Goal: Task Accomplishment & Management: Manage account settings

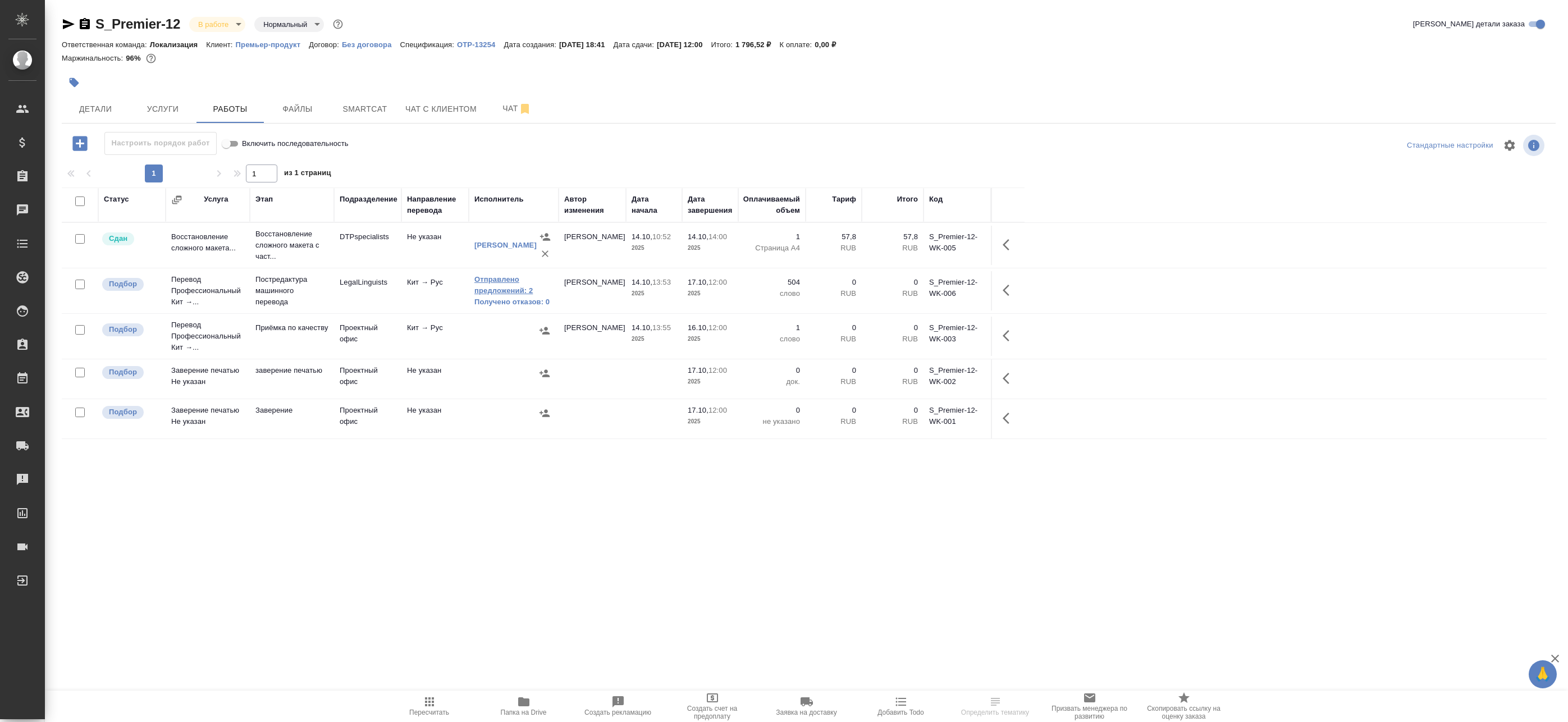
click at [497, 288] on link "Отправлено предложений: 2" at bounding box center [513, 285] width 78 height 22
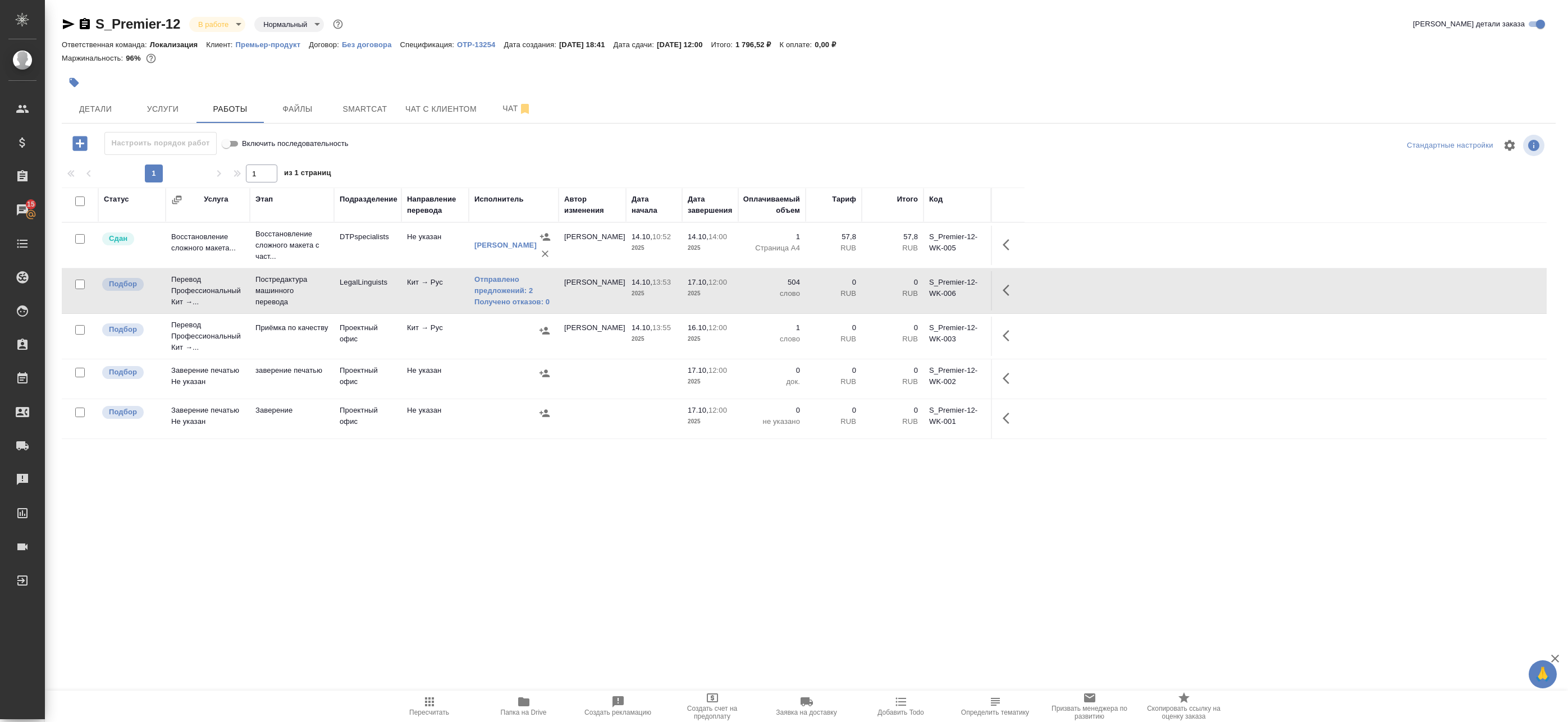
click at [1009, 293] on icon "button" at bounding box center [1009, 290] width 13 height 13
click at [916, 292] on button "button" at bounding box center [907, 289] width 19 height 27
click at [454, 552] on div "Статус Услуга Этап Подразделение Направление перевода Исполнитель Автор изменен…" at bounding box center [804, 440] width 1485 height 505
click at [478, 445] on div "Статус Услуга Этап Подразделение Направление перевода Исполнитель Автор изменен…" at bounding box center [804, 440] width 1485 height 505
click at [358, 457] on div "Статус Услуга Этап Подразделение Направление перевода Исполнитель Автор изменен…" at bounding box center [804, 440] width 1485 height 505
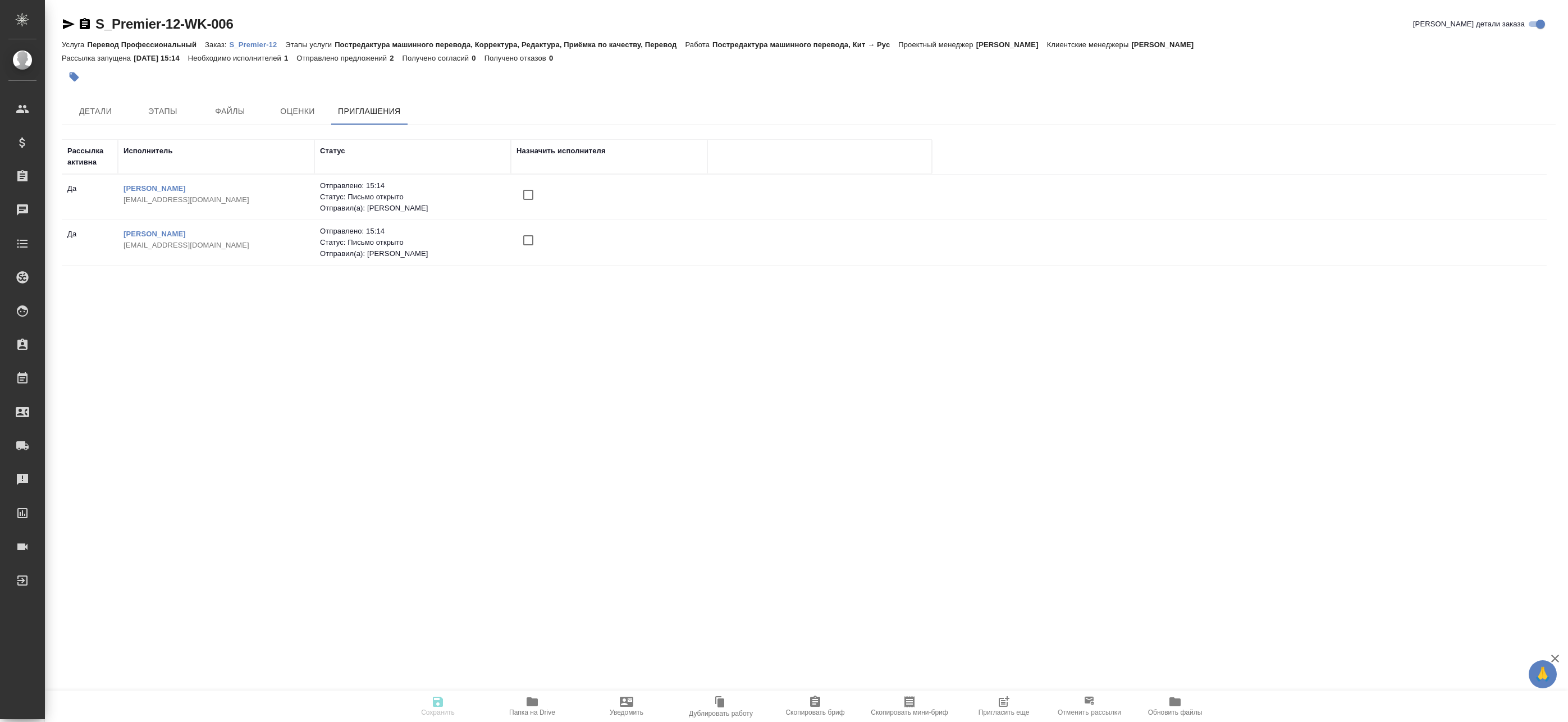
click at [1000, 706] on icon "button" at bounding box center [1002, 702] width 9 height 9
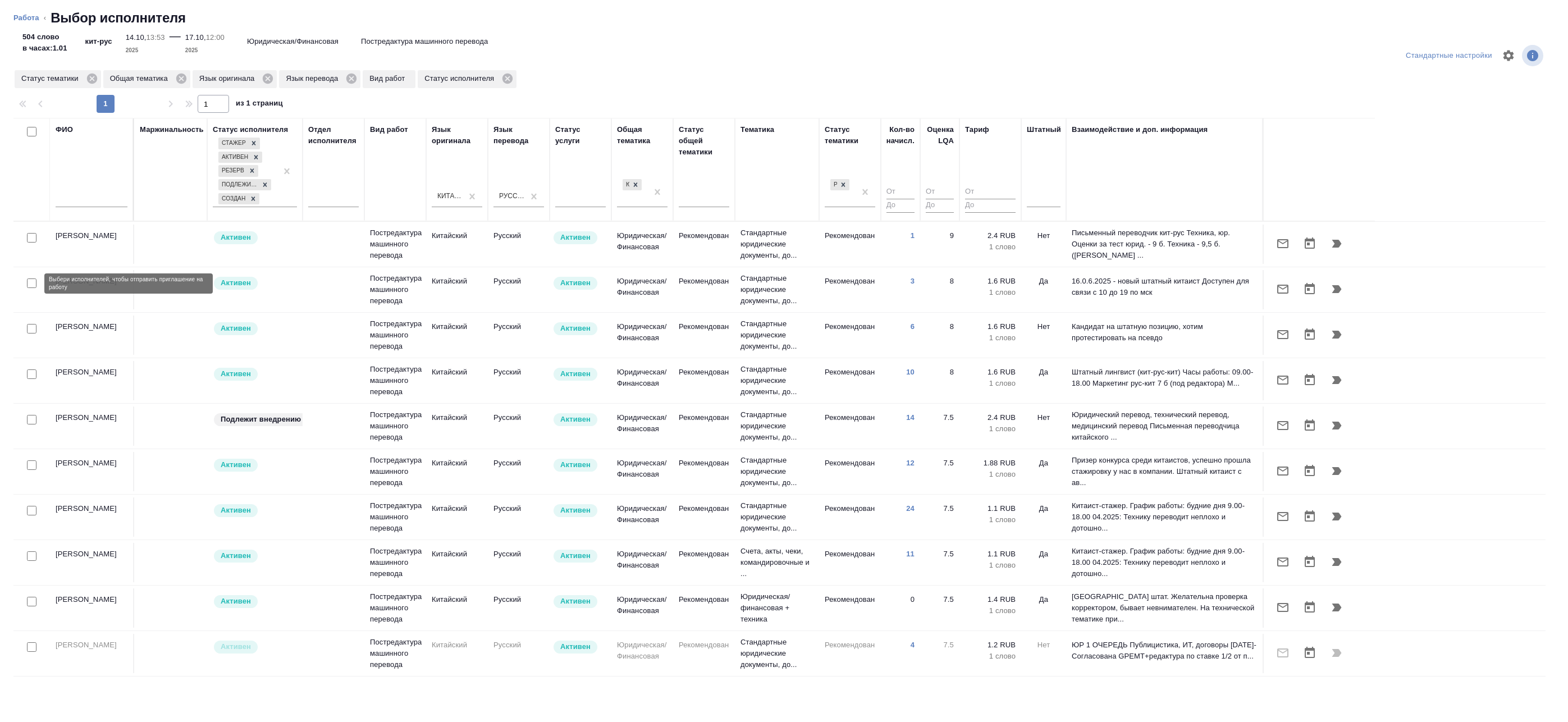
click at [28, 287] on input "checkbox" at bounding box center [32, 284] width 10 height 10
checkbox input "true"
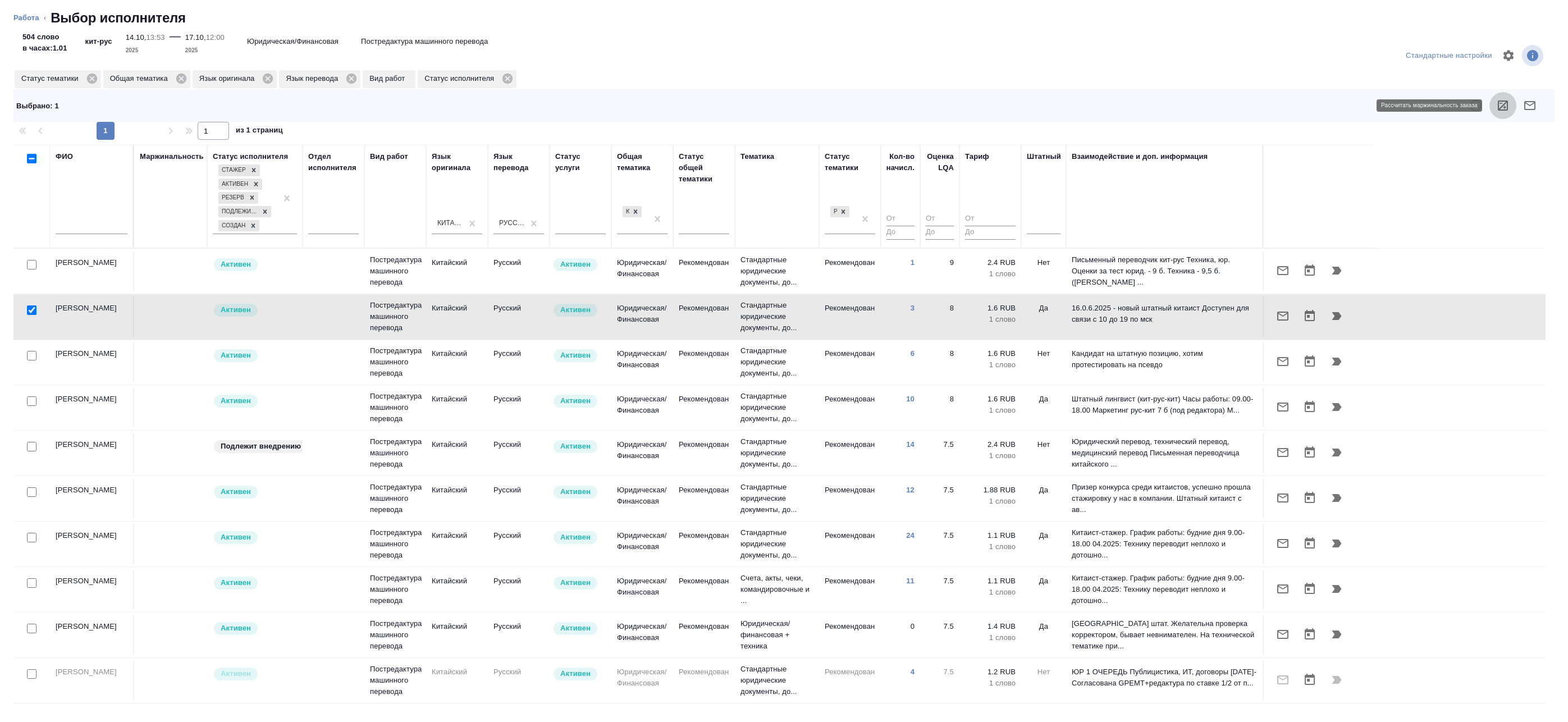
click at [1501, 109] on icon "button" at bounding box center [1503, 105] width 13 height 13
click at [24, 310] on div at bounding box center [31, 310] width 25 height 16
click at [28, 310] on input "checkbox" at bounding box center [32, 310] width 10 height 10
checkbox input "false"
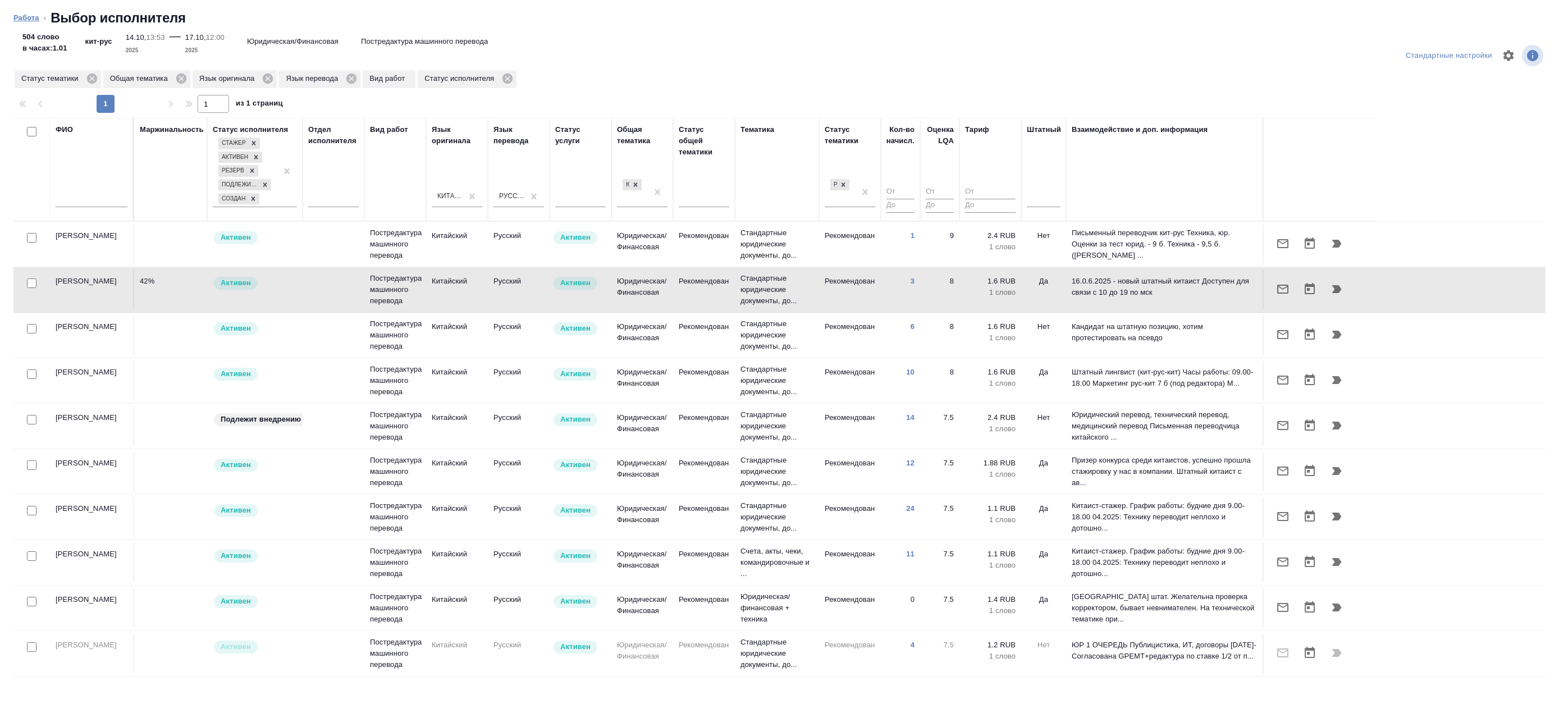
click at [29, 17] on link "Работа" at bounding box center [26, 17] width 26 height 8
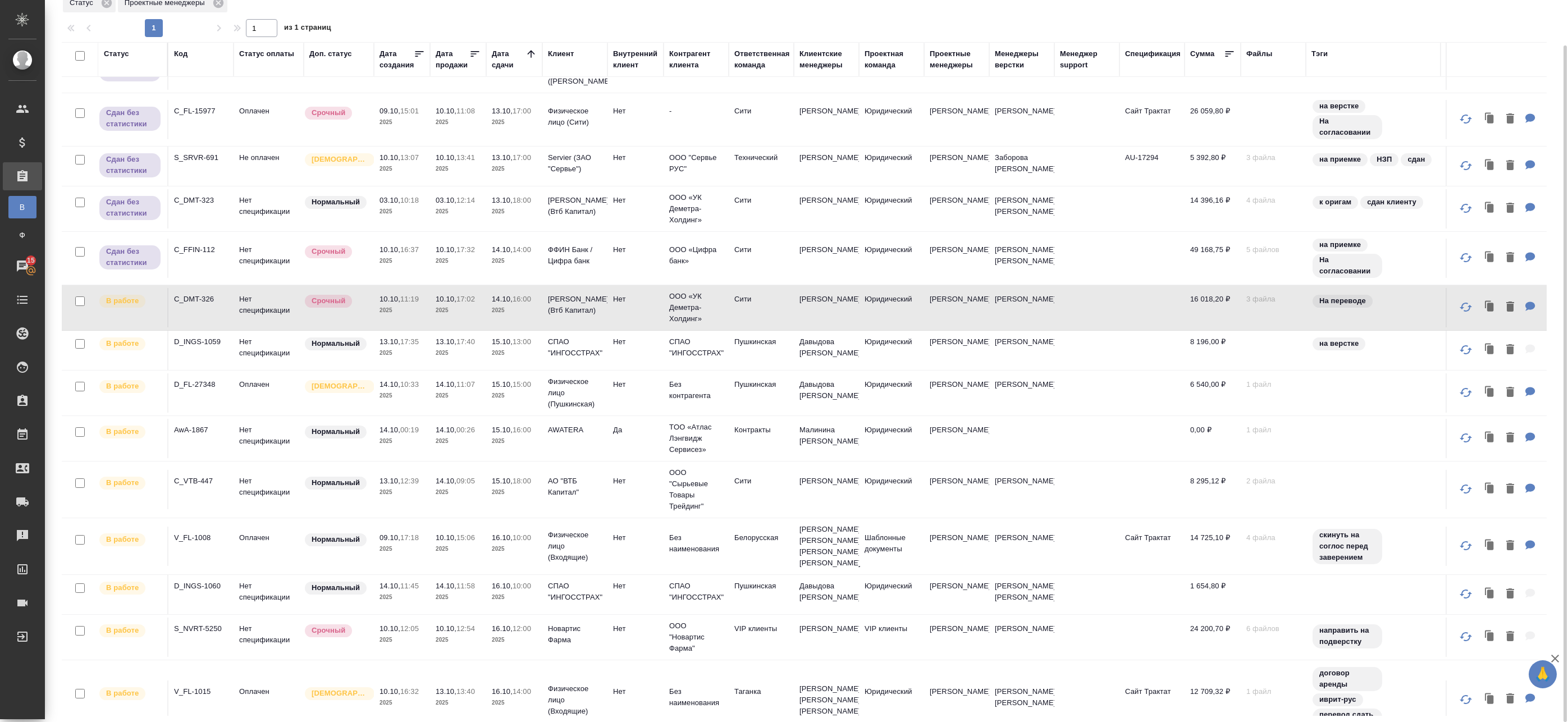
scroll to position [168, 0]
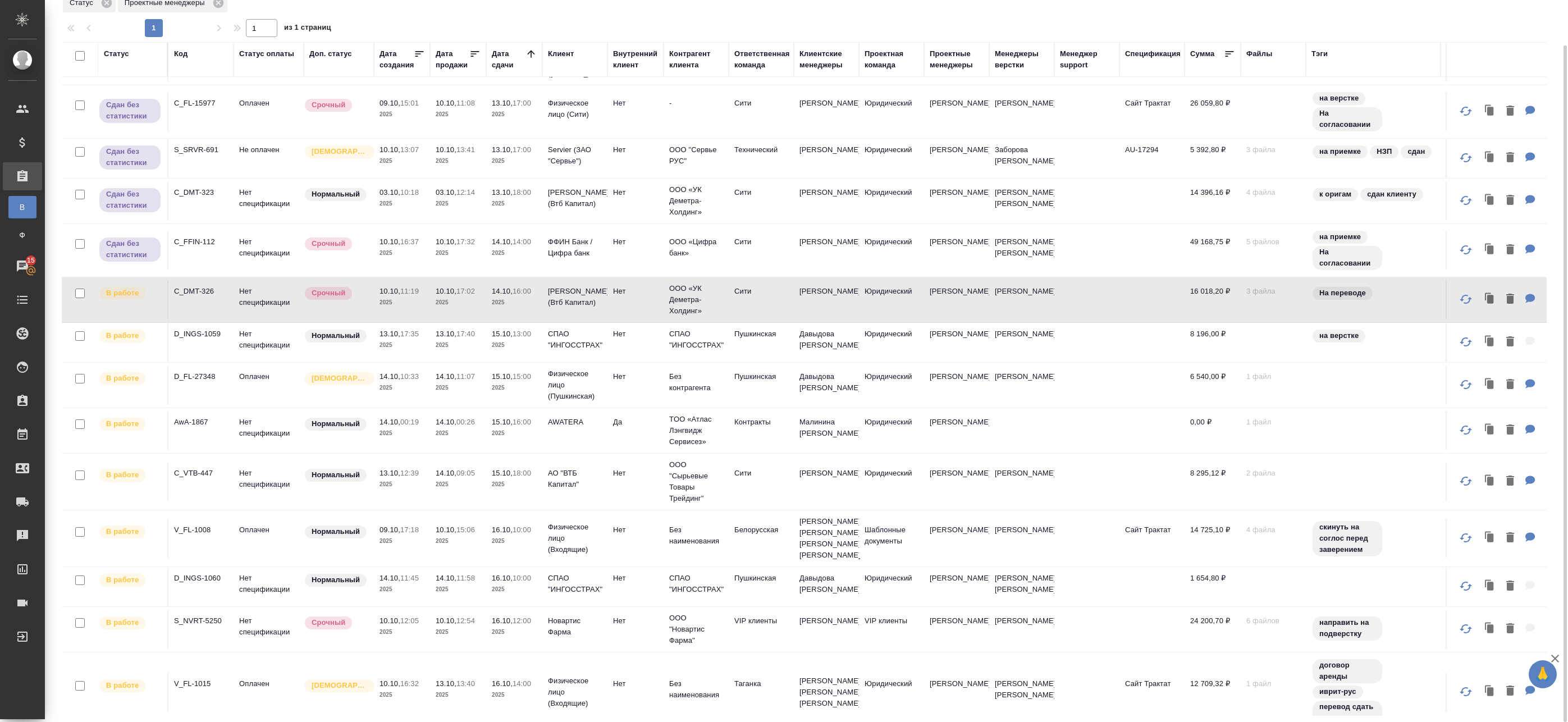
click at [510, 294] on p "14.10," at bounding box center [501, 291] width 20 height 8
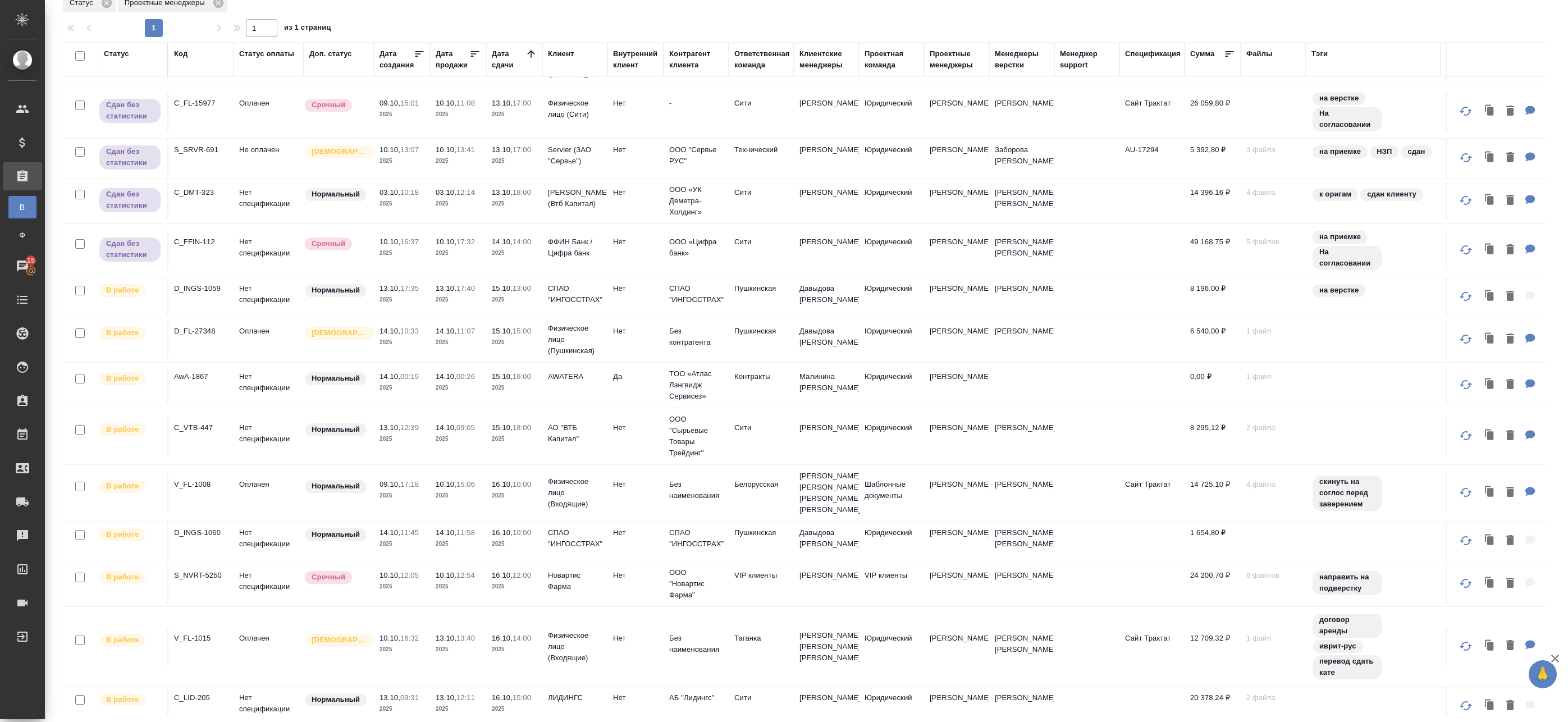
click at [481, 348] on td "14.10, 11:07 2025" at bounding box center [458, 339] width 56 height 39
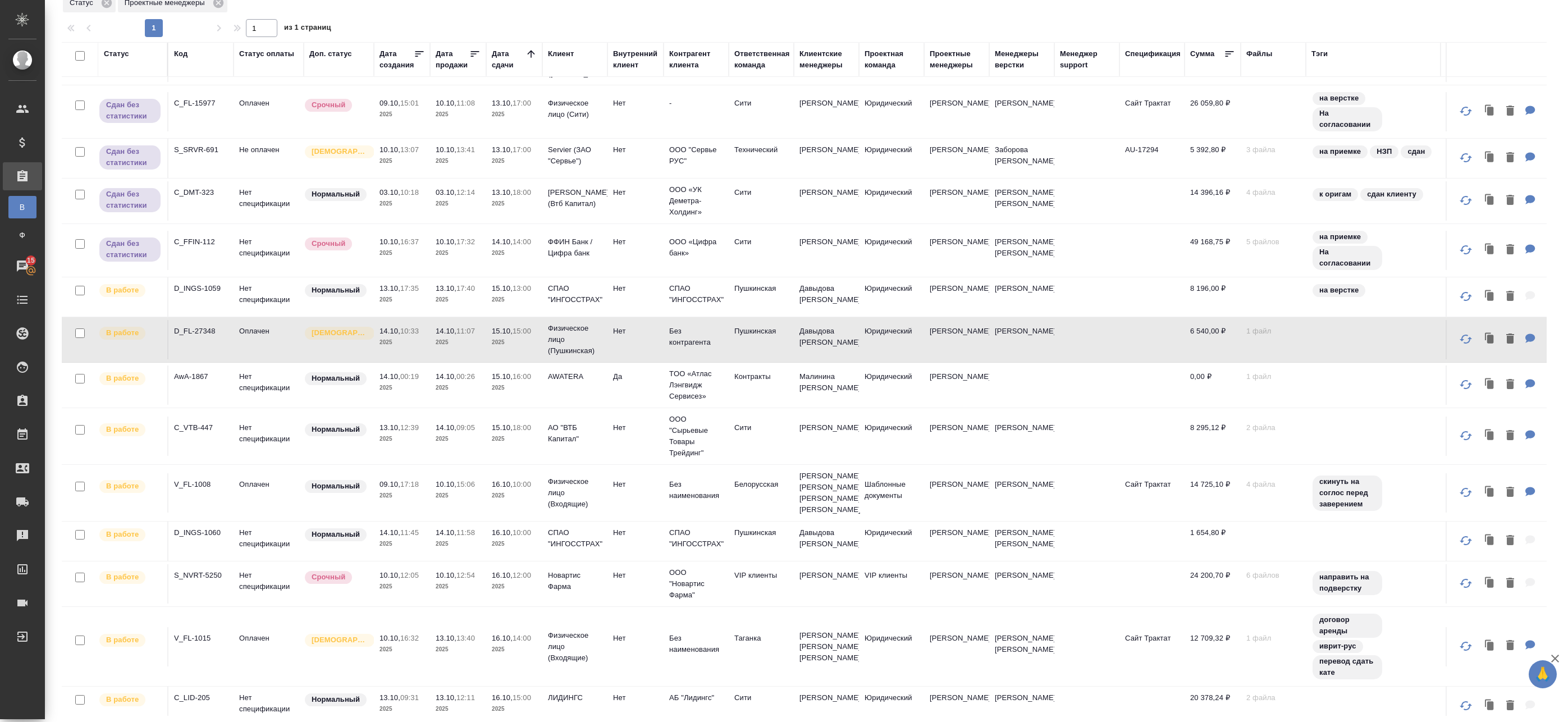
click at [481, 303] on td "13.10, 17:40 2025" at bounding box center [458, 297] width 56 height 39
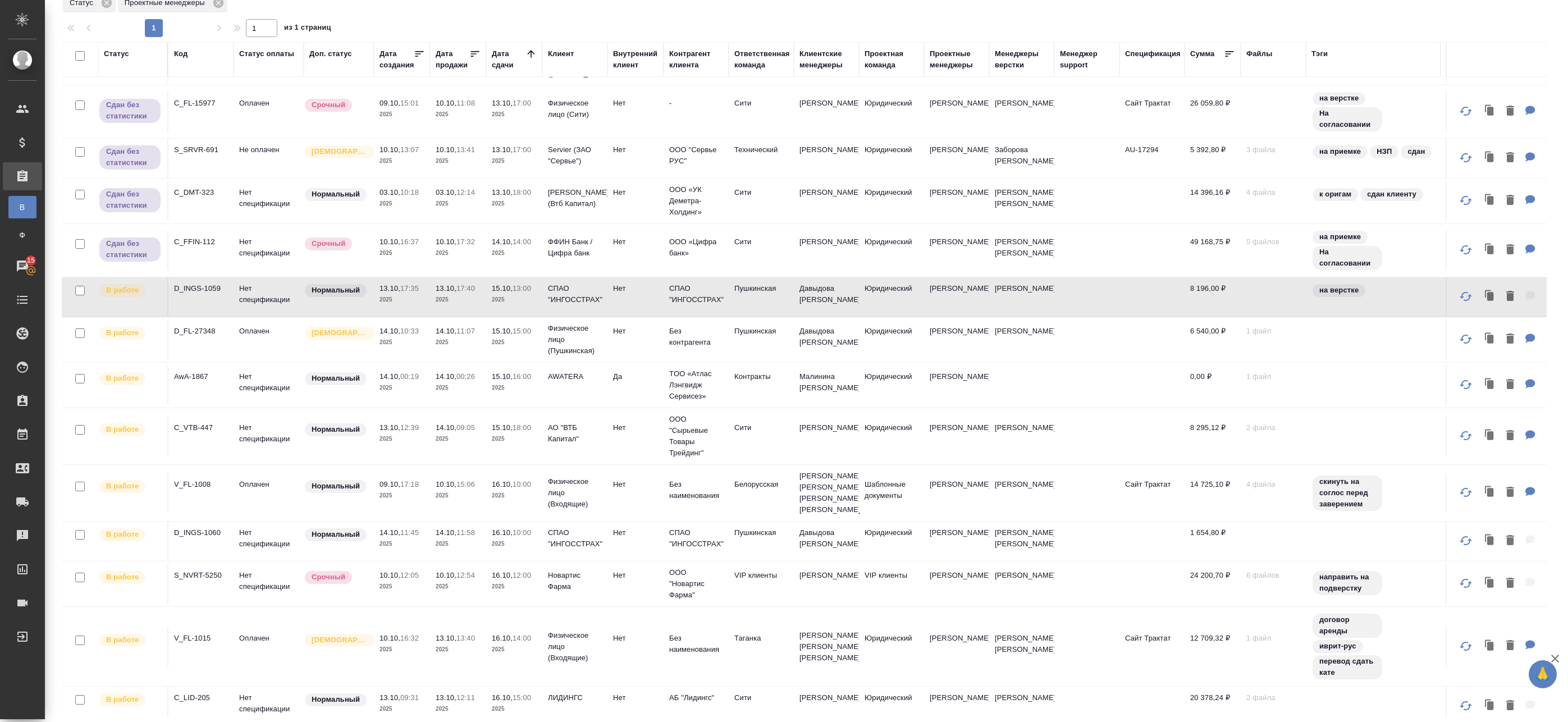
click at [535, 305] on p "2025" at bounding box center [513, 300] width 45 height 11
click at [488, 341] on td "15.10, 15:00 2025" at bounding box center [514, 339] width 56 height 39
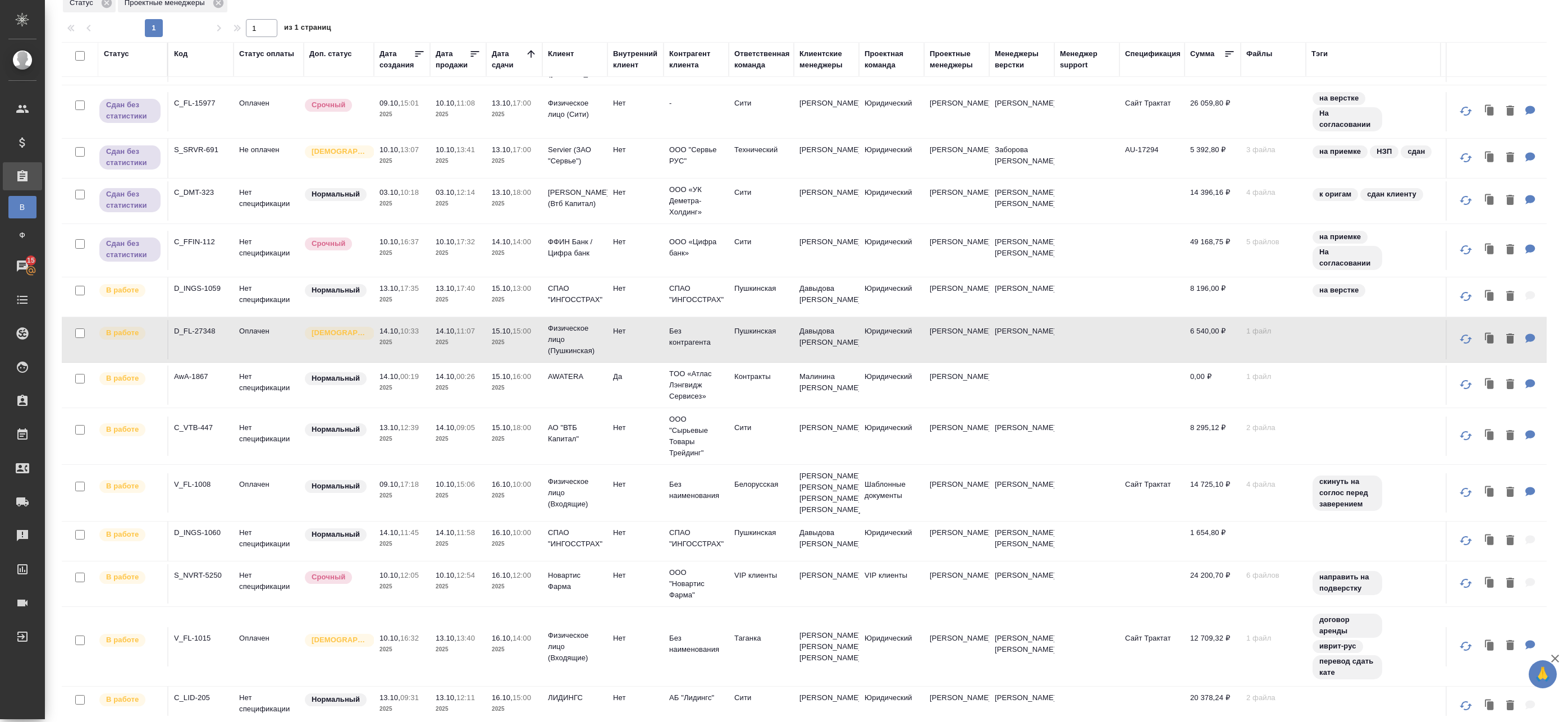
click at [520, 348] on td "15.10, 15:00 2025" at bounding box center [514, 339] width 56 height 39
click at [468, 384] on p "2025" at bounding box center [458, 388] width 45 height 11
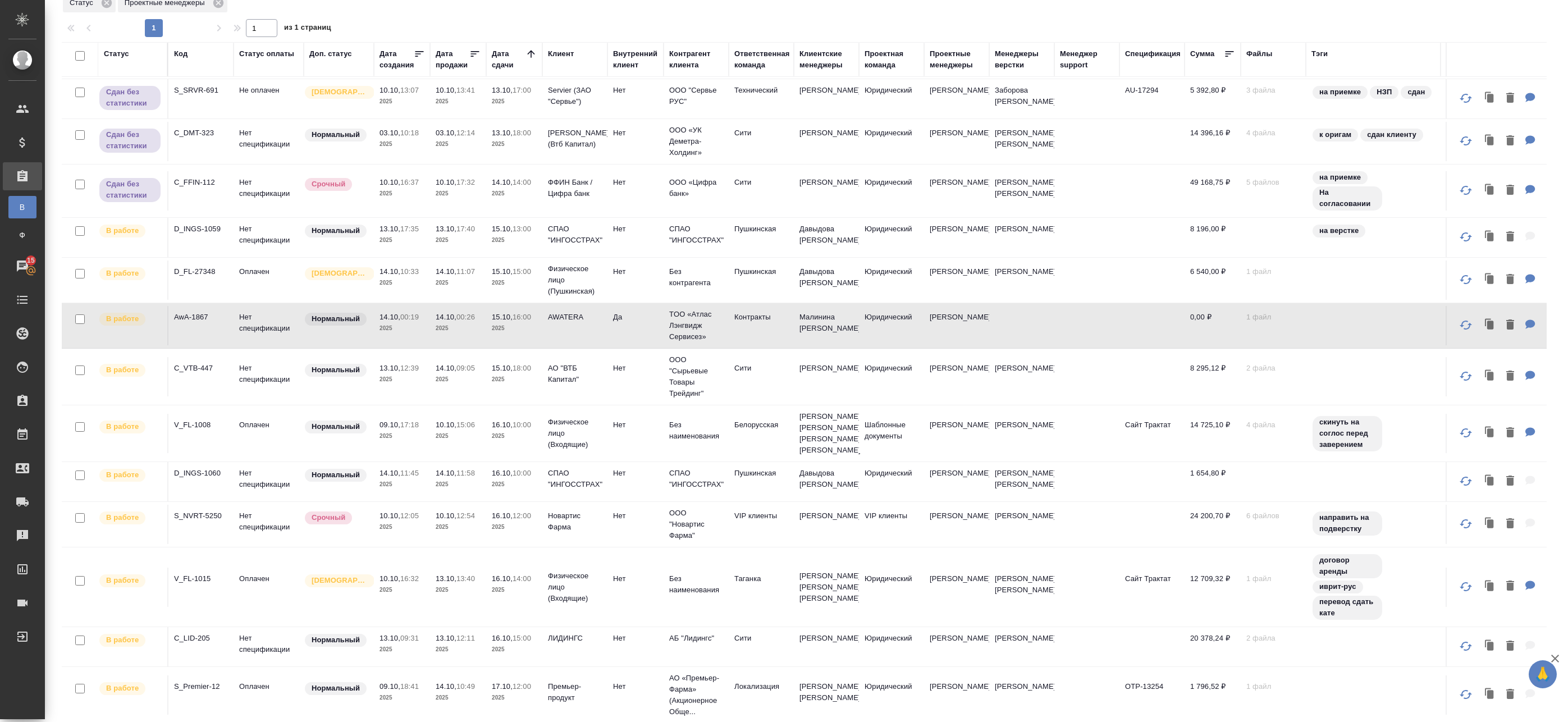
scroll to position [280, 0]
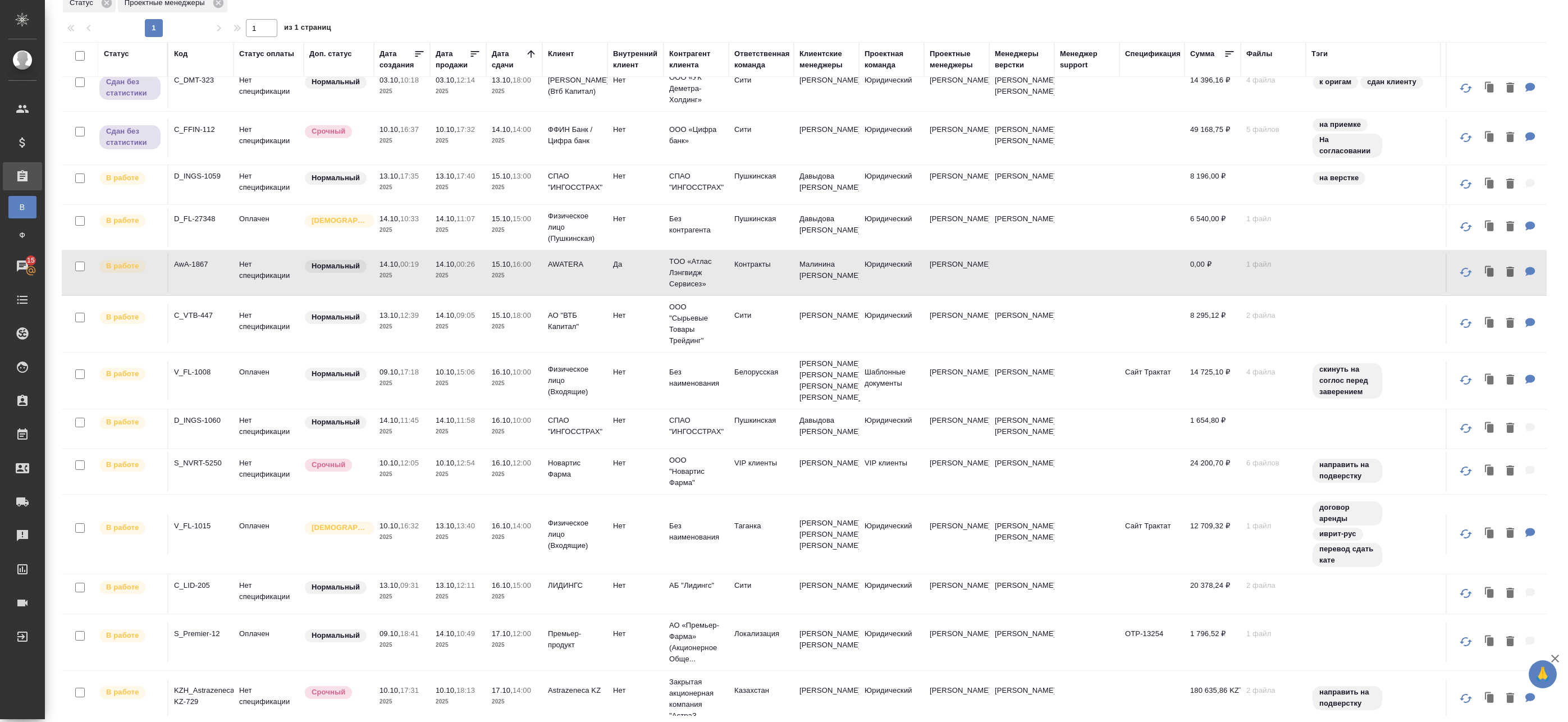
click at [464, 339] on td "14.10, 09:05 2025" at bounding box center [458, 324] width 56 height 39
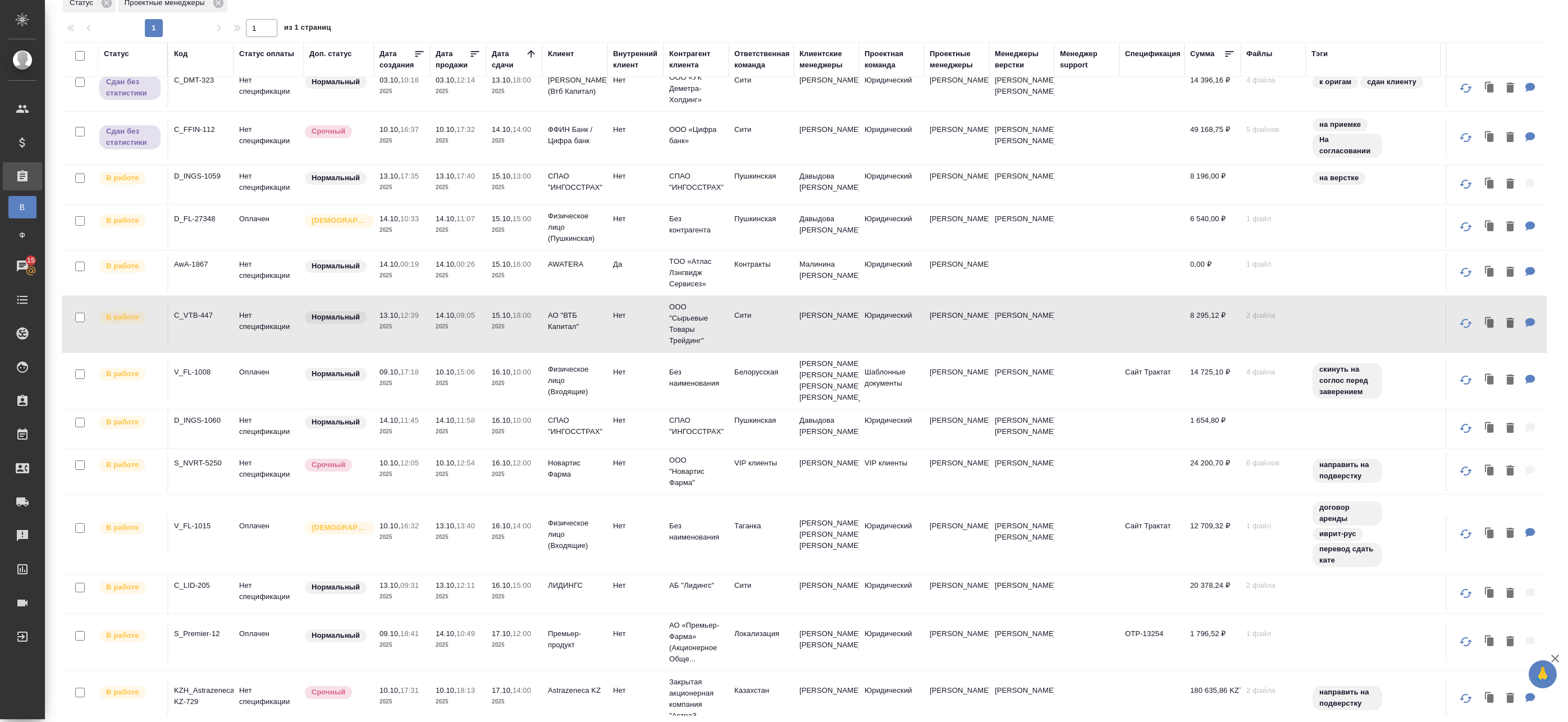
click at [495, 330] on p "2025" at bounding box center [513, 327] width 45 height 11
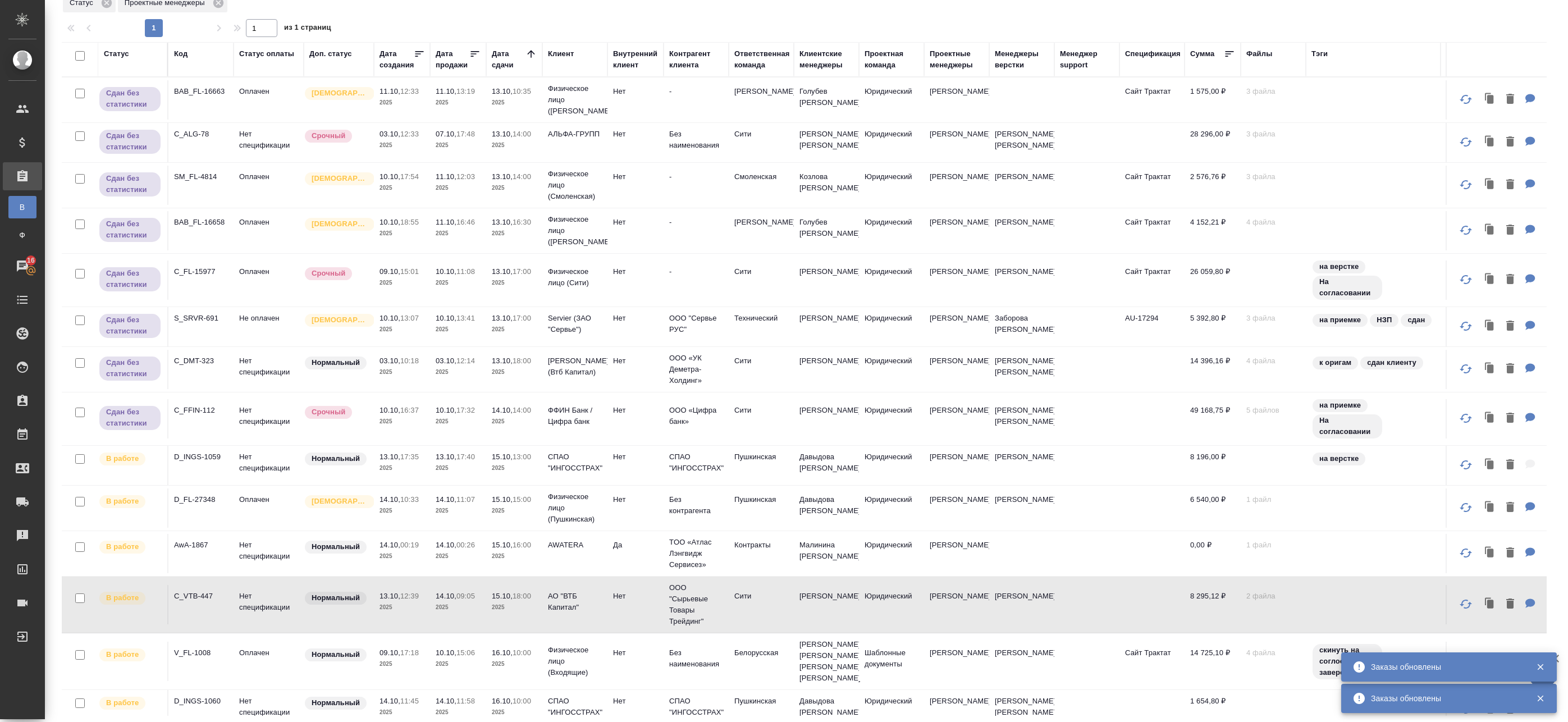
scroll to position [0, 0]
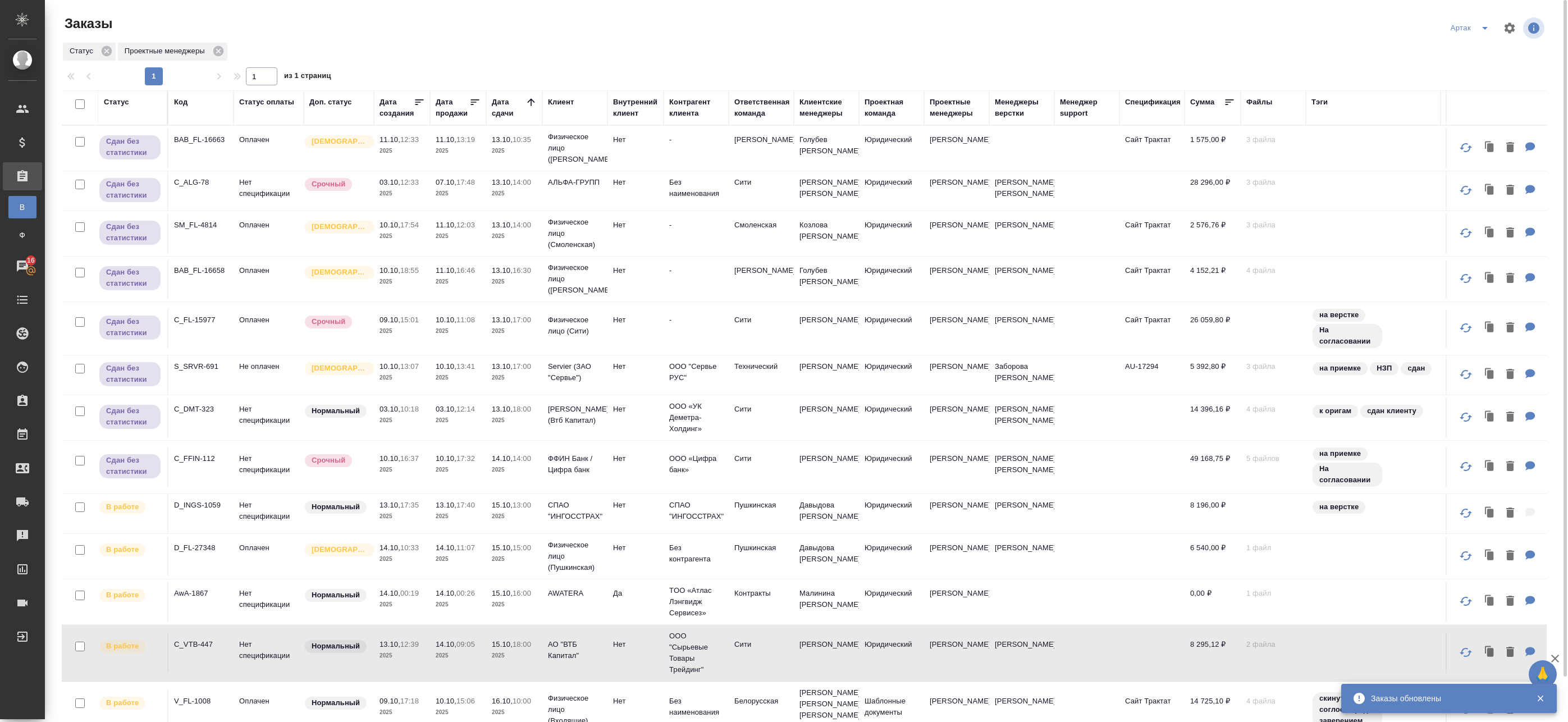
click at [413, 147] on p "2025" at bounding box center [401, 151] width 45 height 11
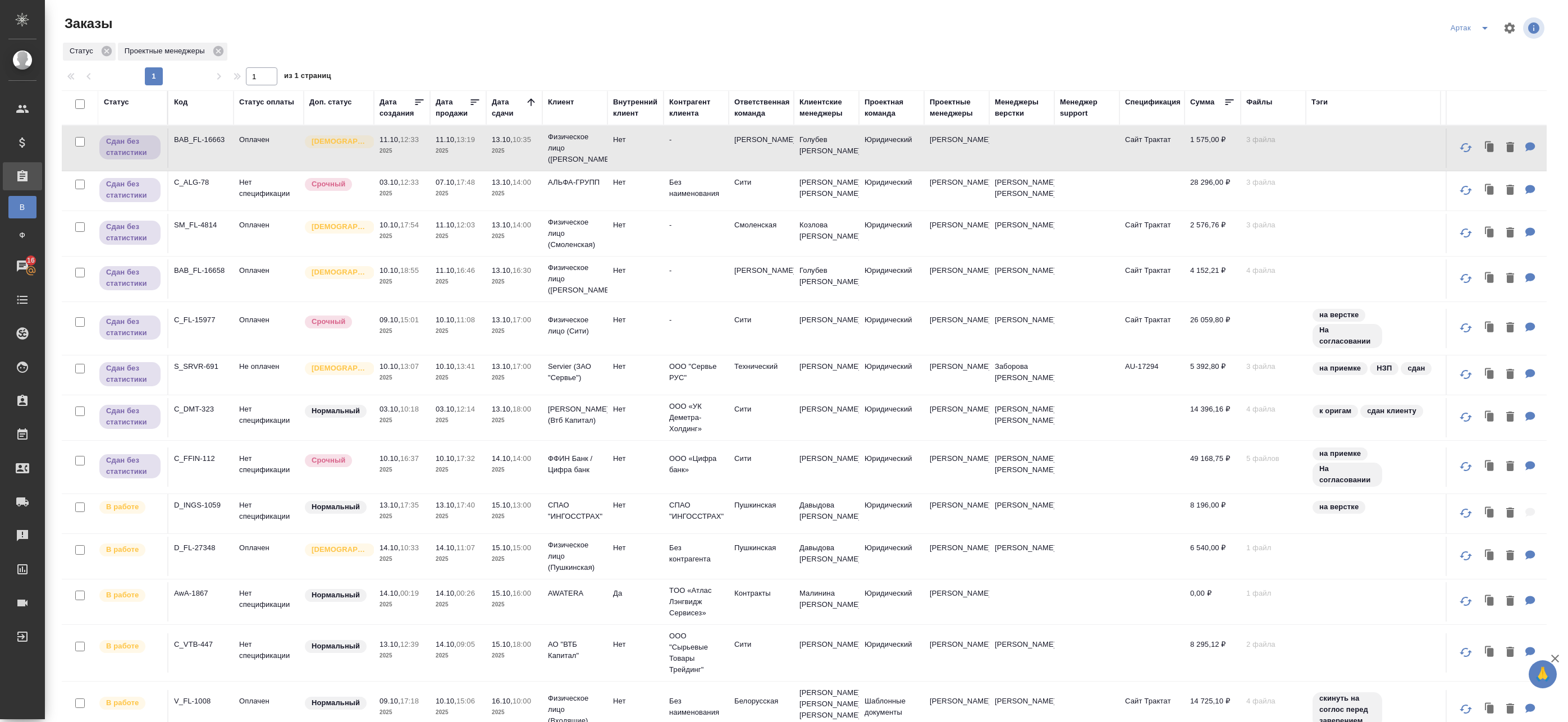
click at [451, 146] on p "2025" at bounding box center [458, 151] width 45 height 11
click at [461, 205] on td "07.10, 17:48 2025" at bounding box center [458, 191] width 56 height 39
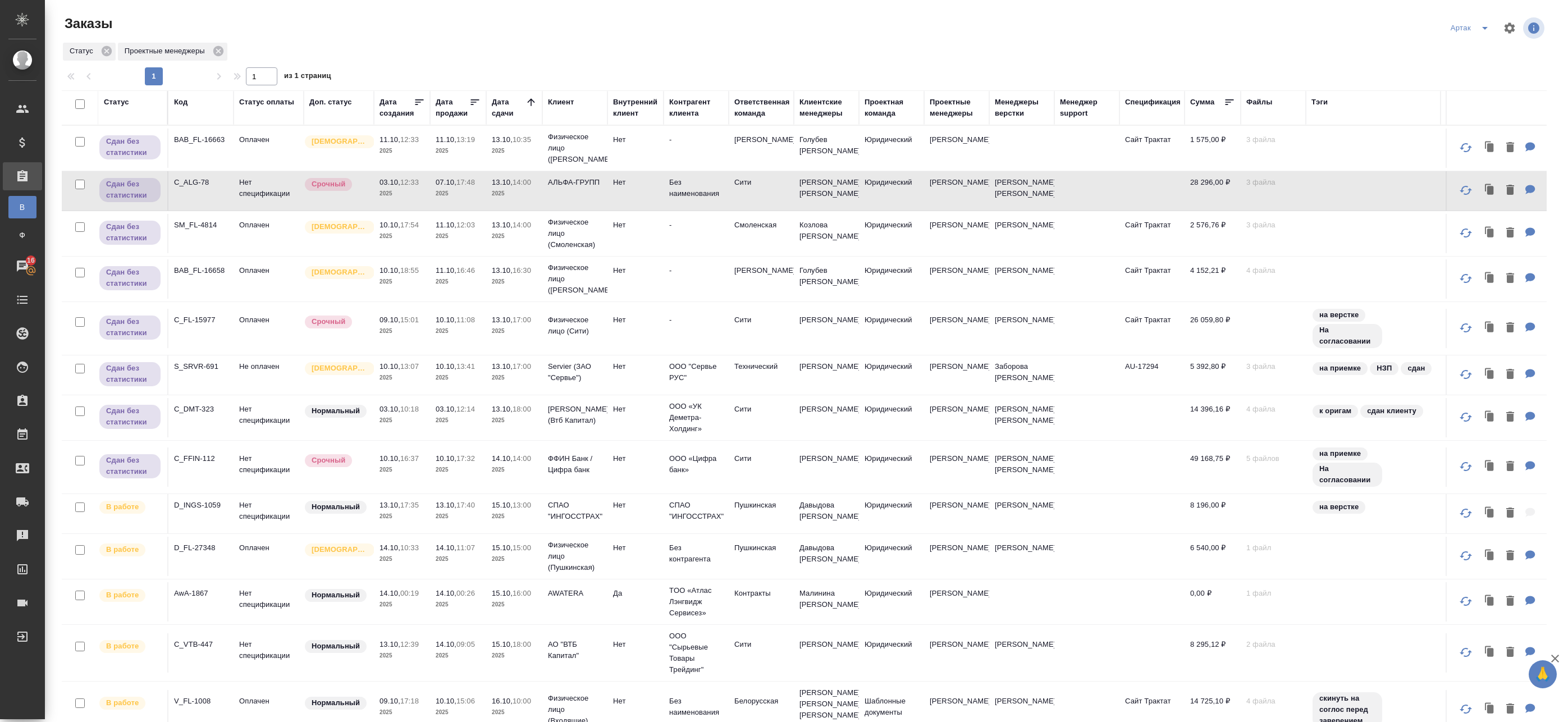
click at [491, 201] on td "13.10, 14:00 2025" at bounding box center [514, 191] width 56 height 39
click at [291, 235] on td "Оплачен" at bounding box center [269, 234] width 70 height 39
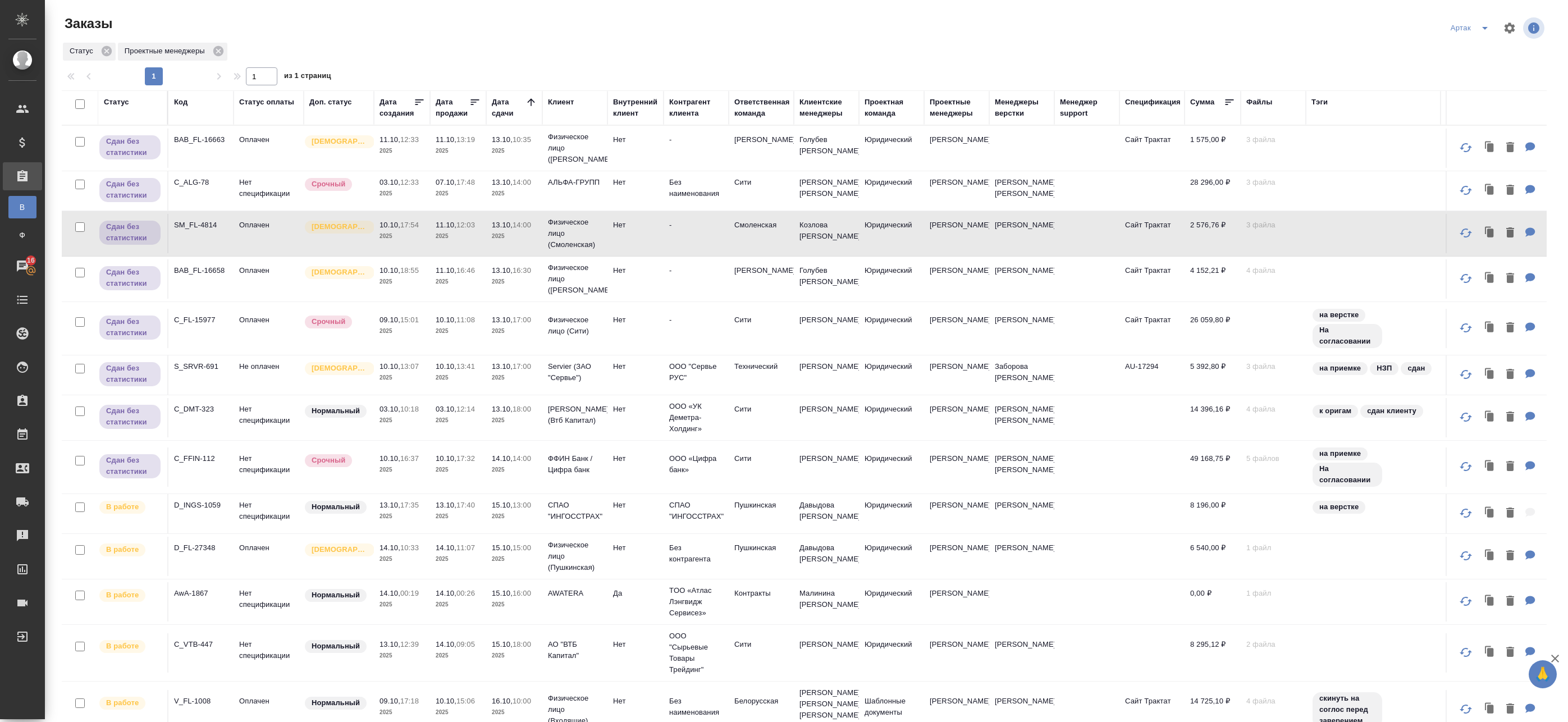
click at [408, 235] on p "2025" at bounding box center [401, 236] width 45 height 11
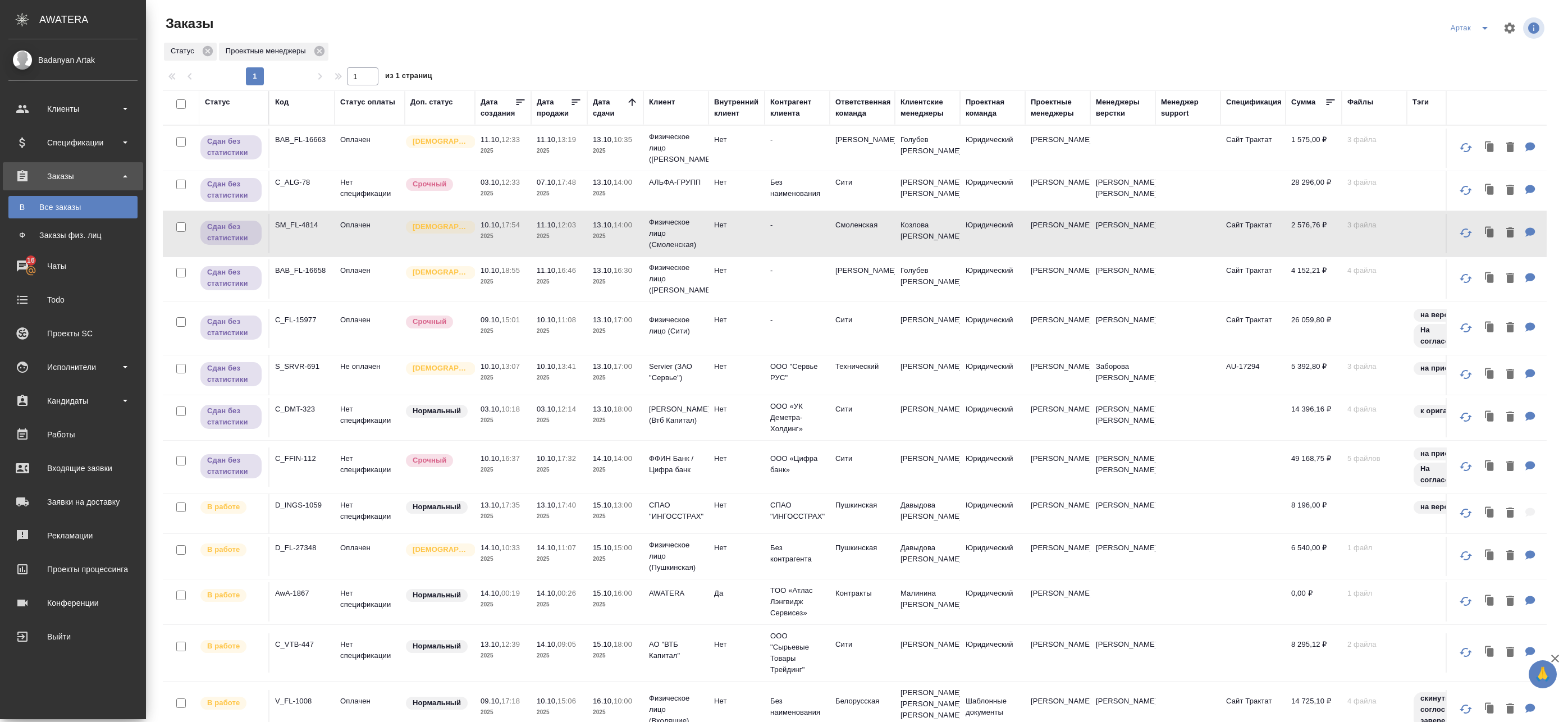
click at [486, 301] on tr "Сдан без статистики BAB_FL-16658 Оплачен Святая троица 10.10, 18:55 2025 11.10,…" at bounding box center [970, 280] width 1615 height 46
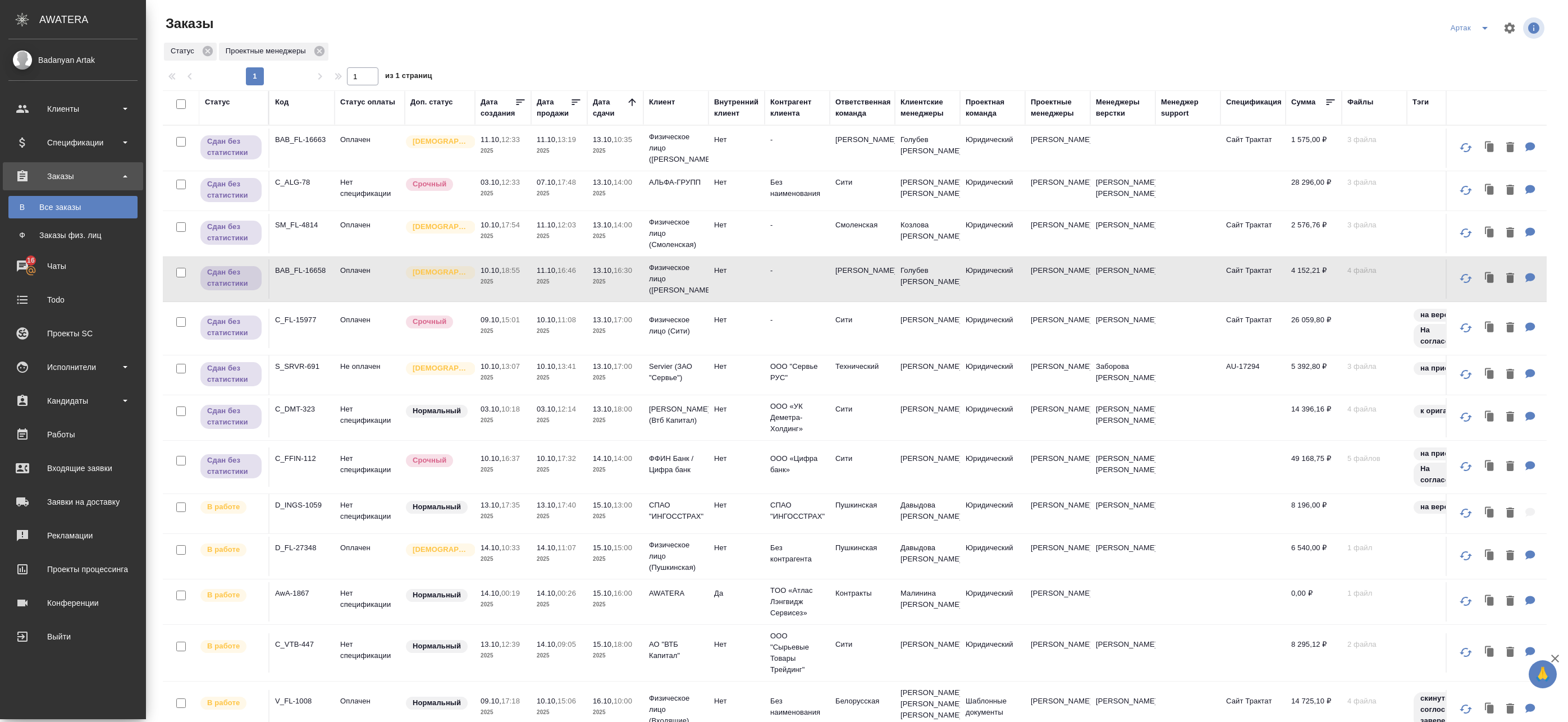
click at [526, 293] on td "10.10, 18:55 2025" at bounding box center [503, 279] width 56 height 39
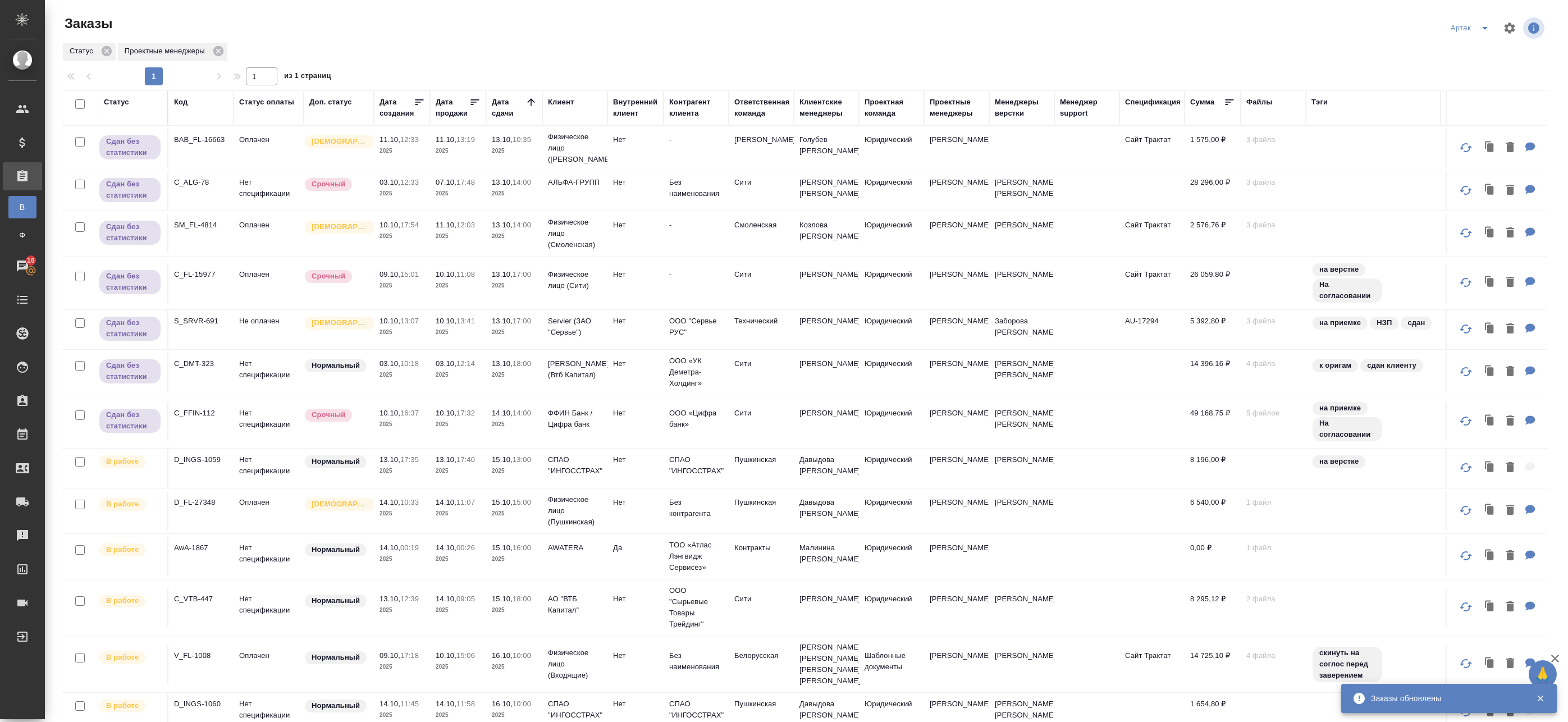
click at [472, 312] on td "10.10, 13:41 2025" at bounding box center [458, 330] width 56 height 39
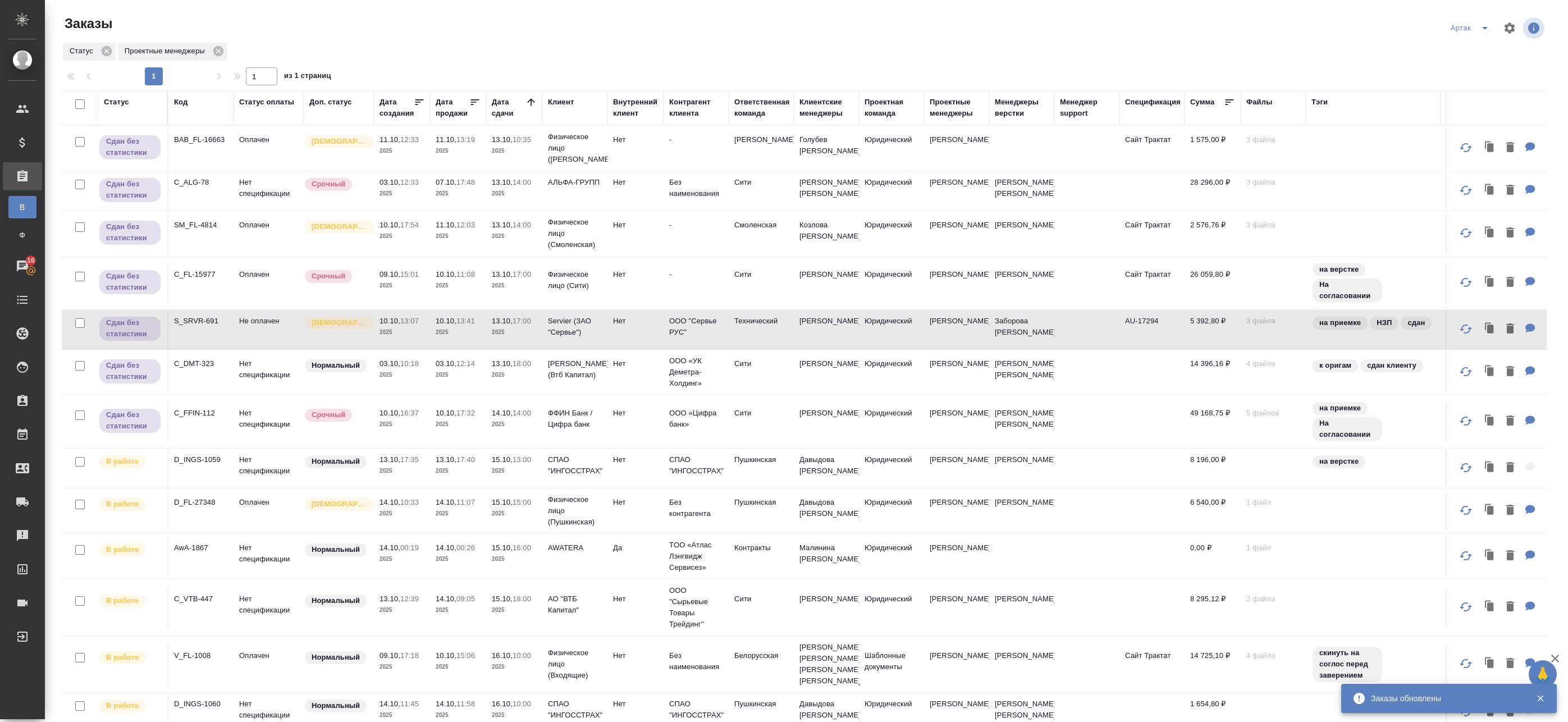
click at [486, 322] on td "13.10, 17:00 2025" at bounding box center [514, 330] width 56 height 39
click at [429, 382] on td "03.10, 10:18 2025" at bounding box center [401, 372] width 56 height 39
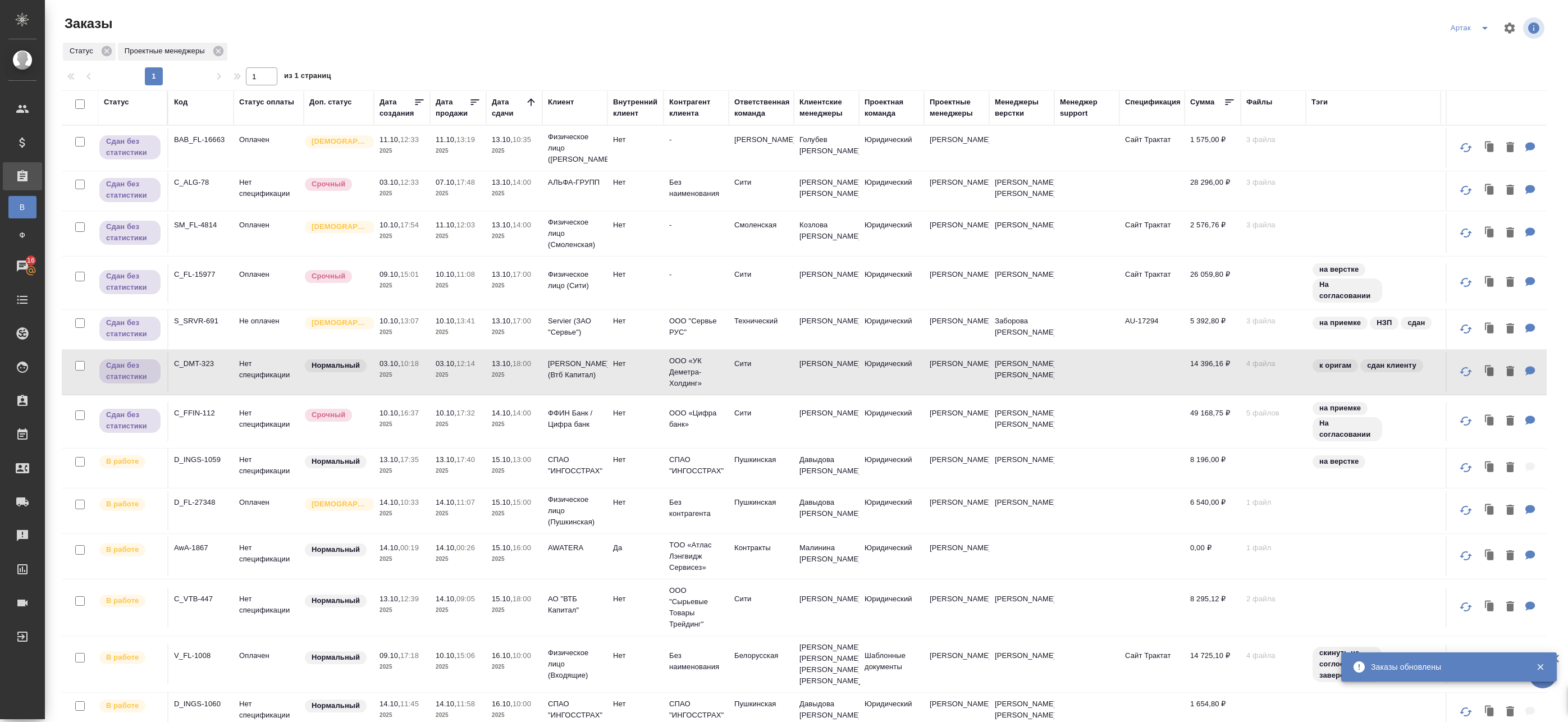
click at [470, 379] on p "2025" at bounding box center [458, 375] width 45 height 11
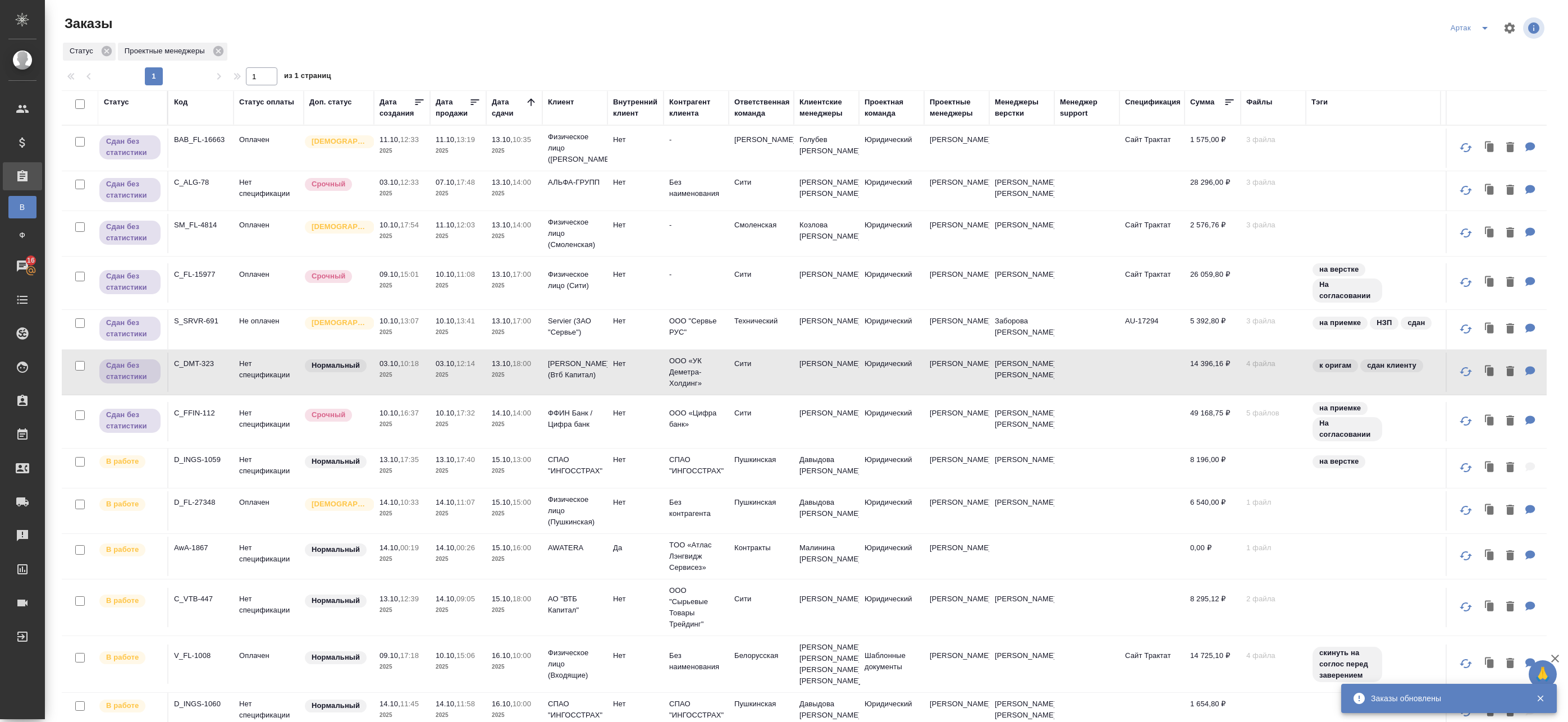
click at [471, 379] on p "2025" at bounding box center [458, 375] width 45 height 11
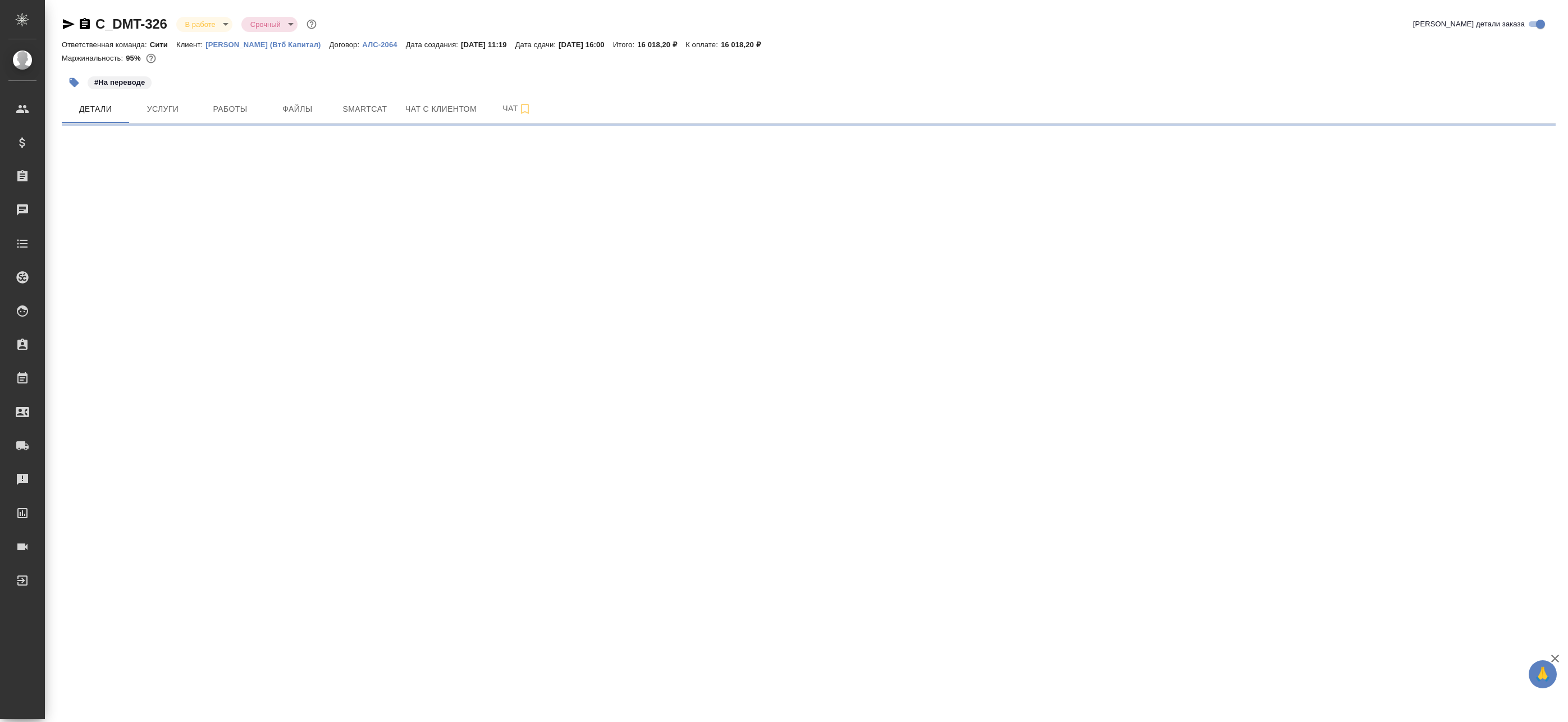
select select "RU"
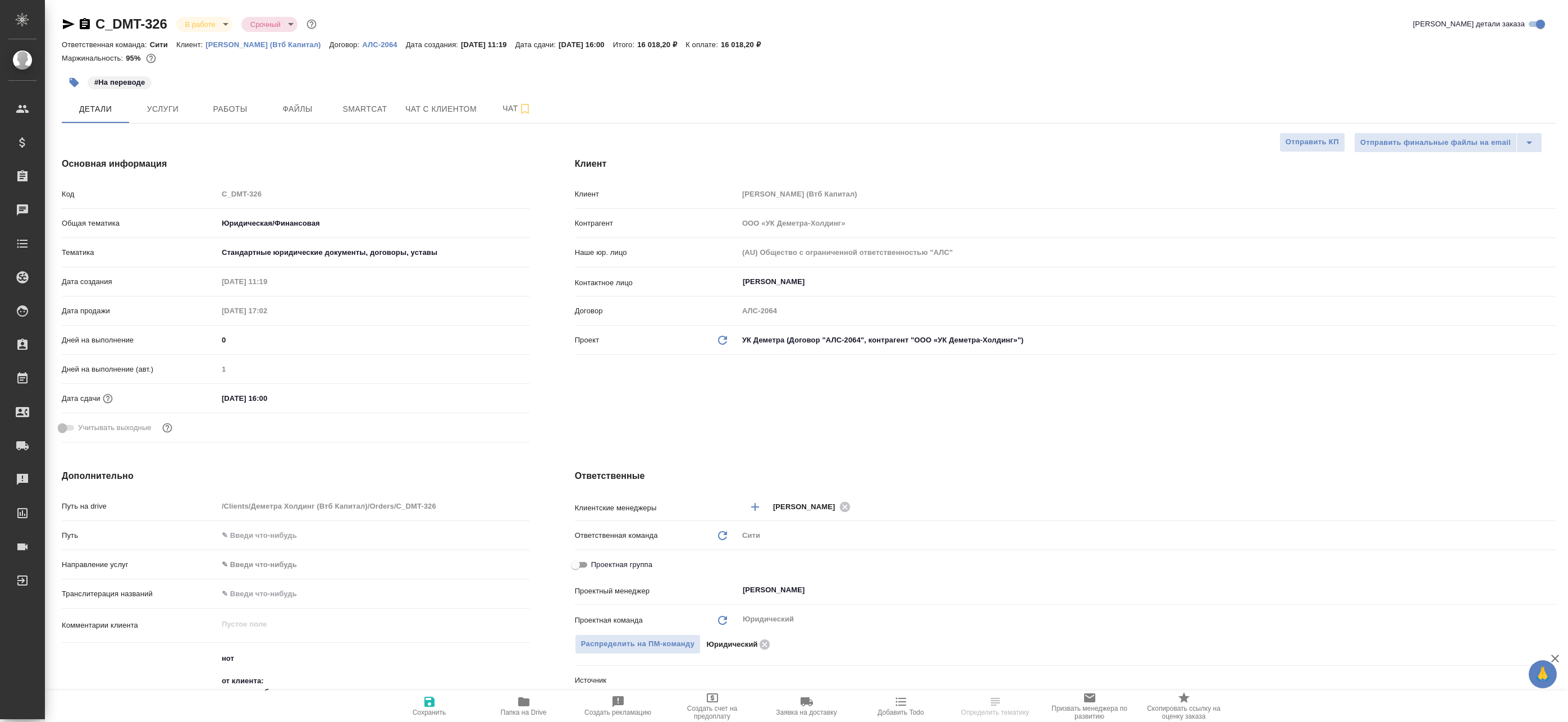
type textarea "x"
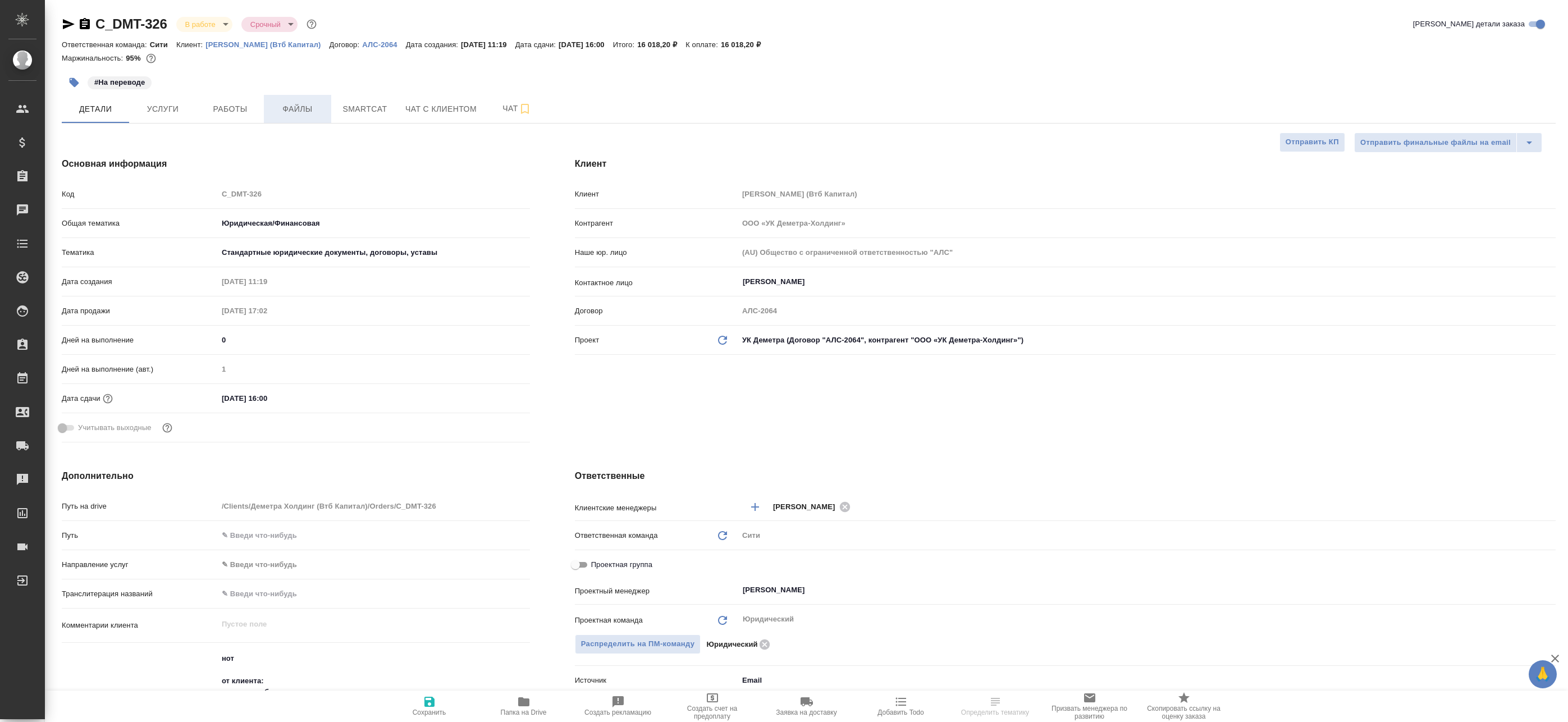
type textarea "x"
click at [239, 109] on span "Работы" at bounding box center [231, 109] width 54 height 14
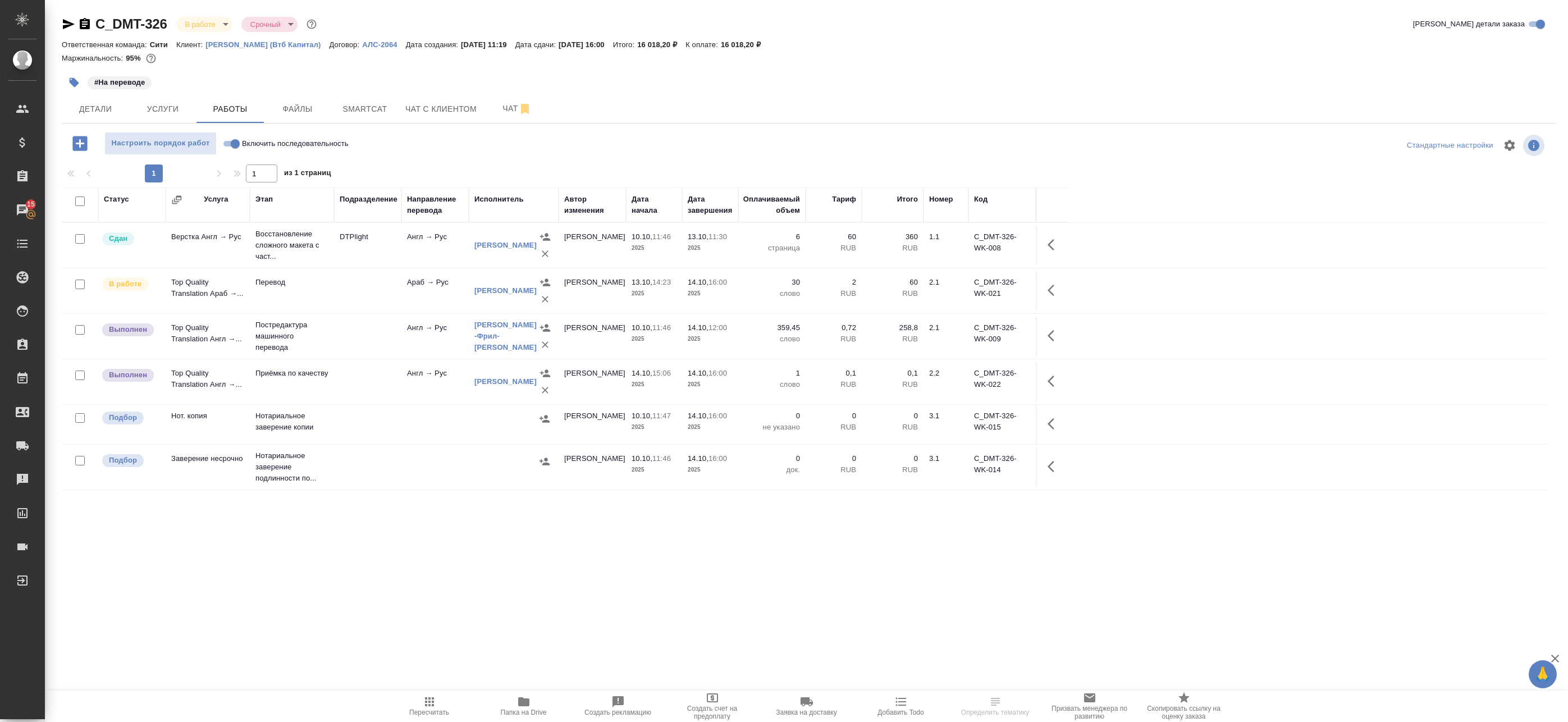
click at [1051, 383] on icon "button" at bounding box center [1051, 381] width 7 height 11
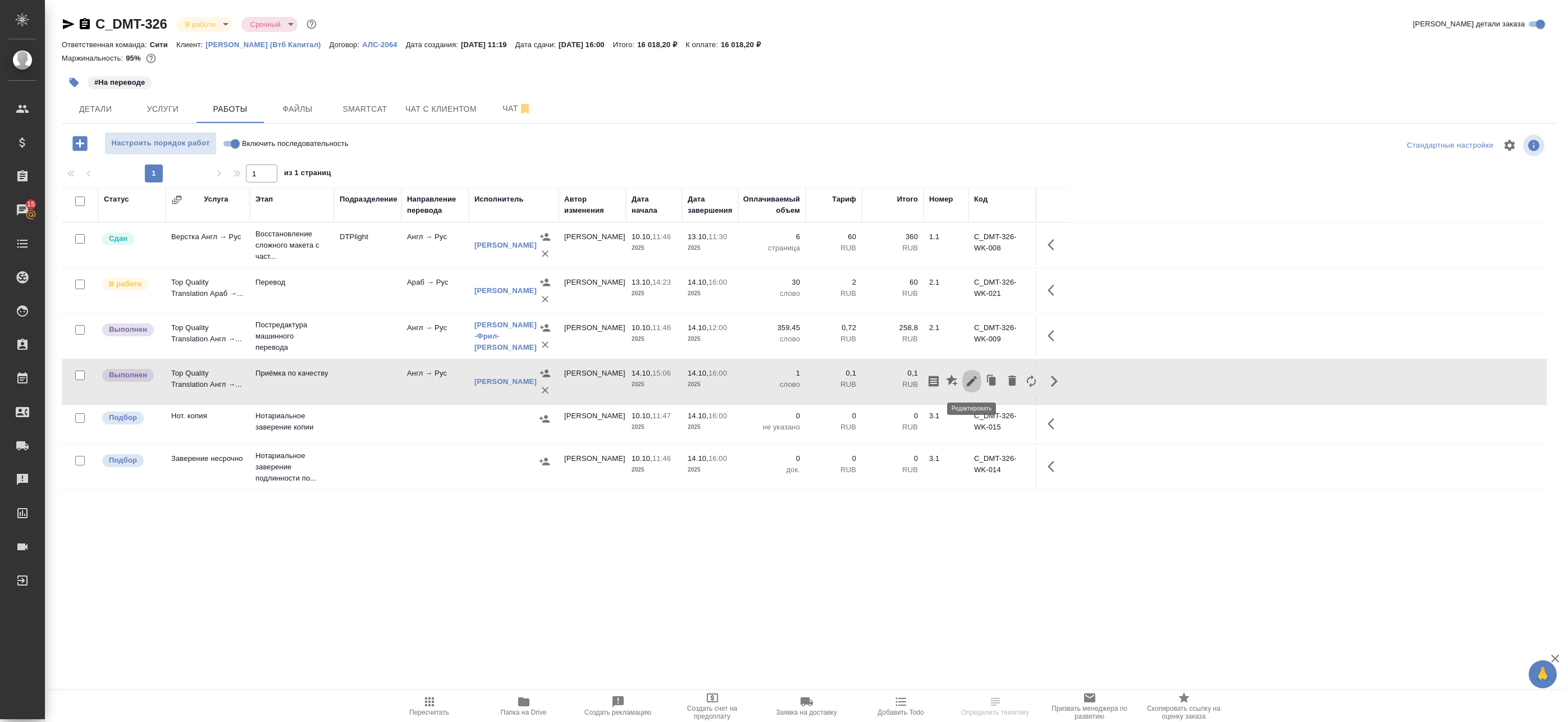
click at [964, 381] on button "button" at bounding box center [971, 381] width 19 height 27
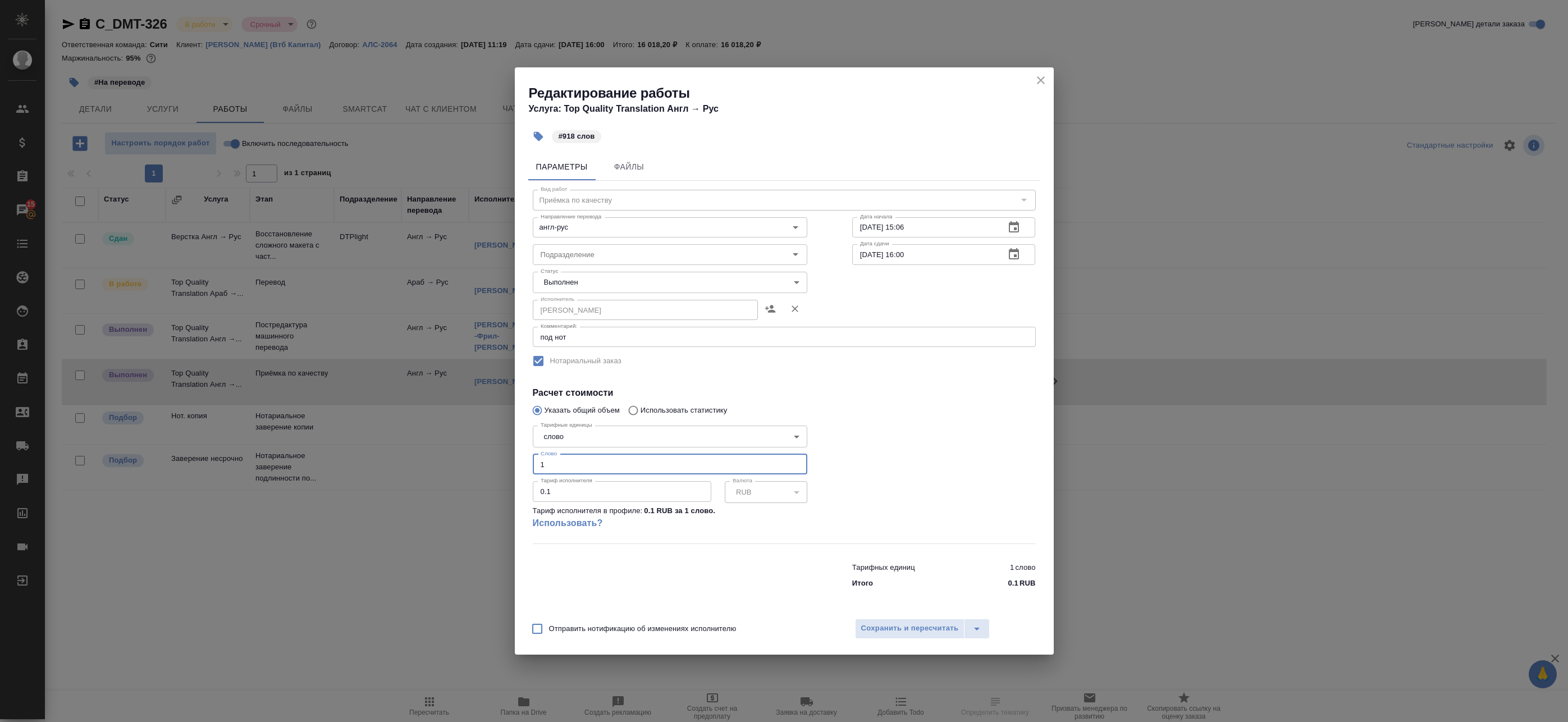
drag, startPoint x: 538, startPoint y: 463, endPoint x: 478, endPoint y: 456, distance: 60.4
click at [480, 456] on div "Редактирование работы Услуга: Top Quality Translation Англ → Рус #918 слов Пара…" at bounding box center [784, 361] width 1568 height 722
type input "918"
click at [897, 626] on span "Сохранить и пересчитать" at bounding box center [909, 629] width 97 height 13
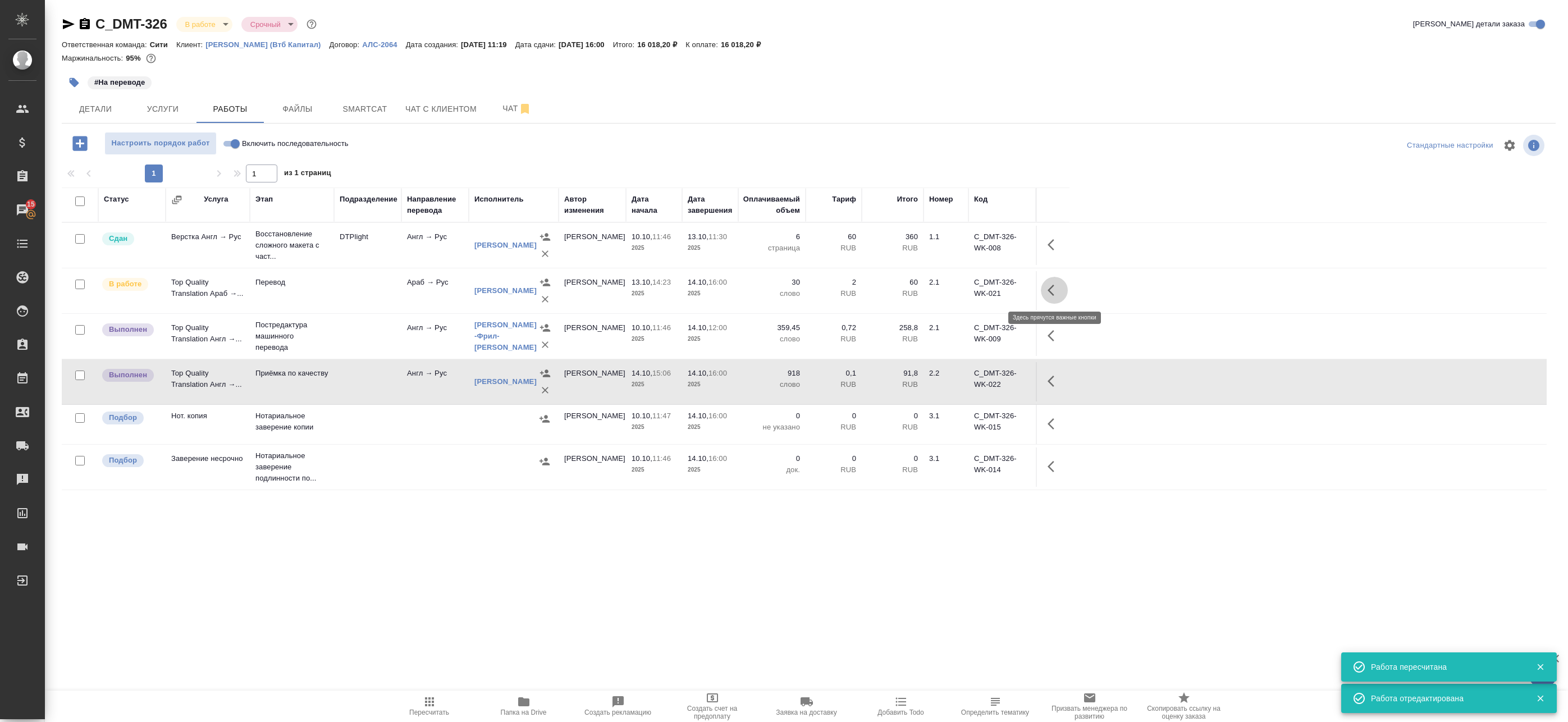
click at [1065, 286] on button "button" at bounding box center [1054, 289] width 27 height 27
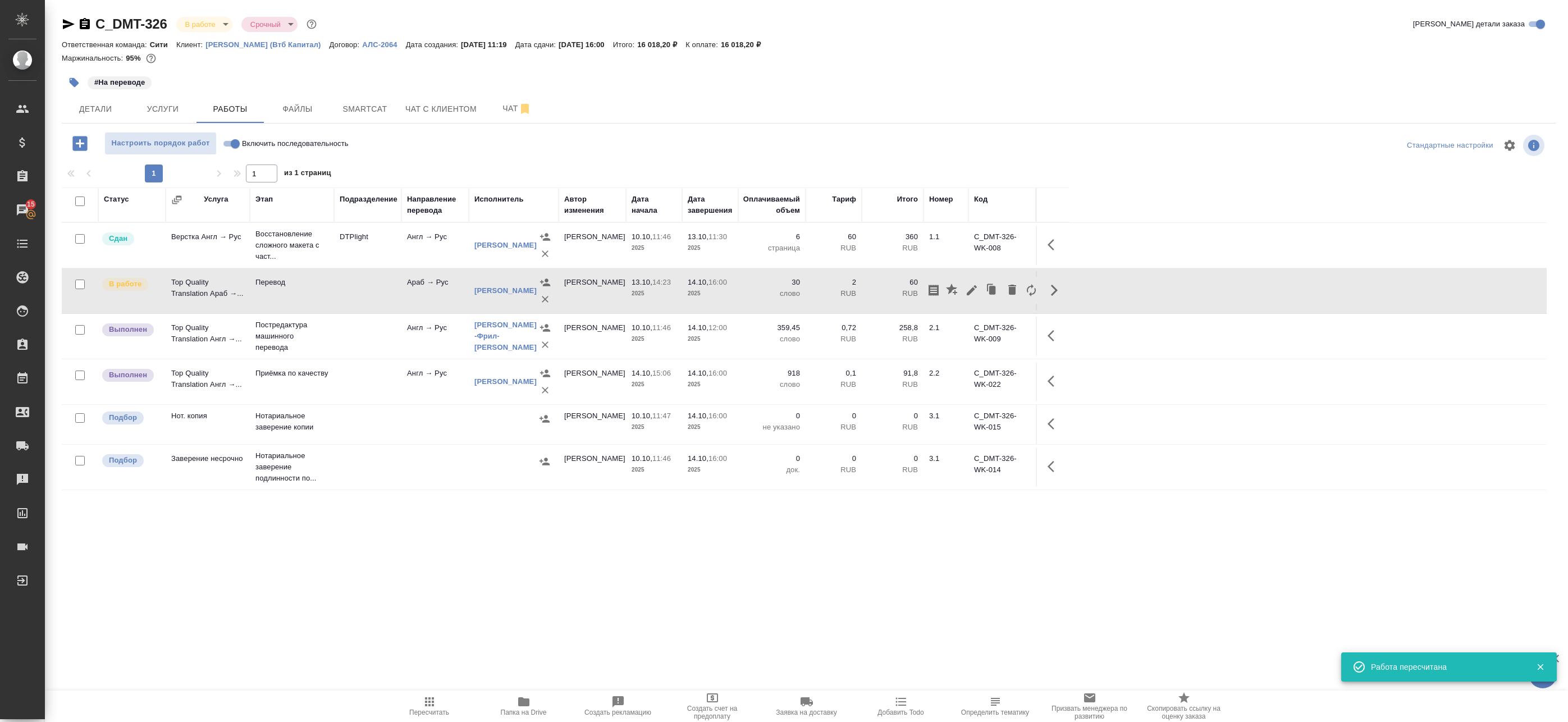
click at [201, 29] on body "🙏 .cls-1 fill:#fff; AWATERA Badanyan Artak Клиенты Спецификации Заказы 15 Чаты …" at bounding box center [784, 361] width 1568 height 722
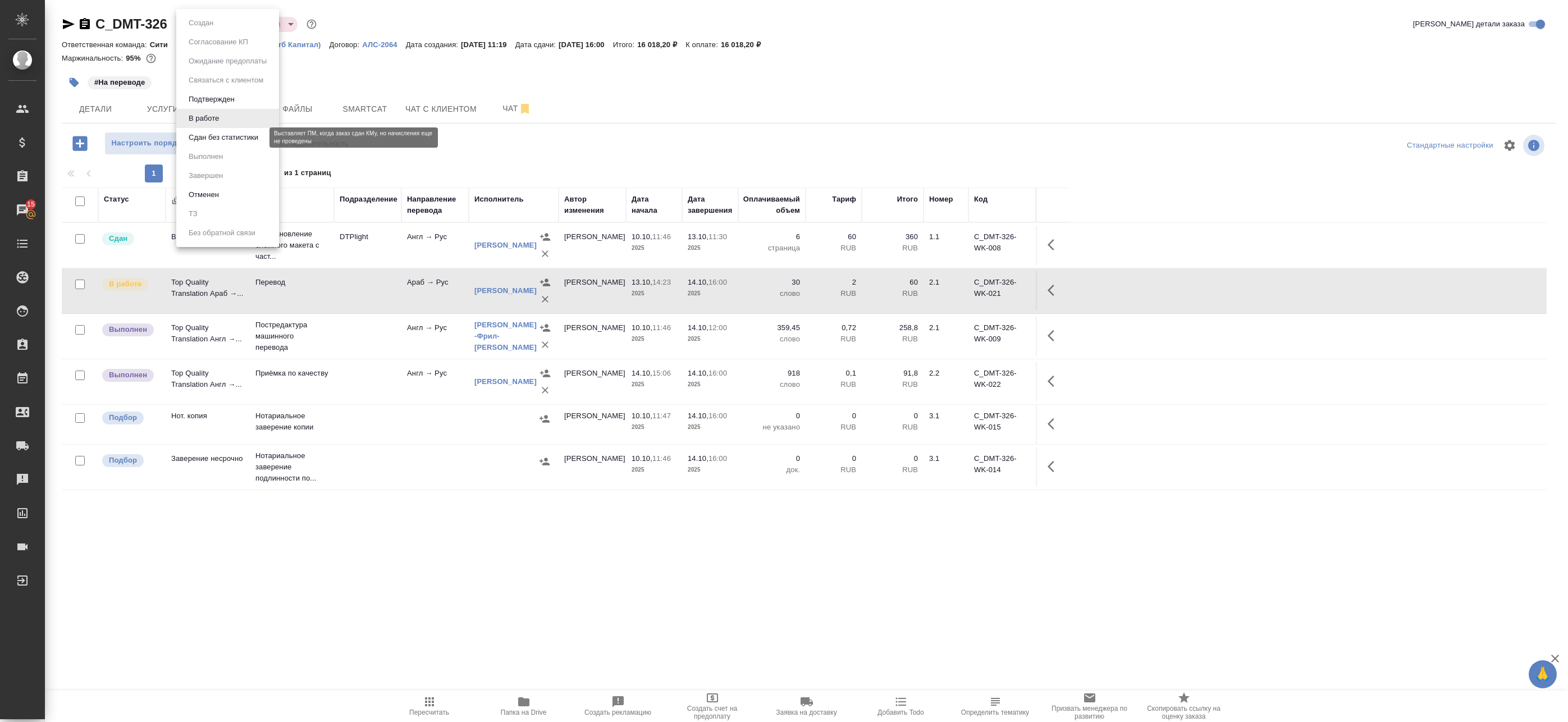
click at [200, 137] on button "Сдан без статистики" at bounding box center [223, 137] width 76 height 12
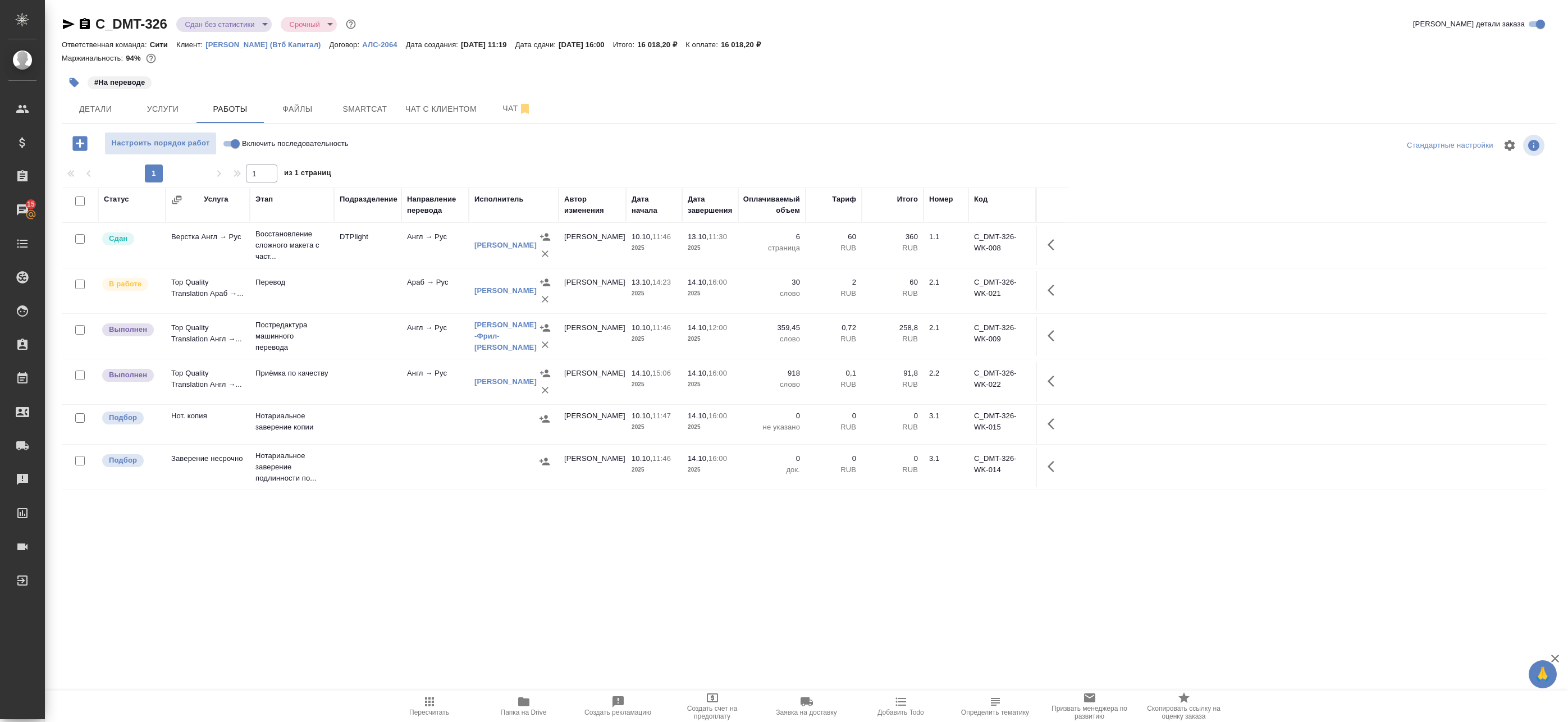
click at [362, 377] on td at bounding box center [367, 382] width 67 height 39
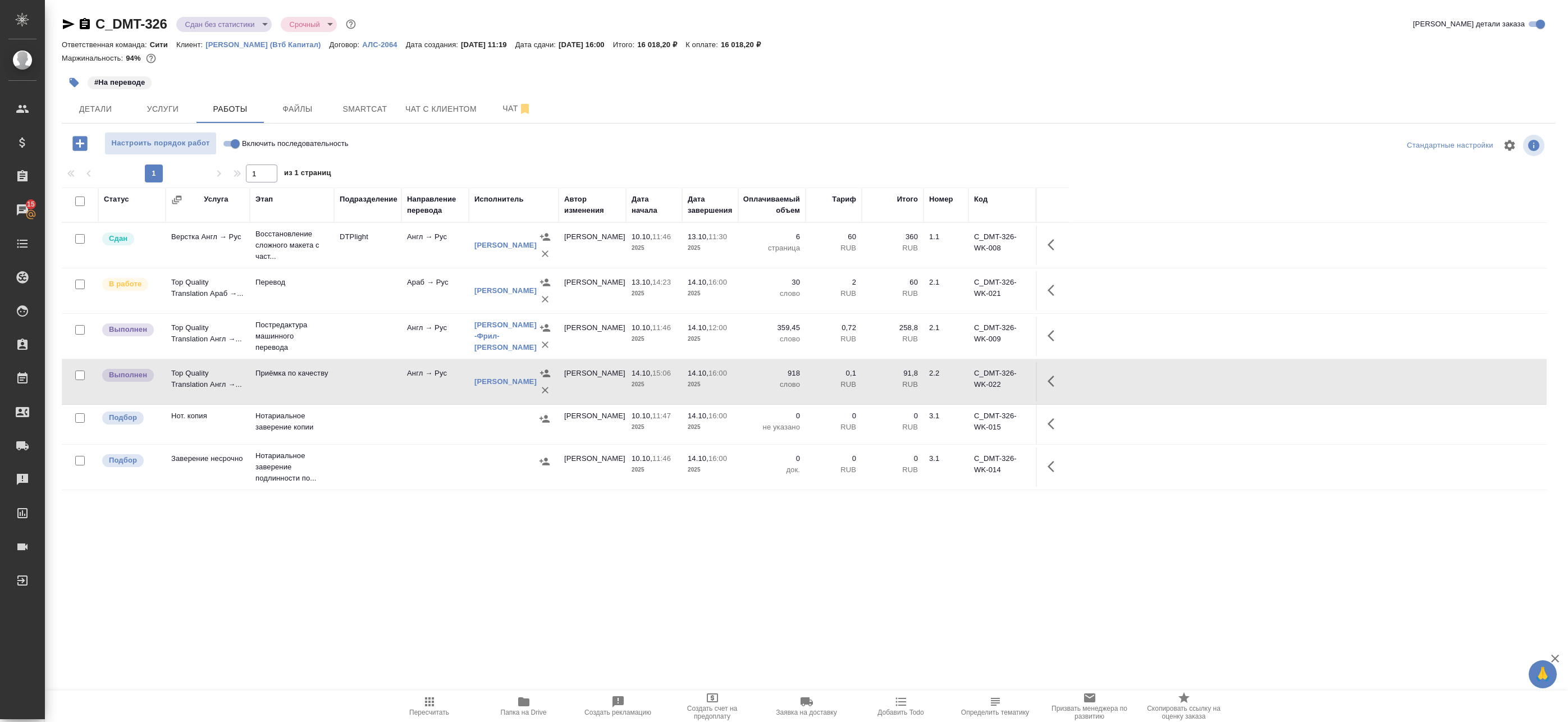
click at [362, 377] on td at bounding box center [367, 382] width 67 height 39
click at [87, 112] on span "Детали" at bounding box center [96, 109] width 54 height 14
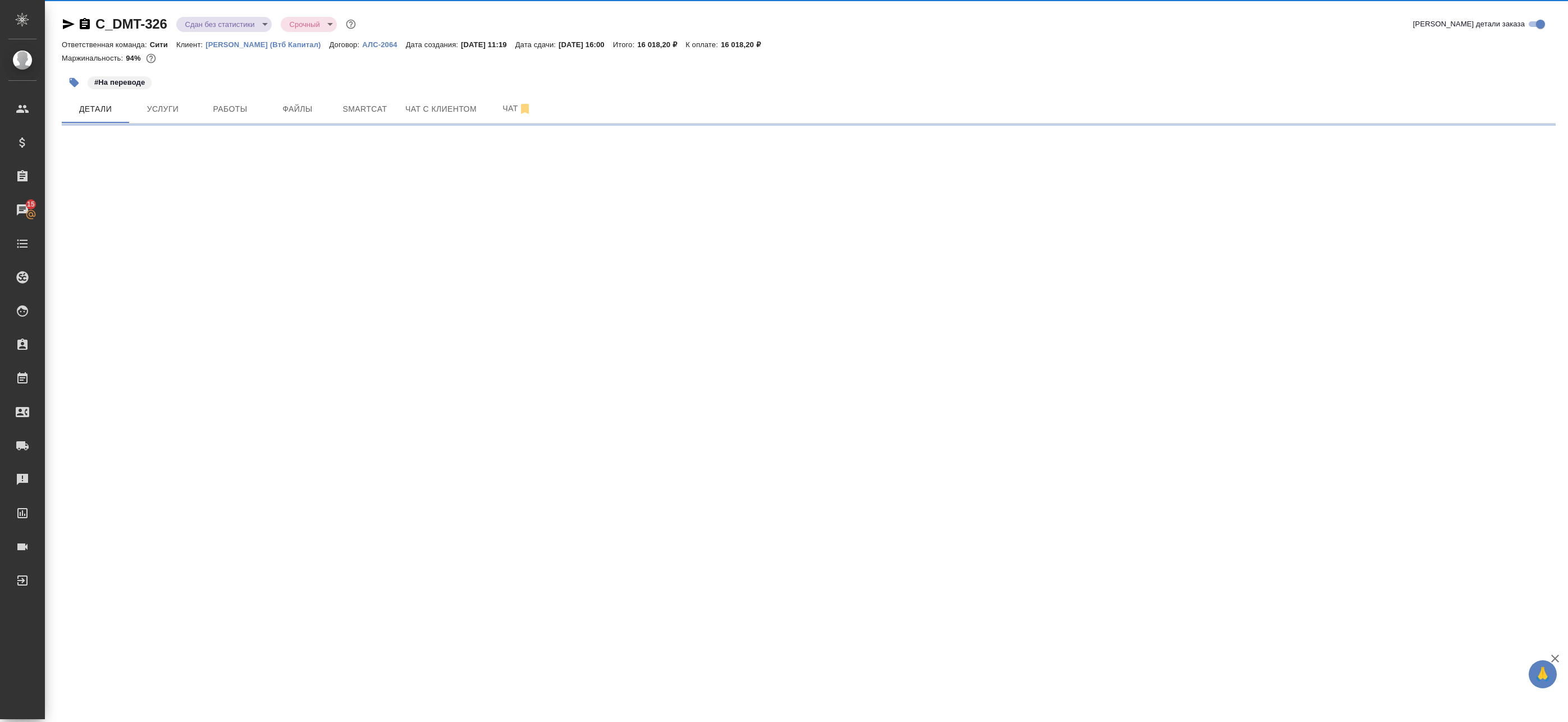
select select "RU"
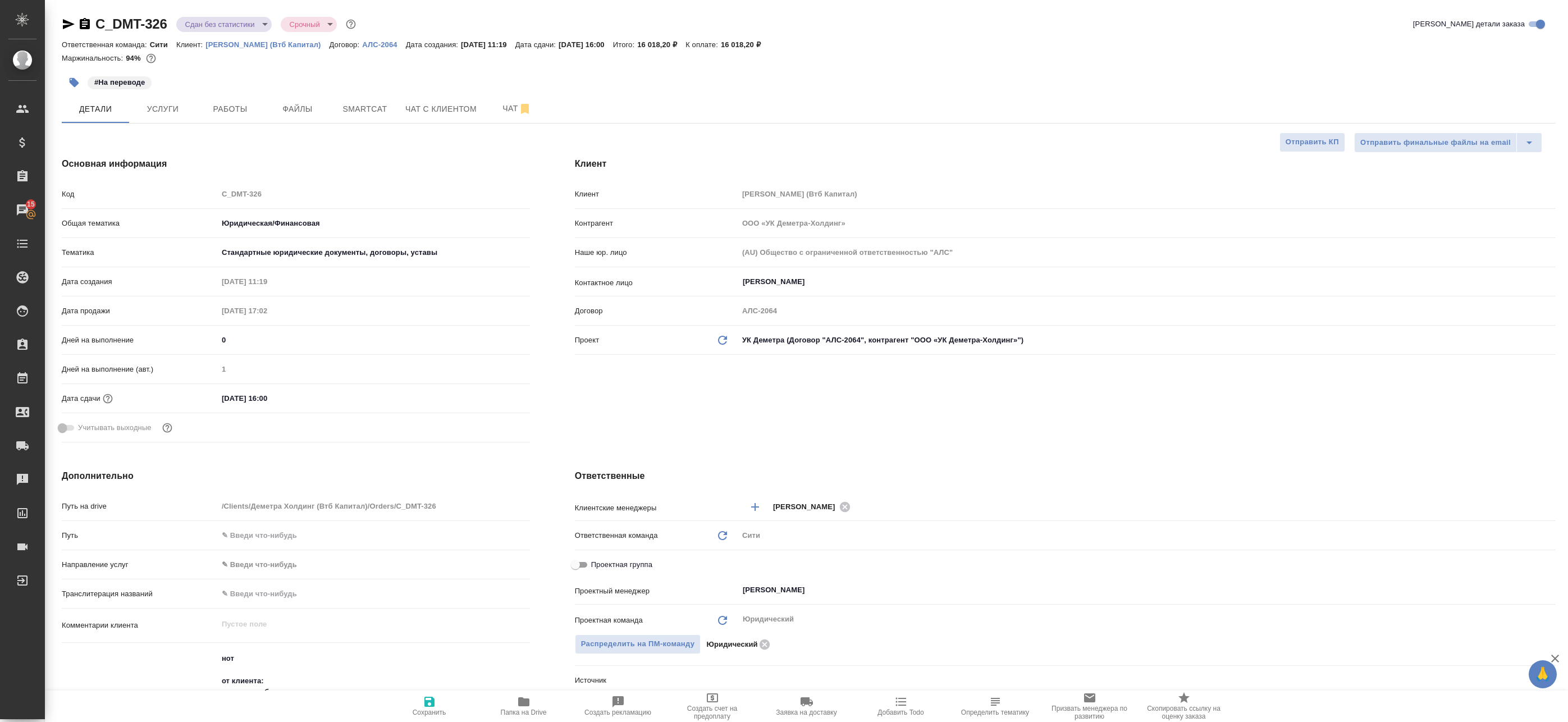
type textarea "x"
click at [64, 20] on icon "button" at bounding box center [69, 24] width 11 height 10
click at [235, 156] on div "Основная информация Код C_DMT-326 Общая тематика Юридическая/Финансовая yr-fn Т…" at bounding box center [296, 302] width 513 height 334
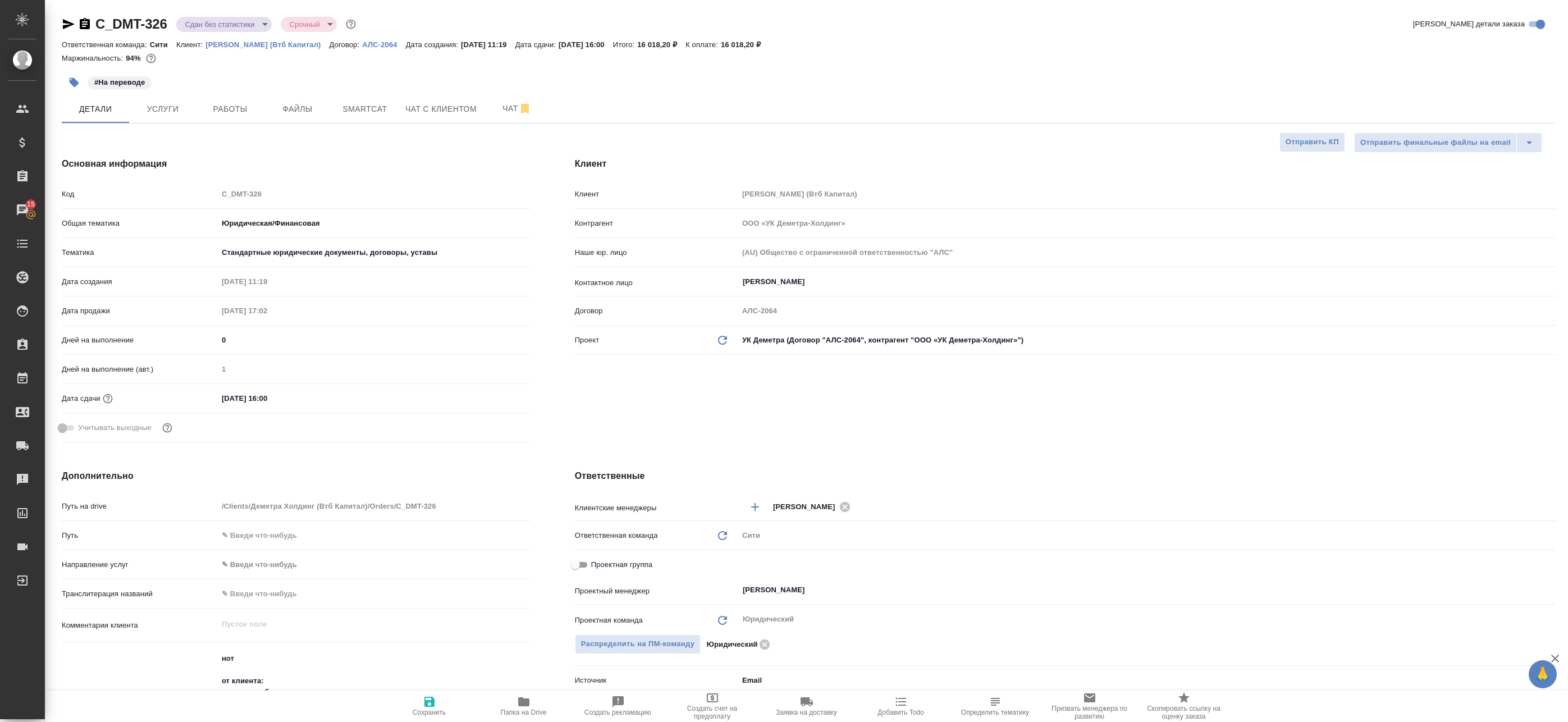
type textarea "x"
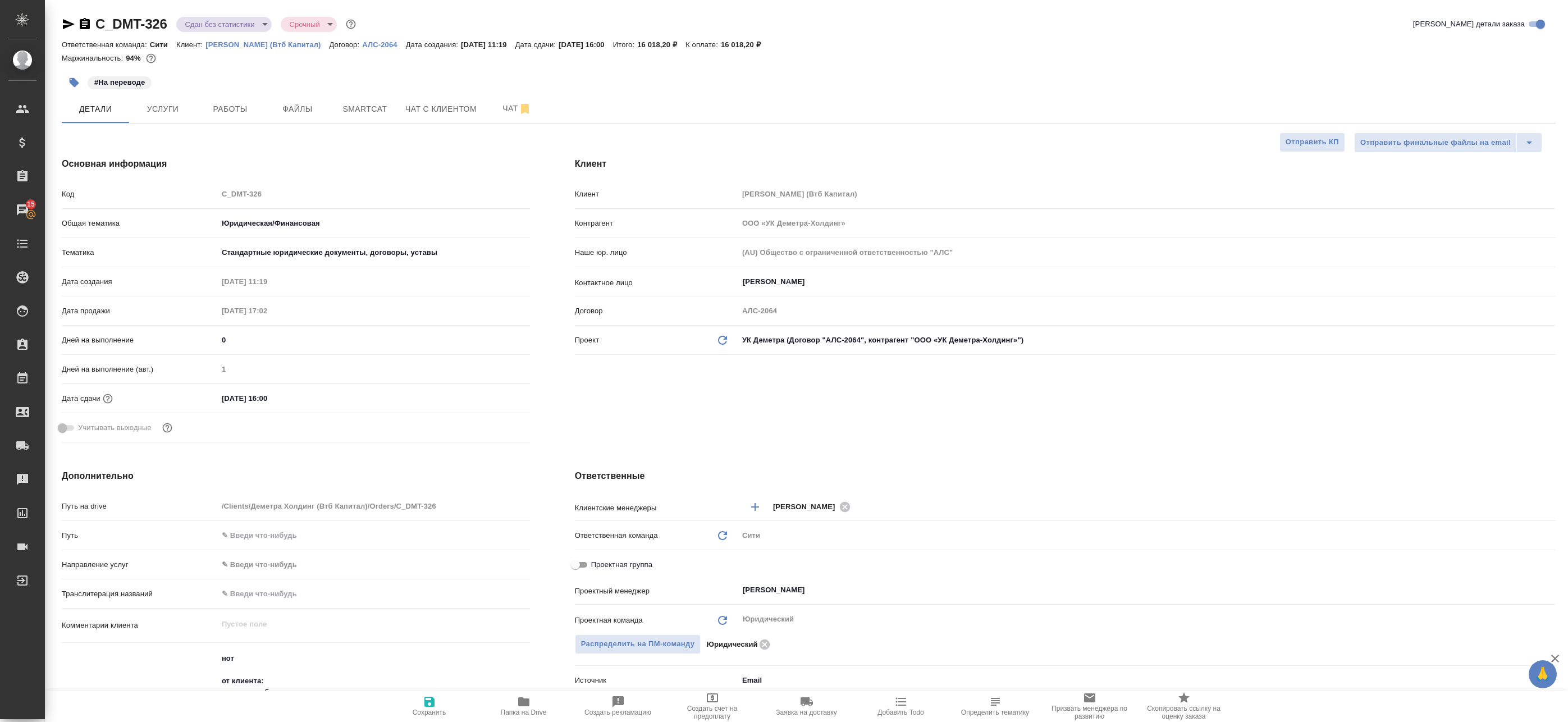
type textarea "x"
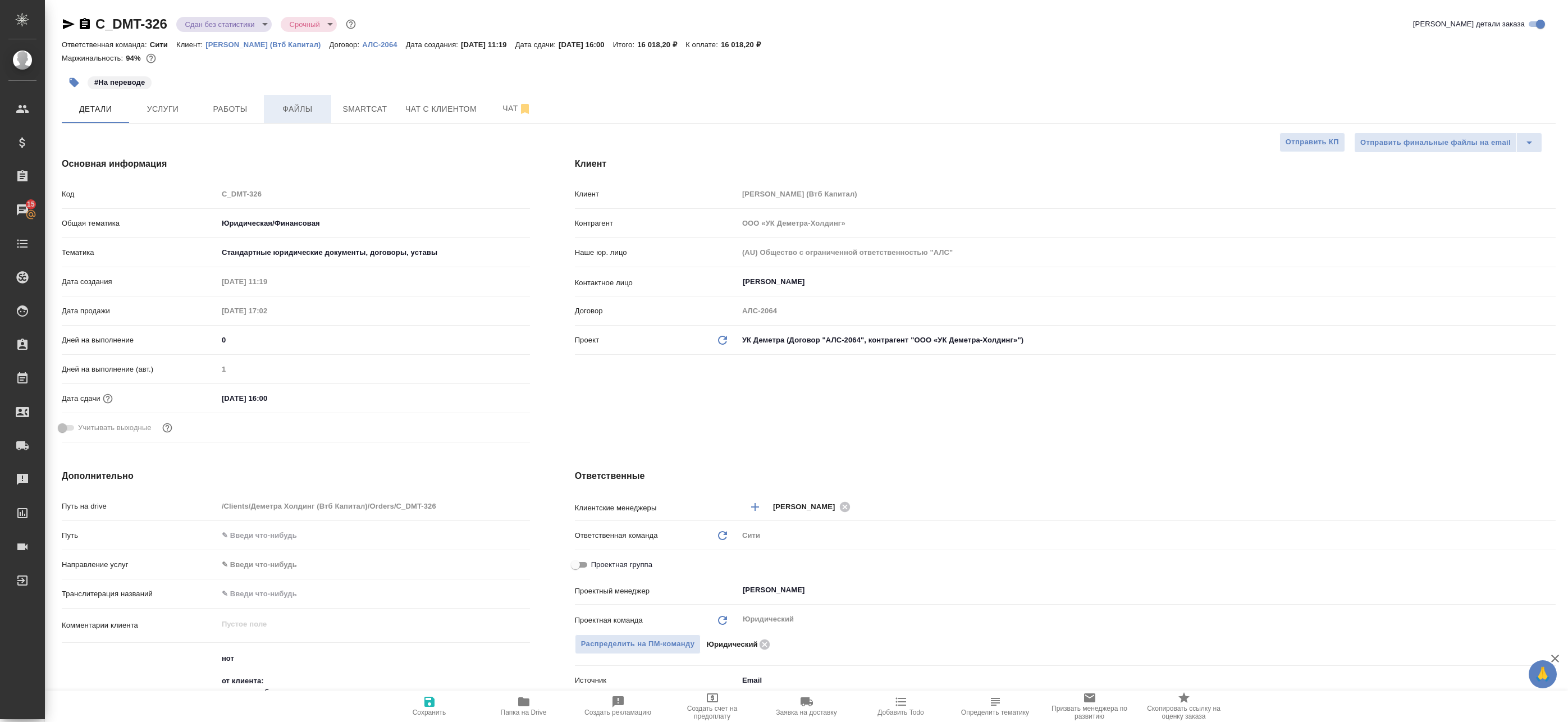
type textarea "x"
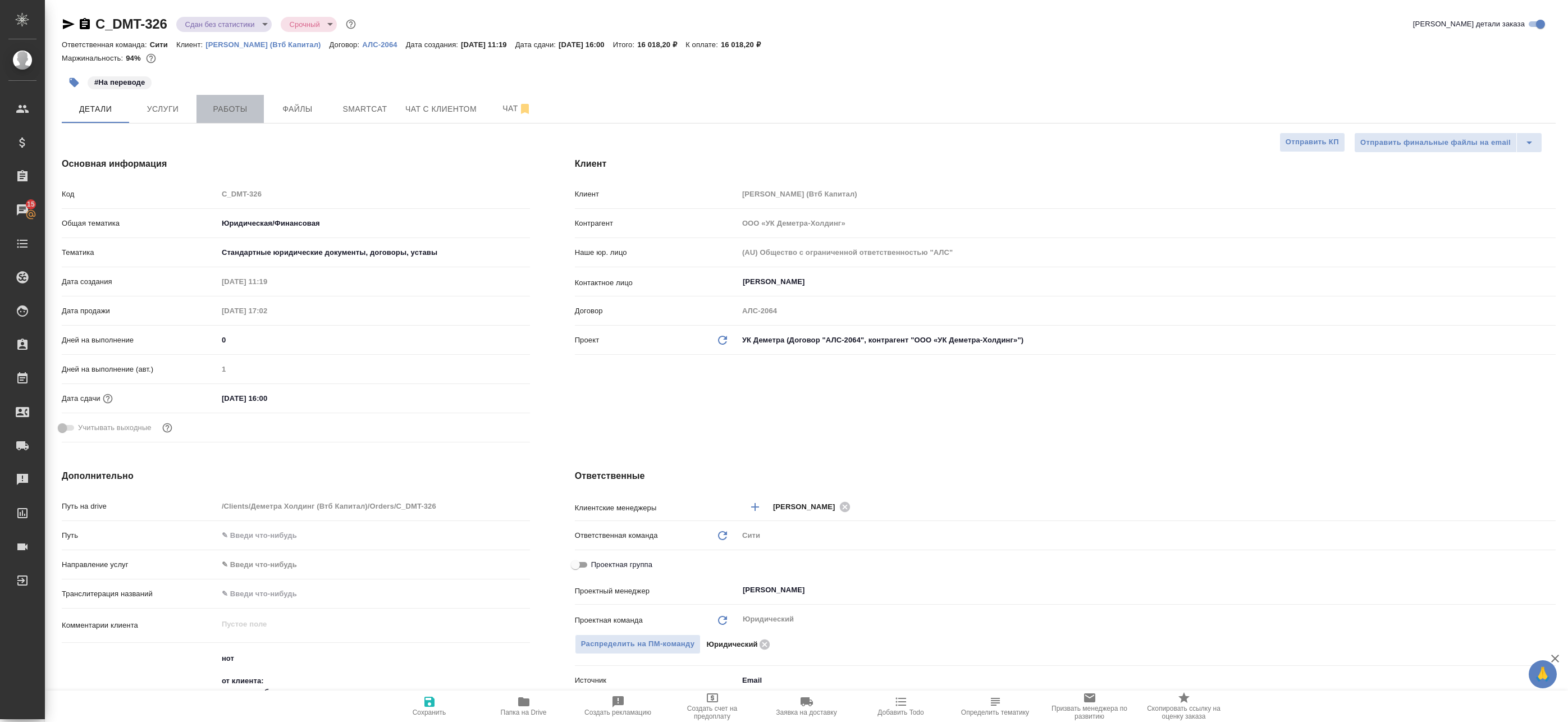
click at [248, 105] on span "Работы" at bounding box center [231, 109] width 54 height 14
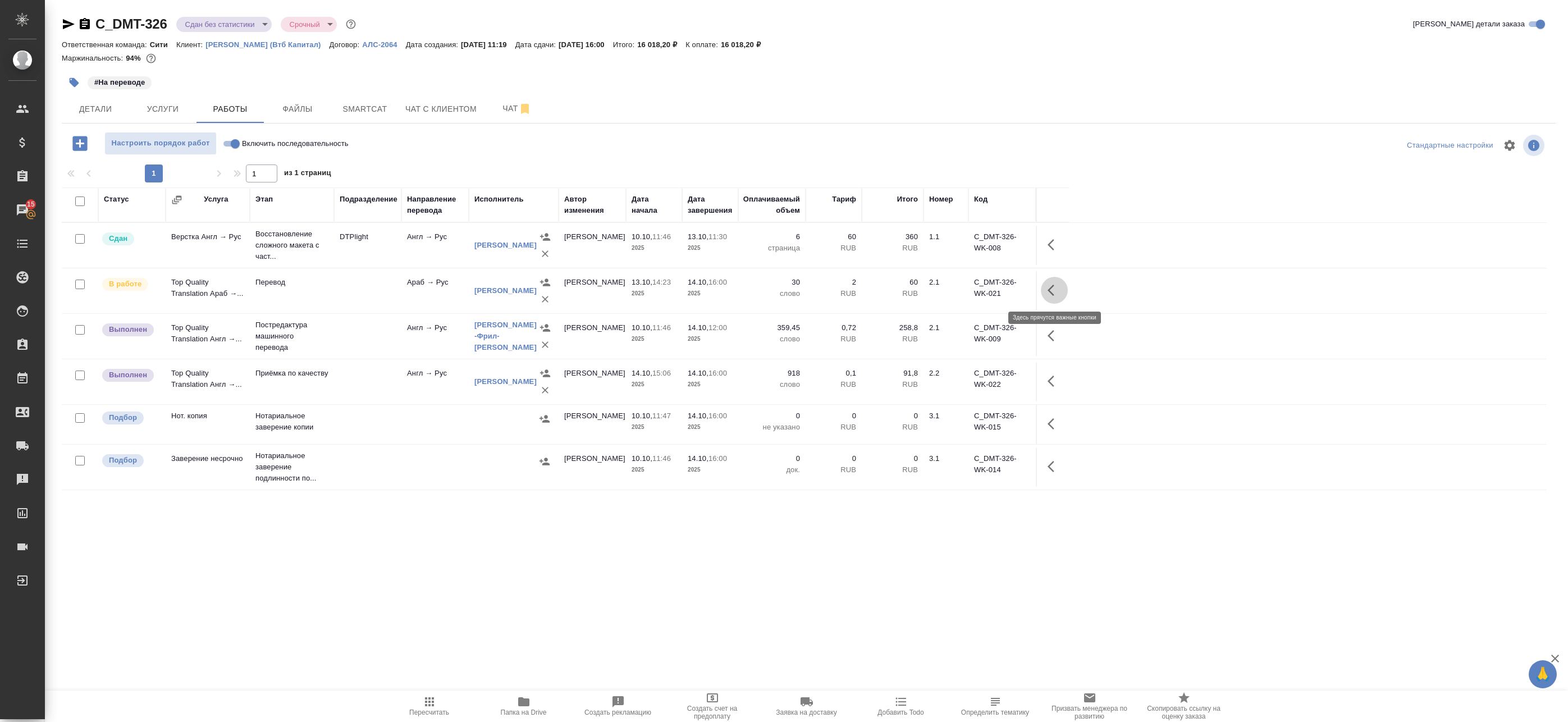
click at [1055, 289] on icon "button" at bounding box center [1054, 290] width 13 height 13
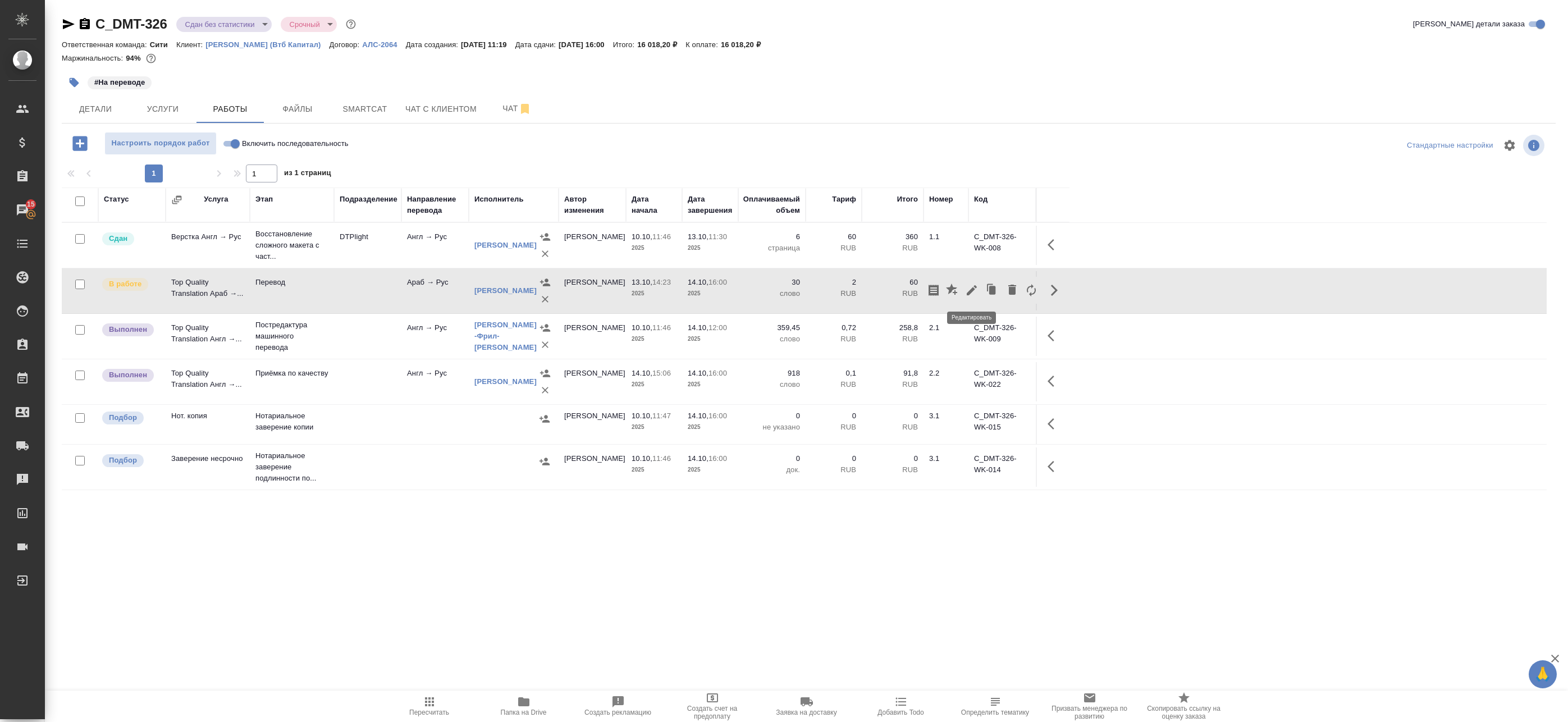
click at [973, 292] on icon "button" at bounding box center [971, 290] width 13 height 13
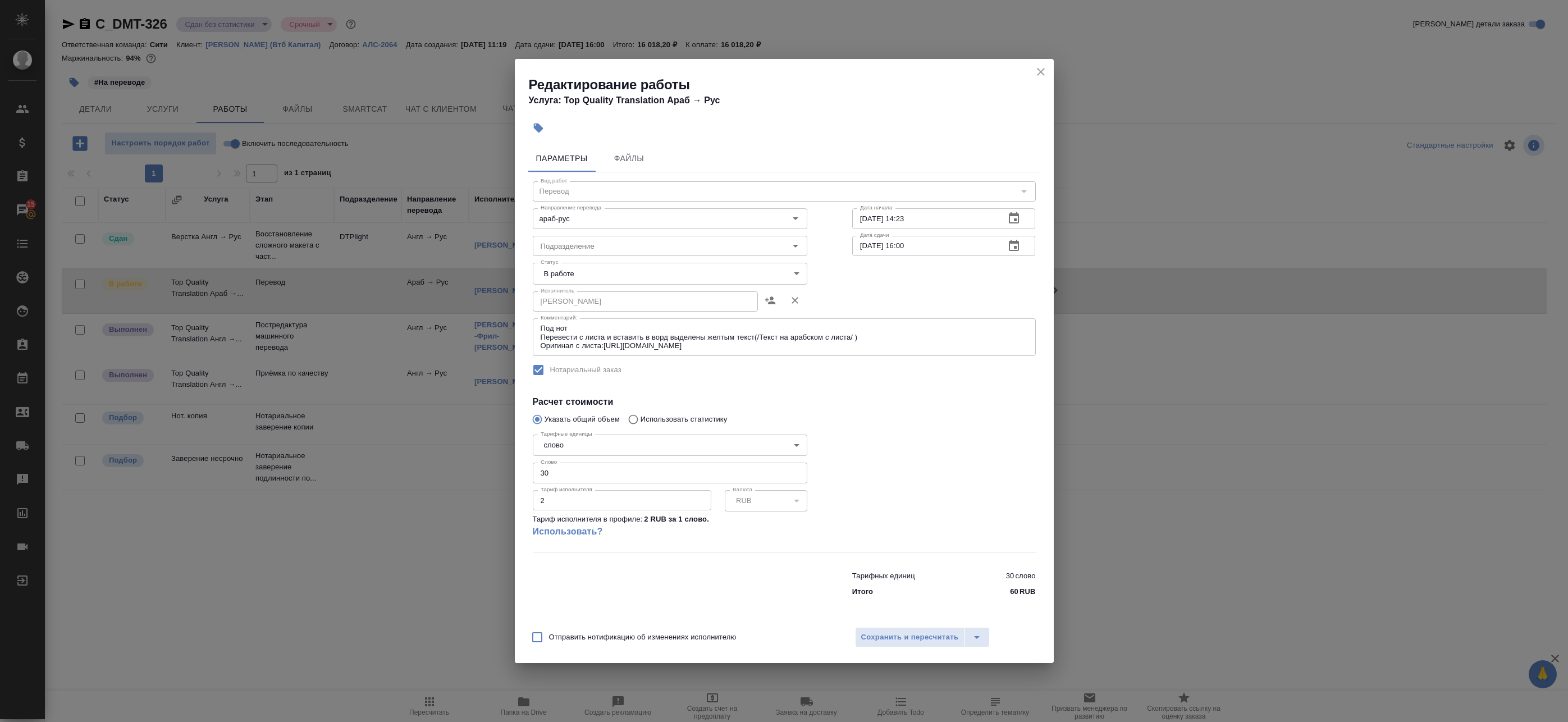
drag, startPoint x: 589, startPoint y: 504, endPoint x: 580, endPoint y: 496, distance: 12.0
click at [582, 500] on input "2" at bounding box center [622, 500] width 178 height 20
drag, startPoint x: 567, startPoint y: 471, endPoint x: 443, endPoint y: 460, distance: 124.5
click at [458, 463] on div "Редактирование работы Услуга: Top Quality Translation Араб → Рус Параметры Файл…" at bounding box center [784, 361] width 1568 height 722
type input "46"
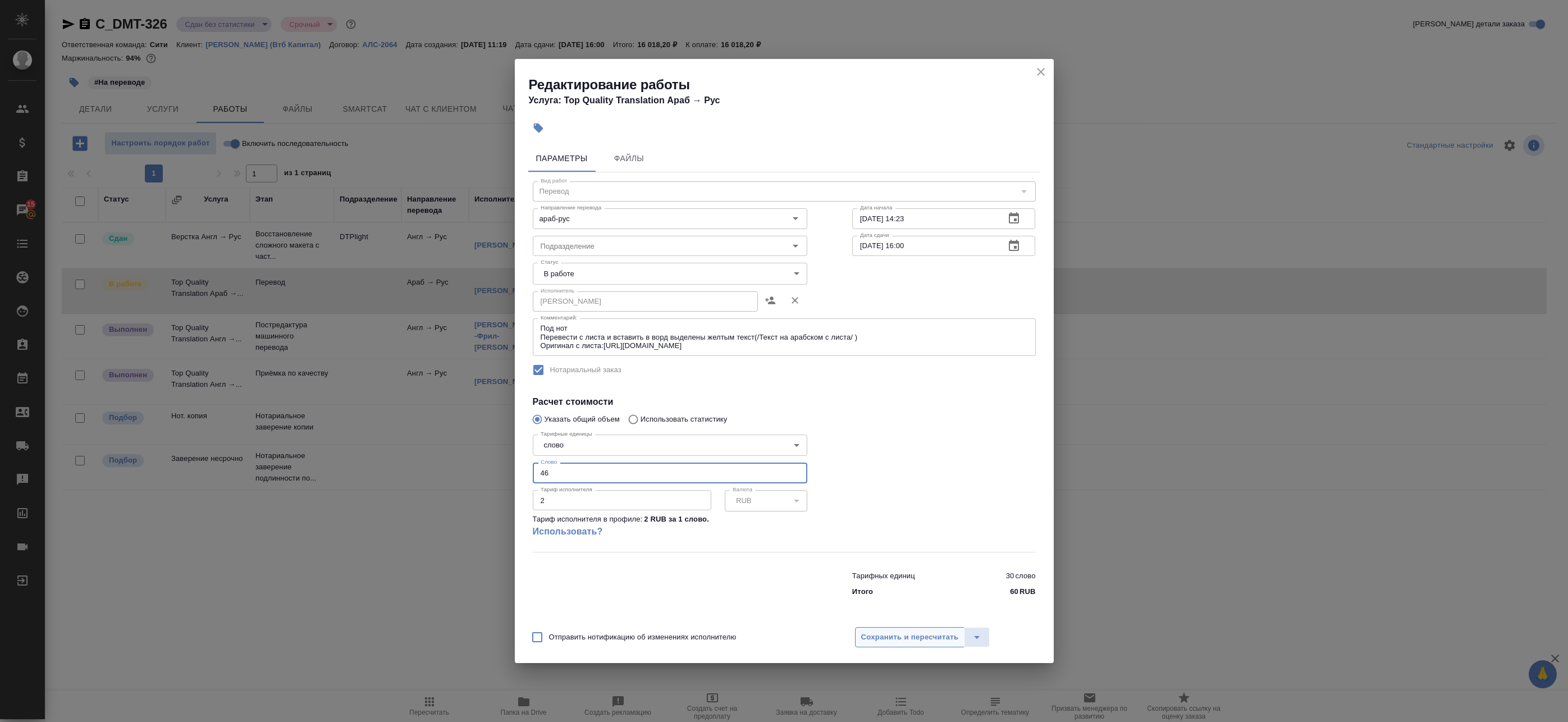
click at [871, 632] on span "Сохранить и пересчитать" at bounding box center [909, 638] width 97 height 13
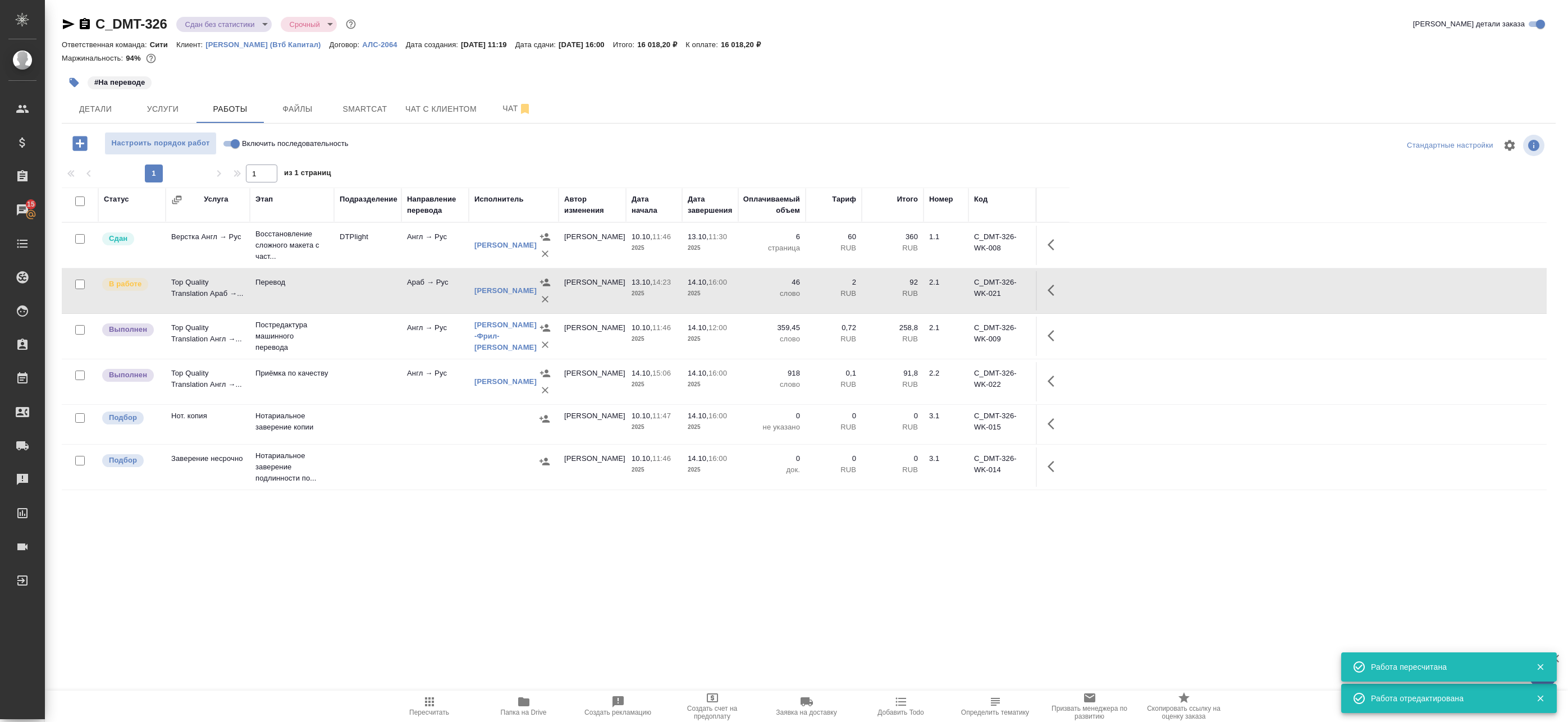
click at [1051, 290] on icon "button" at bounding box center [1054, 290] width 13 height 13
click at [976, 286] on icon "button" at bounding box center [971, 290] width 10 height 10
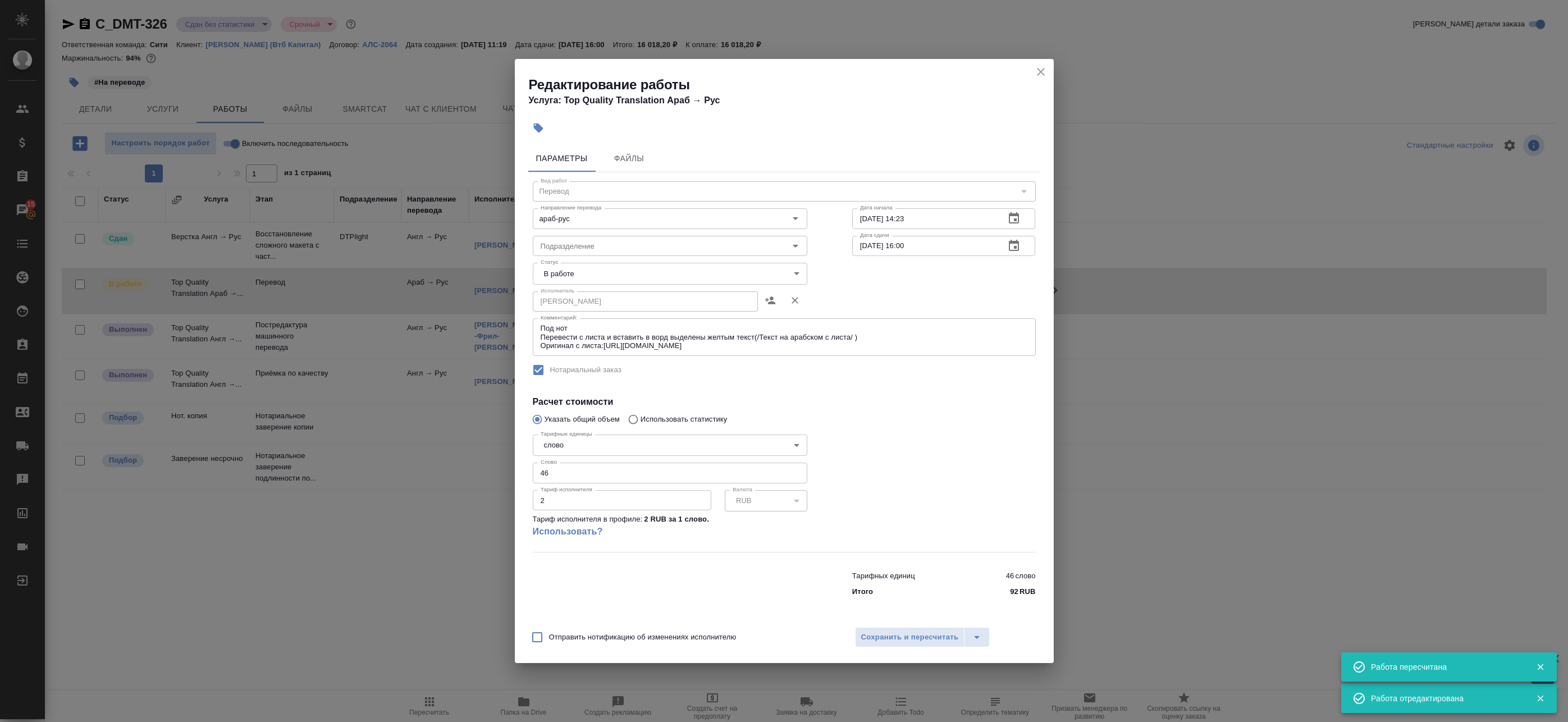
click at [575, 631] on label "Отправить нотификацию об изменениях исполнителю" at bounding box center [631, 637] width 211 height 24
click at [549, 631] on input "Отправить нотификацию об изменениях исполнителю" at bounding box center [537, 637] width 24 height 24
checkbox input "true"
click at [881, 639] on span "Сохранить и пересчитать" at bounding box center [909, 638] width 97 height 13
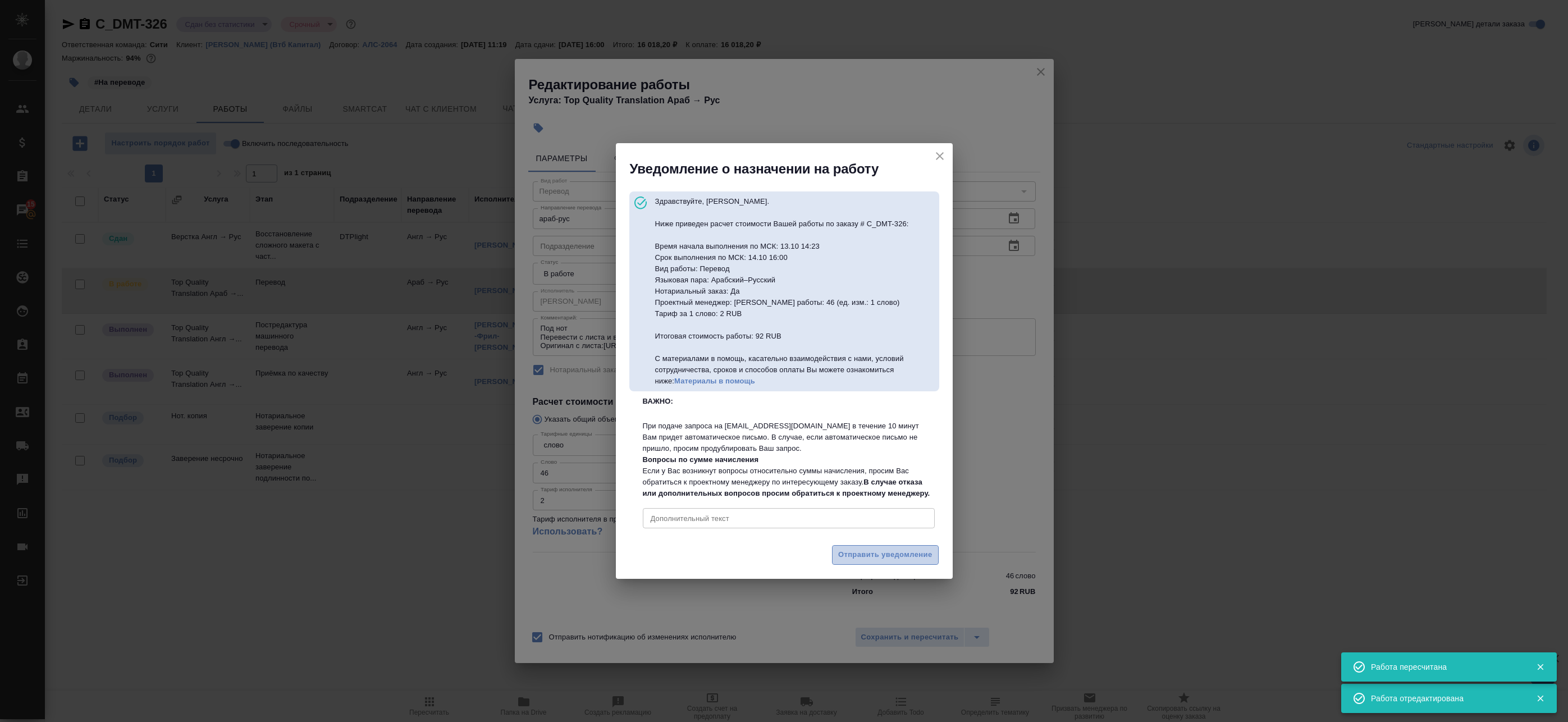
click at [857, 562] on span "Отправить уведомление" at bounding box center [885, 555] width 94 height 13
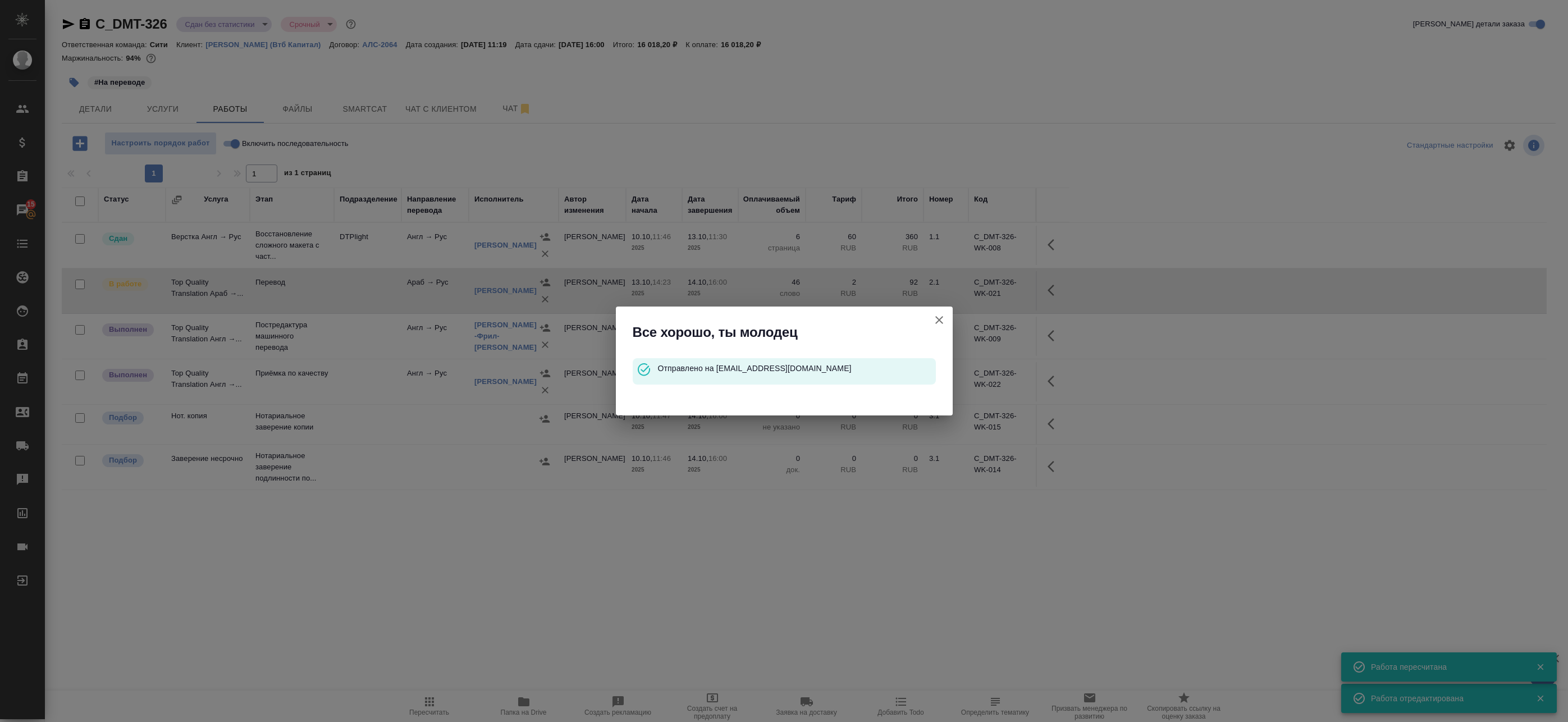
click at [948, 323] on button "Группировать работы по услугам" at bounding box center [939, 320] width 27 height 27
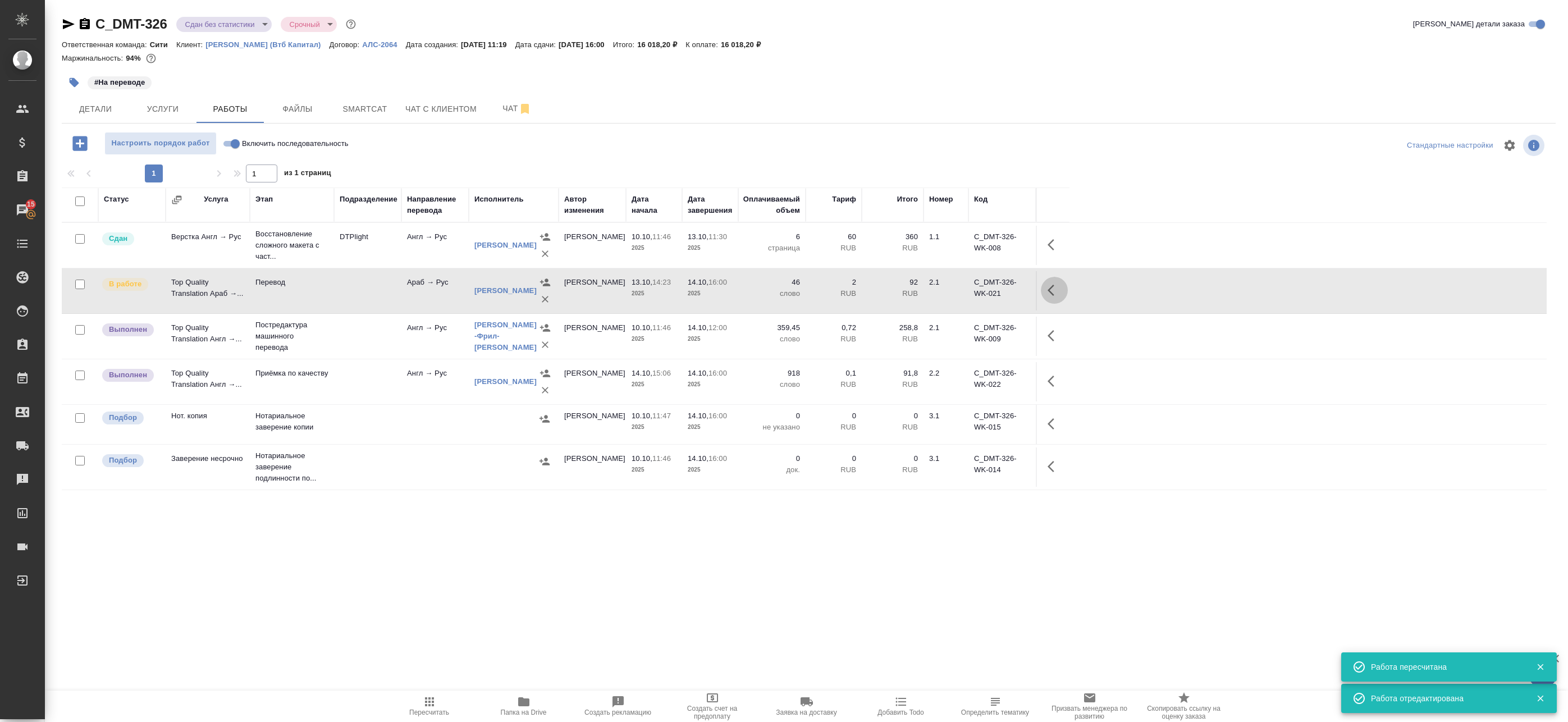
click at [1061, 293] on button "button" at bounding box center [1054, 289] width 27 height 27
click at [975, 289] on icon "button" at bounding box center [971, 290] width 13 height 13
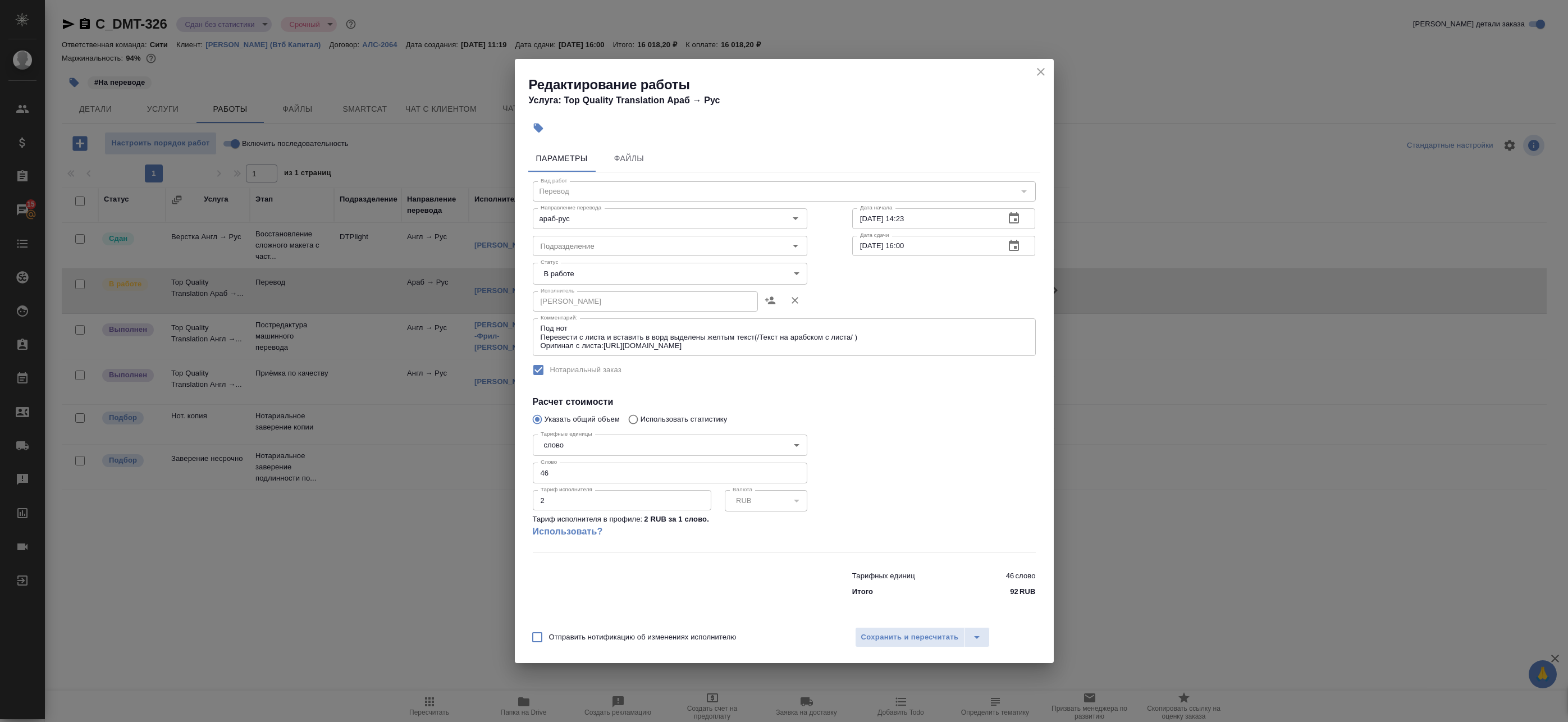
click at [654, 276] on body "🙏 .cls-1 fill:#fff; AWATERA Badanyan Artak Клиенты Спецификации Заказы 15 Чаты …" at bounding box center [784, 361] width 1568 height 722
click at [635, 296] on li "Выполнен" at bounding box center [670, 292] width 275 height 19
type input "completed"
click at [908, 637] on span "Сохранить и пересчитать" at bounding box center [909, 638] width 97 height 13
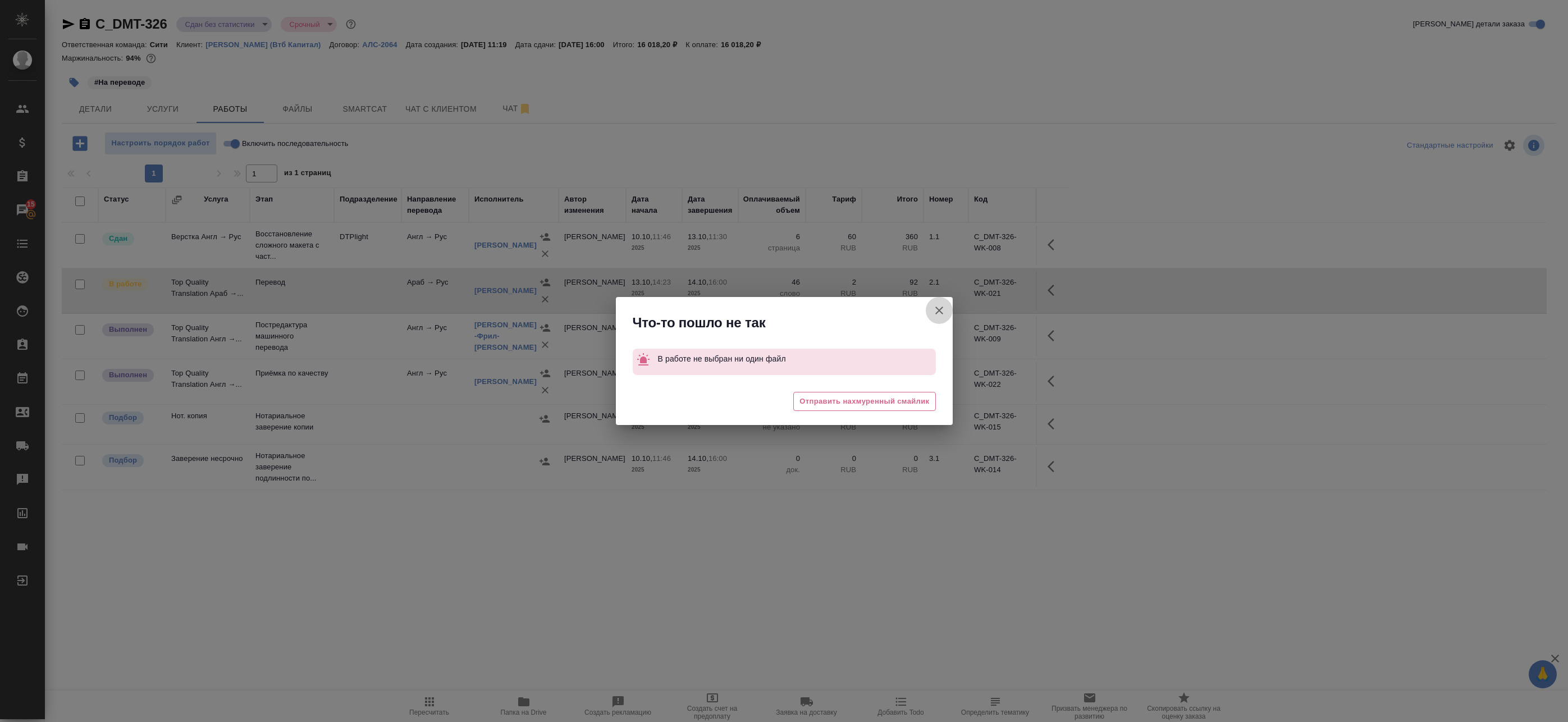
click at [938, 307] on icon "button" at bounding box center [939, 310] width 13 height 13
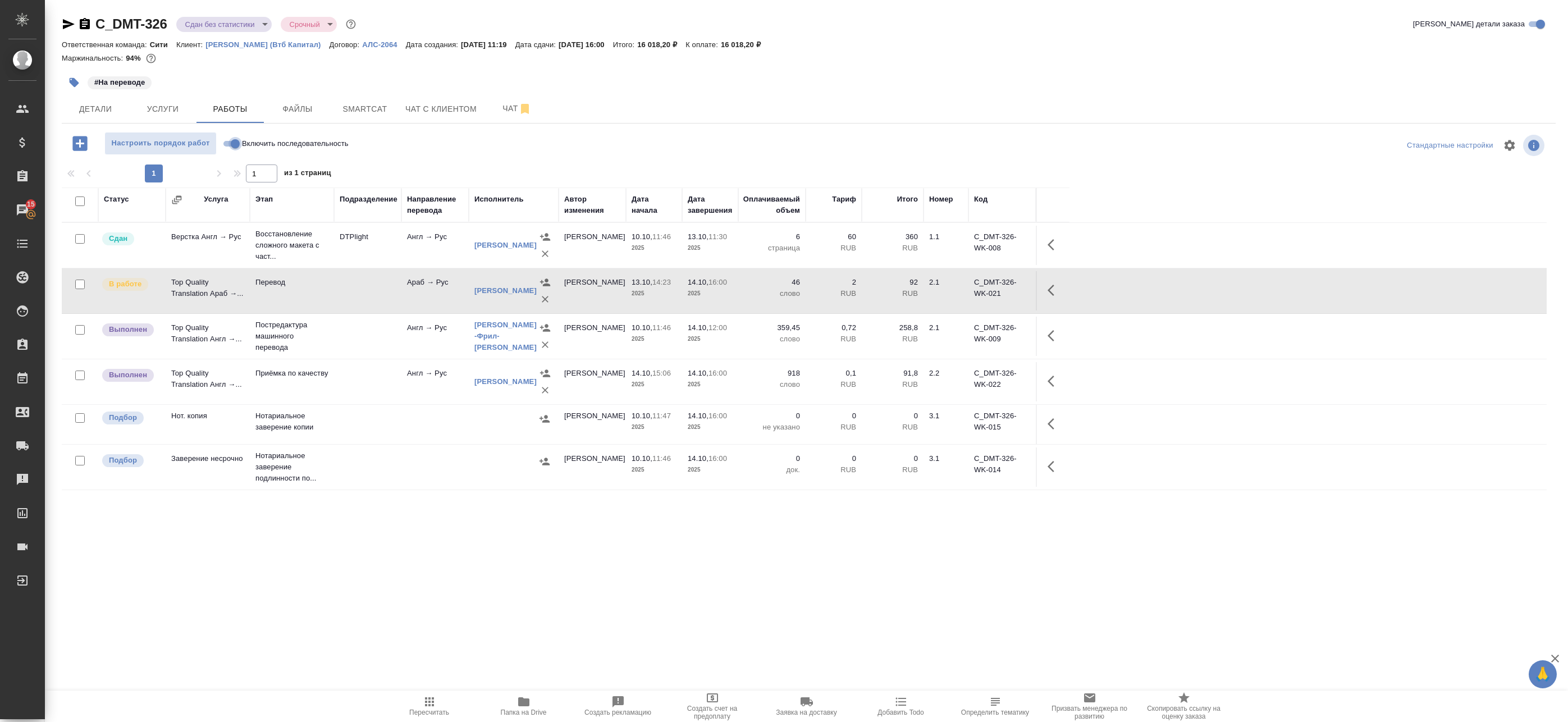
click at [235, 141] on input "Включить последовательность" at bounding box center [235, 144] width 40 height 13
checkbox input "true"
click at [1010, 291] on icon "button" at bounding box center [1009, 290] width 13 height 13
click at [926, 289] on icon "button" at bounding box center [926, 290] width 10 height 10
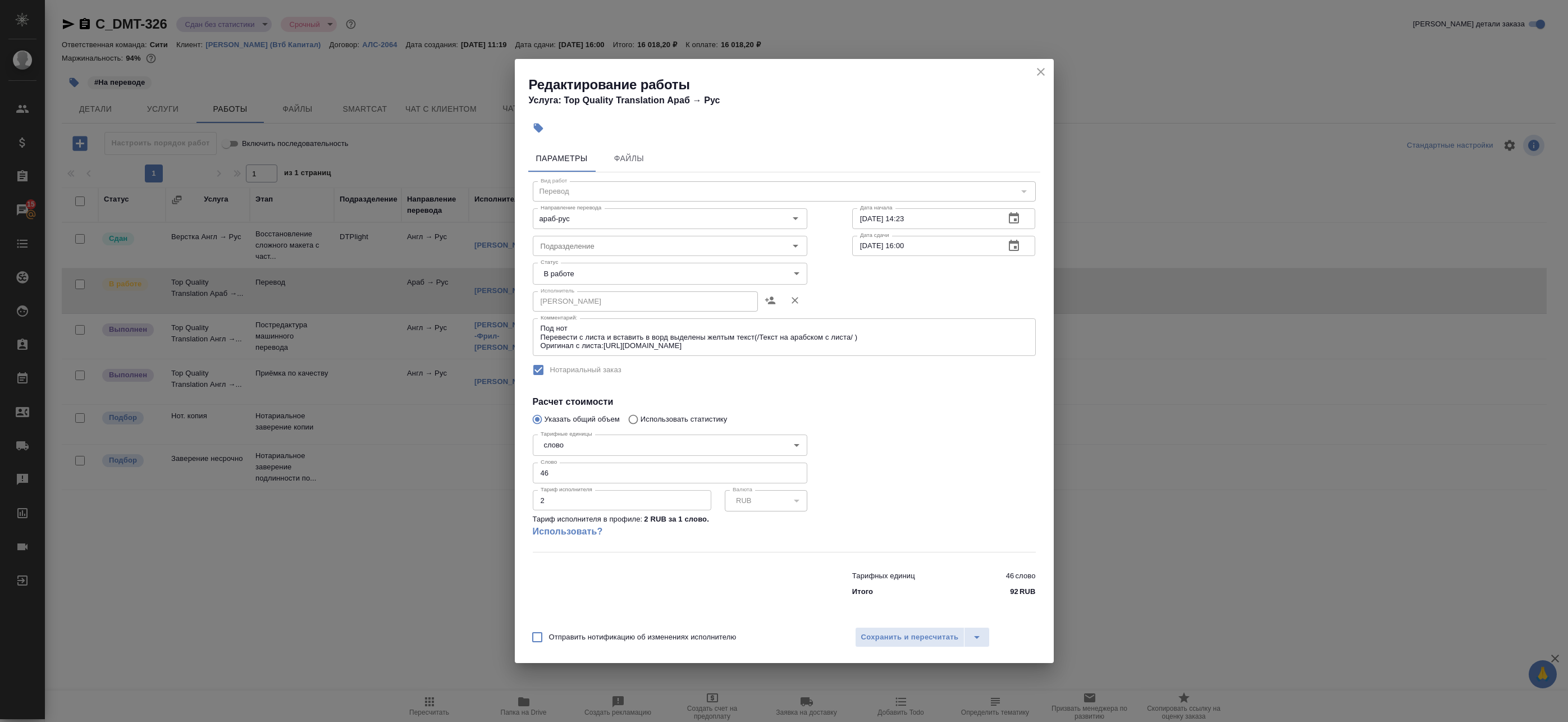
click at [600, 276] on body "🙏 .cls-1 fill:#fff; AWATERA Badanyan Artak Клиенты Спецификации Заказы 15 Чаты …" at bounding box center [784, 361] width 1568 height 722
click at [581, 309] on li "Сдан" at bounding box center [670, 311] width 275 height 19
type input "closed"
click at [866, 632] on span "Сохранить и пересчитать" at bounding box center [909, 638] width 97 height 13
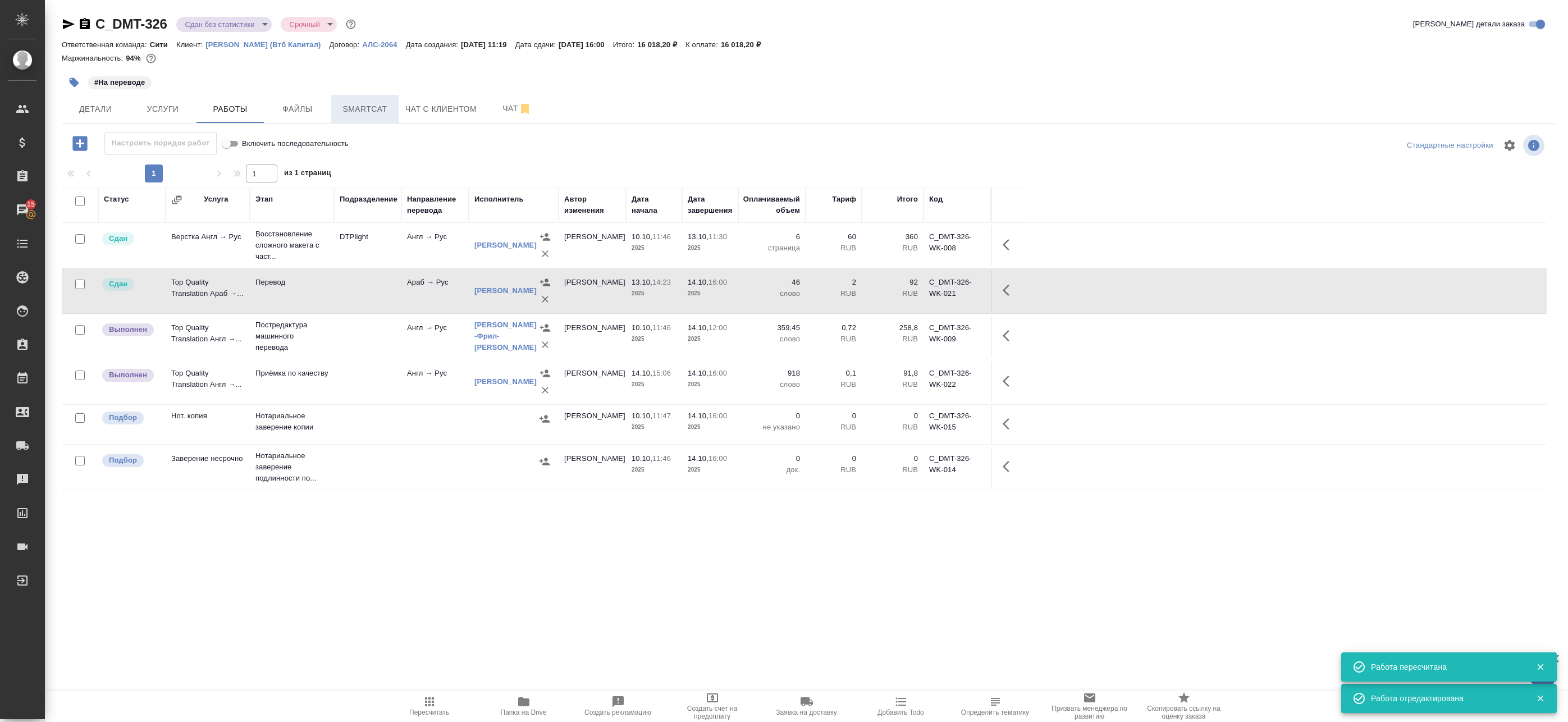
click at [379, 111] on span "Smartcat" at bounding box center [365, 109] width 54 height 14
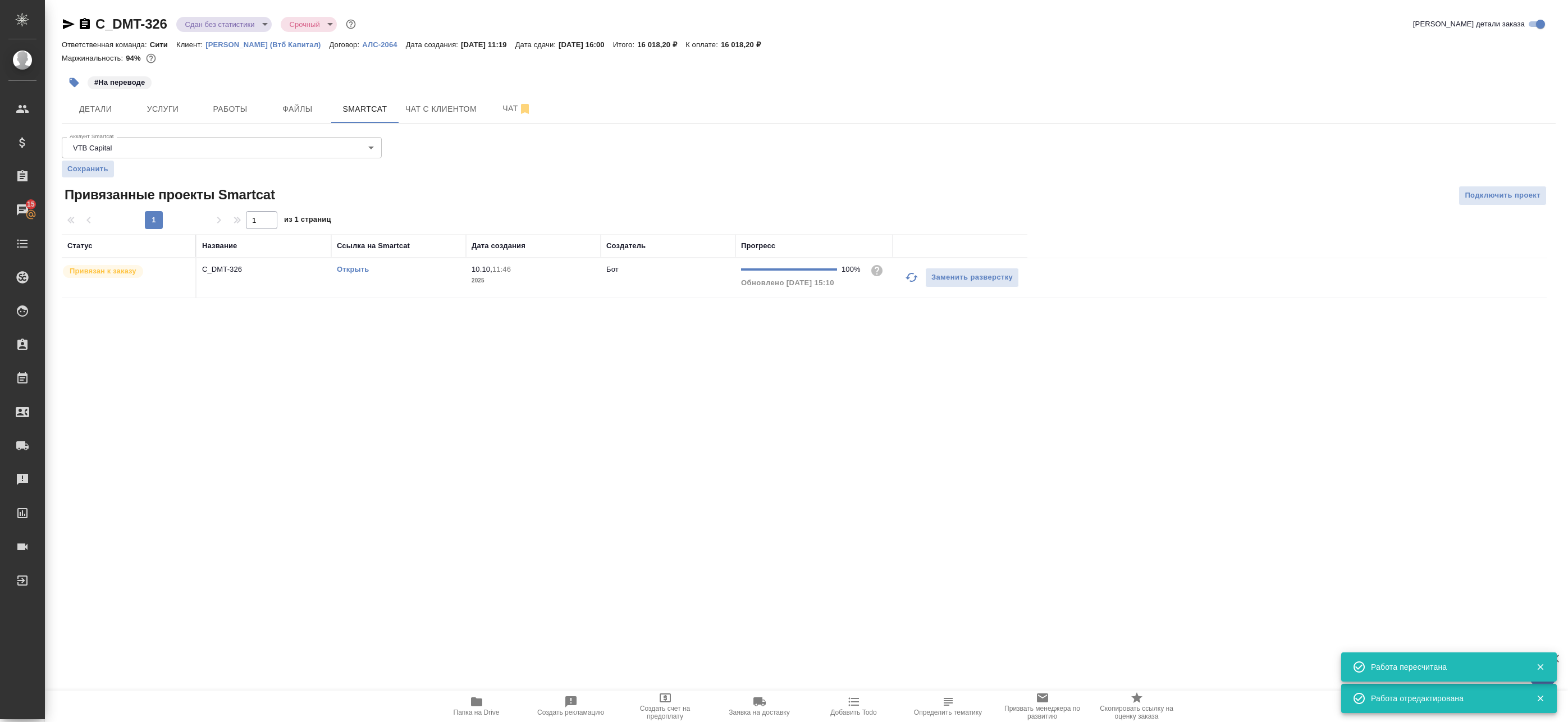
click at [538, 284] on p "2025" at bounding box center [533, 280] width 123 height 11
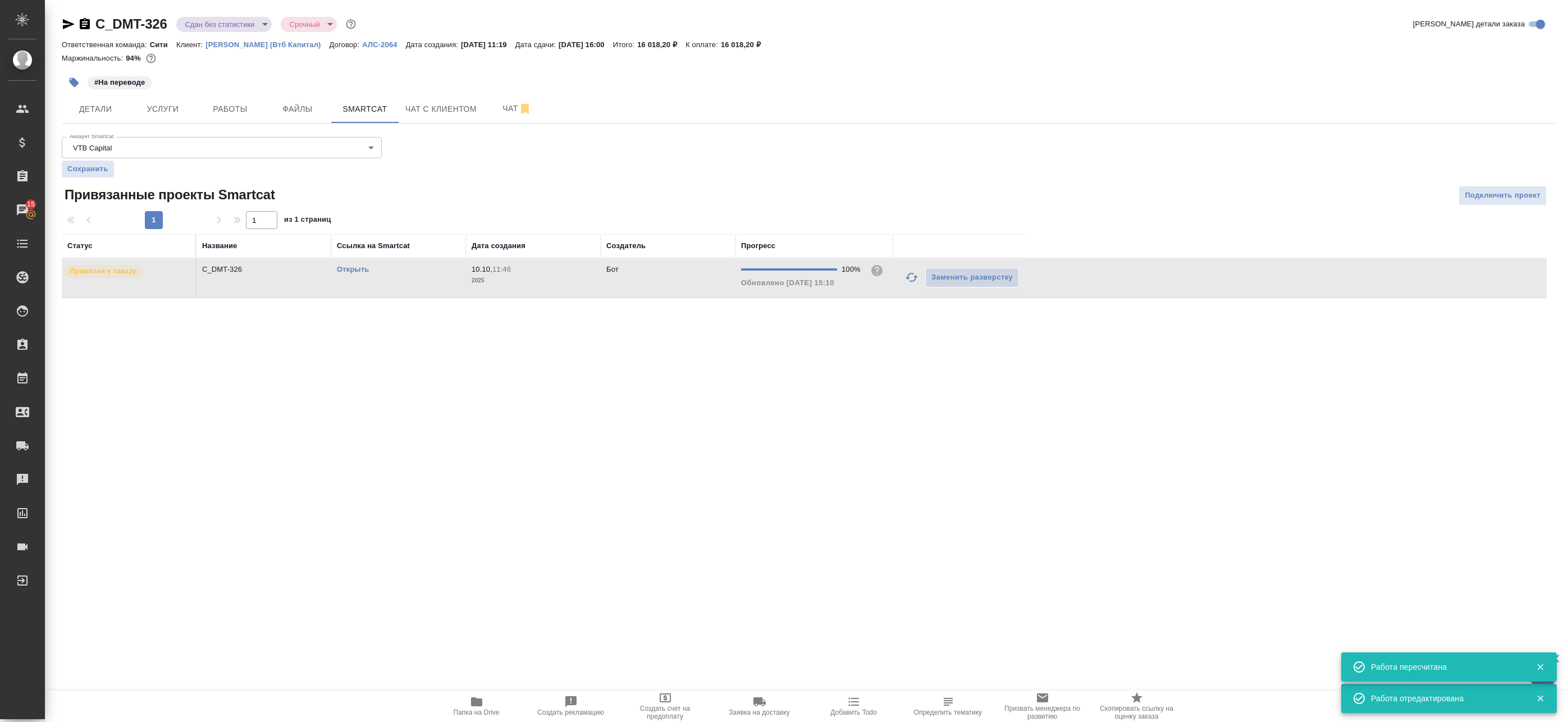
click at [538, 284] on p "2025" at bounding box center [533, 280] width 123 height 11
click at [236, 25] on body "🙏 .cls-1 fill:#fff; AWATERA Badanyan Artak Клиенты Спецификации Заказы 15 Чаты …" at bounding box center [784, 361] width 1568 height 722
click at [237, 152] on li "Выполнен" at bounding box center [228, 156] width 103 height 19
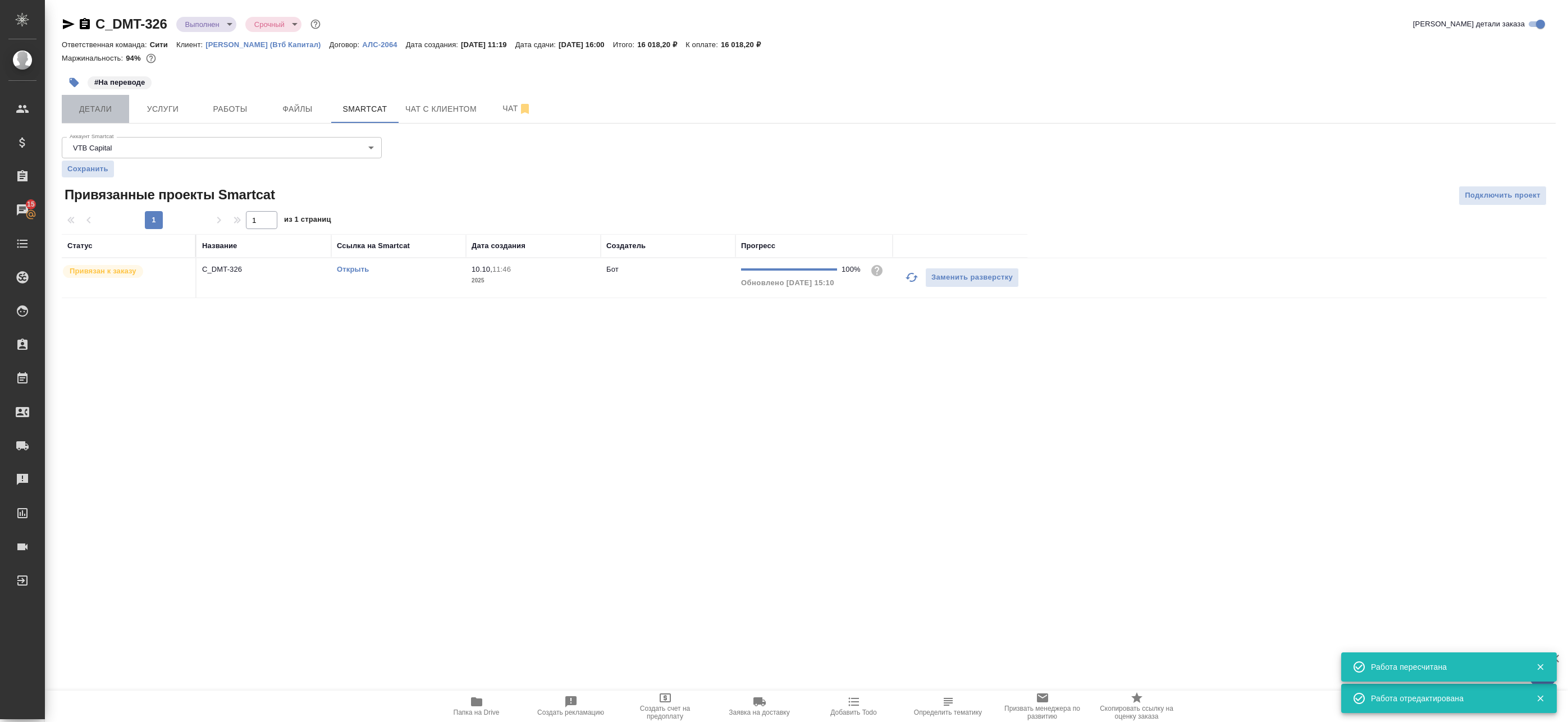
click at [92, 121] on button "Детали" at bounding box center [96, 109] width 67 height 28
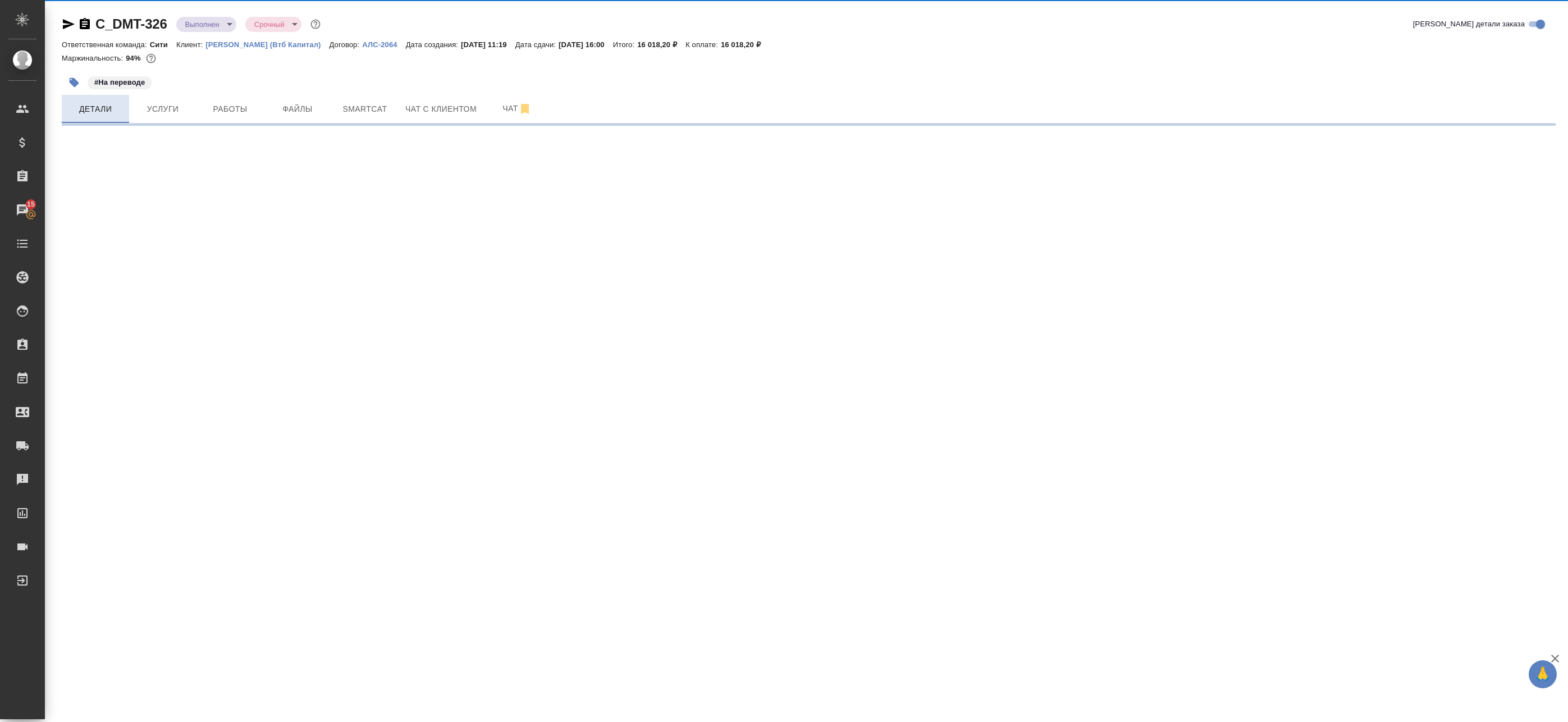
select select "RU"
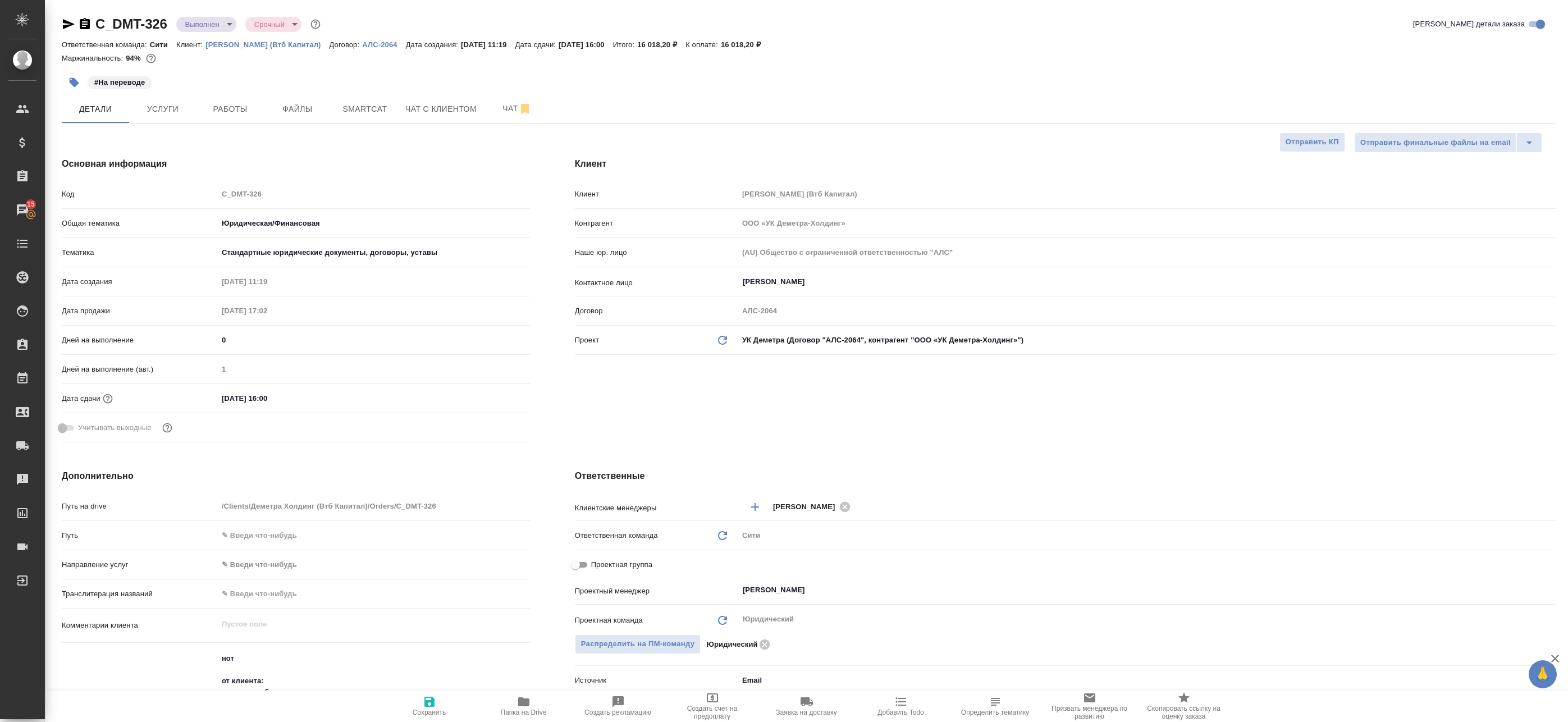
click at [191, 94] on div "#На переводе" at bounding box center [560, 83] width 996 height 25
click at [205, 104] on span "Работы" at bounding box center [231, 109] width 54 height 14
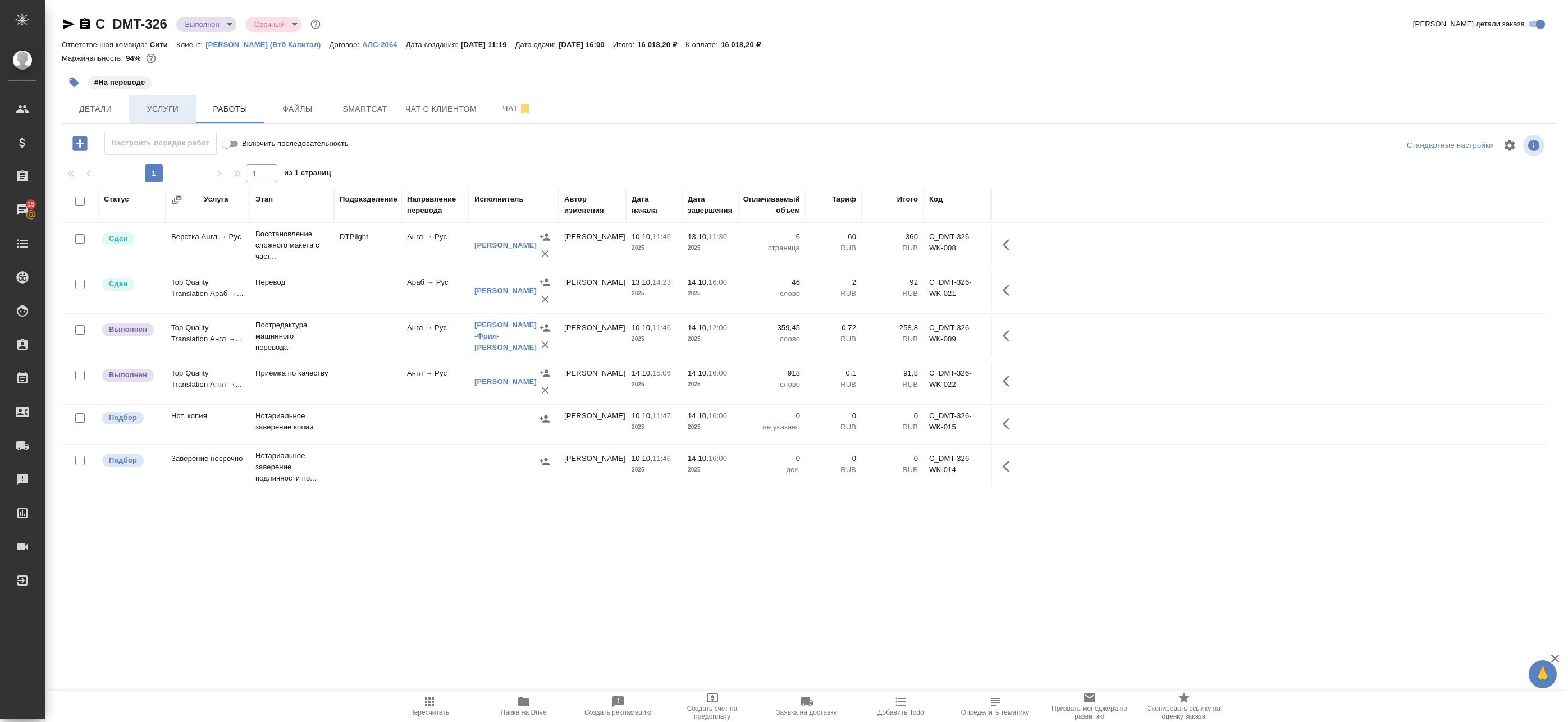
click at [190, 109] on button "Услуги" at bounding box center [163, 109] width 67 height 28
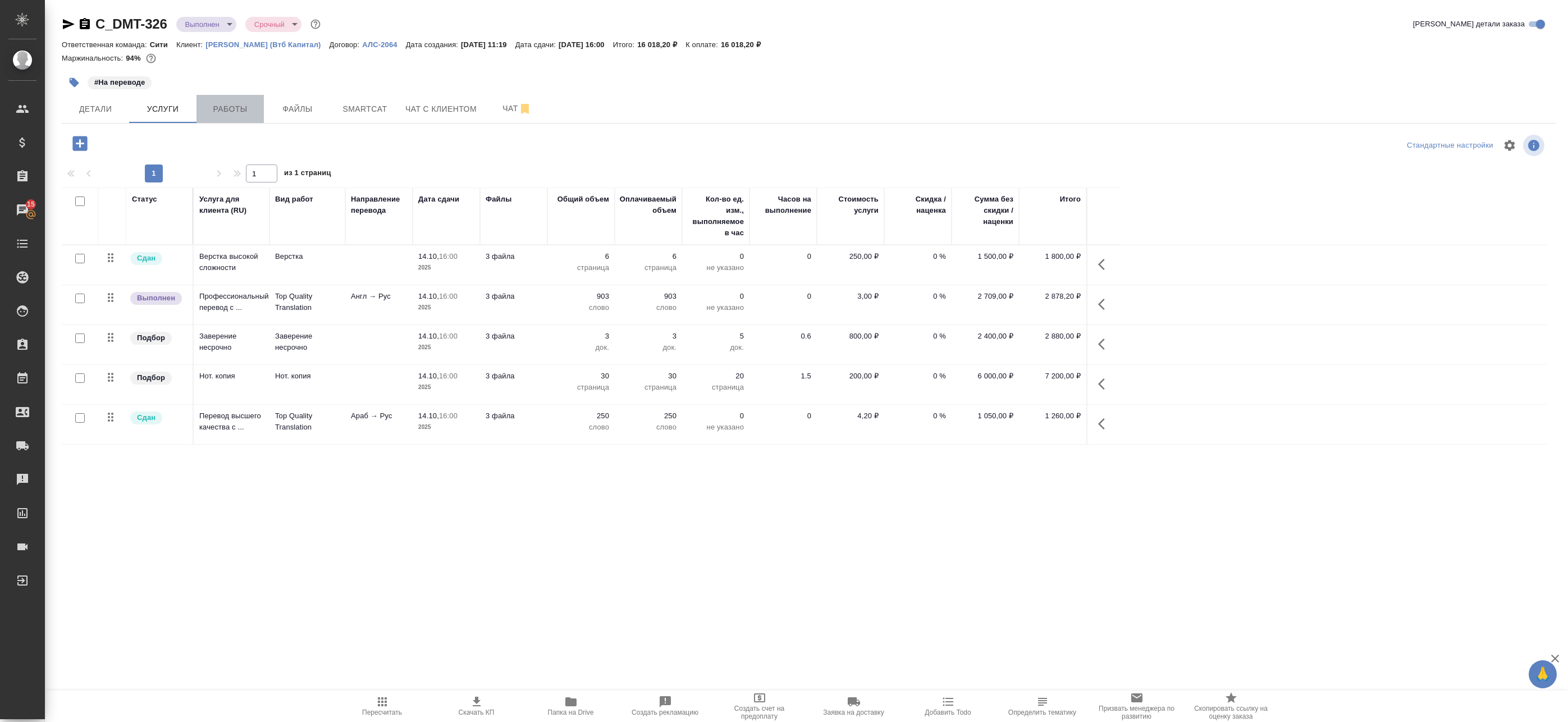
click at [207, 119] on button "Работы" at bounding box center [230, 109] width 67 height 28
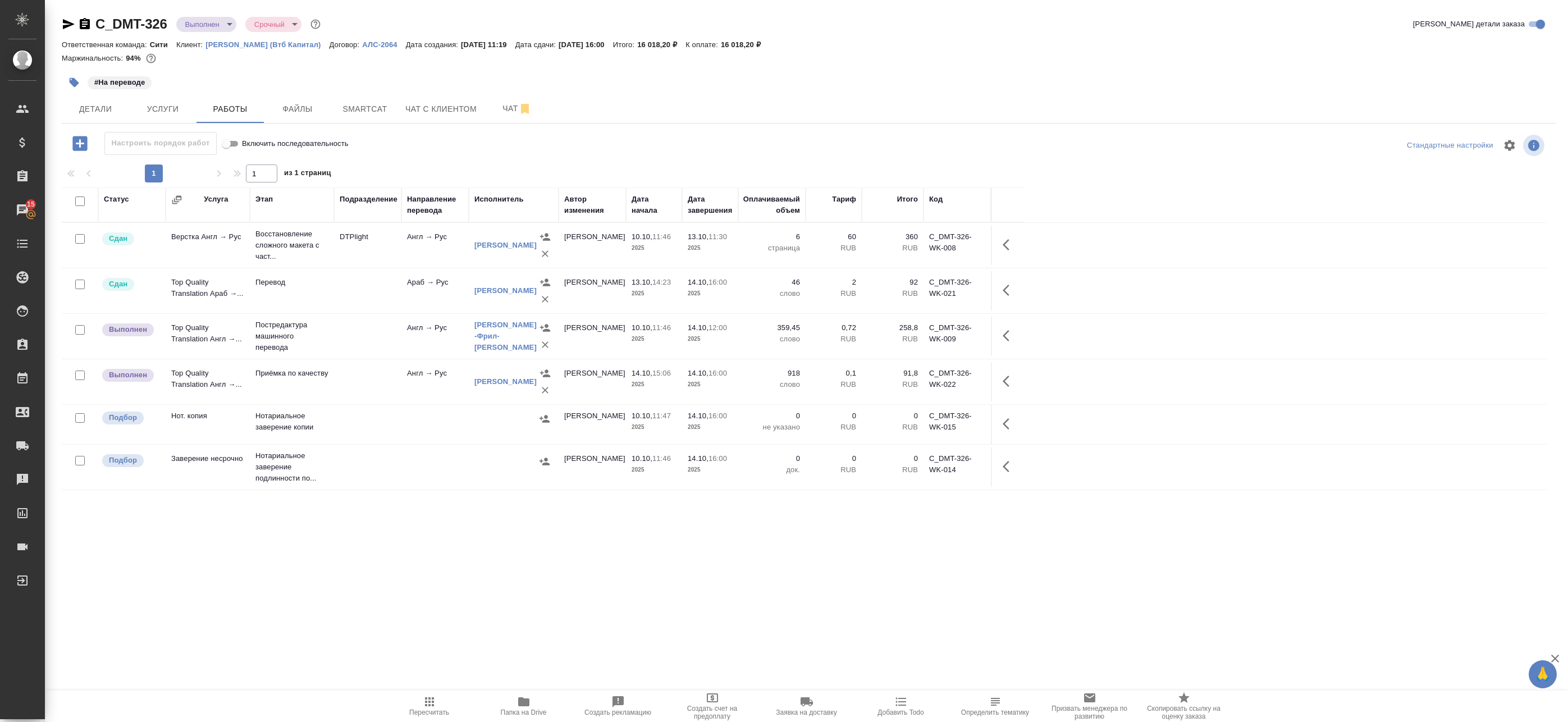
click at [80, 329] on input "checkbox" at bounding box center [80, 330] width 10 height 10
checkbox input "true"
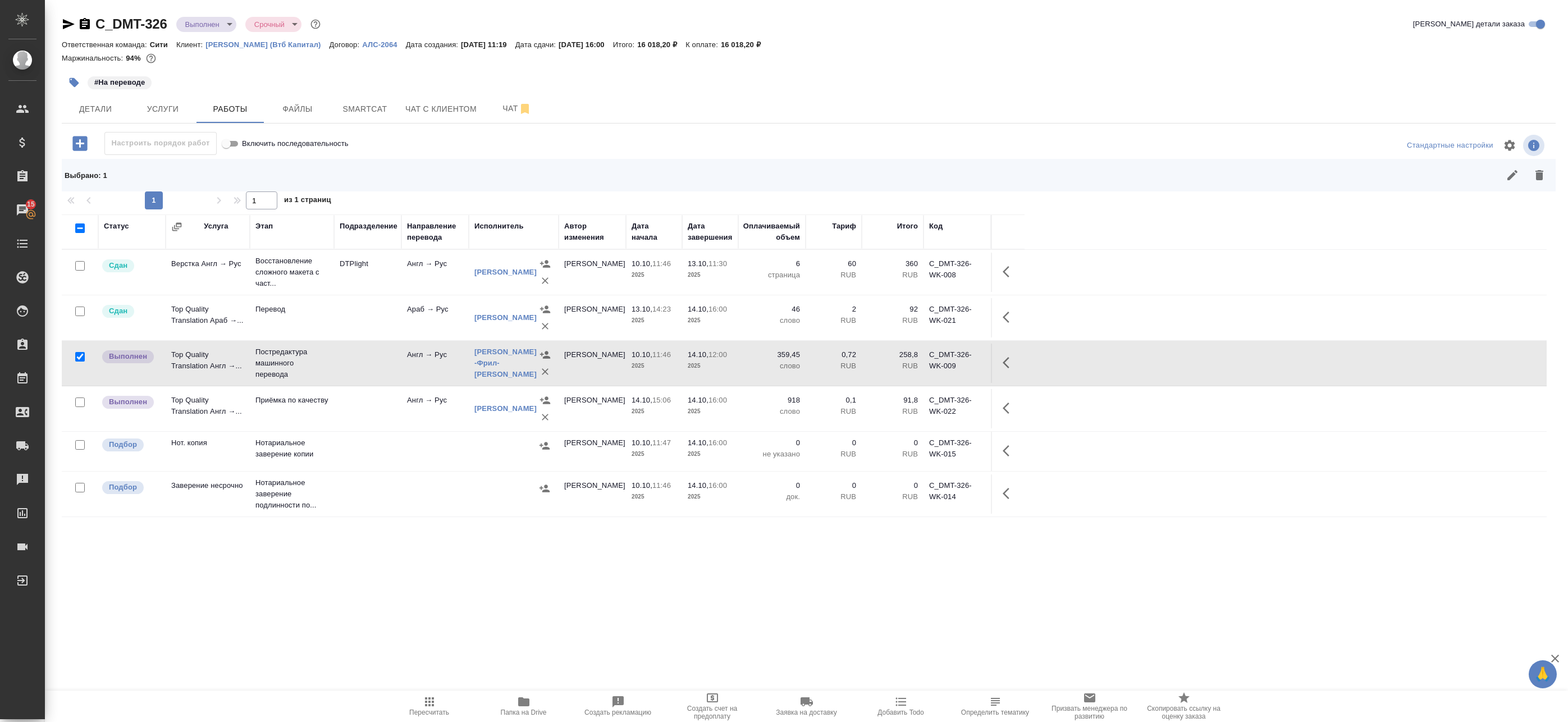
click at [78, 400] on input "checkbox" at bounding box center [80, 402] width 10 height 10
checkbox input "true"
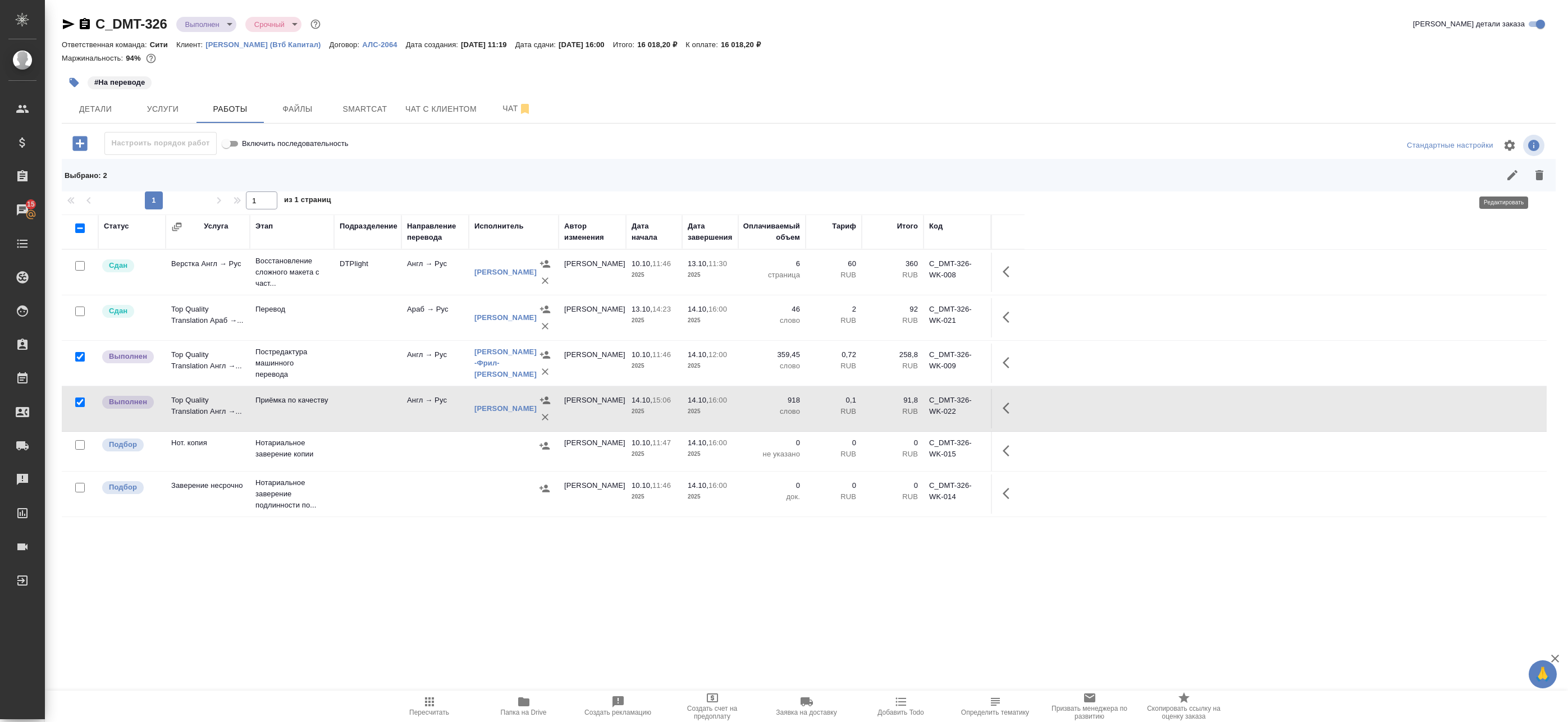
click at [1505, 172] on icon "button" at bounding box center [1512, 175] width 13 height 13
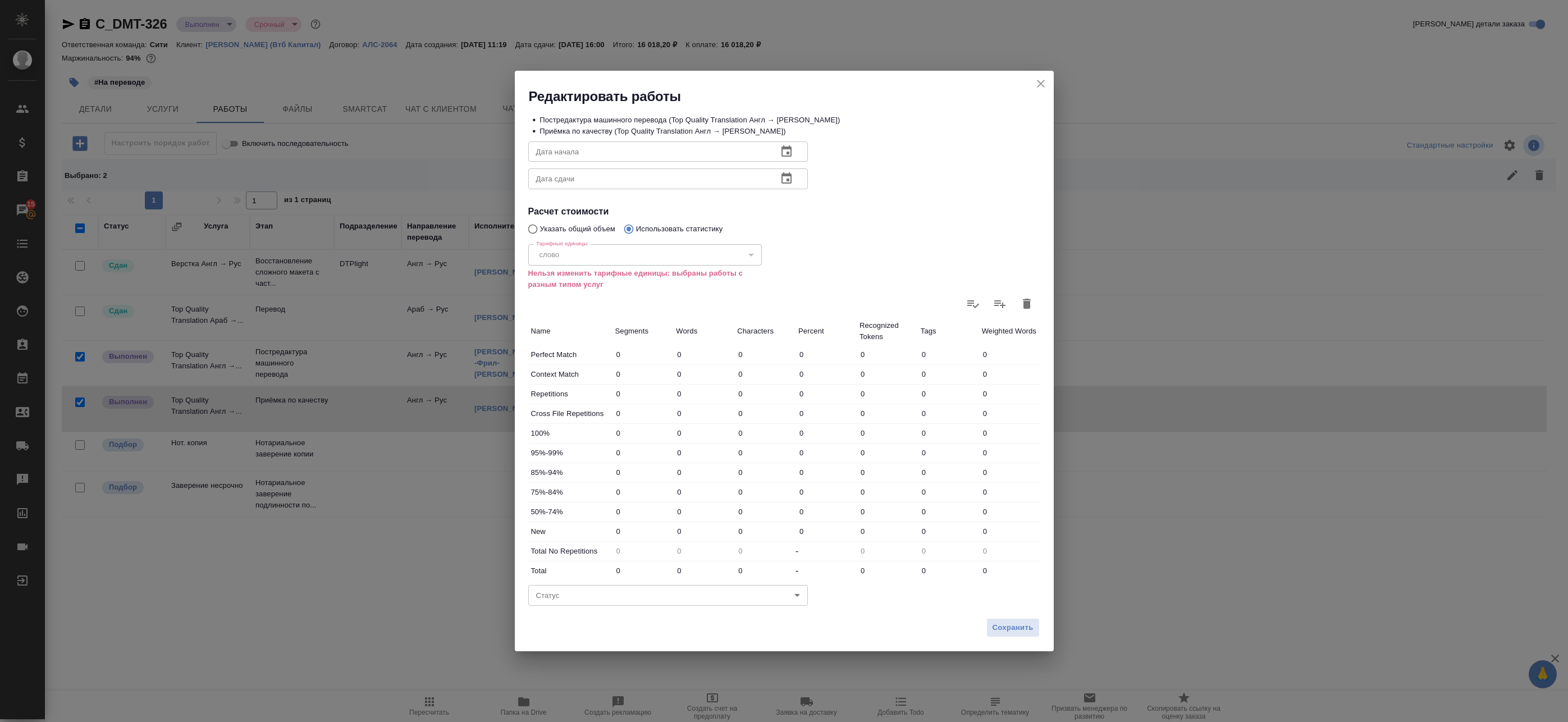
click at [589, 185] on input "text" at bounding box center [648, 178] width 241 height 20
click at [610, 253] on div "слово" at bounding box center [645, 255] width 234 height 21
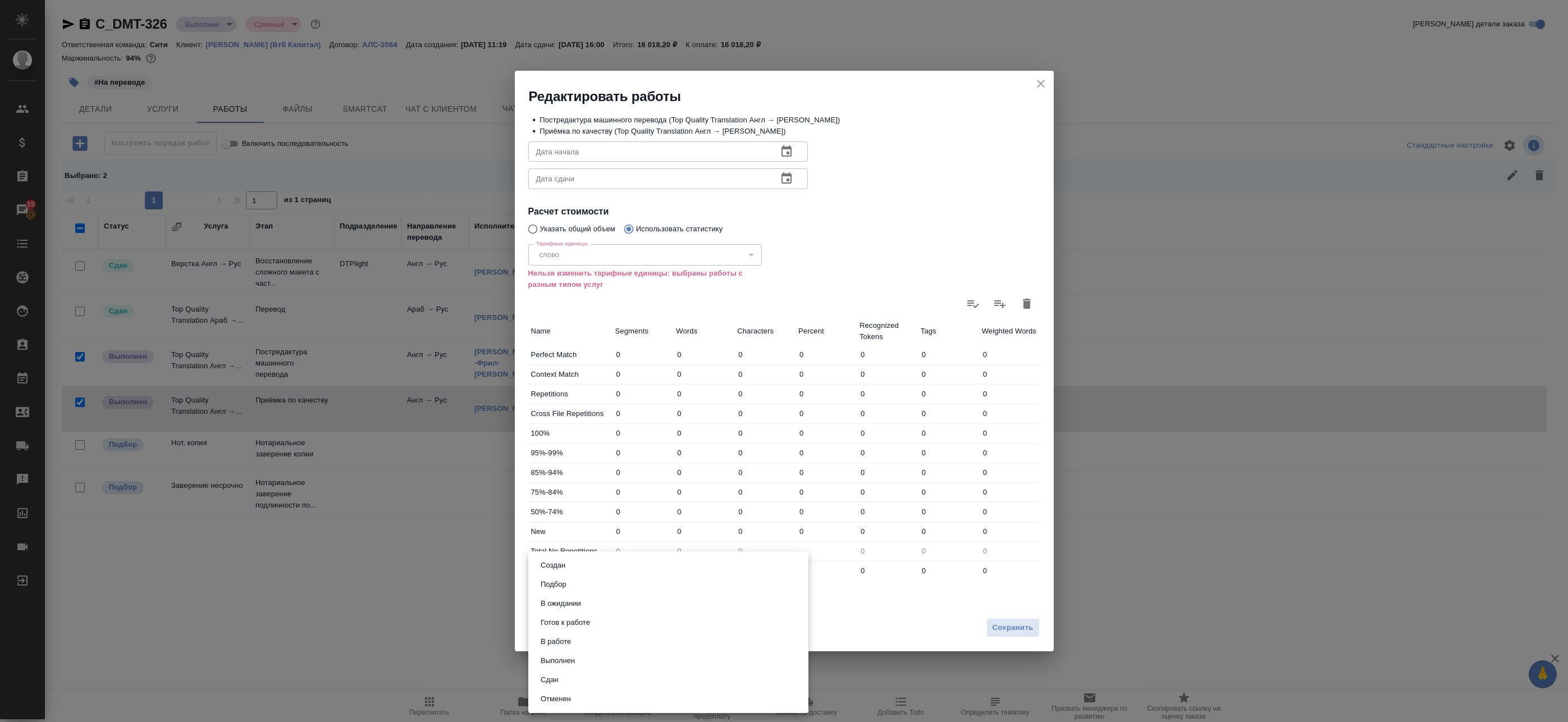
click at [613, 592] on body "🙏 .cls-1 fill:#fff; AWATERA Badanyan Artak Клиенты Спецификации Заказы 15 Чаты …" at bounding box center [784, 361] width 1568 height 722
click at [612, 670] on li "Сдан" at bounding box center [668, 679] width 280 height 19
type input "closed"
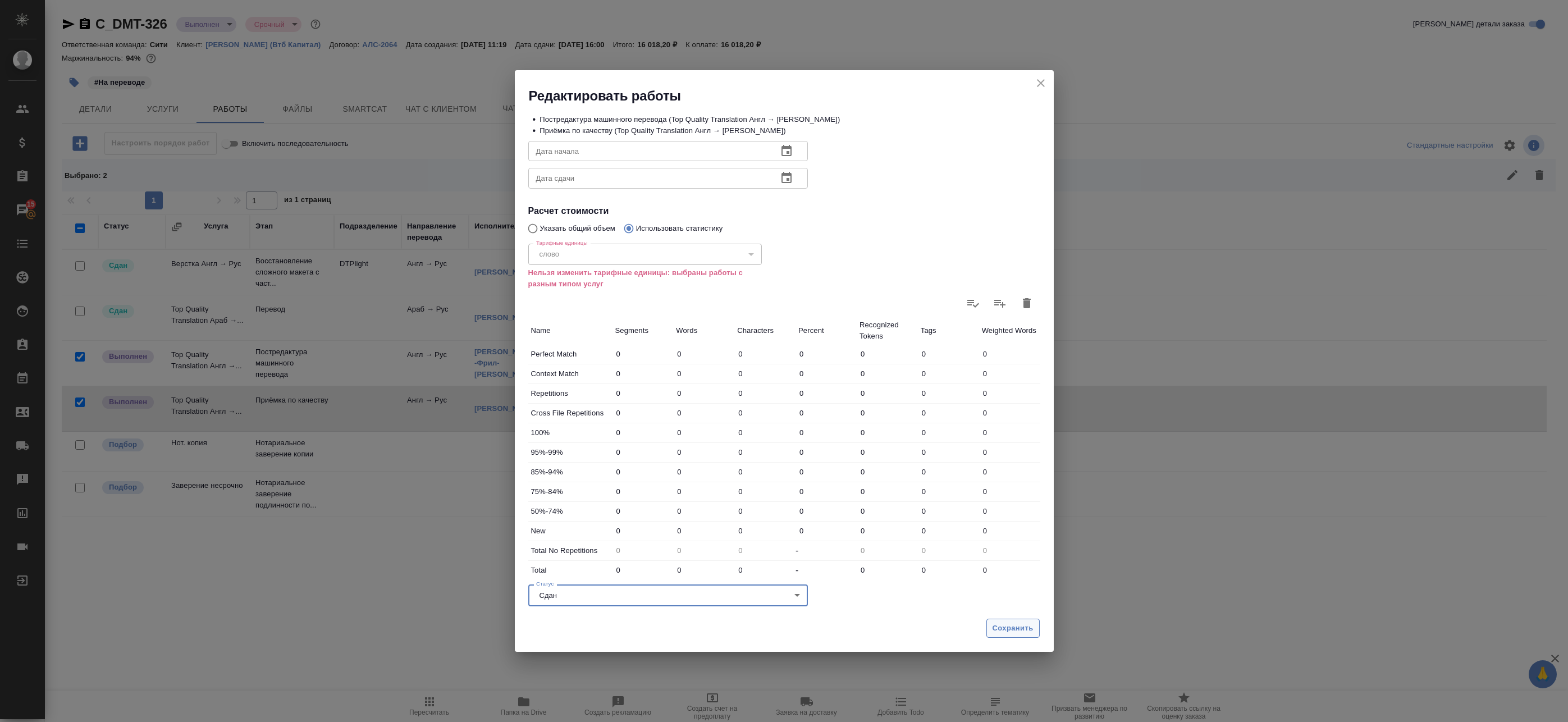
click at [1028, 624] on span "Сохранить" at bounding box center [1013, 629] width 41 height 13
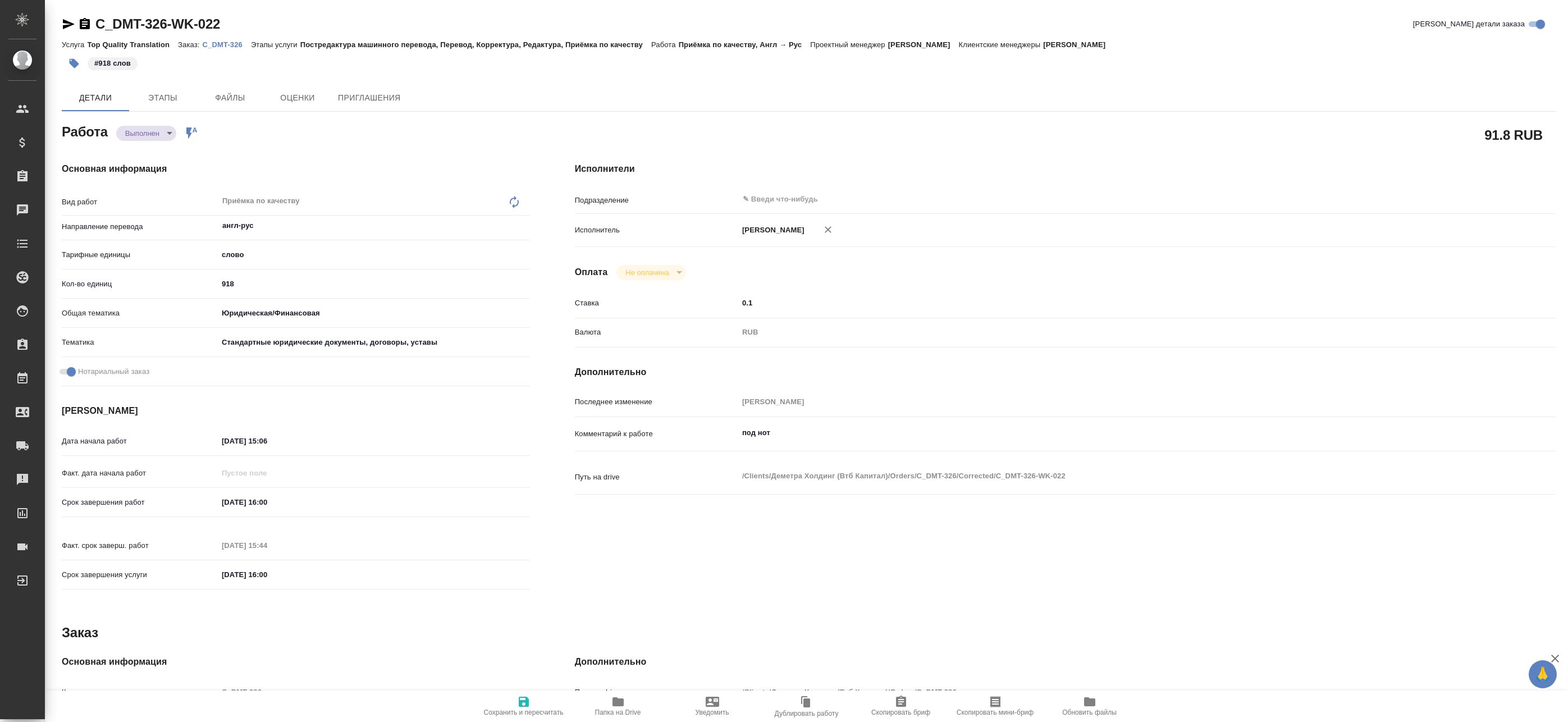
type textarea "x"
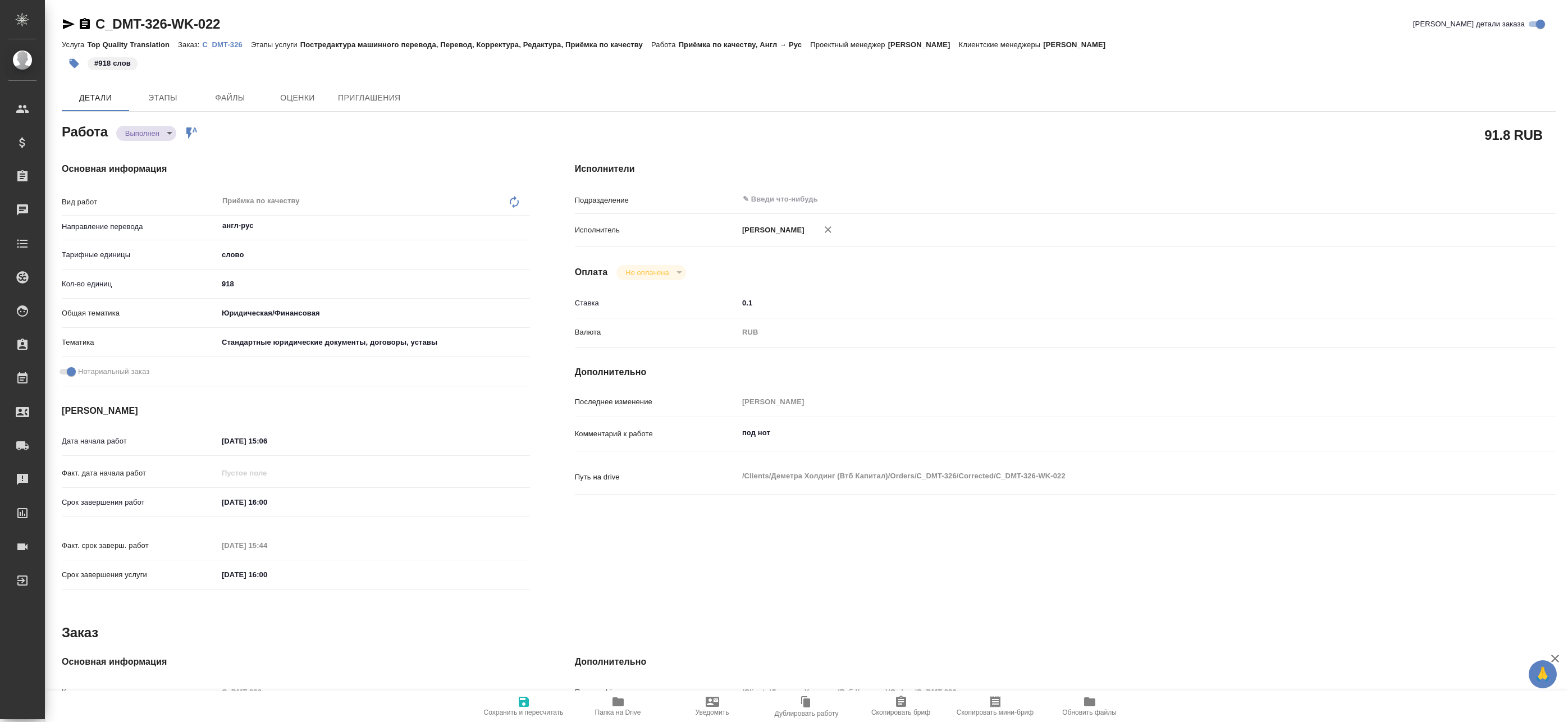
type textarea "x"
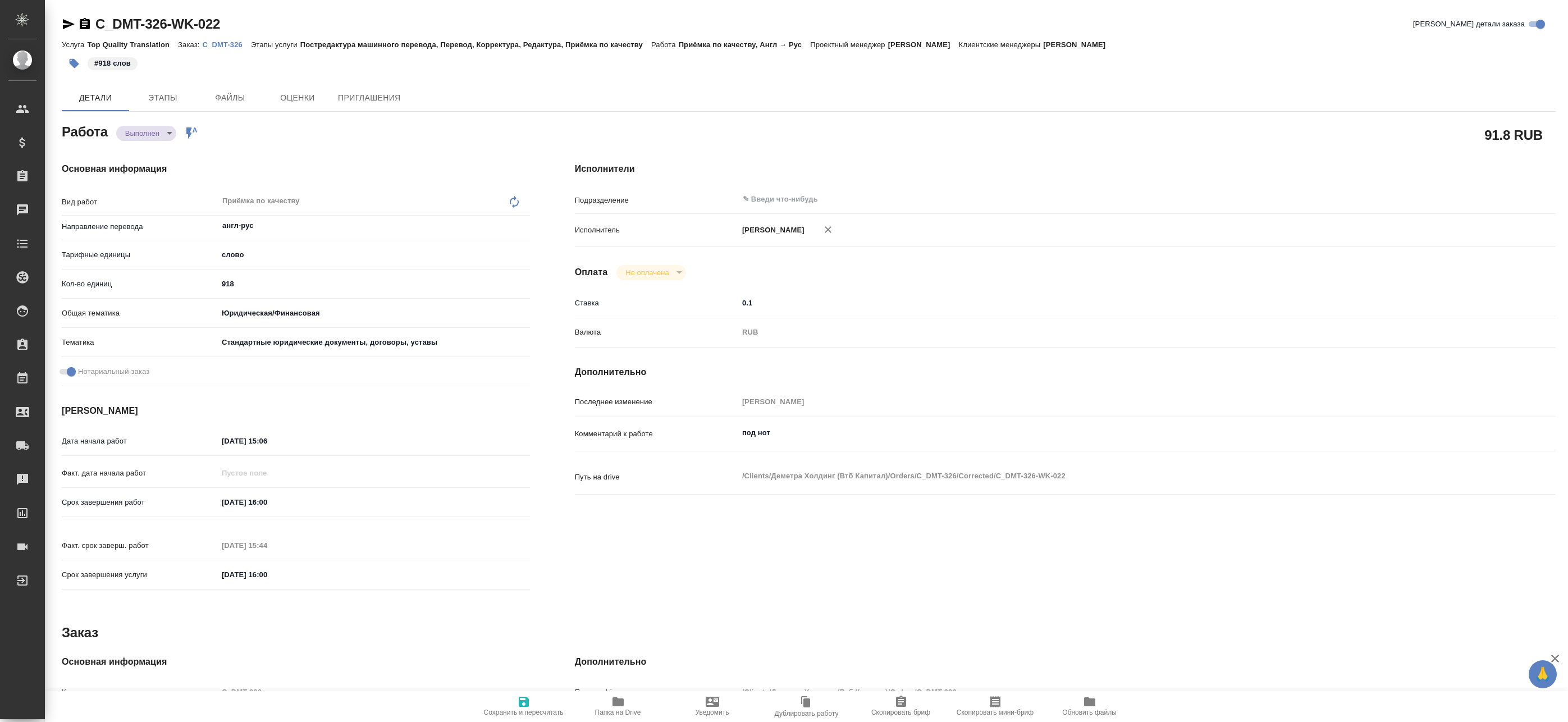
type textarea "x"
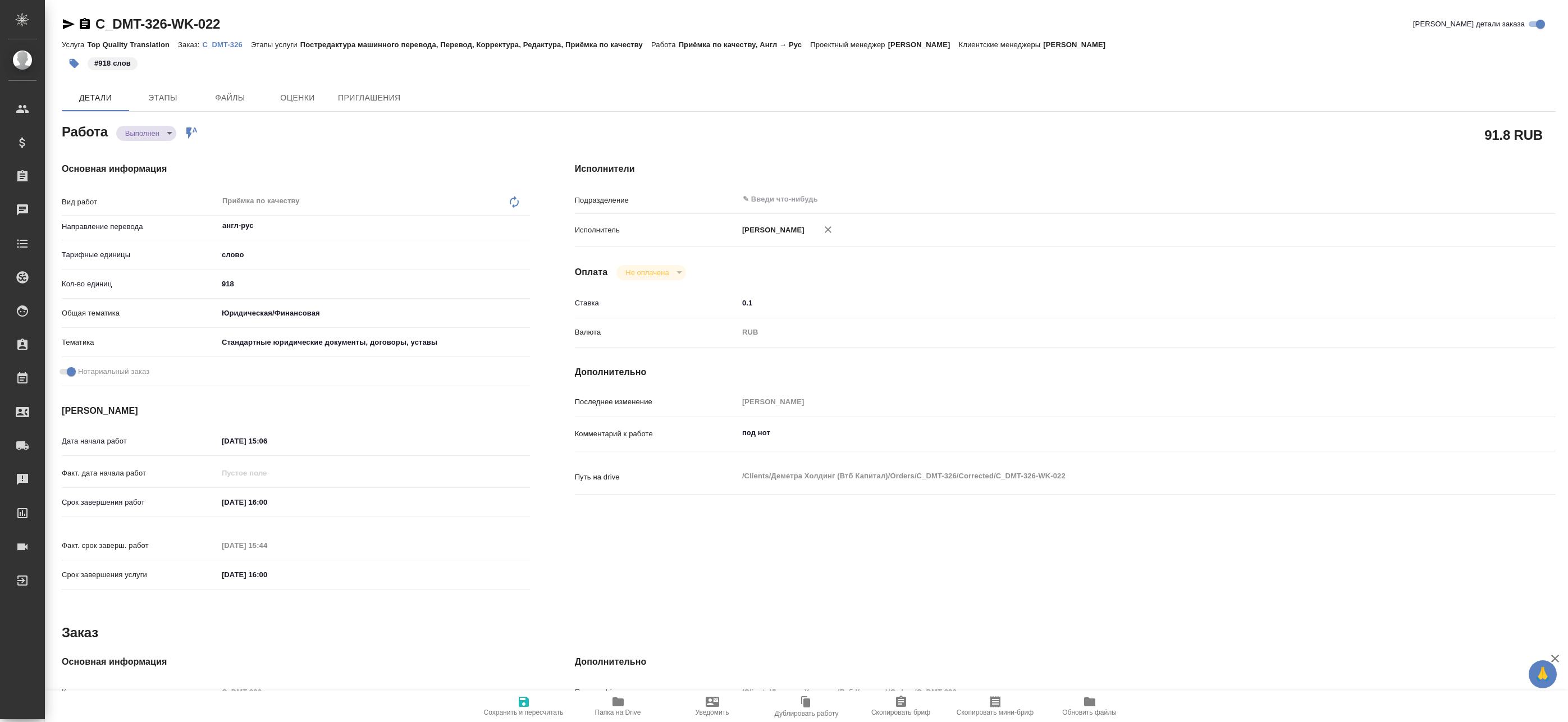
click at [637, 694] on button "Папка на Drive" at bounding box center [617, 706] width 94 height 31
type textarea "x"
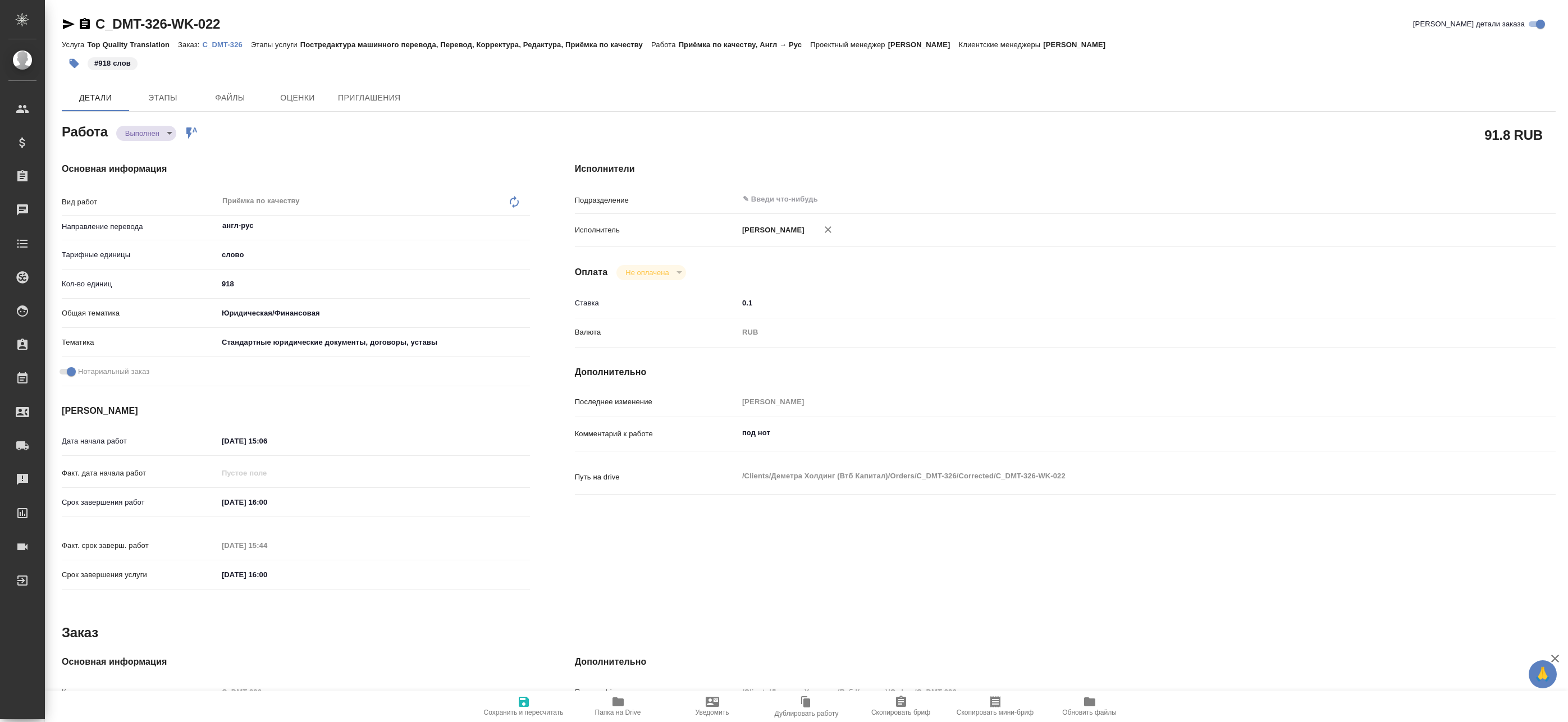
type textarea "x"
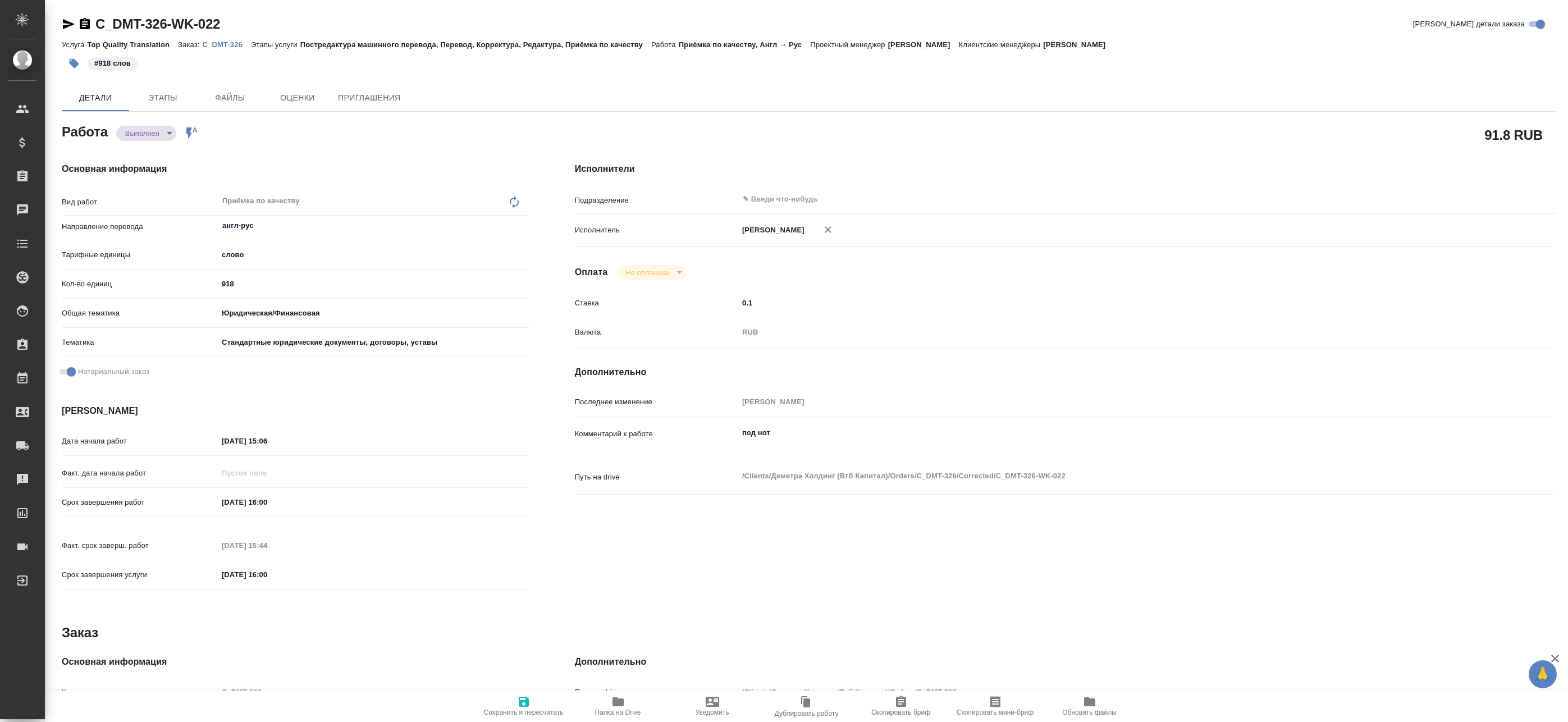
type textarea "x"
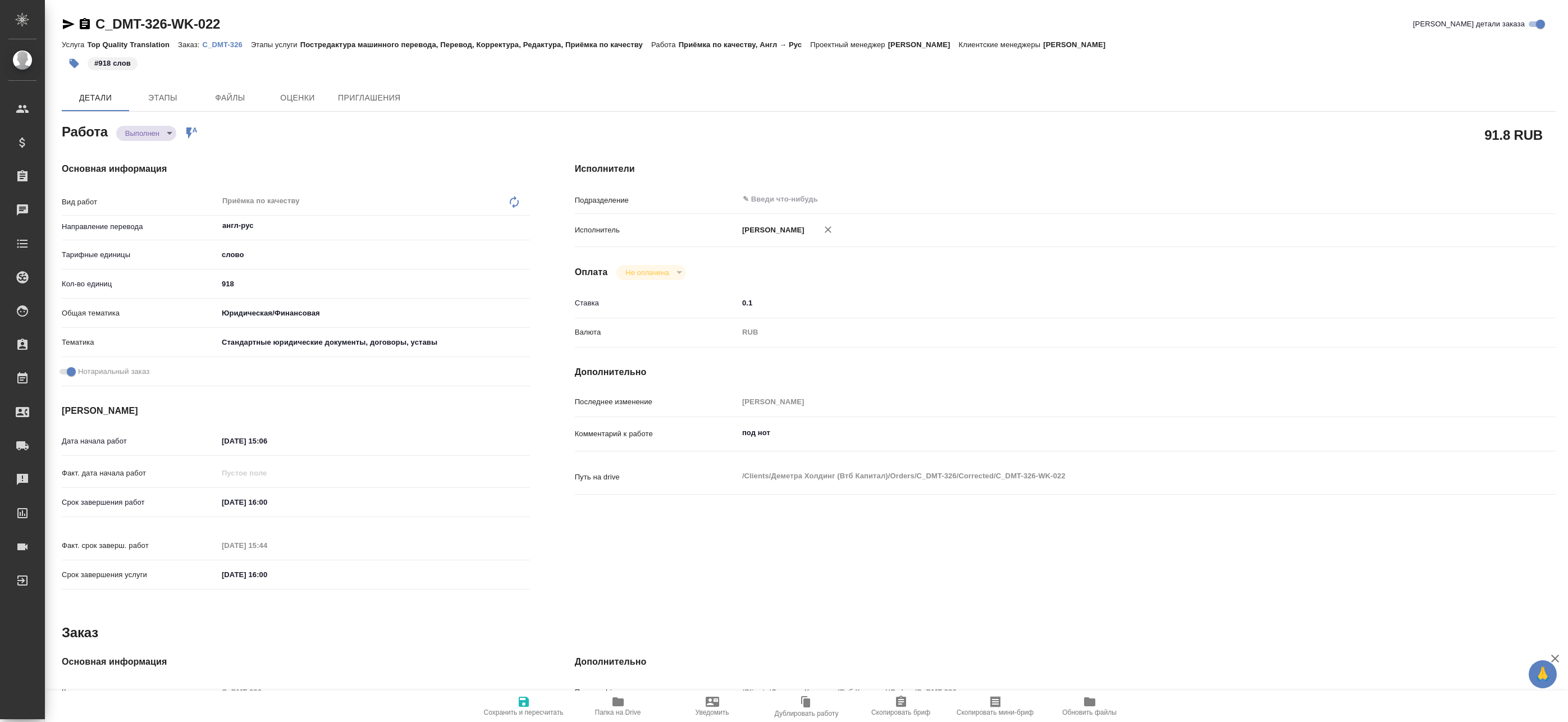
type textarea "x"
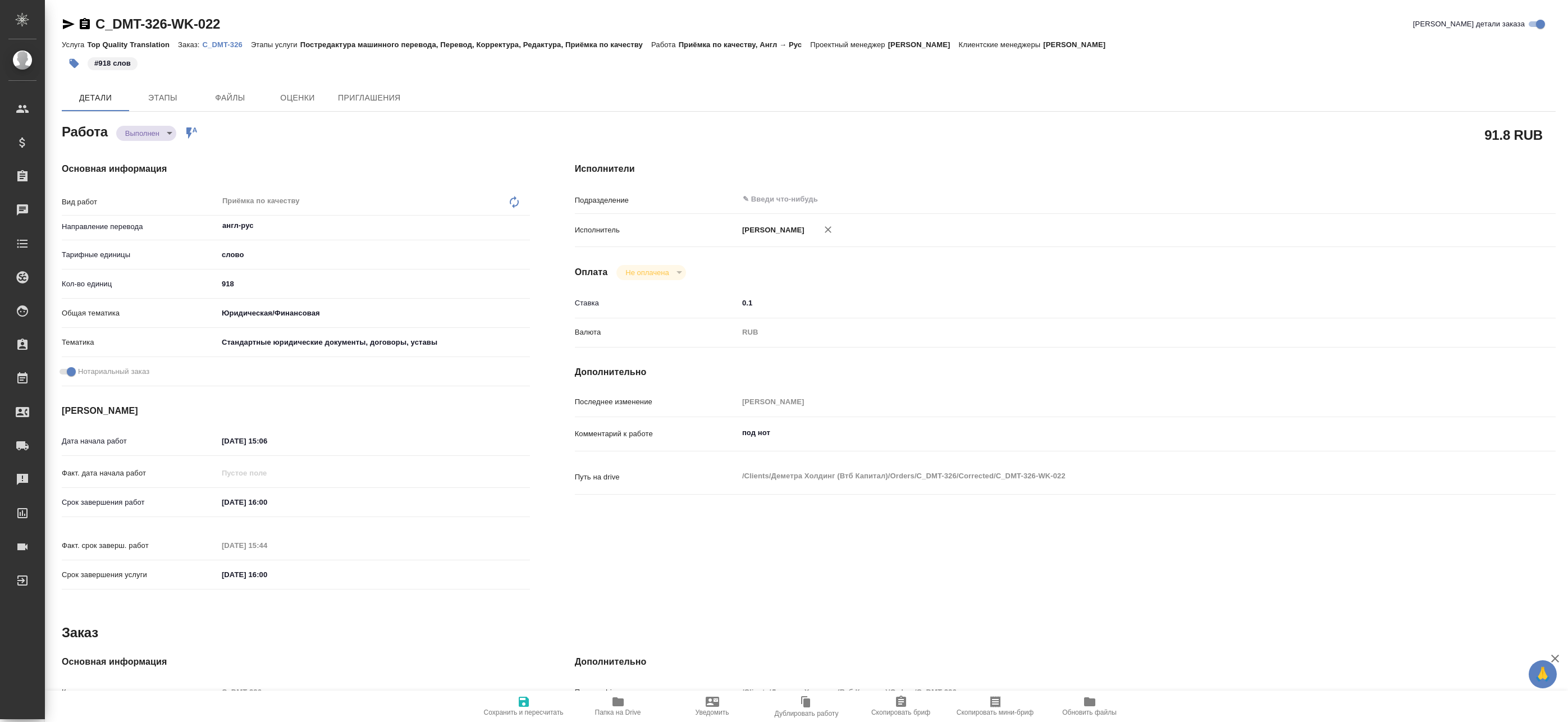
type textarea "x"
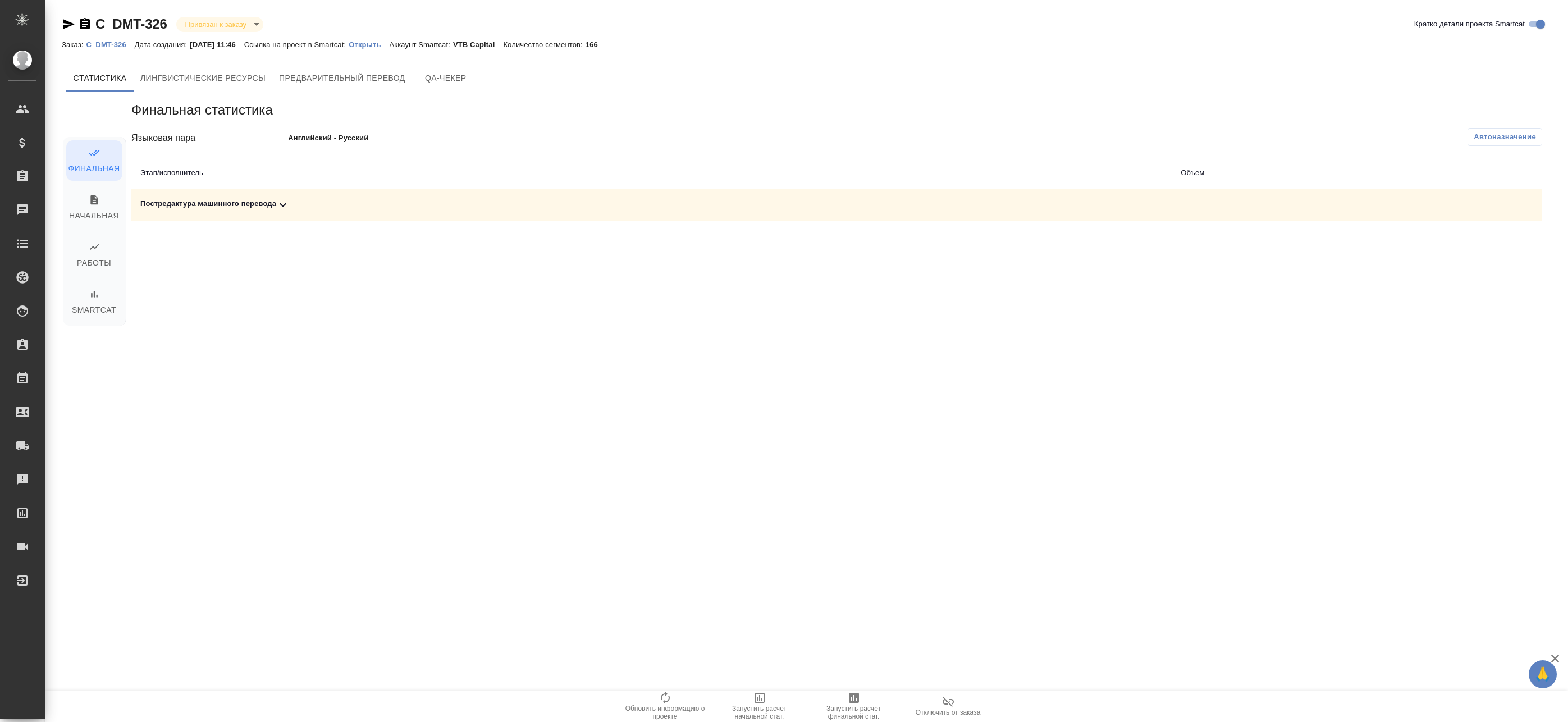
click at [672, 195] on td "Постредактура машинного перевода" at bounding box center [652, 204] width 1040 height 32
click at [676, 202] on div "Постредактура машинного перевода" at bounding box center [652, 204] width 1022 height 13
click at [1484, 246] on button "button" at bounding box center [1492, 243] width 27 height 27
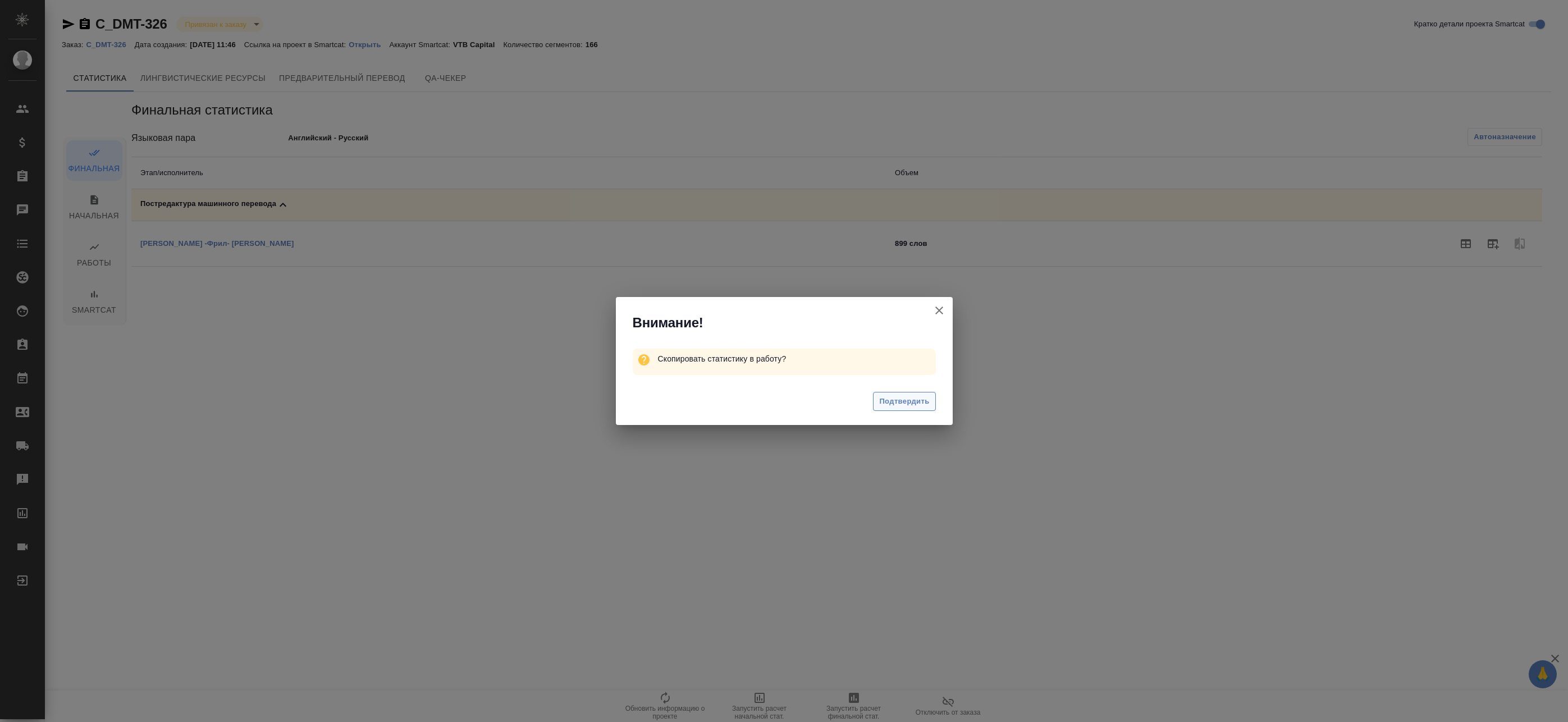
click at [924, 406] on span "Подтвердить" at bounding box center [903, 401] width 50 height 13
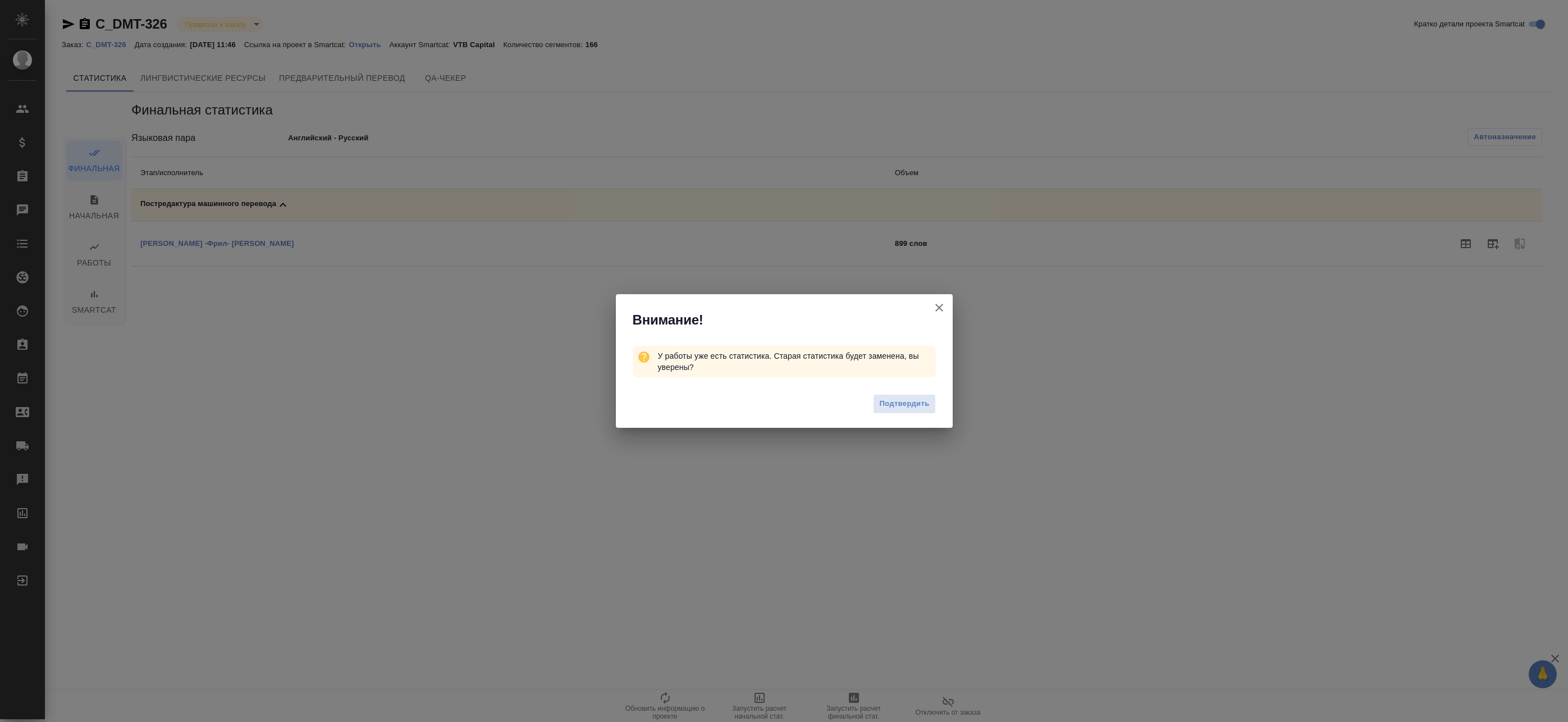
click at [935, 300] on button "Кратко детали проекта Smartcat" at bounding box center [939, 307] width 27 height 27
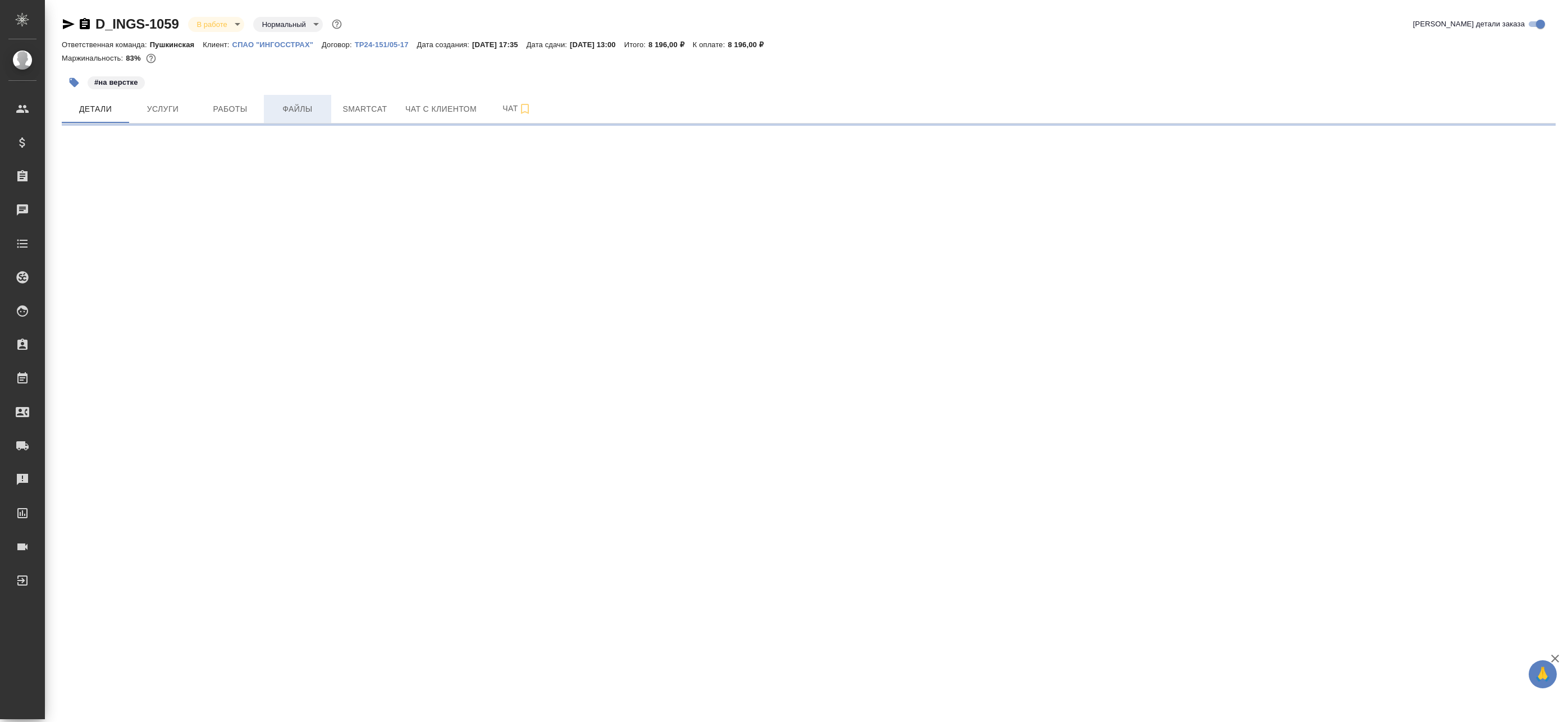
select select "RU"
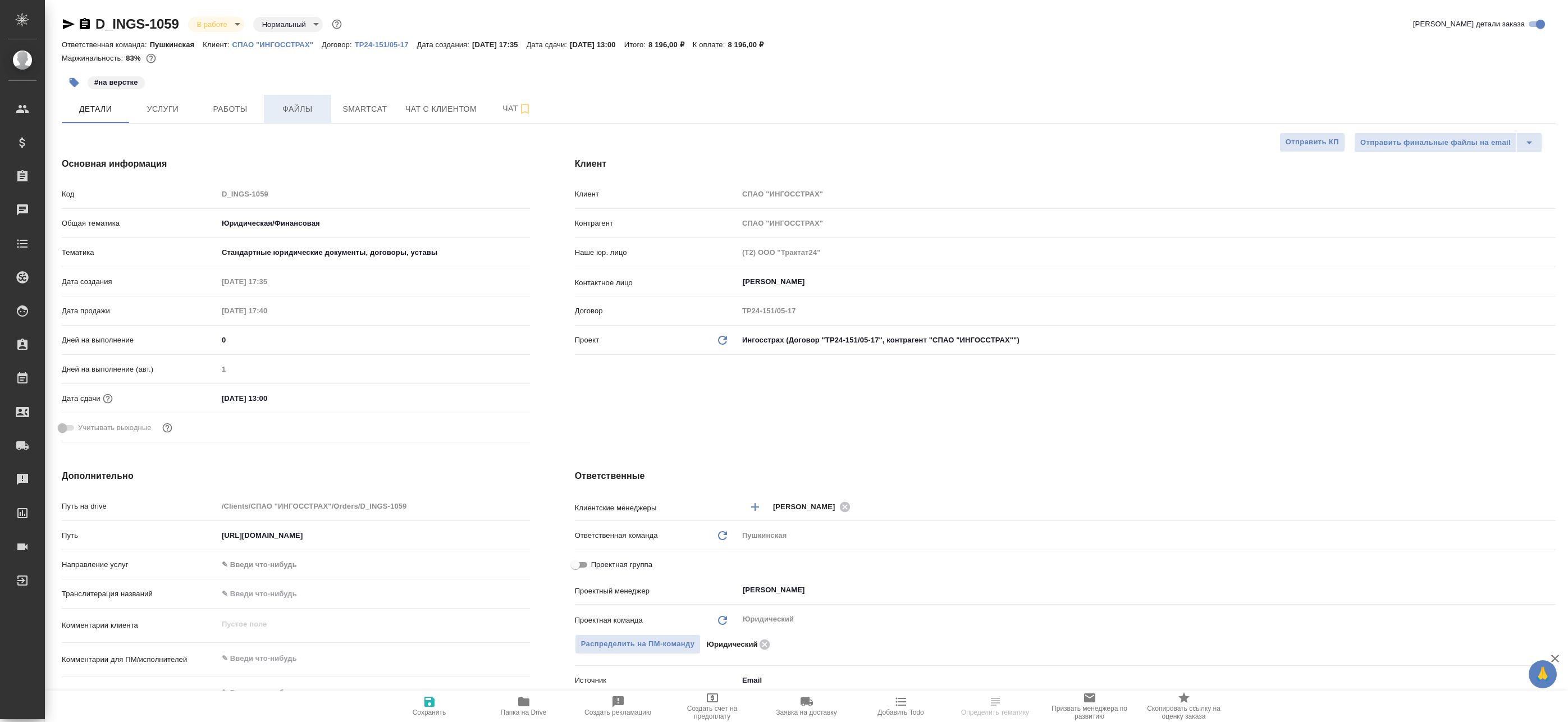
type textarea "x"
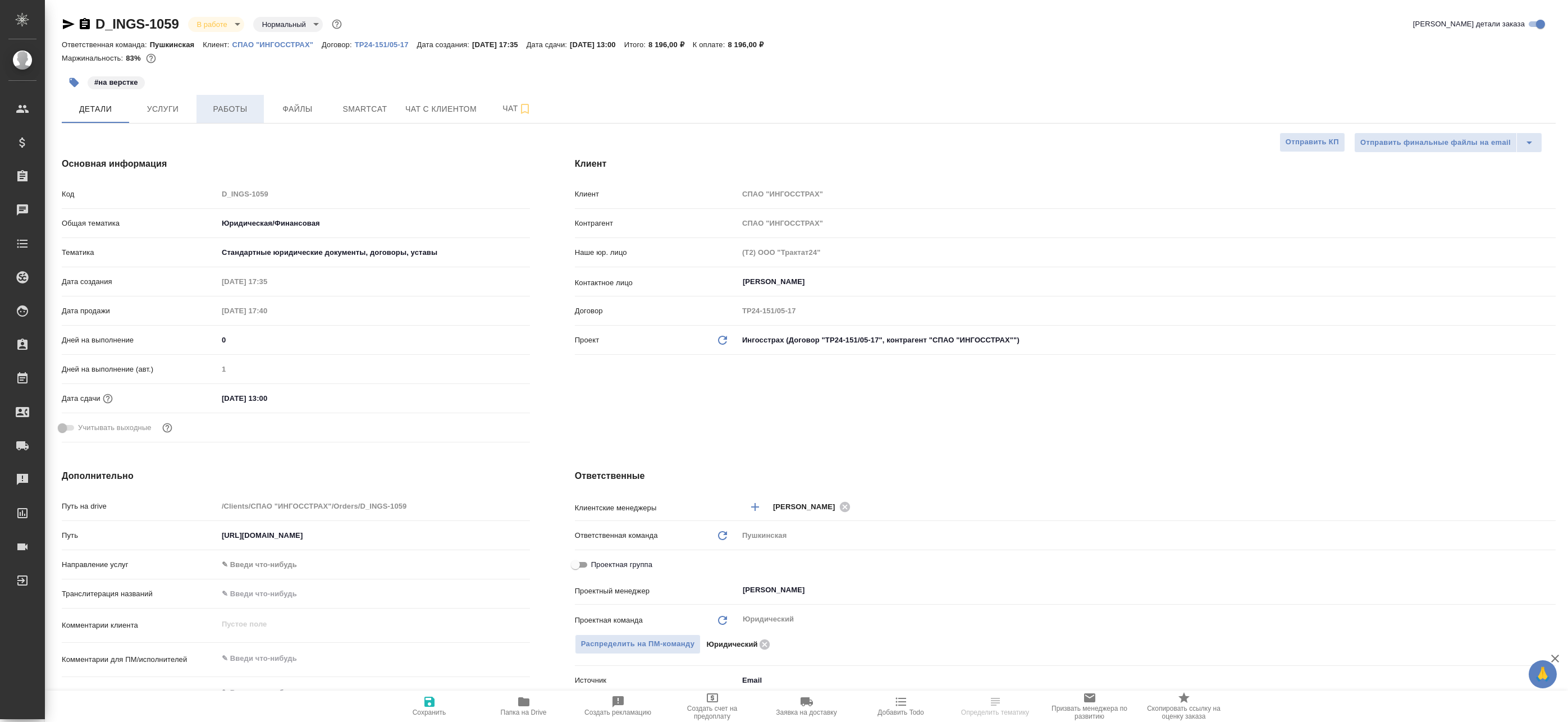
type textarea "x"
click at [243, 106] on span "Работы" at bounding box center [231, 109] width 54 height 14
type textarea "x"
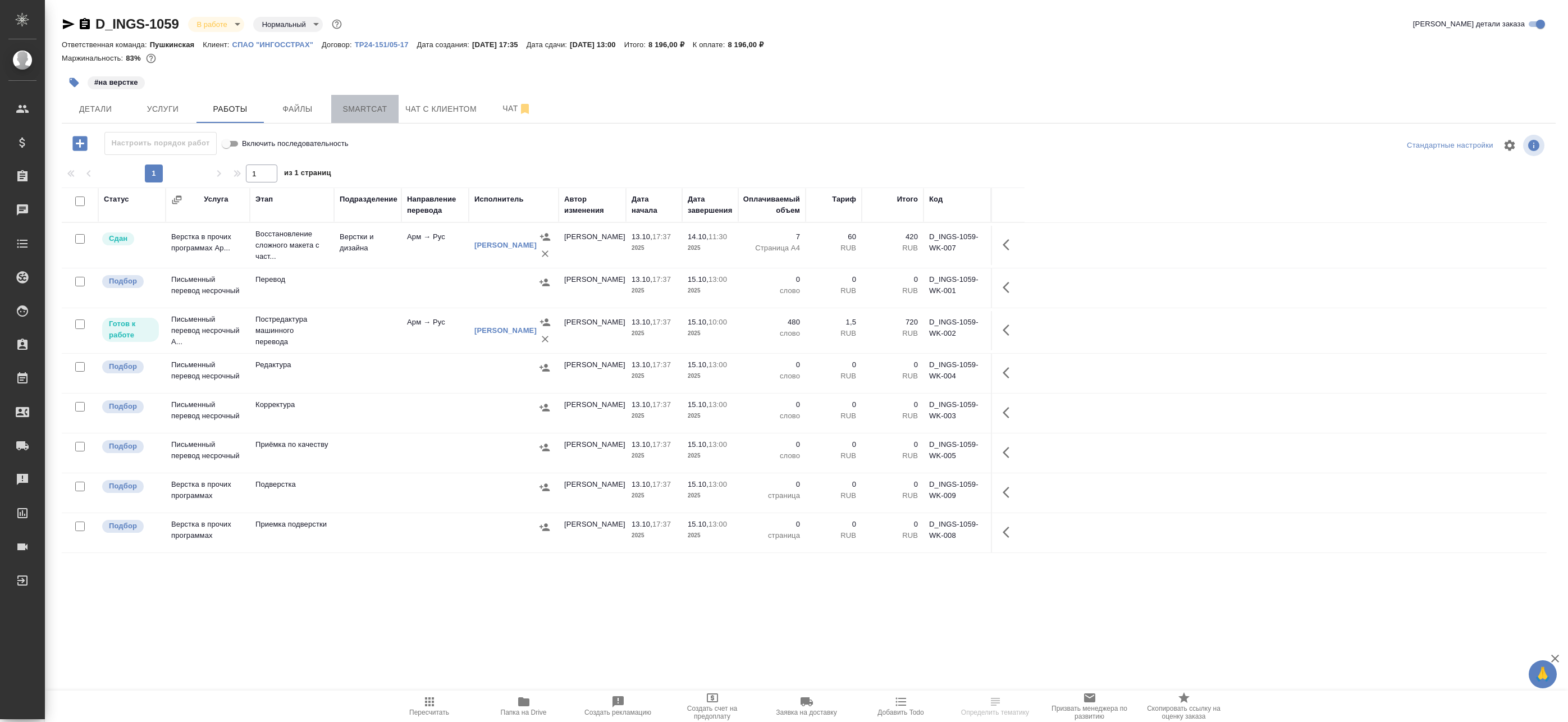
click at [360, 107] on span "Smartcat" at bounding box center [365, 109] width 54 height 14
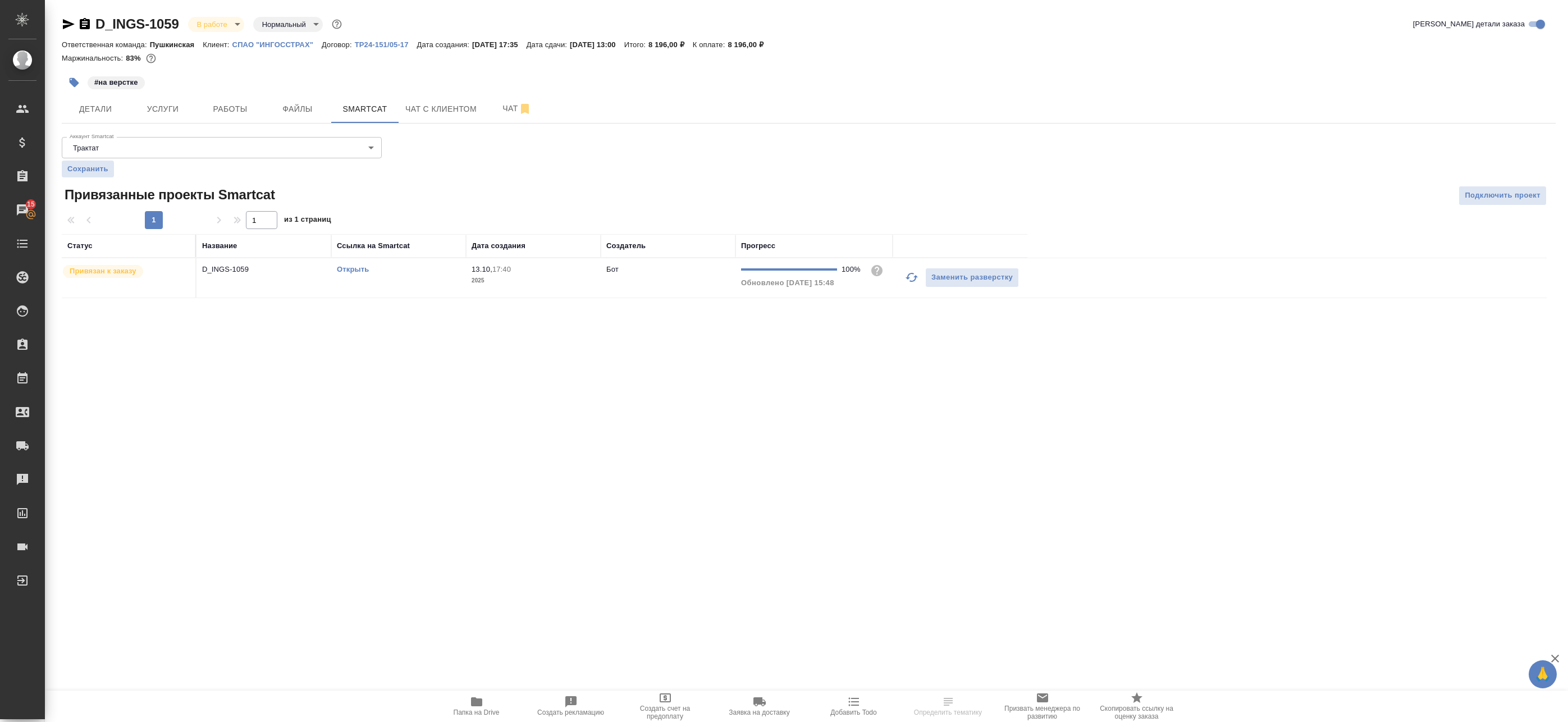
click at [356, 267] on link "Открыть" at bounding box center [352, 269] width 32 height 8
click at [470, 706] on icon "button" at bounding box center [477, 702] width 13 height 13
click at [350, 273] on link "Открыть" at bounding box center [352, 269] width 32 height 8
click at [225, 114] on span "Работы" at bounding box center [231, 109] width 54 height 14
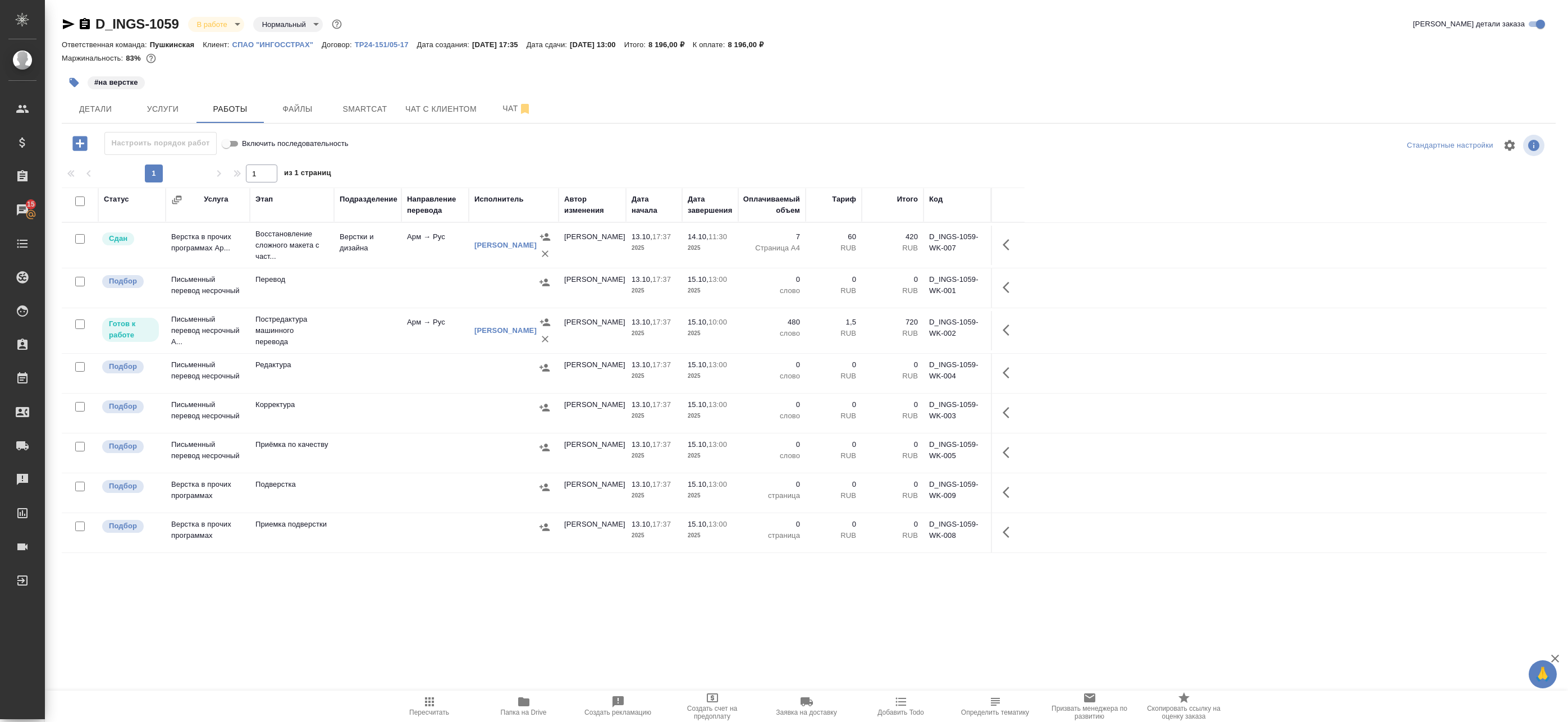
click at [637, 338] on p "2025" at bounding box center [653, 334] width 45 height 11
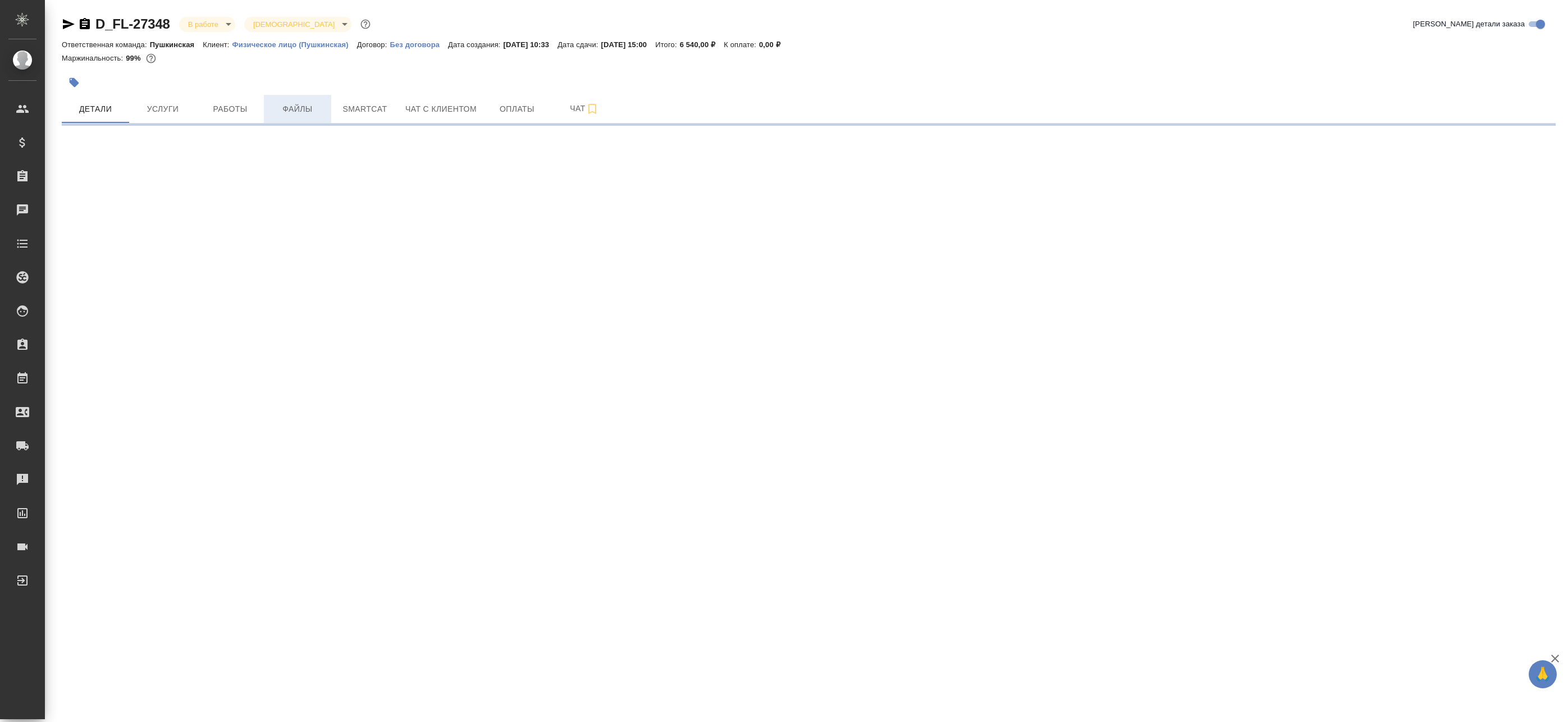
click at [289, 114] on span "Файлы" at bounding box center [298, 109] width 54 height 14
click at [235, 110] on span "Работы" at bounding box center [231, 109] width 54 height 14
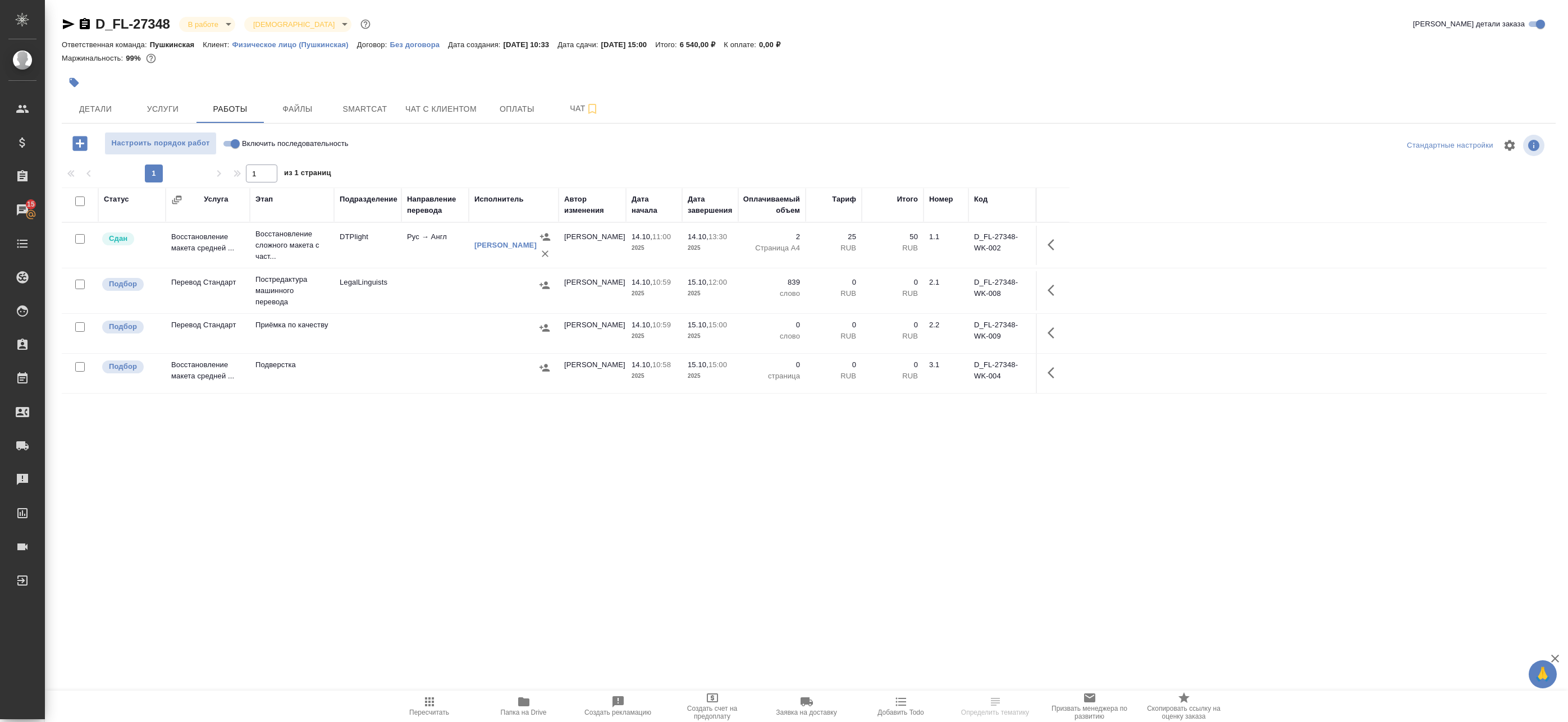
drag, startPoint x: 422, startPoint y: 296, endPoint x: 445, endPoint y: 285, distance: 25.5
click at [423, 296] on td at bounding box center [435, 291] width 67 height 39
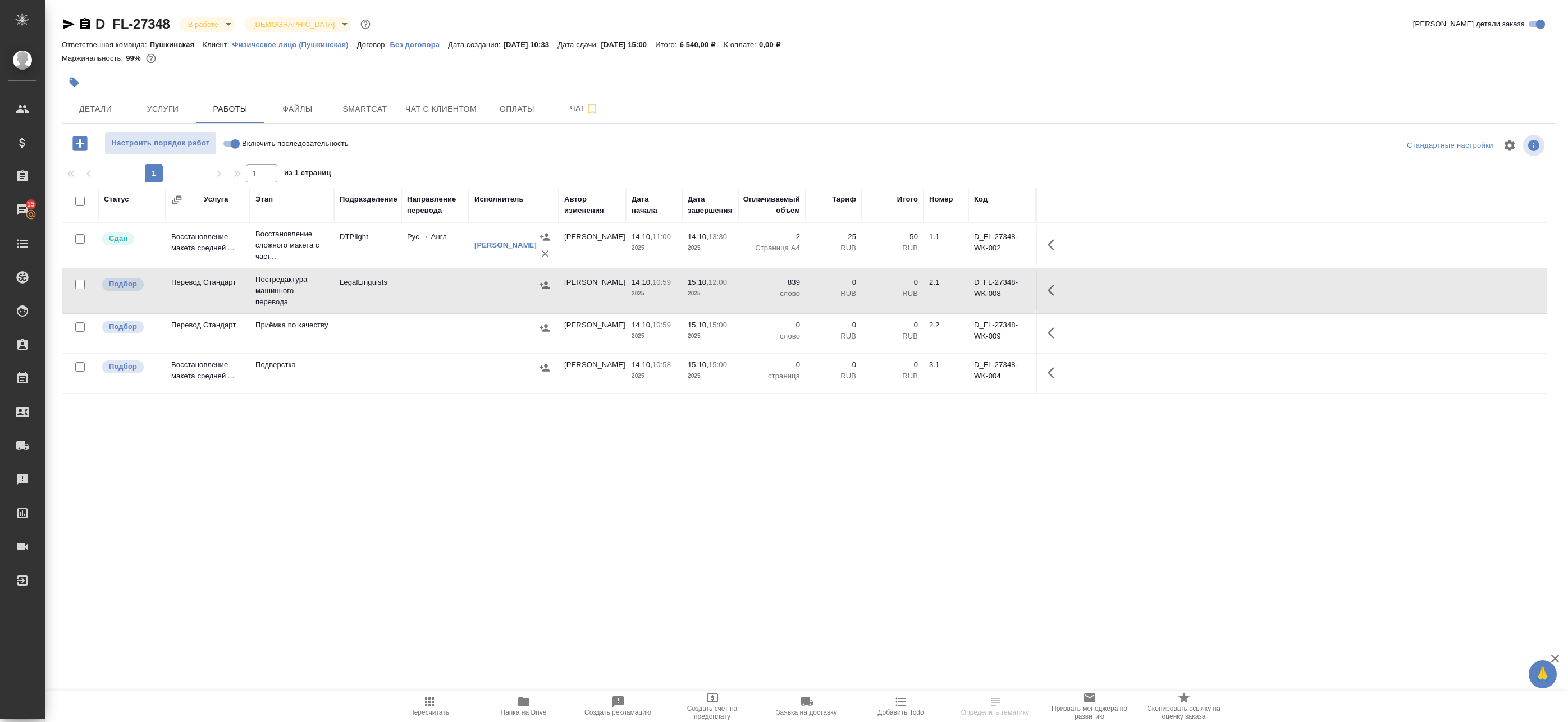
click at [527, 707] on icon "button" at bounding box center [523, 702] width 13 height 13
click at [541, 288] on icon "button" at bounding box center [544, 285] width 11 height 11
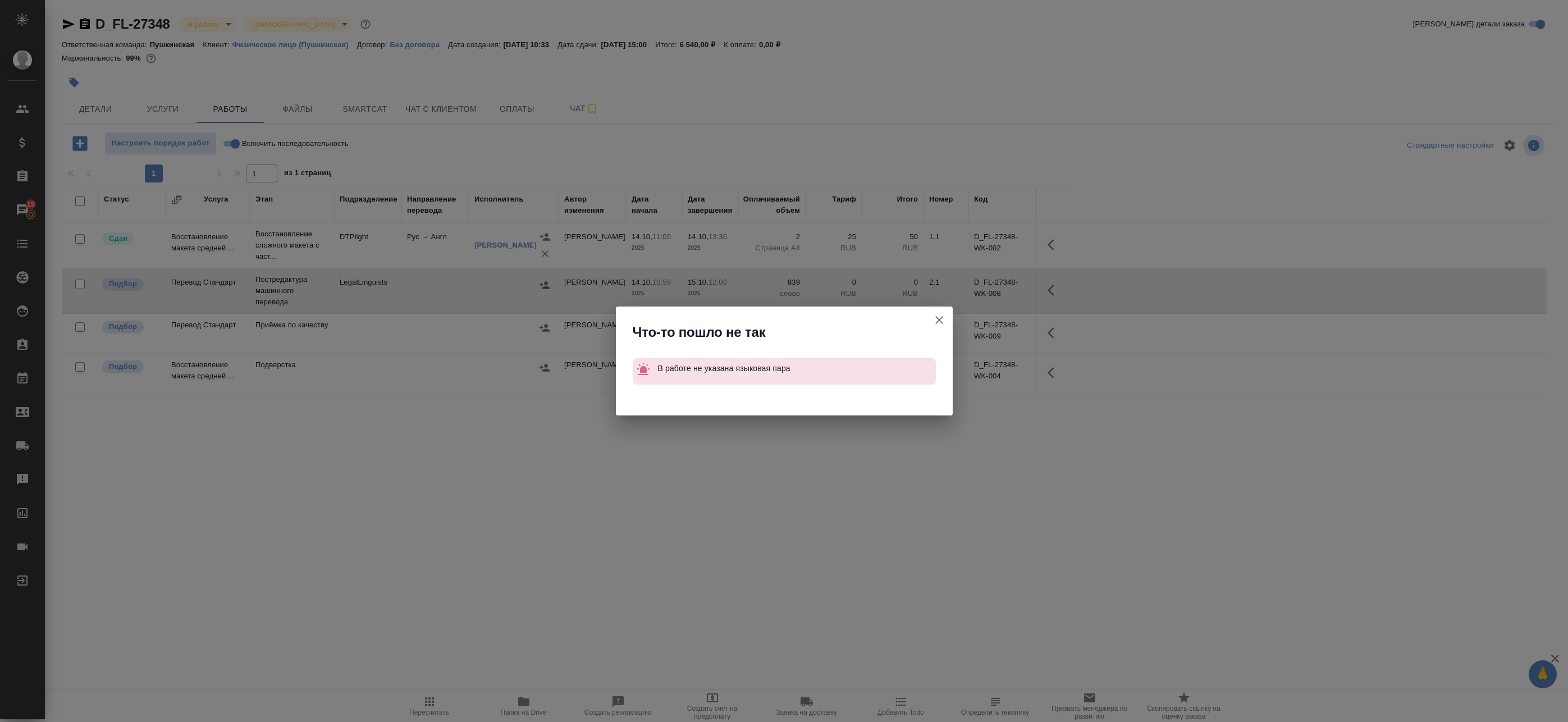
drag, startPoint x: 931, startPoint y: 312, endPoint x: 934, endPoint y: 317, distance: 5.8
click at [931, 313] on button "Группировать работы по услугам" at bounding box center [939, 320] width 27 height 27
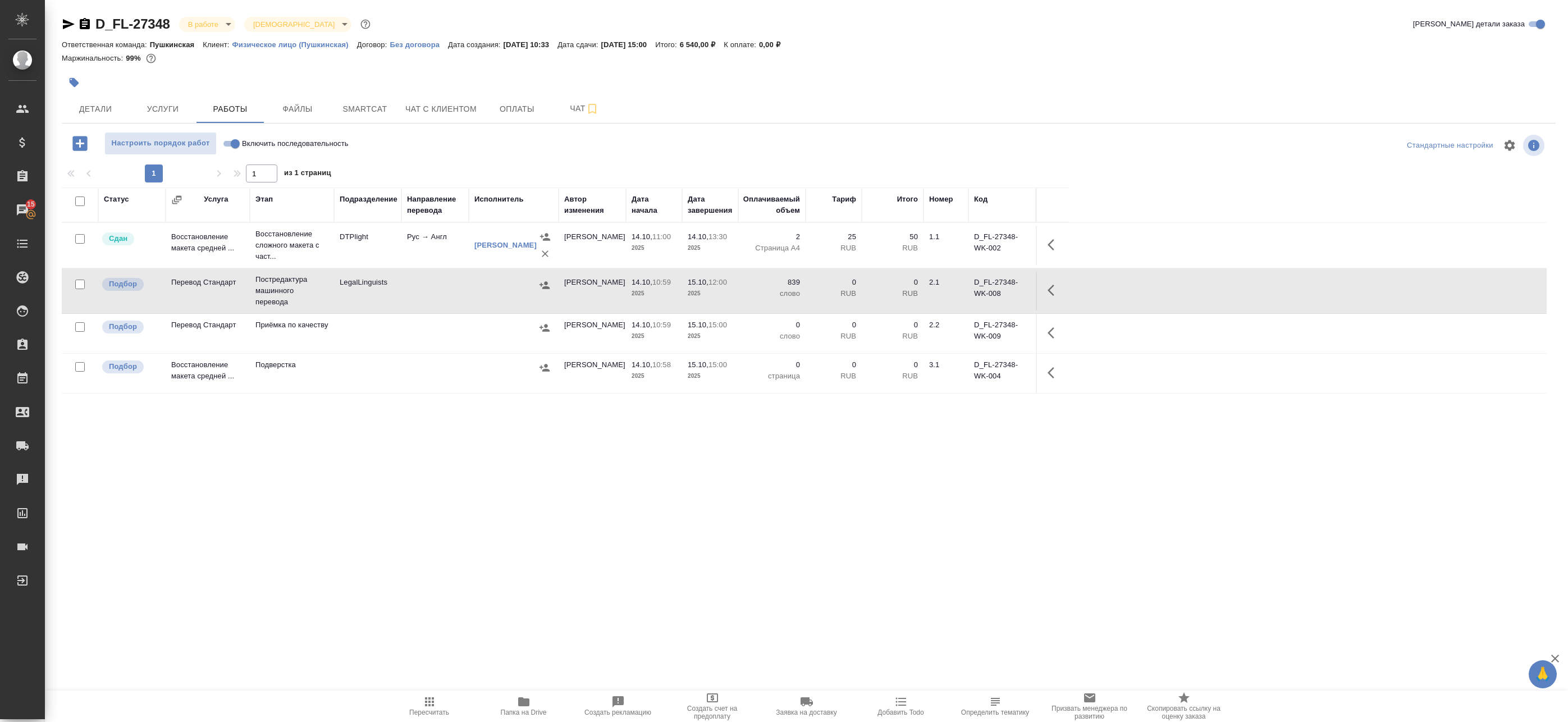
click at [1060, 285] on icon "button" at bounding box center [1054, 290] width 13 height 13
click at [971, 289] on icon "button" at bounding box center [971, 290] width 10 height 10
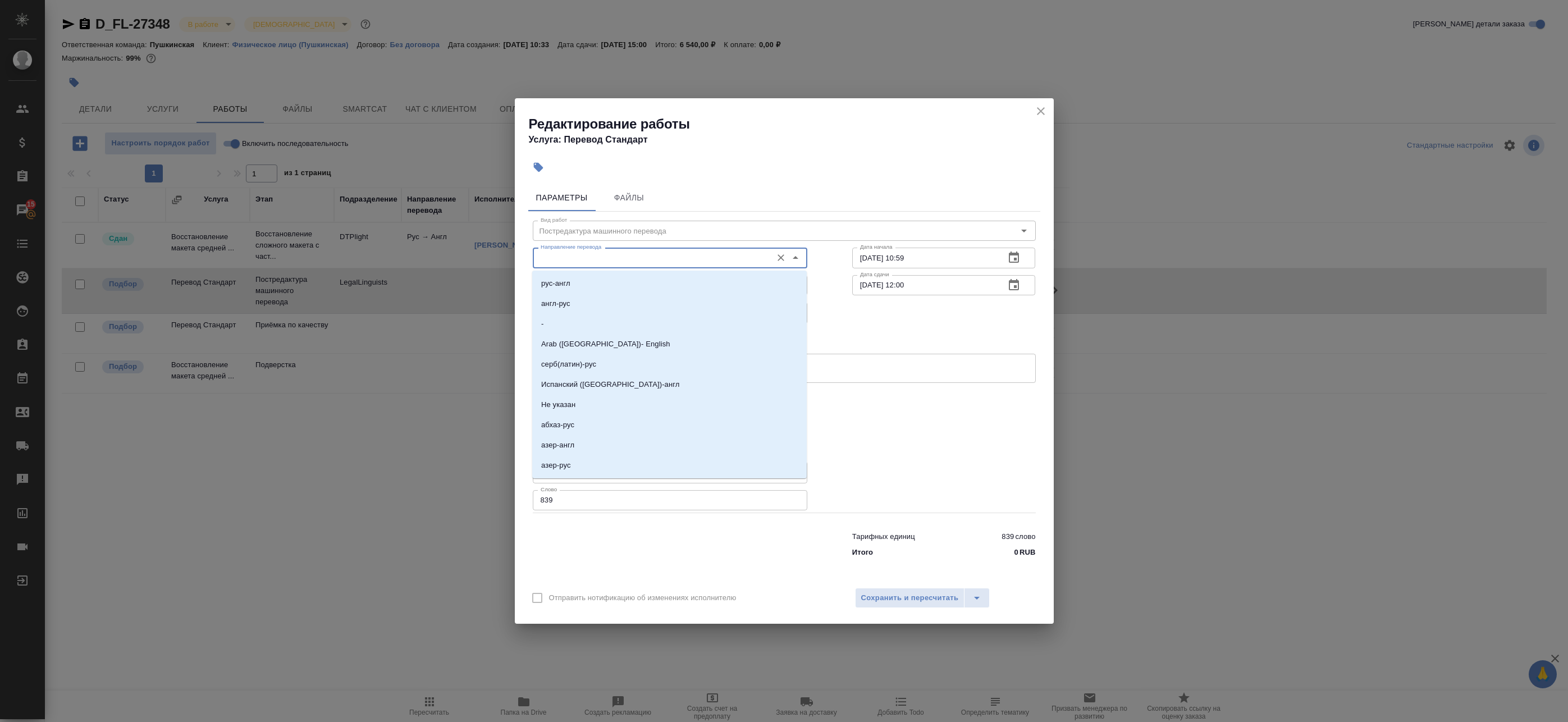
click at [589, 259] on input "Направление перевода" at bounding box center [651, 258] width 230 height 13
click at [585, 278] on li "рус-англ" at bounding box center [670, 283] width 275 height 20
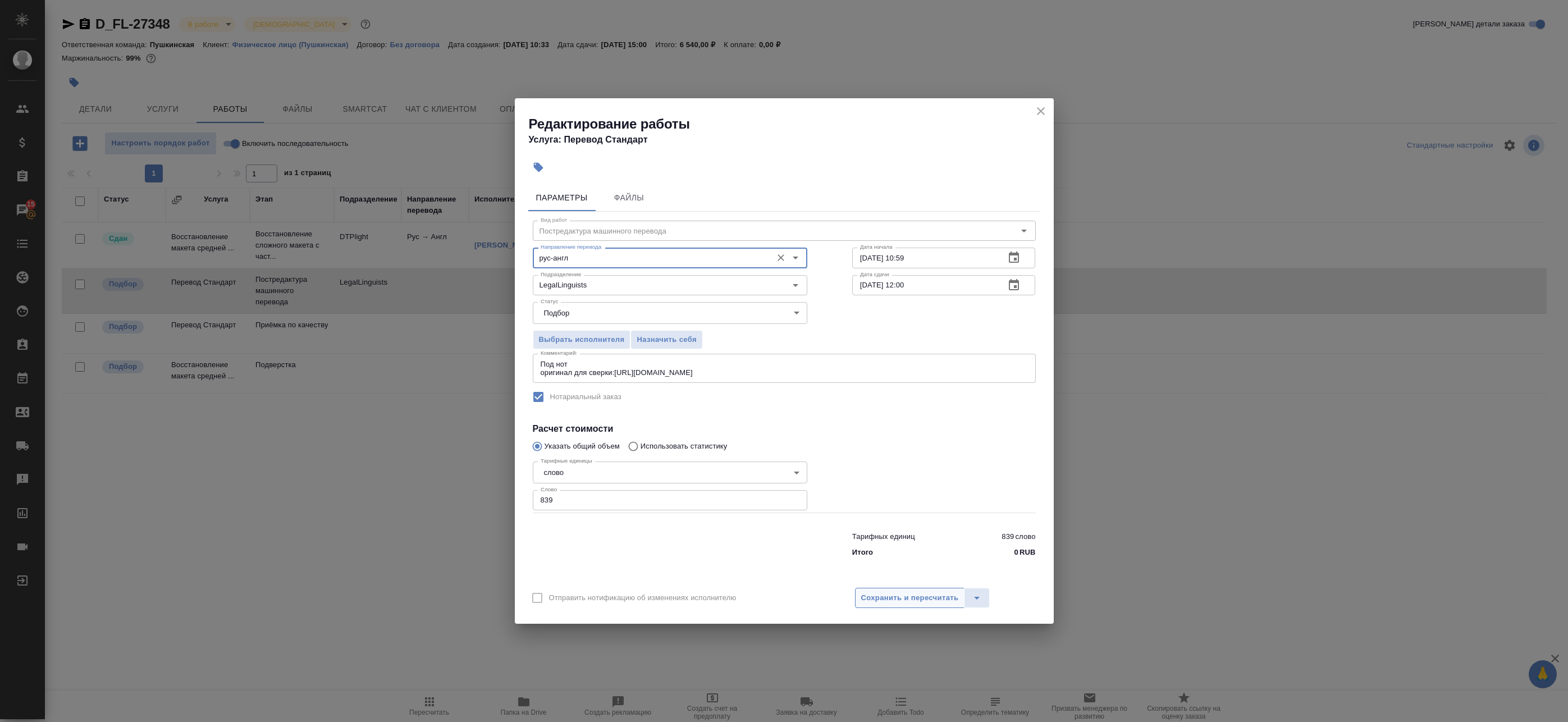
type input "рус-англ"
click at [906, 605] on button "Сохранить и пересчитать" at bounding box center [910, 598] width 110 height 20
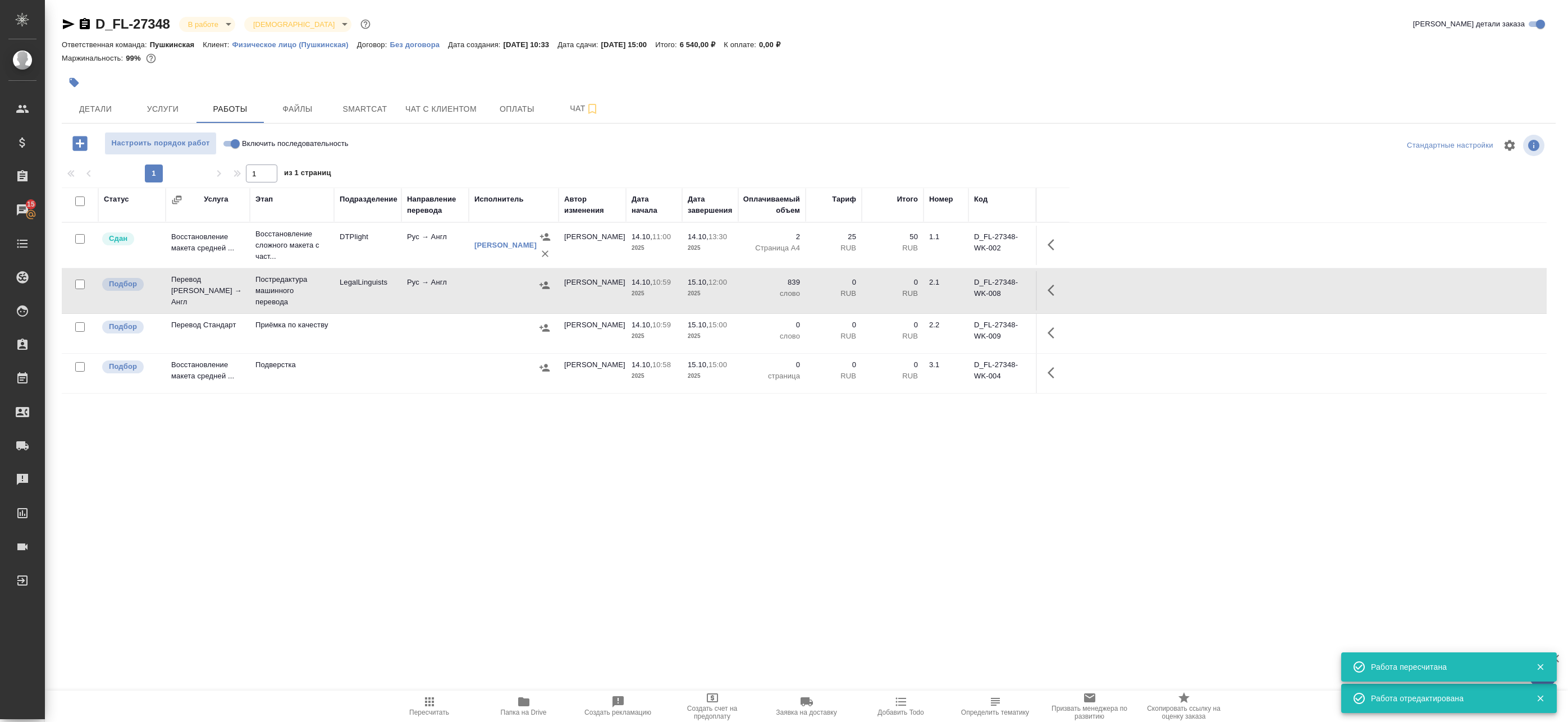
click at [542, 288] on icon "button" at bounding box center [544, 285] width 11 height 11
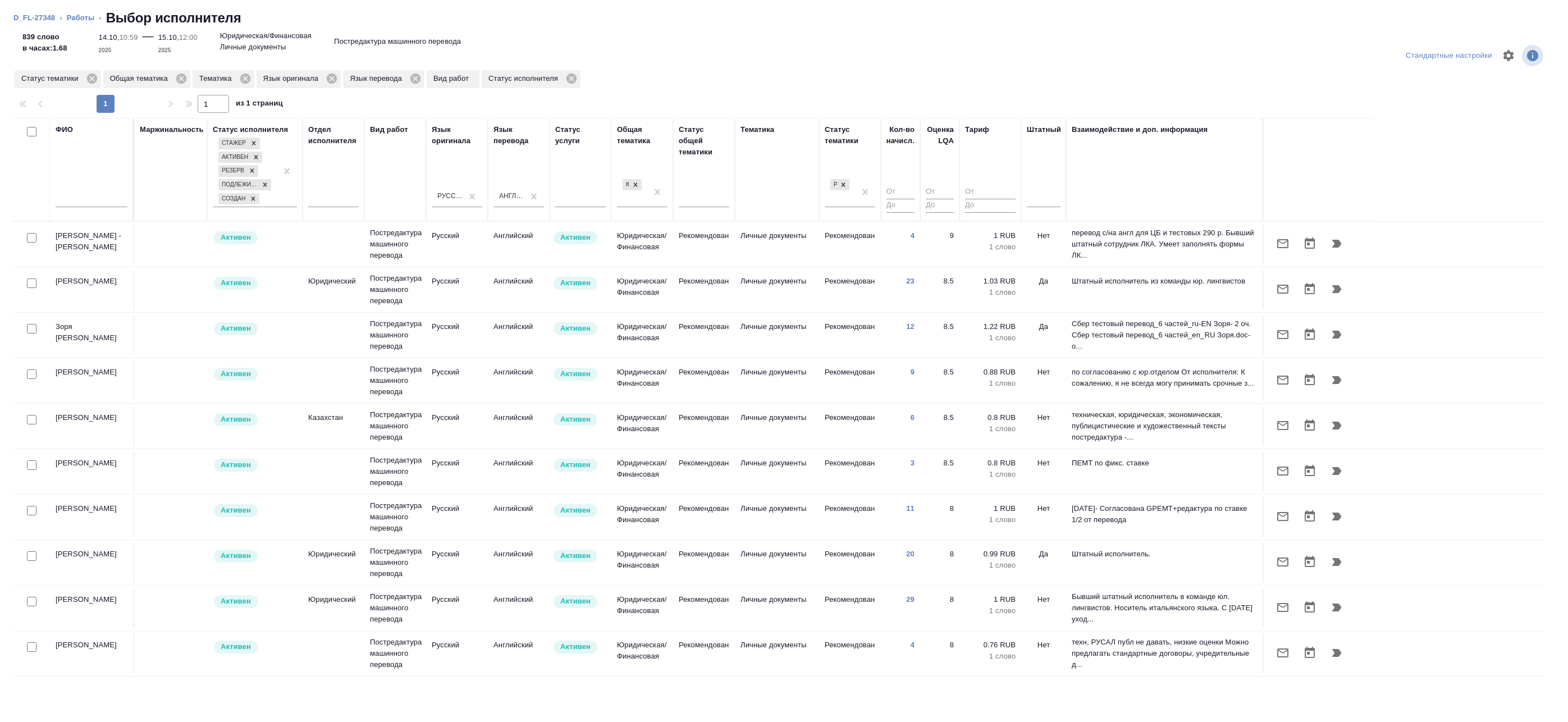
click at [28, 237] on input "checkbox" at bounding box center [32, 238] width 10 height 10
checkbox input "true"
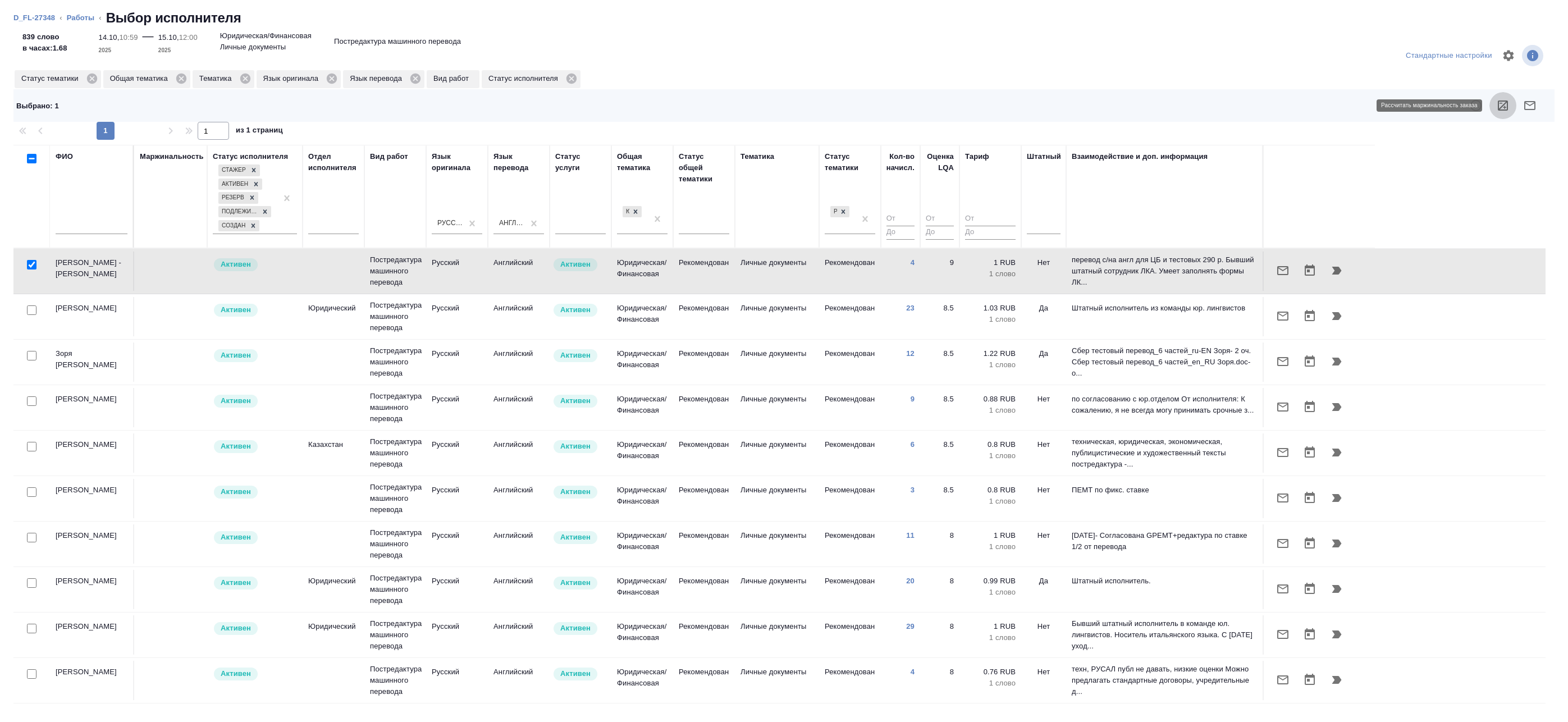
click at [1503, 110] on icon "button" at bounding box center [1503, 105] width 10 height 10
click at [1275, 273] on button "button" at bounding box center [1282, 270] width 27 height 27
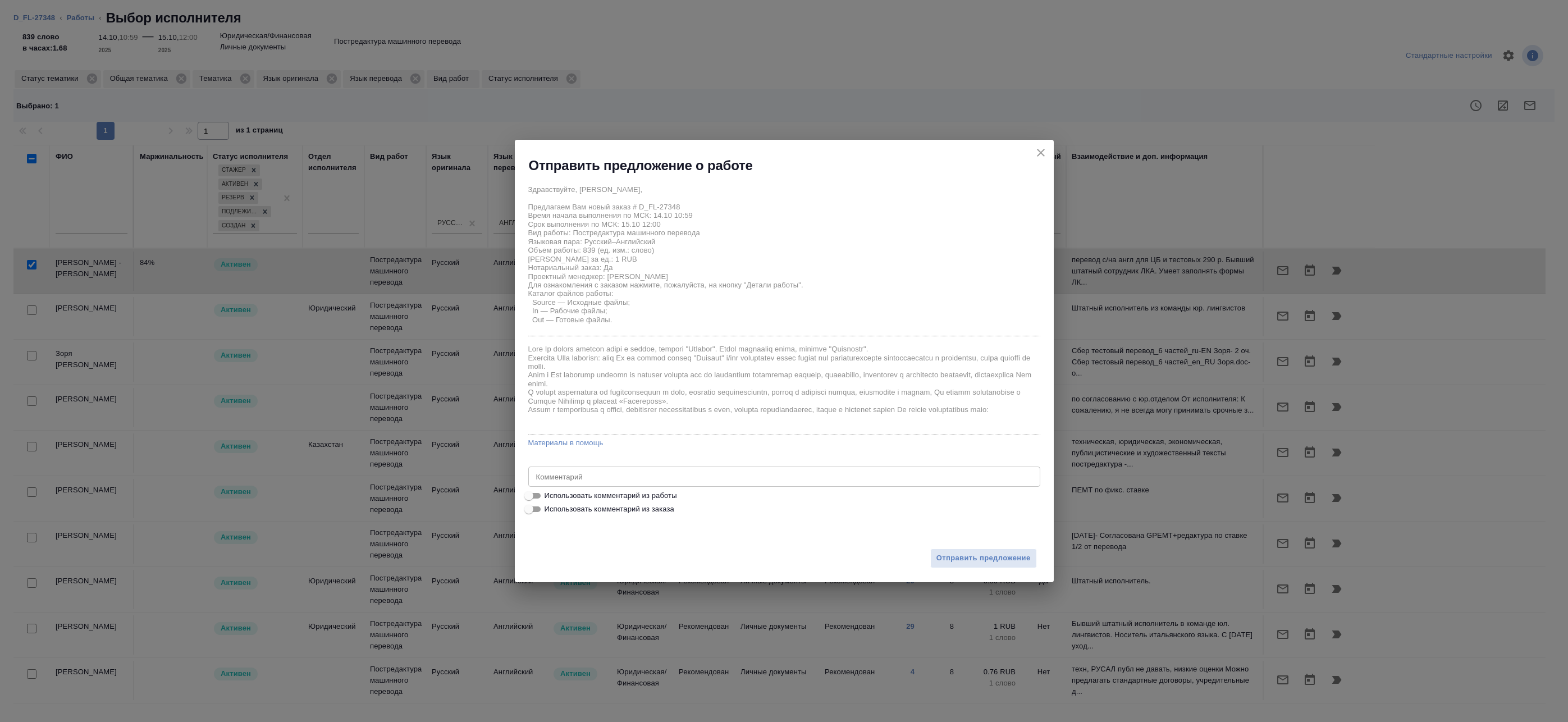
click at [620, 494] on span "Использовать комментарий из работы" at bounding box center [611, 496] width 132 height 11
click at [549, 494] on input "Использовать комментарий из работы" at bounding box center [528, 496] width 40 height 13
checkbox input "true"
type textarea "Под нот оригинал для сверки:https://drive.awatera.com/s/WARyp3cdCfr7QPH"
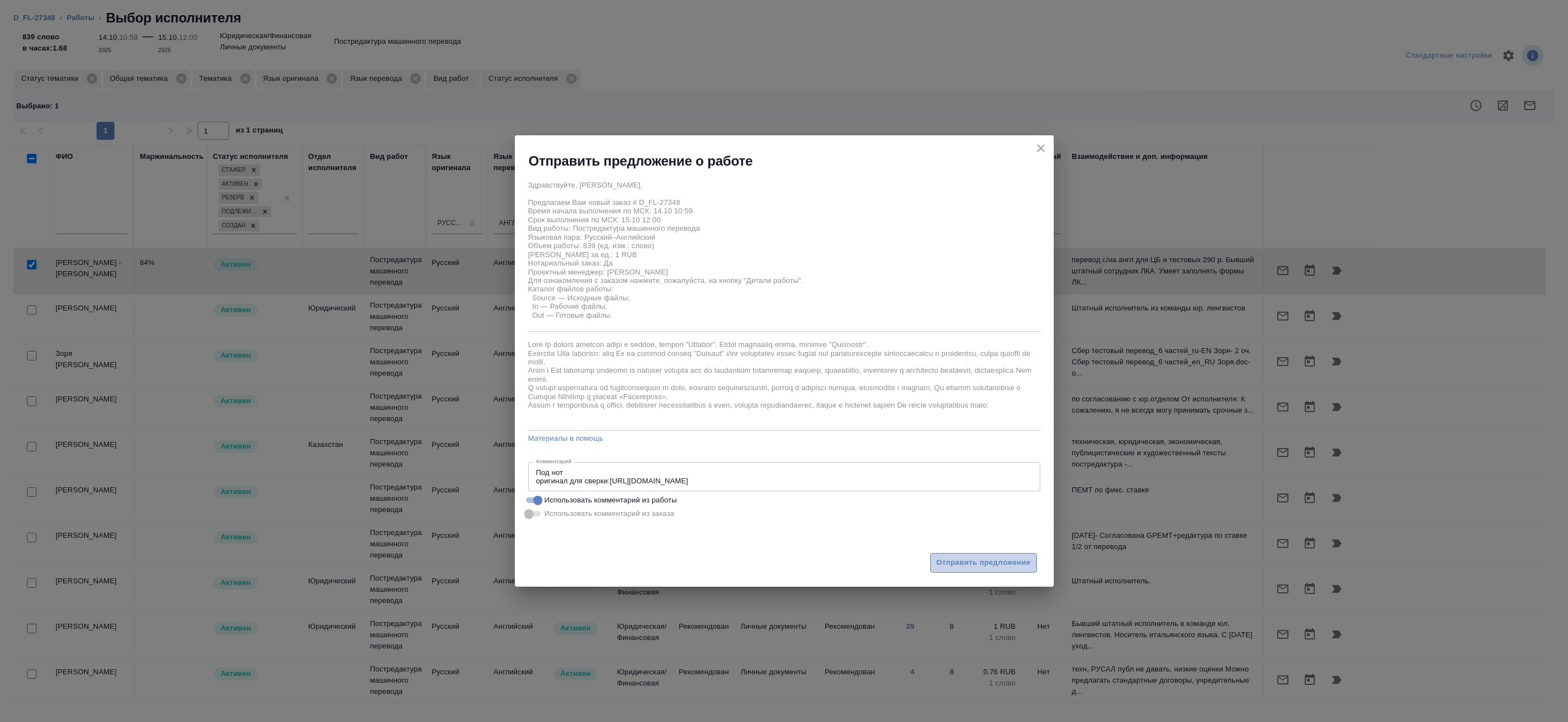
click at [993, 561] on span "Отправить предложение" at bounding box center [983, 563] width 94 height 13
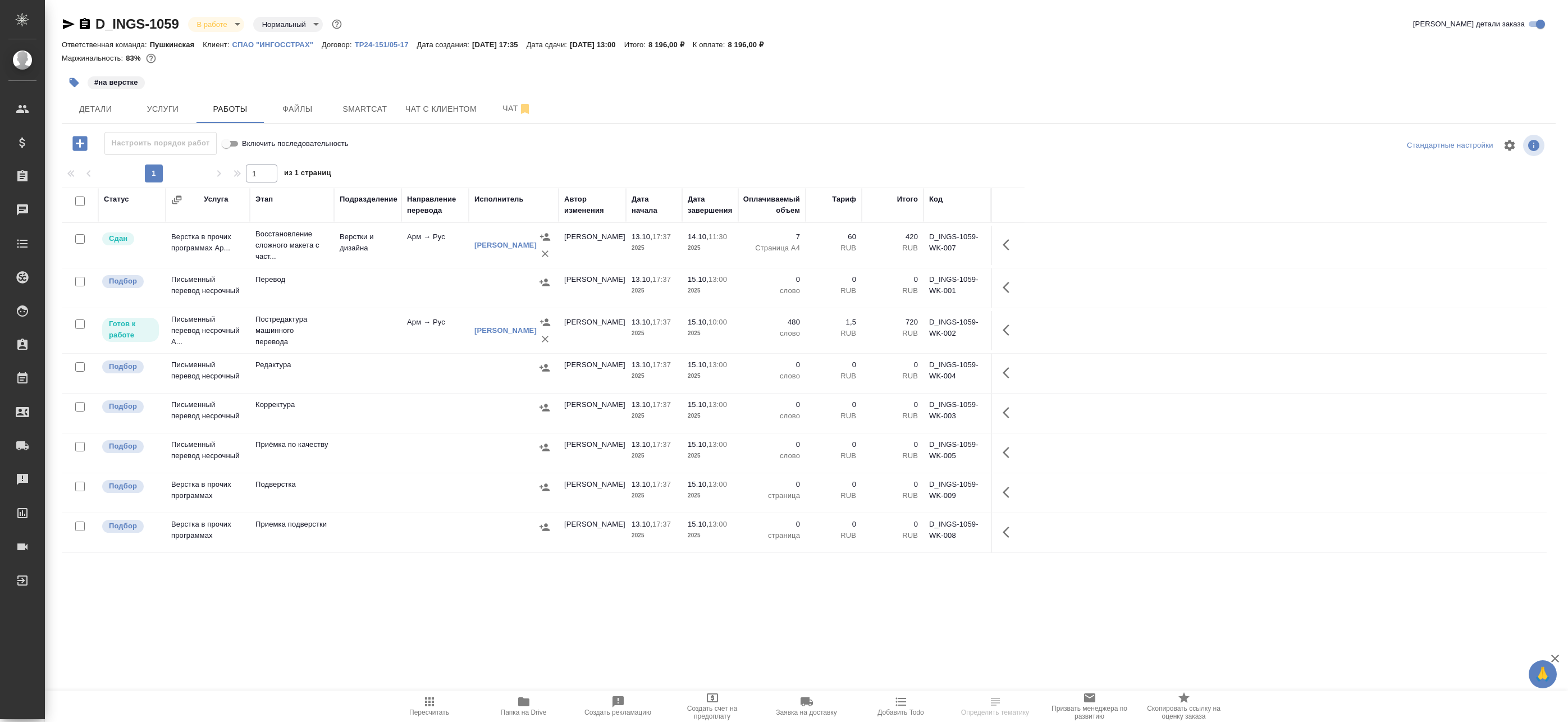
click at [701, 339] on p "2025" at bounding box center [710, 334] width 45 height 11
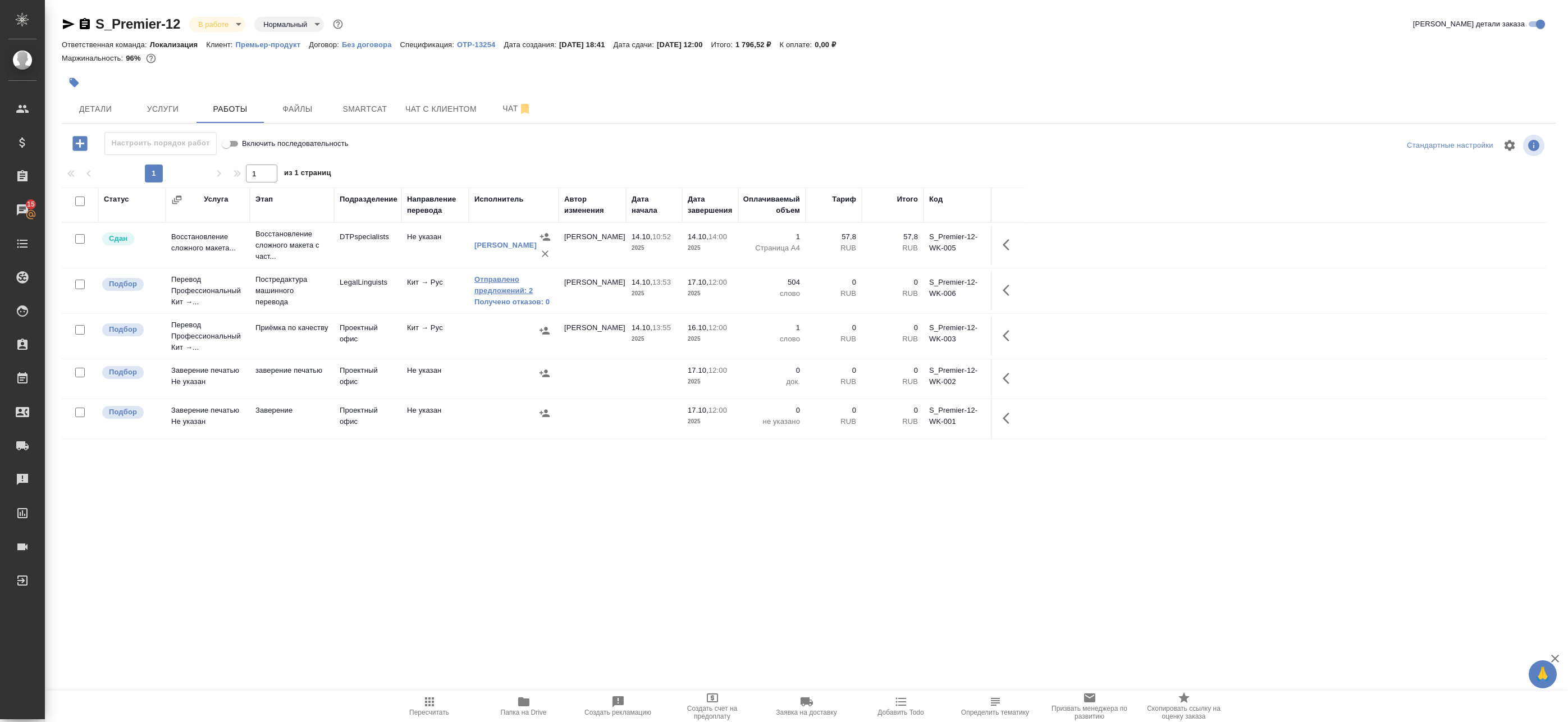
click at [500, 288] on link "Отправлено предложений: 2" at bounding box center [513, 285] width 78 height 22
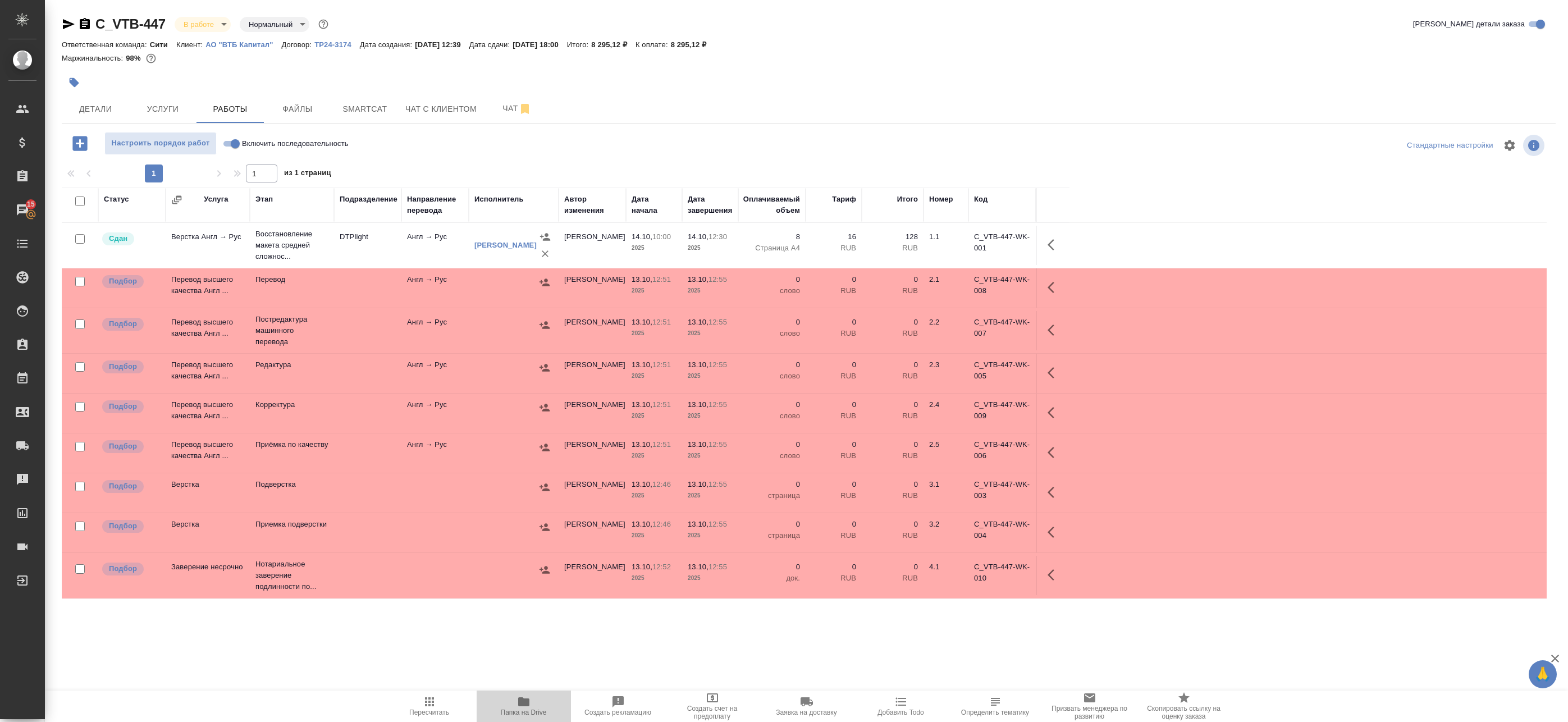
click at [515, 711] on span "Папка на Drive" at bounding box center [523, 712] width 46 height 8
click at [388, 113] on span "Smartcat" at bounding box center [365, 109] width 54 height 14
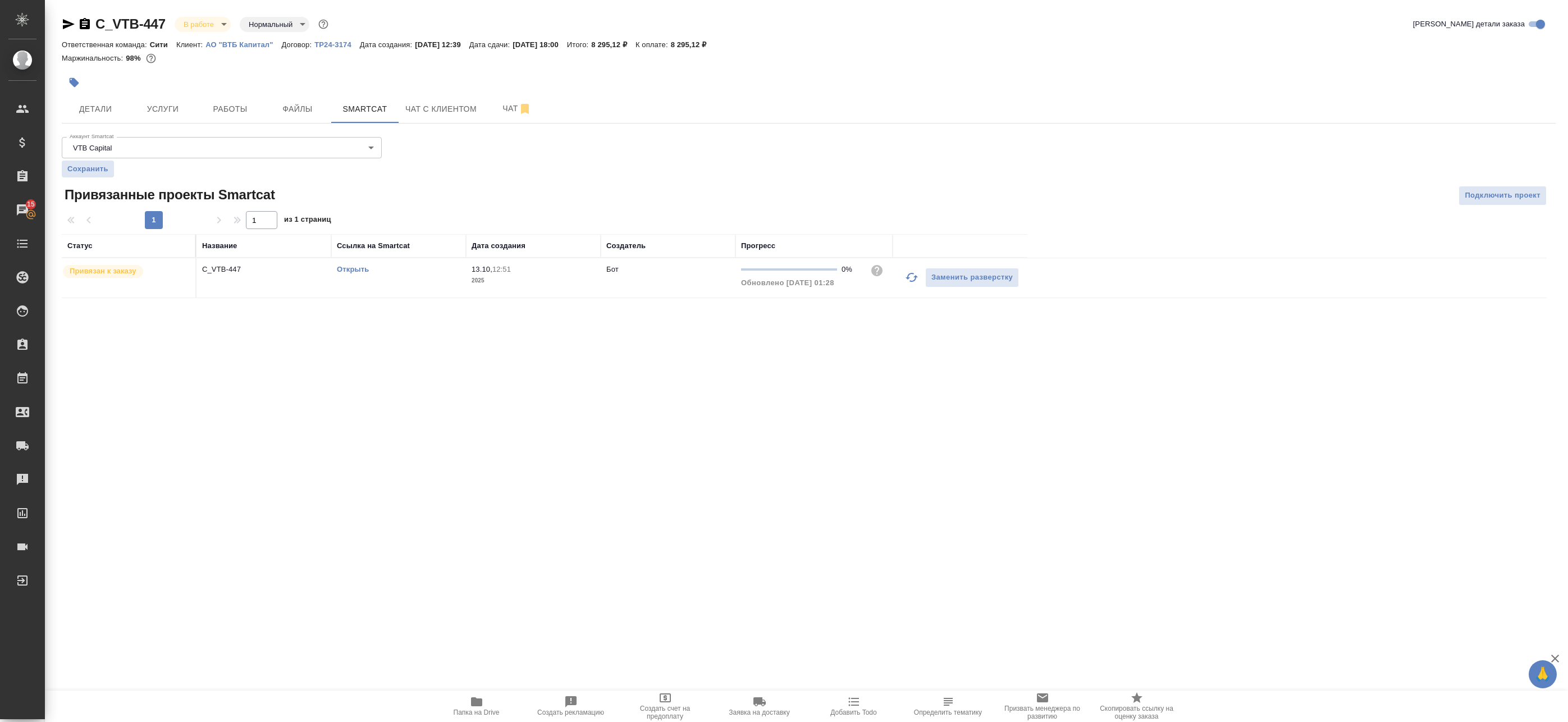
click at [353, 270] on link "Открыть" at bounding box center [352, 269] width 32 height 8
click at [242, 103] on span "Работы" at bounding box center [231, 109] width 54 height 14
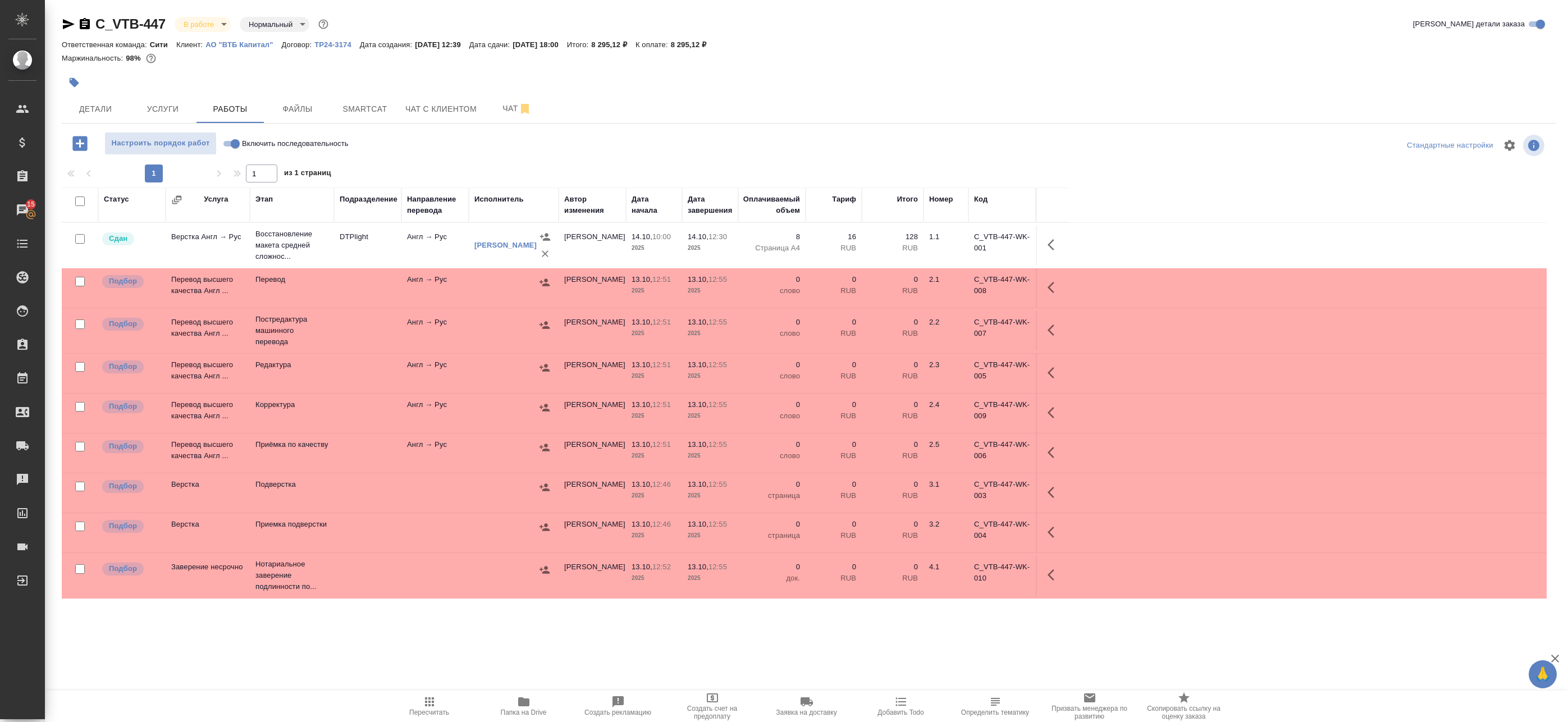
click at [481, 298] on td at bounding box center [513, 288] width 90 height 39
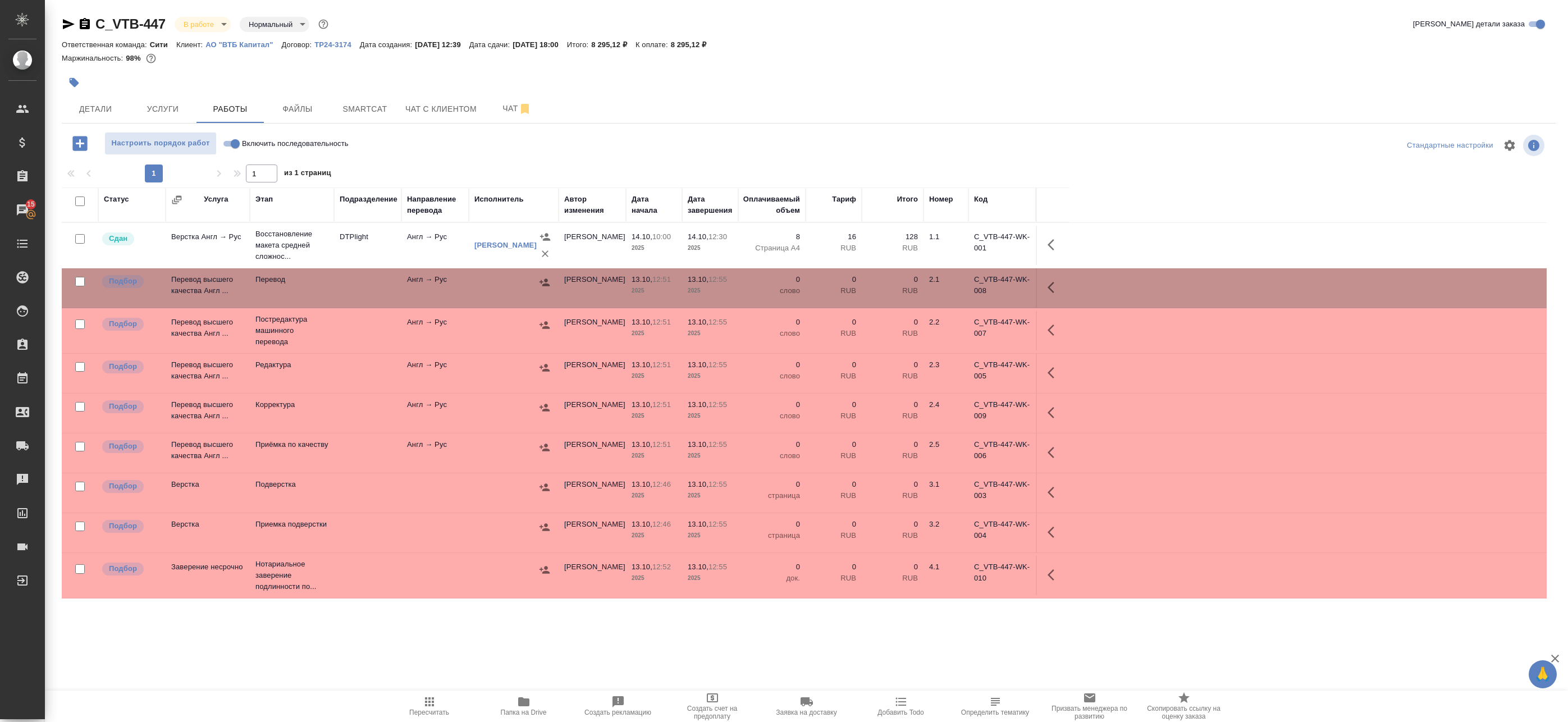
click at [497, 325] on div at bounding box center [513, 325] width 78 height 17
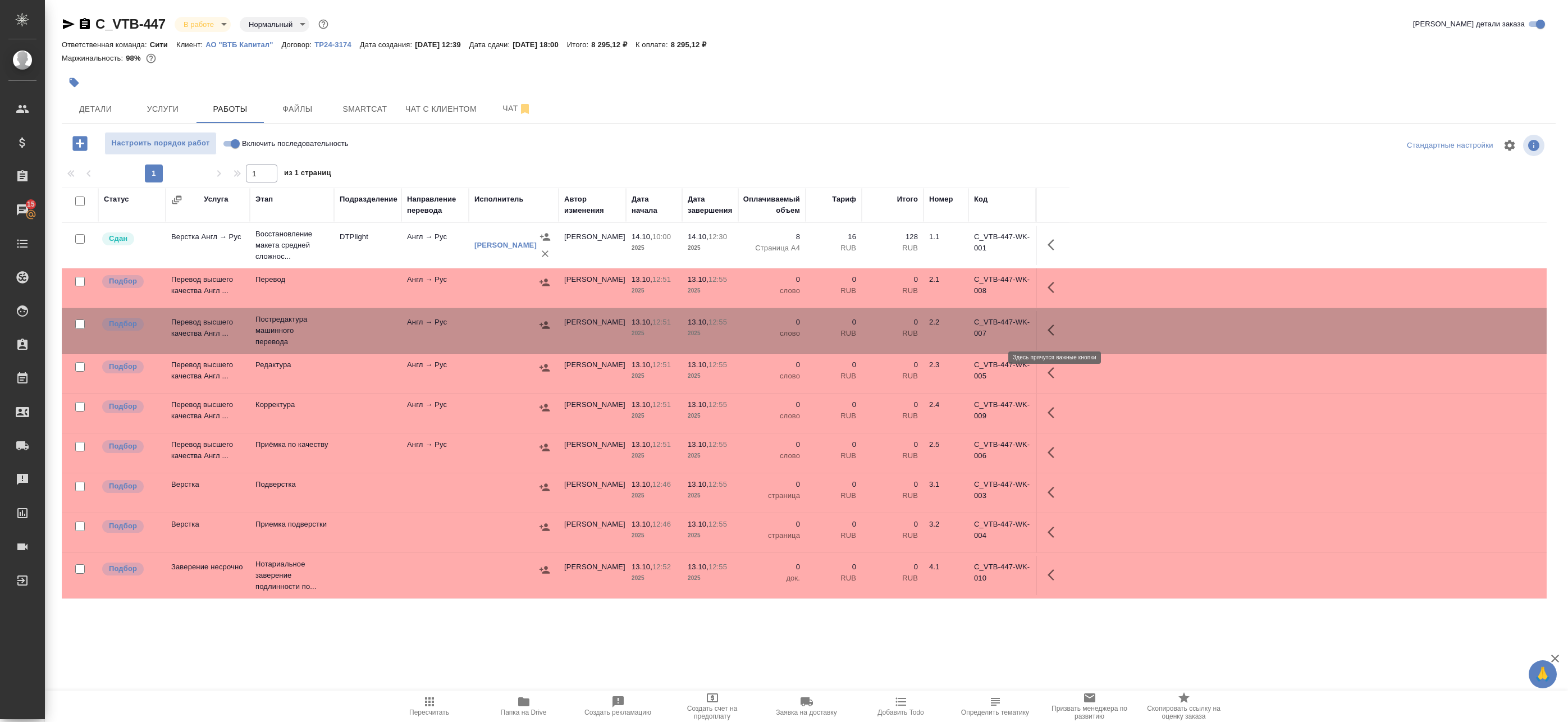
click at [1047, 333] on icon "button" at bounding box center [1054, 330] width 13 height 13
click at [973, 330] on icon "button" at bounding box center [971, 330] width 10 height 10
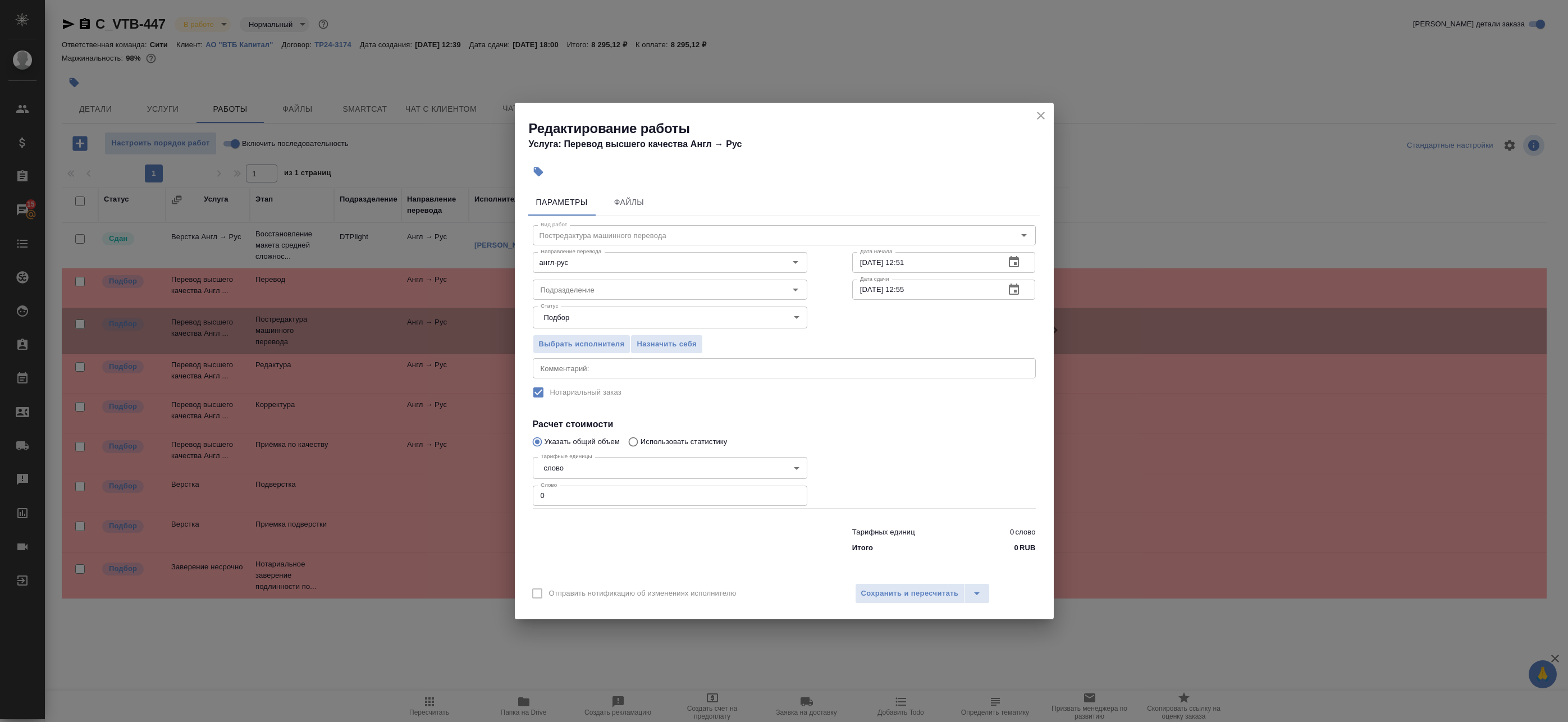
click at [1010, 289] on icon "button" at bounding box center [1014, 289] width 13 height 13
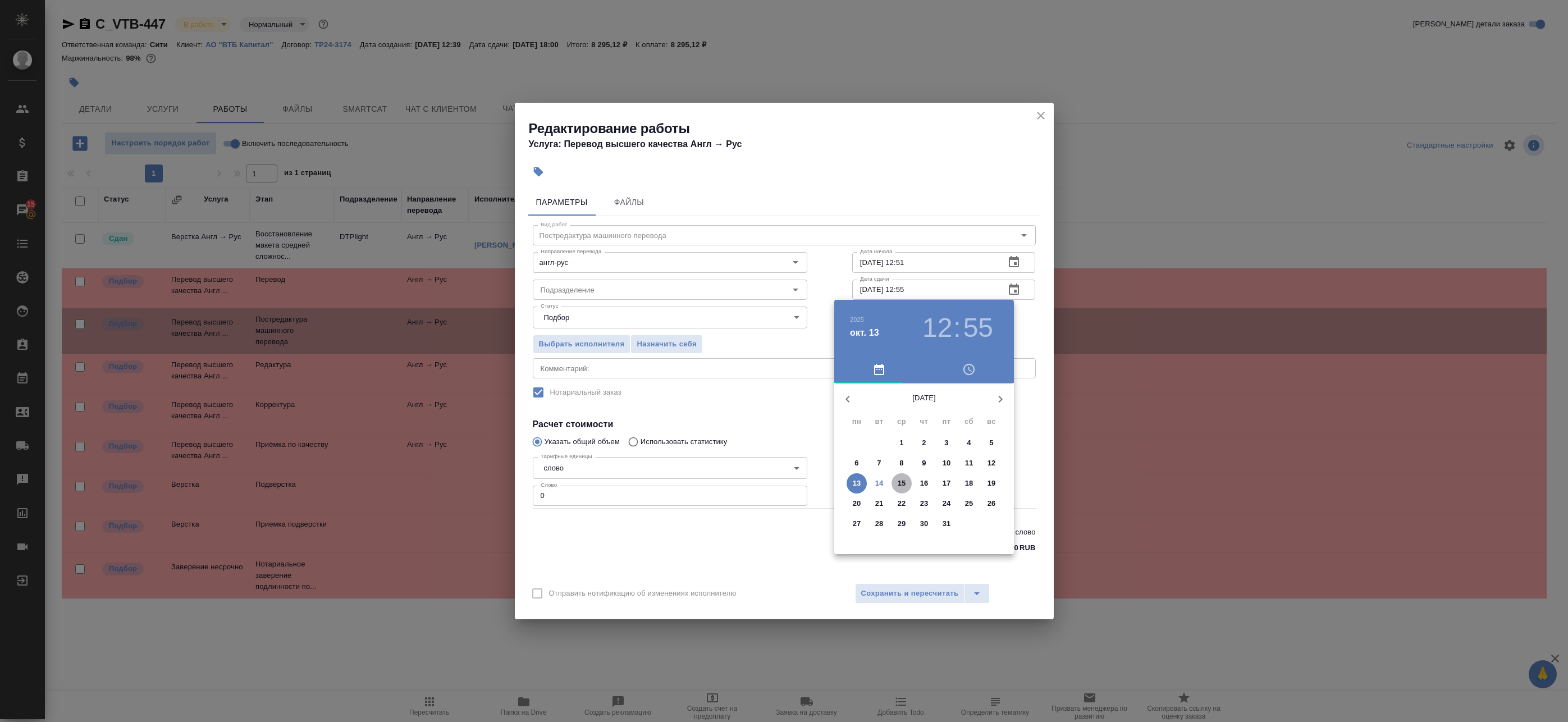
click at [894, 487] on span "15" at bounding box center [901, 483] width 20 height 11
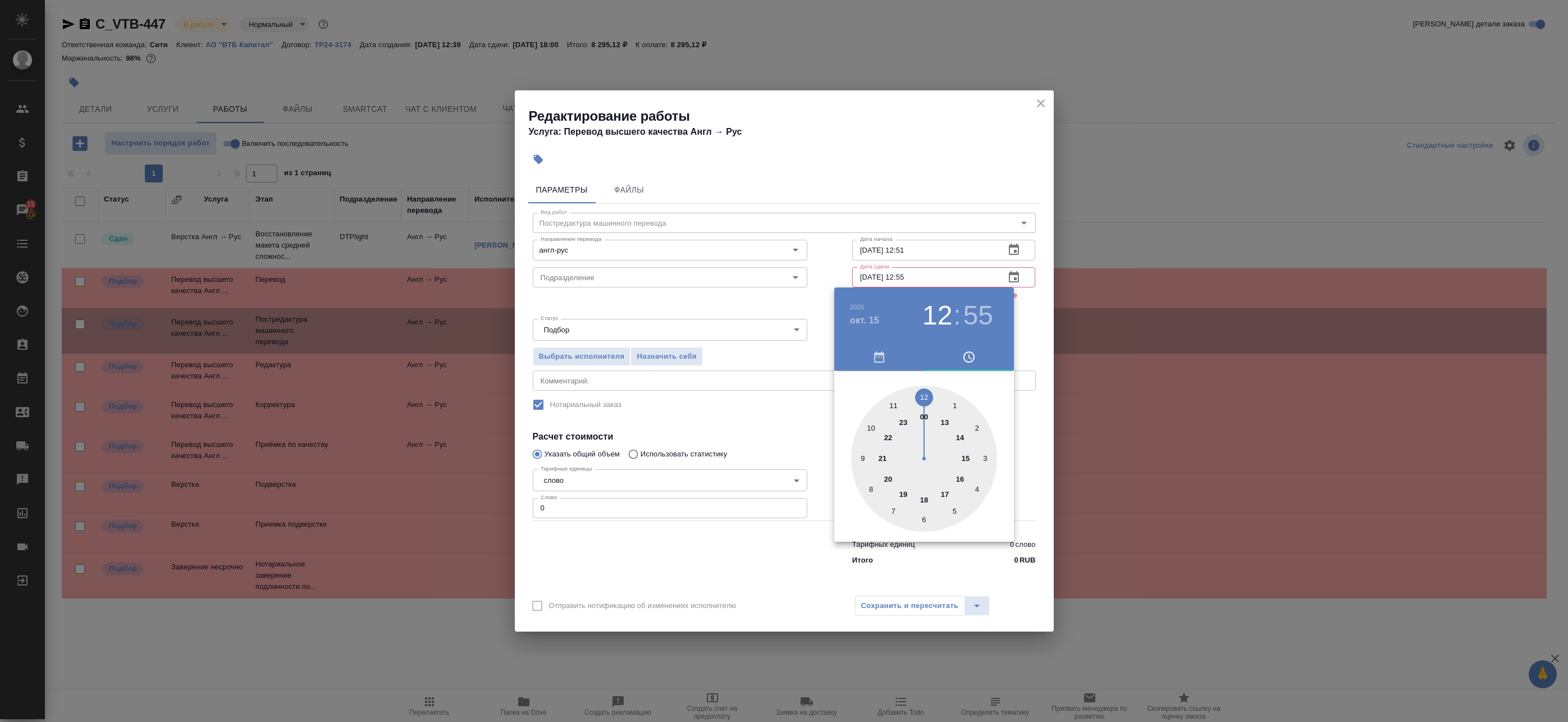
click at [961, 439] on div at bounding box center [924, 459] width 146 height 146
click at [925, 396] on div at bounding box center [924, 459] width 146 height 146
type input "15.10.2025 14:00"
click at [1033, 323] on div at bounding box center [784, 361] width 1568 height 722
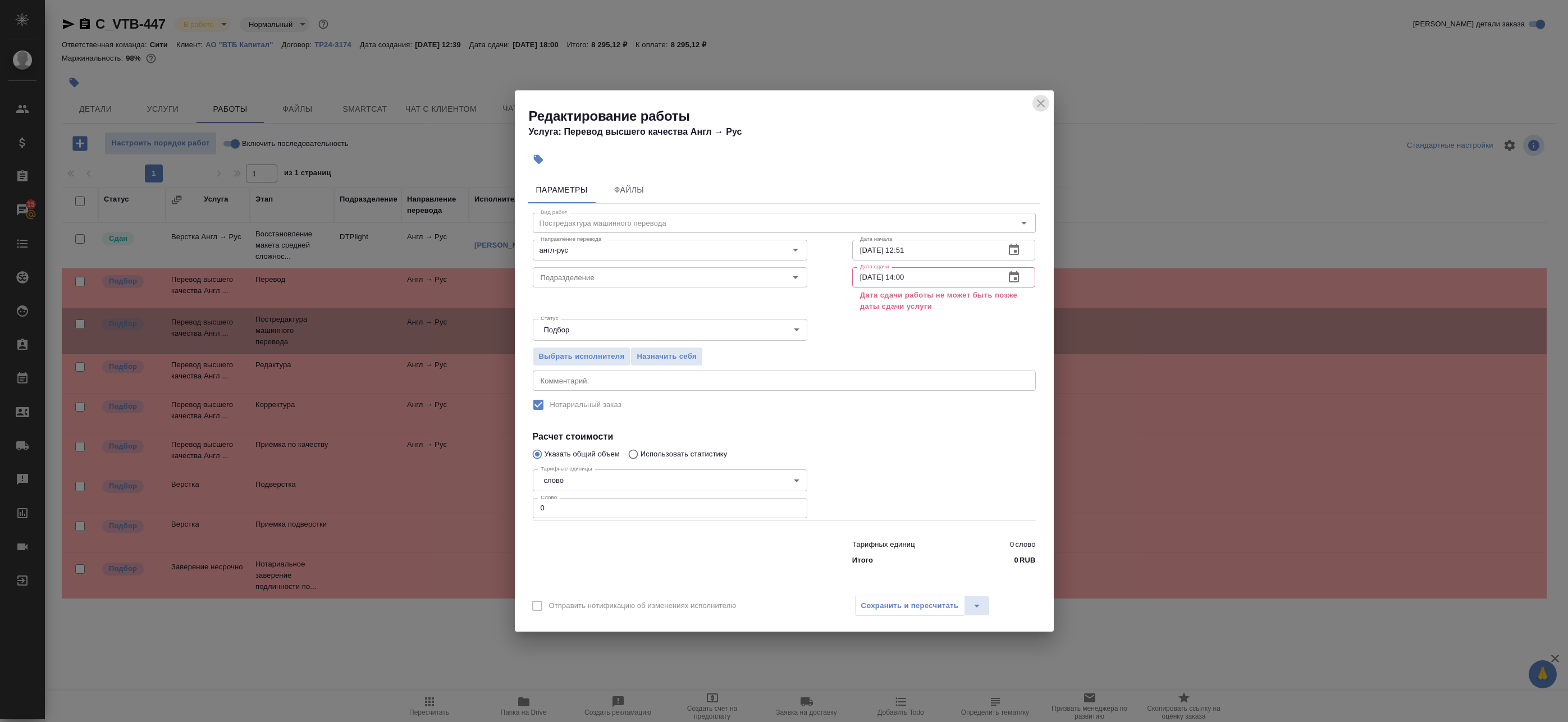
click at [1037, 102] on icon "close" at bounding box center [1041, 103] width 13 height 13
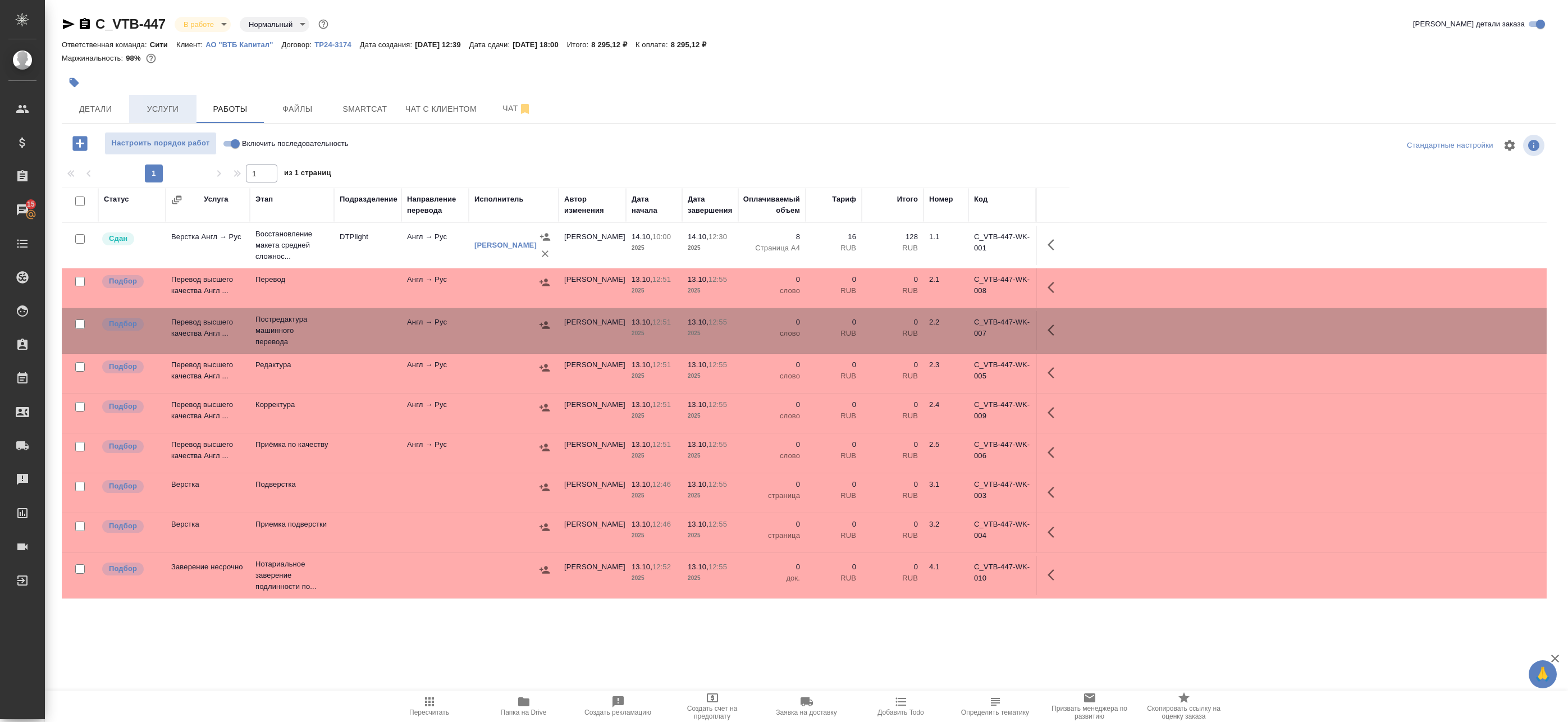
click at [178, 109] on span "Услуги" at bounding box center [163, 109] width 54 height 14
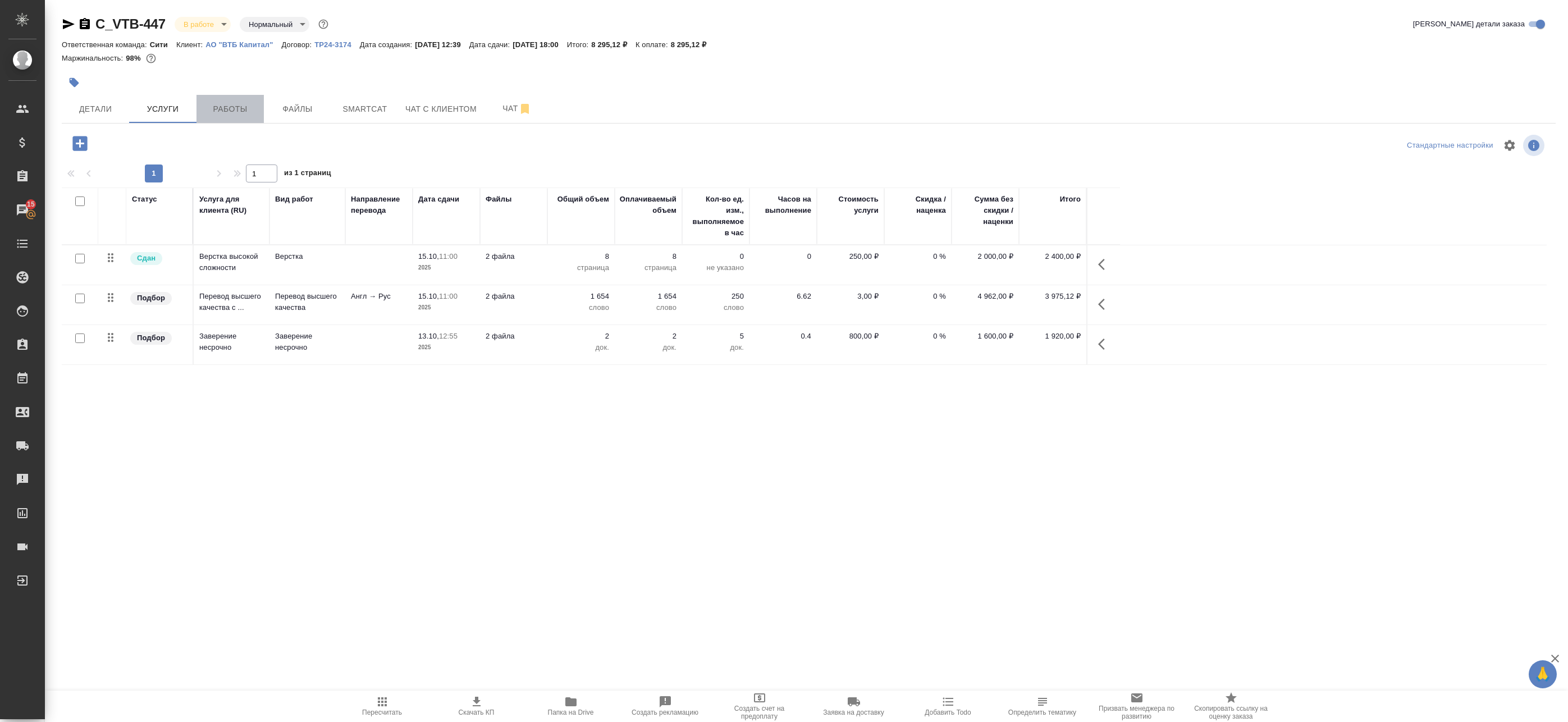
click at [235, 112] on span "Работы" at bounding box center [231, 109] width 54 height 14
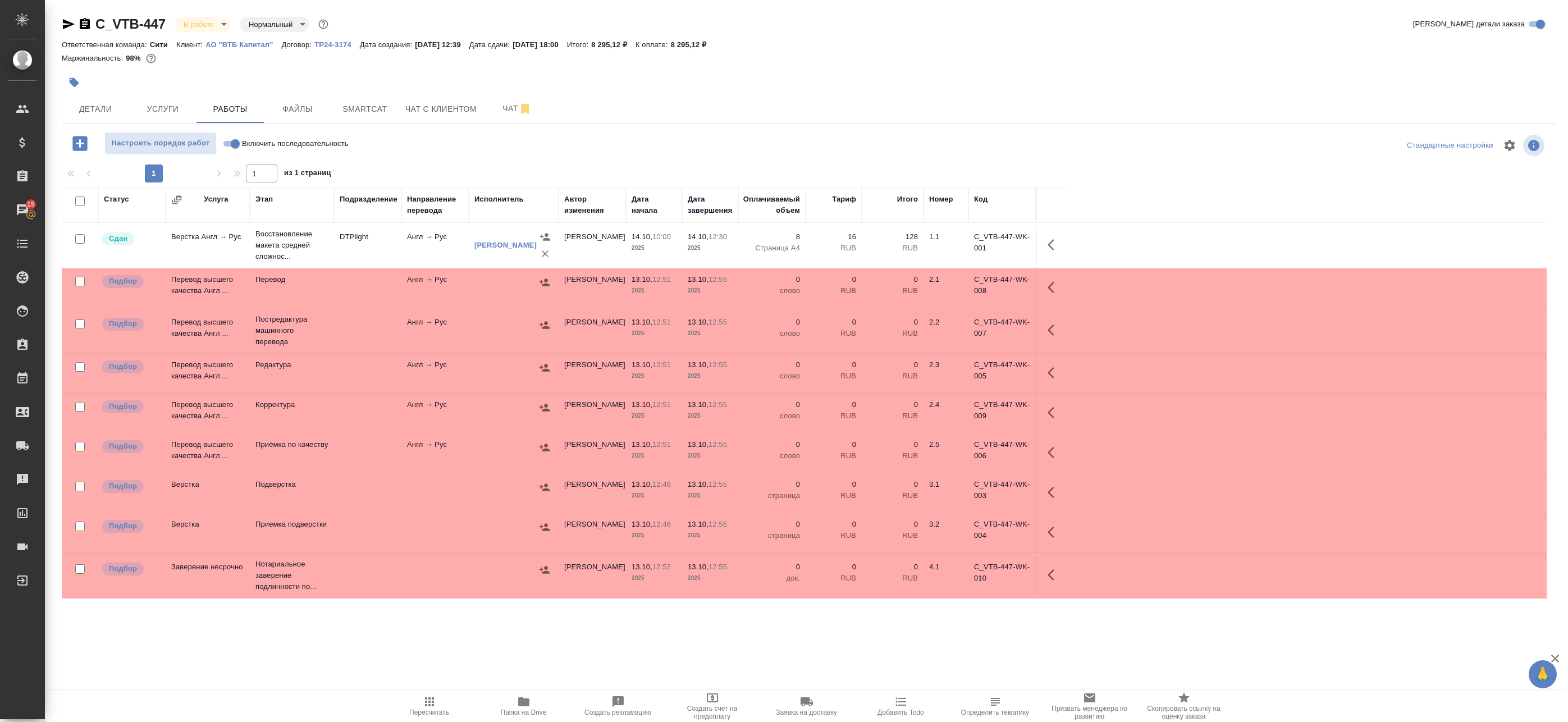
click at [438, 299] on td "Англ → Рус" at bounding box center [435, 288] width 67 height 39
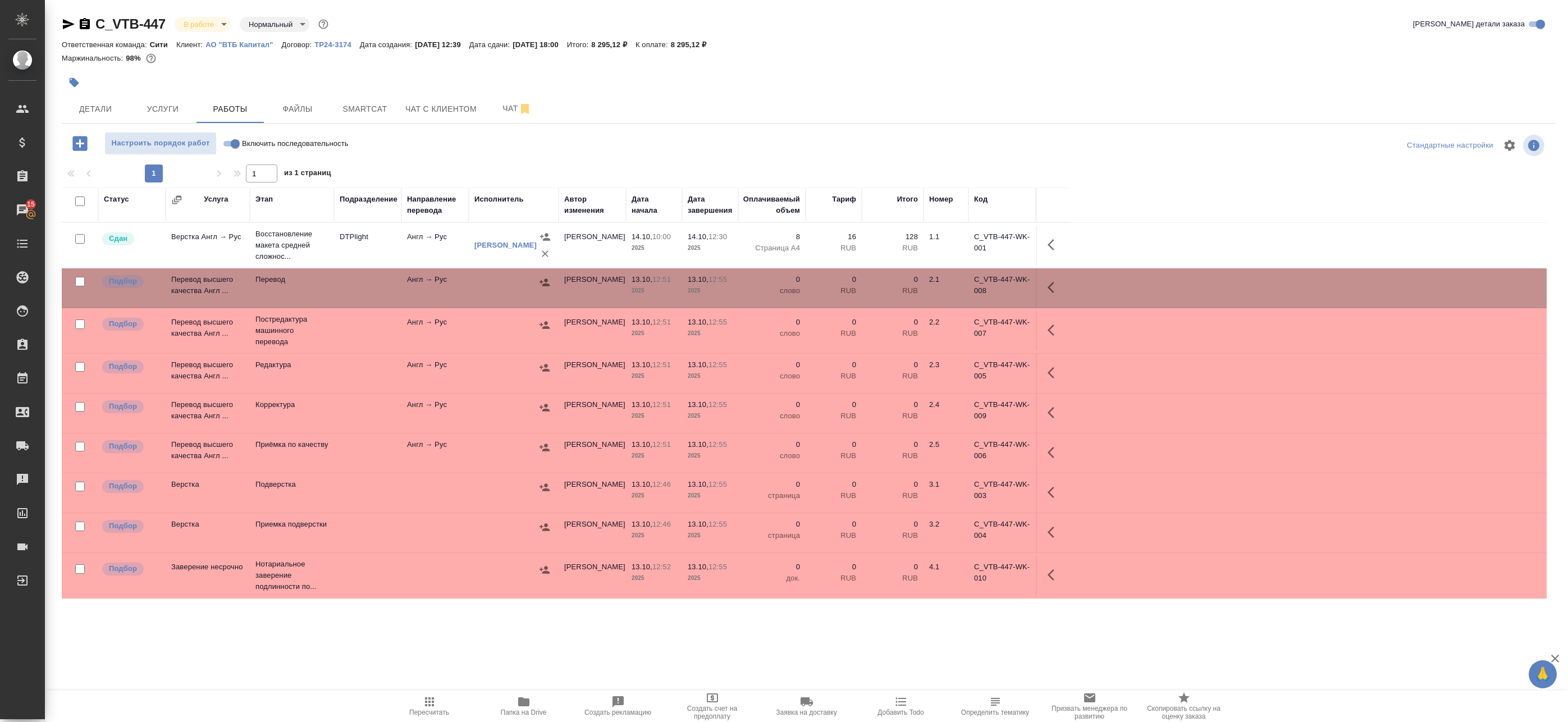
click at [518, 324] on div at bounding box center [513, 325] width 78 height 17
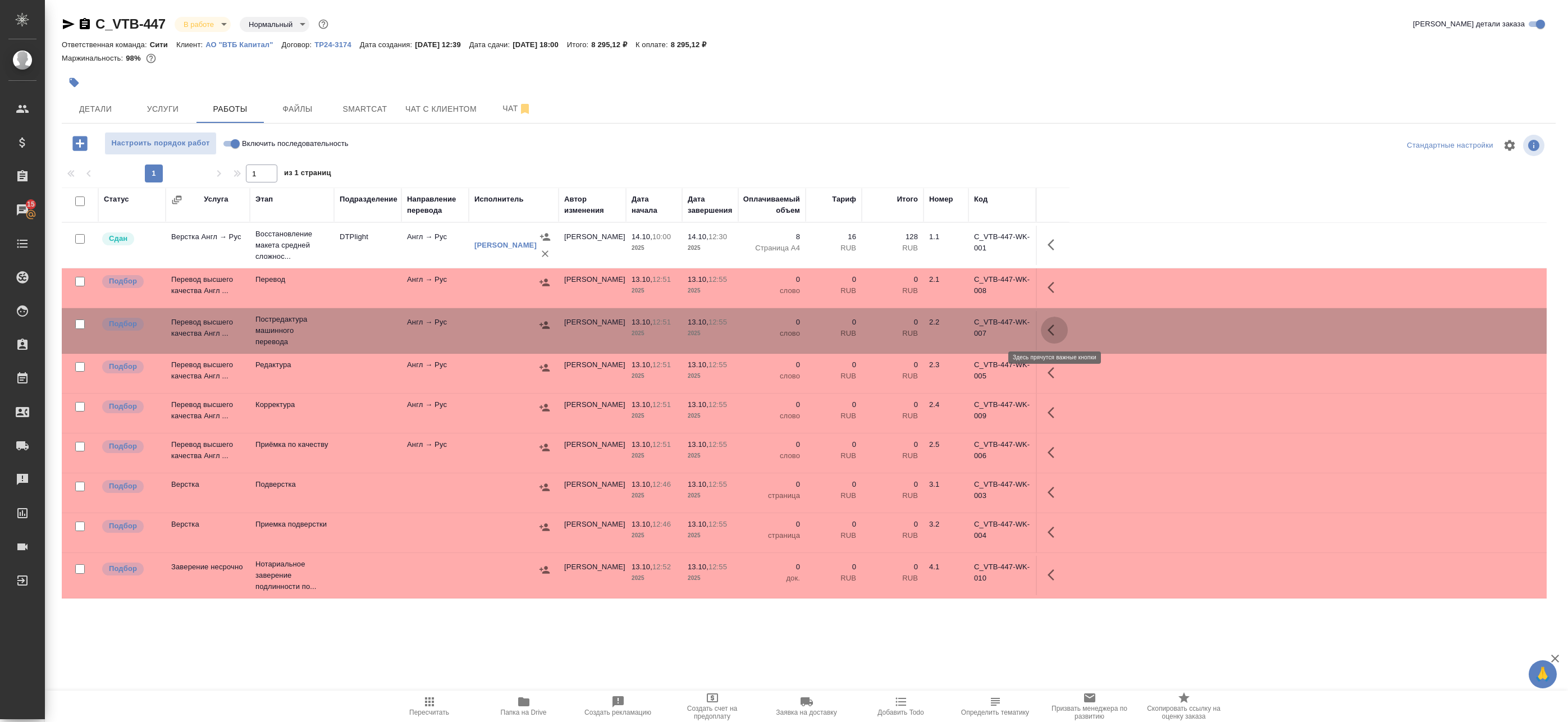
click at [1057, 332] on icon "button" at bounding box center [1054, 330] width 13 height 13
click at [973, 330] on icon "button" at bounding box center [971, 330] width 10 height 10
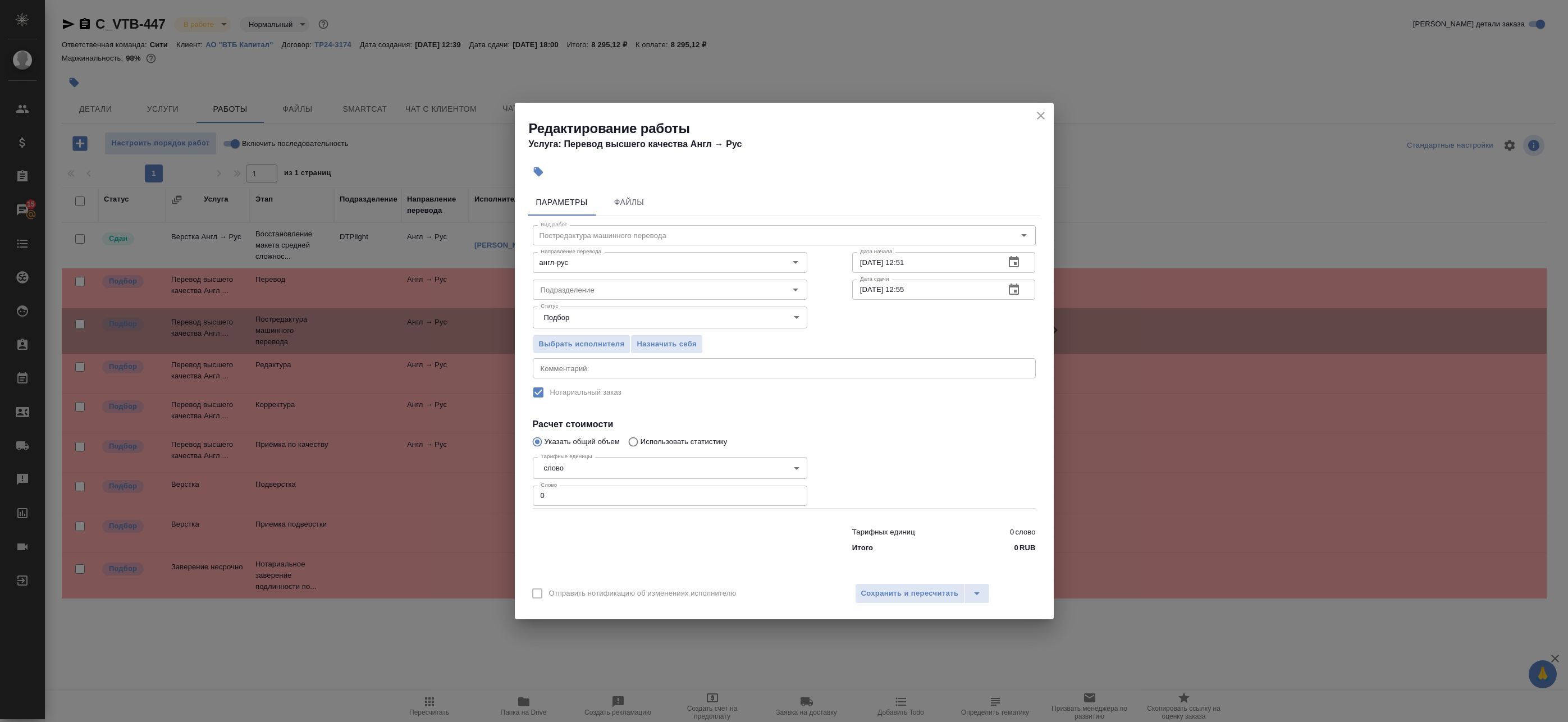
click at [1004, 294] on button "button" at bounding box center [1013, 289] width 27 height 27
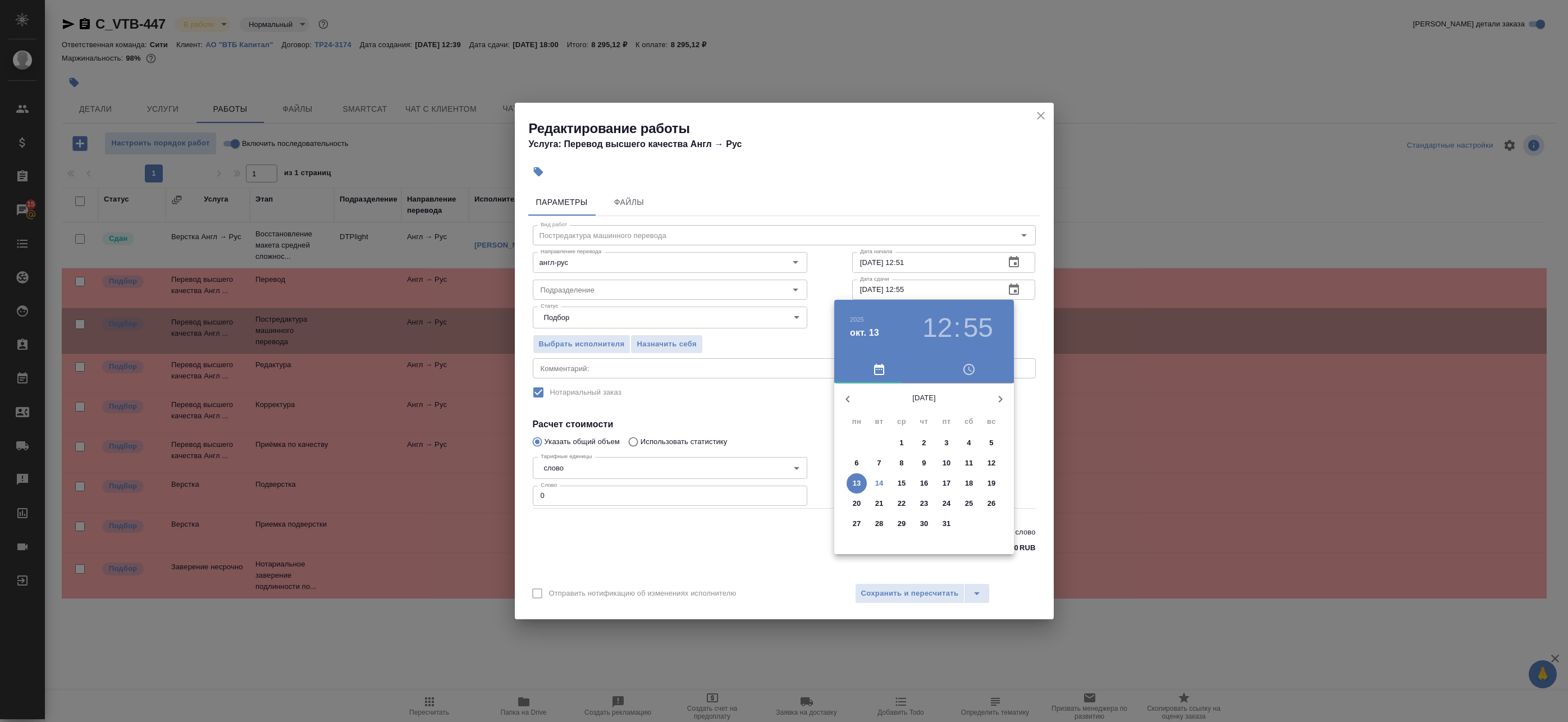
click at [892, 483] on span "15" at bounding box center [901, 483] width 20 height 11
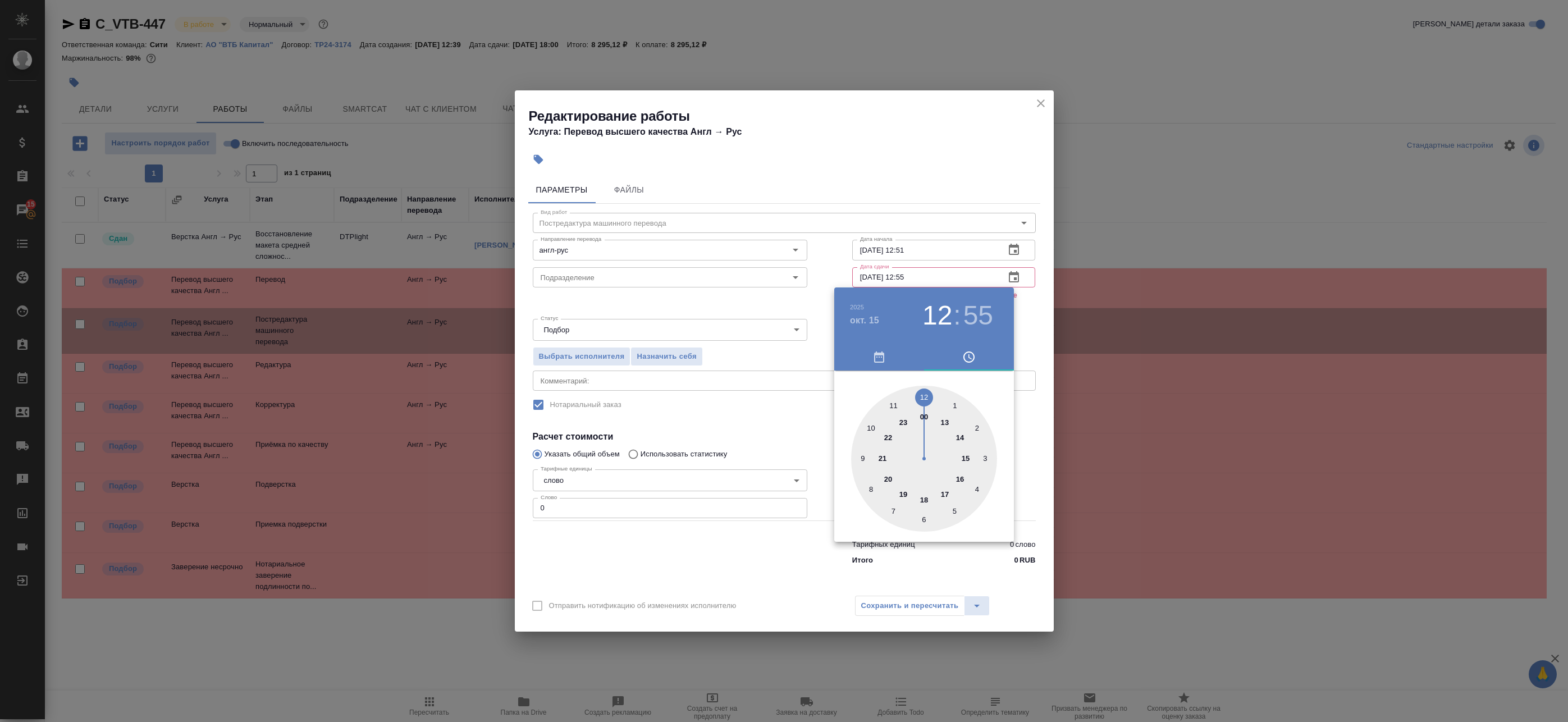
click at [871, 432] on div at bounding box center [924, 459] width 146 height 146
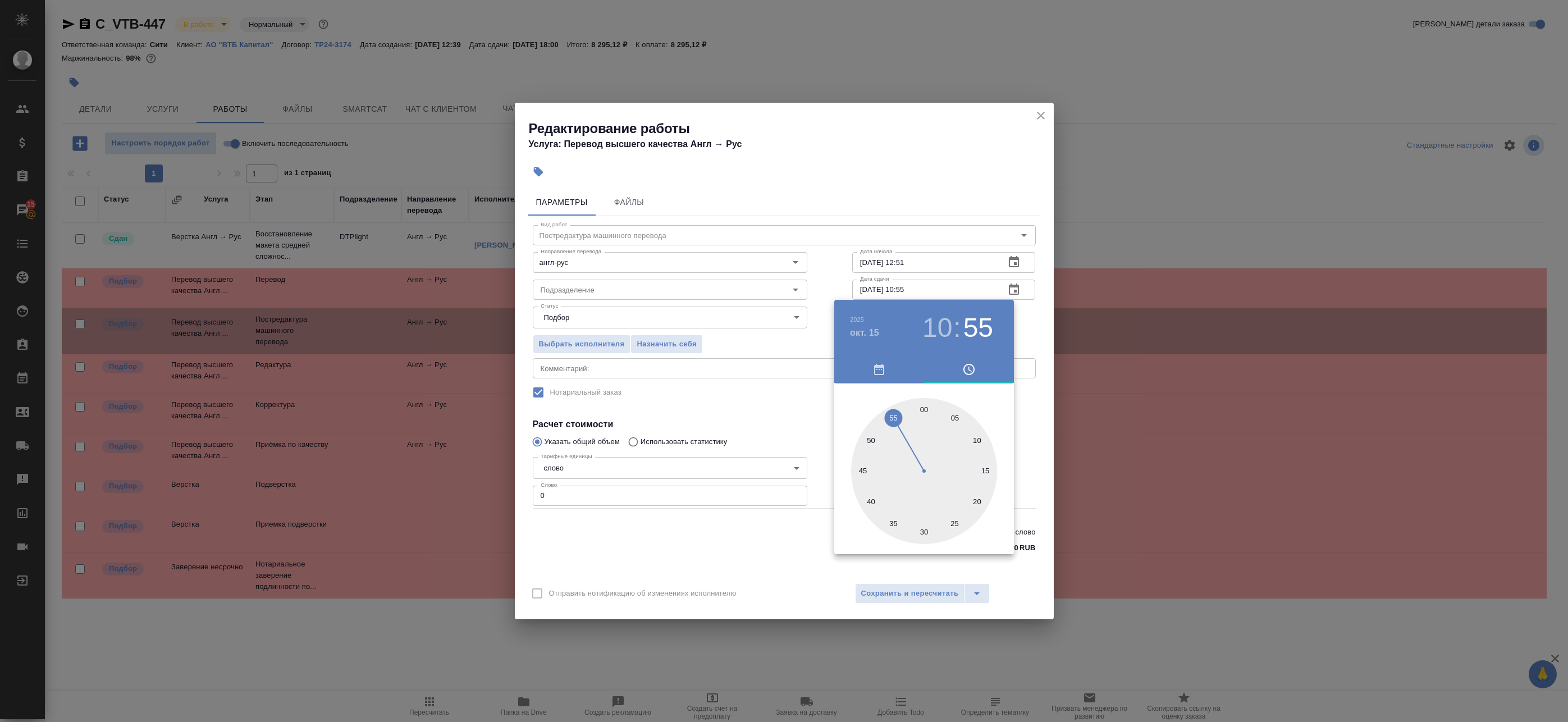
click at [921, 410] on div at bounding box center [924, 471] width 146 height 146
click at [1028, 341] on div at bounding box center [784, 361] width 1568 height 722
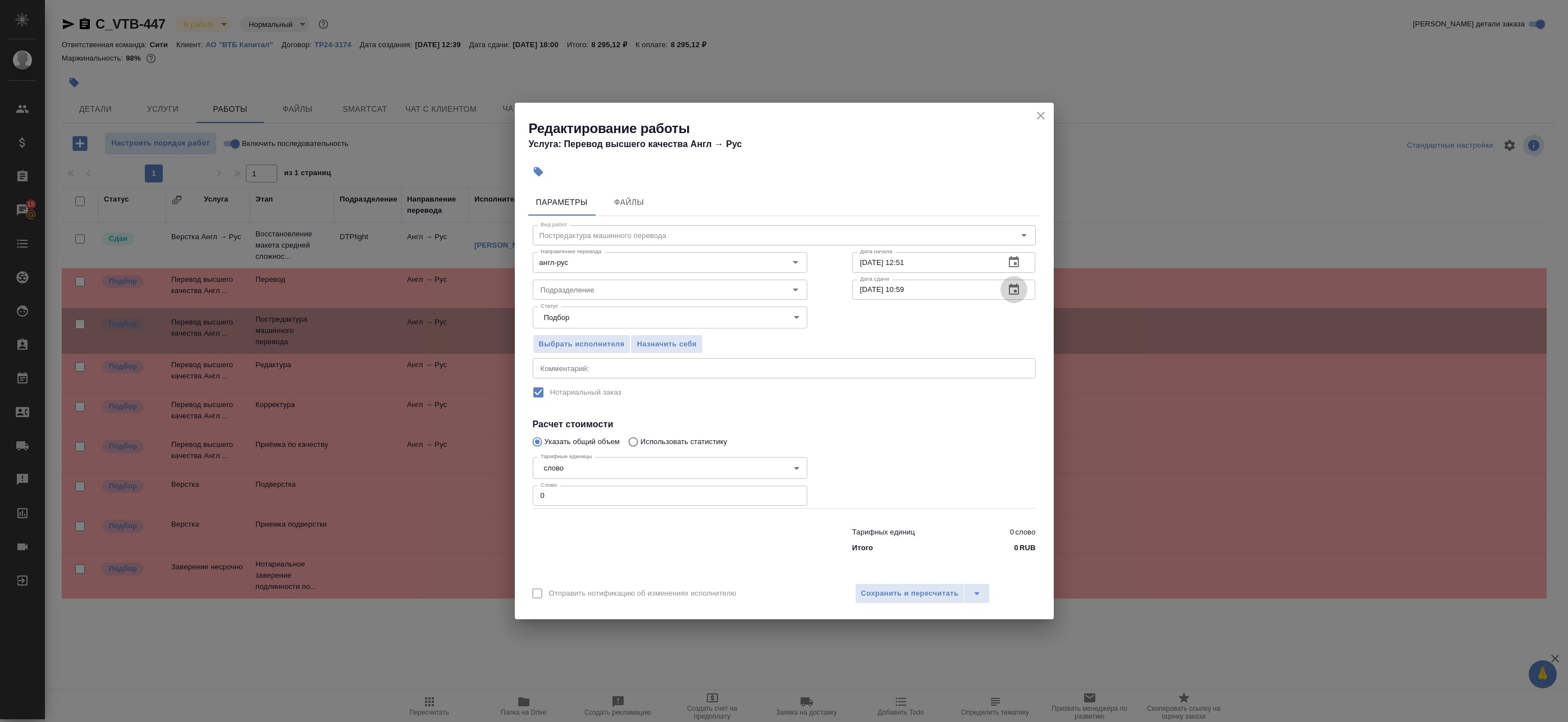
click at [1019, 285] on icon "button" at bounding box center [1014, 289] width 13 height 13
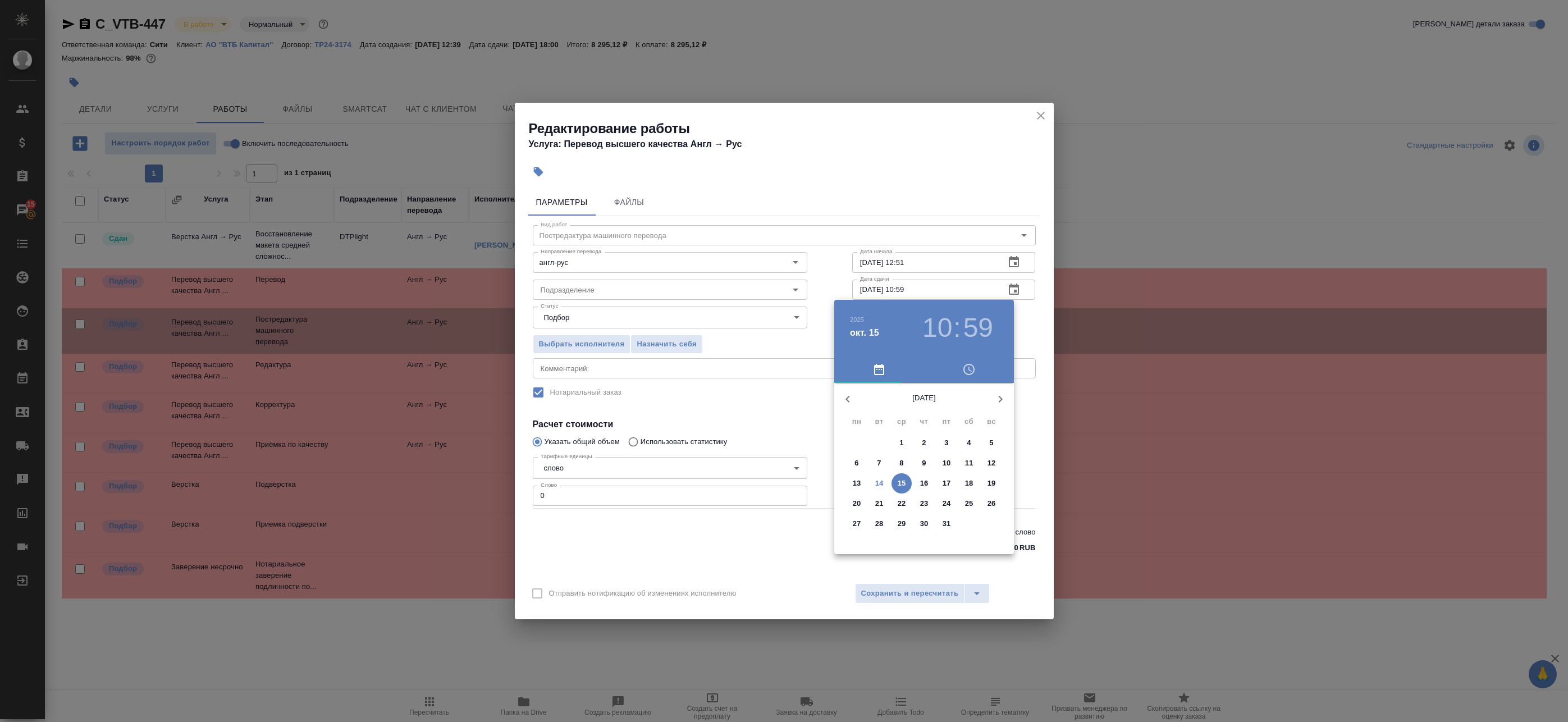
click at [898, 490] on button "15" at bounding box center [901, 483] width 20 height 20
click at [875, 438] on div at bounding box center [924, 471] width 146 height 146
click at [923, 409] on div at bounding box center [924, 471] width 146 height 146
type input "15.10.2025 10:00"
click at [1028, 312] on div at bounding box center [784, 361] width 1568 height 722
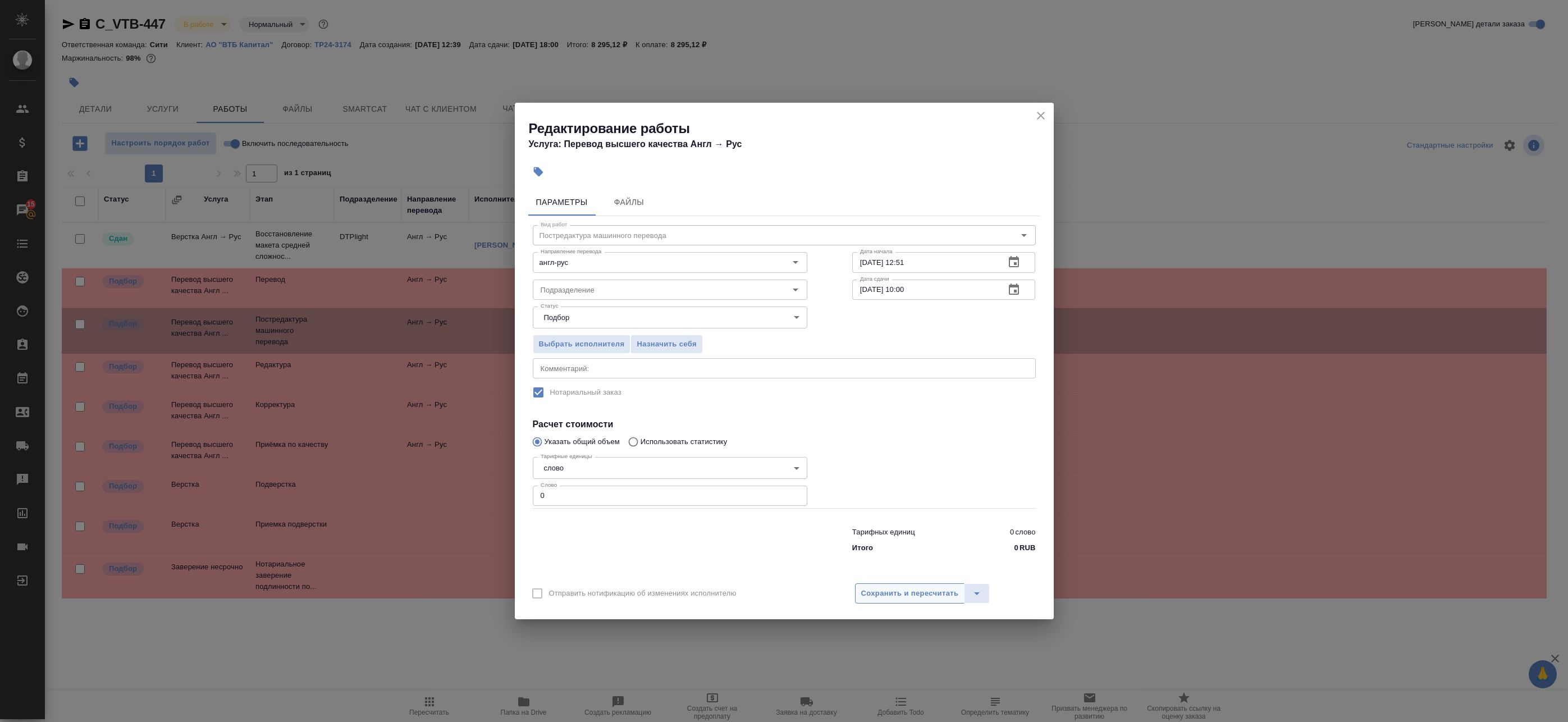
click at [890, 593] on span "Сохранить и пересчитать" at bounding box center [909, 594] width 97 height 13
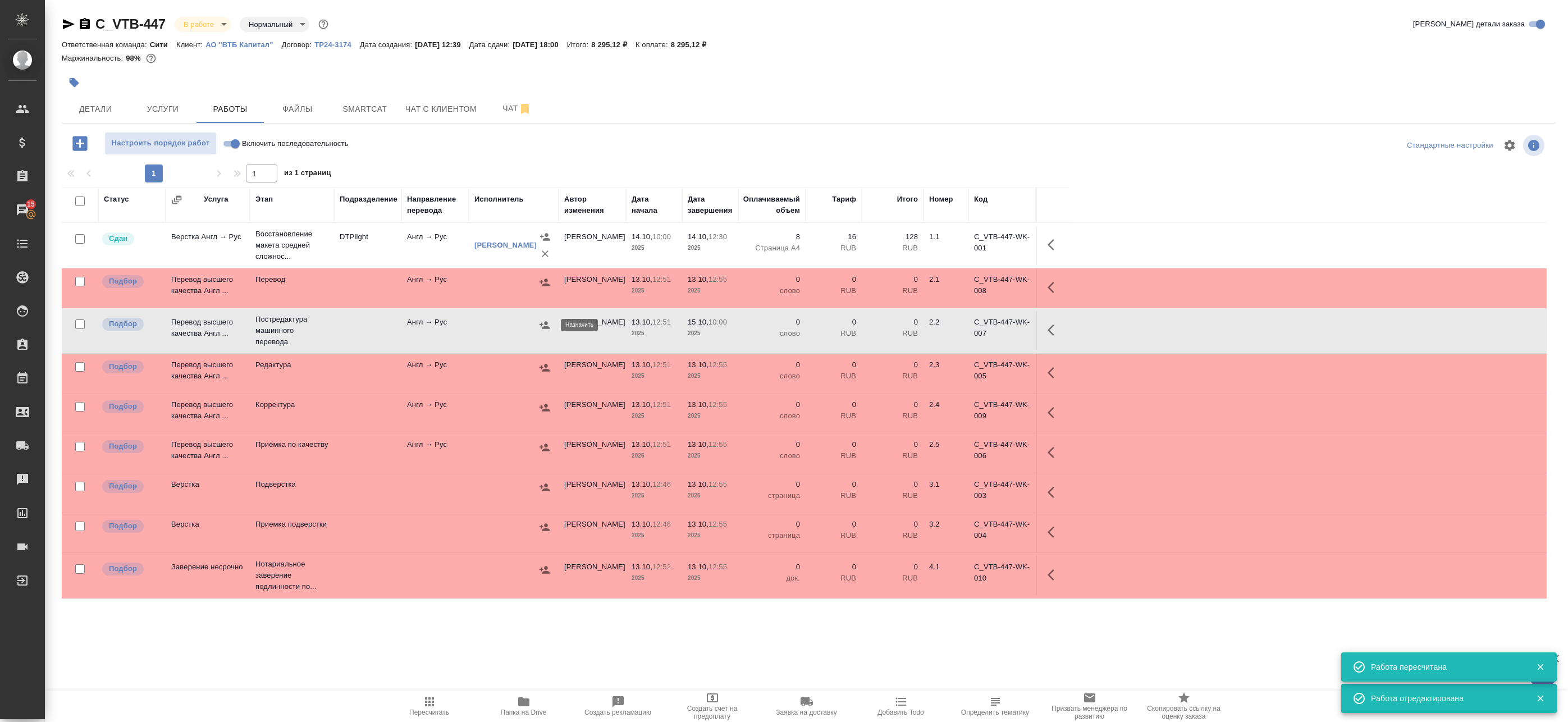
click at [541, 325] on icon "button" at bounding box center [544, 325] width 10 height 7
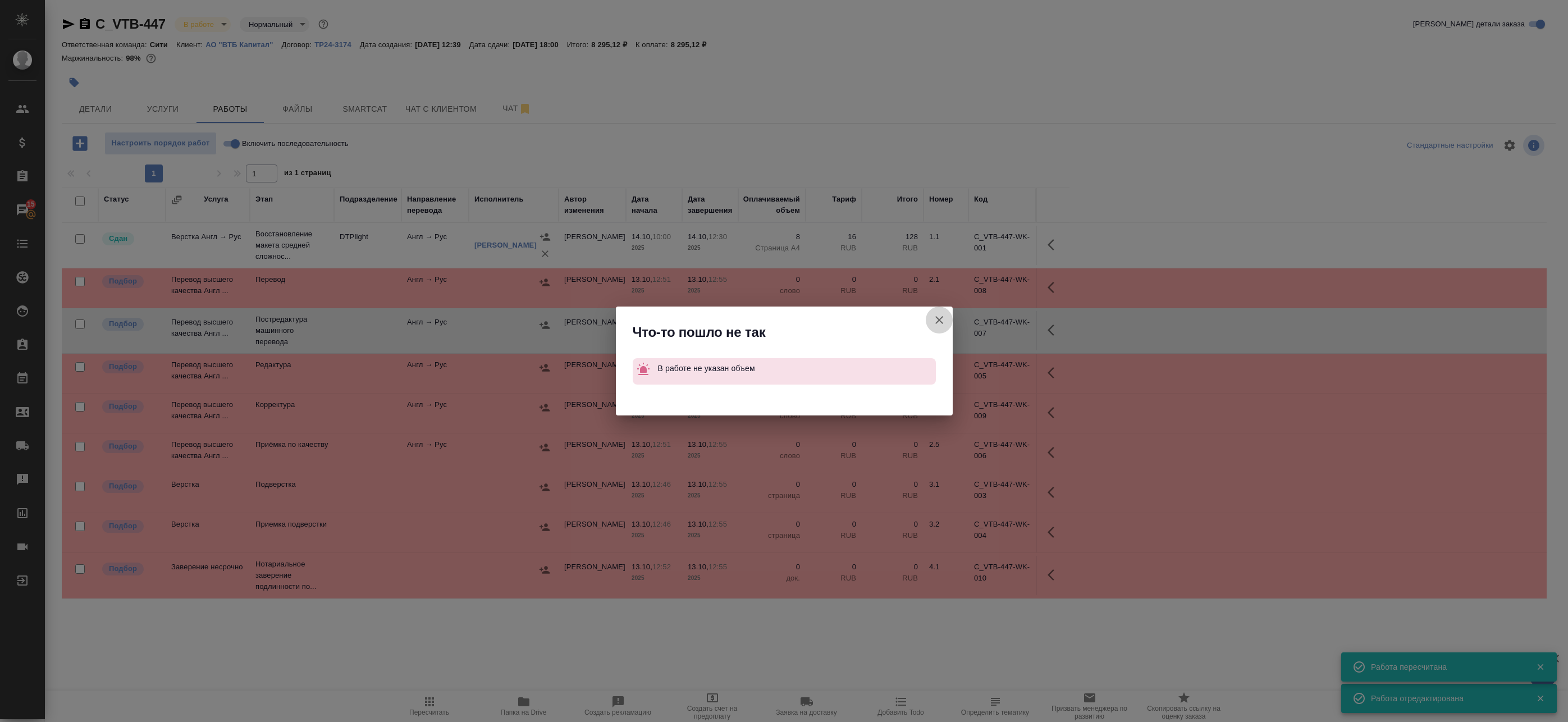
click at [932, 323] on icon "button" at bounding box center [939, 320] width 13 height 13
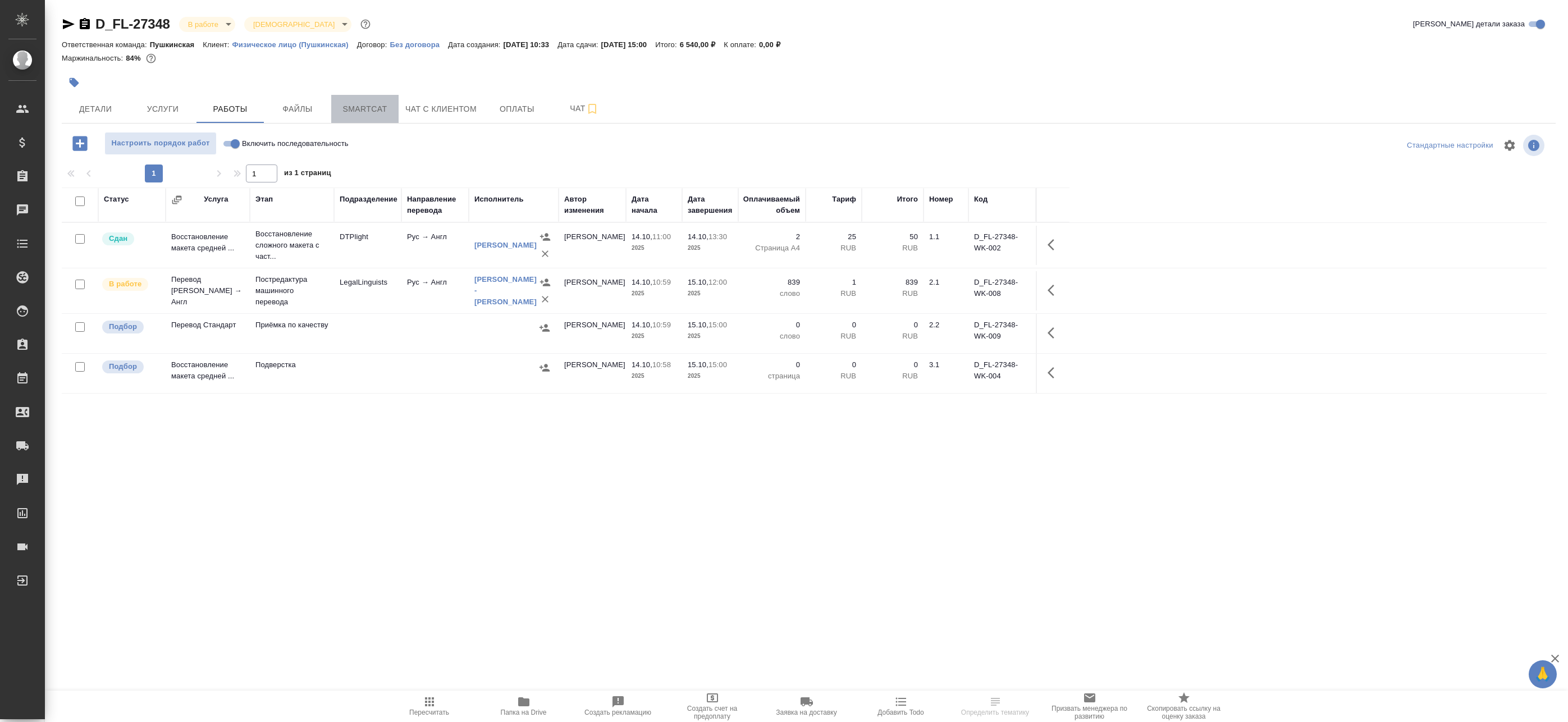
click at [388, 118] on button "Smartcat" at bounding box center [365, 109] width 67 height 28
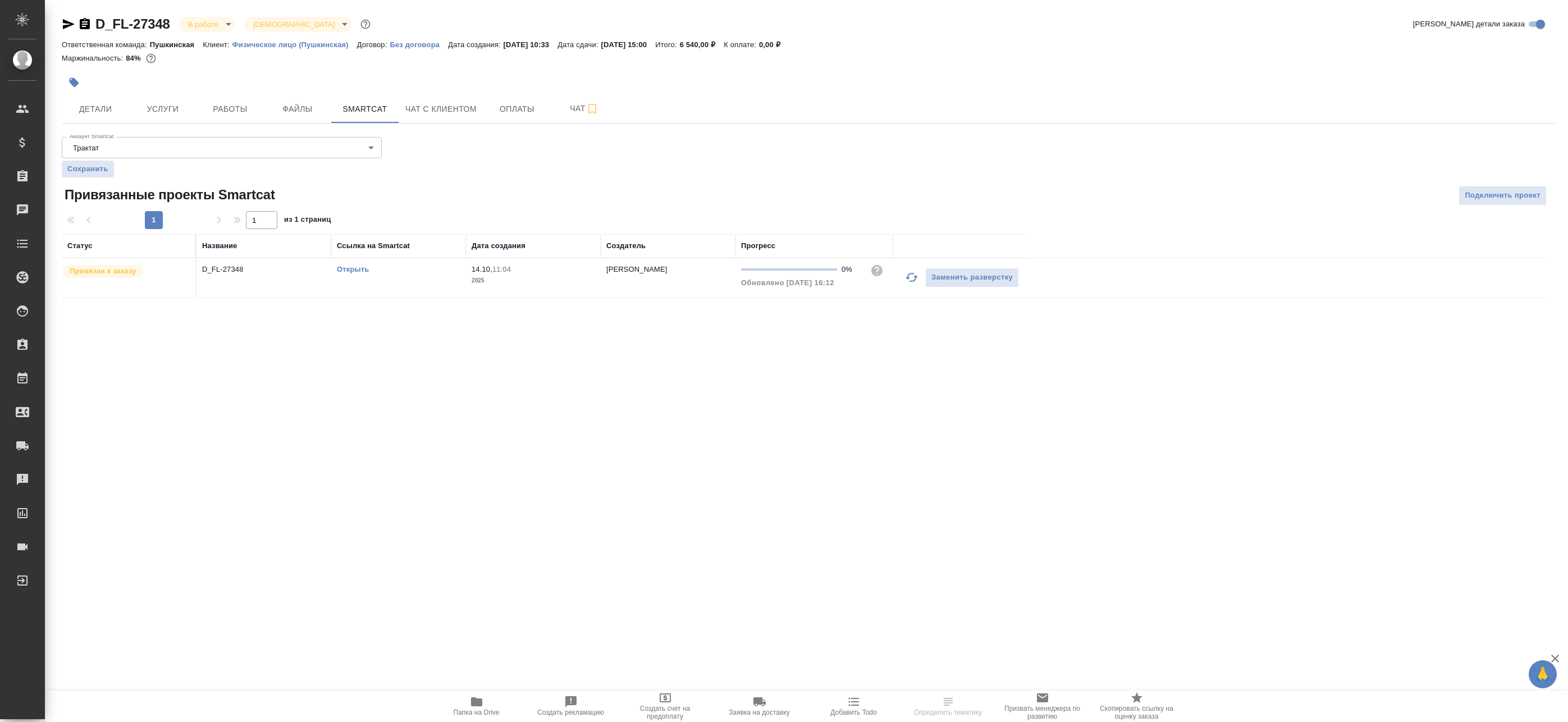
click at [356, 267] on link "Открыть" at bounding box center [352, 269] width 32 height 8
click at [211, 115] on span "Работы" at bounding box center [231, 109] width 54 height 14
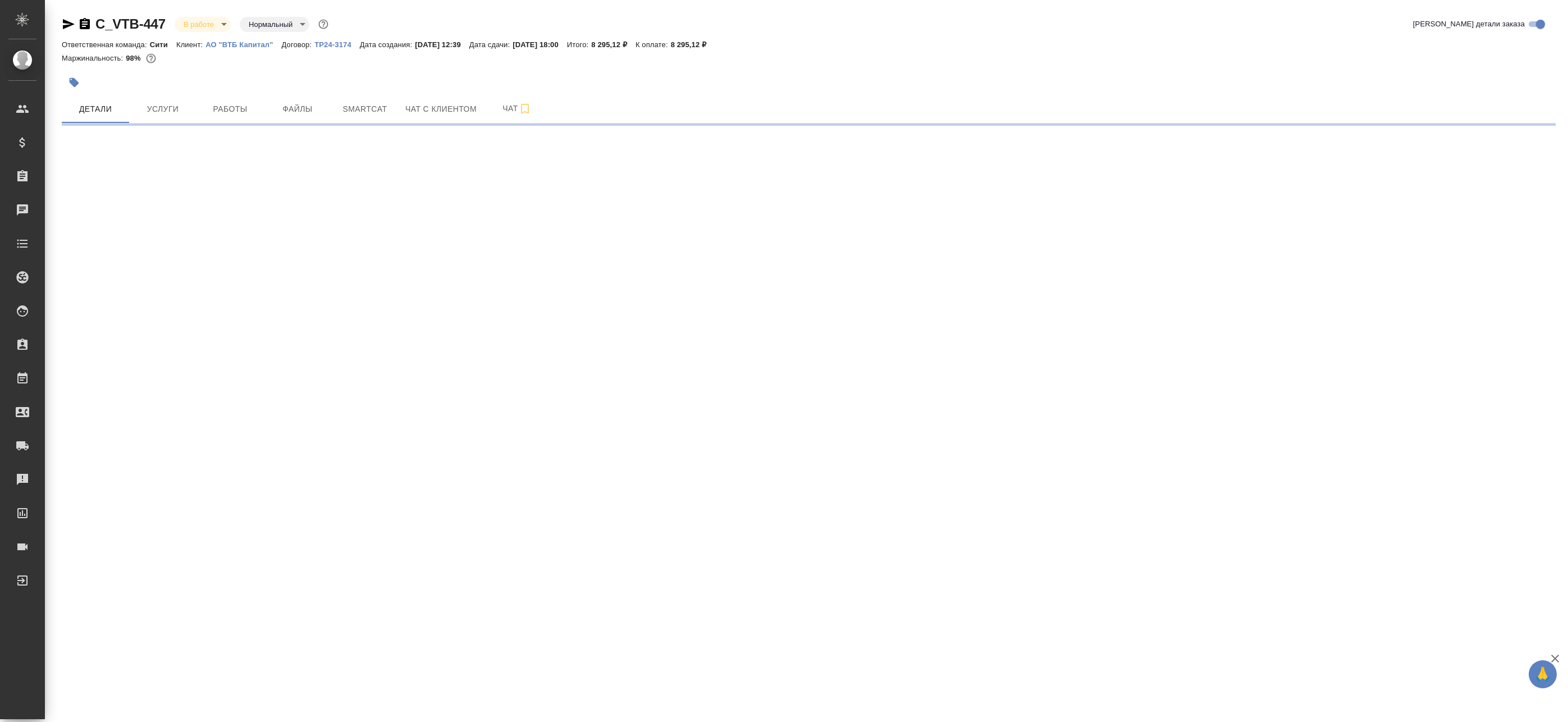
select select "RU"
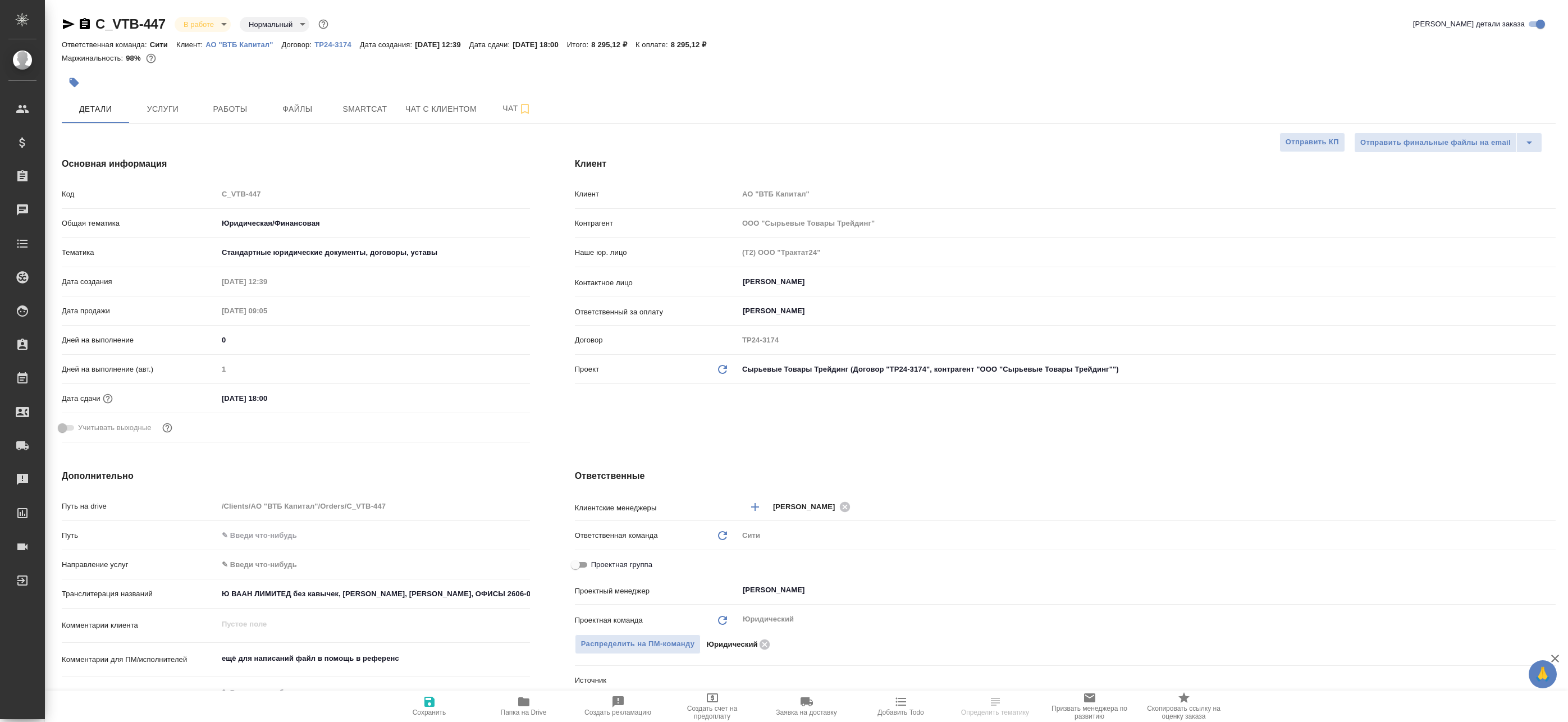
type textarea "x"
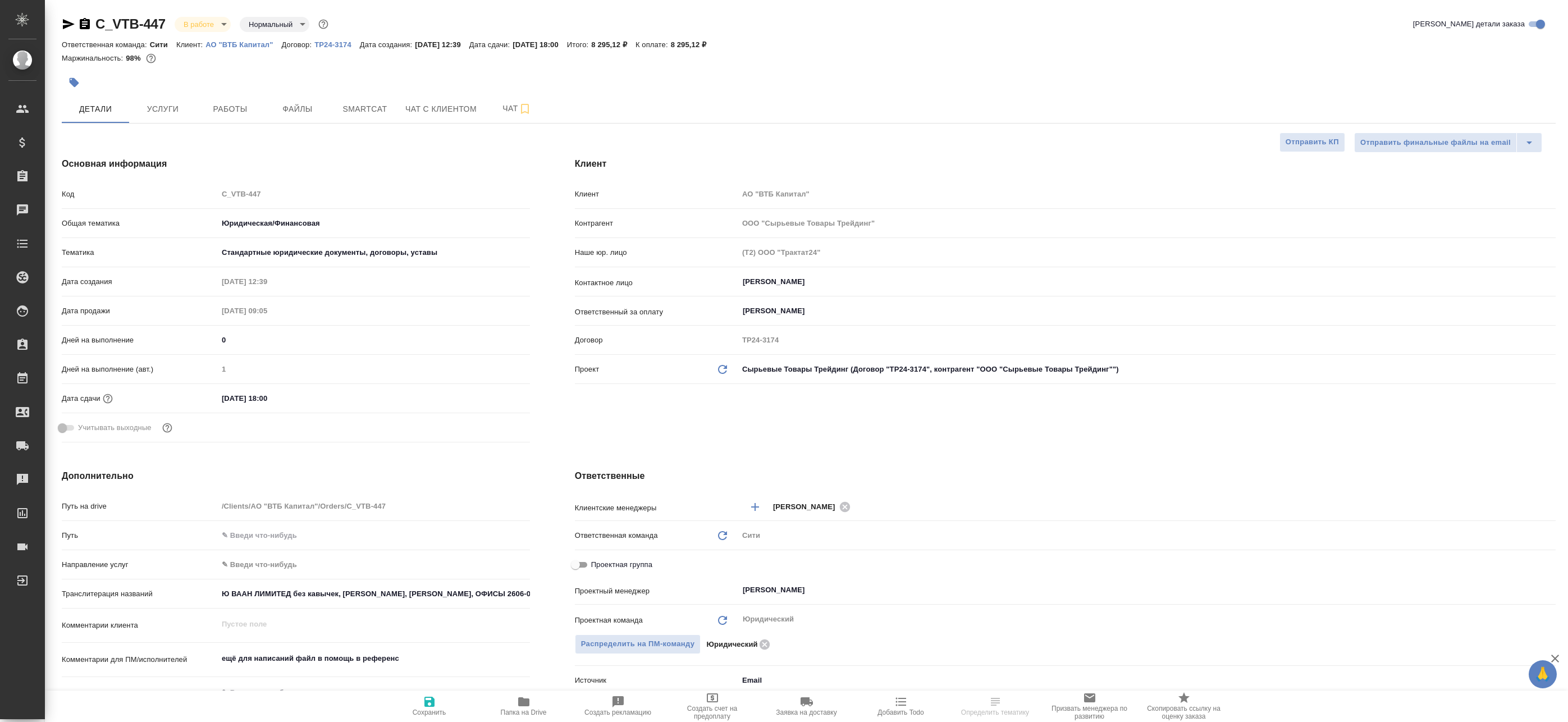
type textarea "x"
click at [222, 117] on button "Работы" at bounding box center [230, 109] width 67 height 28
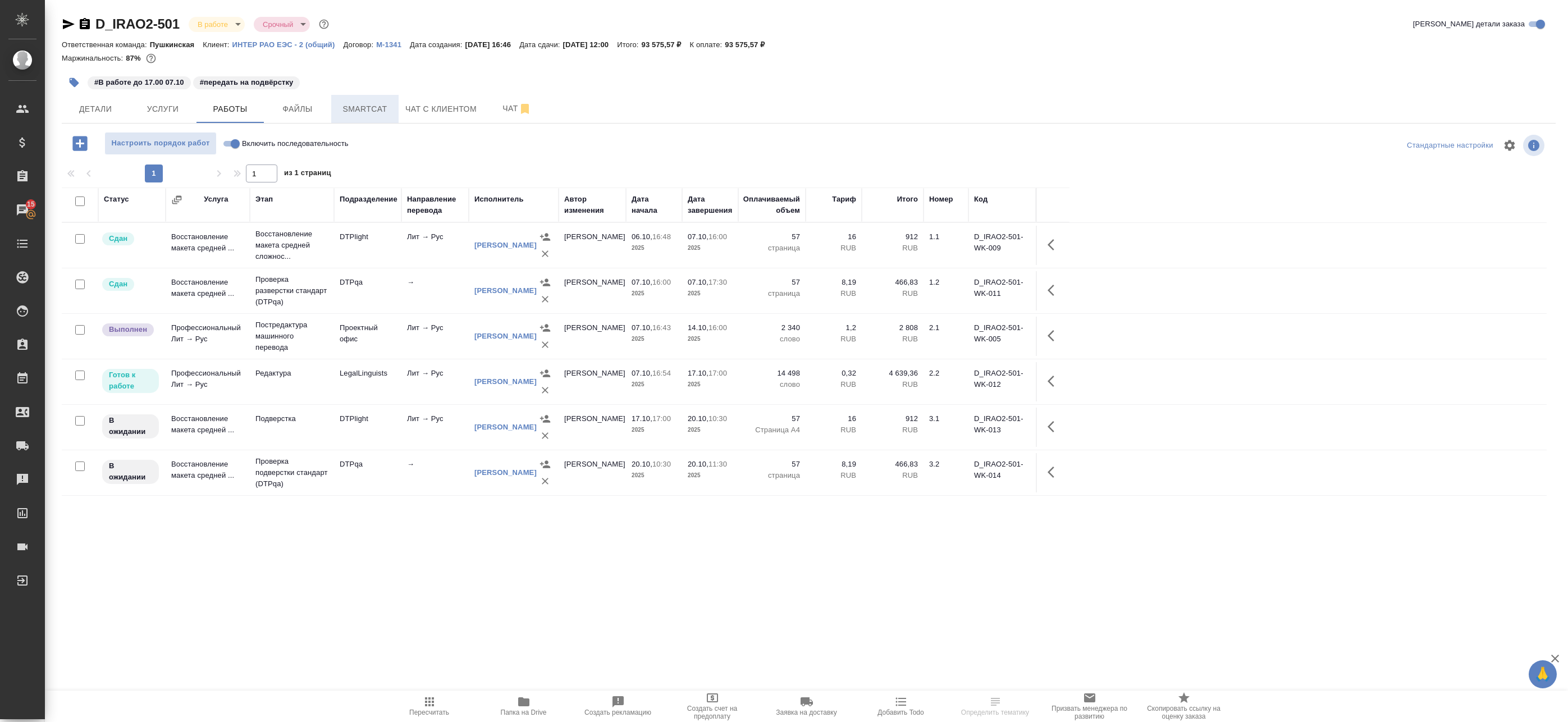
click at [345, 113] on span "Smartcat" at bounding box center [365, 109] width 54 height 14
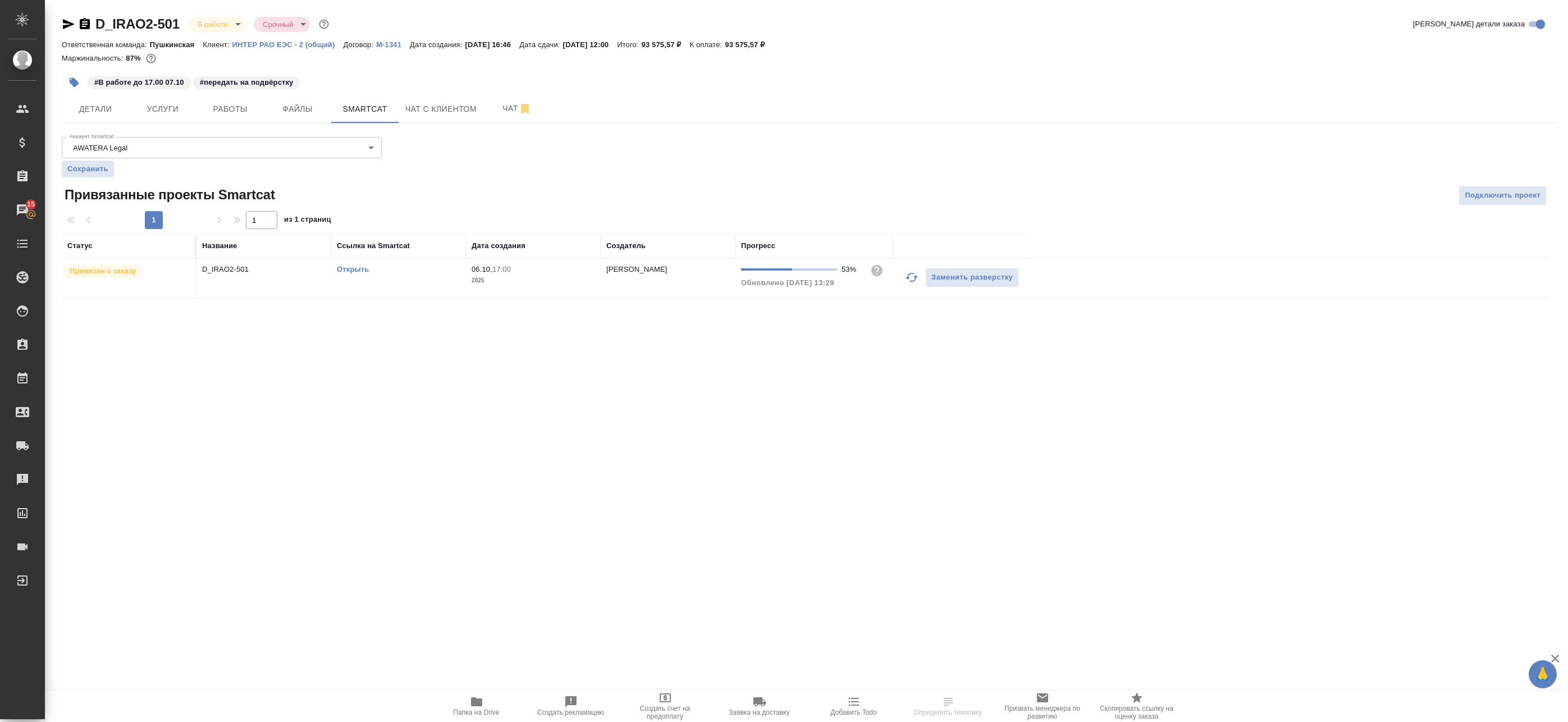
click at [905, 277] on icon "button" at bounding box center [912, 277] width 13 height 13
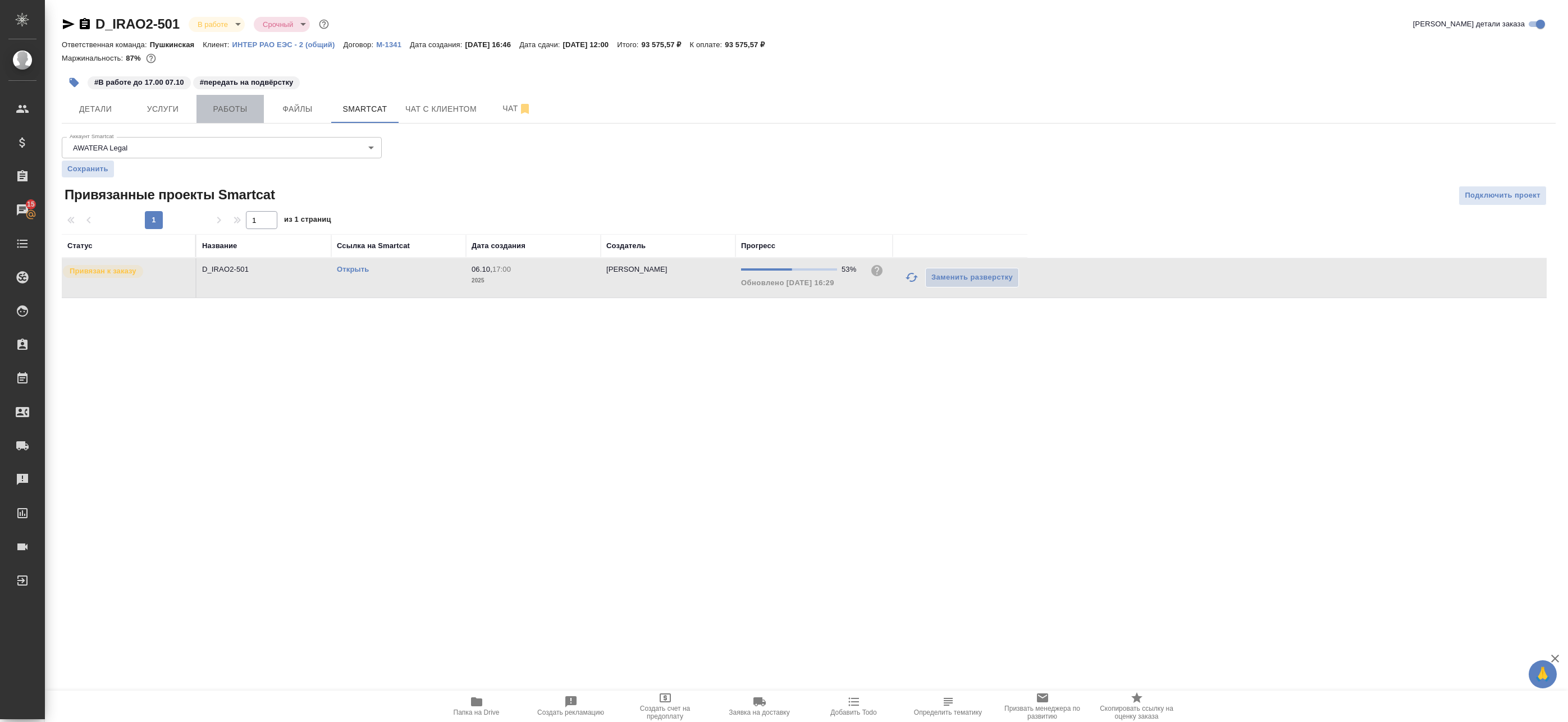
click at [261, 114] on button "Работы" at bounding box center [230, 109] width 67 height 28
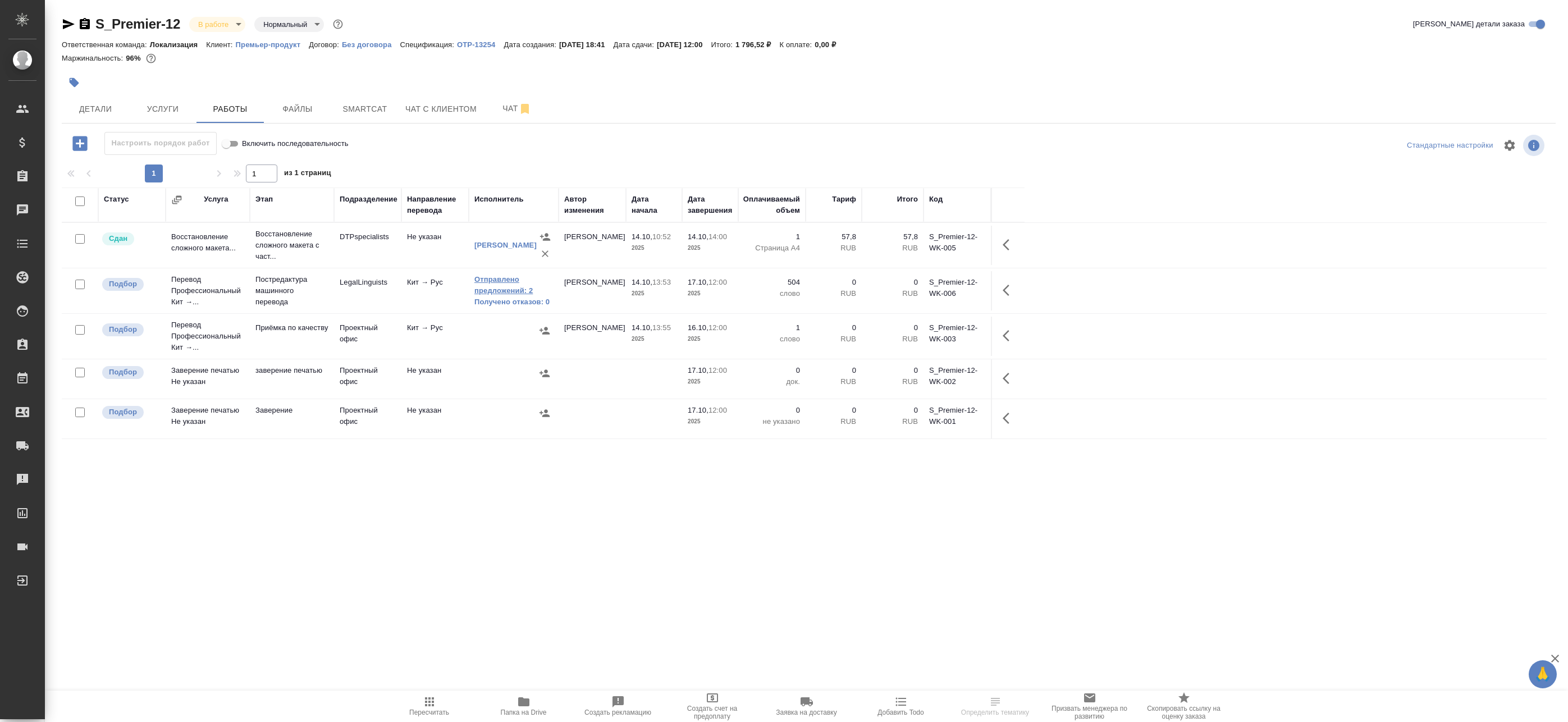
click at [482, 286] on link "Отправлено предложений: 2" at bounding box center [513, 285] width 78 height 22
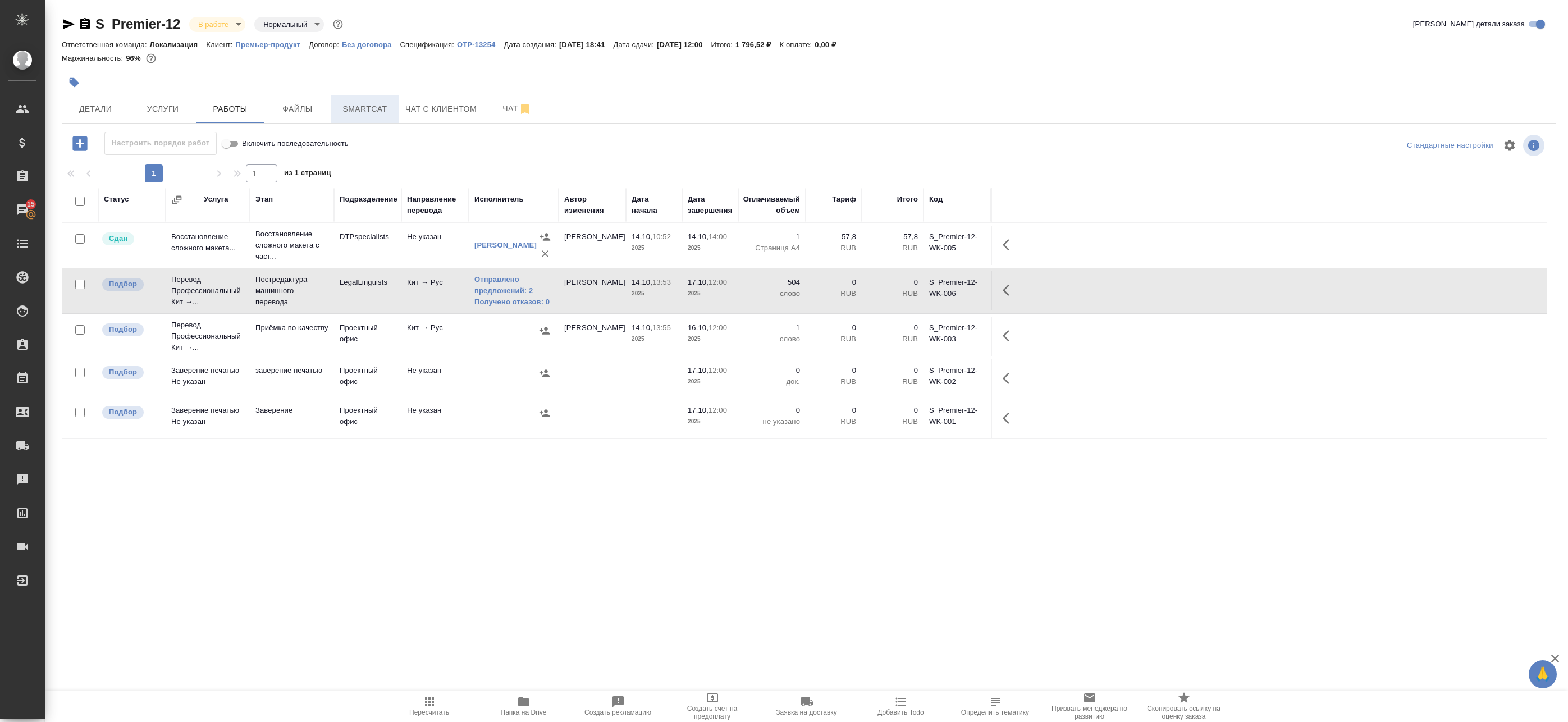
click at [343, 108] on span "Smartcat" at bounding box center [365, 109] width 54 height 14
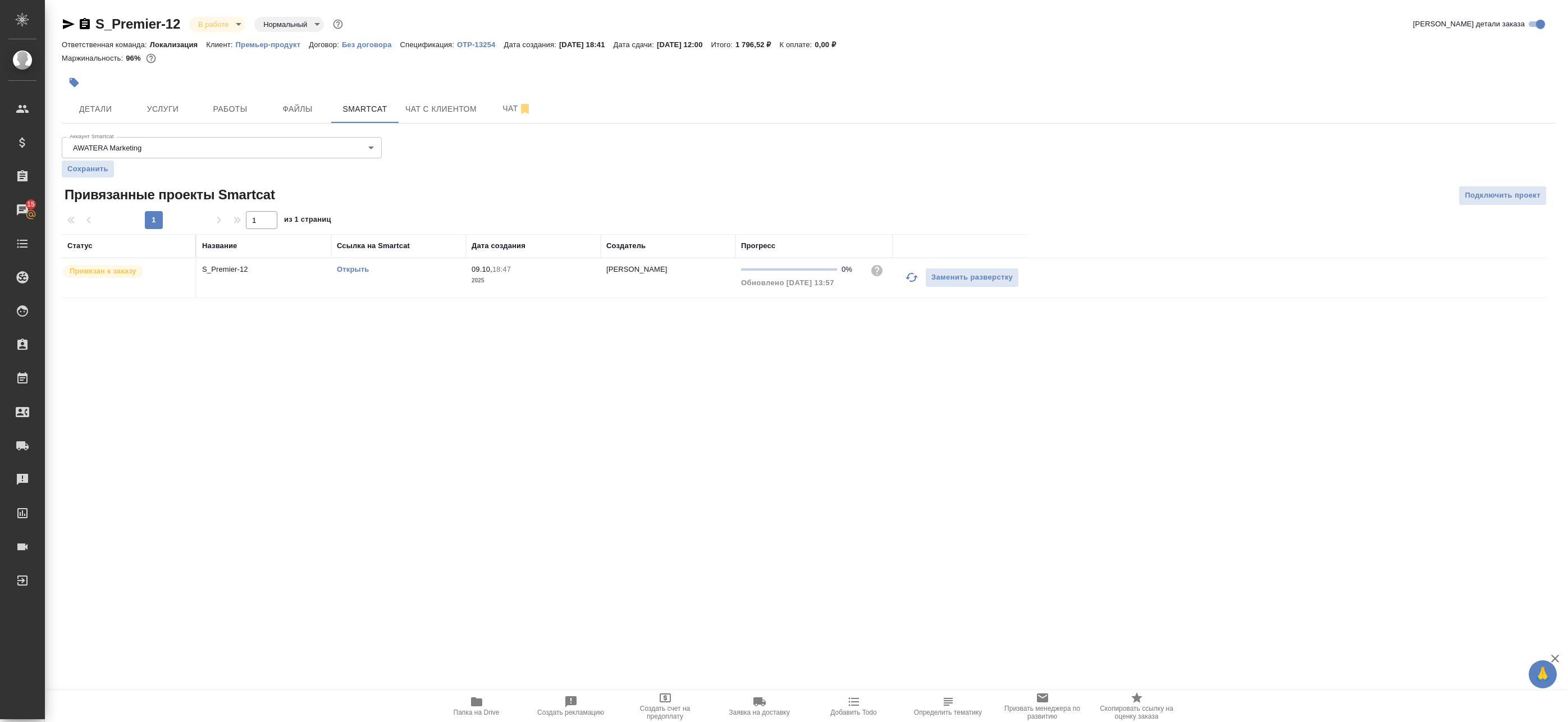
click at [357, 271] on link "Открыть" at bounding box center [352, 269] width 32 height 8
click at [235, 115] on span "Работы" at bounding box center [231, 109] width 54 height 14
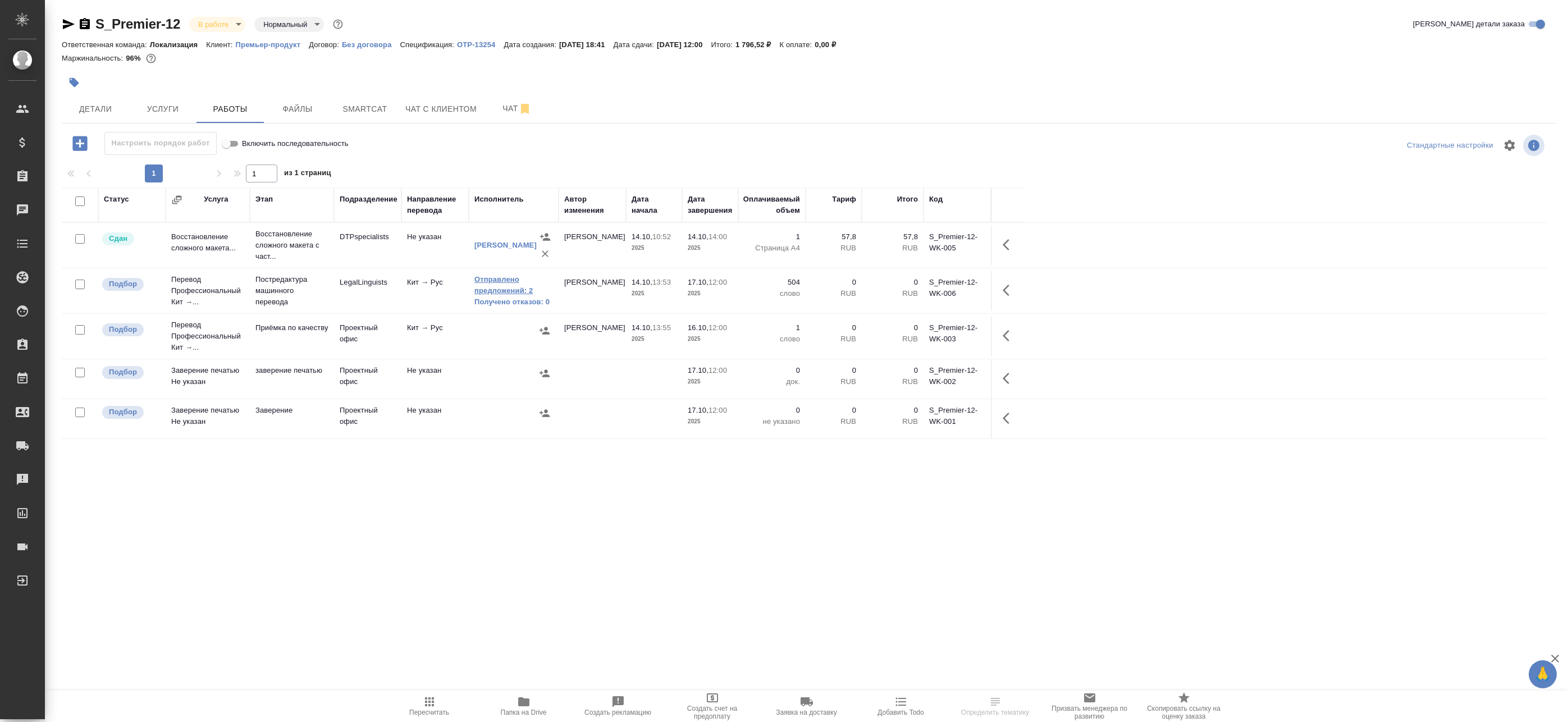
click at [479, 285] on link "Отправлено предложений: 2" at bounding box center [513, 285] width 78 height 22
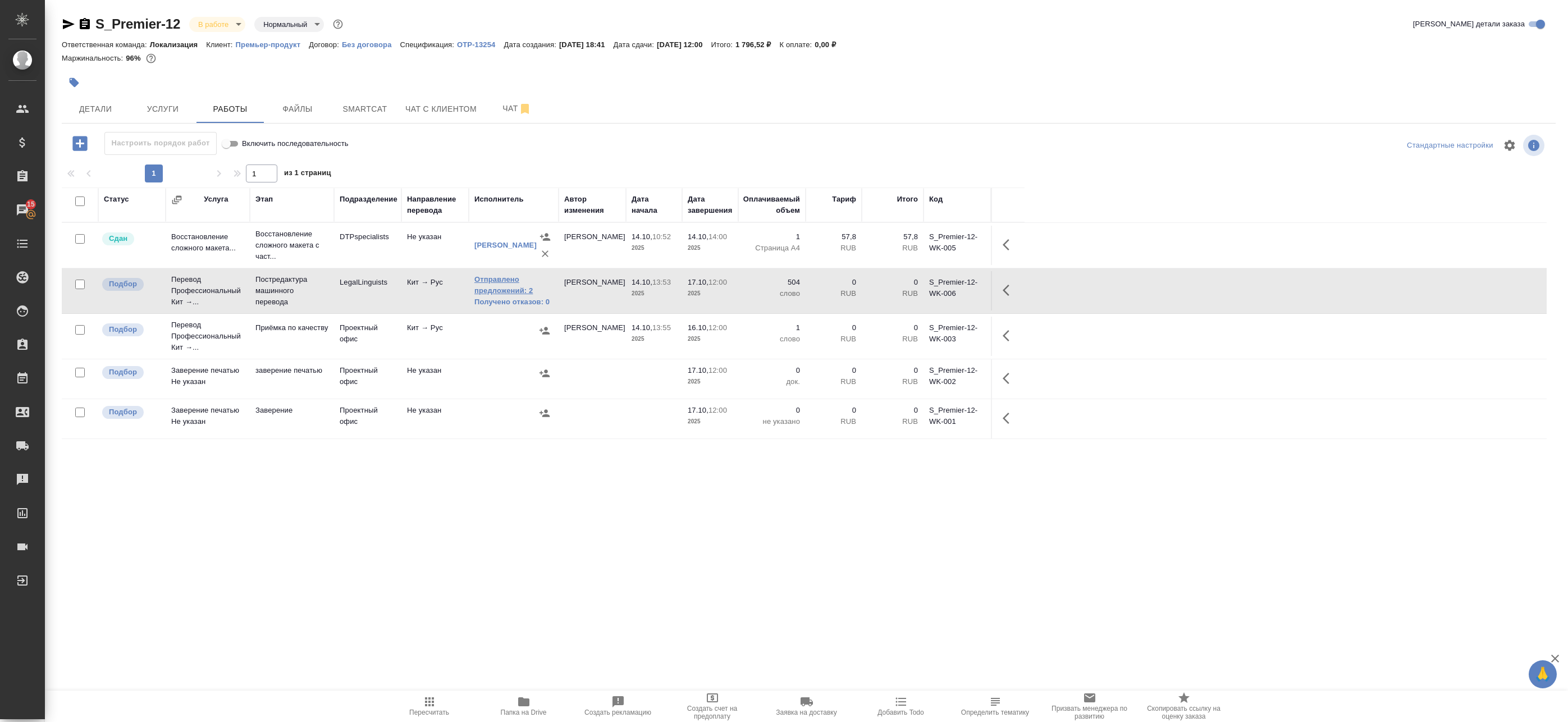
click at [527, 292] on link "Отправлено предложений: 2" at bounding box center [513, 285] width 78 height 22
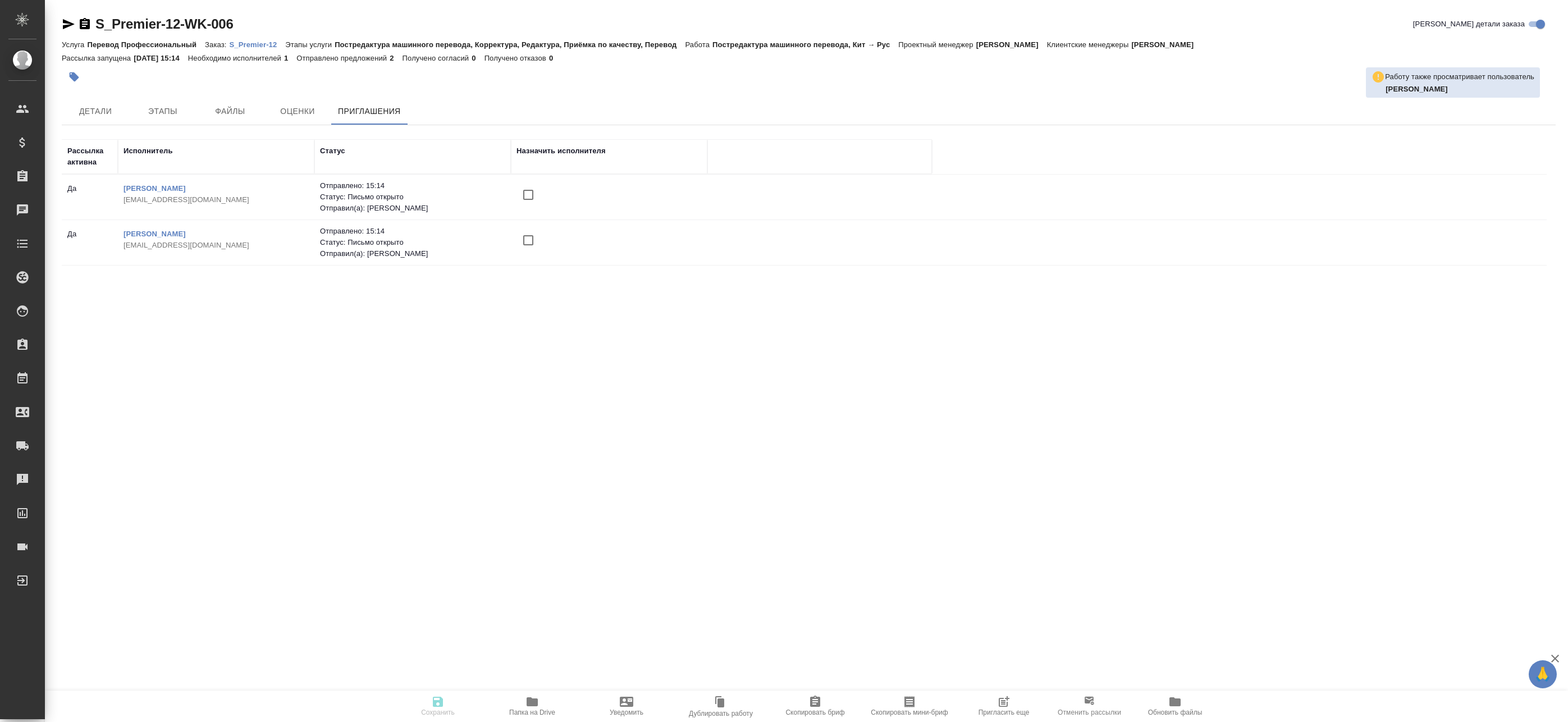
click at [1436, 91] on b "Захарова Дарина" at bounding box center [1416, 89] width 62 height 8
click at [989, 703] on span "Пригласить еще" at bounding box center [1003, 706] width 81 height 21
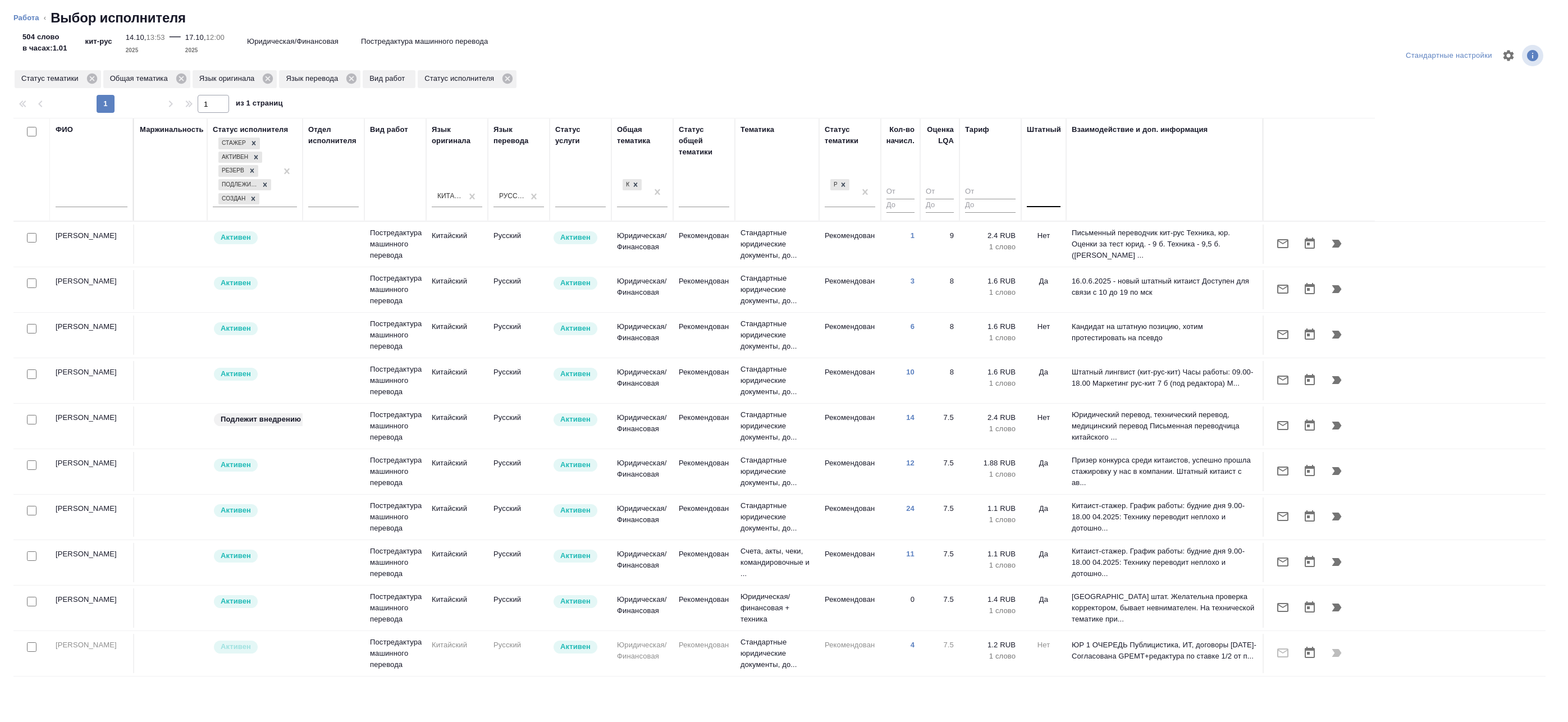
click at [1039, 206] on div at bounding box center [1043, 196] width 34 height 21
click at [1043, 247] on div "Да" at bounding box center [1111, 252] width 168 height 20
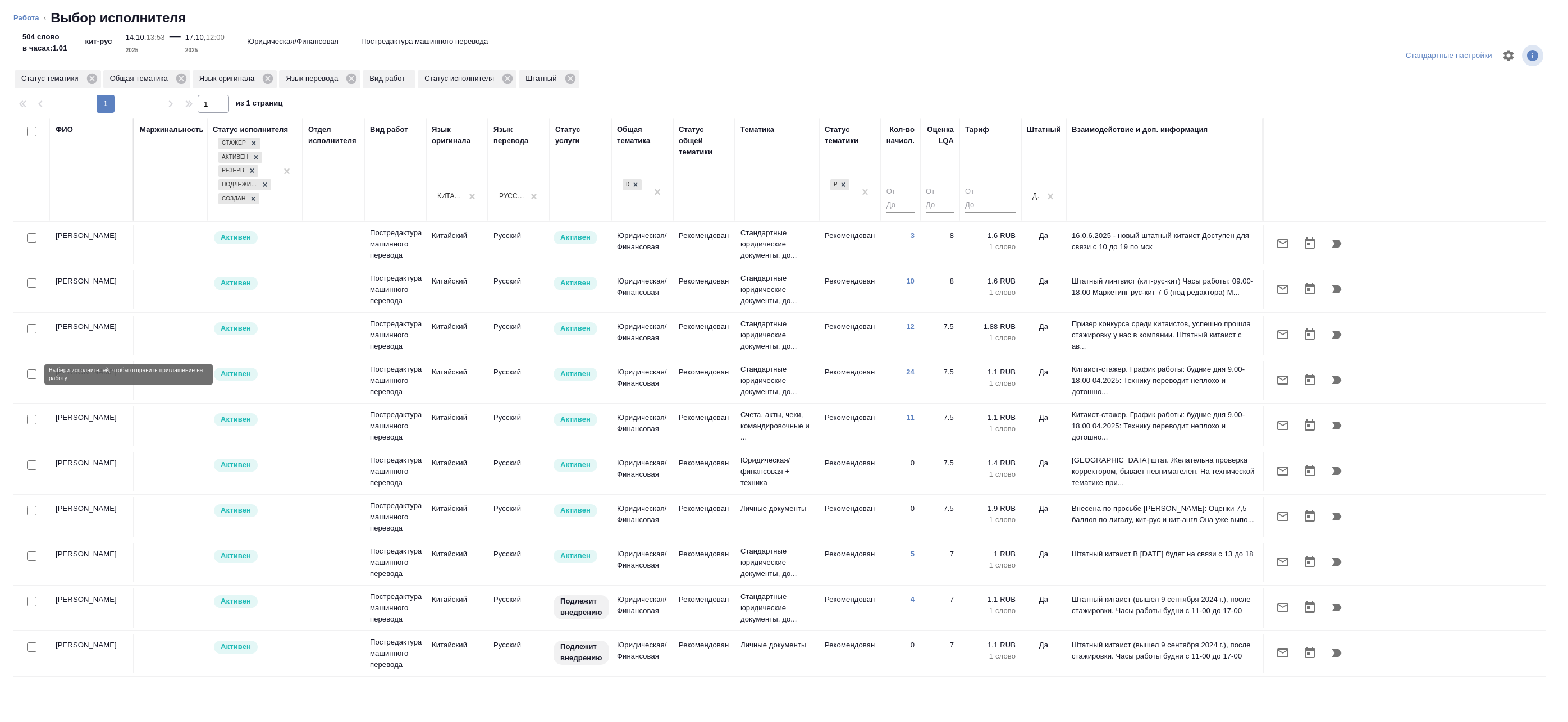
click at [34, 375] on input "checkbox" at bounding box center [32, 374] width 10 height 10
checkbox input "true"
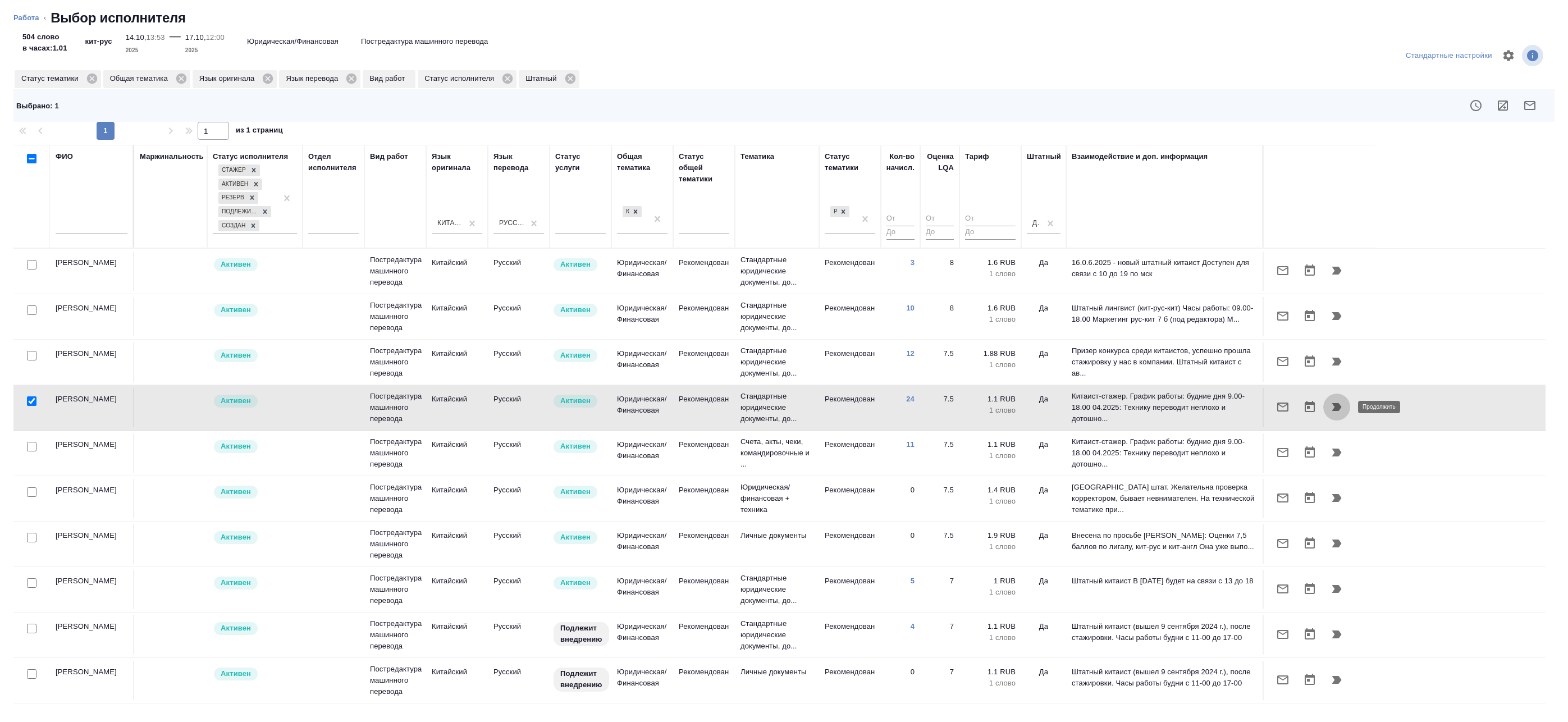
click at [1339, 403] on icon "button" at bounding box center [1336, 407] width 13 height 13
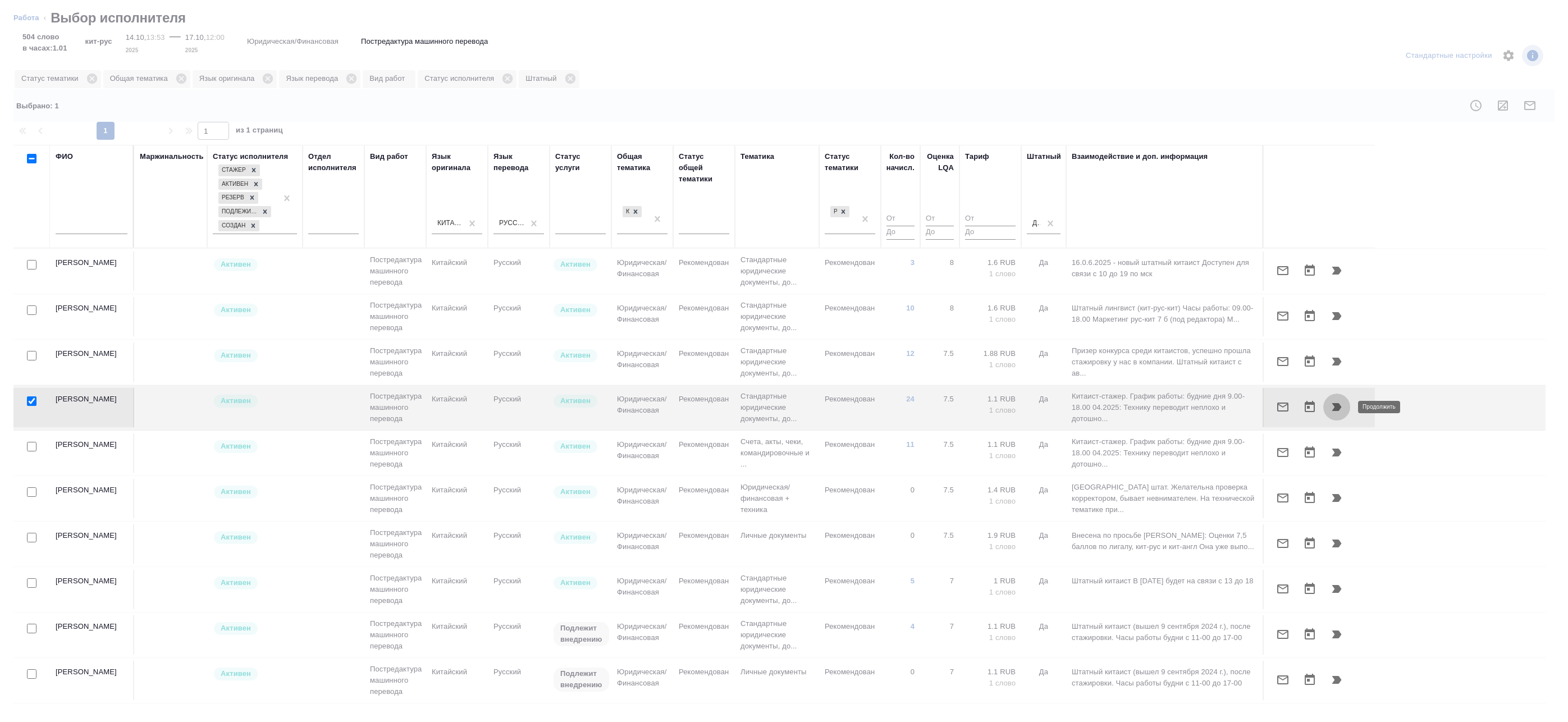
click at [1333, 418] on button "button" at bounding box center [1336, 406] width 27 height 27
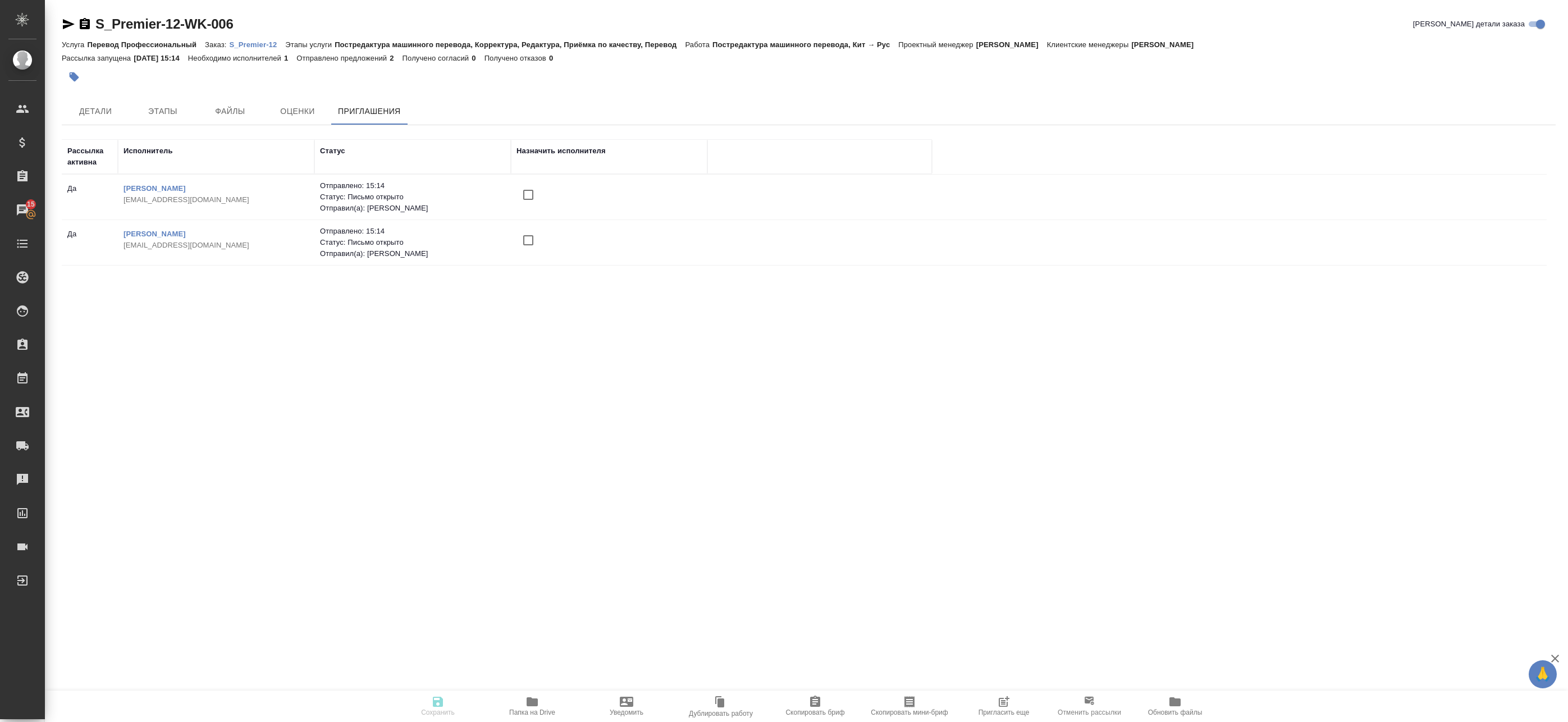
click at [199, 547] on div ".cls-1 fill:#fff; AWATERA Badanyan Artak Клиенты Спецификации Заказы 15 Чаты To…" at bounding box center [784, 361] width 1568 height 722
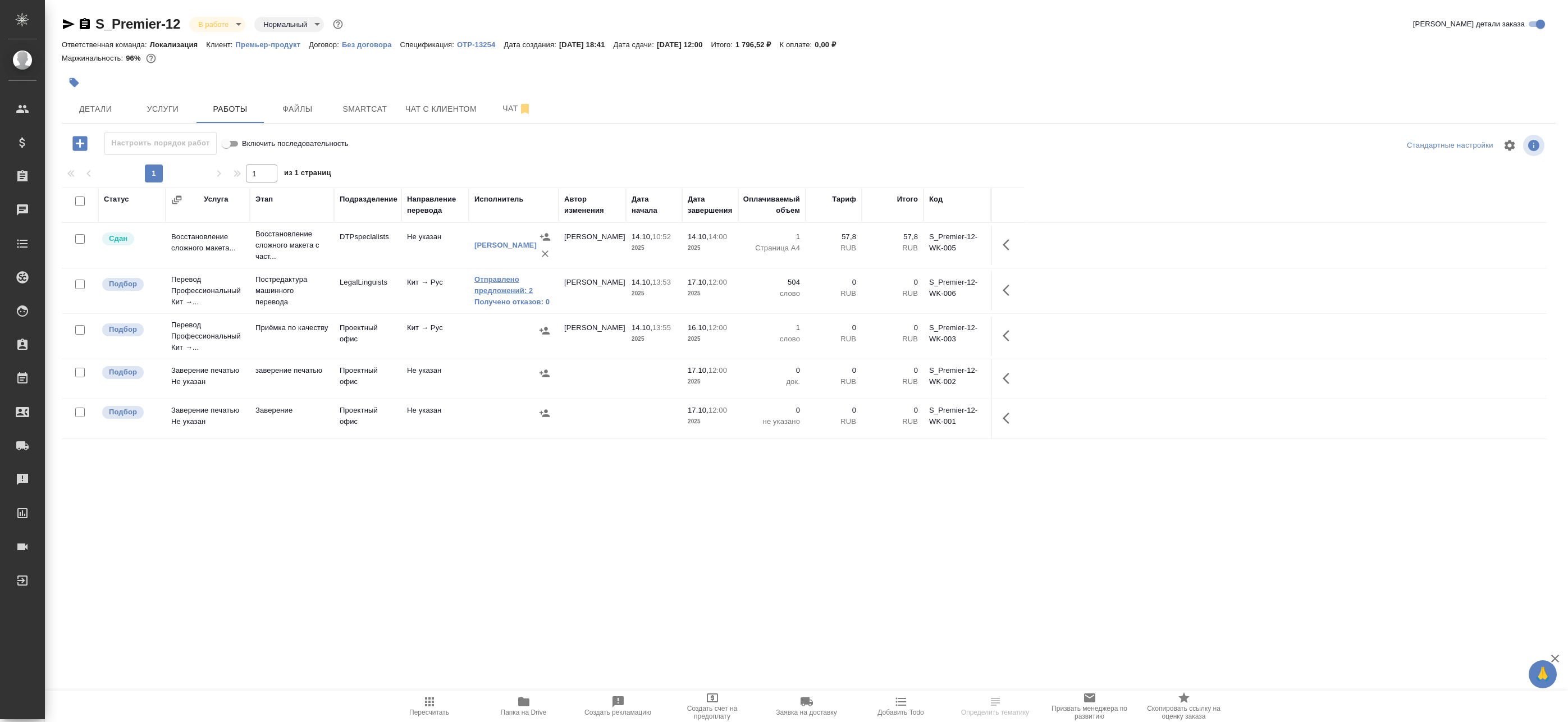
click at [504, 291] on link "Отправлено предложений: 2" at bounding box center [513, 285] width 78 height 22
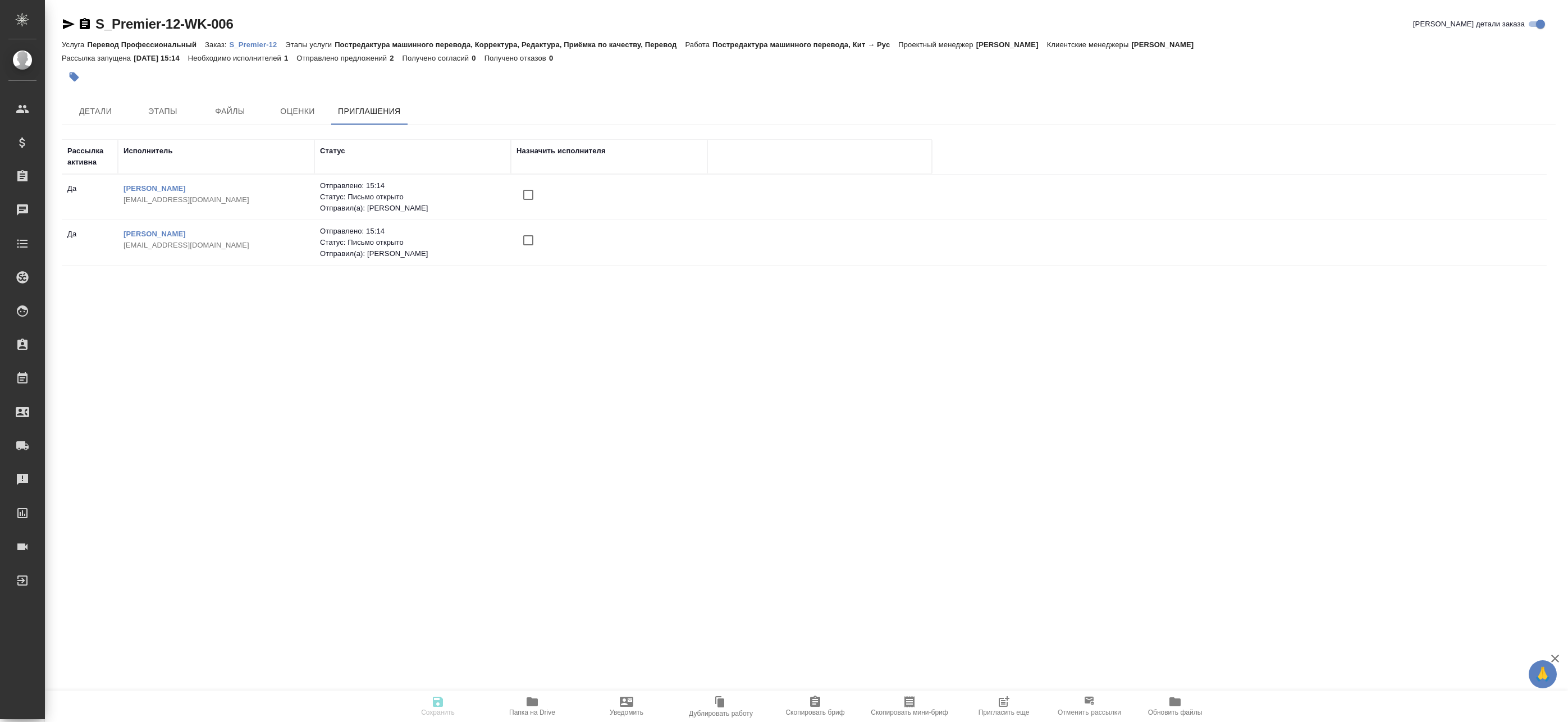
click at [1024, 712] on span "Пригласить еще" at bounding box center [1004, 712] width 51 height 8
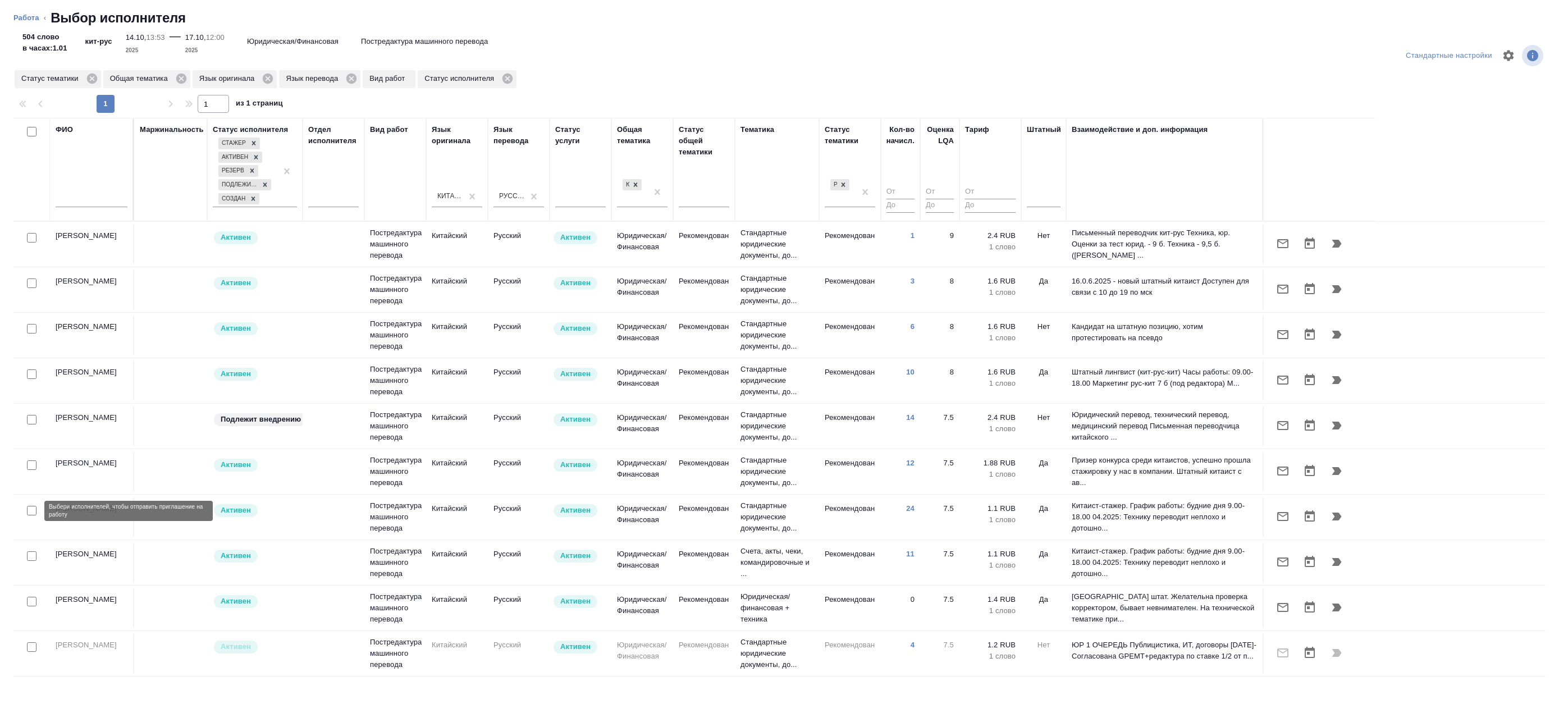
click at [31, 508] on input "checkbox" at bounding box center [32, 511] width 10 height 10
checkbox input "true"
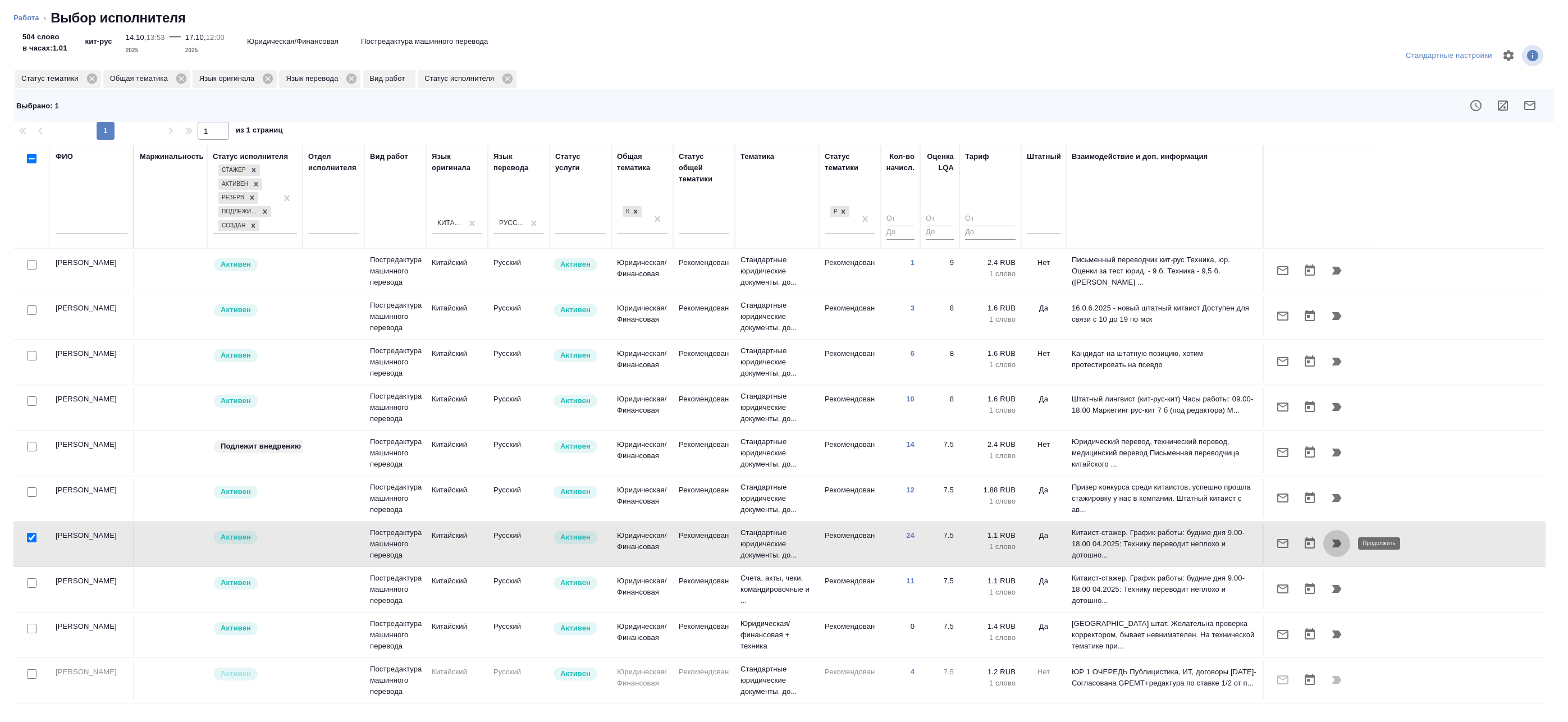
click at [1332, 545] on icon "button" at bounding box center [1336, 543] width 13 height 13
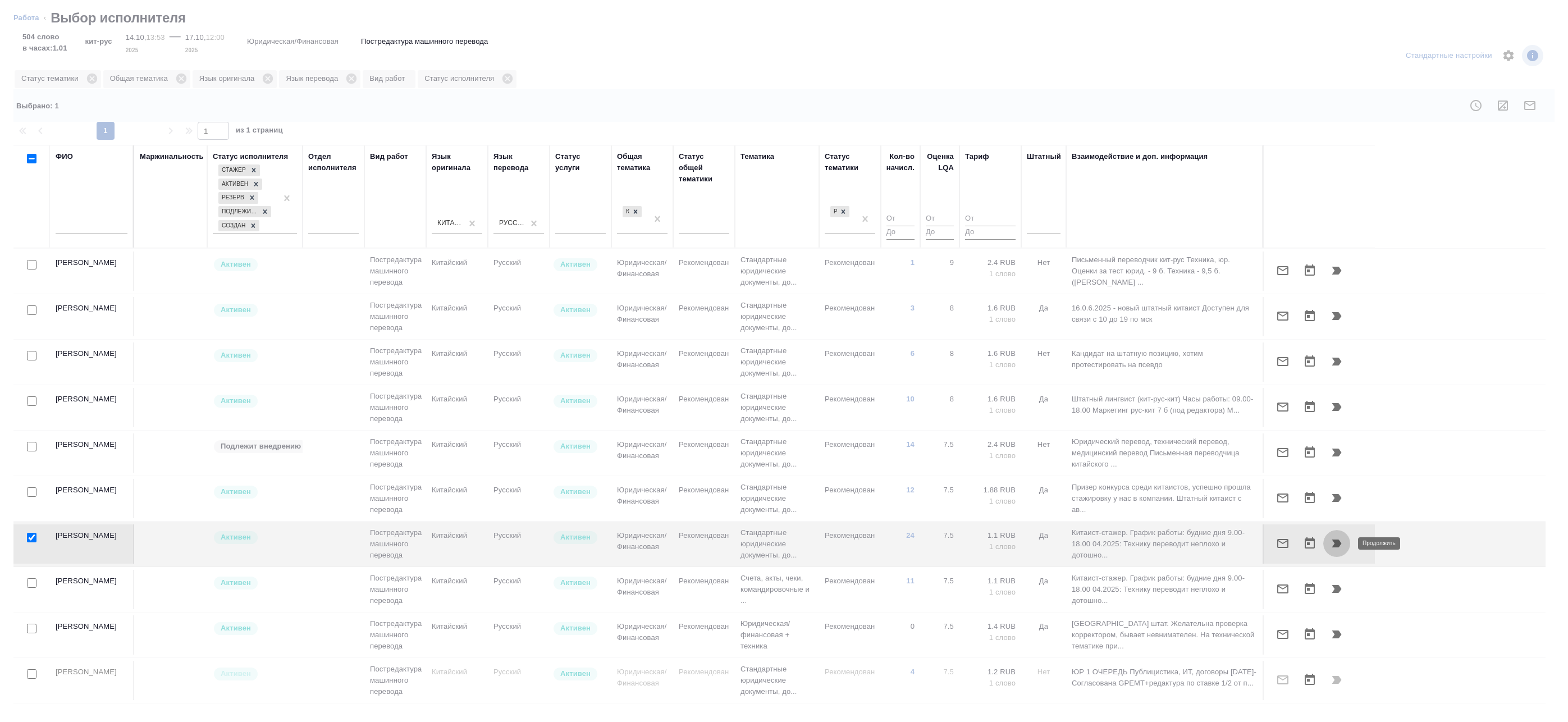
click at [1337, 549] on icon "button" at bounding box center [1336, 543] width 13 height 13
click at [1285, 546] on icon "button" at bounding box center [1283, 543] width 13 height 13
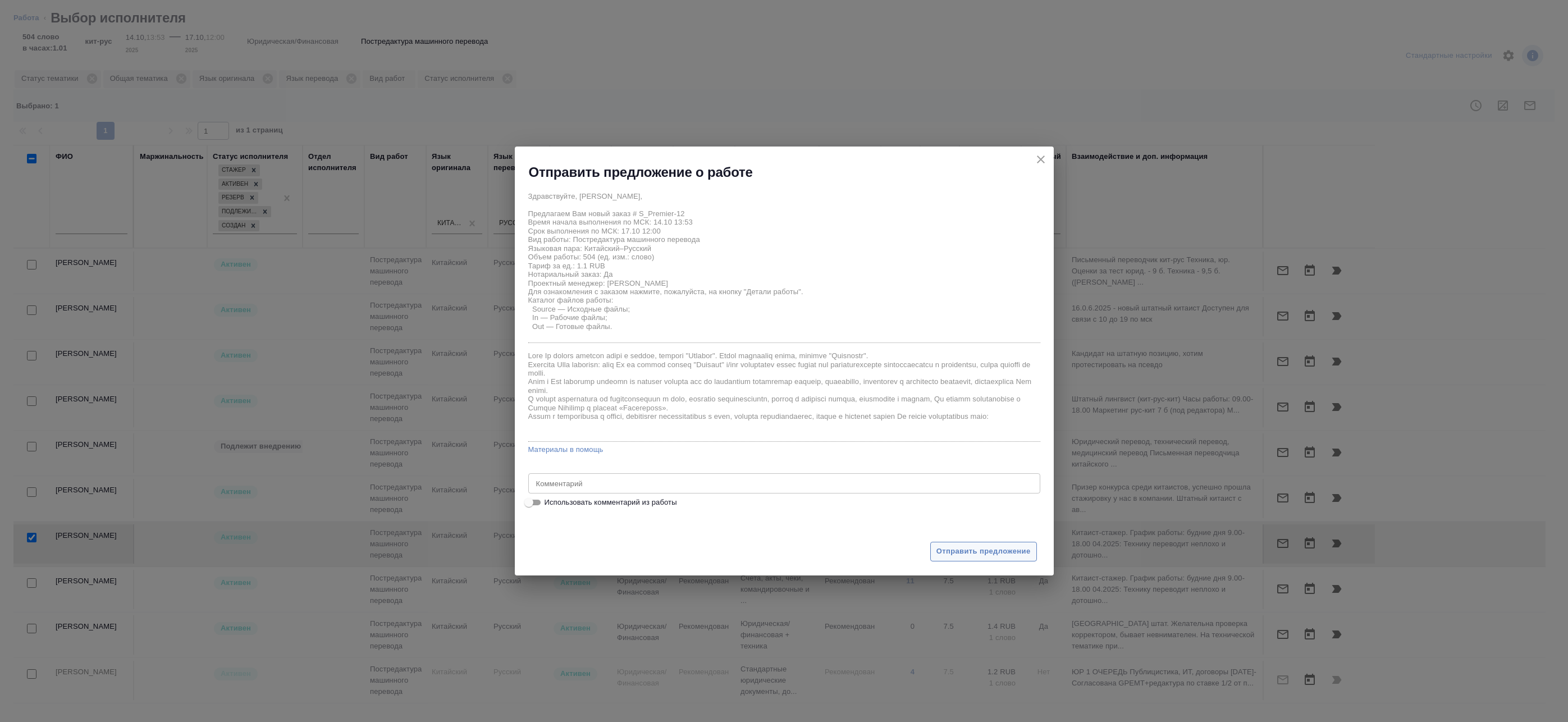
click at [1010, 558] on button "Отправить предложение" at bounding box center [983, 552] width 106 height 20
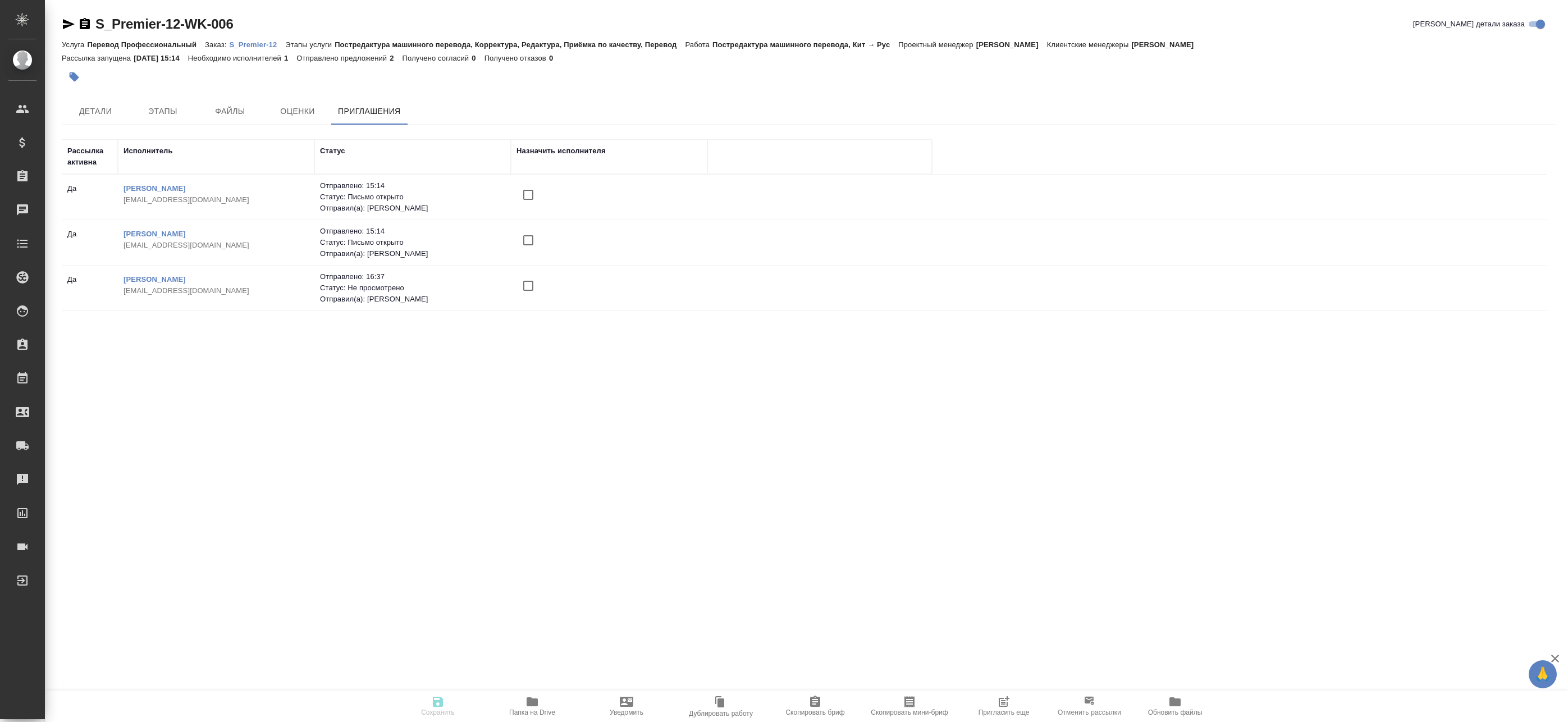
click at [525, 287] on input "checkbox" at bounding box center [528, 285] width 24 height 24
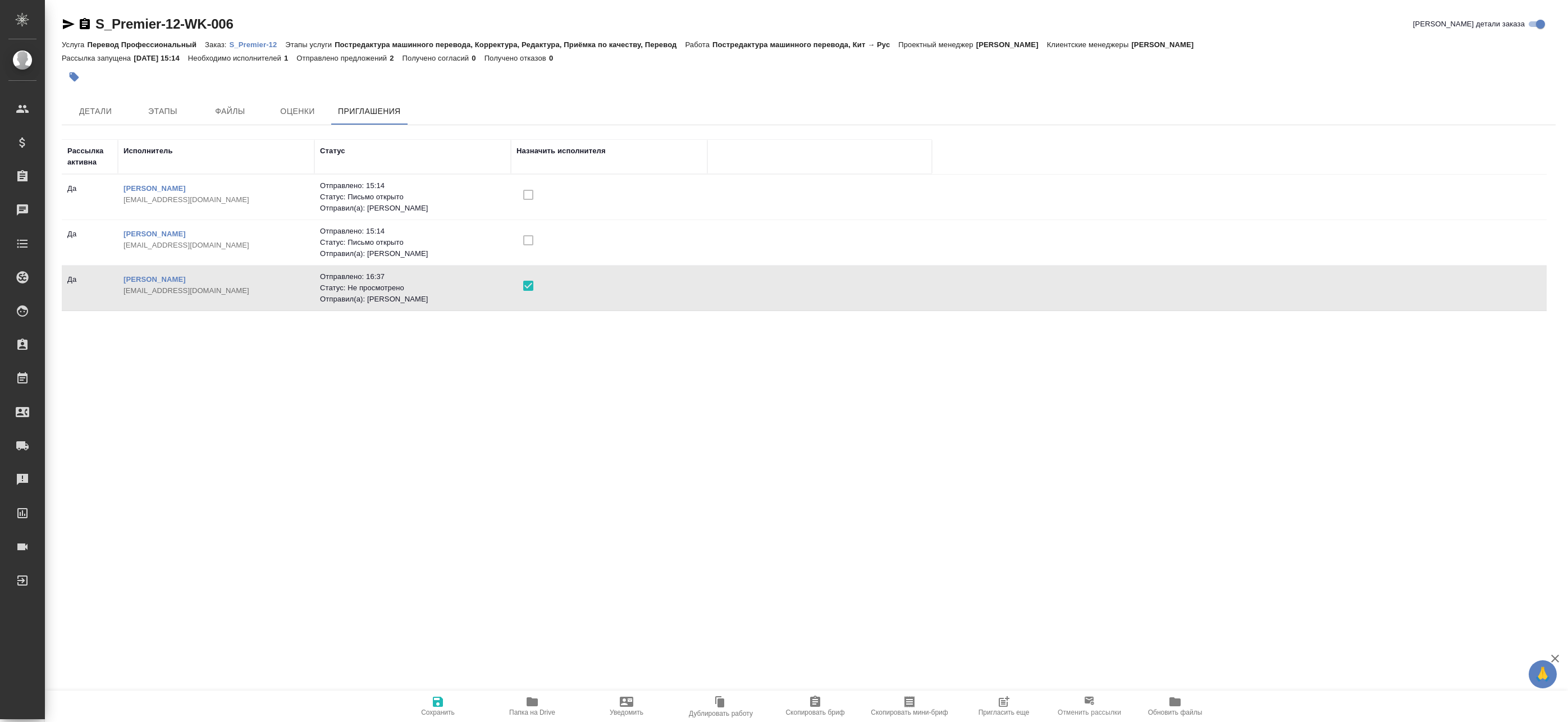
click at [438, 712] on span "Сохранить" at bounding box center [437, 712] width 34 height 8
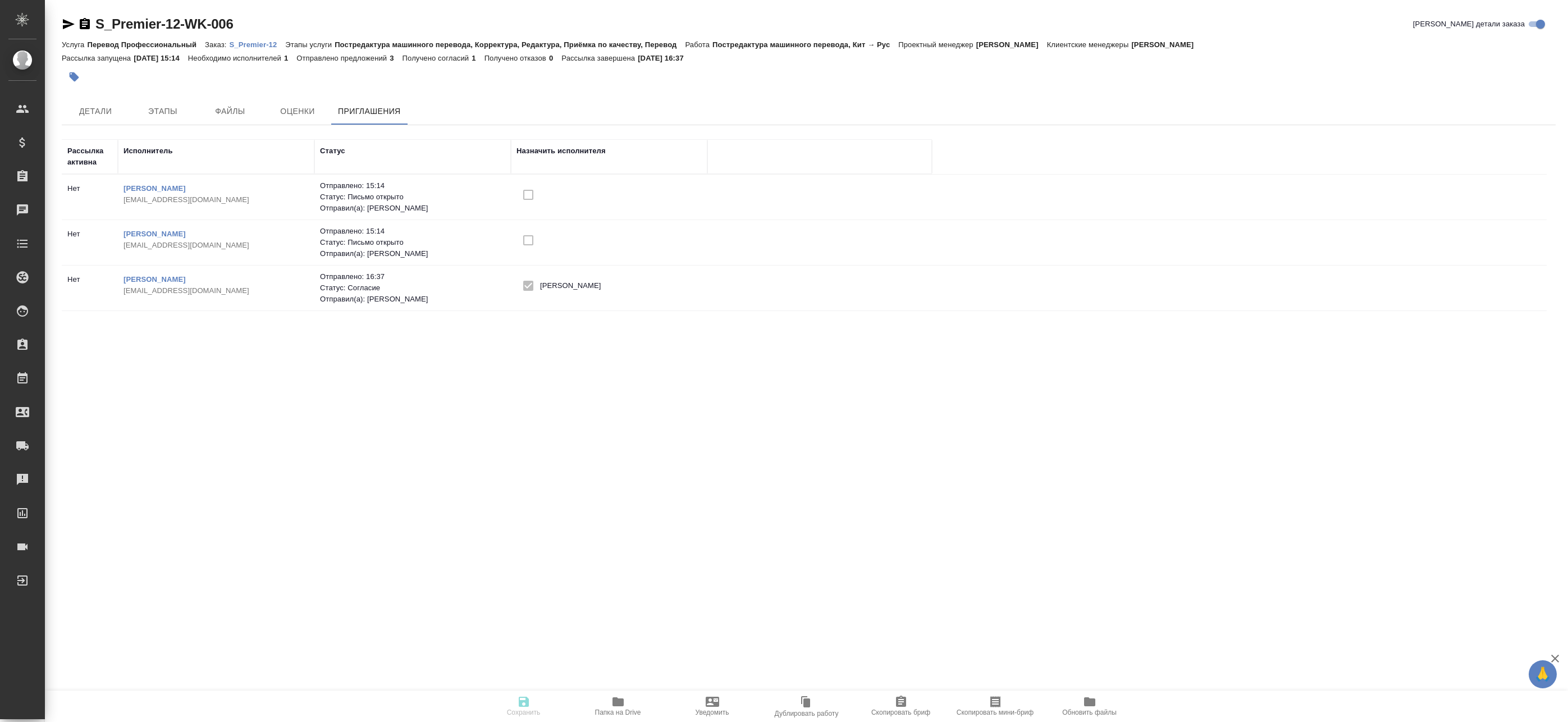
click at [244, 45] on p "S_Premier-12" at bounding box center [258, 44] width 56 height 8
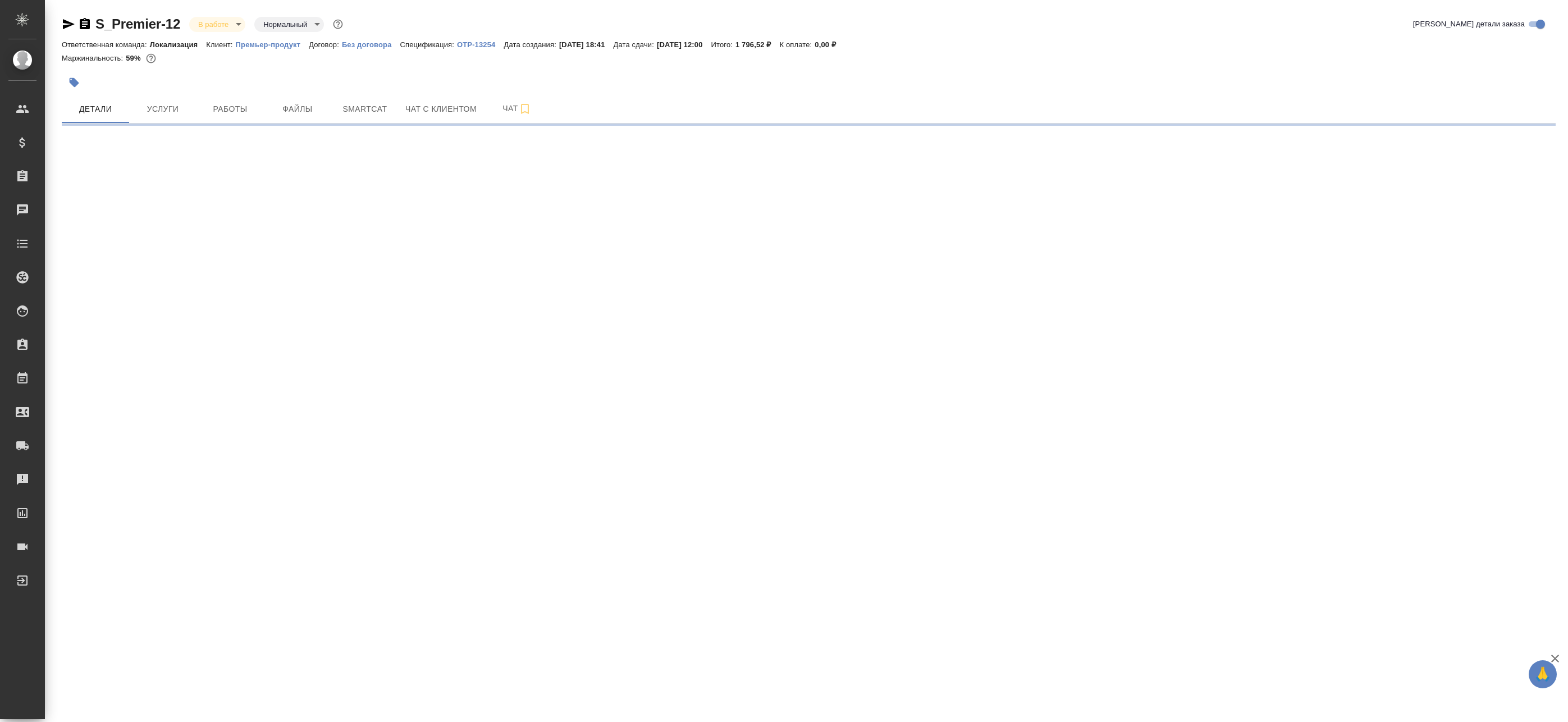
select select "RU"
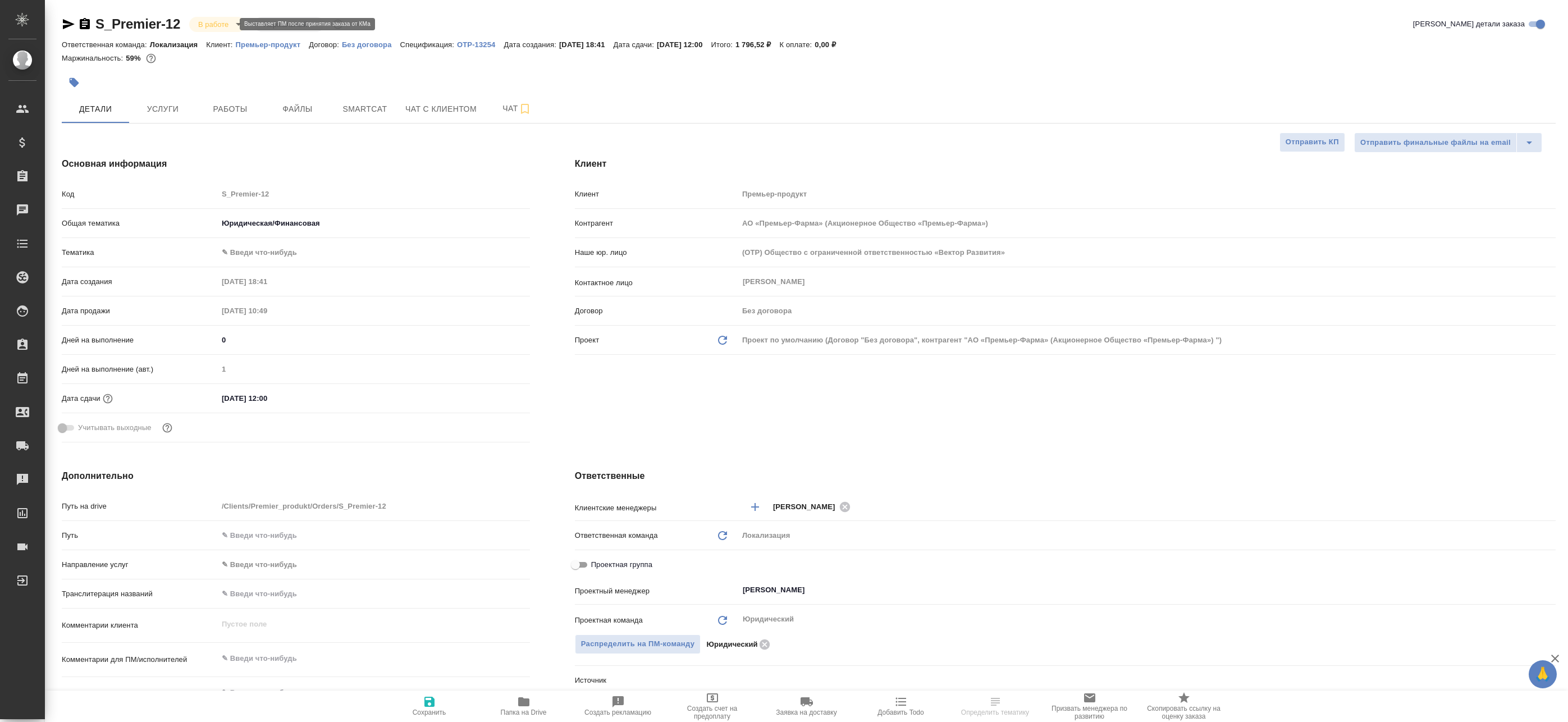
type textarea "x"
type input "АО «Премьер-Фарма» (Акционерное Общество «Премьер-Фарма»)"
type textarea "x"
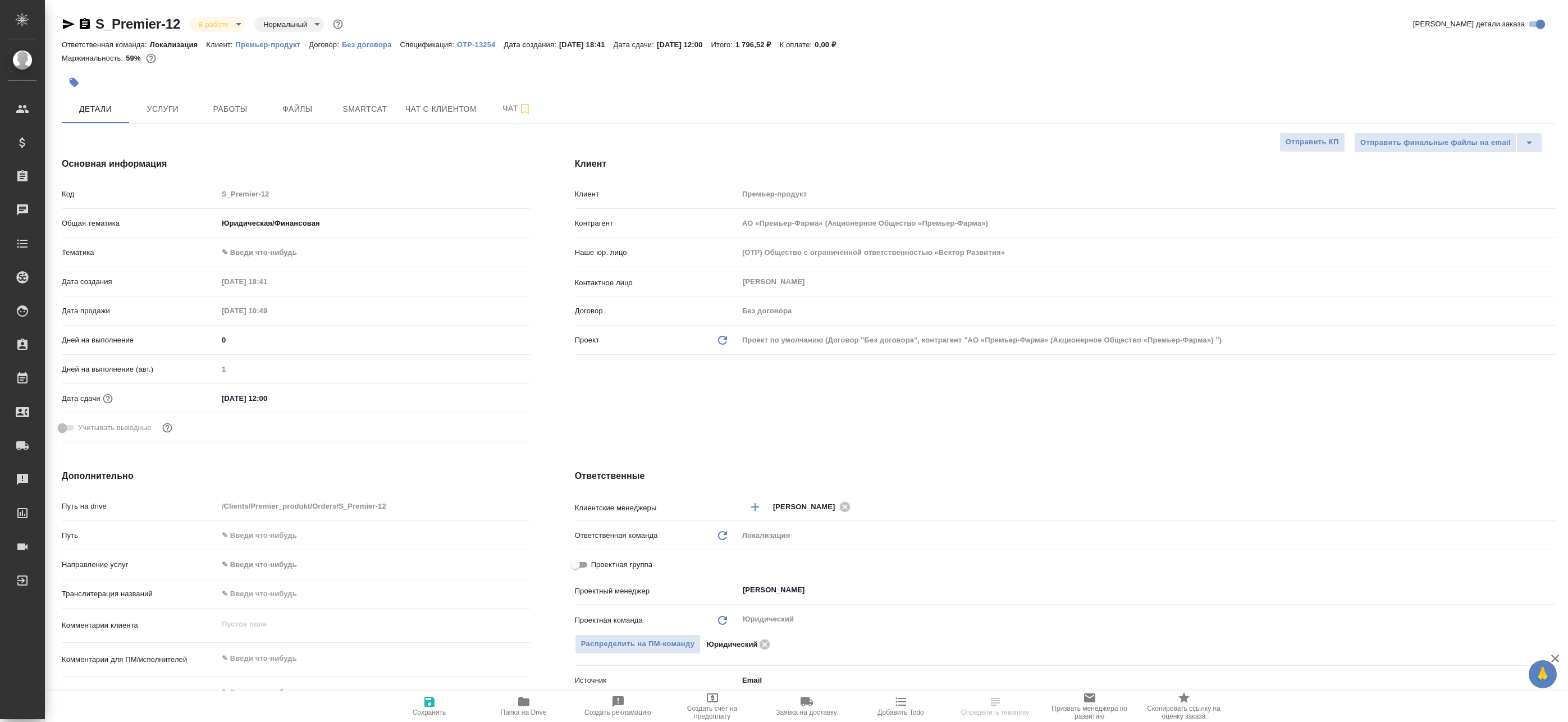
type textarea "x"
type input "АО «Премьер-Фарма» (Акционерное Общество «Премьер-Фарма»)"
type textarea "x"
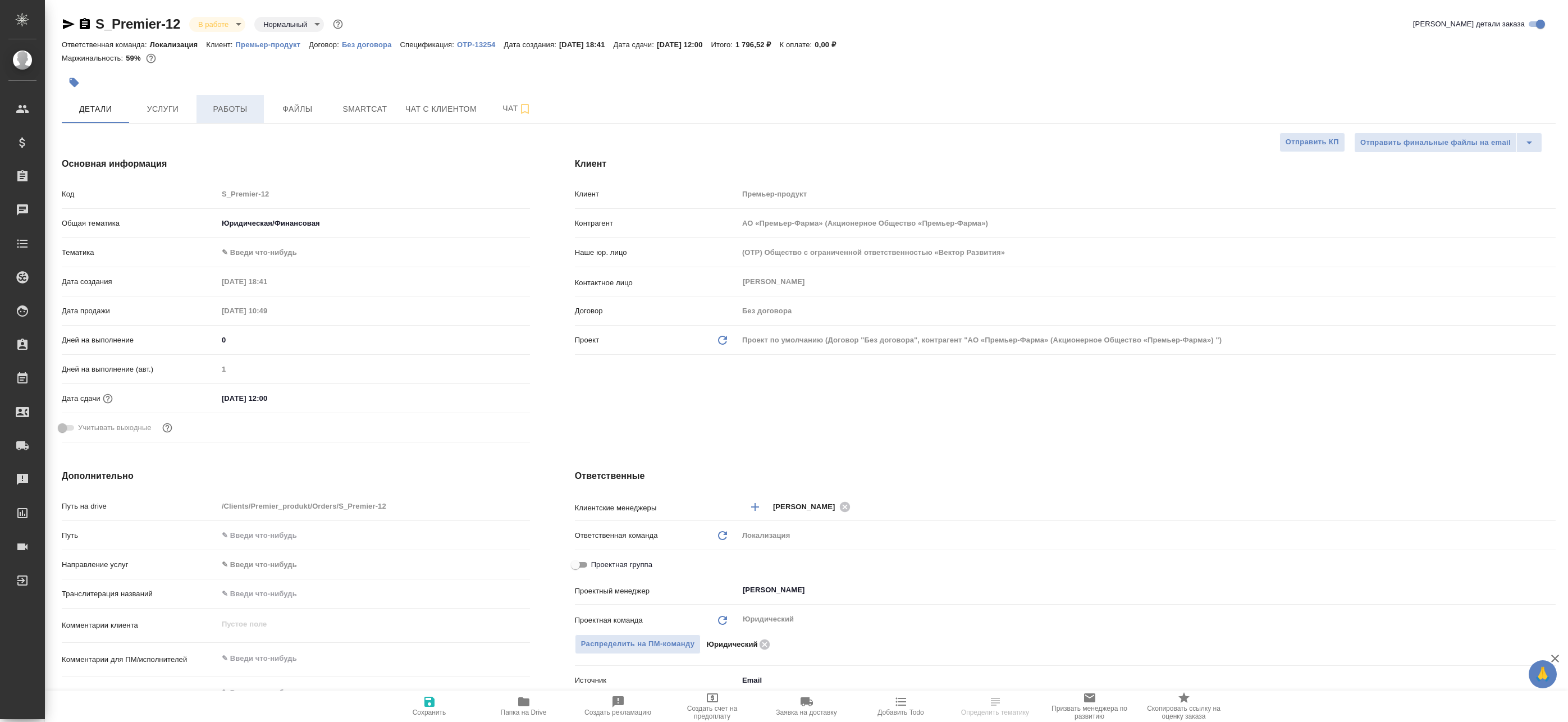
type textarea "x"
click at [226, 111] on span "Работы" at bounding box center [231, 109] width 54 height 14
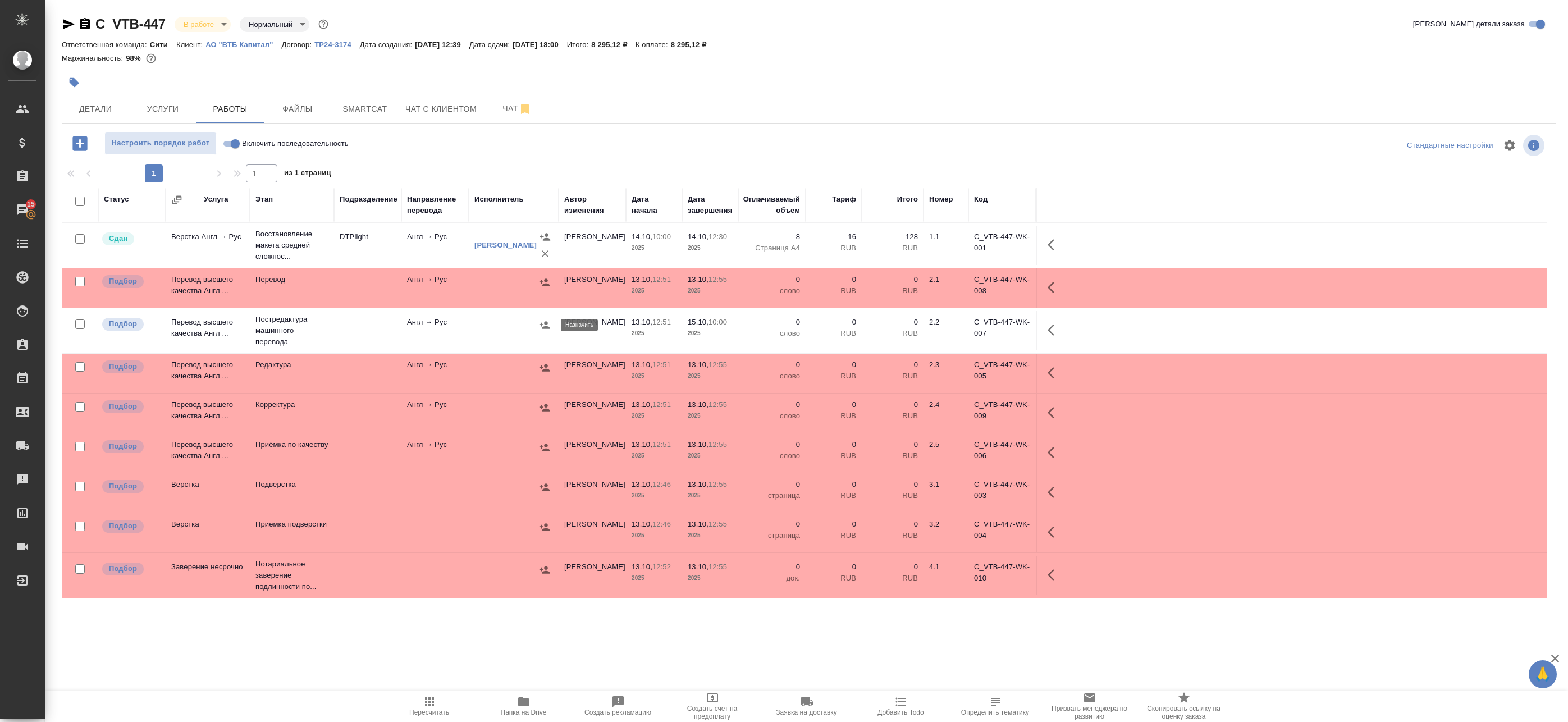
click at [545, 329] on icon "button" at bounding box center [544, 325] width 11 height 11
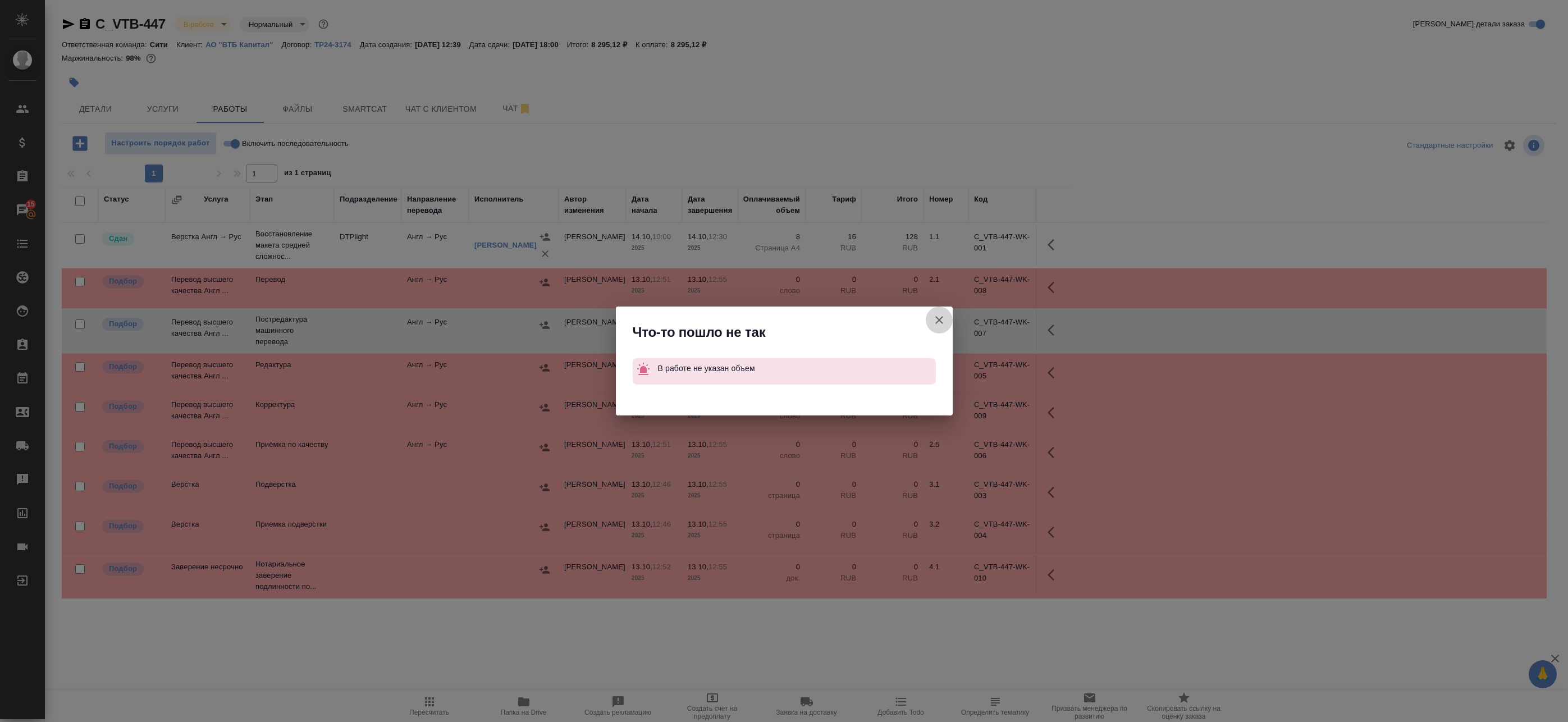
click at [936, 323] on icon "button" at bounding box center [939, 321] width 8 height 8
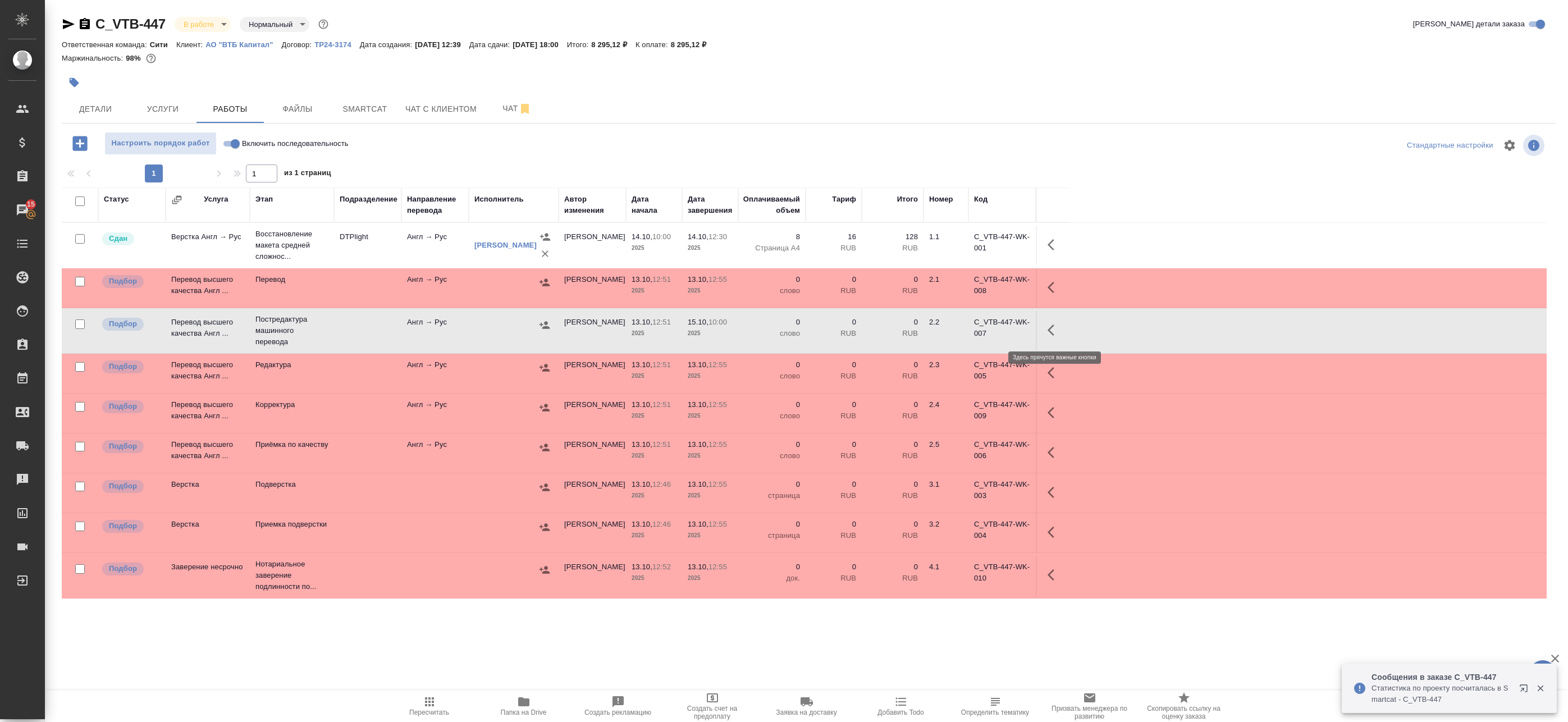
click at [1060, 329] on icon "button" at bounding box center [1054, 330] width 13 height 13
click at [971, 330] on icon "button" at bounding box center [971, 330] width 10 height 10
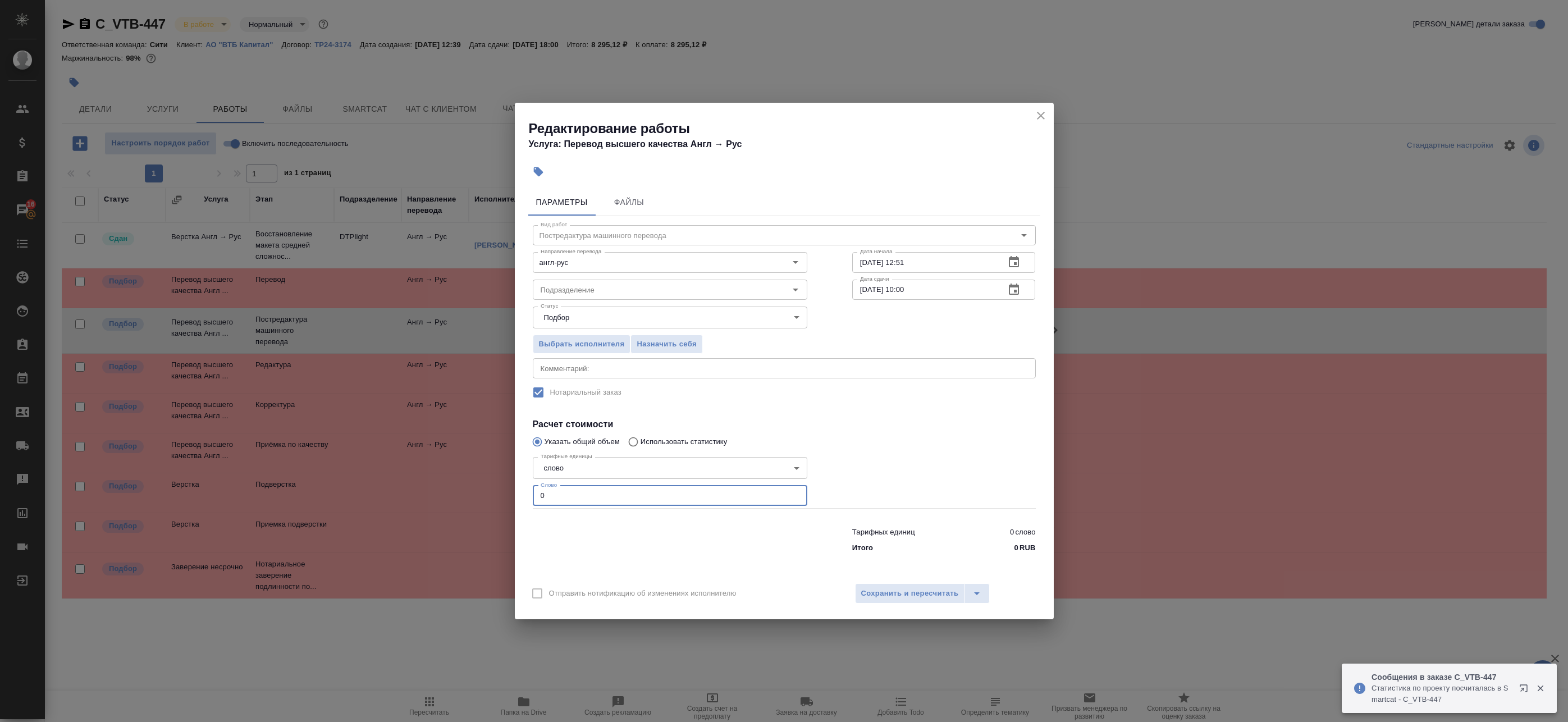
drag, startPoint x: 570, startPoint y: 491, endPoint x: 475, endPoint y: 482, distance: 95.4
click at [482, 483] on div "Редактирование работы Услуга: Перевод высшего качества Англ → Рус Параметры Фай…" at bounding box center [784, 361] width 1568 height 722
paste input "534"
type input "534"
click at [854, 582] on div "Отправить нотификацию об изменениях исполнителю Сохранить и пересчитать" at bounding box center [784, 597] width 539 height 43
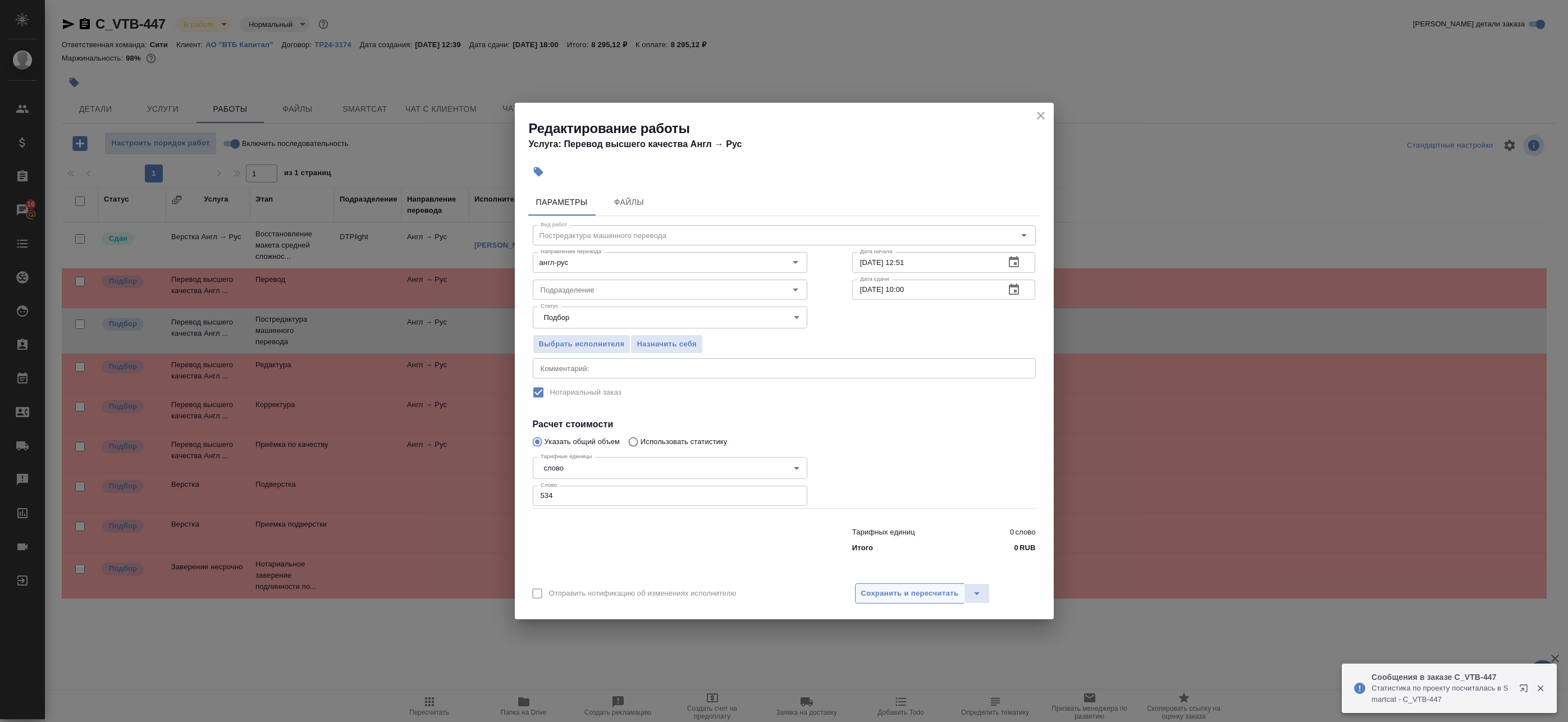
click at [871, 592] on span "Сохранить и пересчитать" at bounding box center [909, 594] width 97 height 13
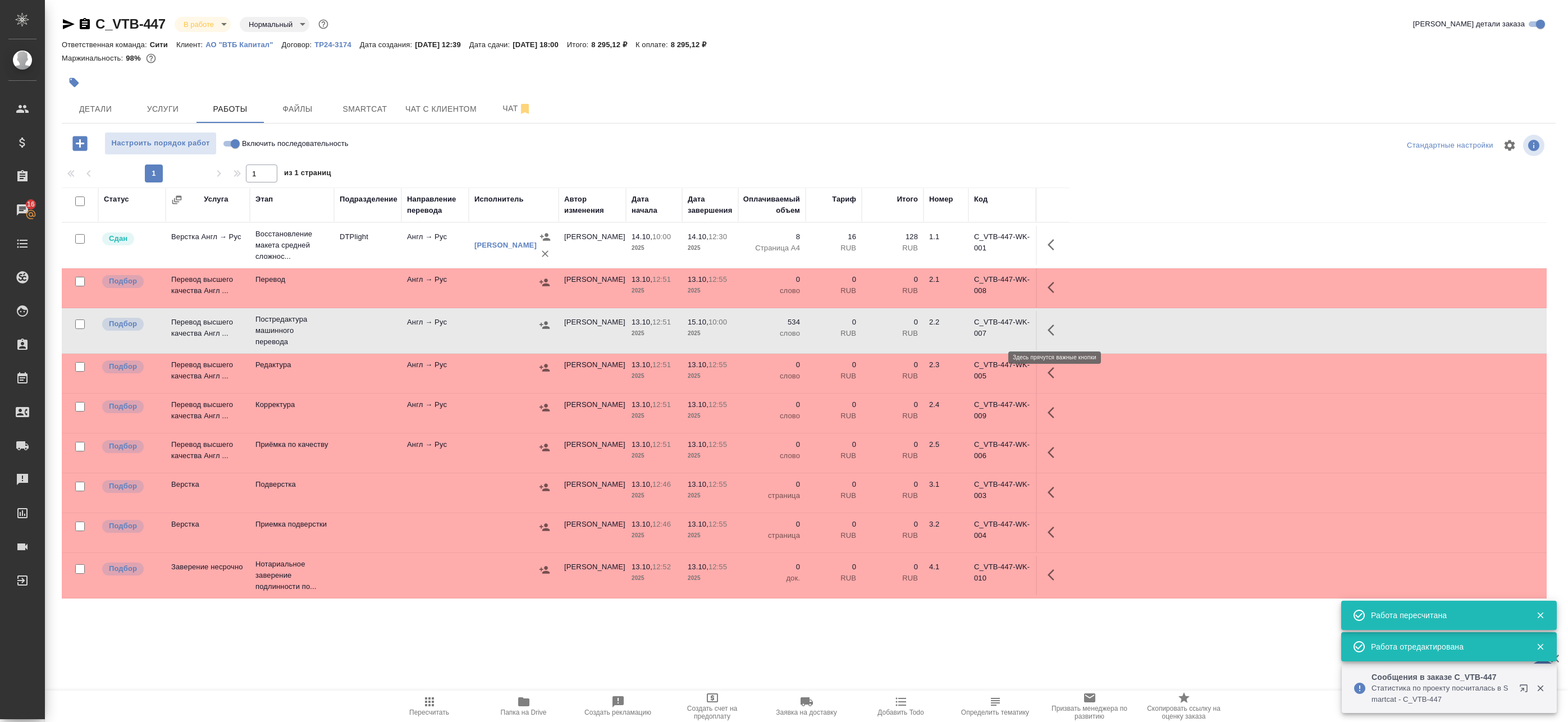
click at [1046, 332] on button "button" at bounding box center [1054, 330] width 27 height 27
click at [978, 334] on icon "button" at bounding box center [971, 330] width 13 height 13
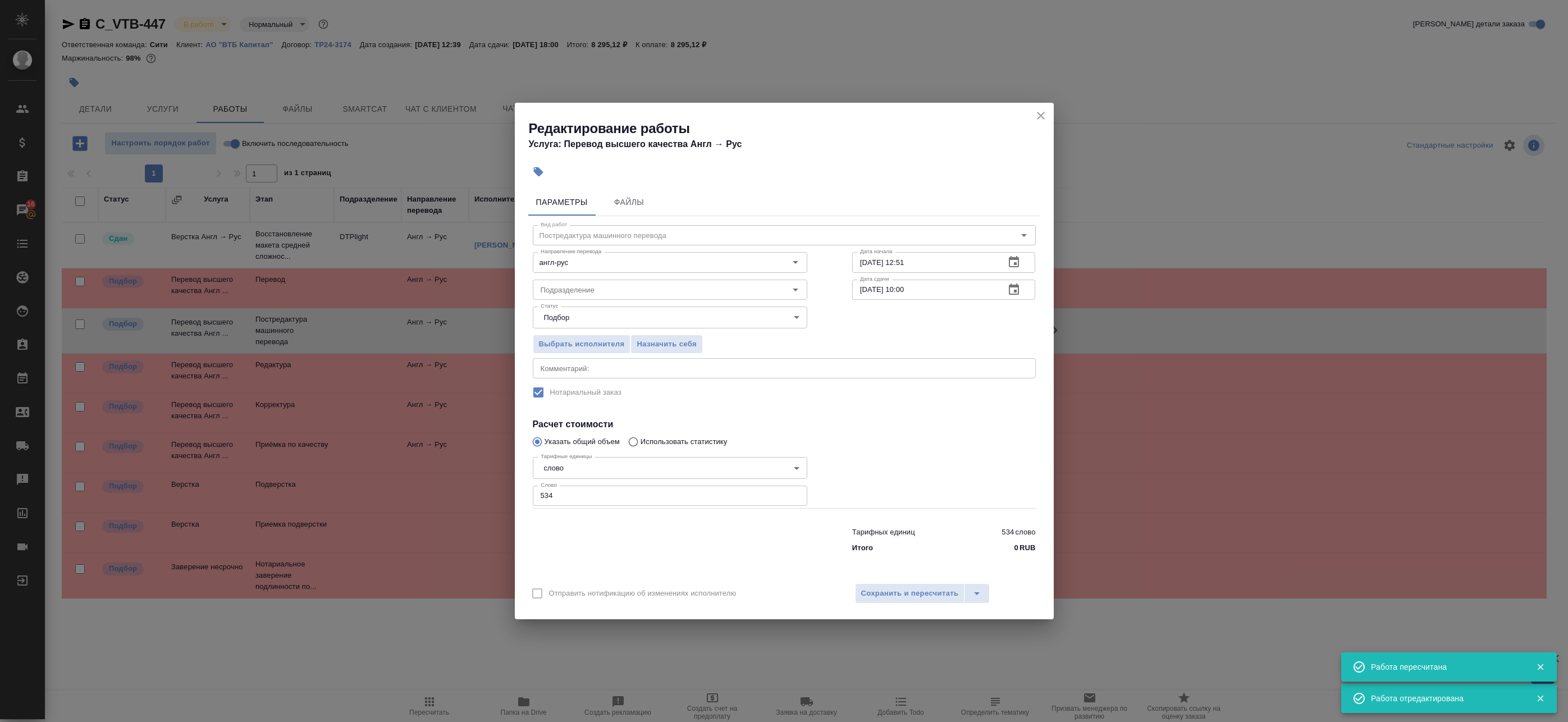
click at [574, 374] on div "x Комментарий:" at bounding box center [784, 368] width 503 height 20
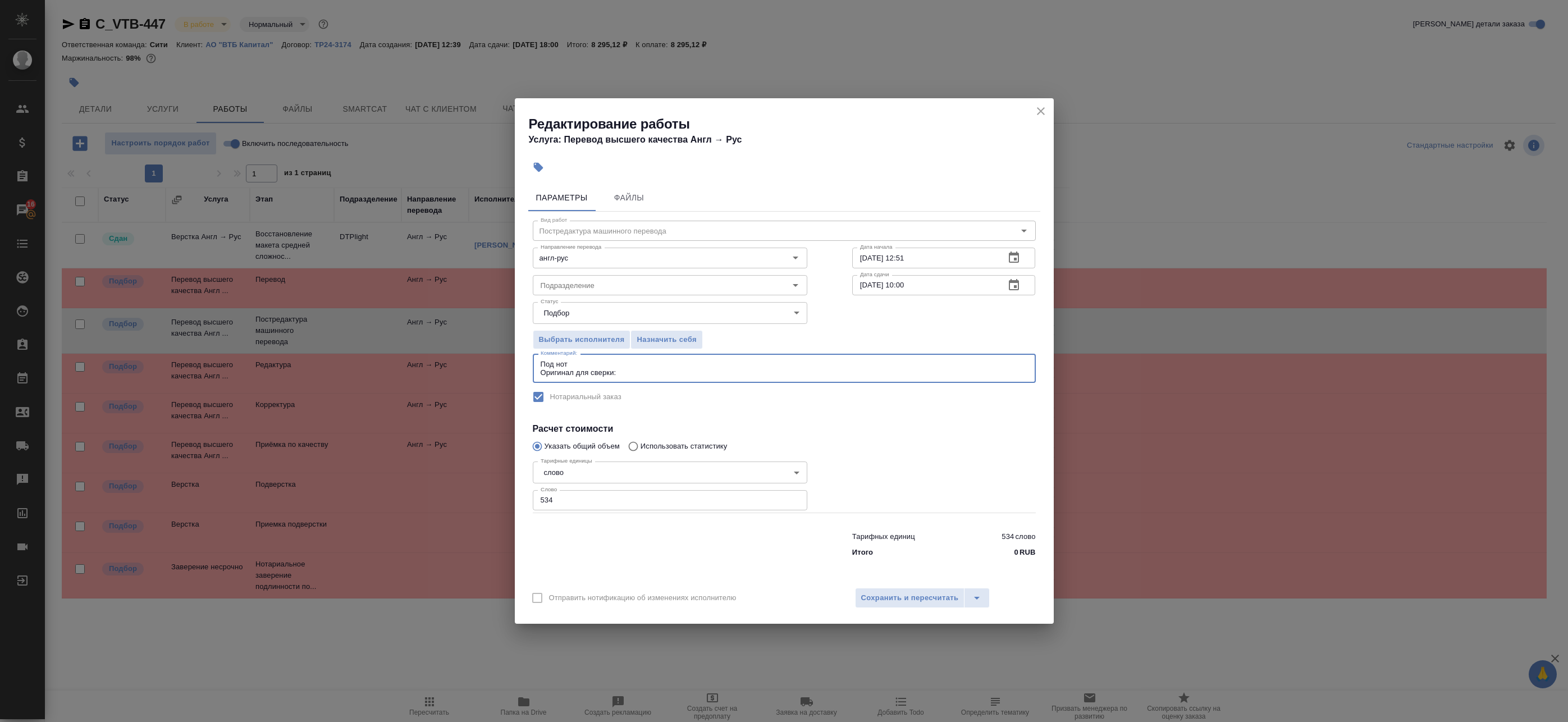
click at [580, 374] on textarea "Под нот Оригинал для сверки:" at bounding box center [784, 368] width 487 height 17
type textarea "Под нот Оригинал для сверки:"
click at [658, 379] on div "Под нот Оригинал для сверки: x Комментарий:" at bounding box center [784, 369] width 503 height 29
click at [589, 373] on textarea "Под нот Оригинал для сверки:" at bounding box center [784, 368] width 487 height 17
click at [563, 367] on textarea "Под нот Оригинал для сверки:" at bounding box center [784, 368] width 487 height 17
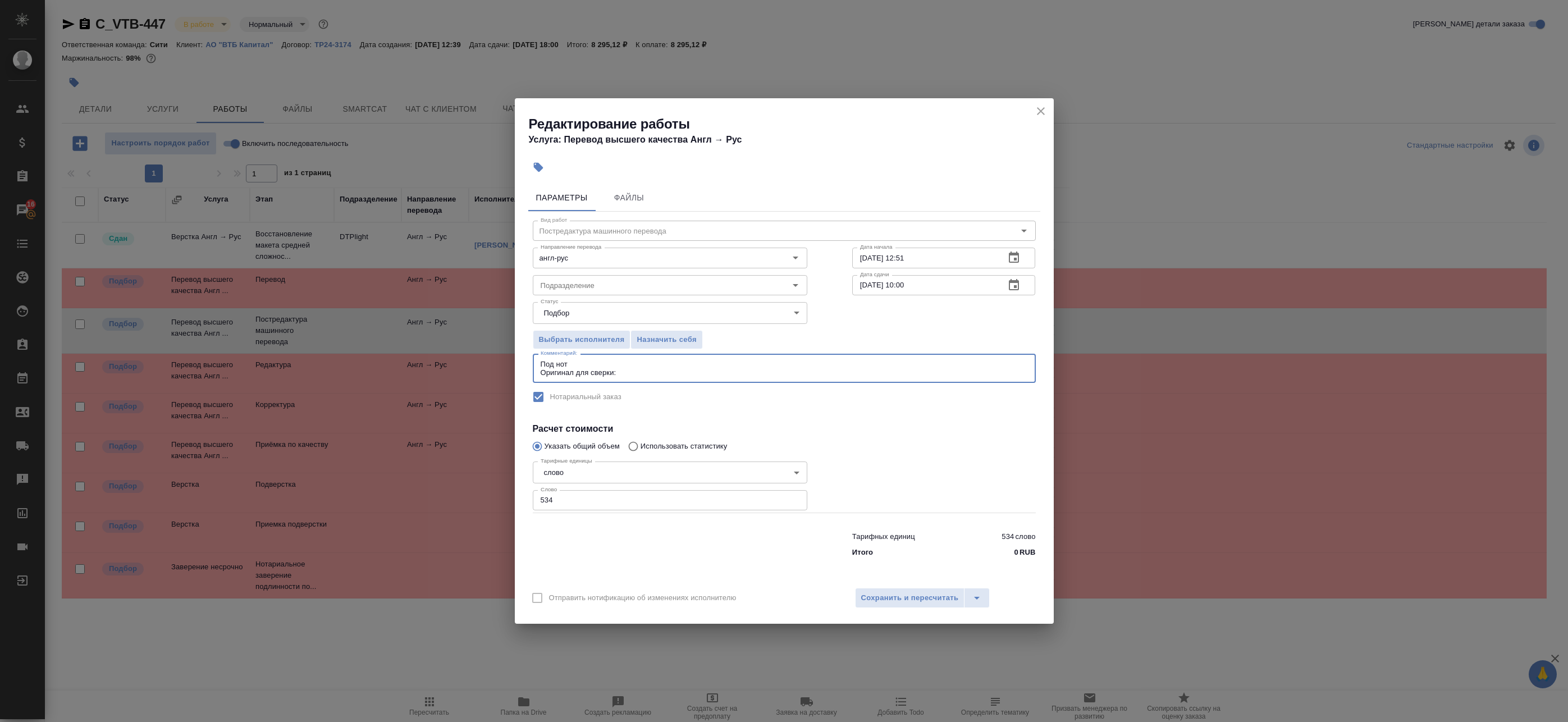
click at [562, 372] on textarea "Под нот Оригинал для сверки:" at bounding box center [784, 368] width 487 height 17
click at [681, 377] on div "Под нот Оригинал для сверки: x Комментарий:" at bounding box center [784, 369] width 503 height 29
click at [669, 372] on textarea "Под нот Оригинал для сверки:" at bounding box center [784, 368] width 487 height 17
click at [885, 595] on span "Сохранить и пересчитать" at bounding box center [909, 599] width 97 height 13
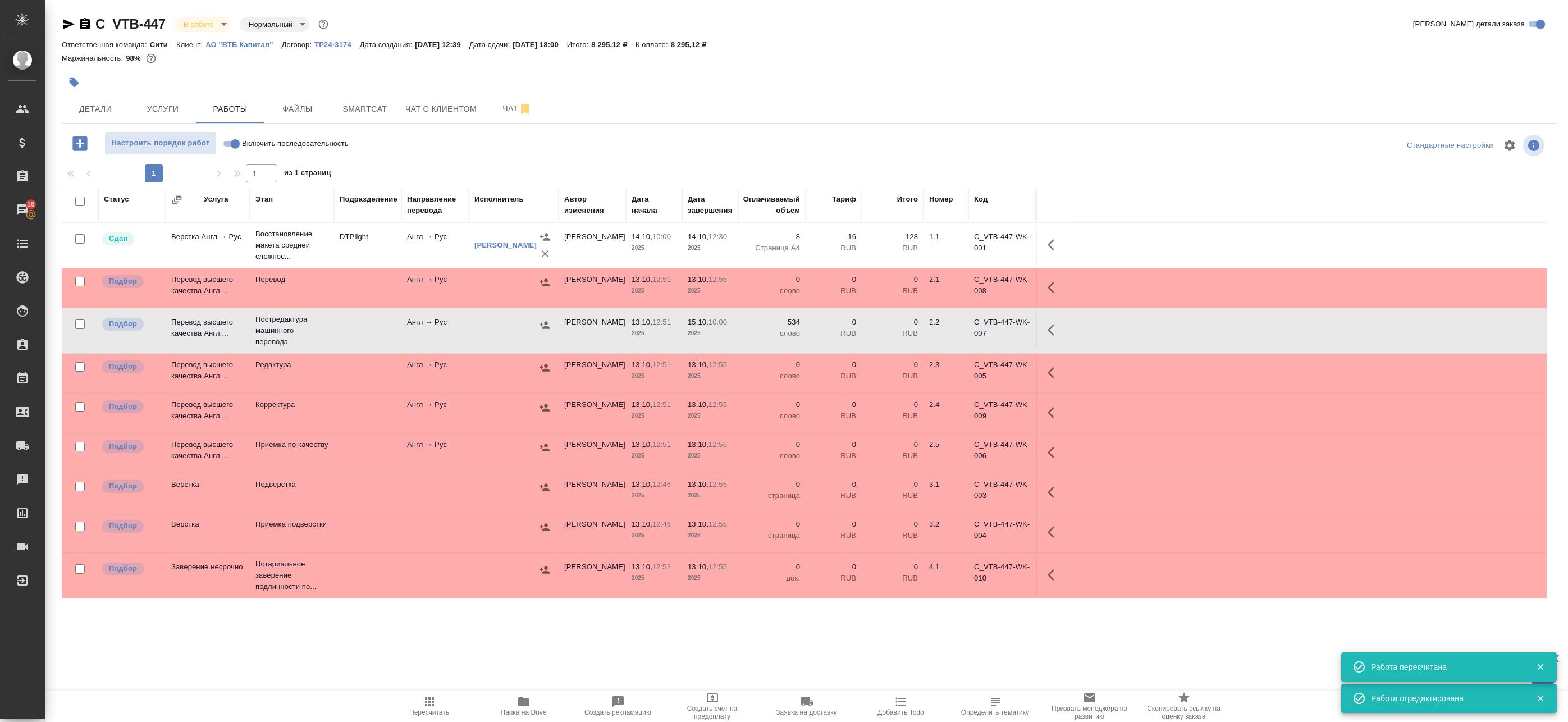
click at [1052, 328] on icon "button" at bounding box center [1054, 330] width 13 height 13
click at [969, 330] on icon "button" at bounding box center [971, 330] width 13 height 13
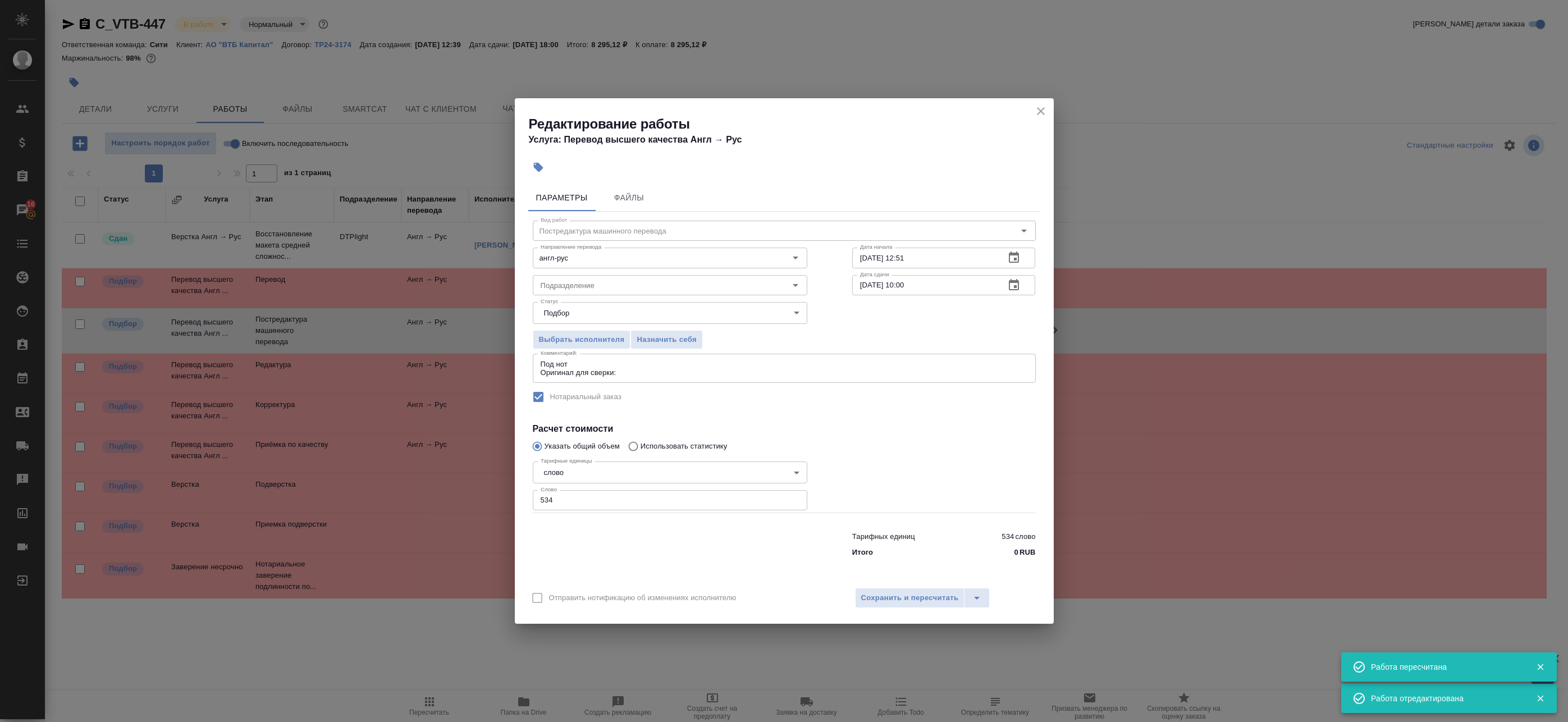
click at [647, 381] on div "Под нот Оригинал для сверки: x Комментарий:" at bounding box center [784, 369] width 503 height 29
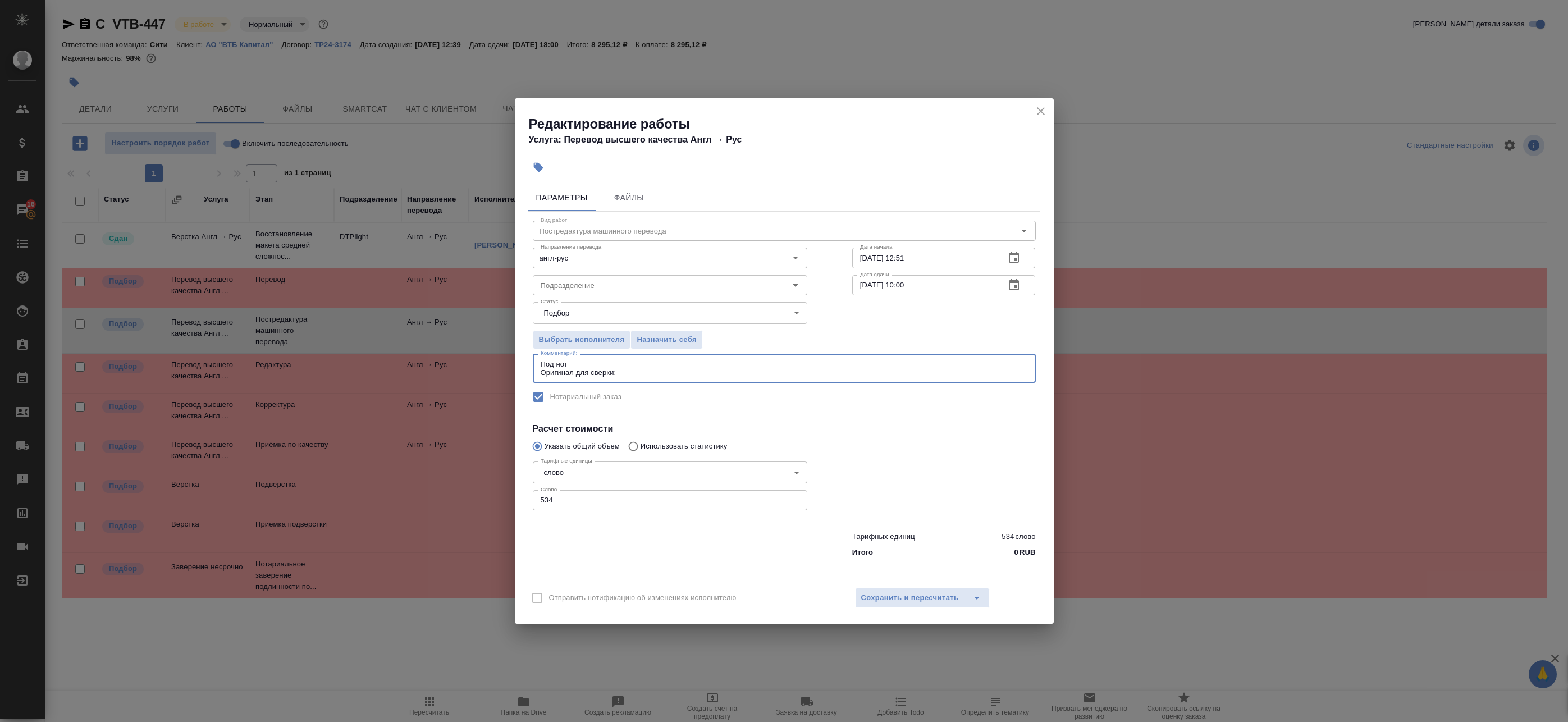
click at [651, 374] on textarea "Под нот Оригинал для сверки:" at bounding box center [784, 368] width 487 height 17
paste textarea "https://drive.awatera.com/s/ddYbcHiz5YZpqGs"
type textarea "Под нот Оригинал для сверки:https://drive.awatera.com/s/ddYbcHiz5YZpqGs"
click at [921, 599] on span "Сохранить и пересчитать" at bounding box center [909, 599] width 97 height 13
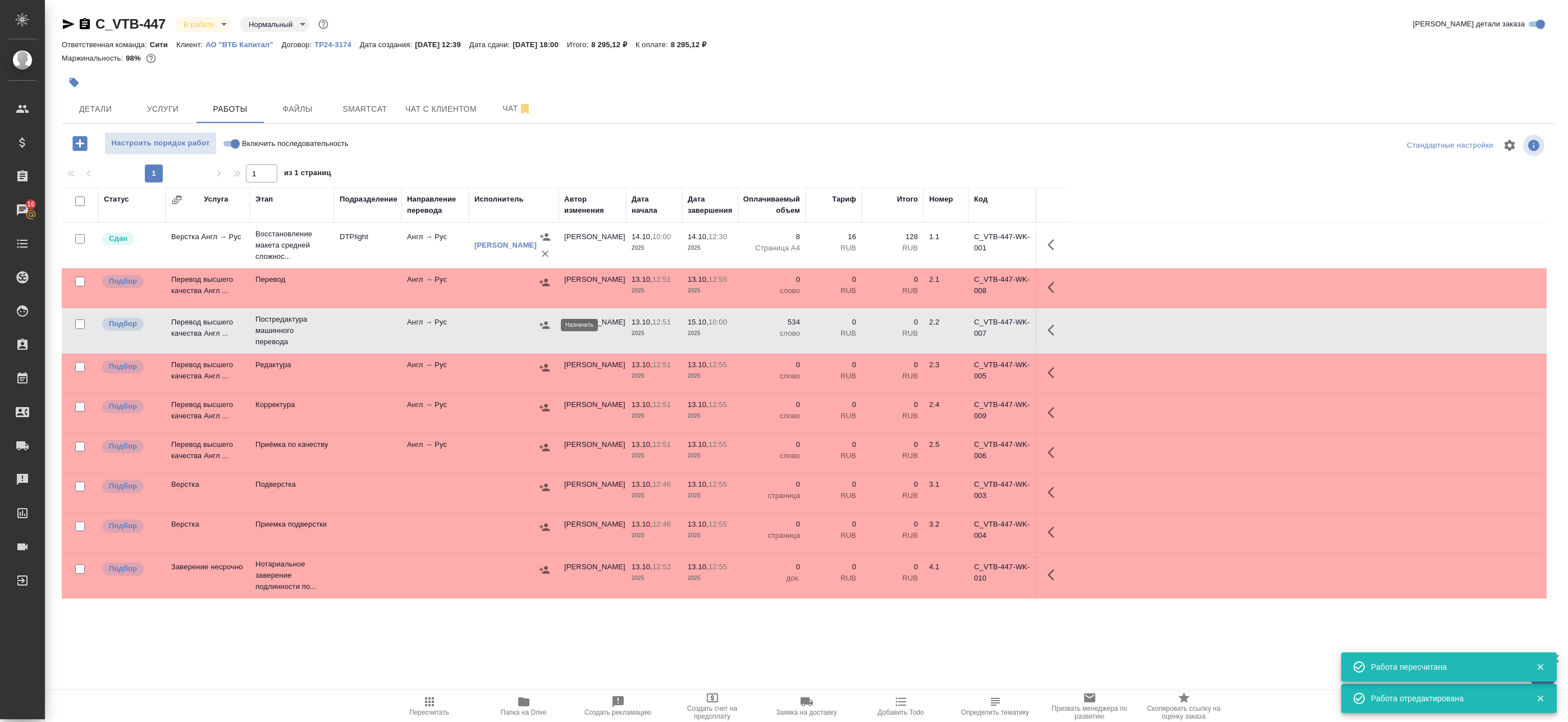
click at [543, 327] on icon "button" at bounding box center [544, 325] width 11 height 11
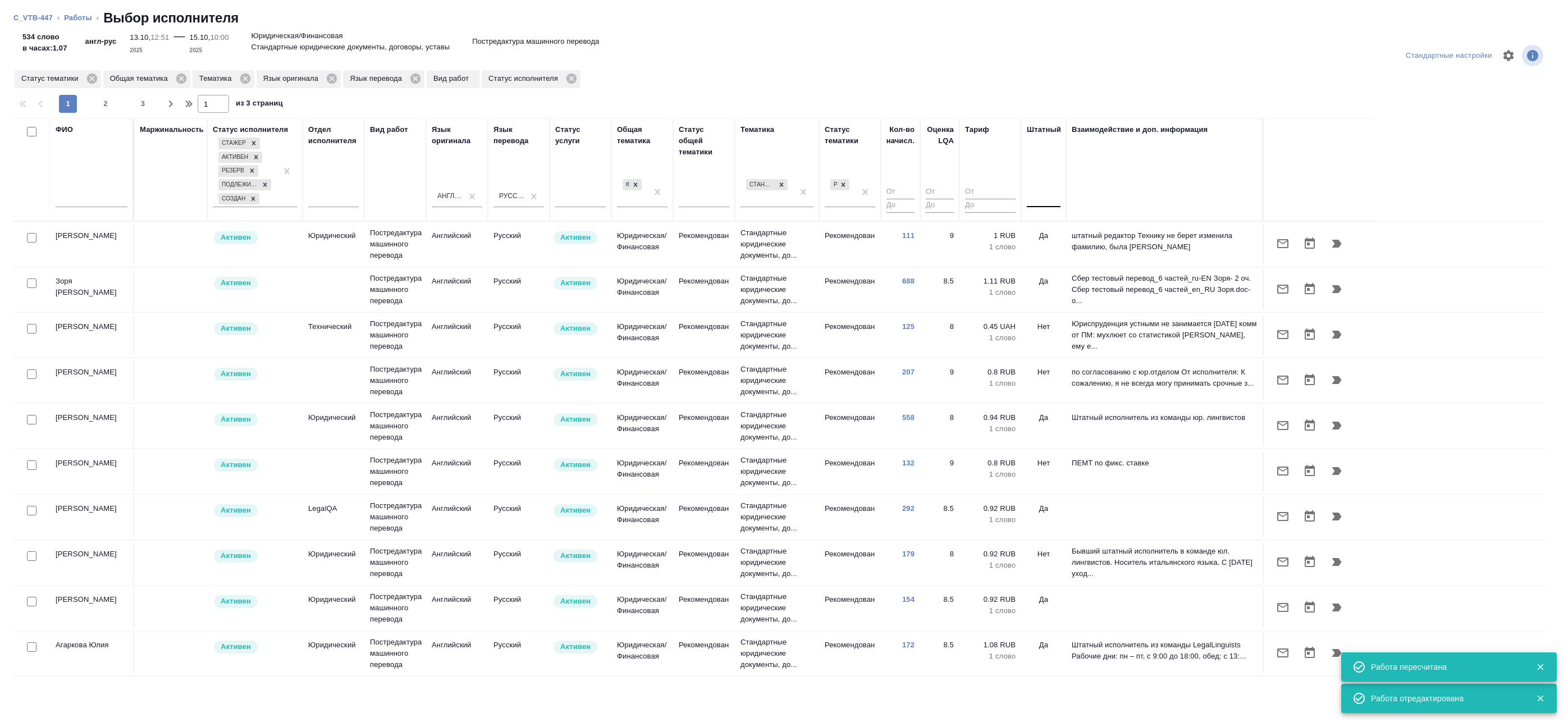
click at [1052, 198] on div at bounding box center [1043, 196] width 34 height 16
click at [1049, 238] on div "Нет" at bounding box center [1111, 231] width 168 height 20
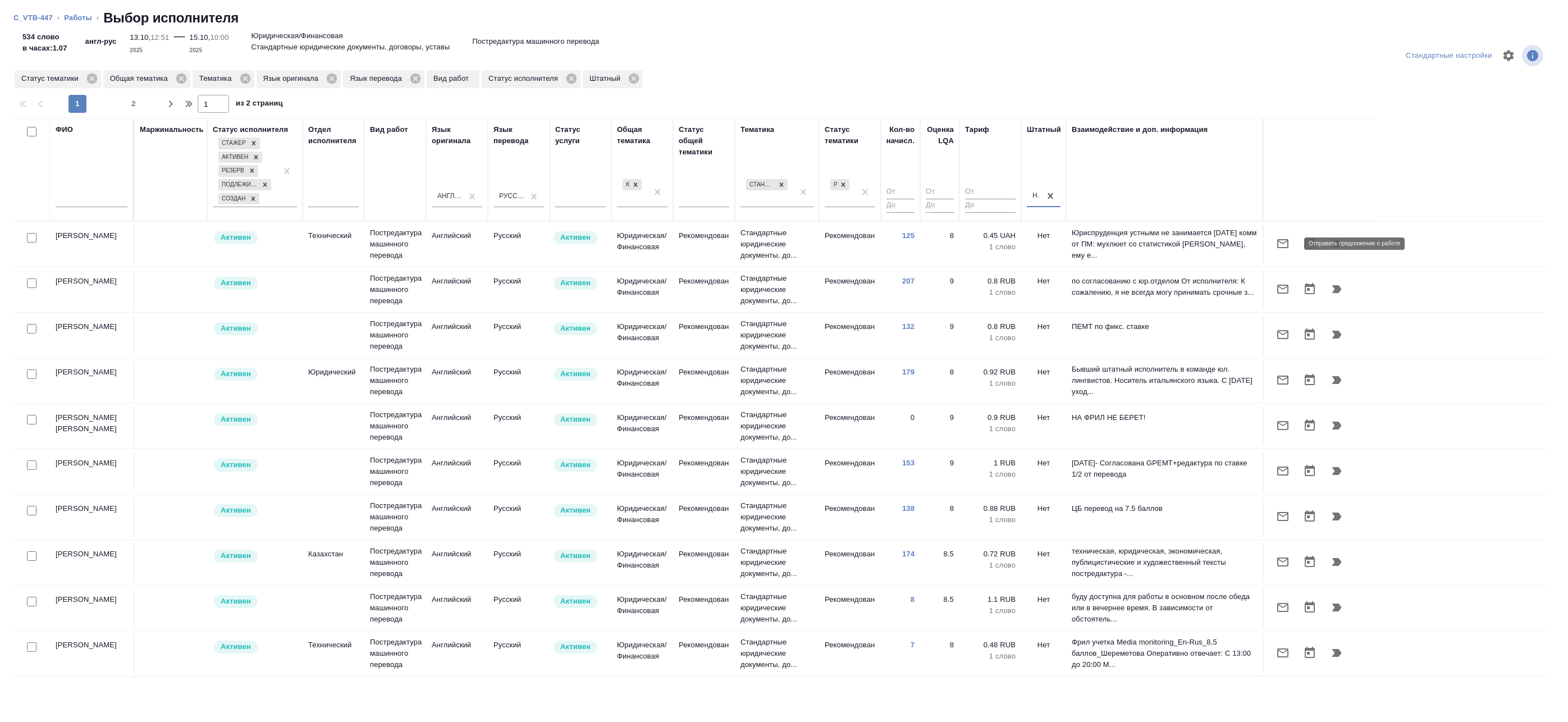
click at [1281, 243] on icon "button" at bounding box center [1283, 244] width 13 height 13
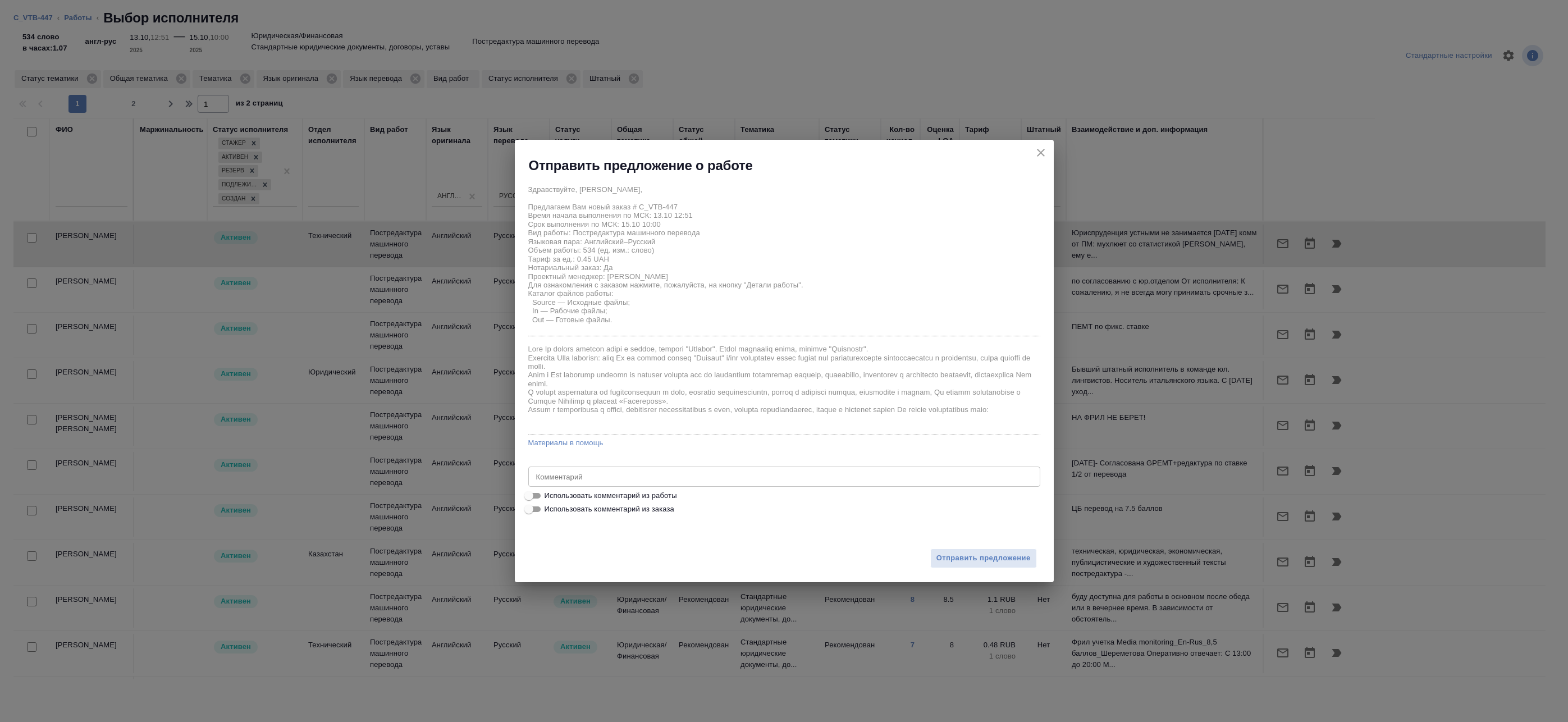
click at [635, 492] on span "Использовать комментарий из работы" at bounding box center [611, 496] width 132 height 11
click at [549, 492] on input "Использовать комментарий из работы" at bounding box center [528, 496] width 40 height 13
checkbox input "true"
type textarea "Под нот Оригинал для сверки:https://drive.awatera.com/s/ddYbcHiz5YZpqGs"
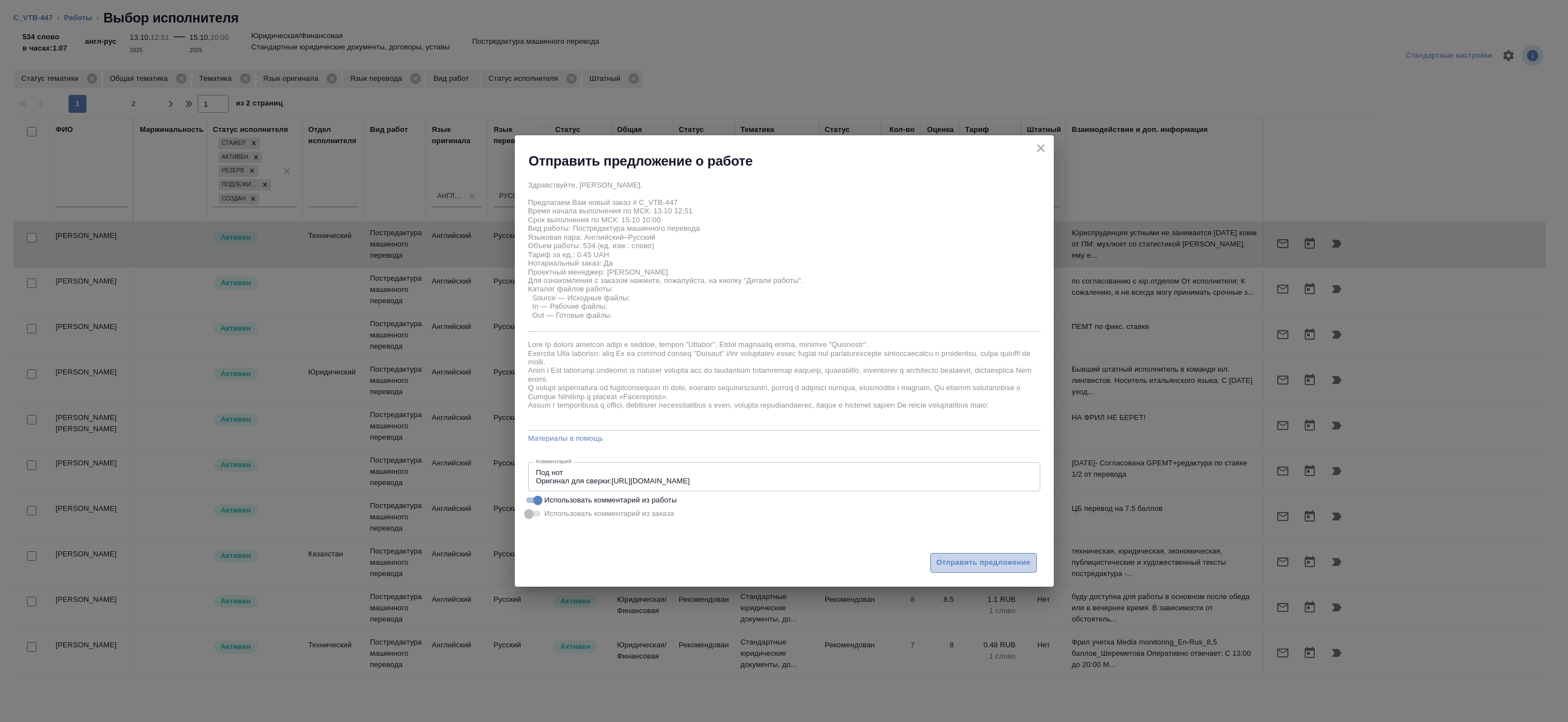
click at [972, 562] on span "Отправить предложение" at bounding box center [983, 563] width 94 height 13
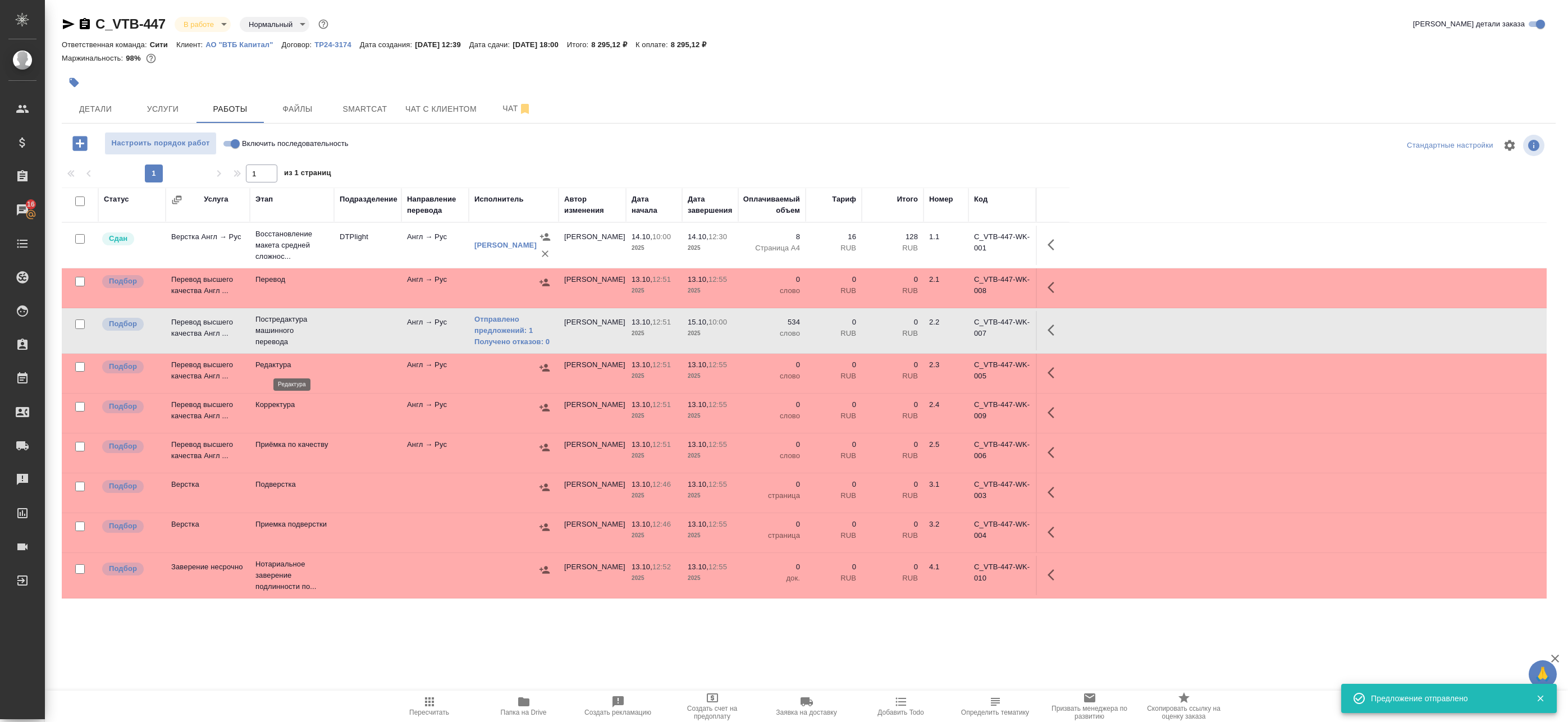
click at [298, 363] on p "Редактура" at bounding box center [291, 365] width 73 height 11
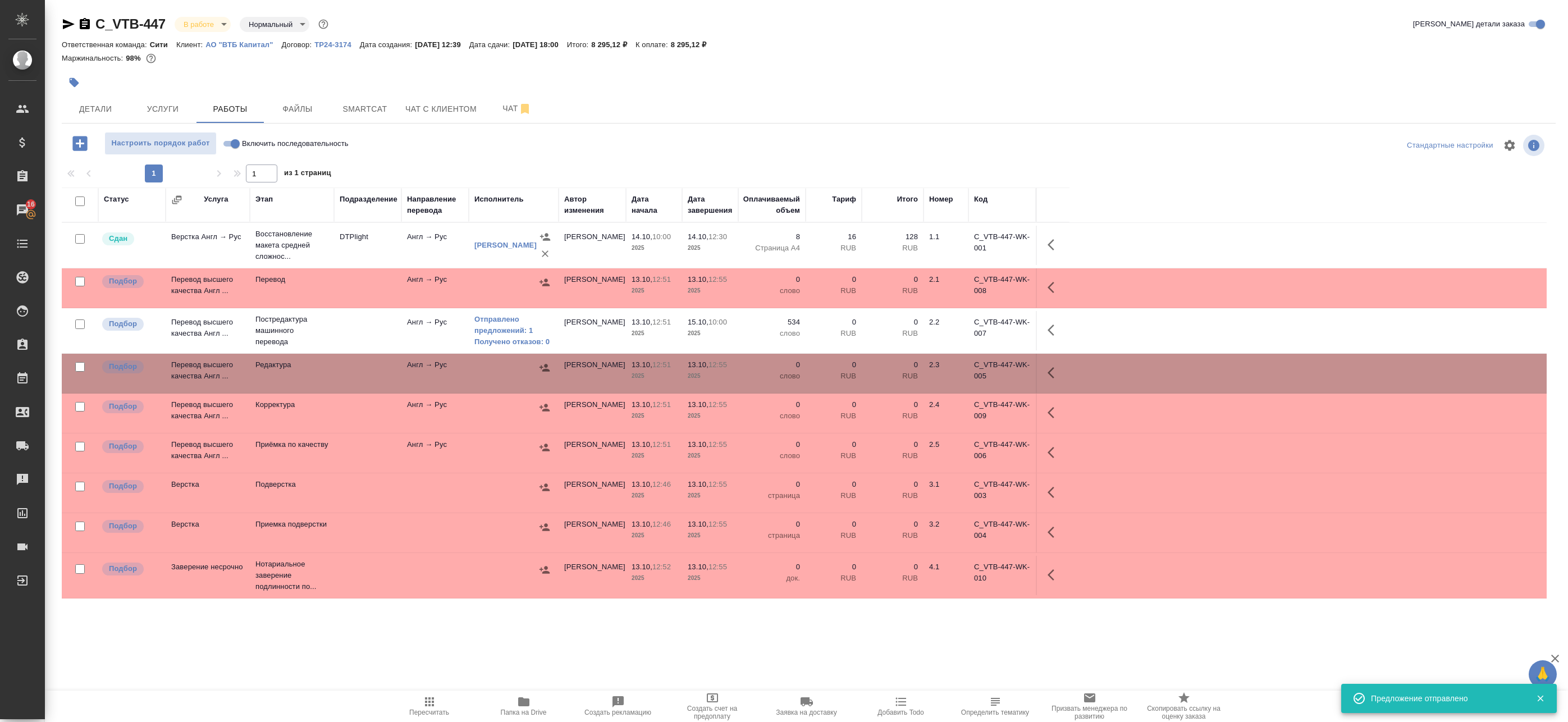
click at [79, 370] on input "checkbox" at bounding box center [80, 367] width 10 height 10
checkbox input "true"
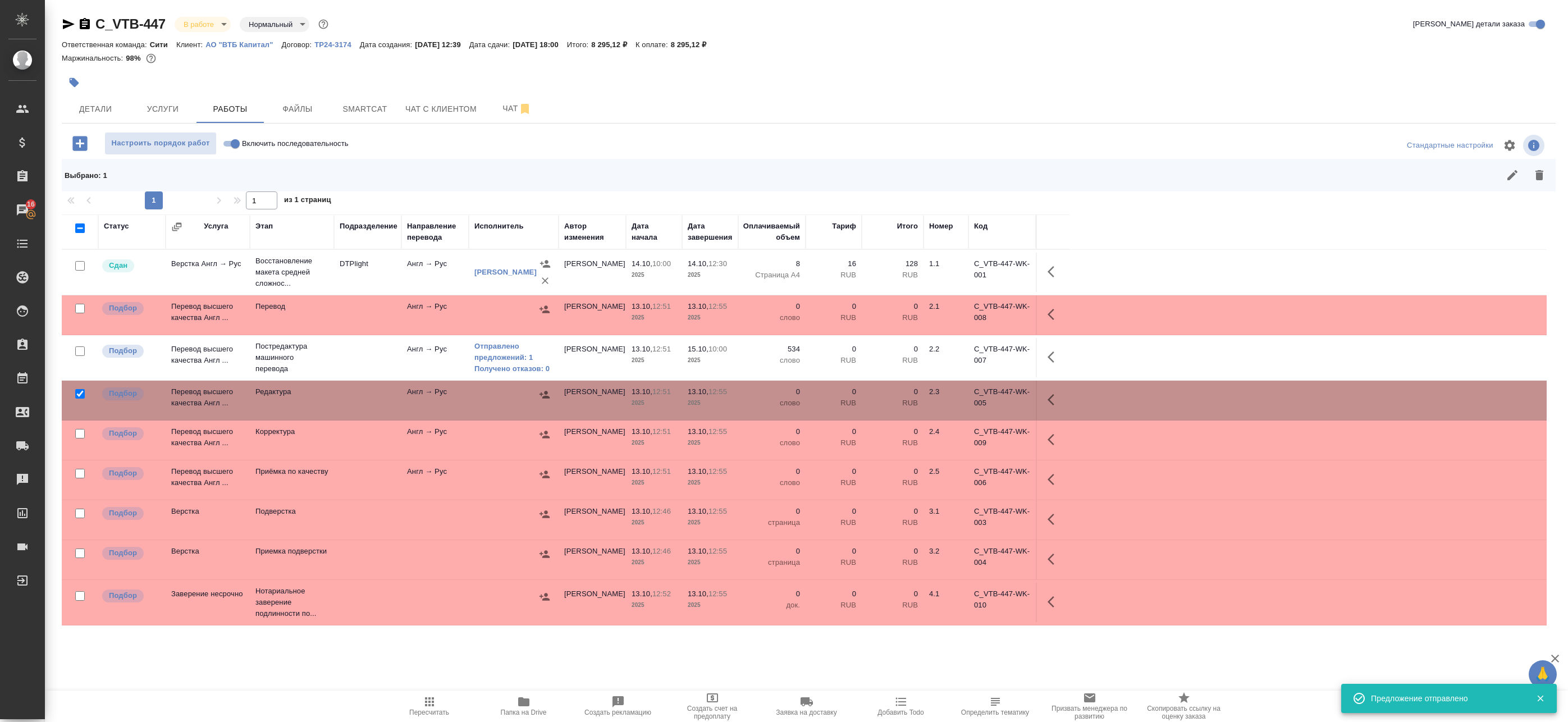
click at [78, 433] on input "checkbox" at bounding box center [80, 434] width 10 height 10
checkbox input "true"
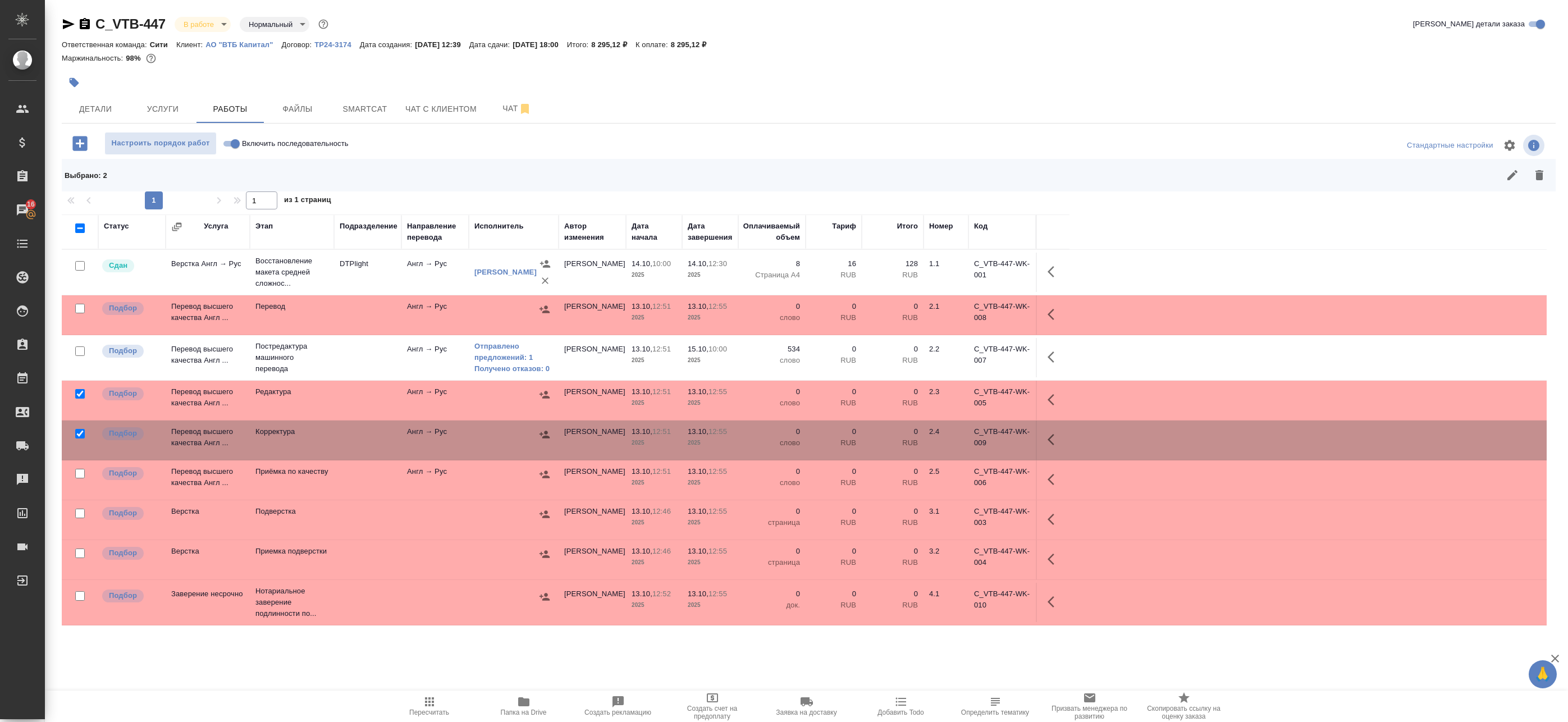
click at [78, 513] on input "checkbox" at bounding box center [80, 513] width 10 height 10
checkbox input "true"
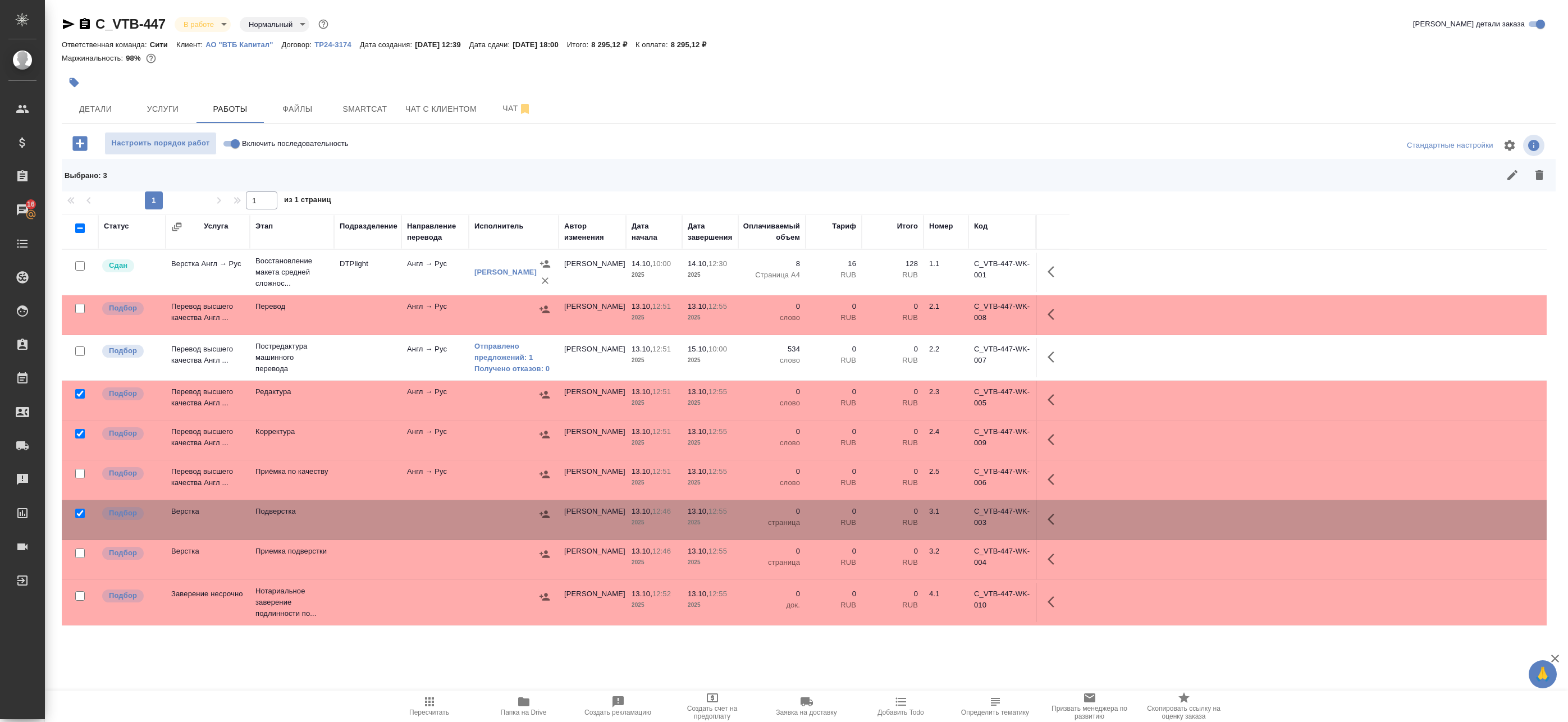
click at [82, 554] on input "checkbox" at bounding box center [80, 554] width 10 height 10
checkbox input "true"
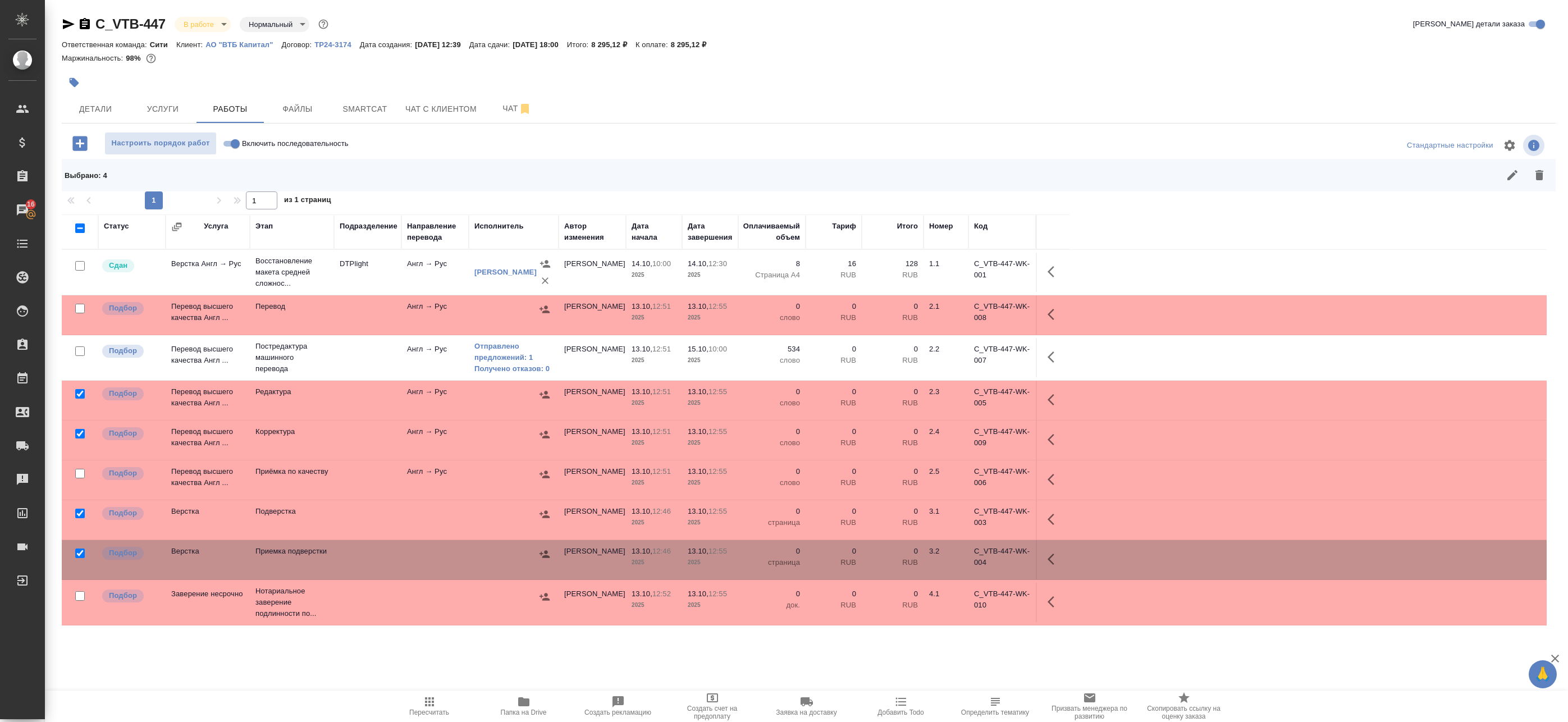
click at [82, 309] on input "checkbox" at bounding box center [80, 308] width 10 height 10
checkbox input "true"
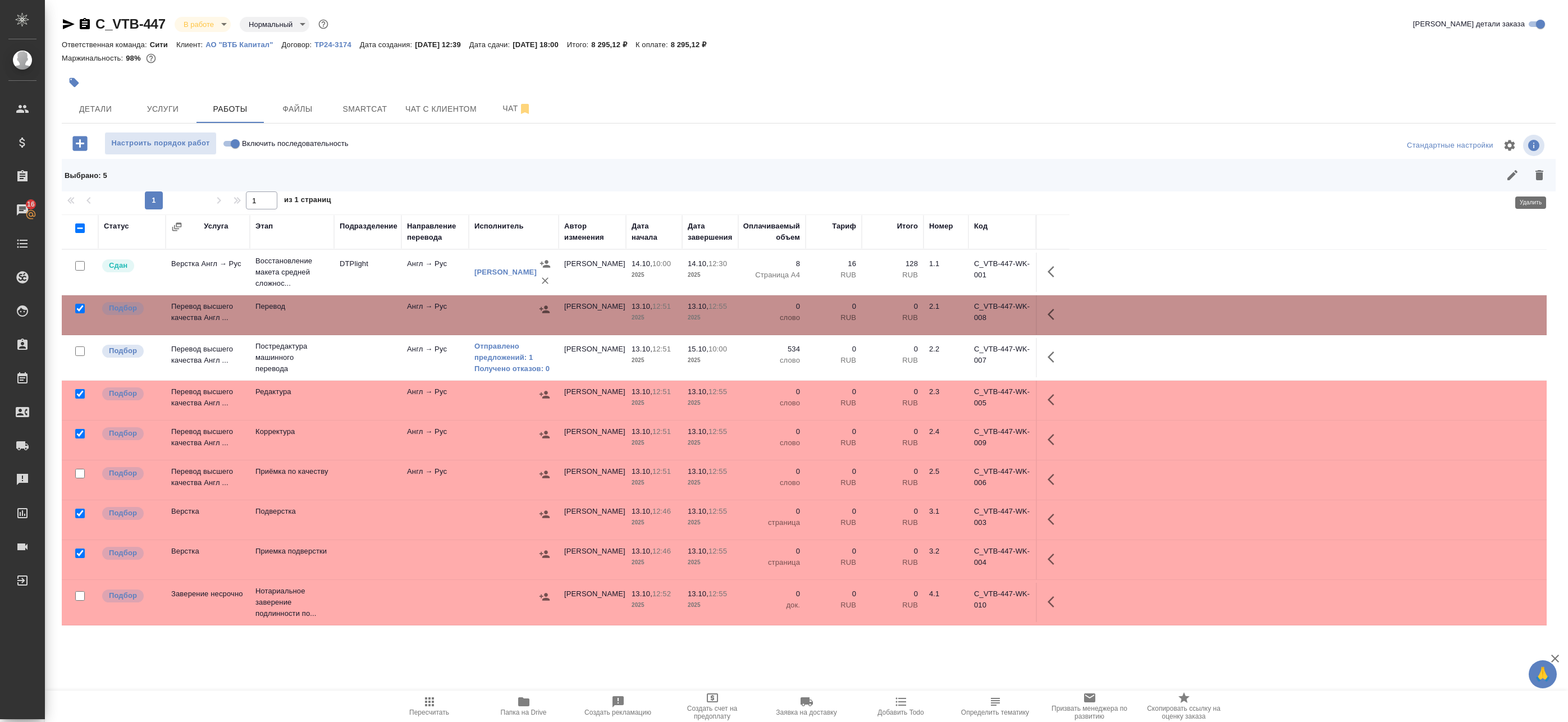
click at [1525, 173] on button "button" at bounding box center [1539, 175] width 27 height 27
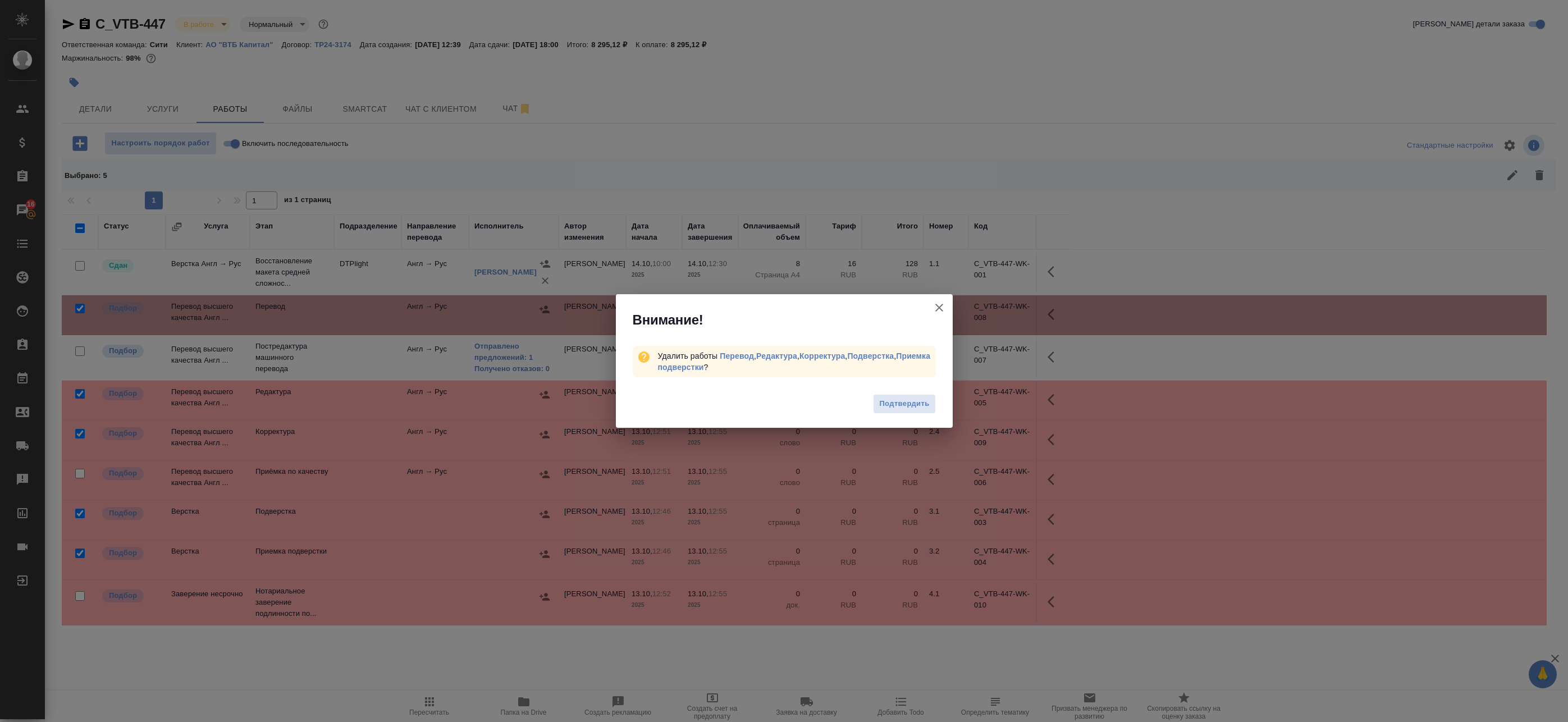
click at [916, 402] on span "Подтвердить" at bounding box center [903, 404] width 50 height 13
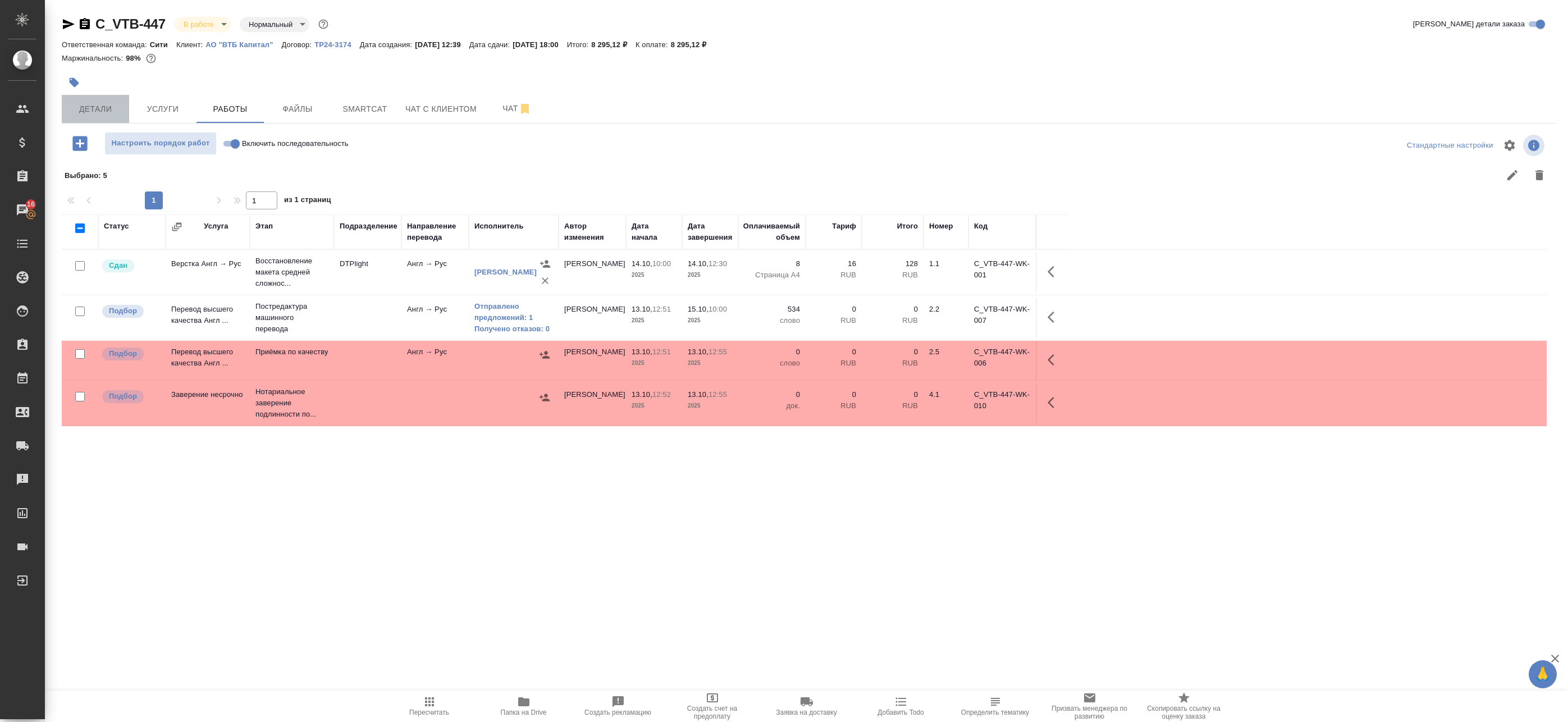
click at [102, 103] on span "Детали" at bounding box center [96, 109] width 54 height 14
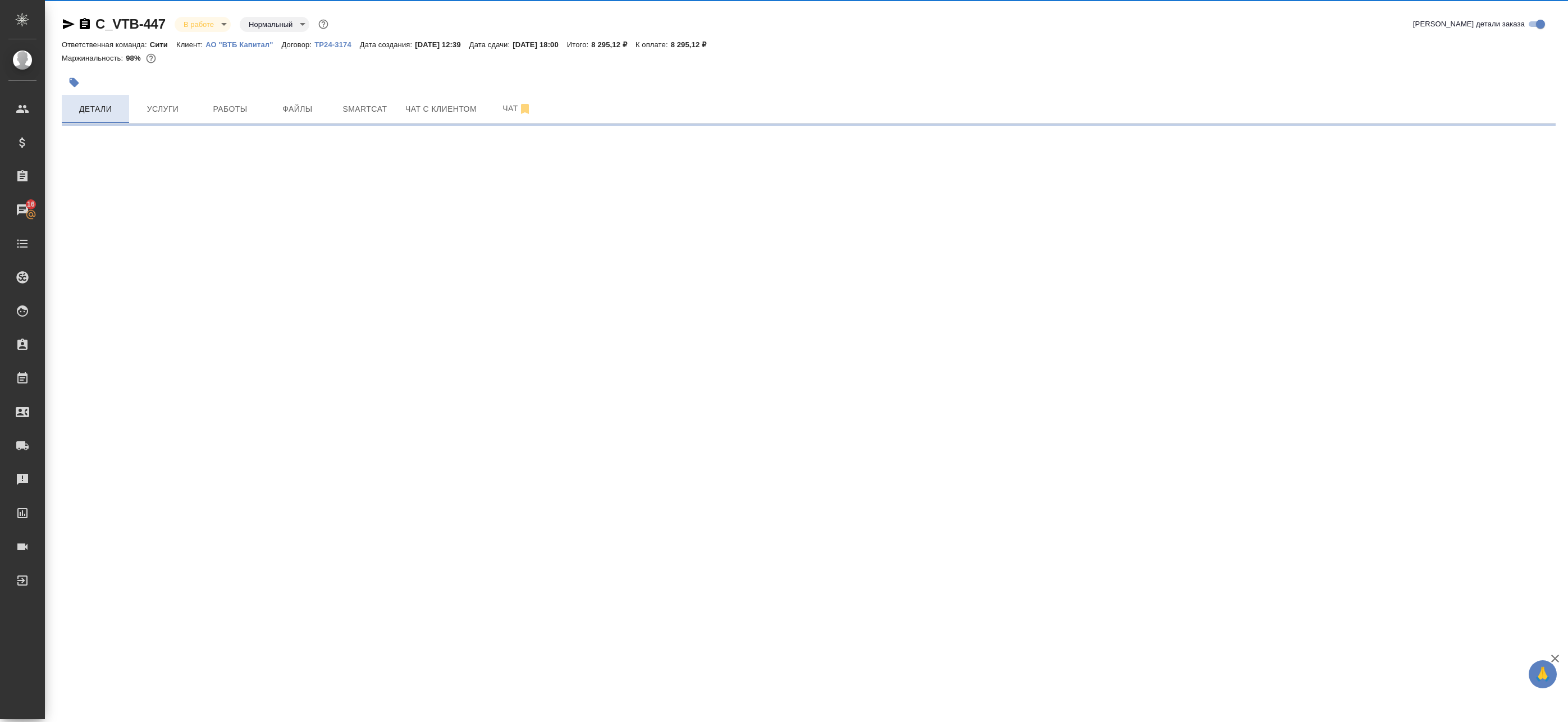
select select "RU"
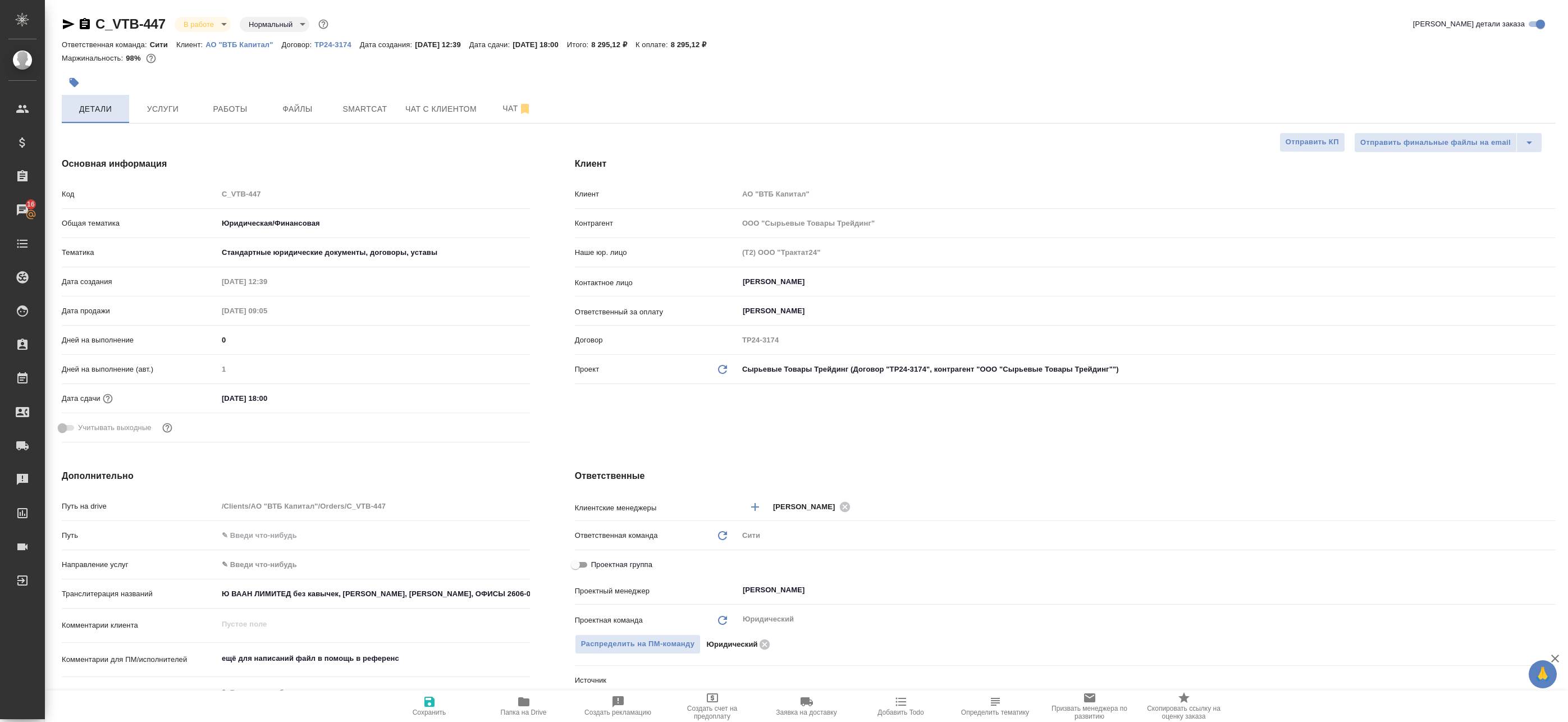
type textarea "x"
click at [206, 109] on span "Работы" at bounding box center [231, 109] width 54 height 14
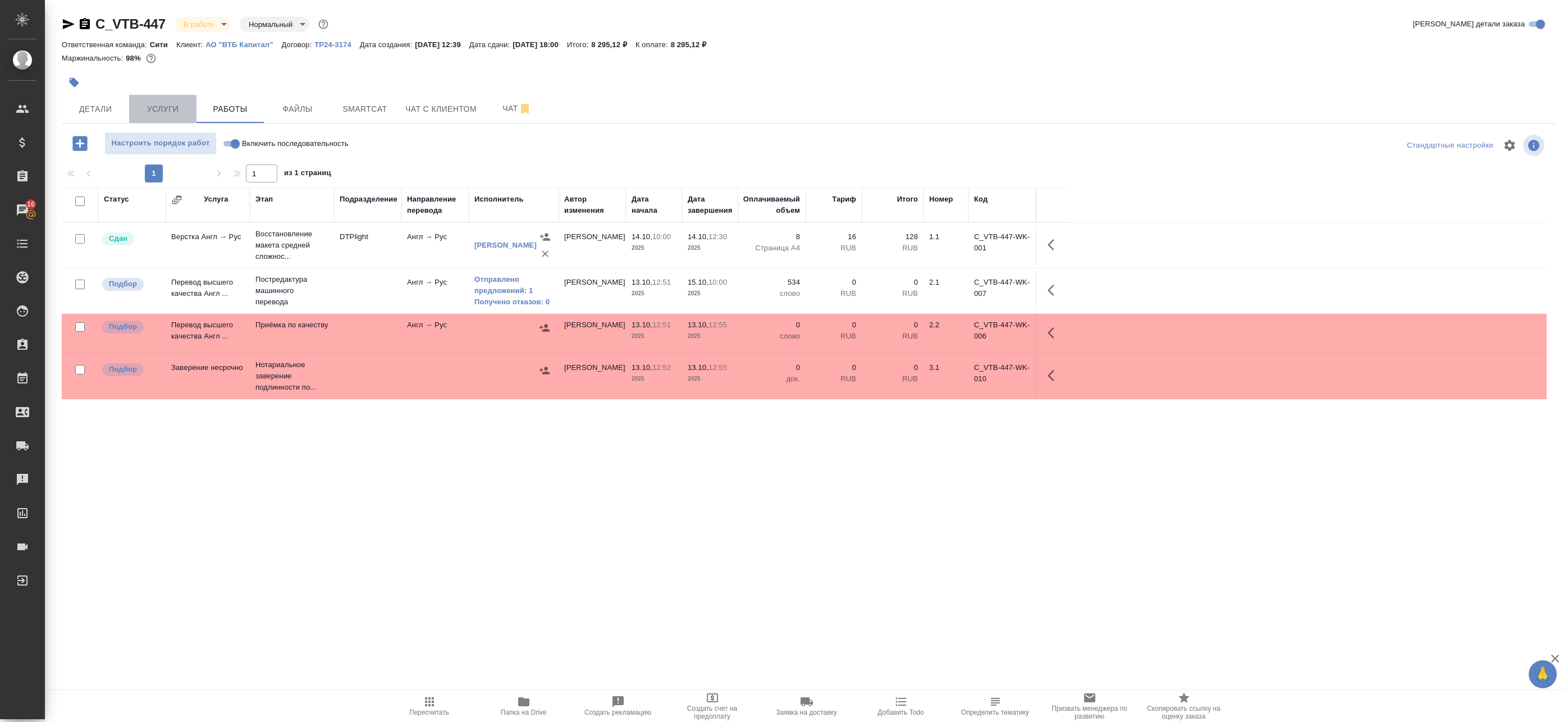
click at [178, 110] on span "Услуги" at bounding box center [163, 109] width 54 height 14
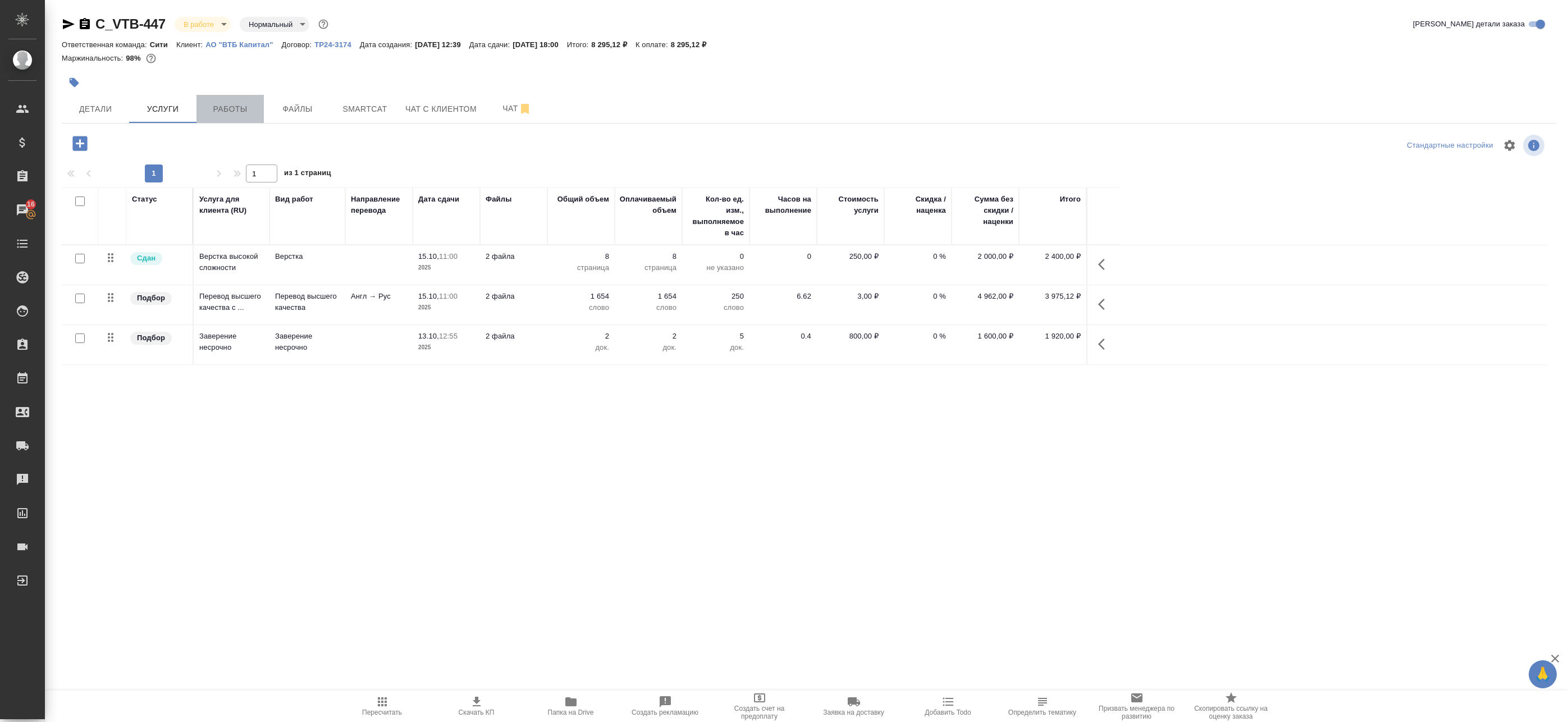
click at [252, 117] on button "Работы" at bounding box center [230, 109] width 67 height 28
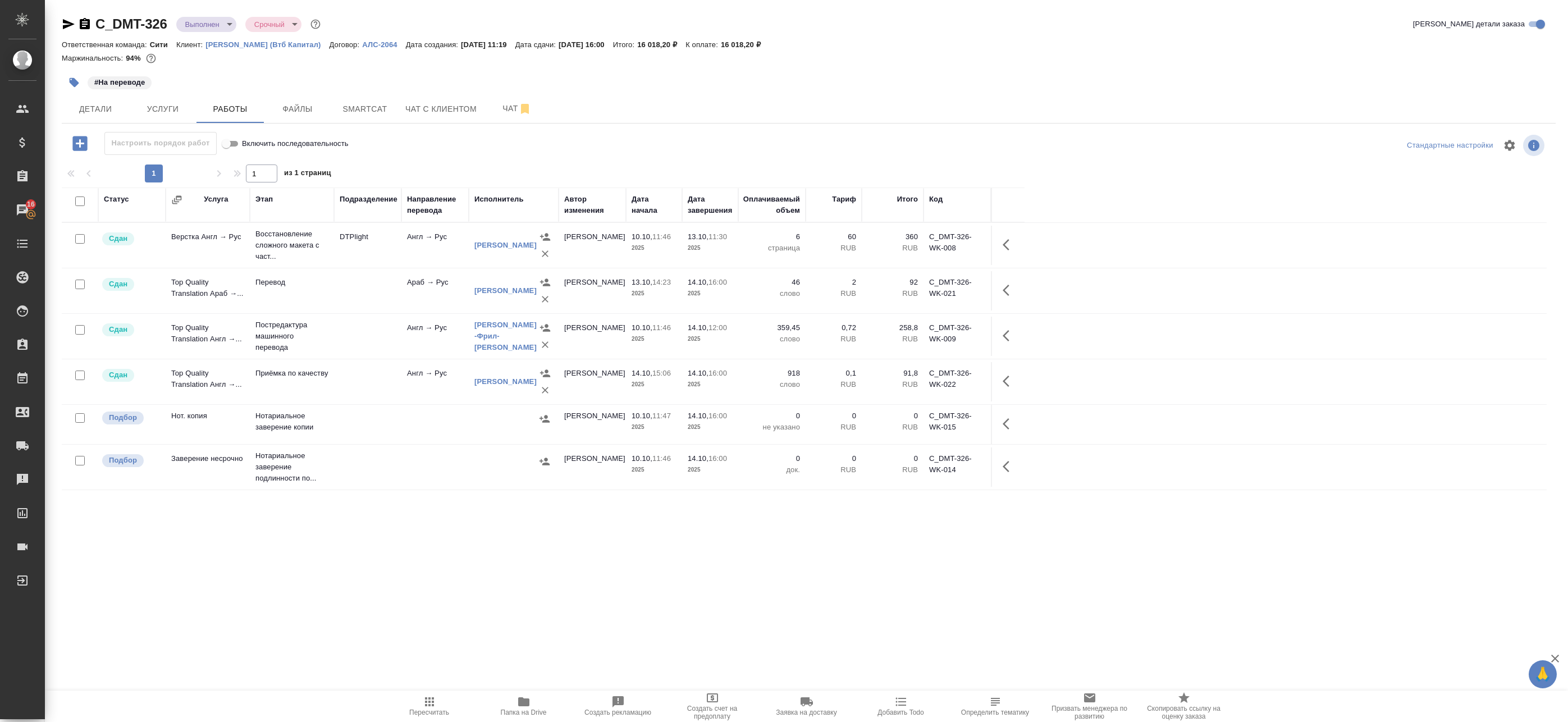
click at [446, 706] on span "Пересчитать" at bounding box center [429, 706] width 81 height 21
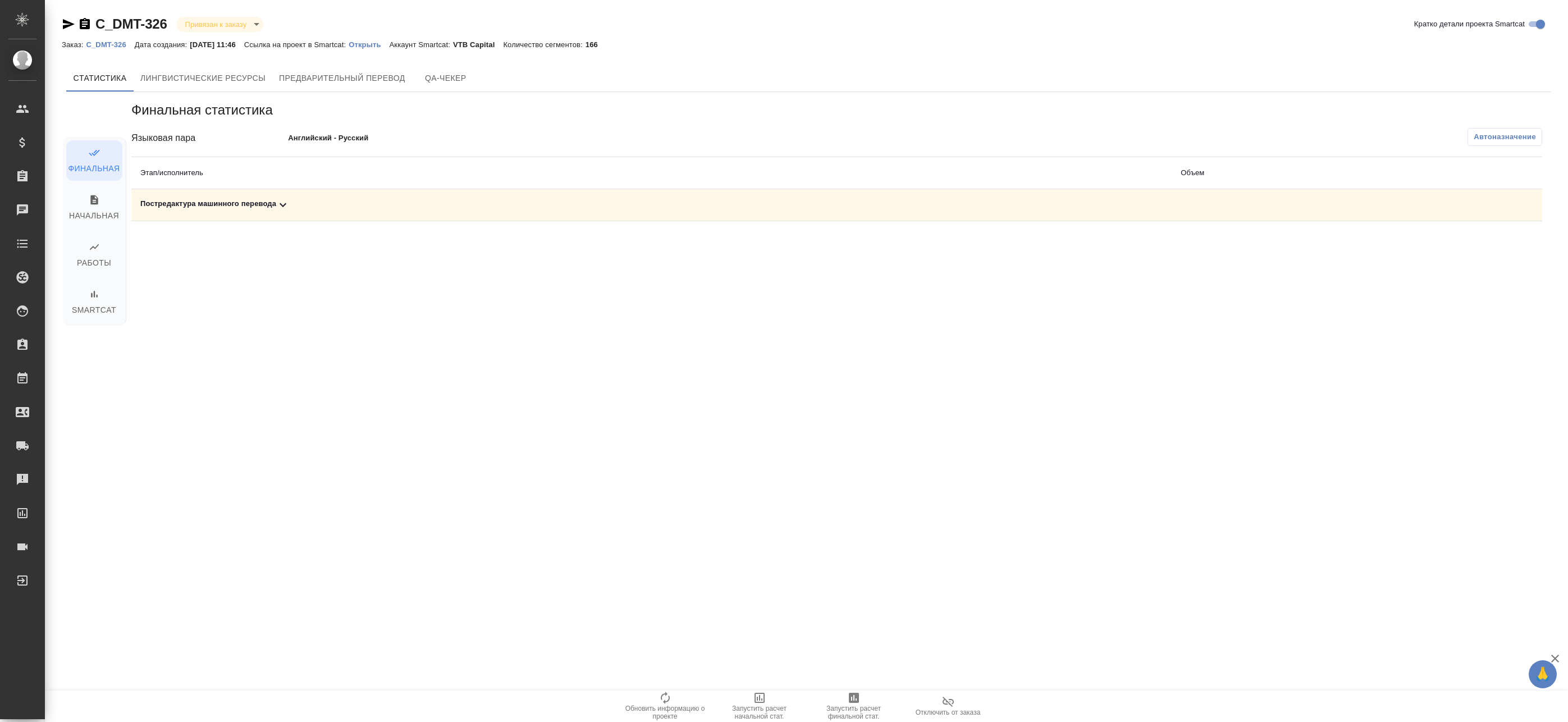
click at [410, 223] on div "Финальная статистика Языковая пара Английский - Русский Автоназначение Этап/исп…" at bounding box center [836, 309] width 1428 height 433
click at [377, 205] on div "Постредактура машинного перевода" at bounding box center [652, 204] width 1022 height 13
click at [1496, 244] on icon "button" at bounding box center [1492, 244] width 13 height 13
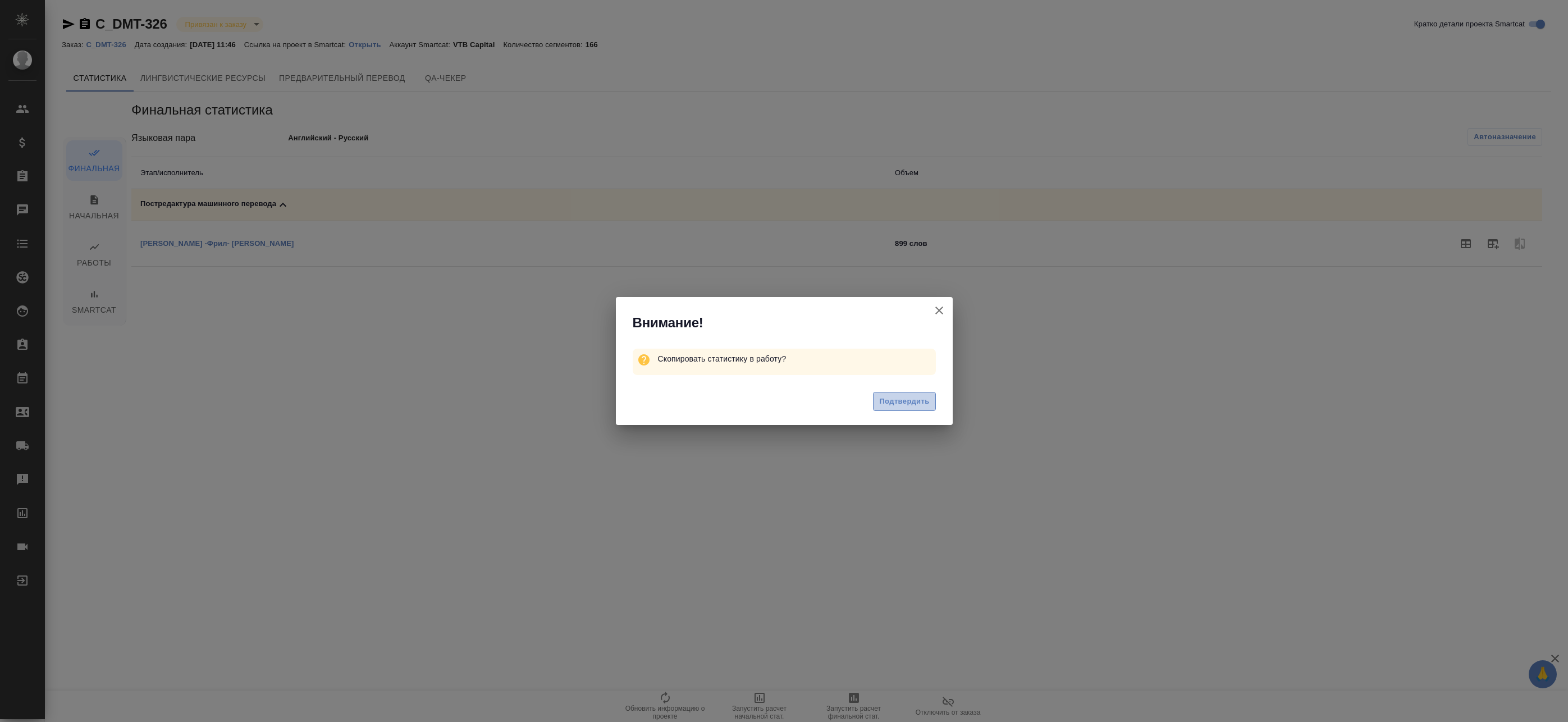
click at [885, 404] on span "Подтвердить" at bounding box center [903, 401] width 50 height 13
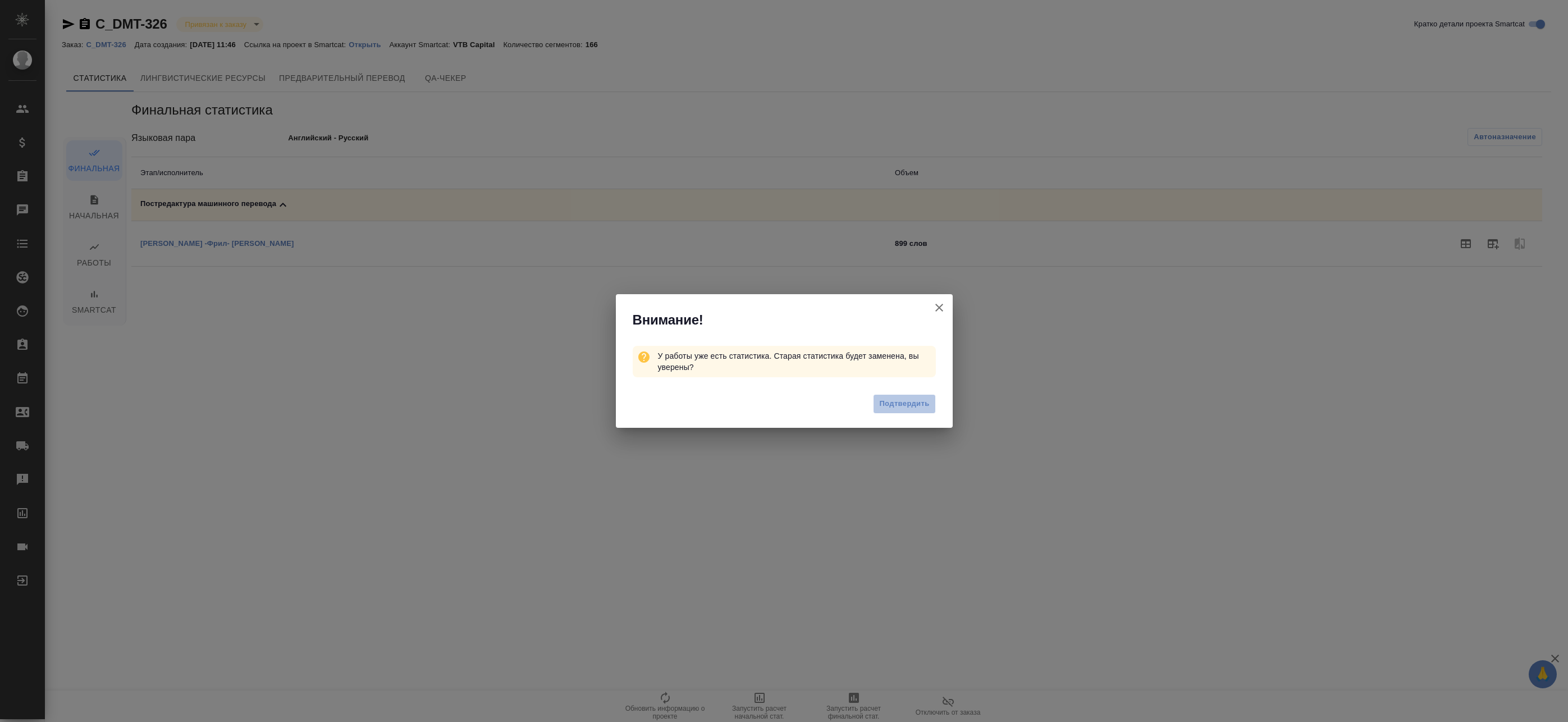
click at [900, 413] on button "Подтвердить" at bounding box center [904, 404] width 62 height 20
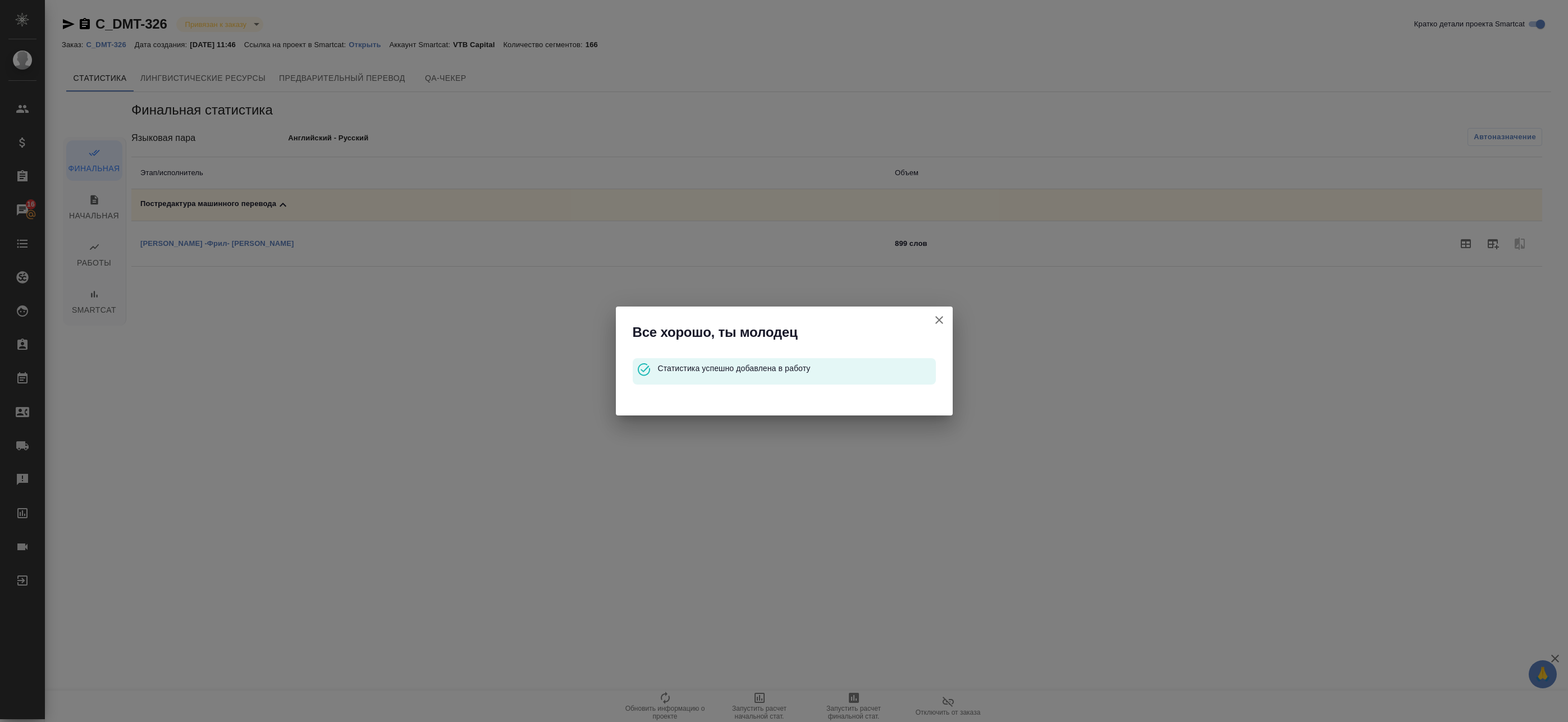
click at [943, 319] on icon "button" at bounding box center [939, 320] width 13 height 13
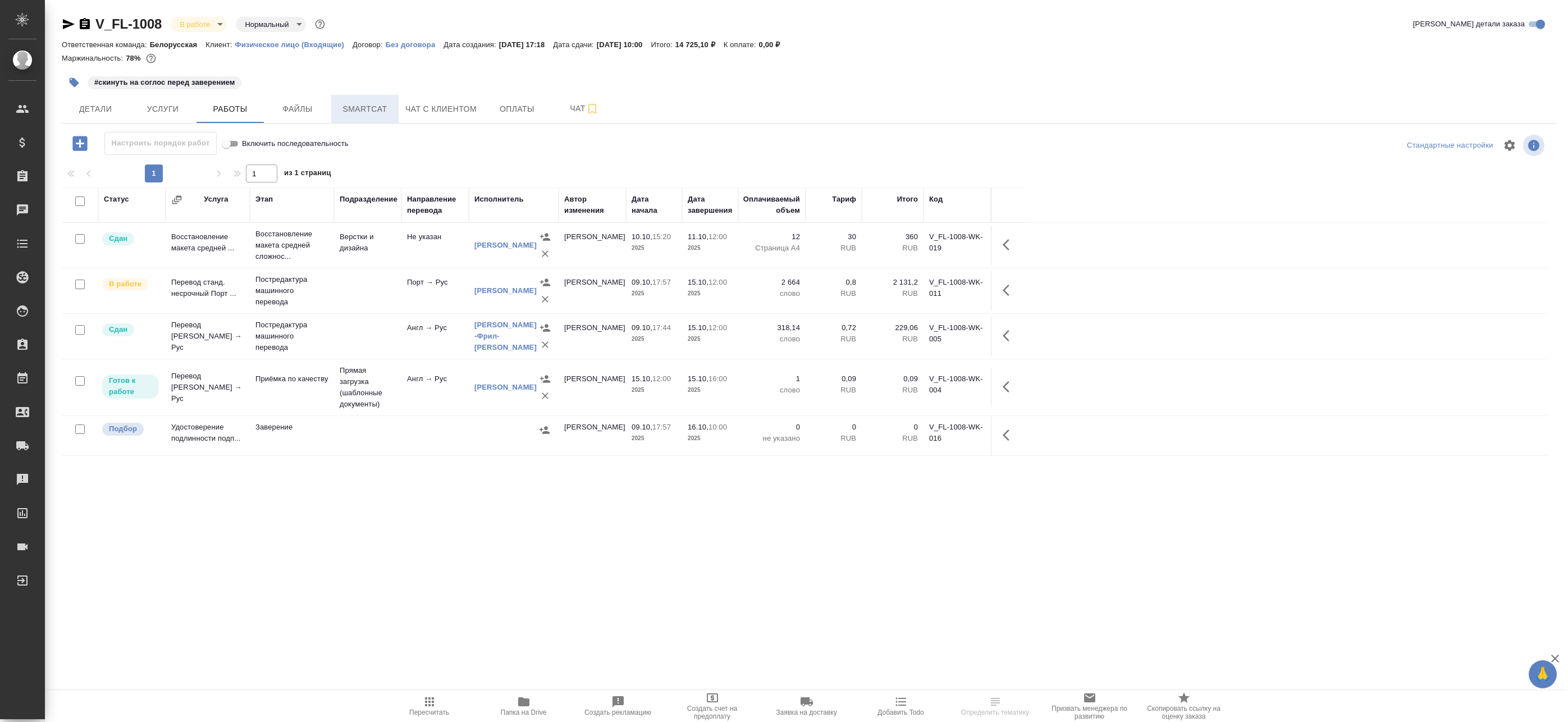
click at [343, 110] on span "Smartcat" at bounding box center [365, 109] width 54 height 14
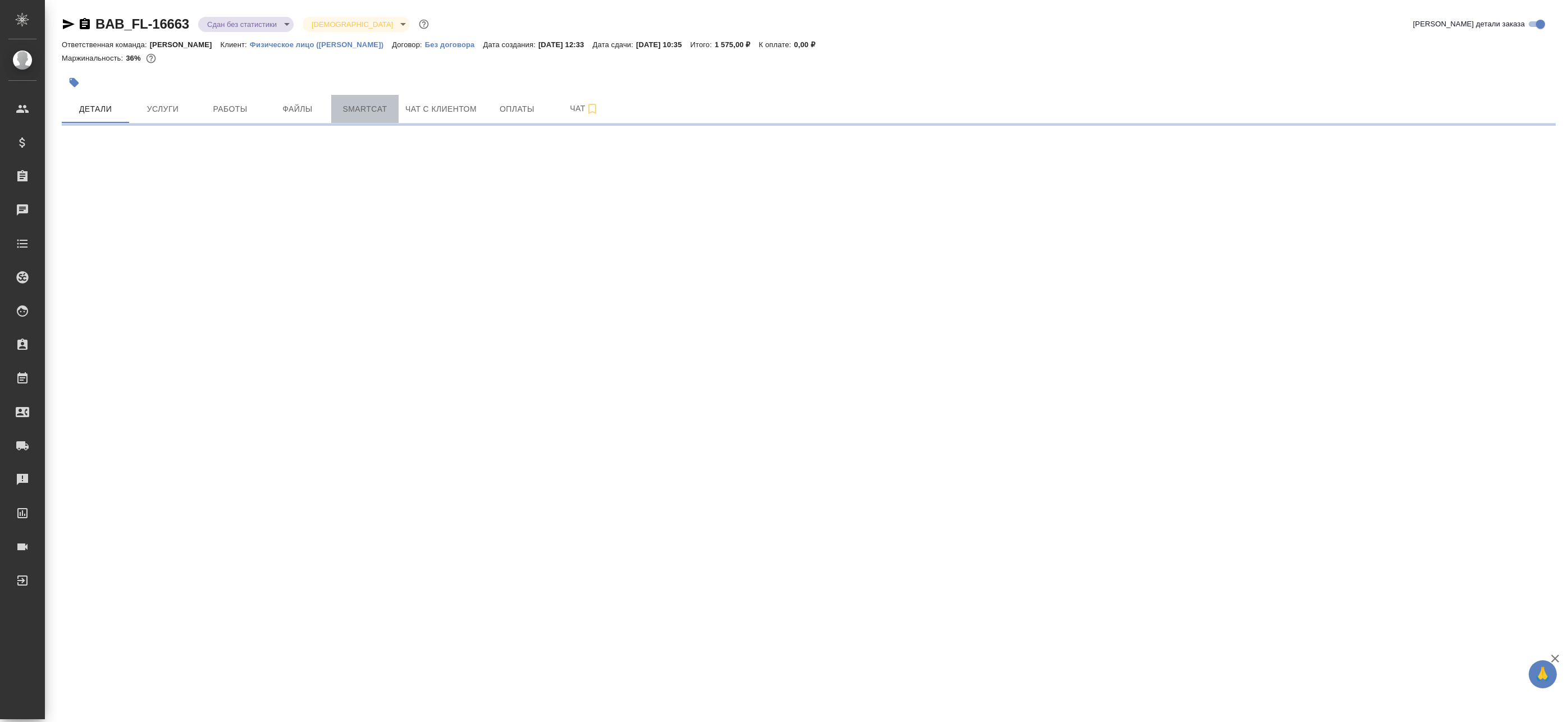
click at [348, 111] on span "Smartcat" at bounding box center [365, 109] width 54 height 14
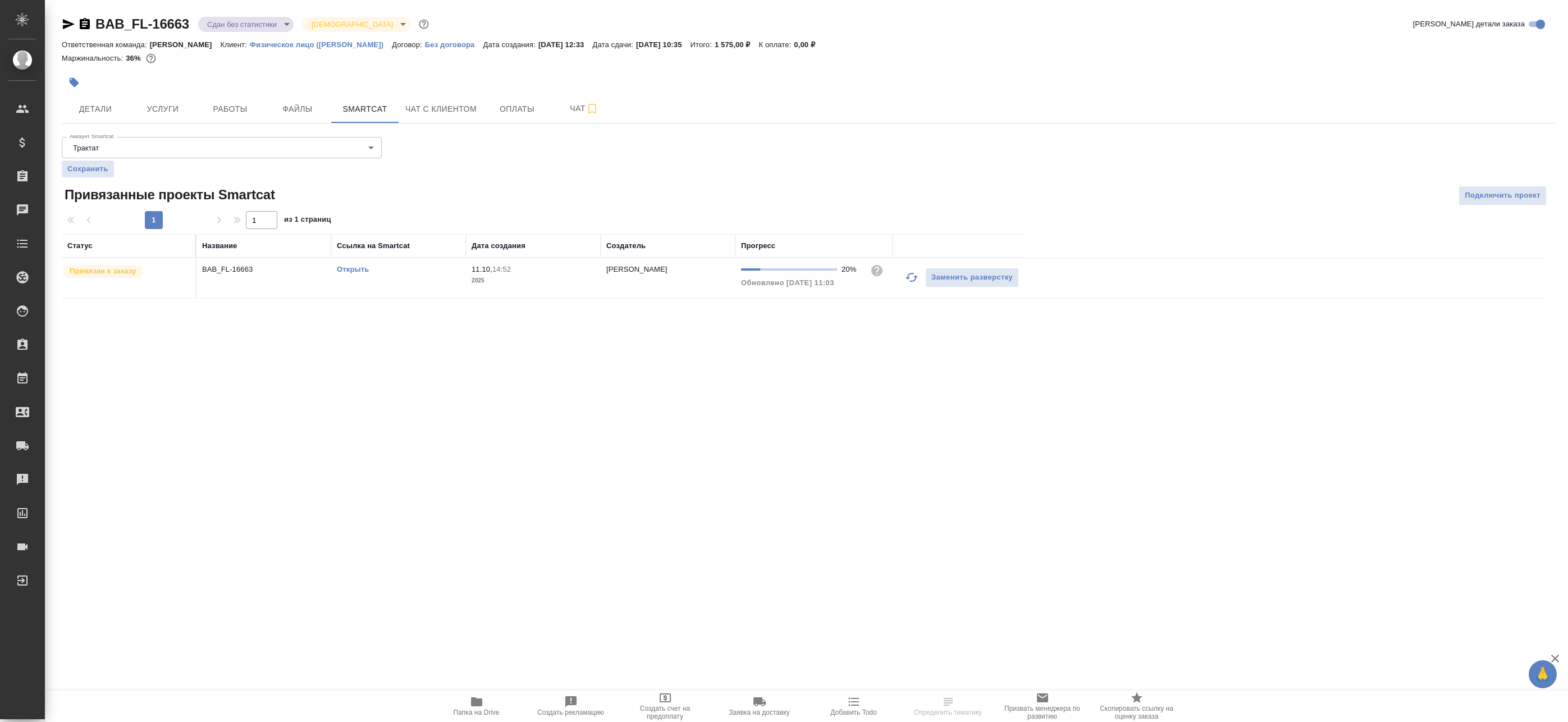
click at [416, 287] on td "Открыть" at bounding box center [398, 278] width 135 height 39
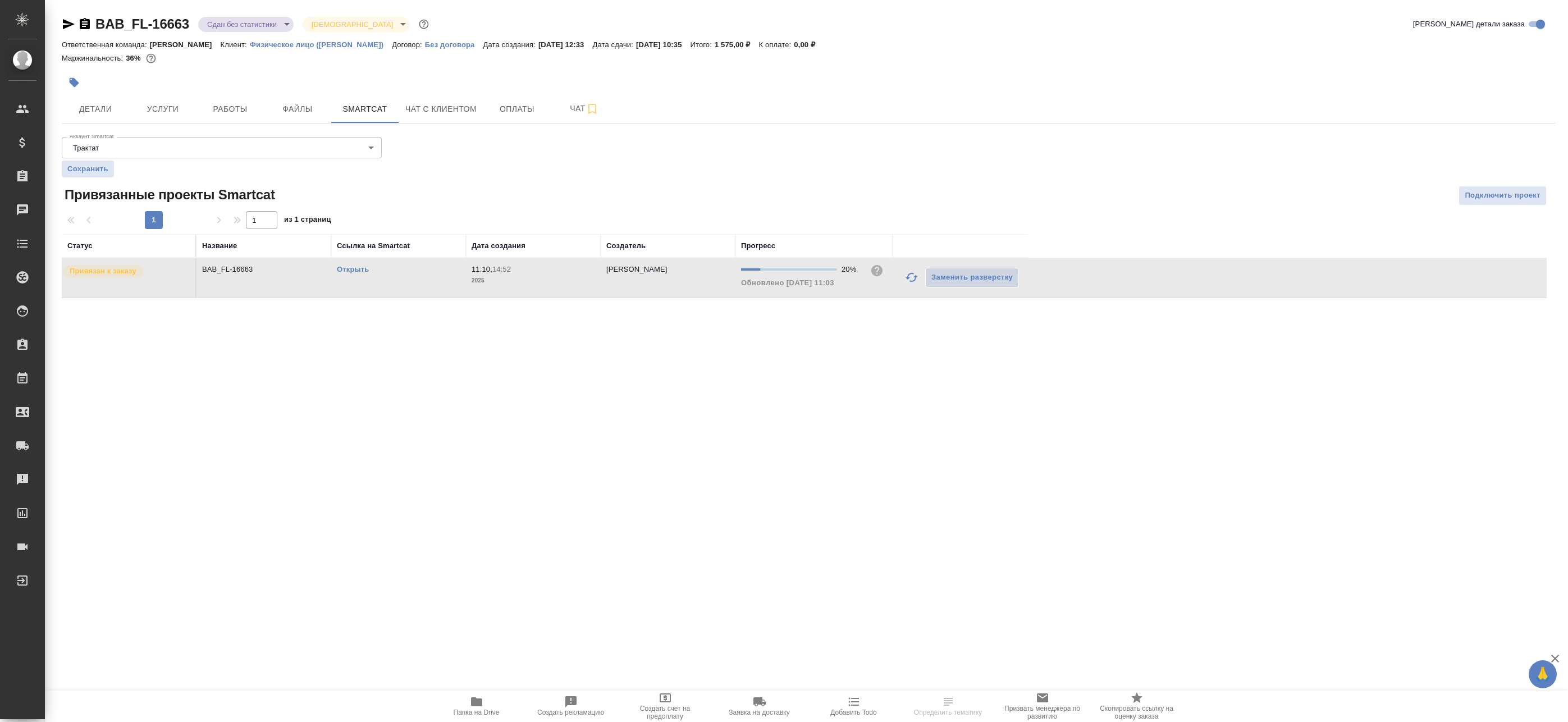
click at [416, 287] on td "Открыть" at bounding box center [398, 278] width 135 height 39
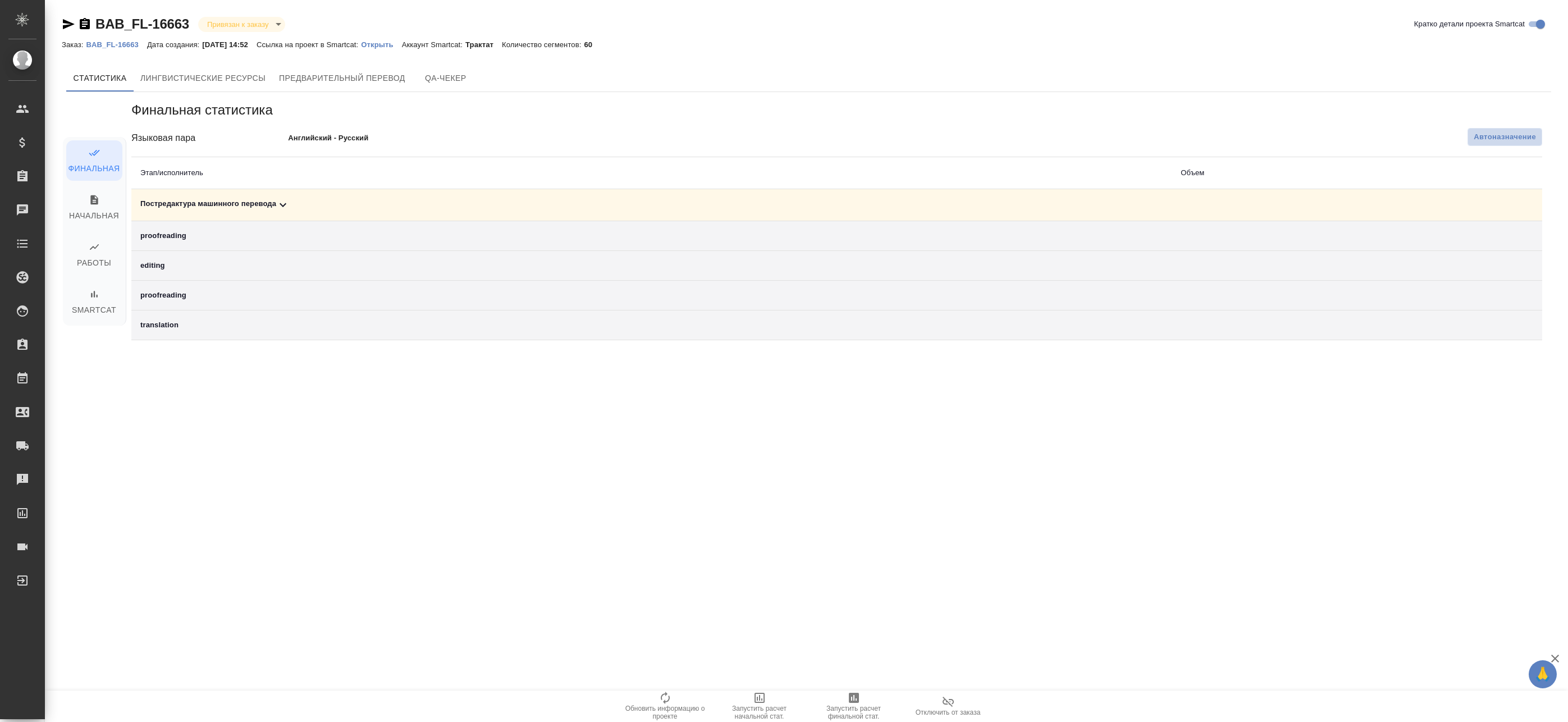
click at [1507, 133] on span "Автоназначение" at bounding box center [1504, 137] width 62 height 11
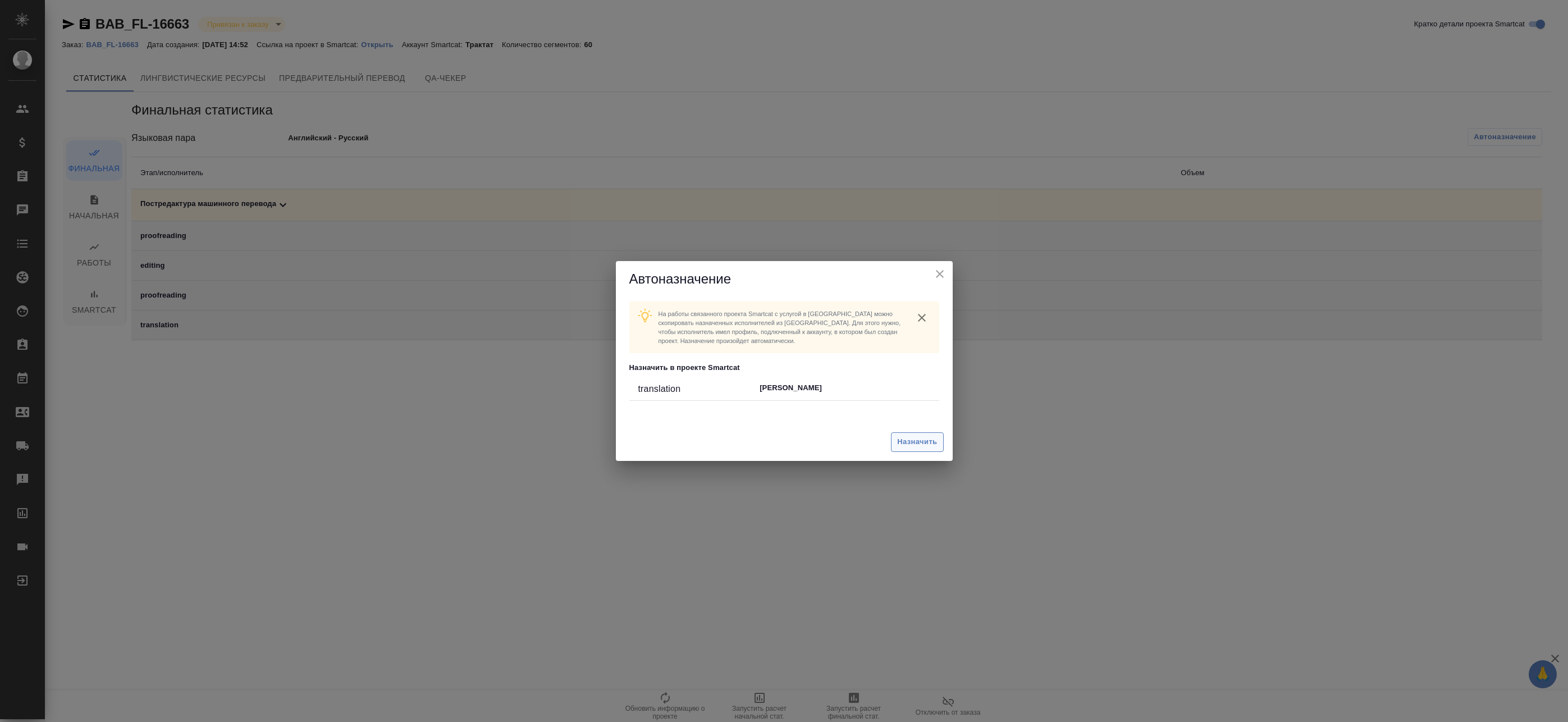
click at [902, 436] on span "Назначить" at bounding box center [916, 442] width 40 height 13
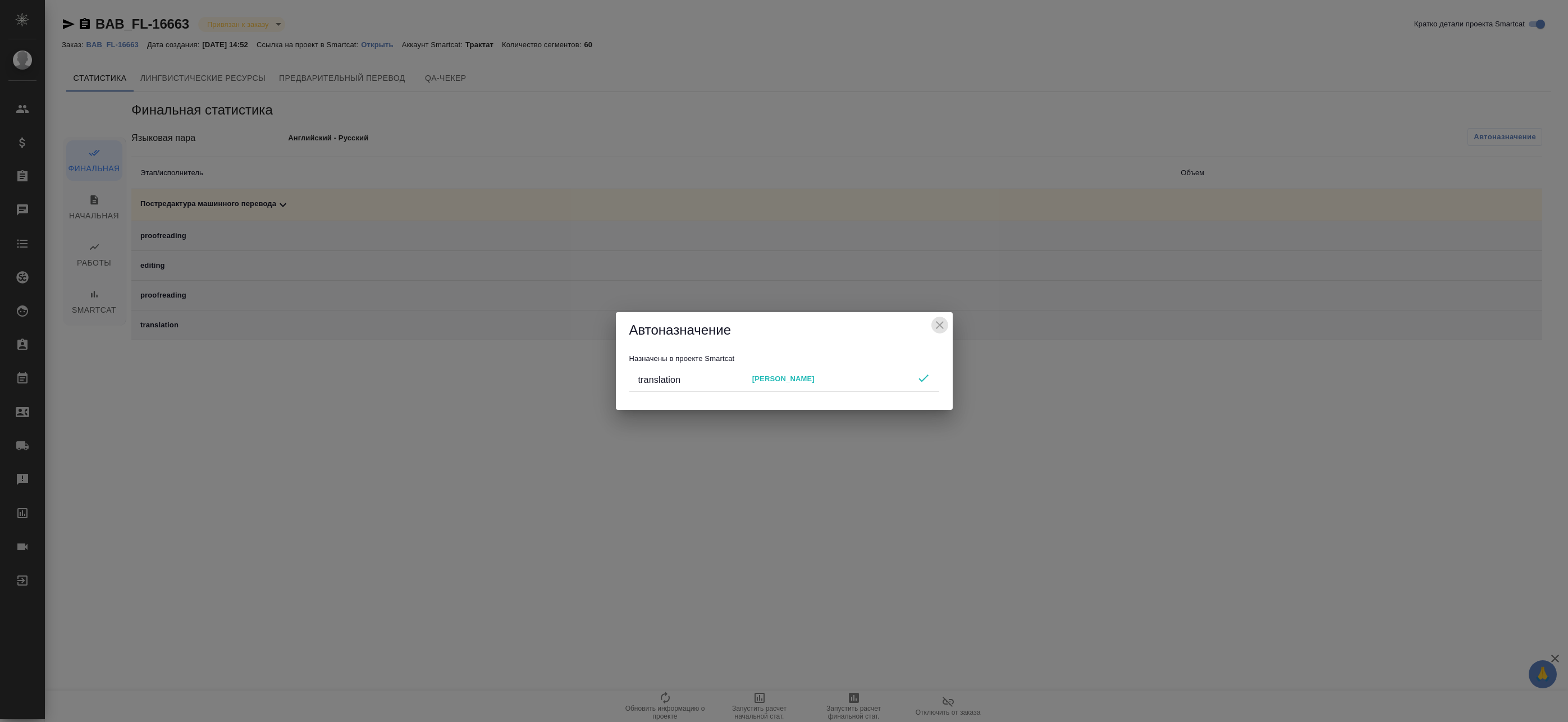
drag, startPoint x: 944, startPoint y: 320, endPoint x: 944, endPoint y: 325, distance: 5.0
click at [944, 320] on icon "close" at bounding box center [939, 325] width 13 height 13
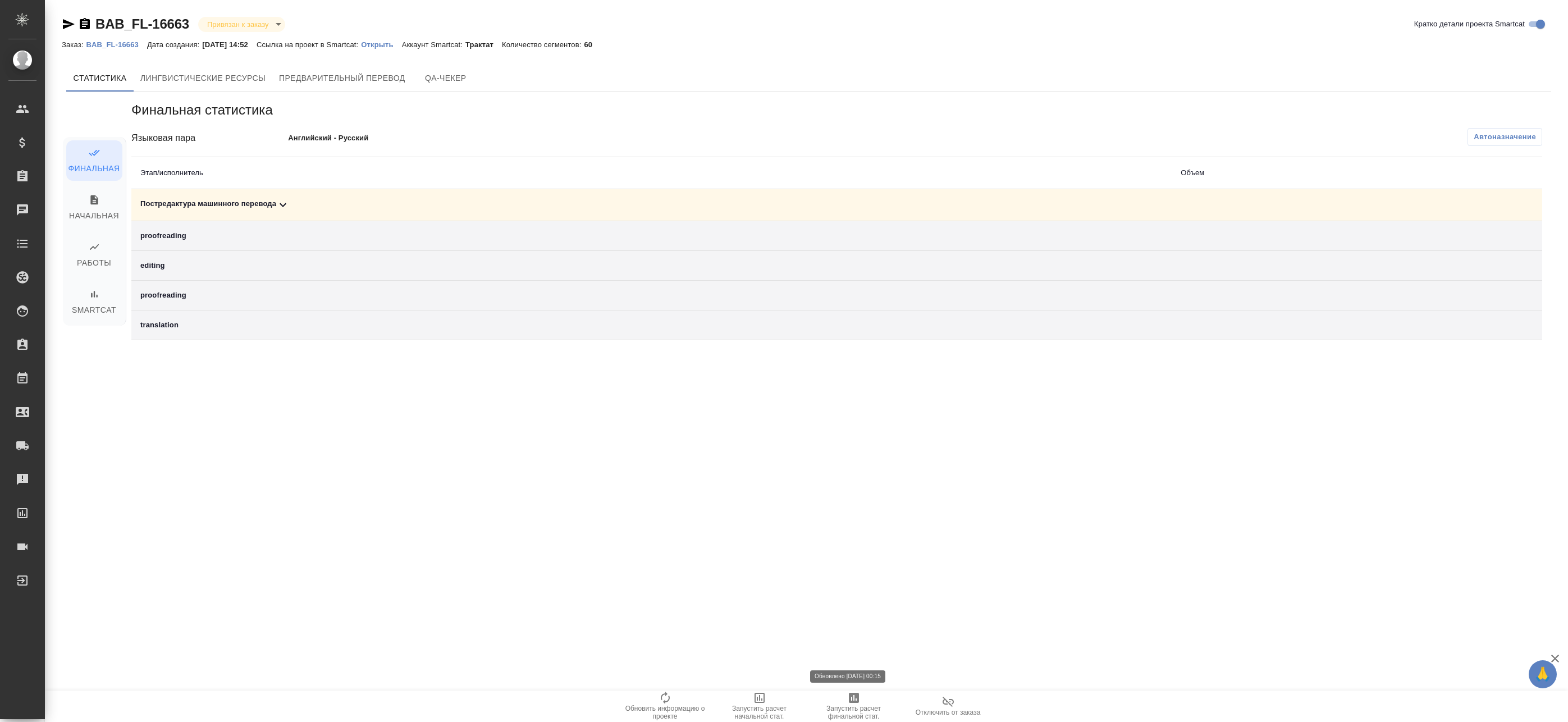
click at [862, 696] on span "Запустить расчет финальной стат." at bounding box center [853, 706] width 81 height 29
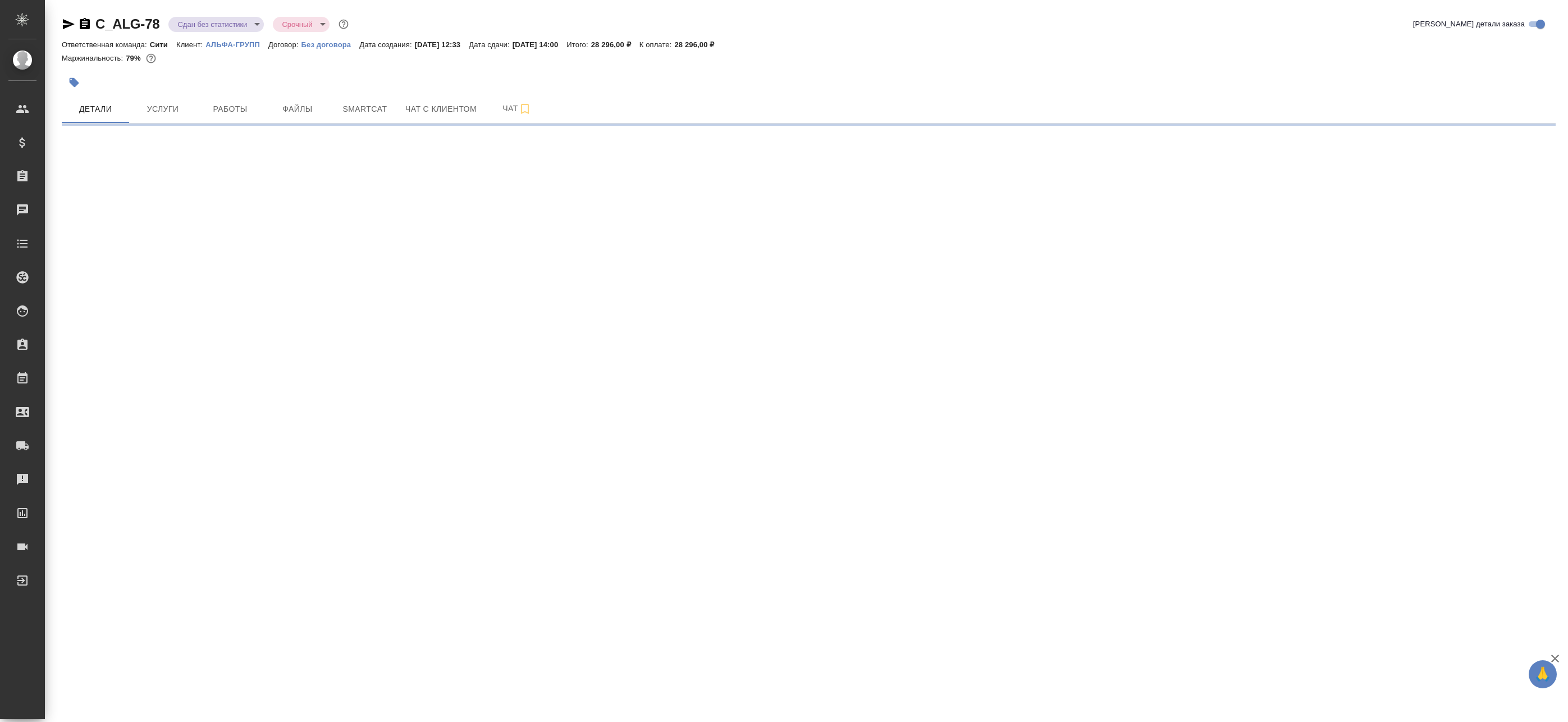
select select "RU"
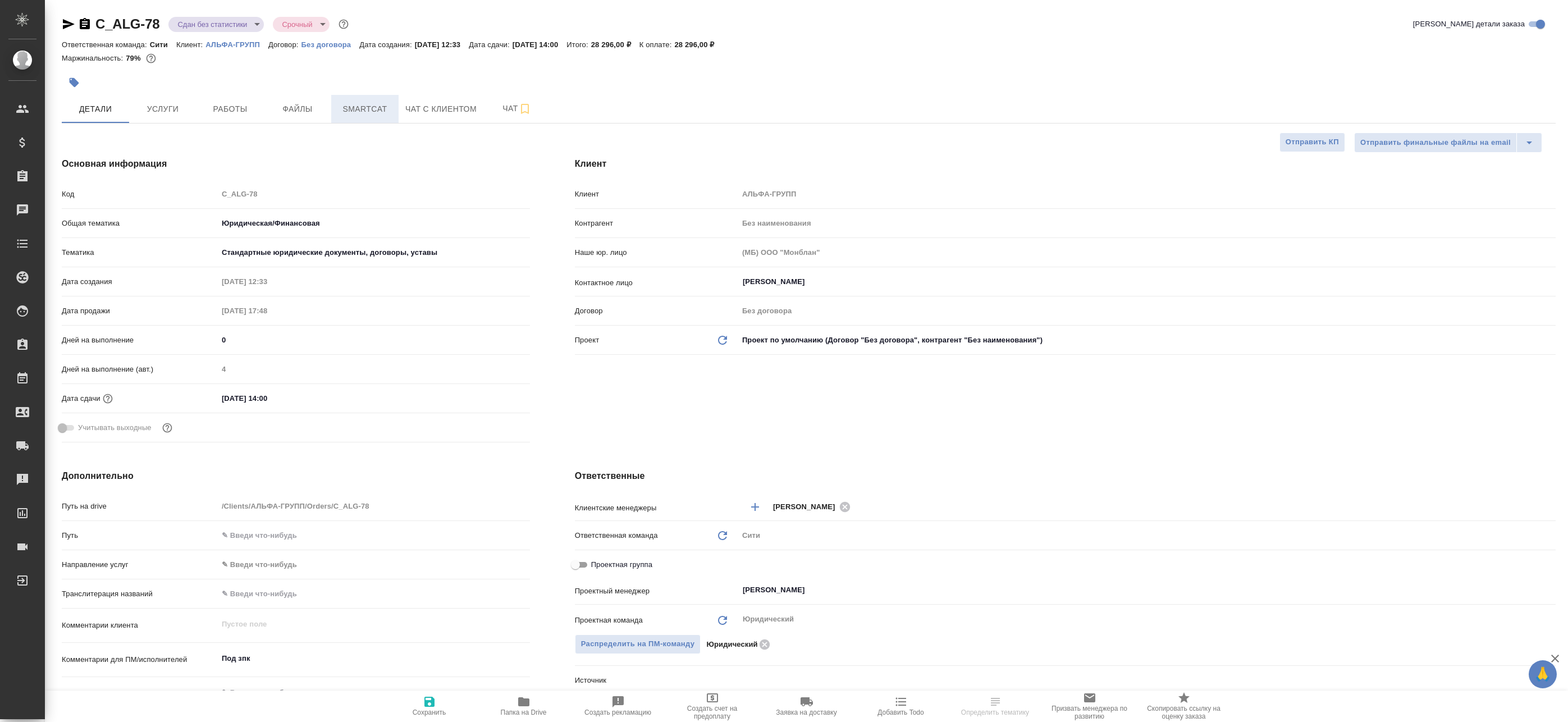
type textarea "x"
click at [377, 114] on span "Smartcat" at bounding box center [365, 109] width 54 height 14
type textarea "x"
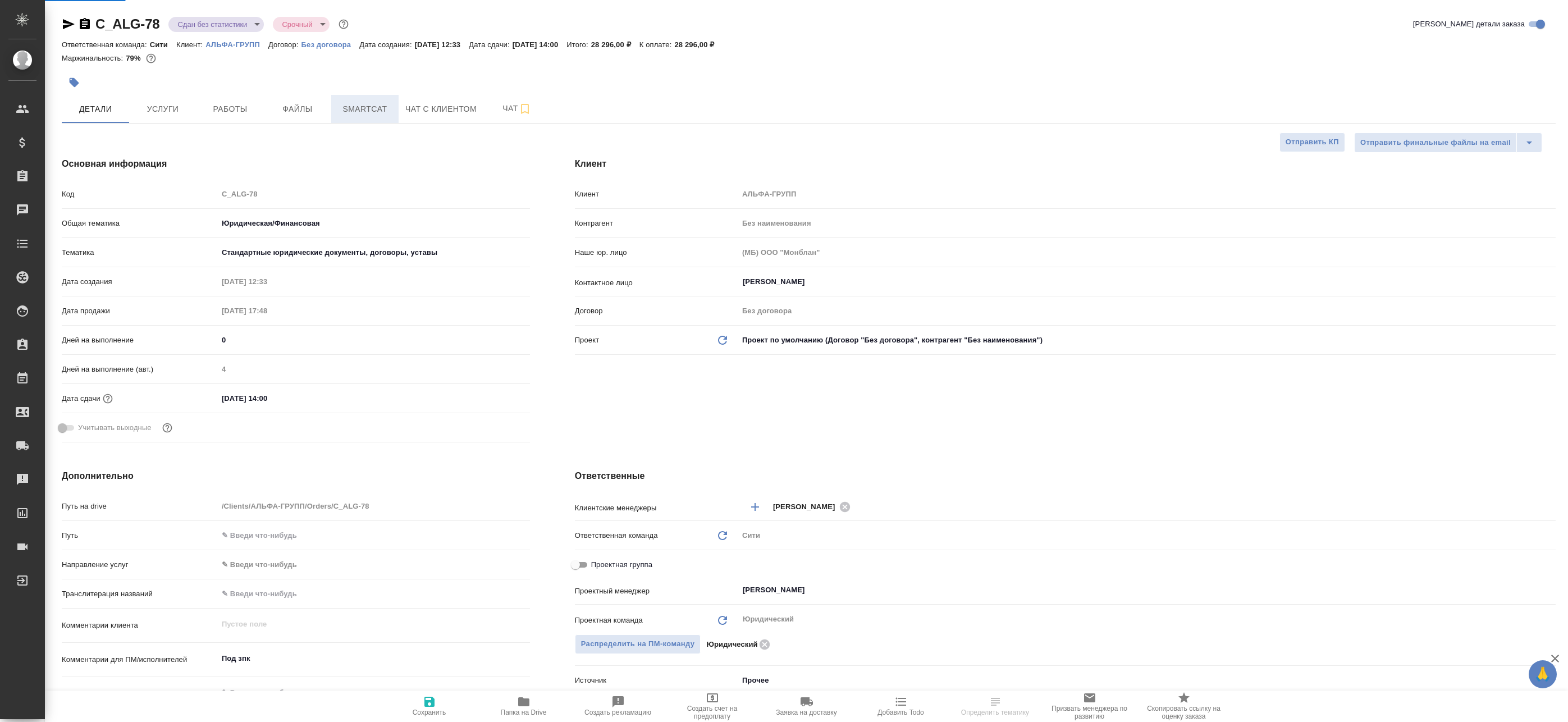
type textarea "x"
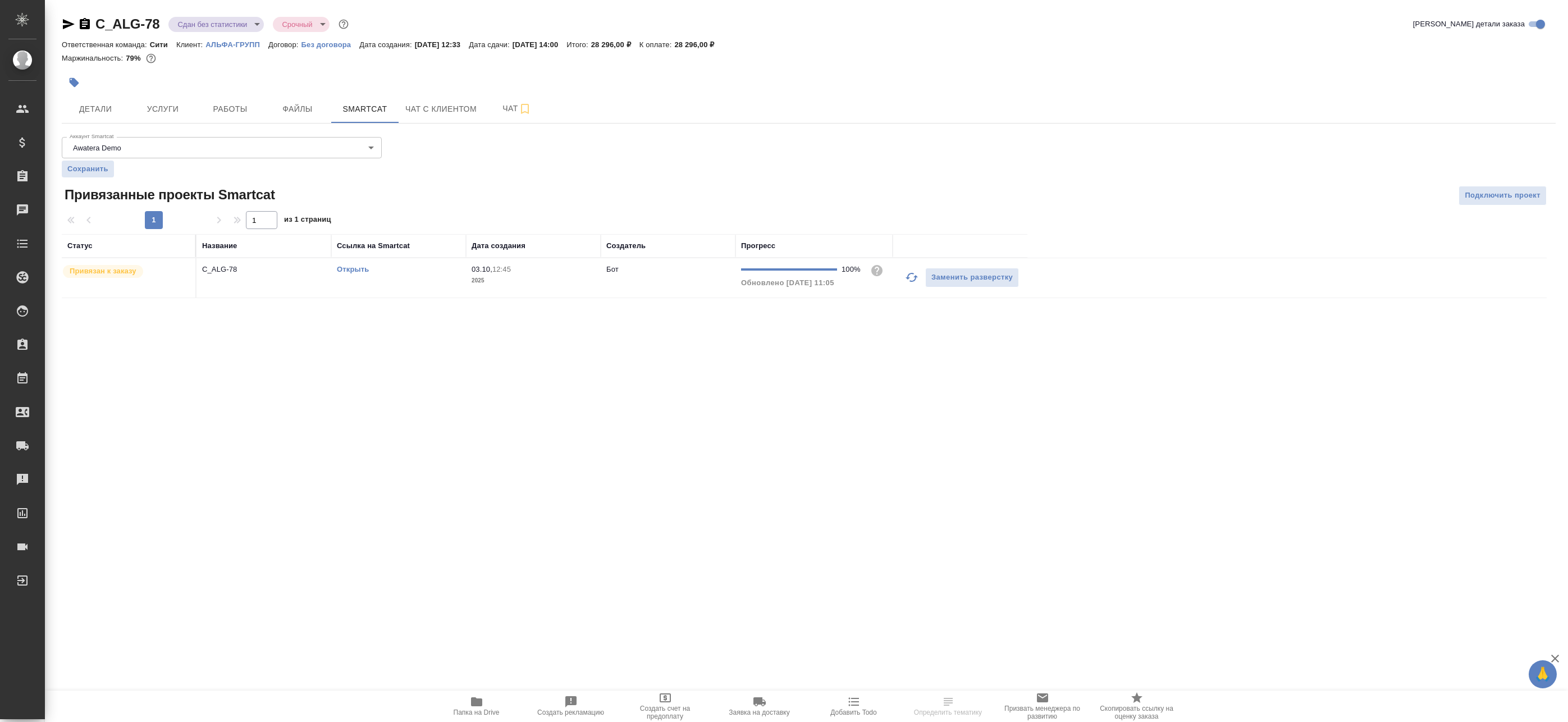
click at [658, 283] on td "Бот" at bounding box center [668, 278] width 135 height 39
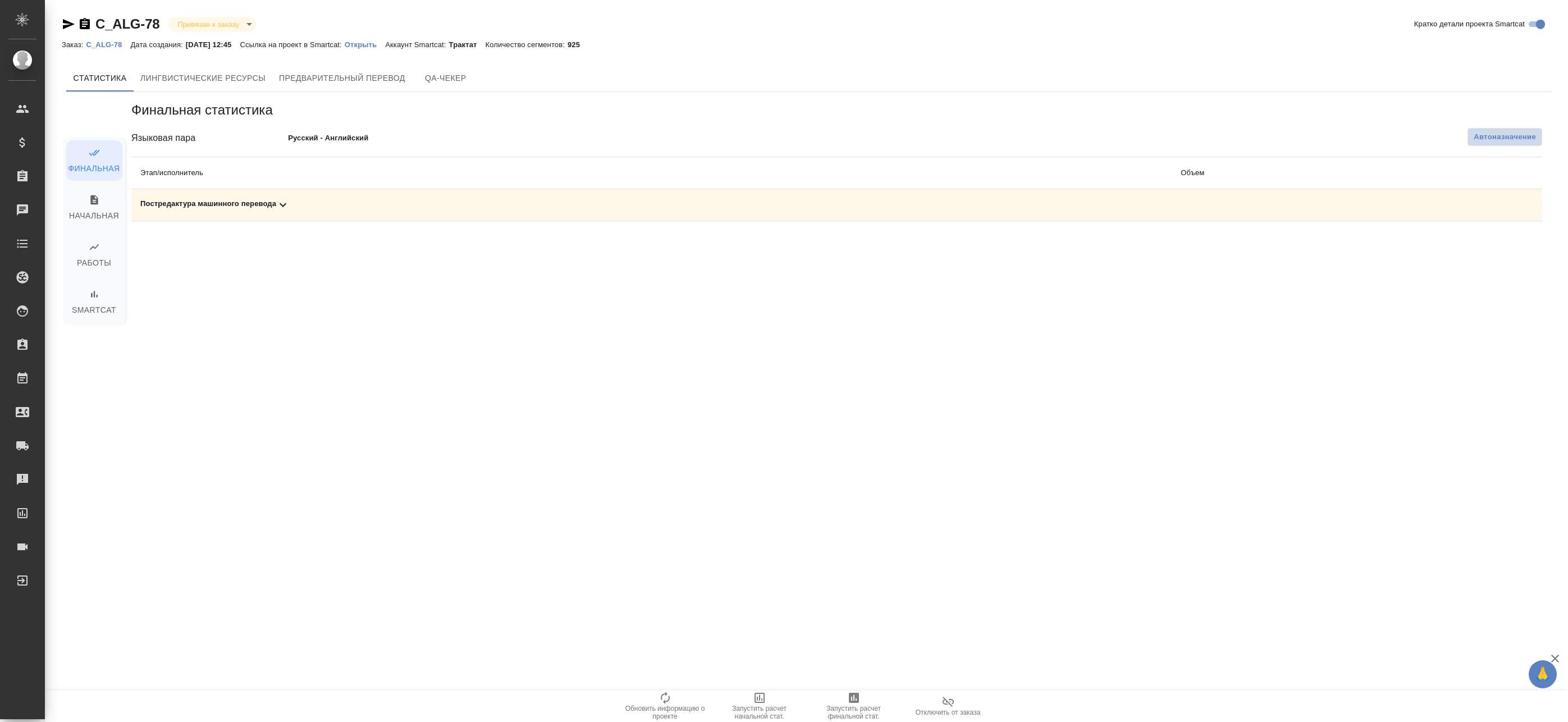
click at [1492, 137] on span "Автоназначение" at bounding box center [1504, 137] width 62 height 11
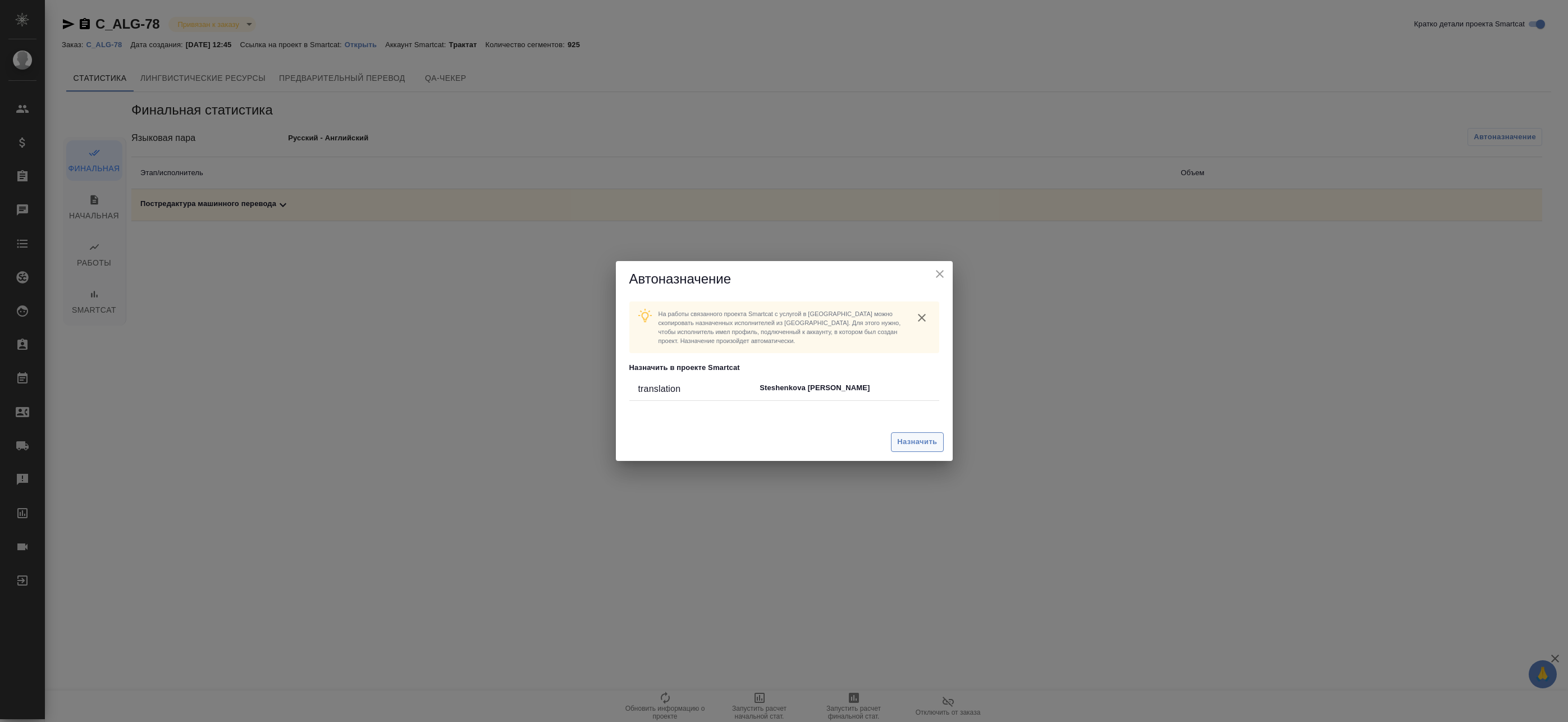
click at [916, 437] on span "Назначить" at bounding box center [916, 442] width 40 height 13
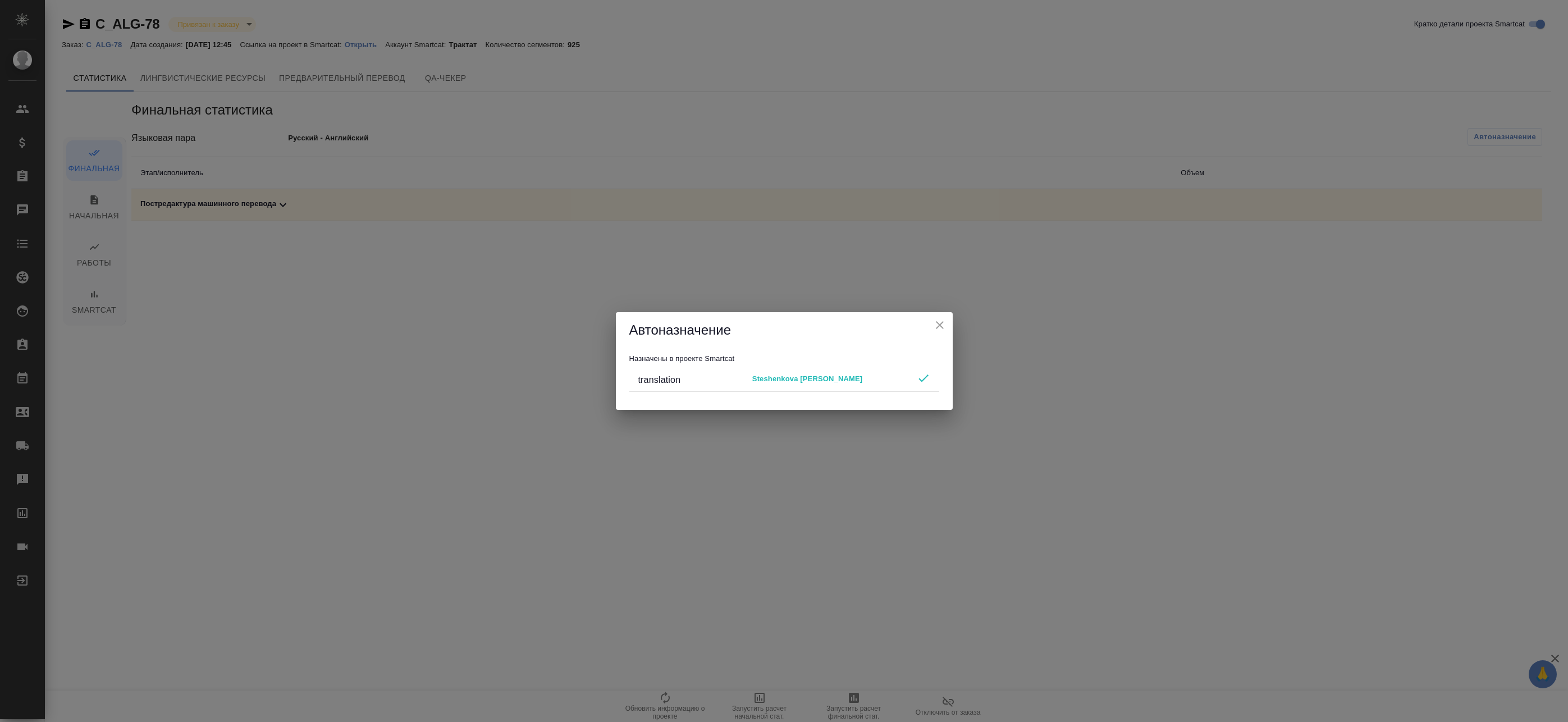
click at [939, 323] on icon "close" at bounding box center [939, 325] width 13 height 13
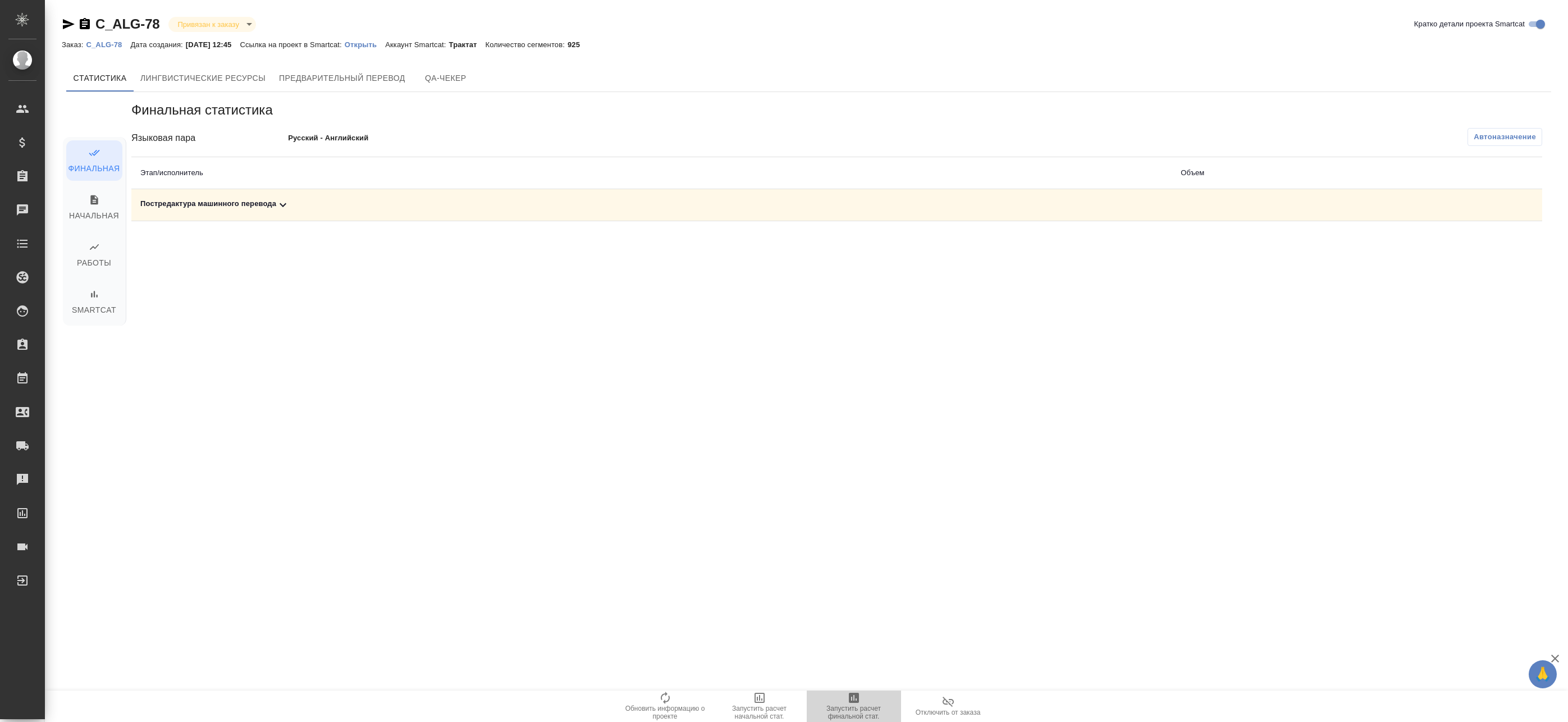
click at [863, 698] on span "Запустить расчет финальной стат." at bounding box center [853, 706] width 81 height 29
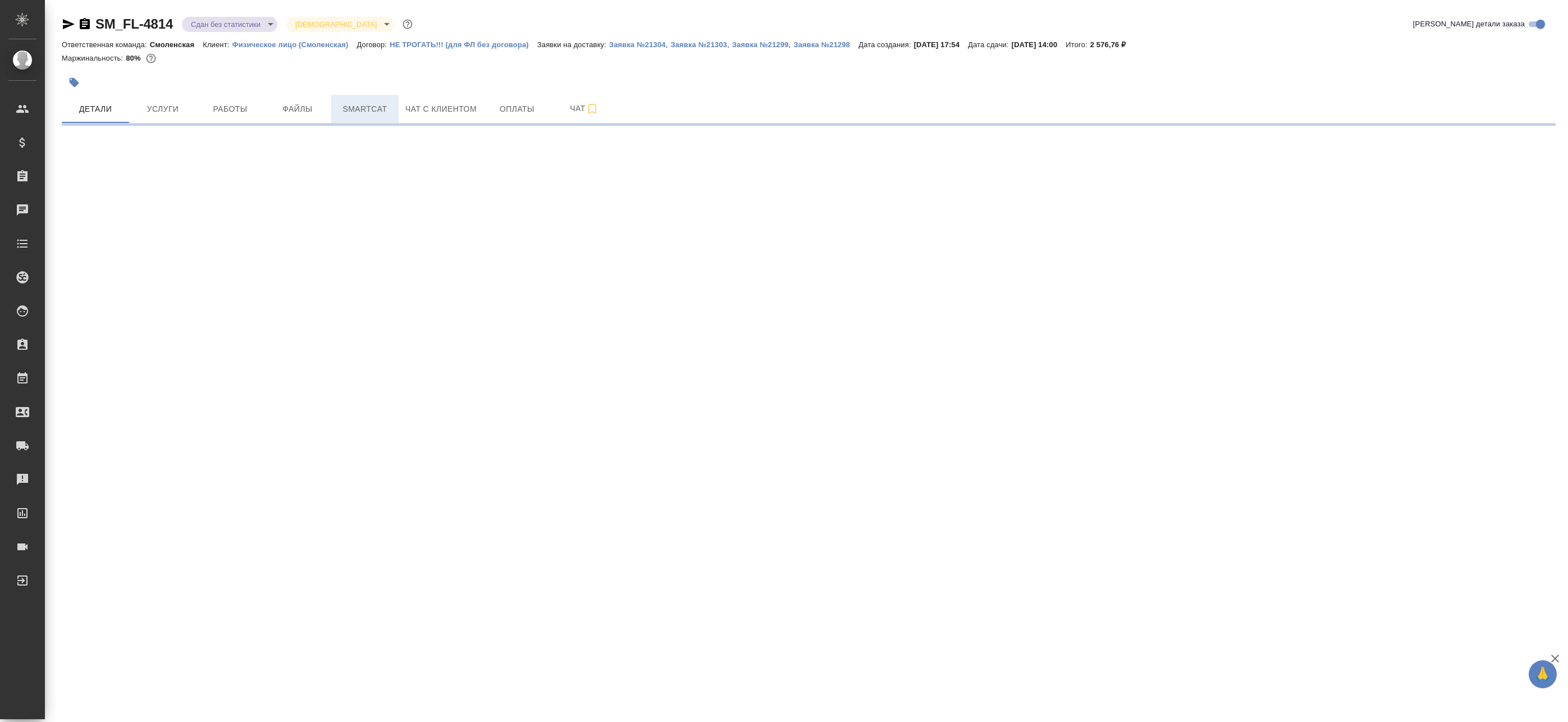
click at [385, 111] on span "Smartcat" at bounding box center [365, 109] width 54 height 14
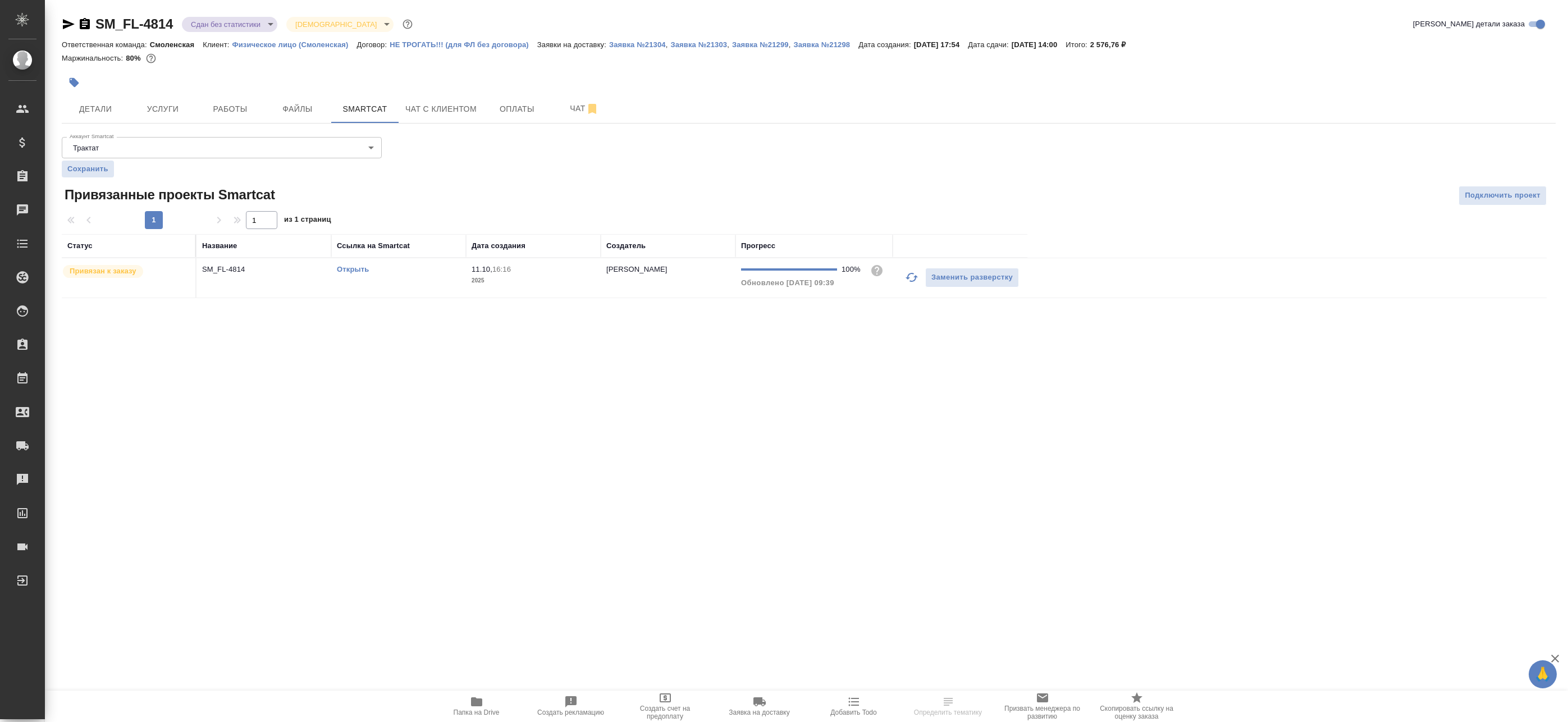
click at [582, 294] on td "11.10, 16:16 2025" at bounding box center [533, 278] width 135 height 39
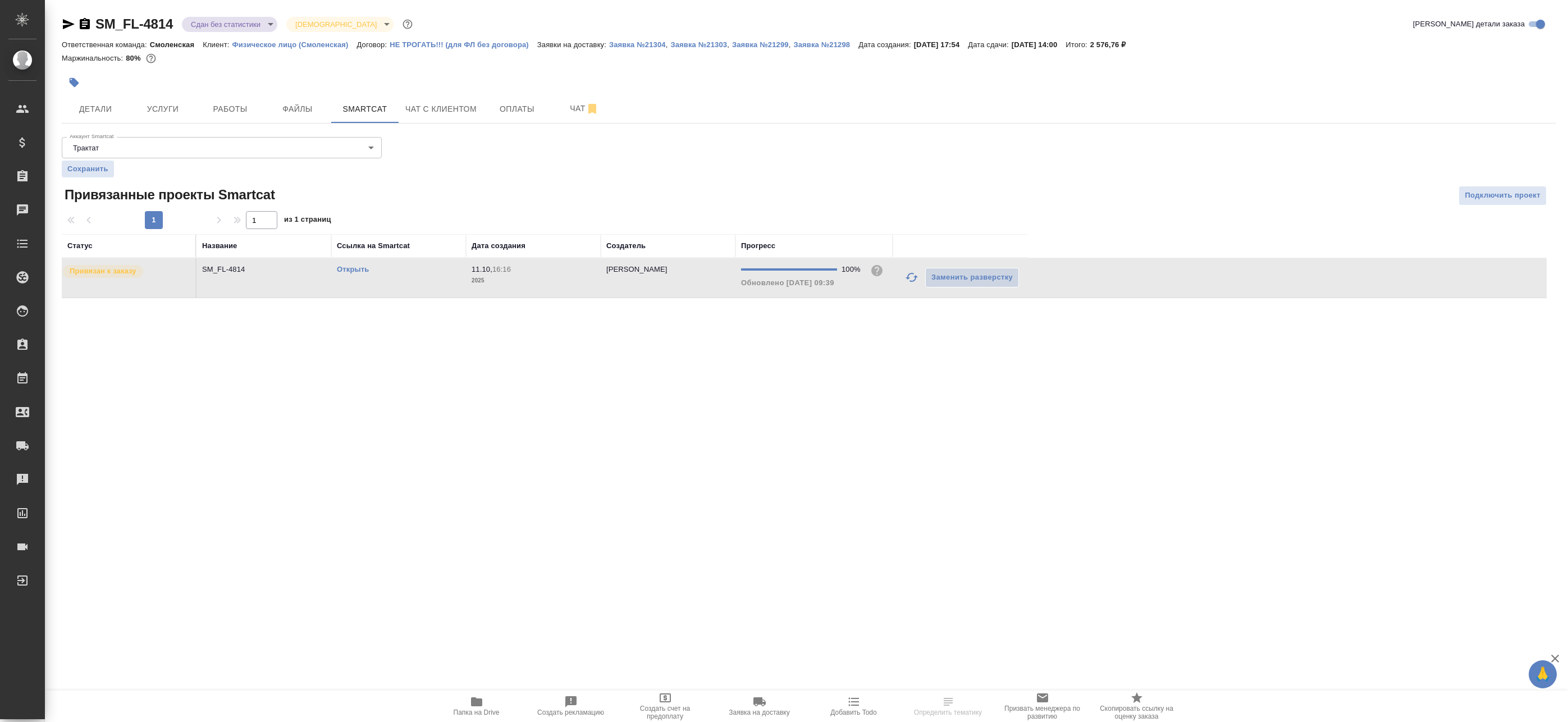
click at [582, 294] on td "11.10, 16:16 2025" at bounding box center [533, 278] width 135 height 39
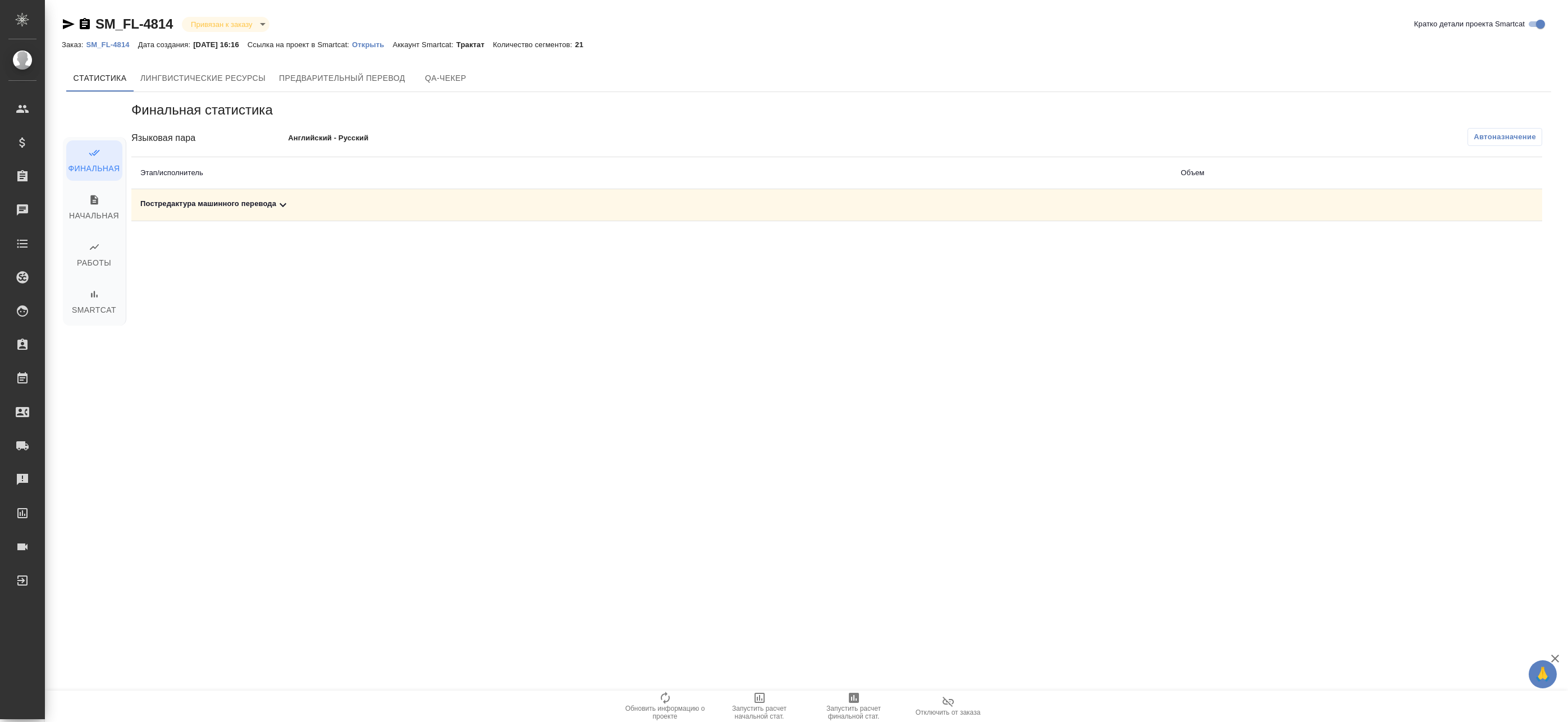
click at [1515, 137] on span "Автоназначение" at bounding box center [1504, 137] width 62 height 11
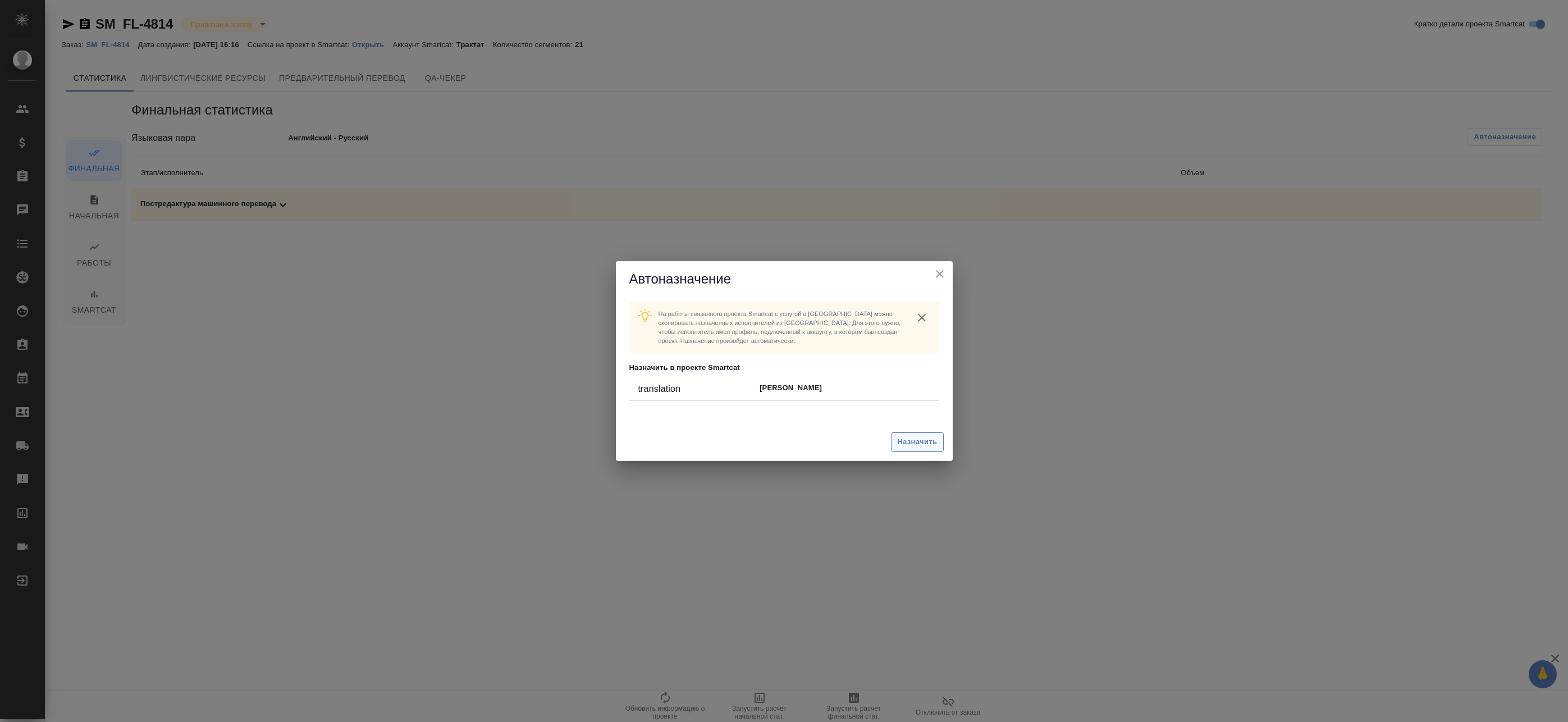
click at [894, 442] on button "Назначить" at bounding box center [917, 442] width 52 height 20
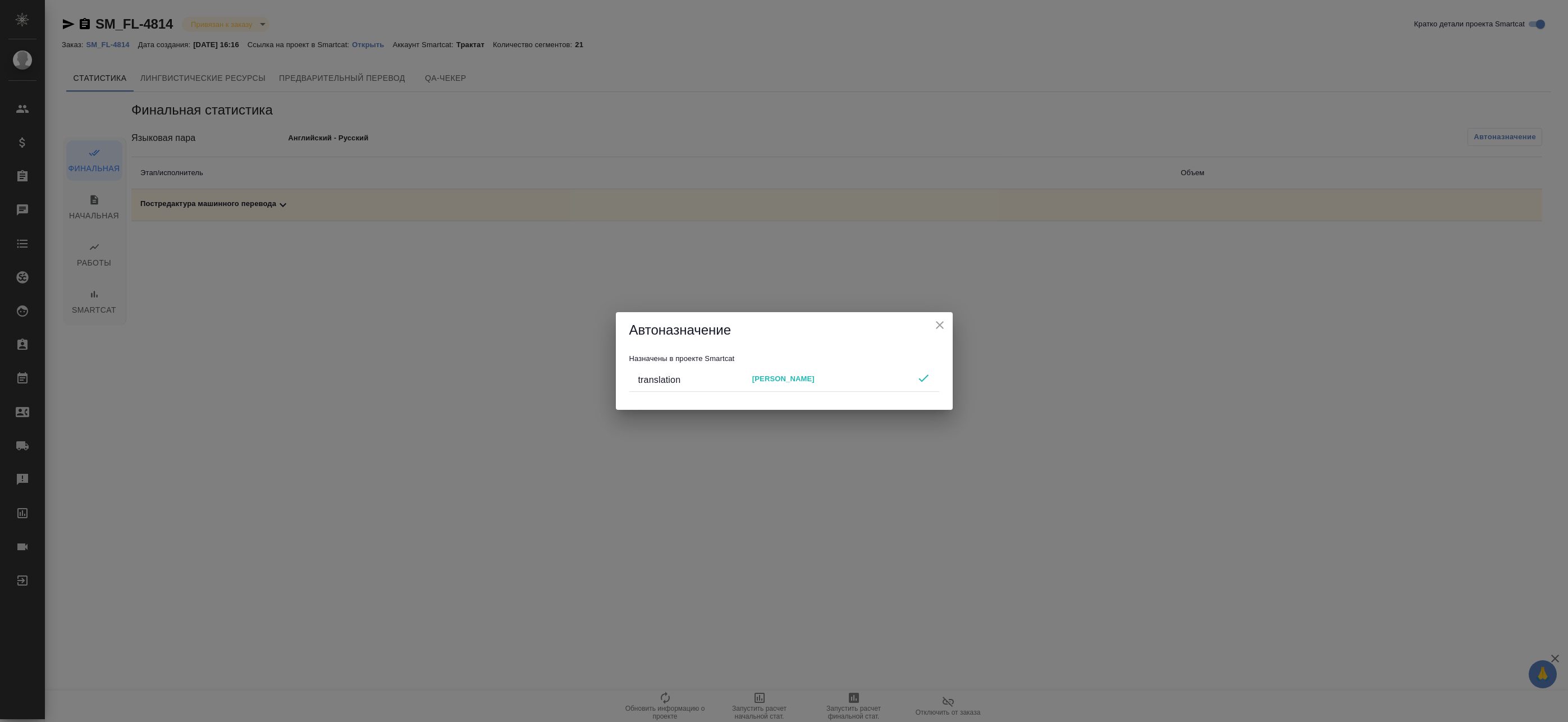
click at [943, 326] on icon "close" at bounding box center [939, 325] width 13 height 13
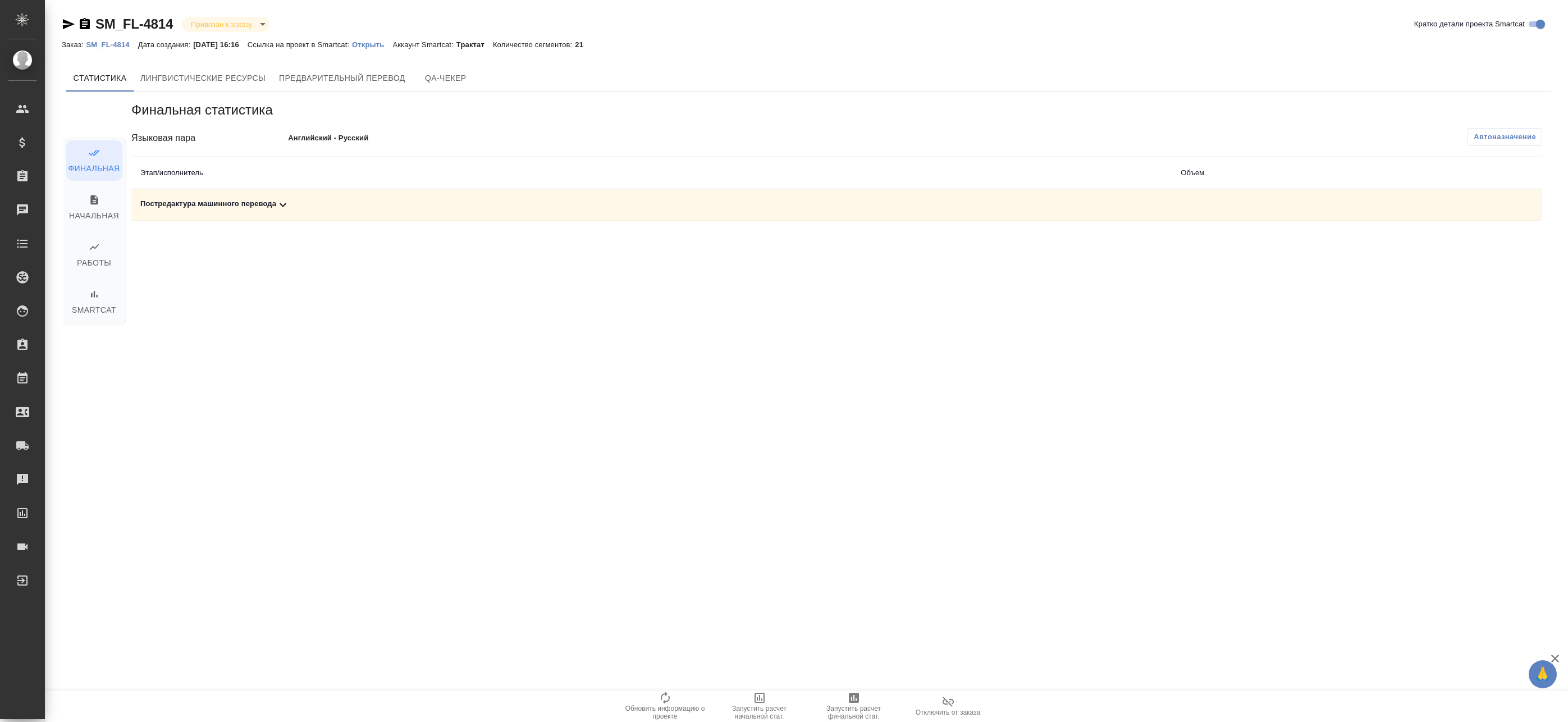
drag, startPoint x: 857, startPoint y: 681, endPoint x: 857, endPoint y: 694, distance: 13.0
click at [857, 684] on div ".cls-1 fill:#fff; AWATERA Badanyan Artak Клиенты Спецификации Заказы Чаты Todo …" at bounding box center [784, 361] width 1568 height 722
click at [857, 698] on icon "button" at bounding box center [853, 697] width 10 height 10
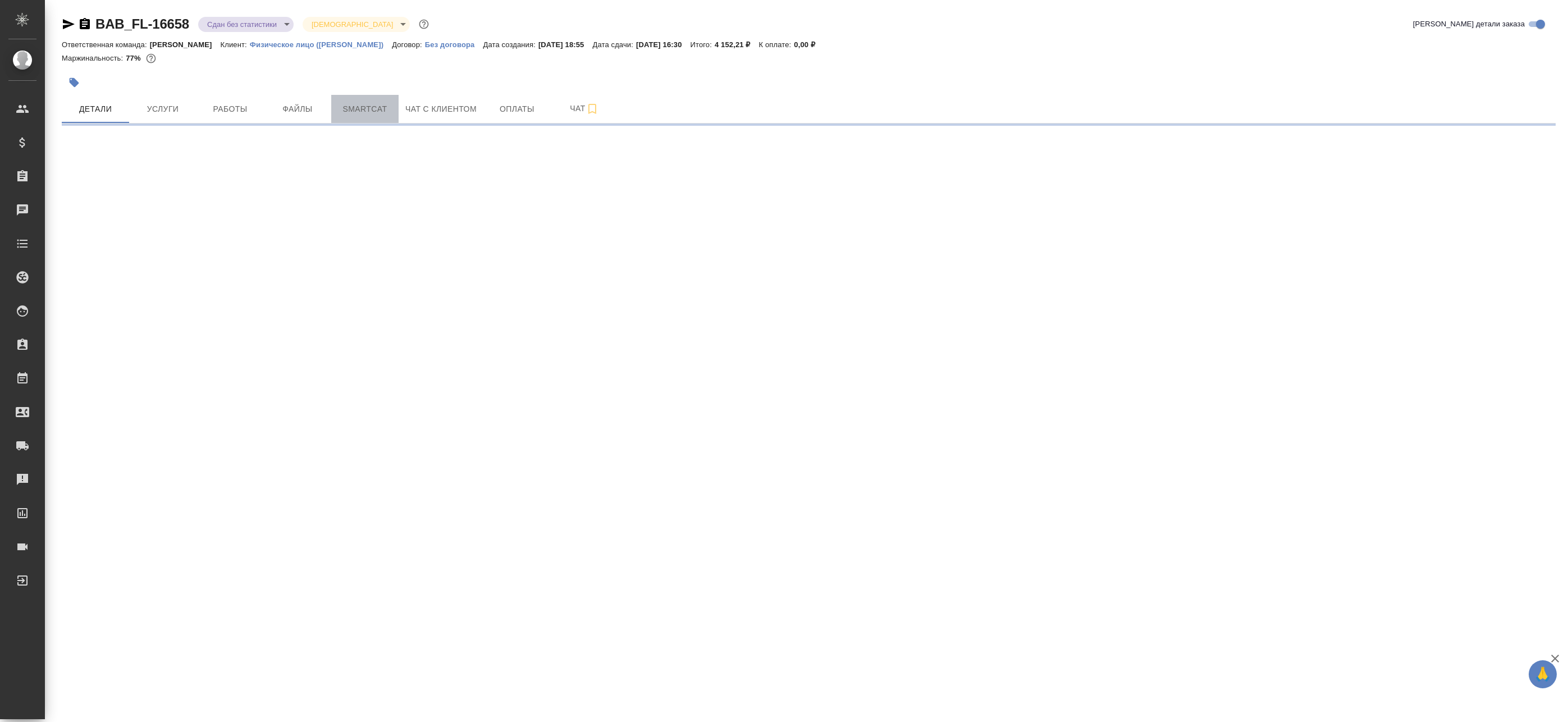
click at [372, 110] on span "Smartcat" at bounding box center [365, 109] width 54 height 14
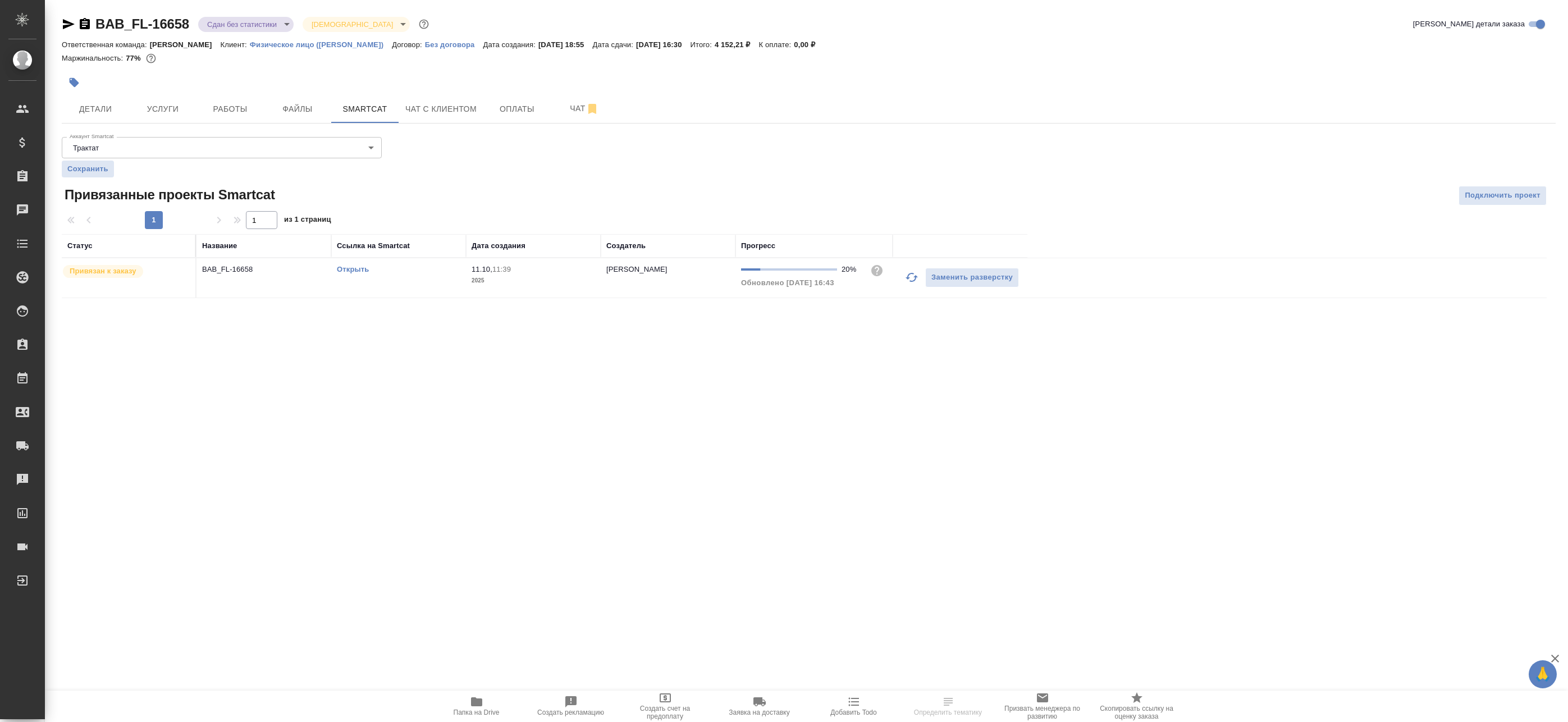
click at [638, 285] on td "[PERSON_NAME]" at bounding box center [668, 278] width 135 height 39
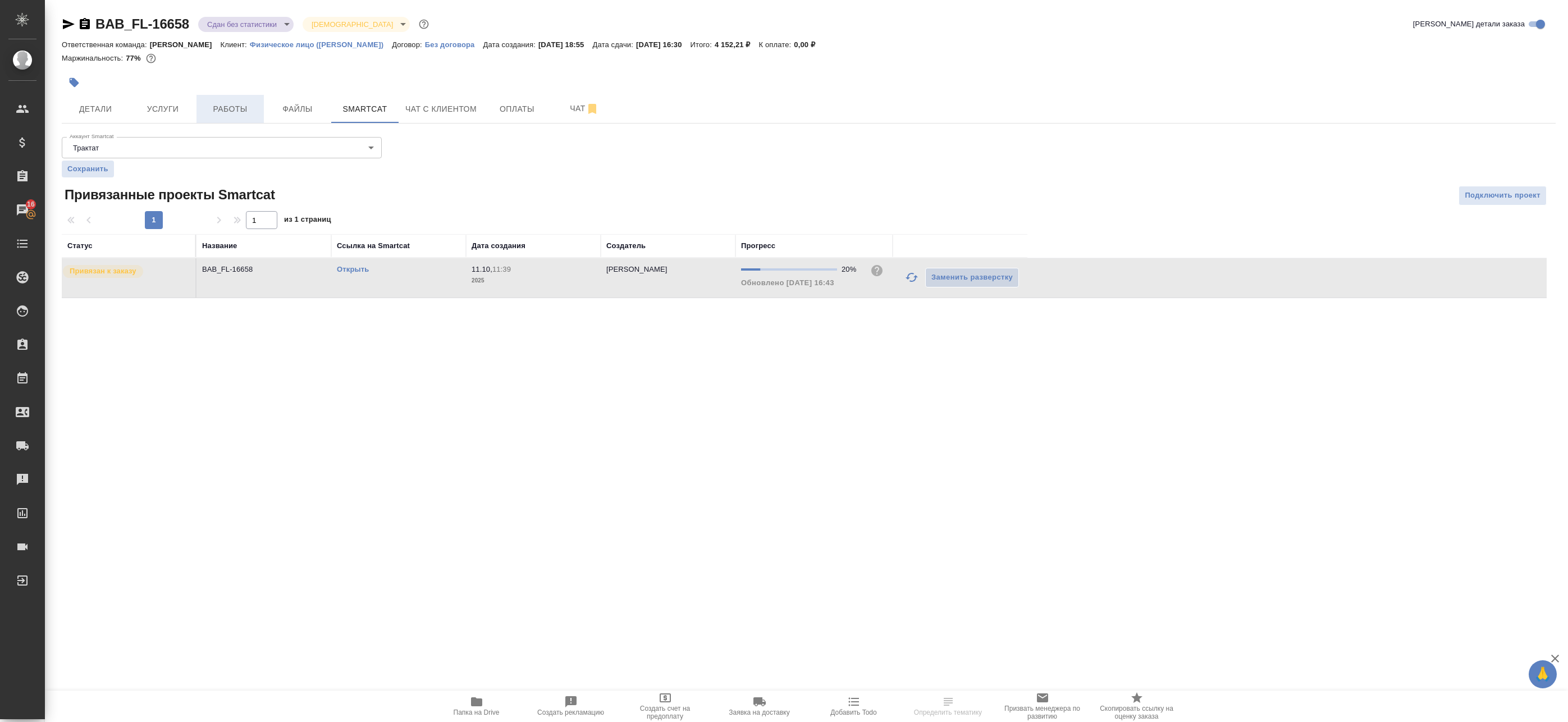
click at [231, 114] on span "Работы" at bounding box center [231, 109] width 54 height 14
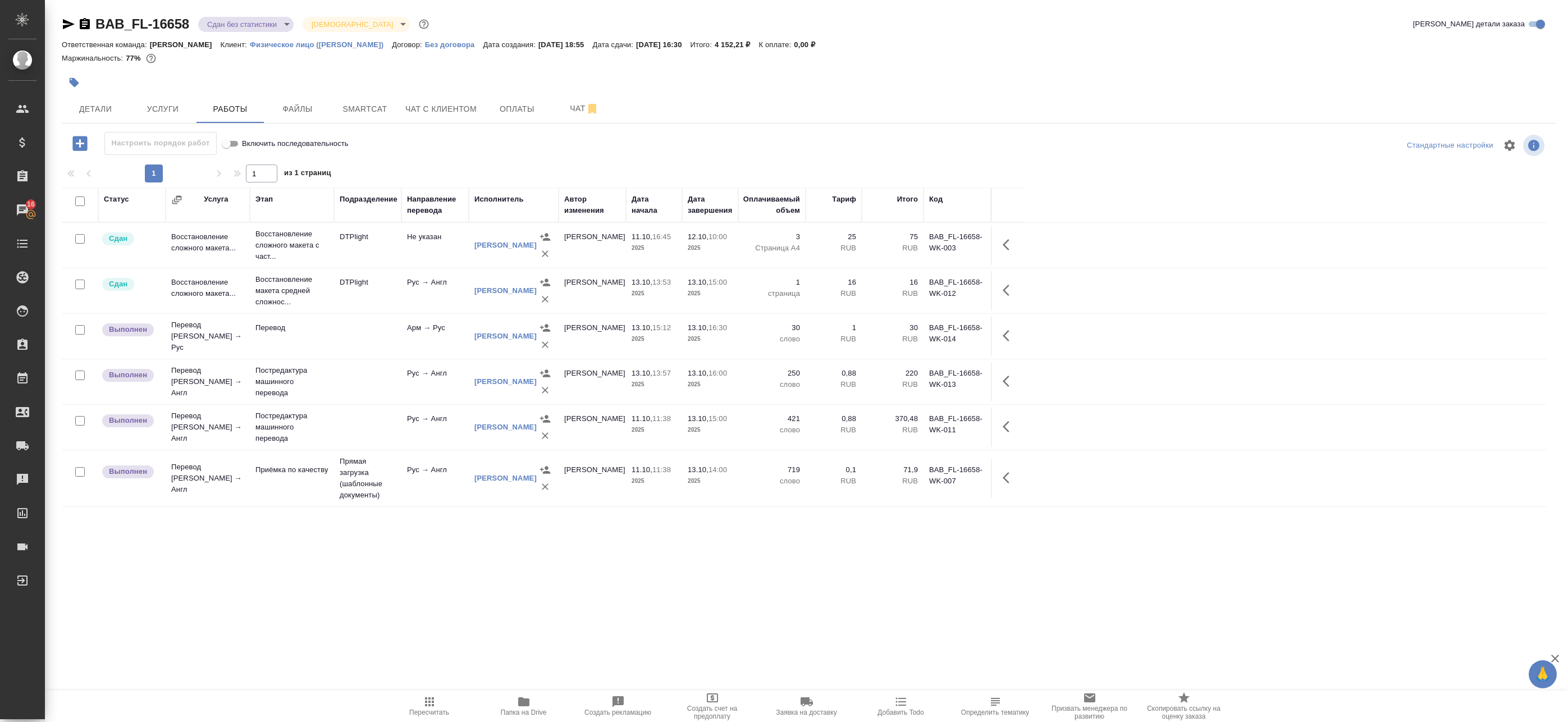
click at [81, 328] on input "checkbox" at bounding box center [80, 330] width 10 height 10
checkbox input "true"
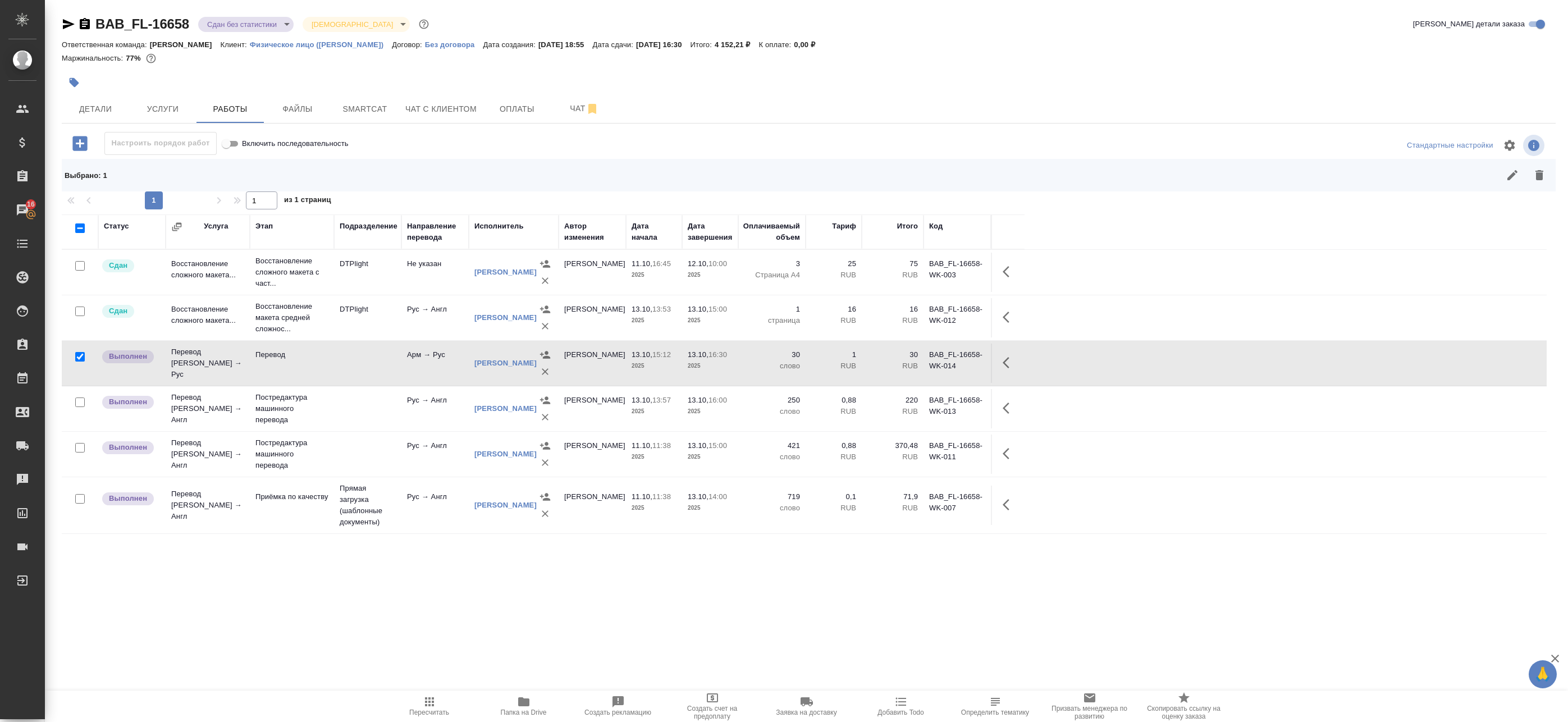
click at [78, 400] on input "checkbox" at bounding box center [80, 402] width 10 height 10
checkbox input "true"
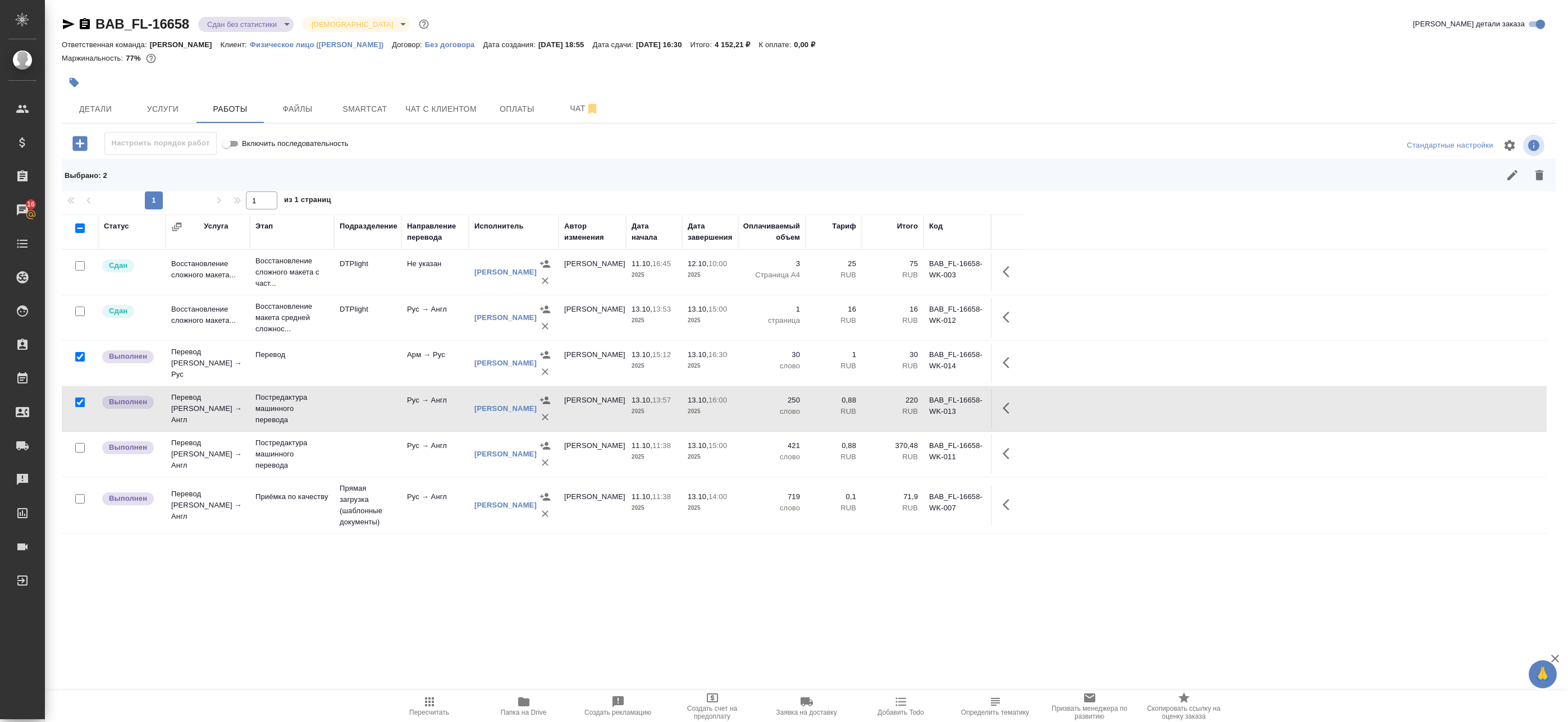
click at [79, 442] on div at bounding box center [79, 447] width 25 height 16
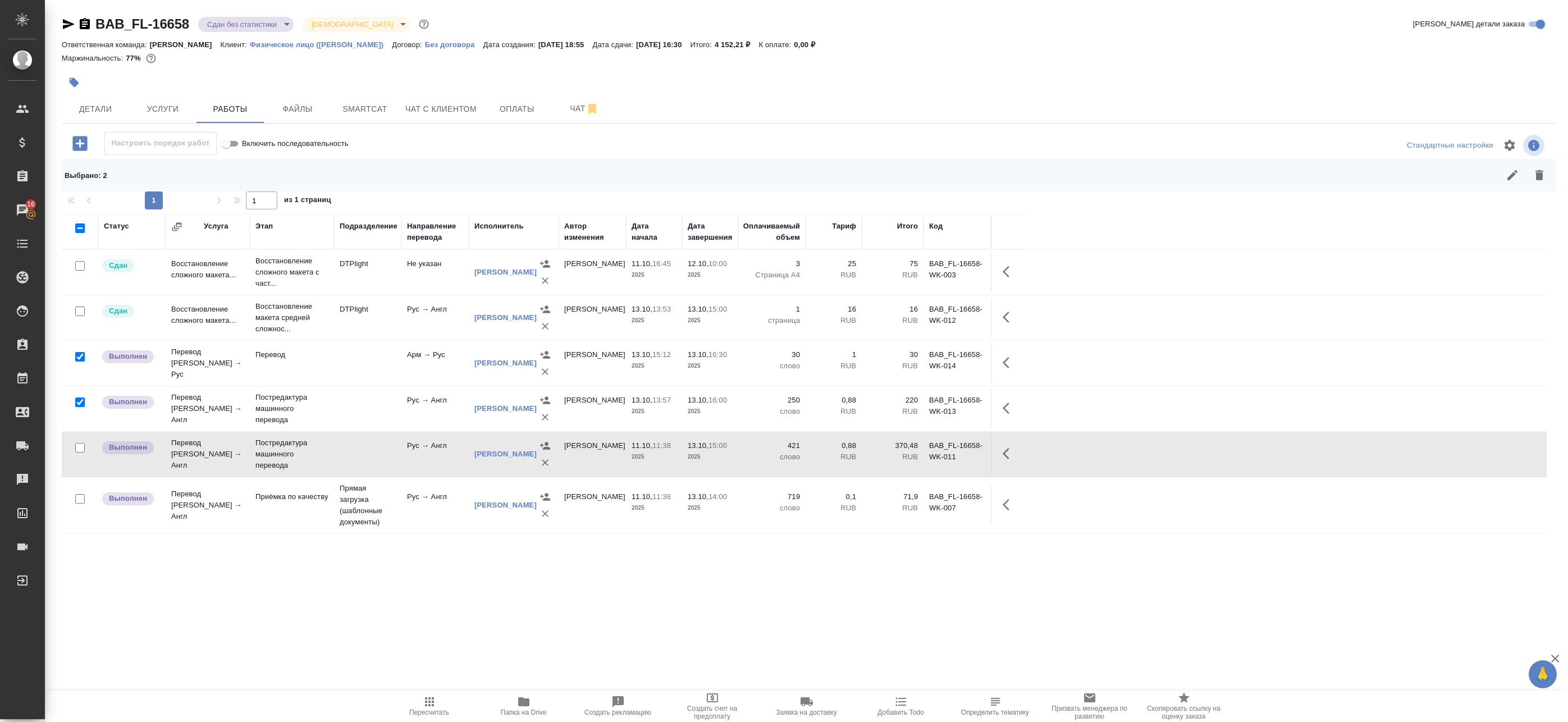
click at [82, 449] on input "checkbox" at bounding box center [80, 448] width 10 height 10
checkbox input "true"
click at [1507, 175] on icon "button" at bounding box center [1512, 175] width 10 height 10
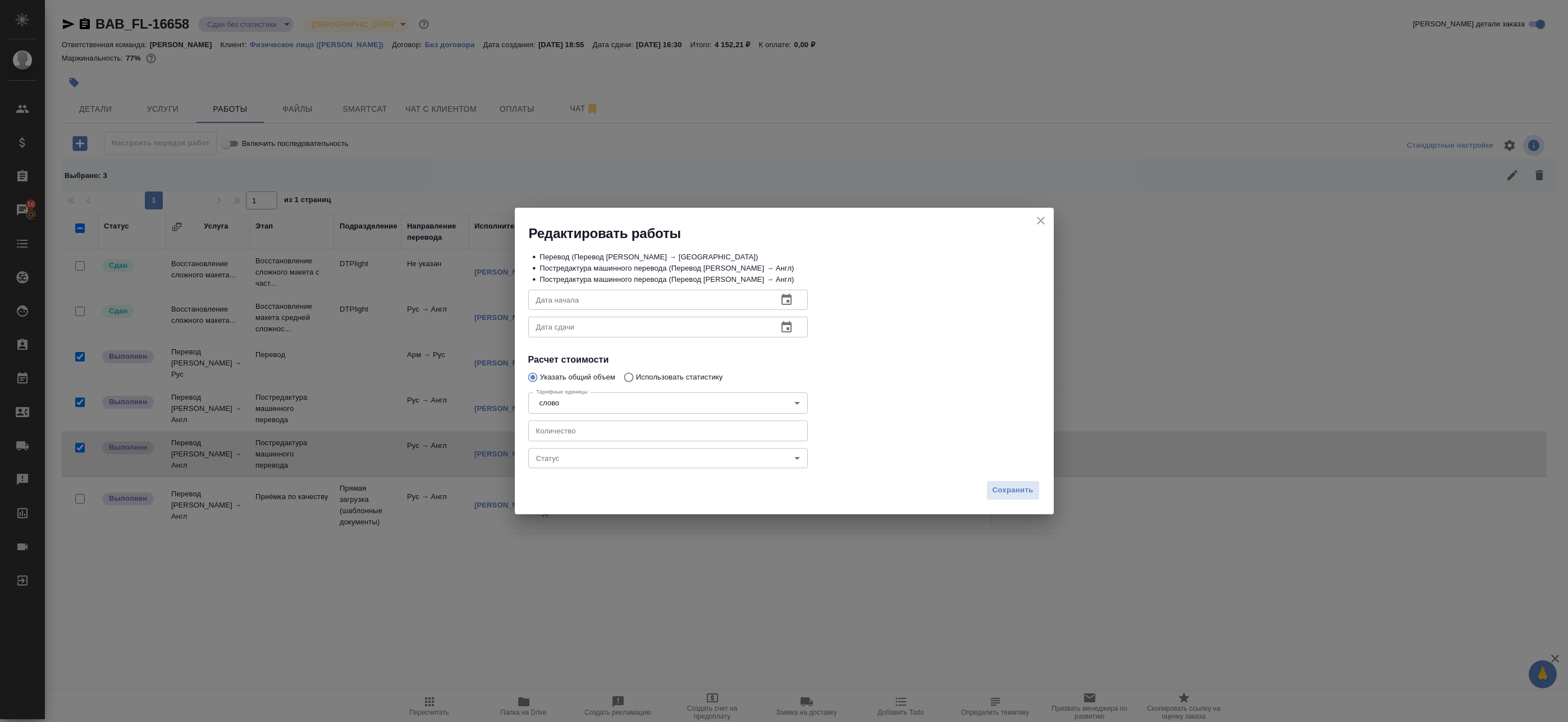
click at [576, 460] on body "🙏 .cls-1 fill:#fff; AWATERA Badanyan Artak Клиенты Спецификации Заказы 16 Чаты …" at bounding box center [784, 361] width 1568 height 722
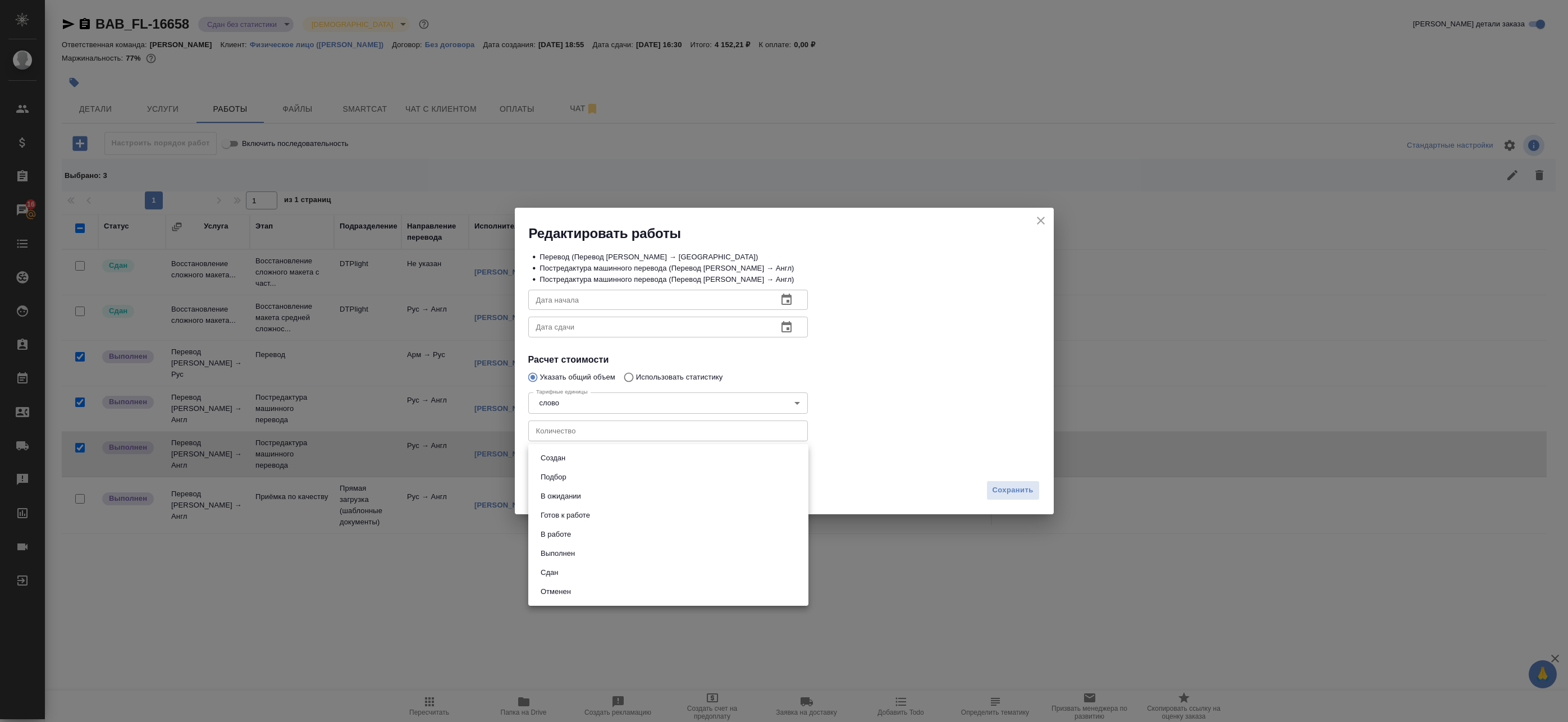
click at [591, 569] on li "Сдан" at bounding box center [668, 572] width 280 height 19
type input "closed"
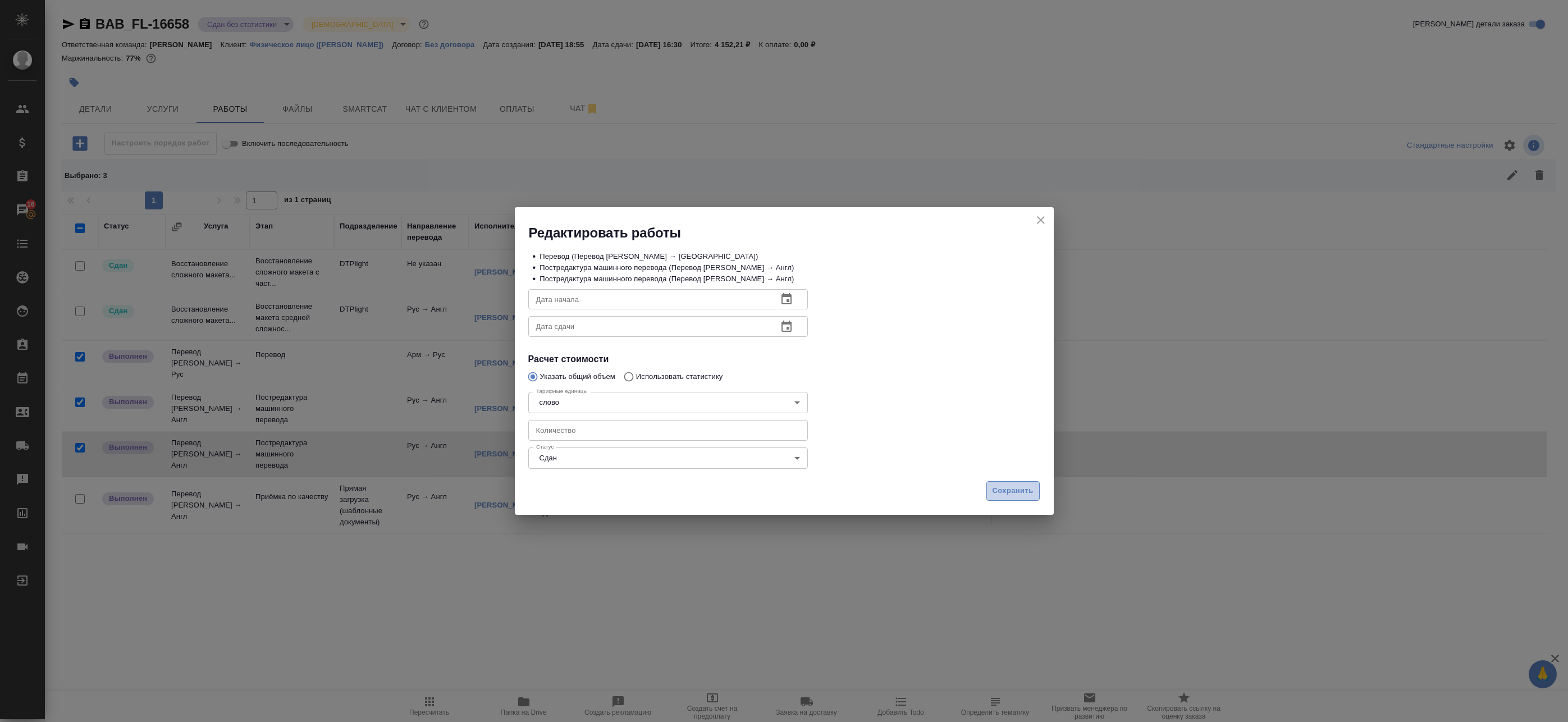
click at [990, 486] on button "Сохранить" at bounding box center [1012, 491] width 53 height 20
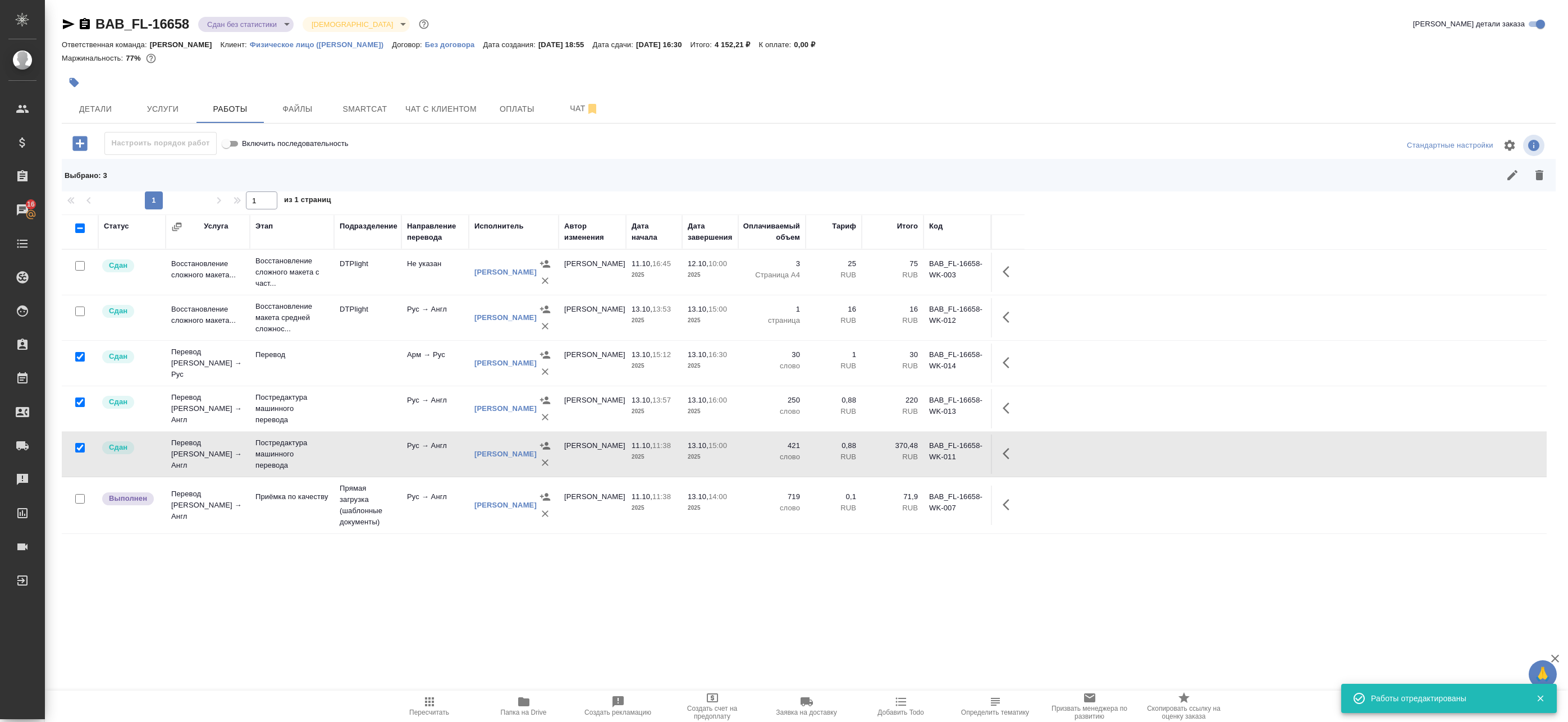
click at [249, 25] on body "🙏 .cls-1 fill:#fff; AWATERA Badanyan Artak Клиенты Спецификации Заказы 16 Чаты …" at bounding box center [784, 361] width 1568 height 722
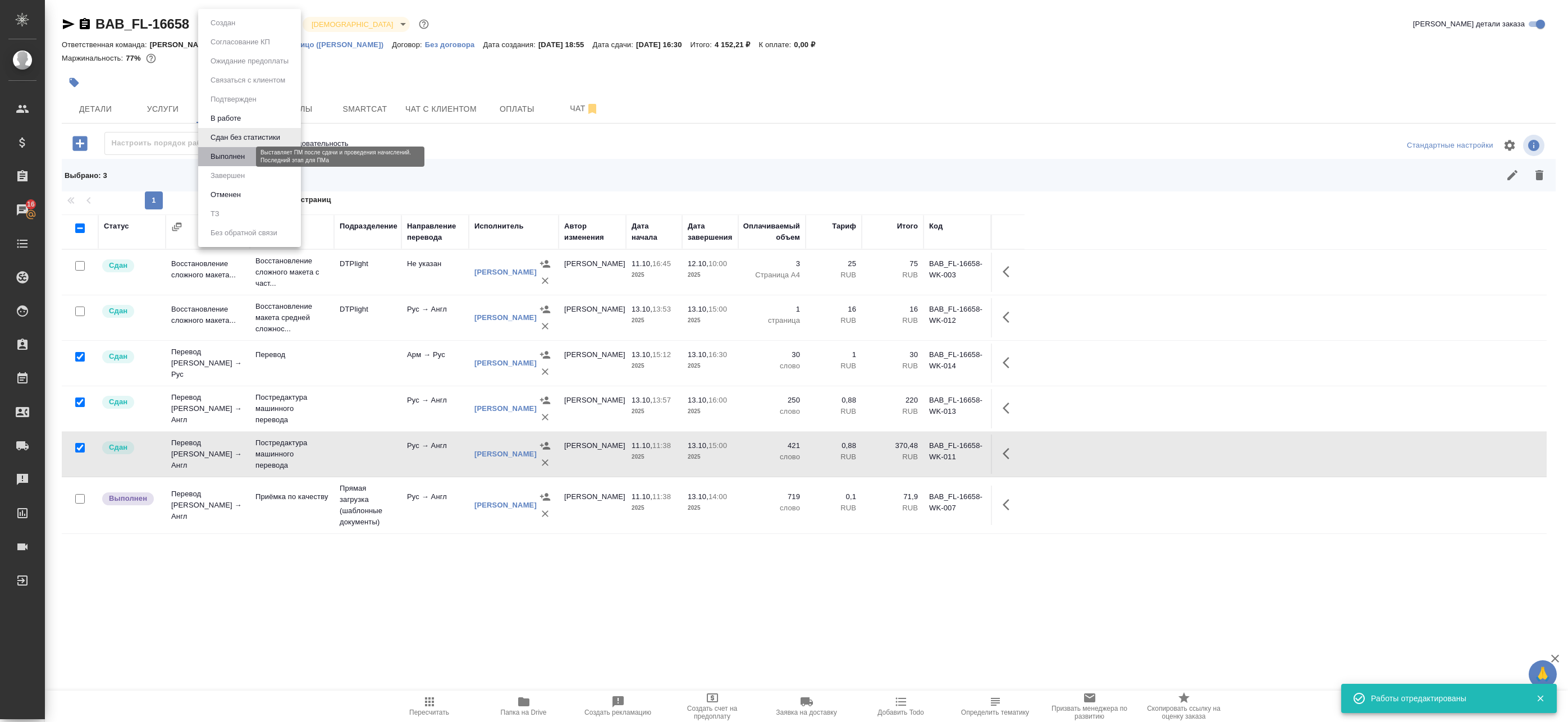
click at [241, 152] on button "Выполнен" at bounding box center [227, 156] width 41 height 12
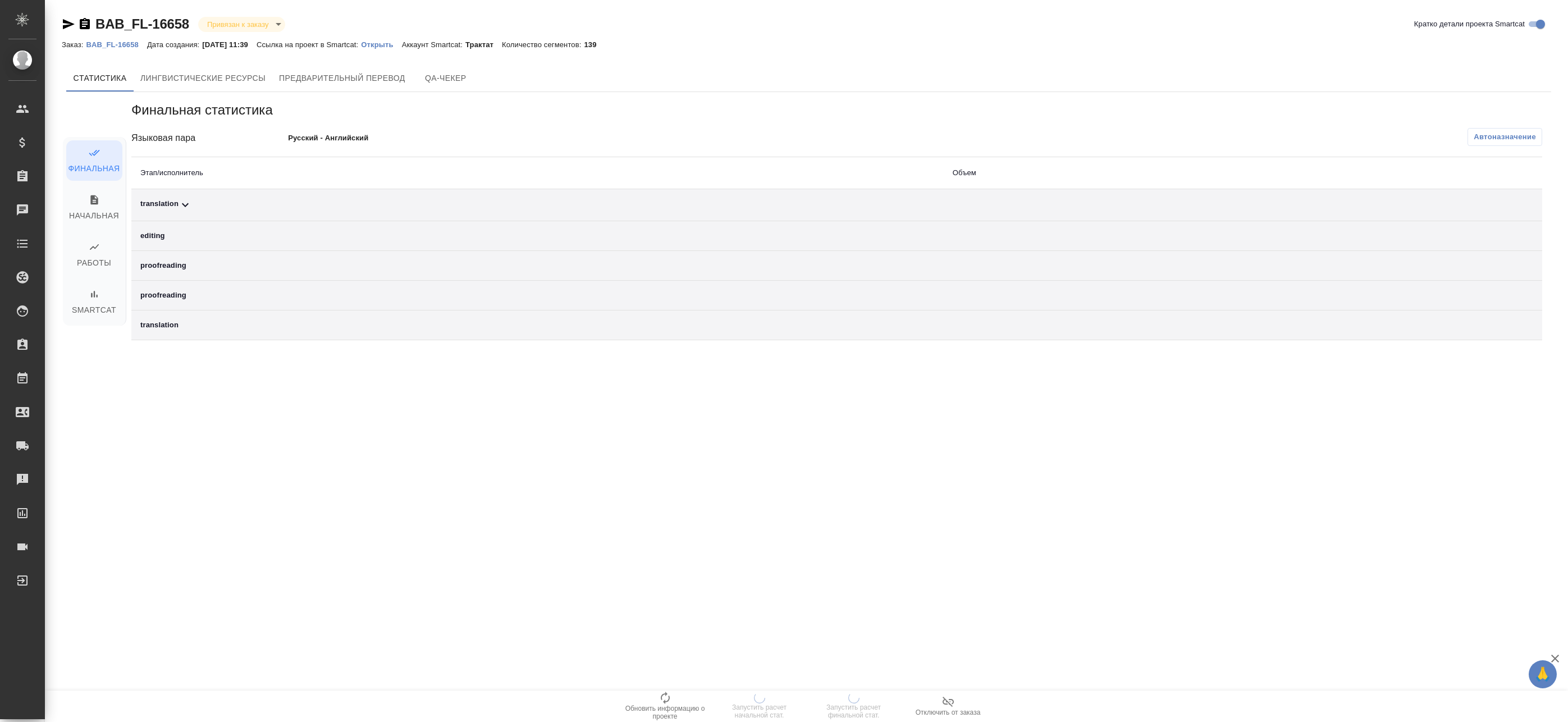
click at [1504, 138] on span "Автоназначение" at bounding box center [1504, 137] width 62 height 11
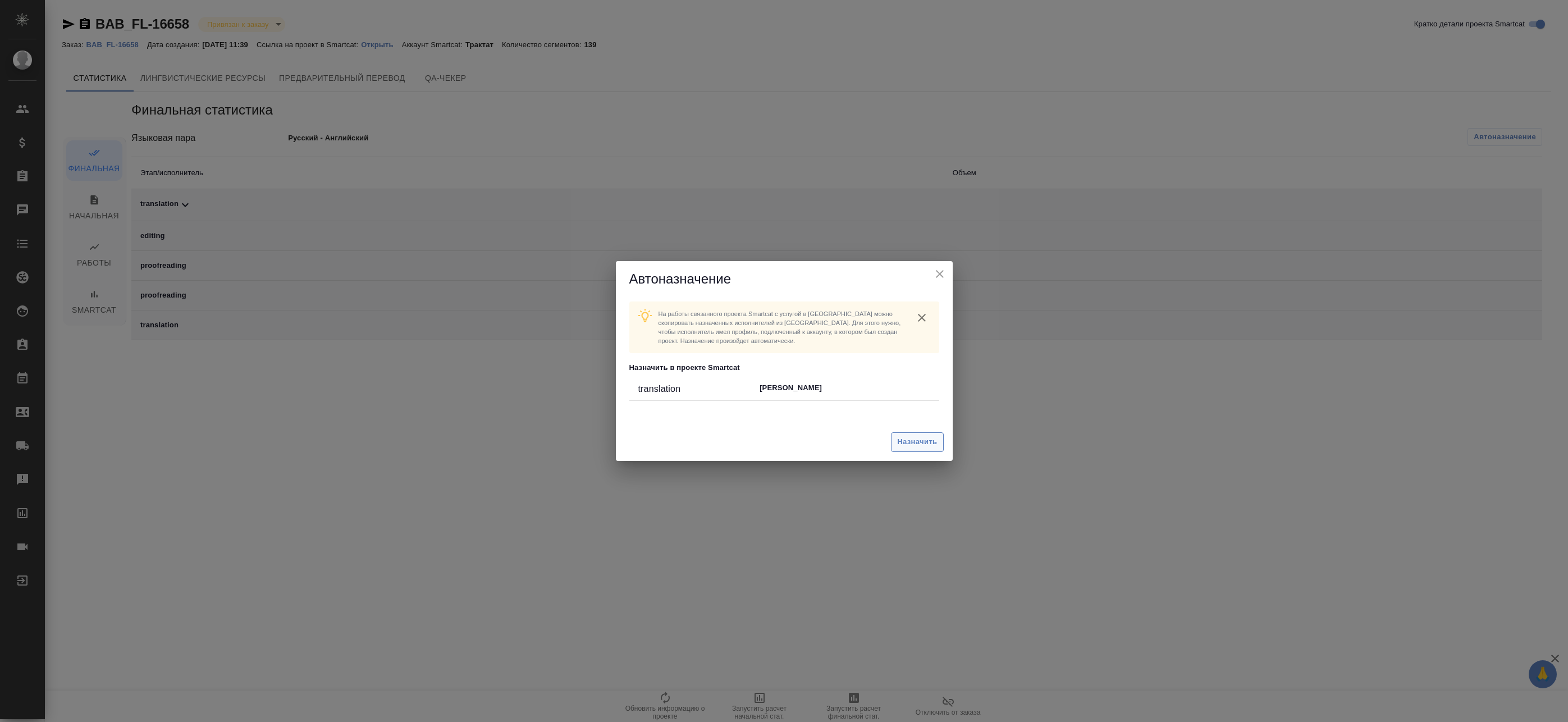
click at [921, 433] on button "Назначить" at bounding box center [917, 442] width 52 height 20
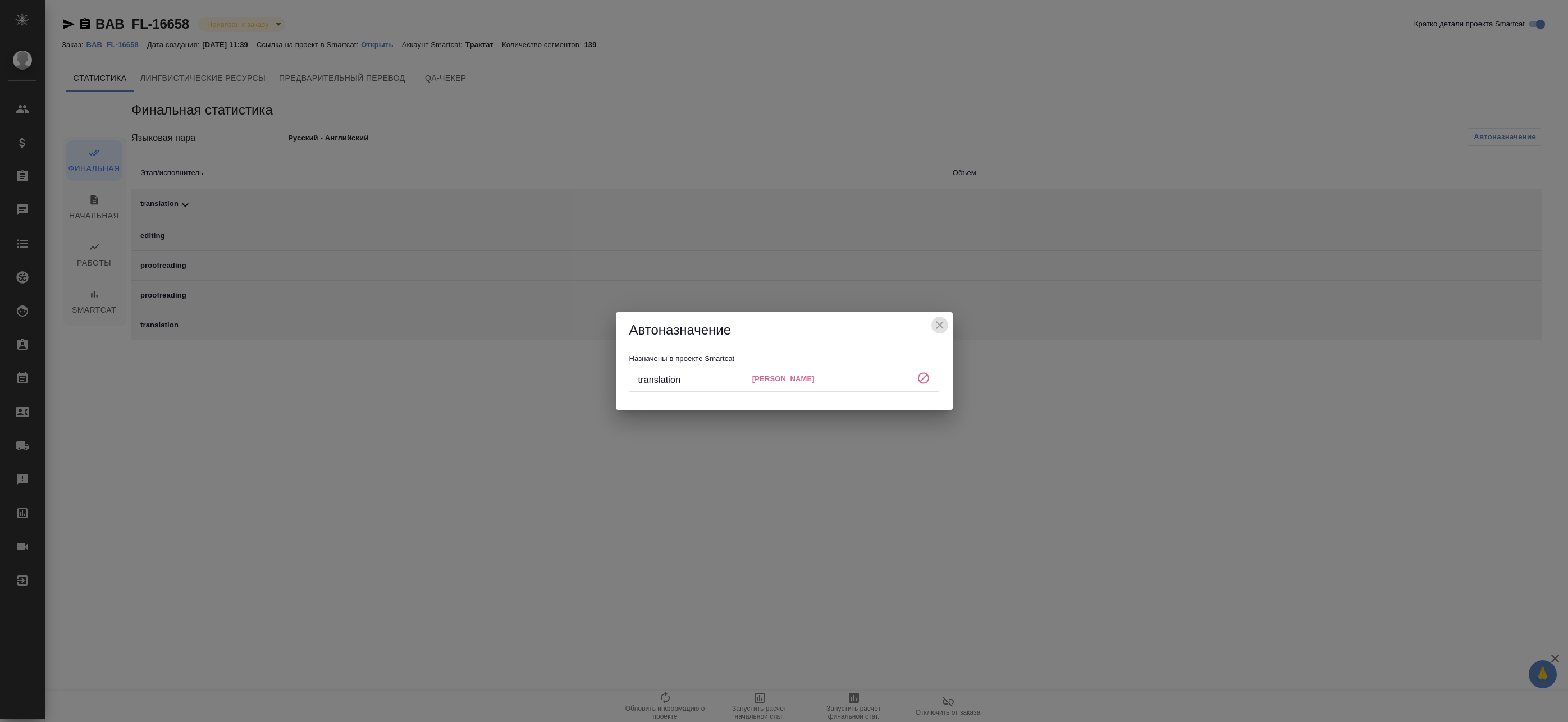
click at [934, 327] on icon "close" at bounding box center [939, 325] width 13 height 13
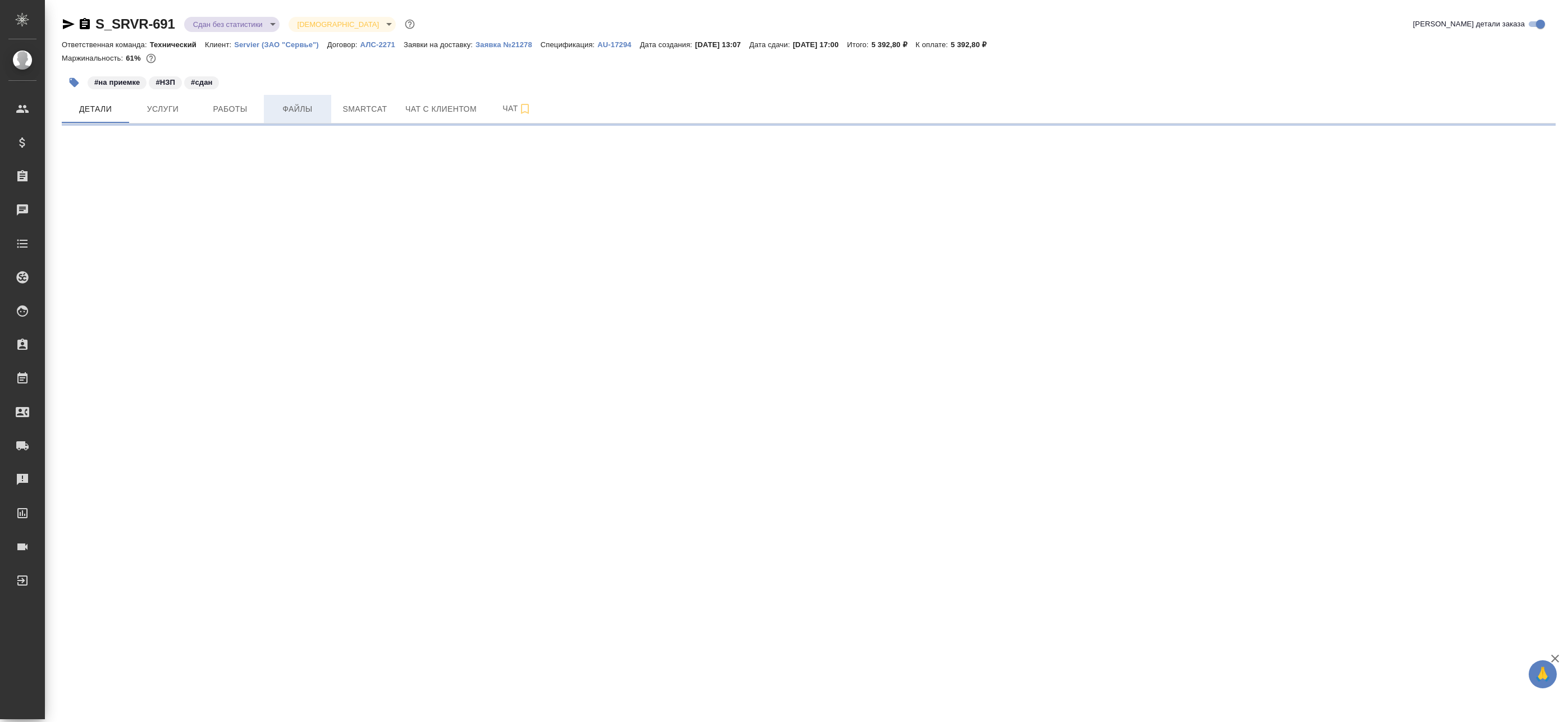
select select "RU"
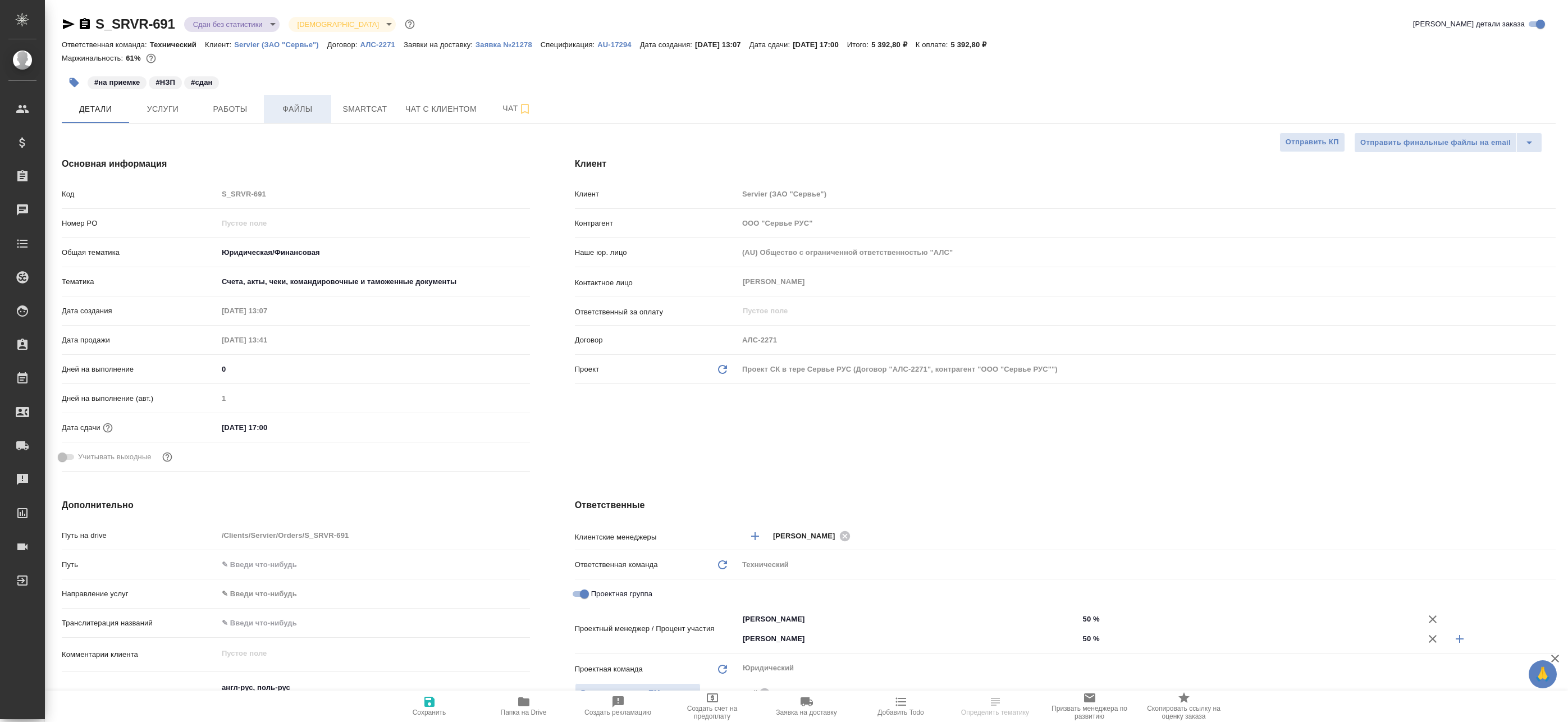
type textarea "x"
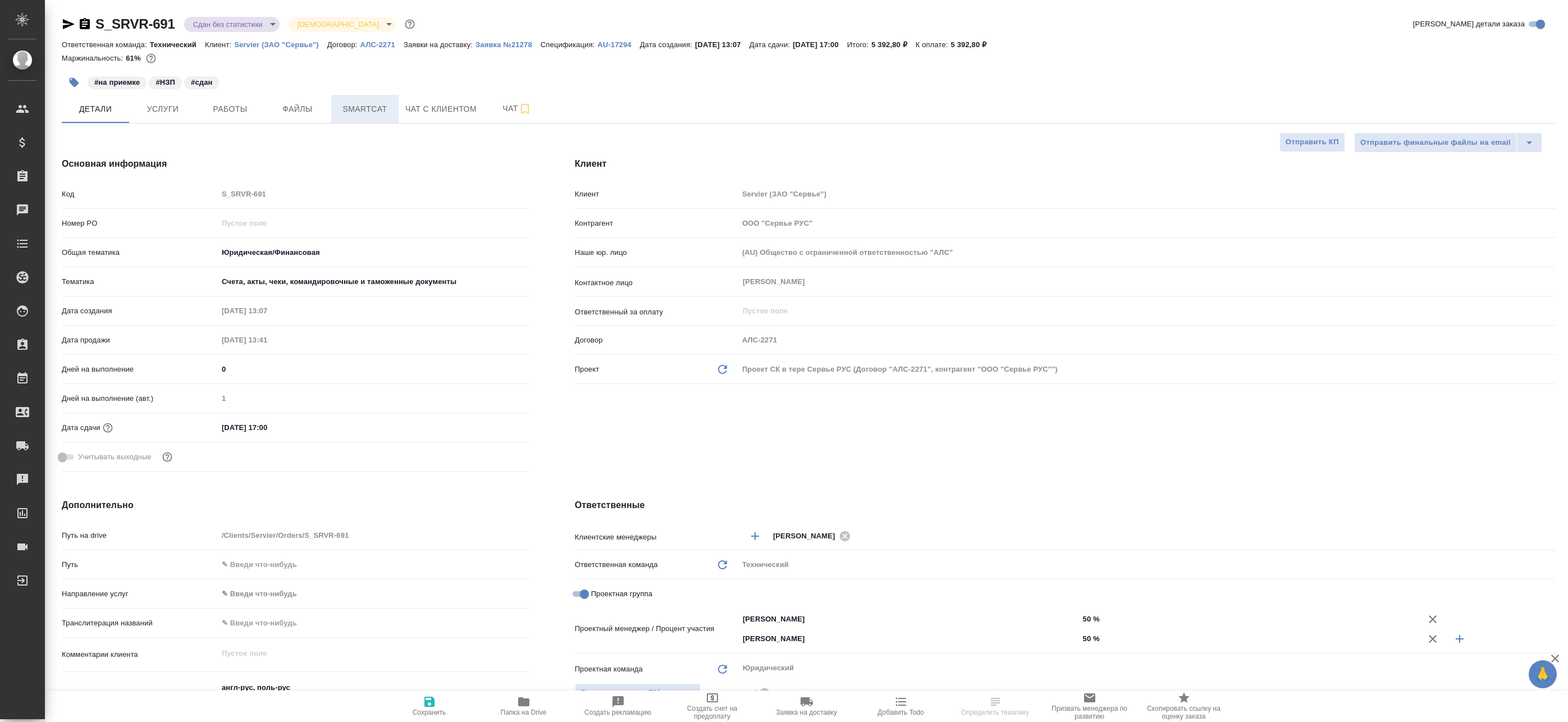
type textarea "x"
click at [354, 106] on span "Smartcat" at bounding box center [365, 109] width 54 height 14
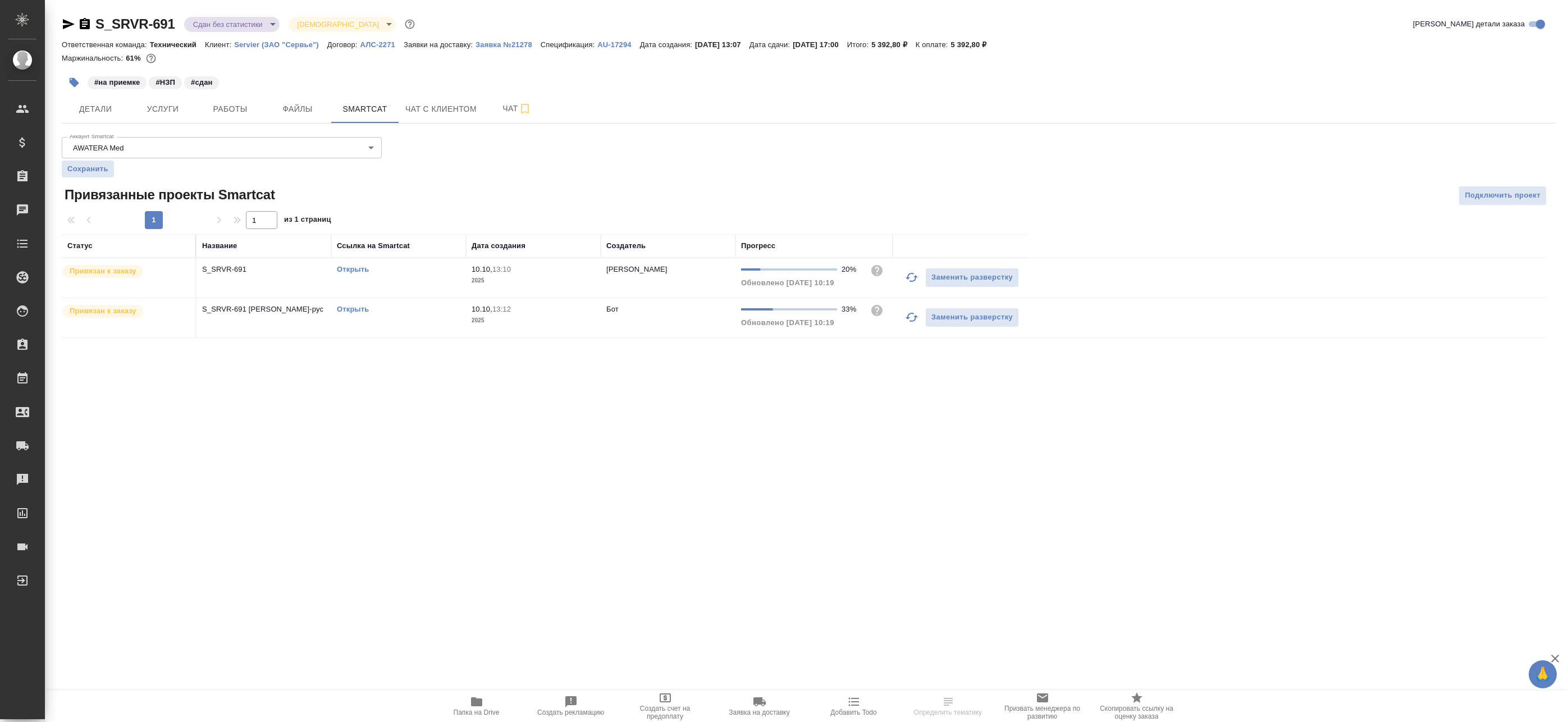
click at [907, 275] on icon "button" at bounding box center [912, 277] width 13 height 13
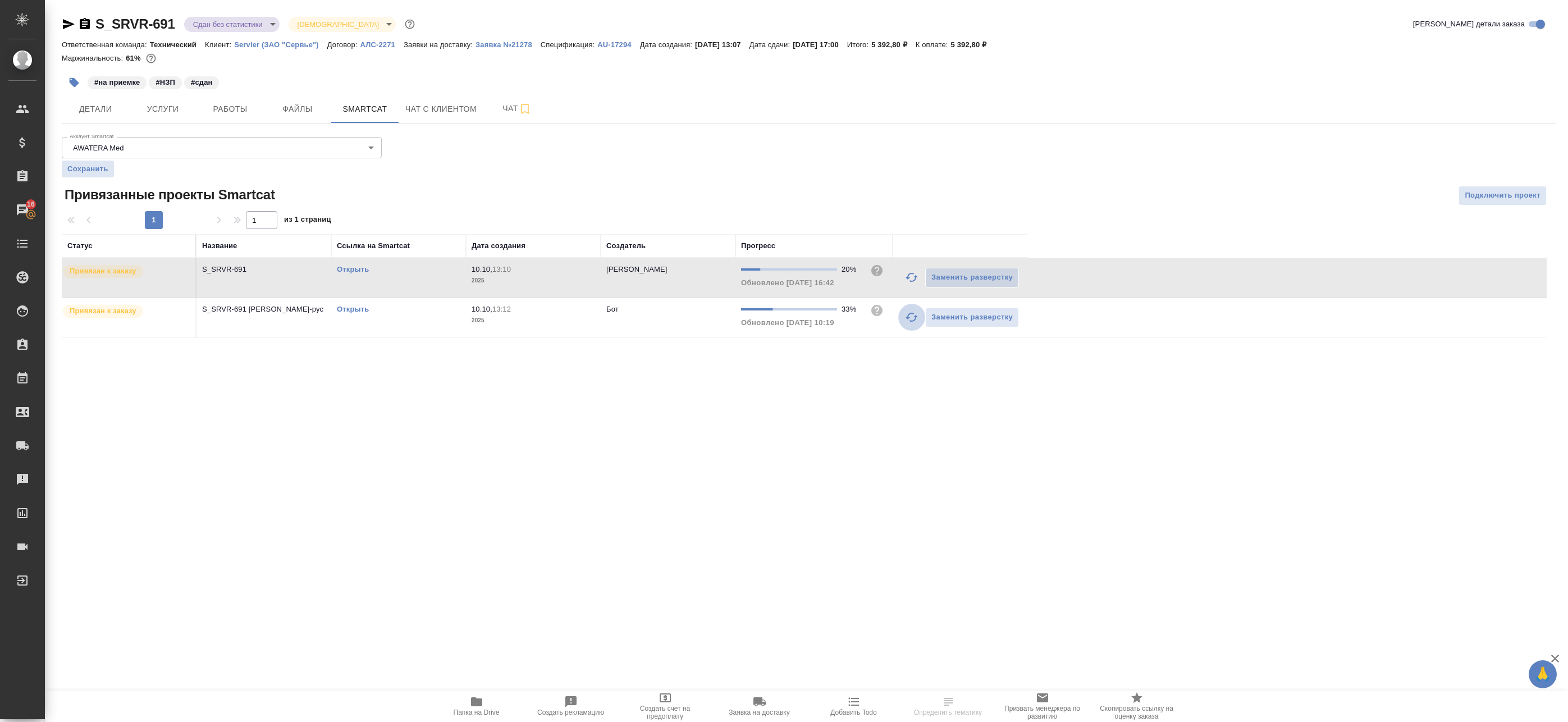
click at [905, 316] on icon "button" at bounding box center [912, 317] width 13 height 13
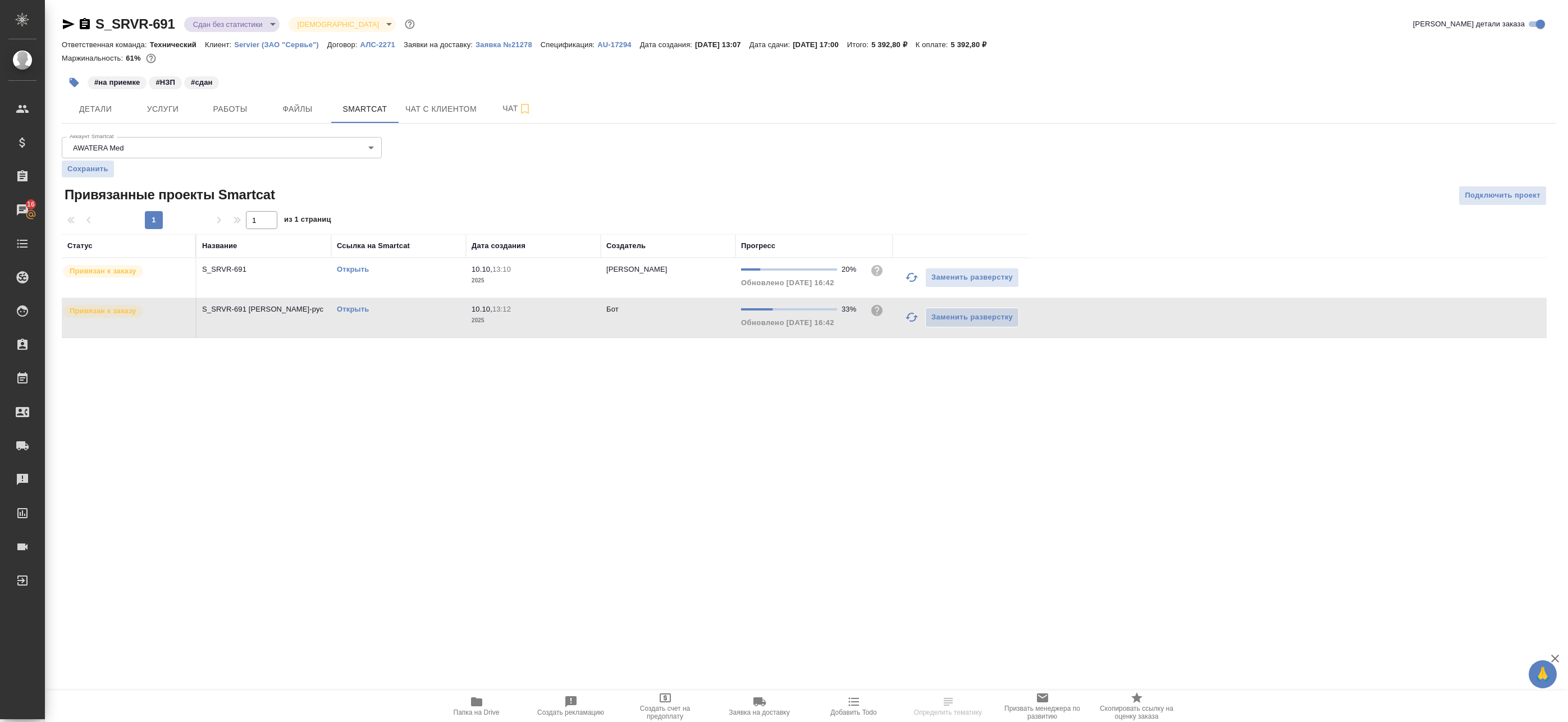
click at [540, 275] on p "2025" at bounding box center [533, 280] width 123 height 11
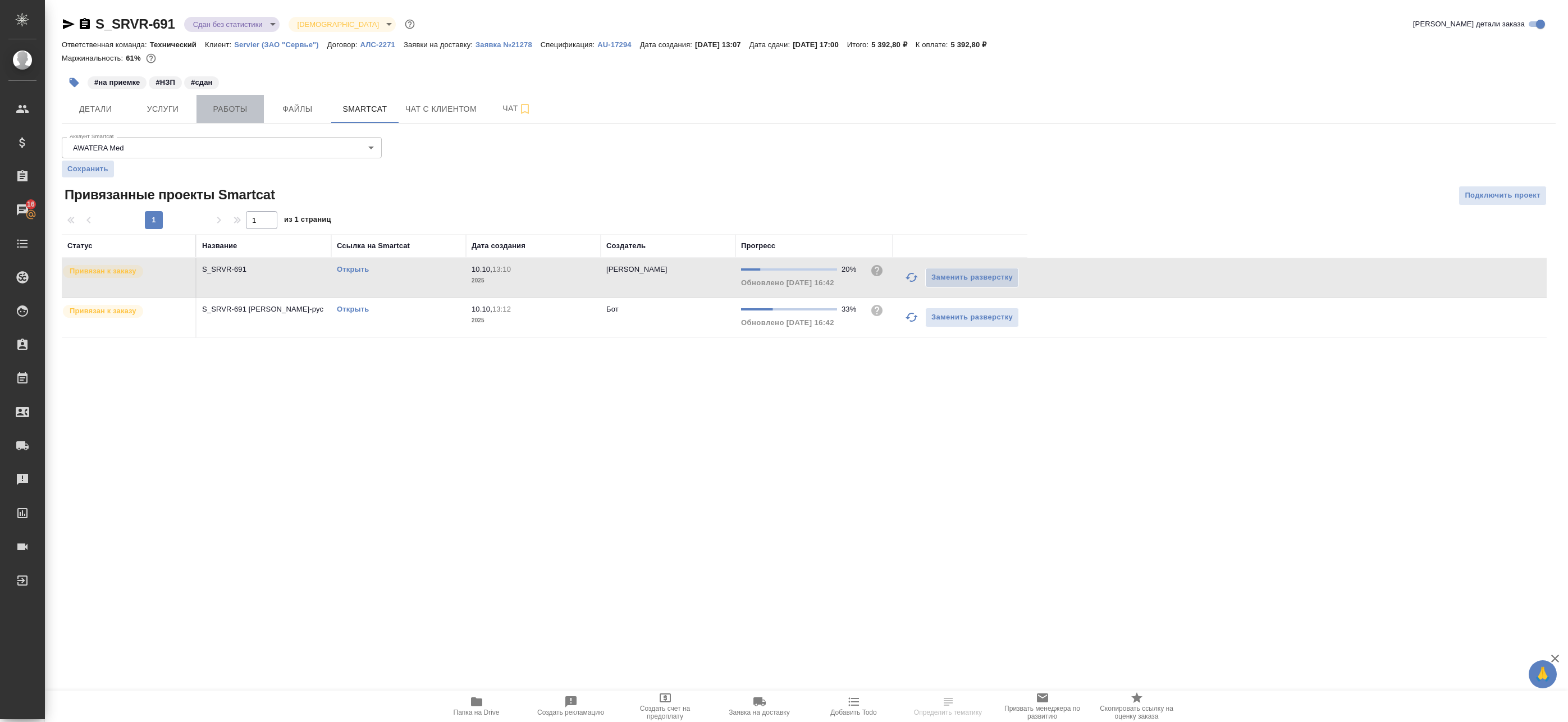
click at [230, 103] on span "Работы" at bounding box center [231, 109] width 54 height 14
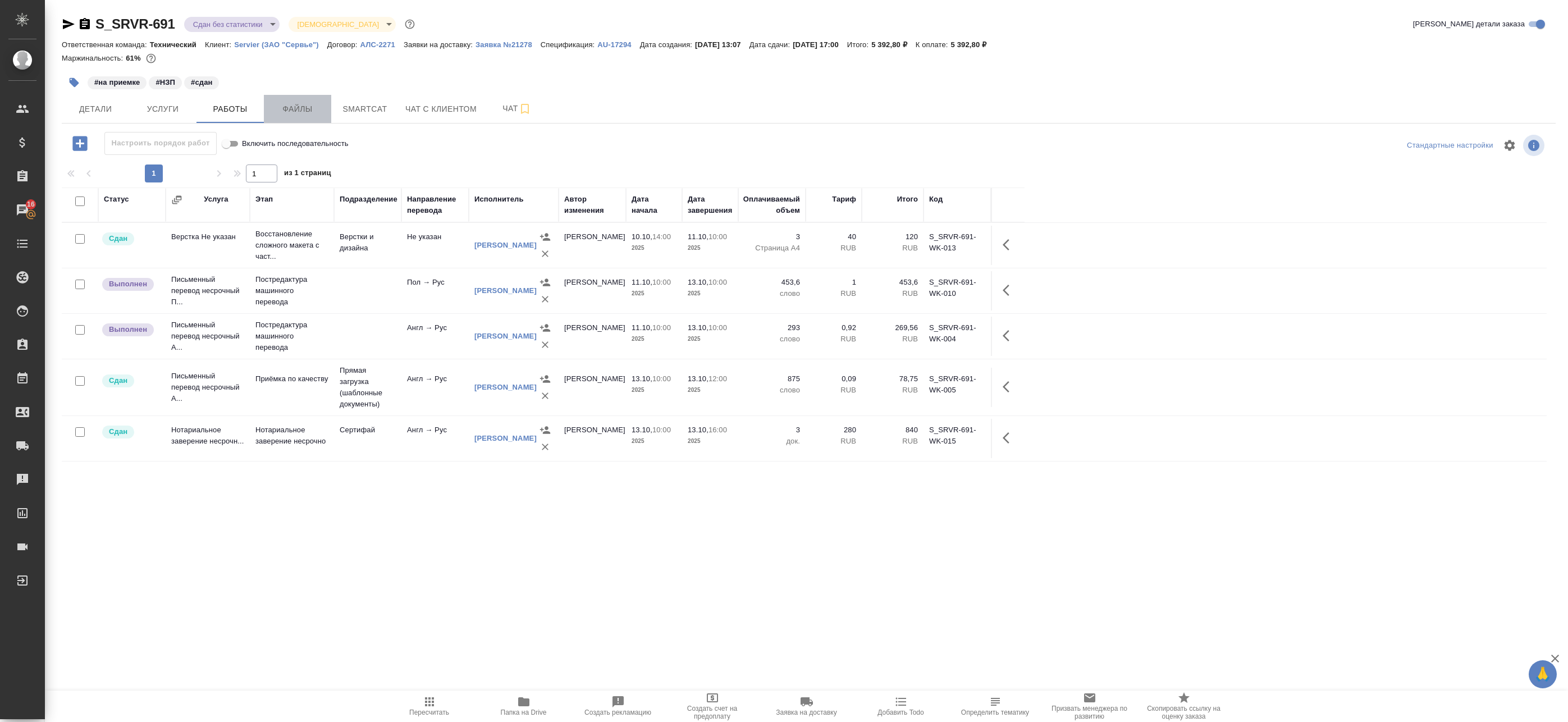
click at [293, 105] on span "Файлы" at bounding box center [298, 109] width 54 height 14
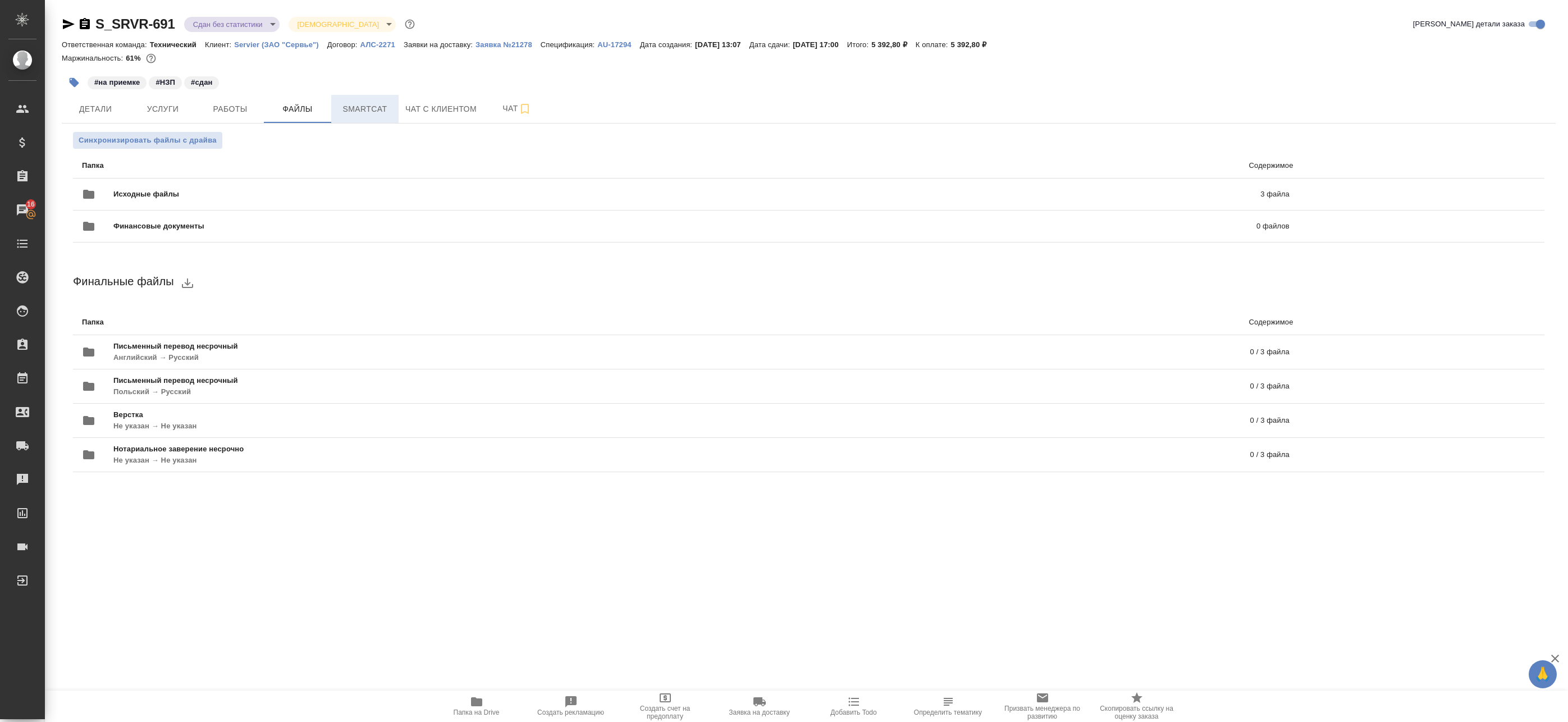
click at [363, 117] on button "Smartcat" at bounding box center [365, 109] width 67 height 28
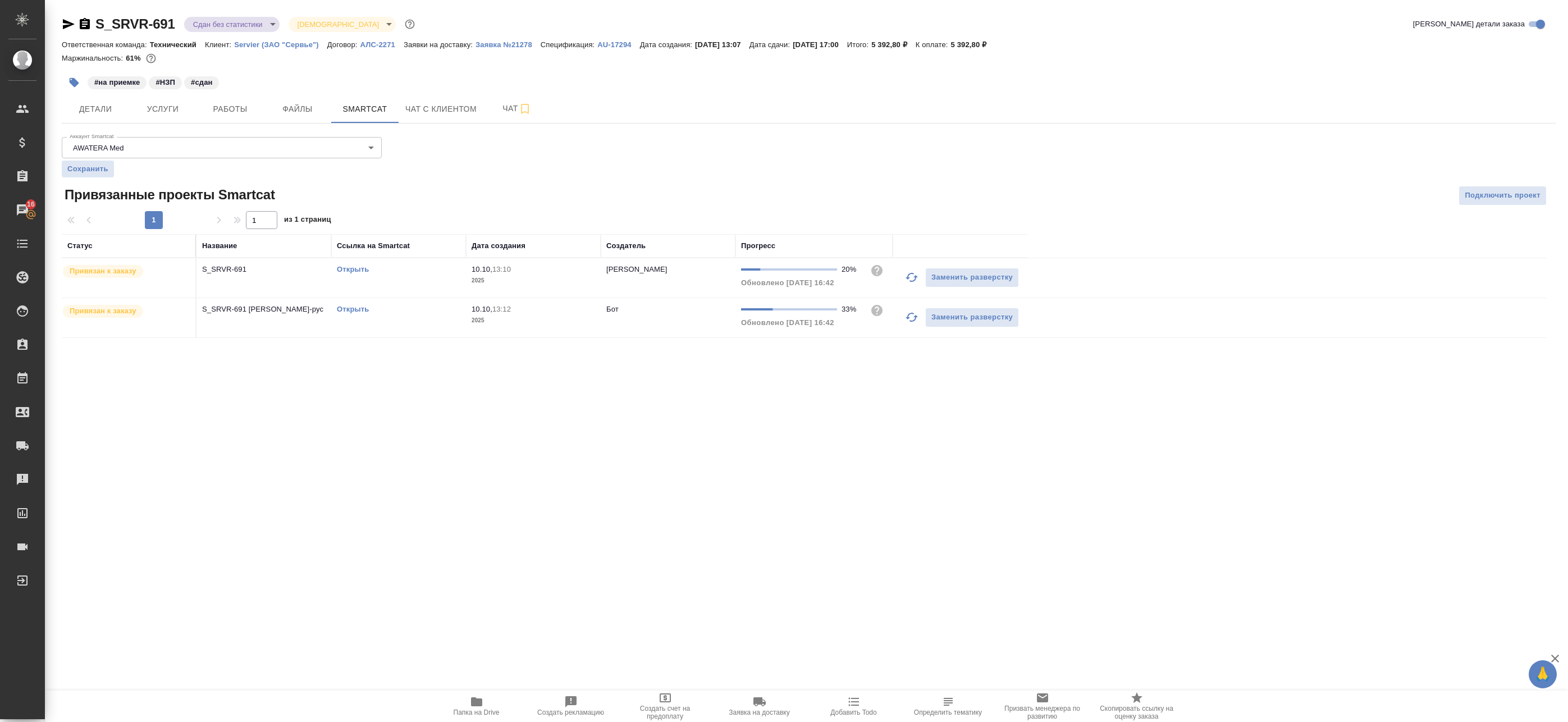
click at [401, 275] on div "Открыть" at bounding box center [398, 270] width 123 height 11
click at [477, 320] on p "2025" at bounding box center [533, 321] width 123 height 11
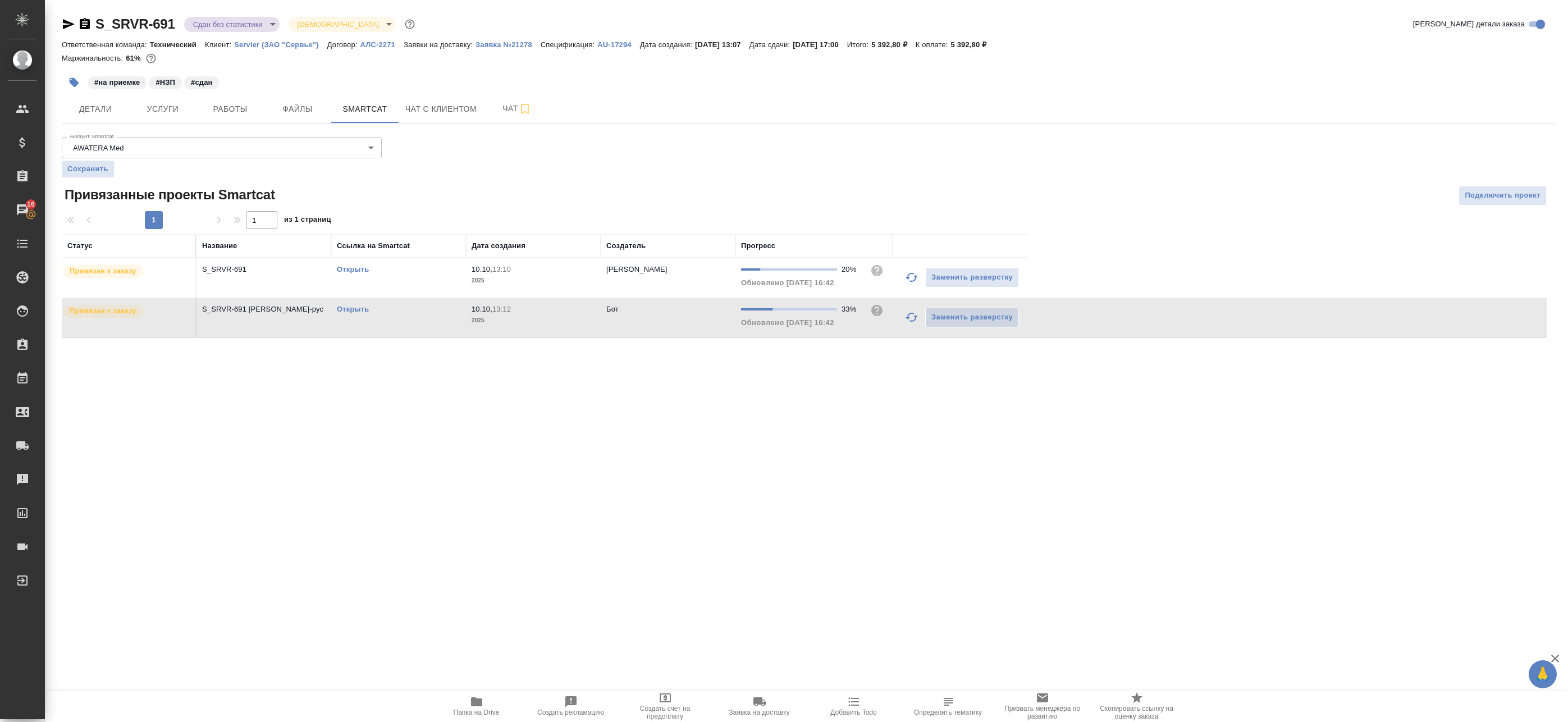
click at [477, 320] on p "2025" at bounding box center [533, 321] width 123 height 11
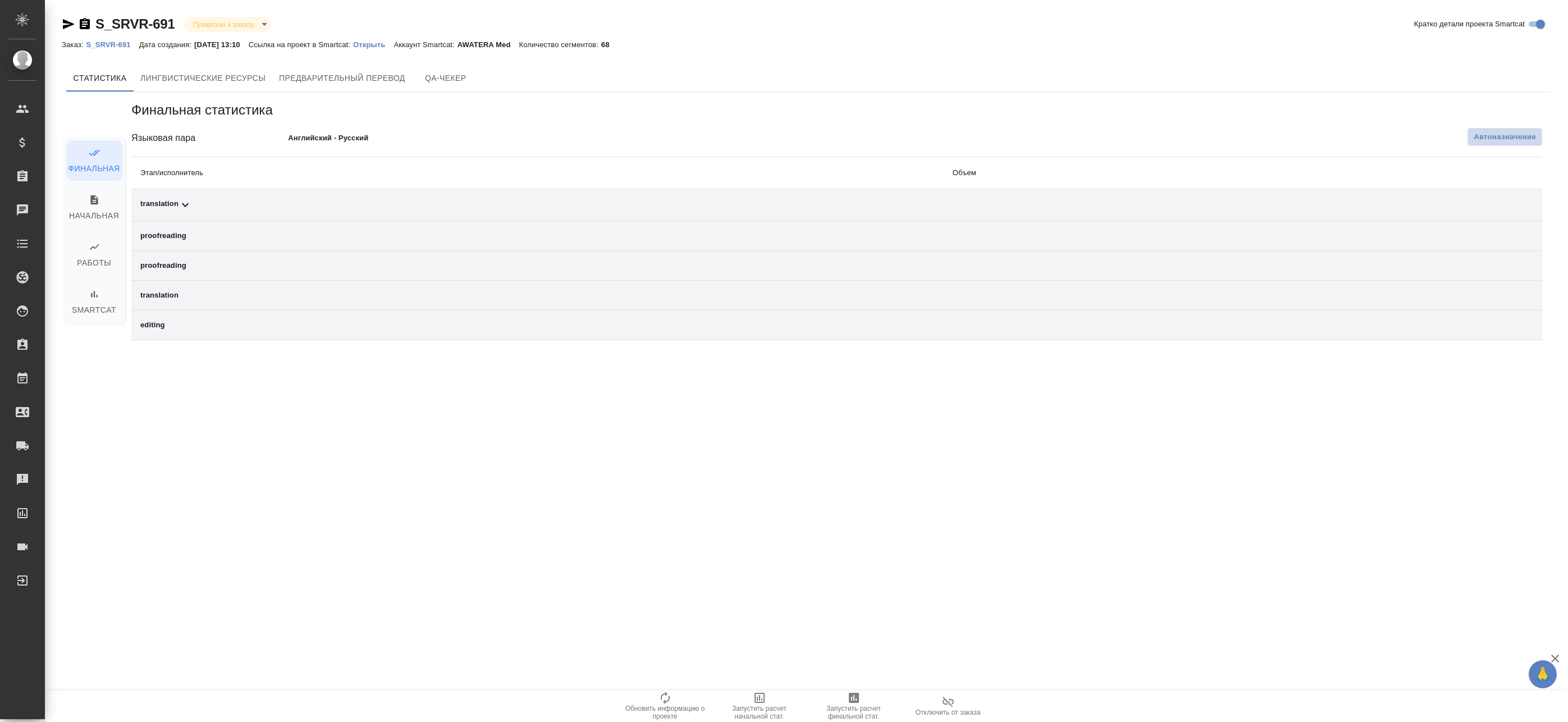
click at [1490, 134] on span "Автоназначение" at bounding box center [1504, 137] width 62 height 11
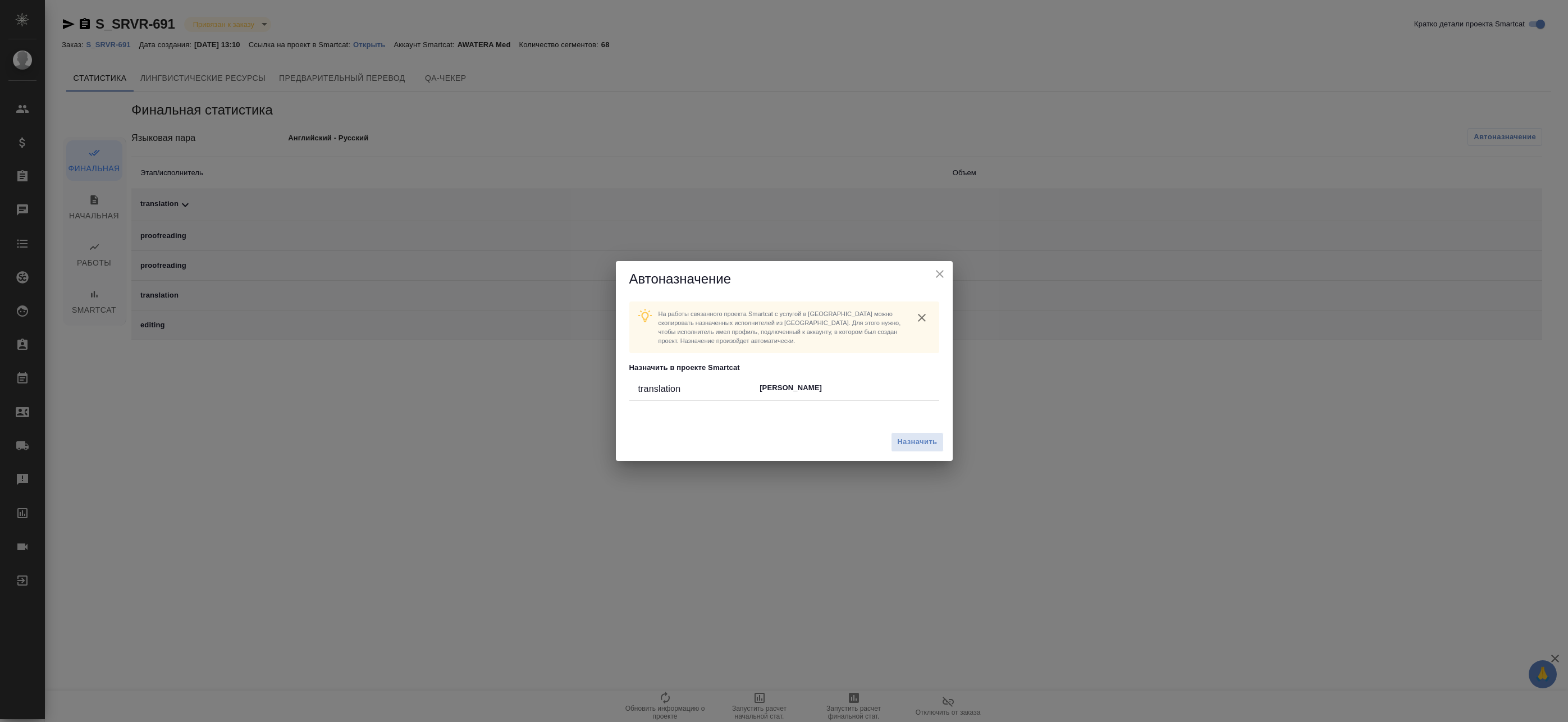
click at [834, 388] on p "[PERSON_NAME]" at bounding box center [844, 388] width 170 height 11
click at [901, 438] on span "Назначить" at bounding box center [916, 442] width 40 height 13
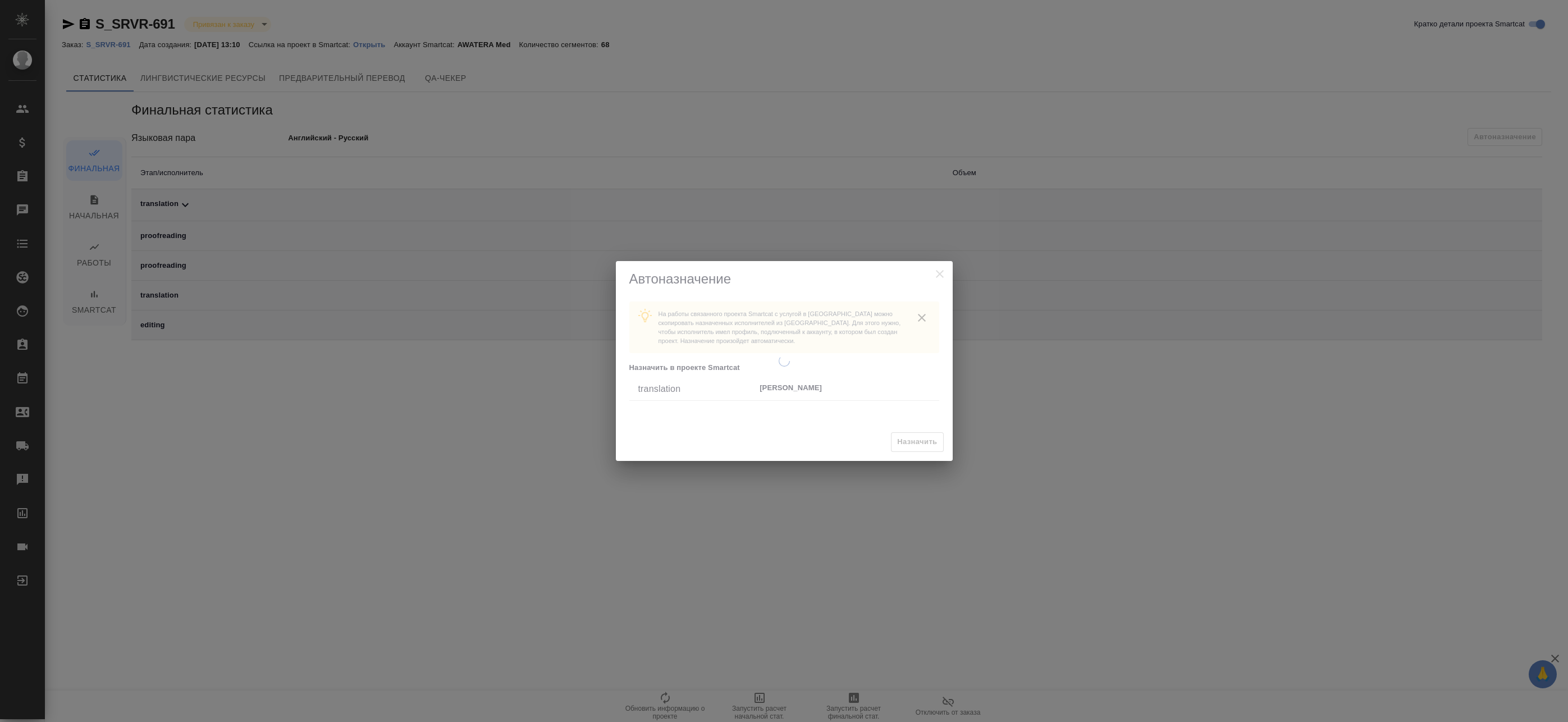
click at [909, 443] on div at bounding box center [784, 361] width 337 height 200
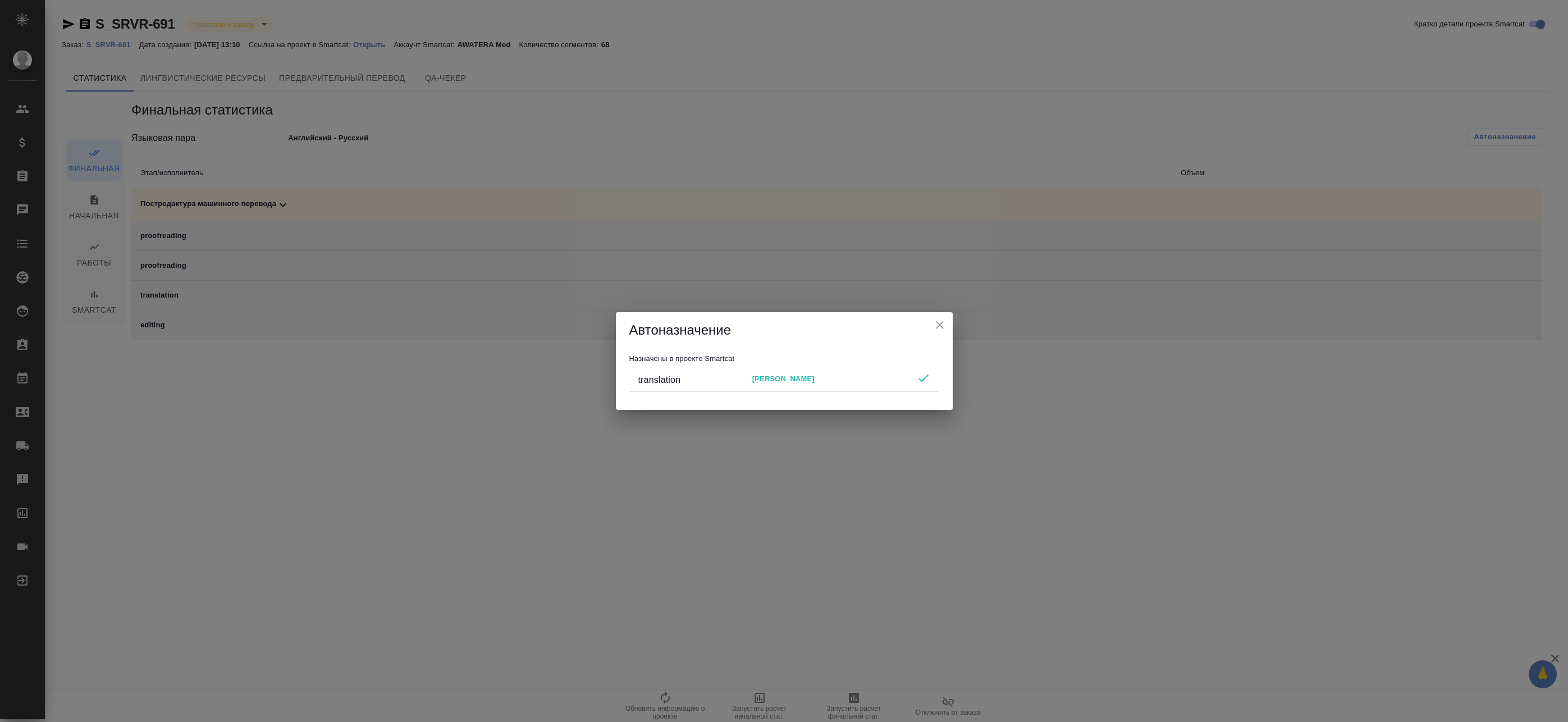
drag, startPoint x: 940, startPoint y: 325, endPoint x: 888, endPoint y: 415, distance: 103.9
click at [939, 325] on icon "close" at bounding box center [939, 325] width 8 height 8
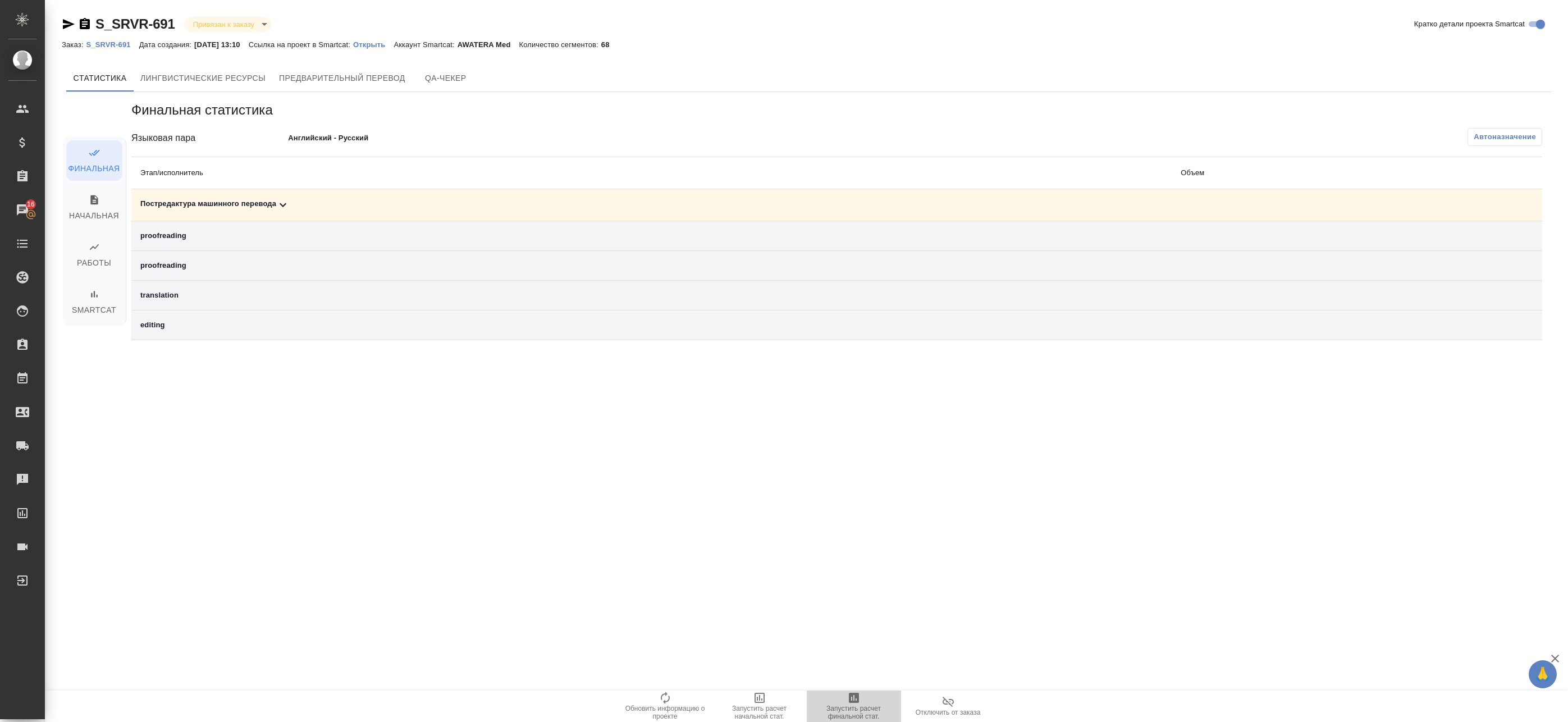
drag, startPoint x: 851, startPoint y: 697, endPoint x: 842, endPoint y: 675, distance: 23.8
click at [851, 698] on icon "button" at bounding box center [853, 697] width 13 height 13
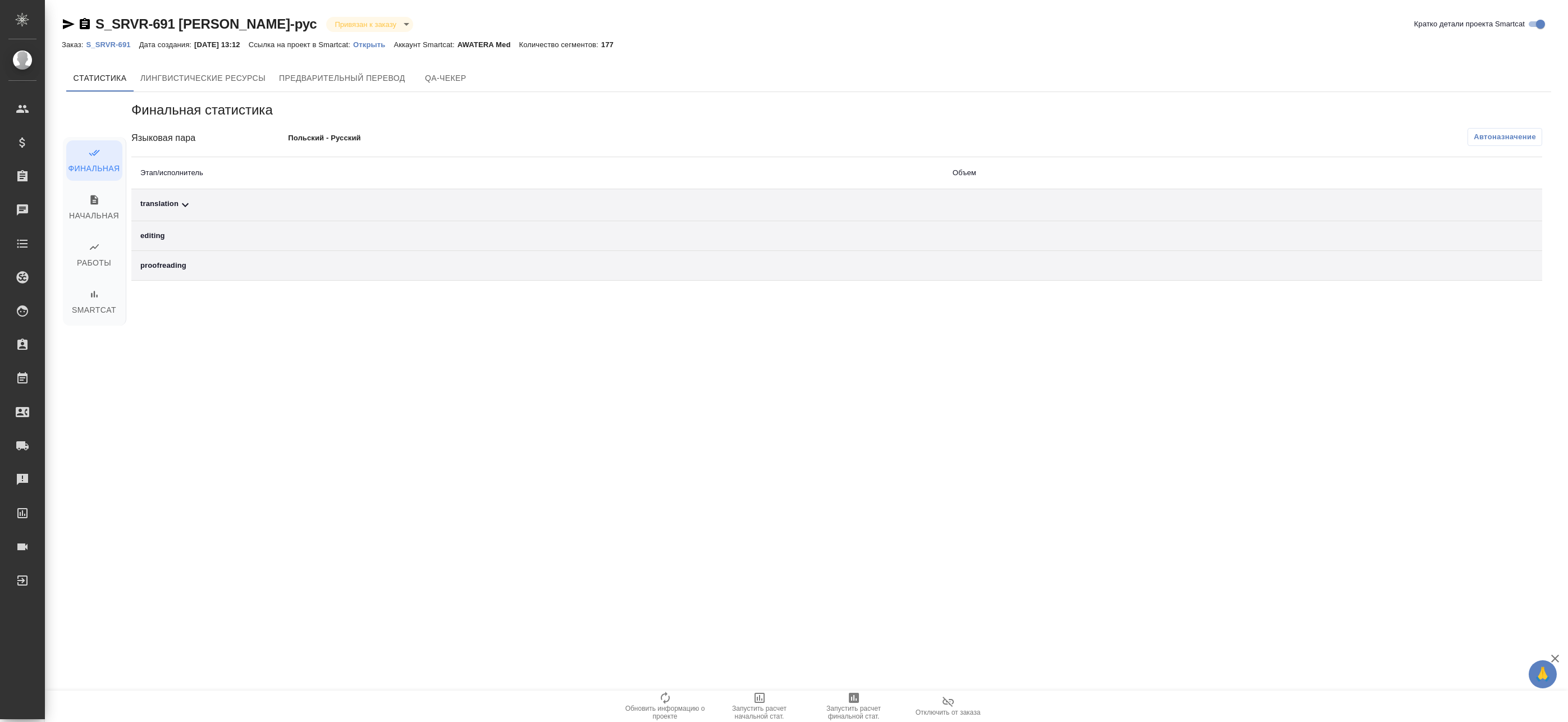
click at [1522, 136] on span "Автоназначение" at bounding box center [1504, 137] width 62 height 11
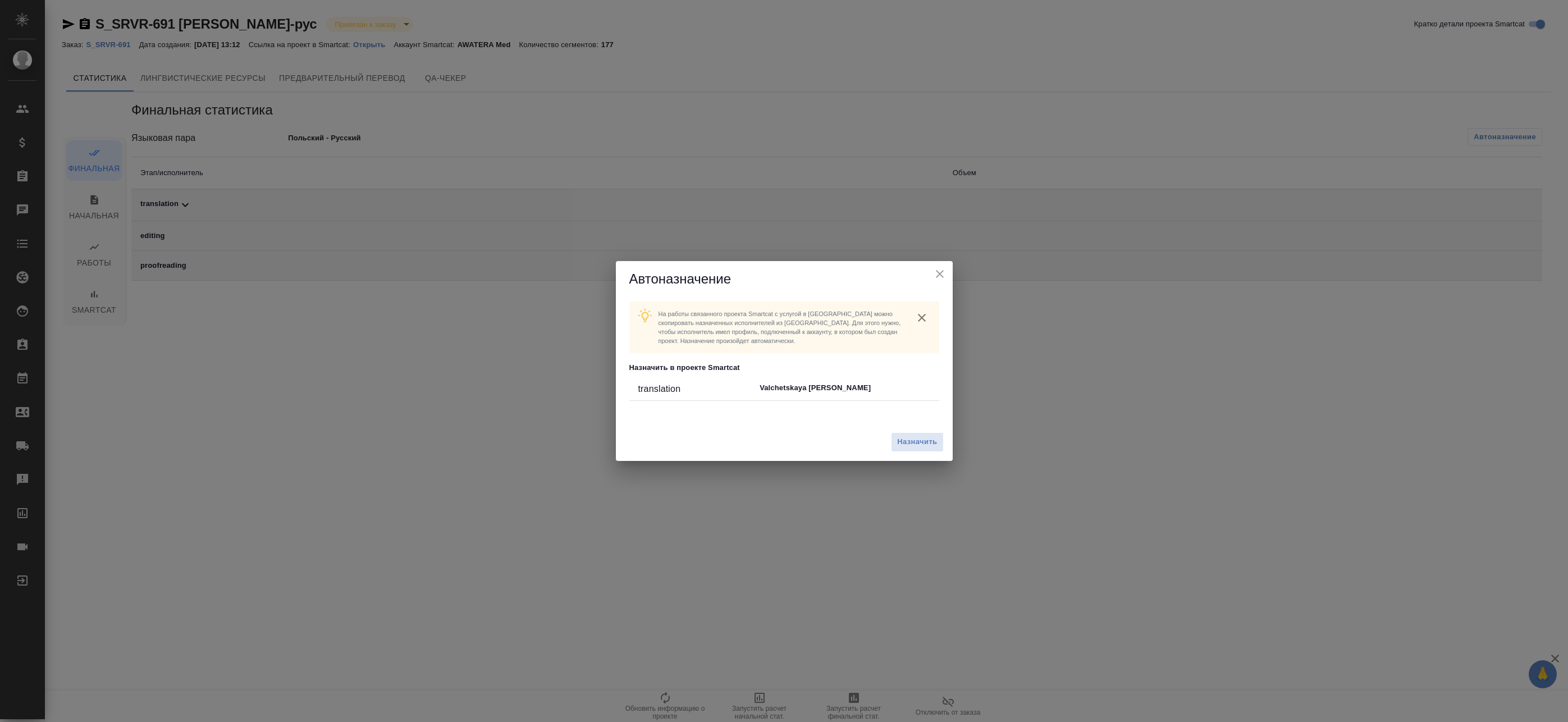
click at [931, 429] on div "Назначить" at bounding box center [784, 442] width 337 height 38
click at [931, 438] on span "Назначить" at bounding box center [916, 442] width 40 height 13
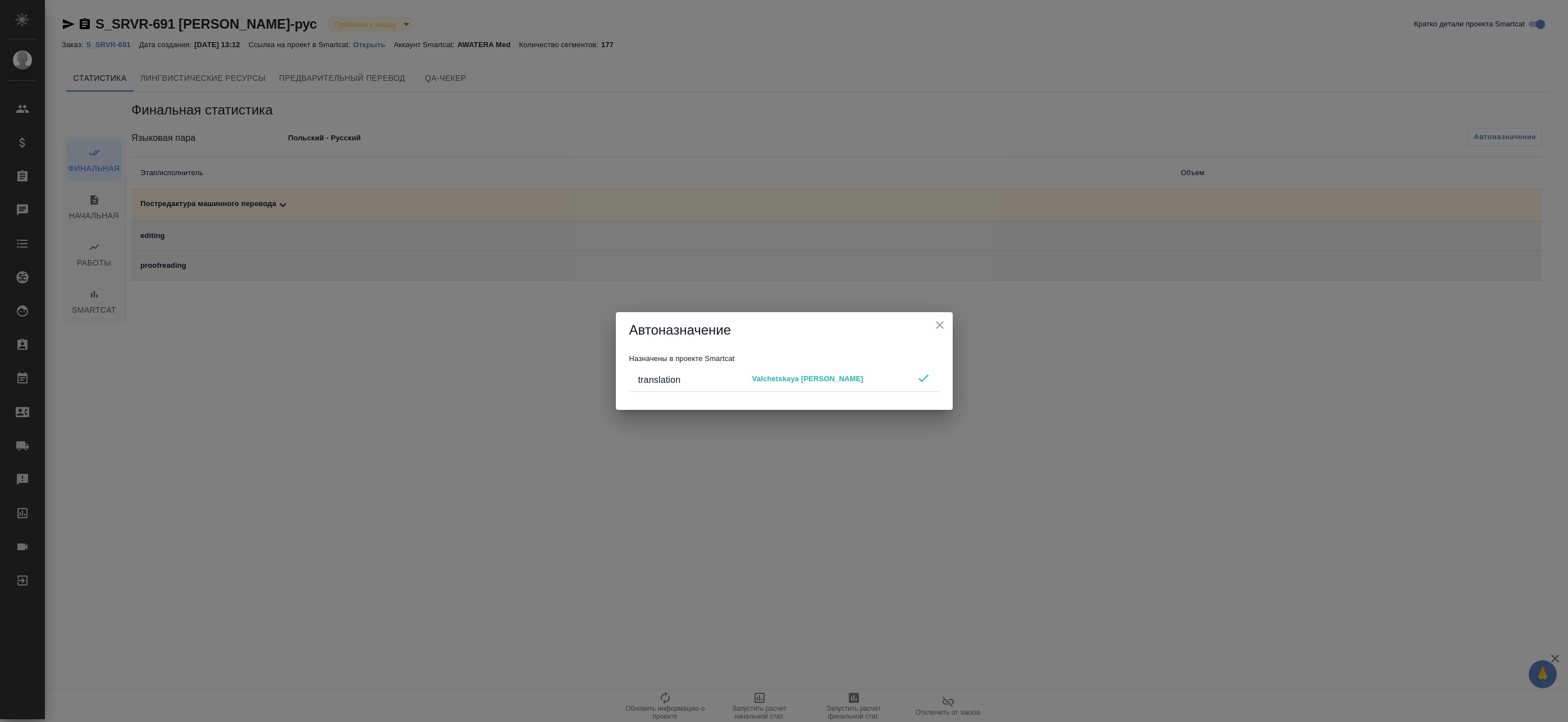
click at [938, 324] on icon "close" at bounding box center [939, 325] width 8 height 8
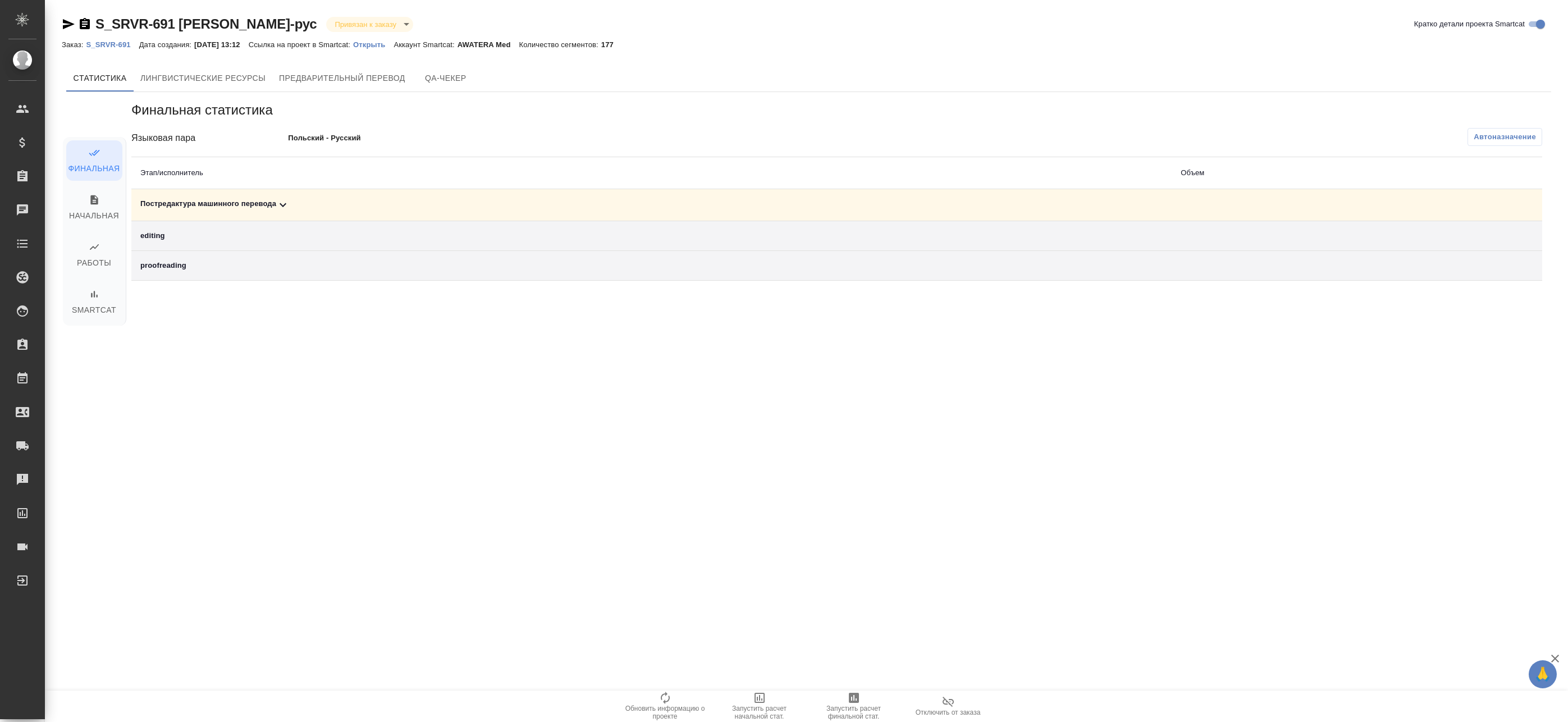
click at [850, 701] on icon "button" at bounding box center [853, 697] width 10 height 10
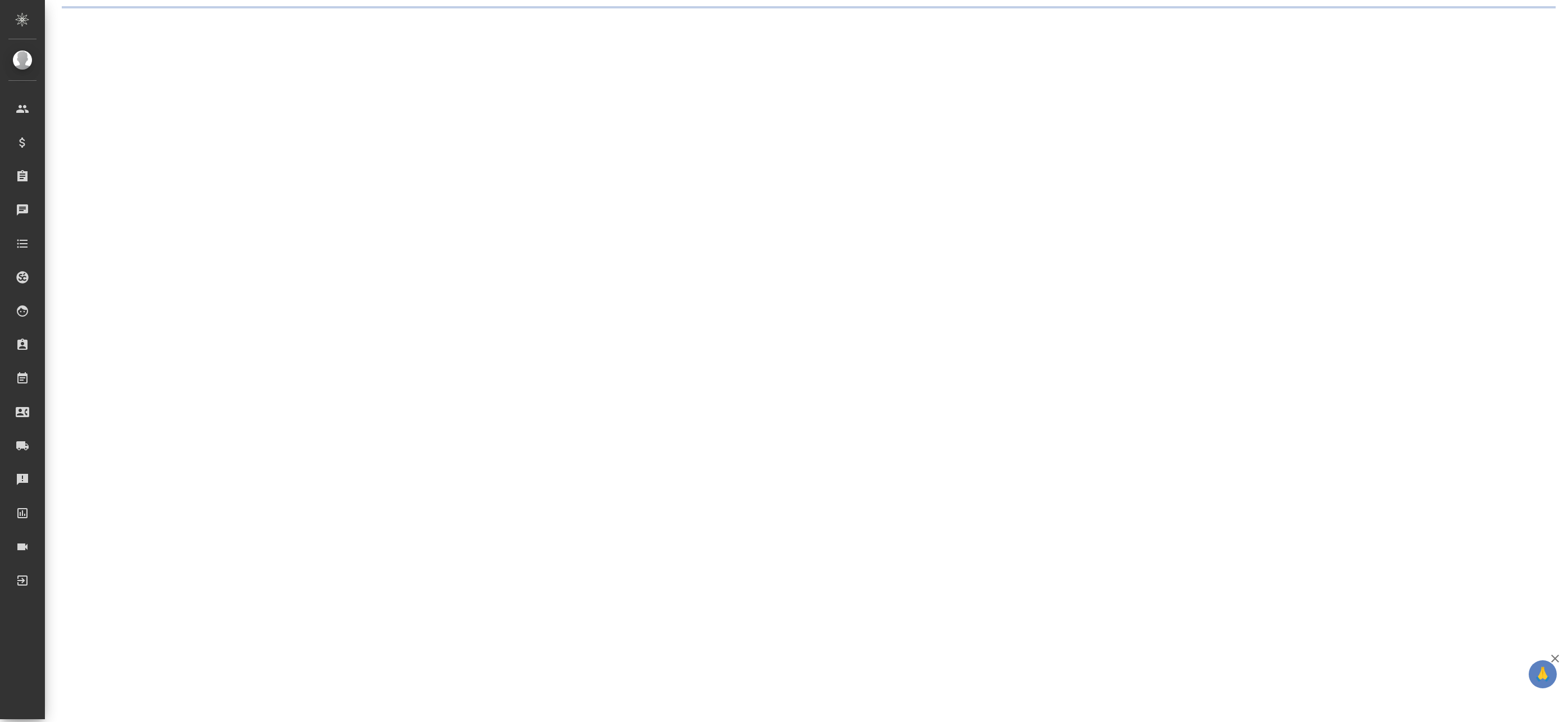
select select "RU"
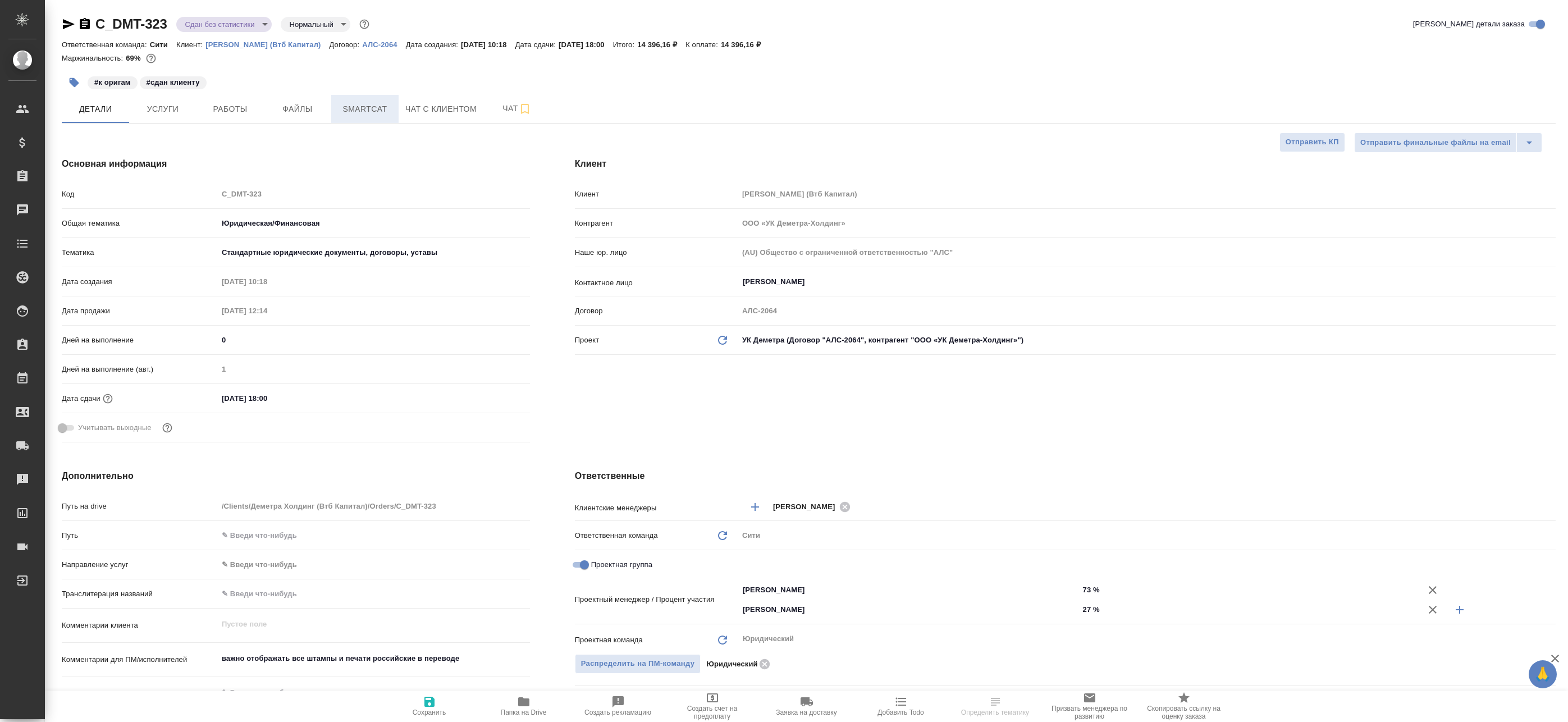
type textarea "x"
click at [359, 110] on span "Smartcat" at bounding box center [365, 109] width 54 height 14
click at [311, 109] on span "Файлы" at bounding box center [298, 109] width 54 height 14
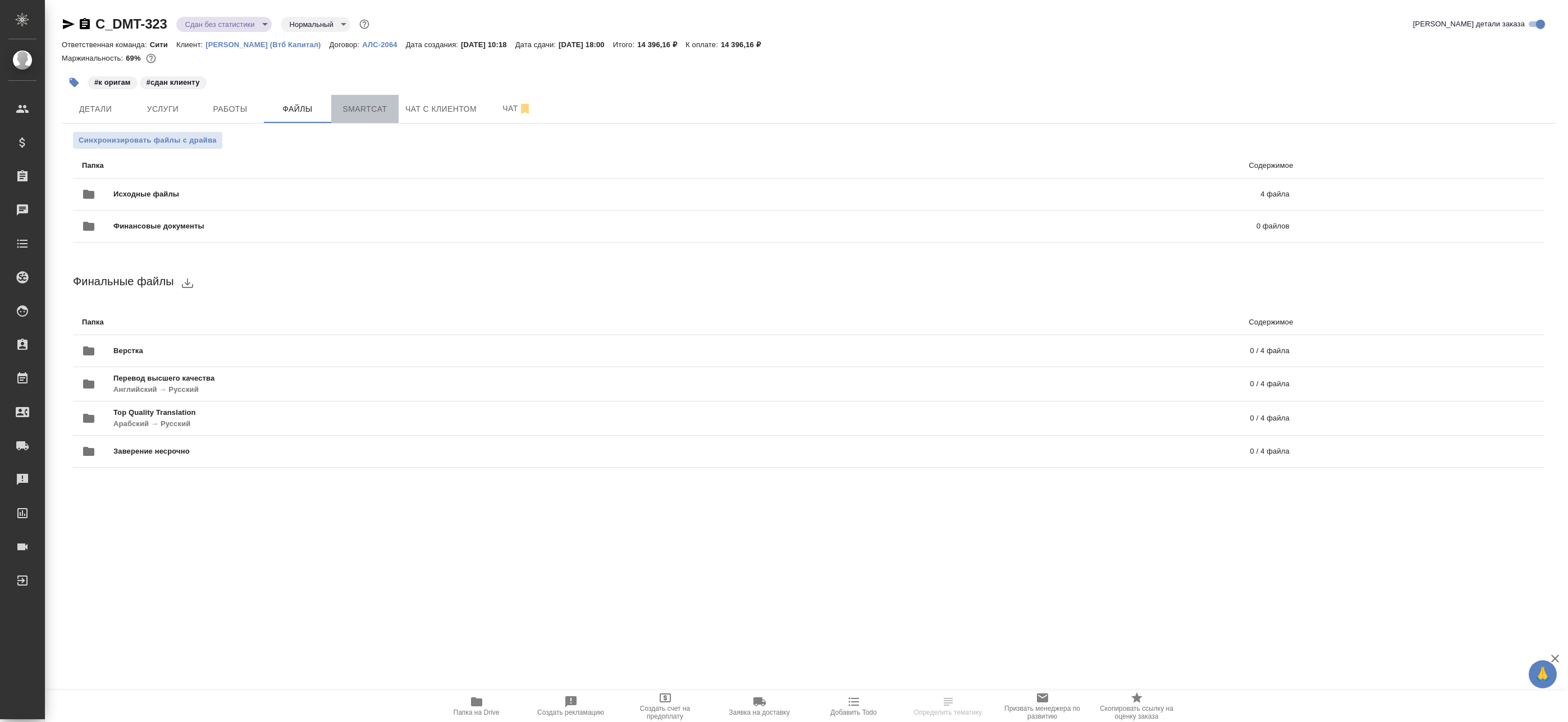
click at [354, 110] on span "Smartcat" at bounding box center [365, 109] width 54 height 14
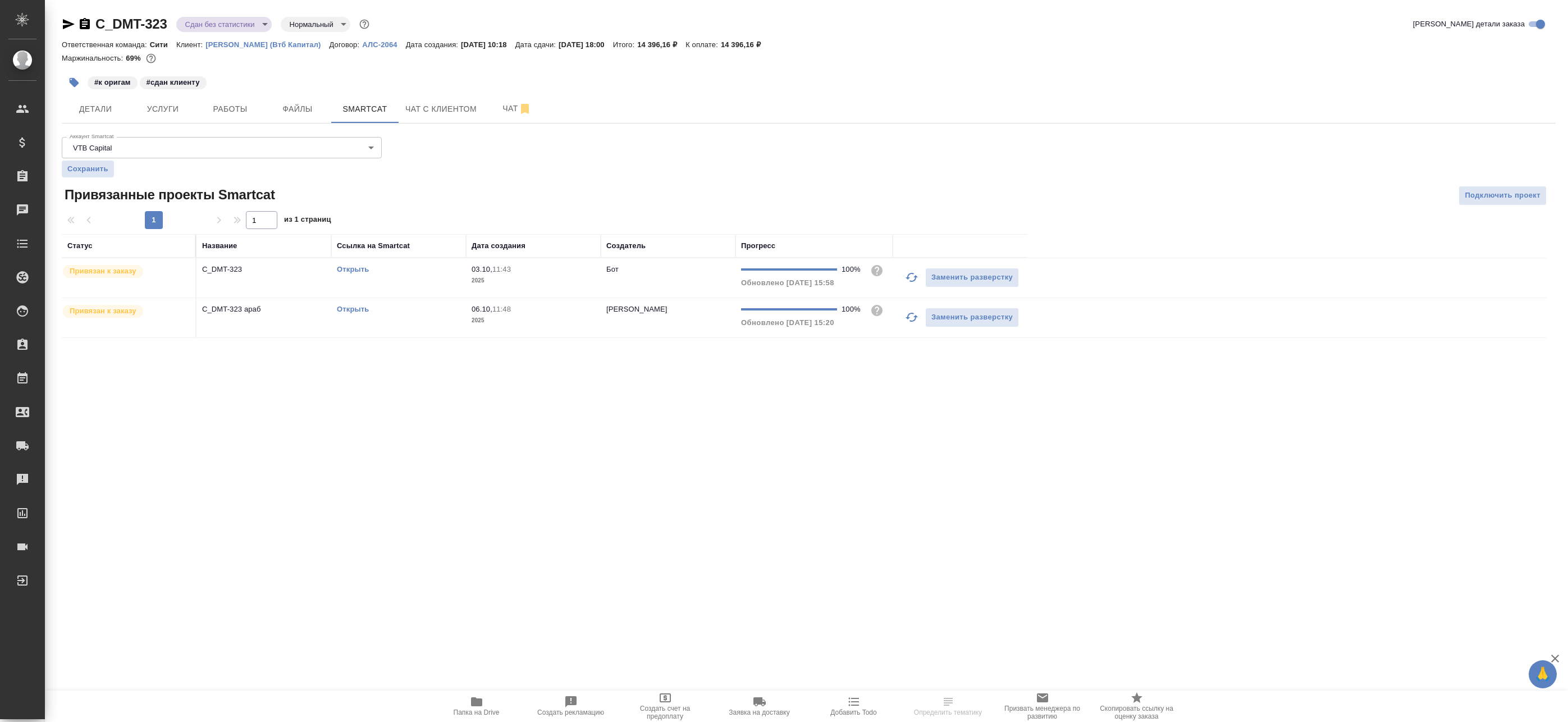
click at [414, 273] on div "Открыть" at bounding box center [398, 270] width 123 height 11
click at [440, 279] on td "Открыть" at bounding box center [398, 278] width 135 height 39
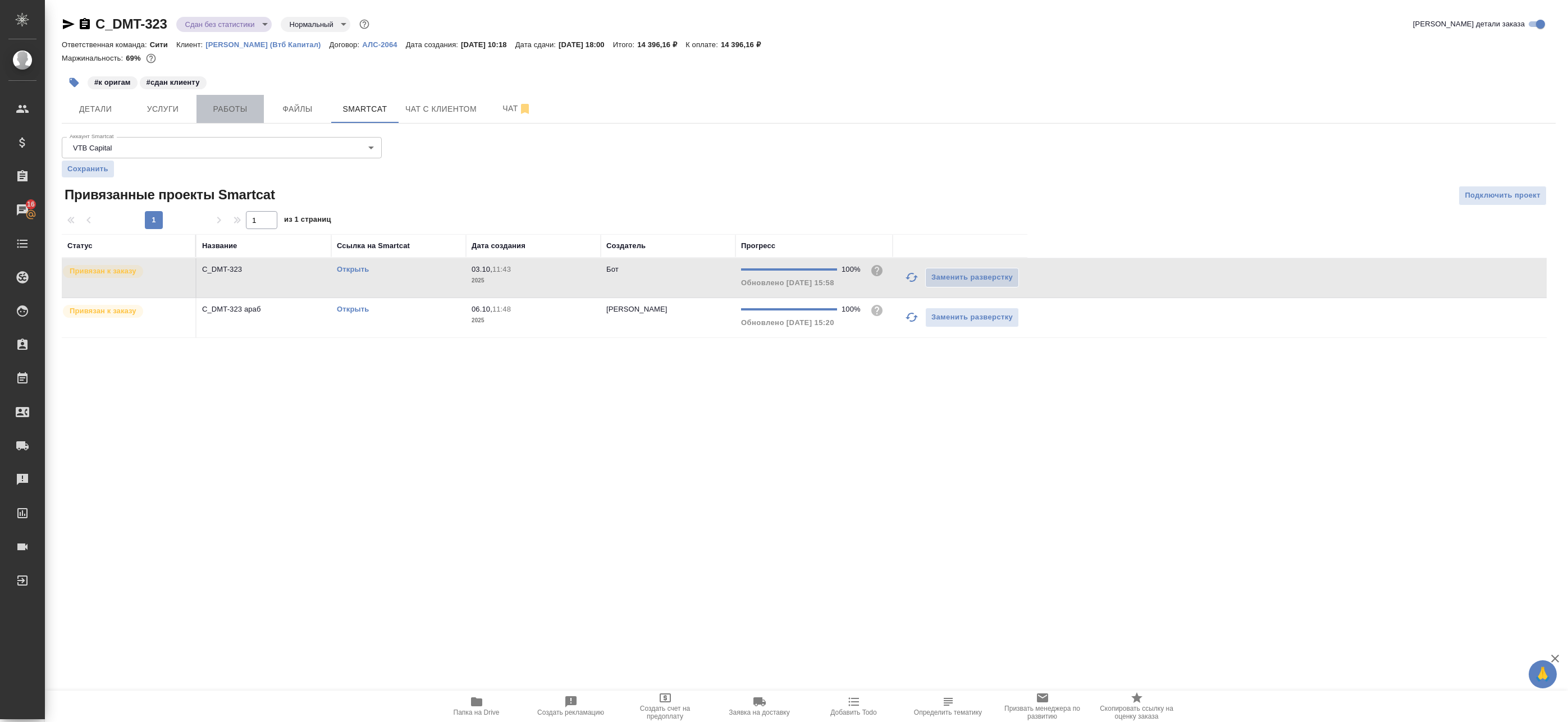
click at [216, 121] on button "Работы" at bounding box center [230, 109] width 67 height 28
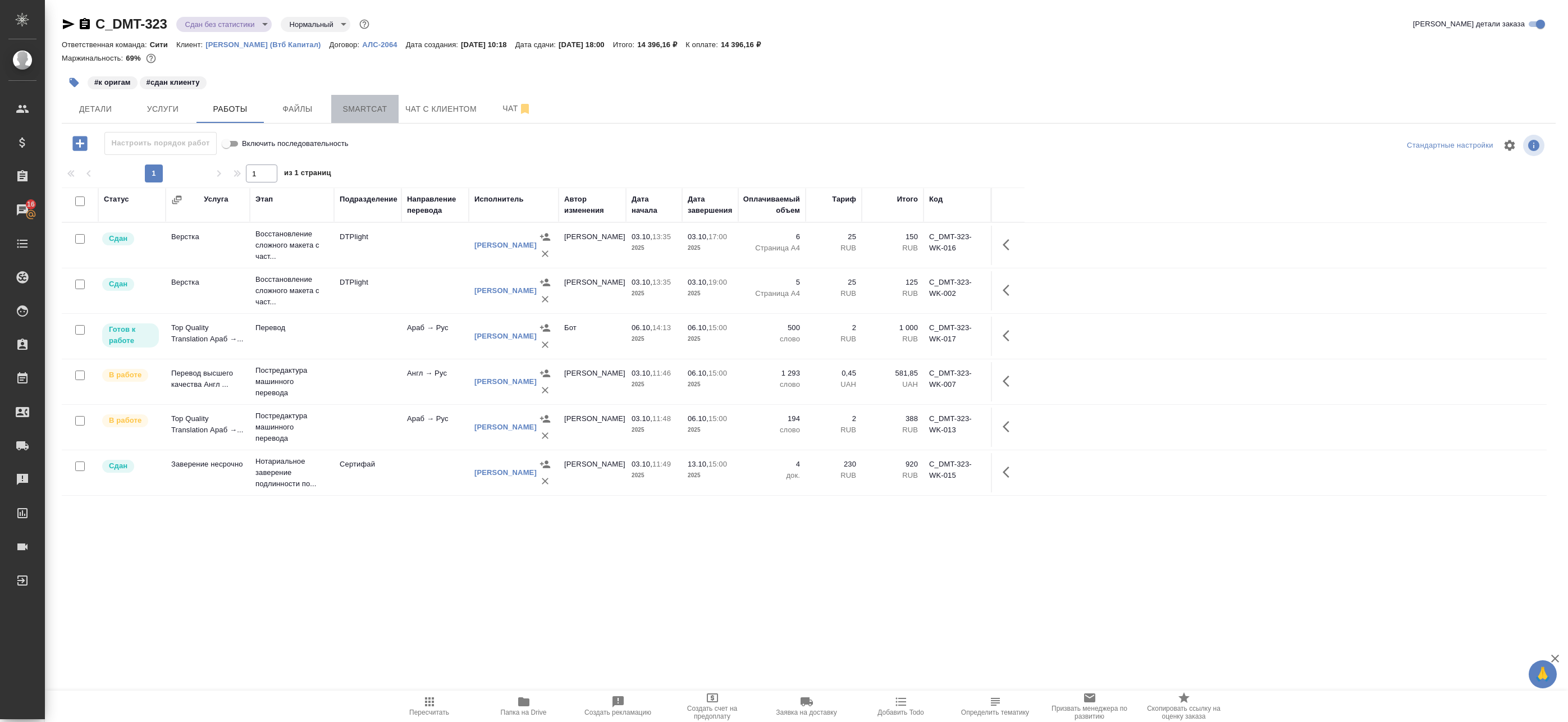
click at [369, 108] on span "Smartcat" at bounding box center [365, 109] width 54 height 14
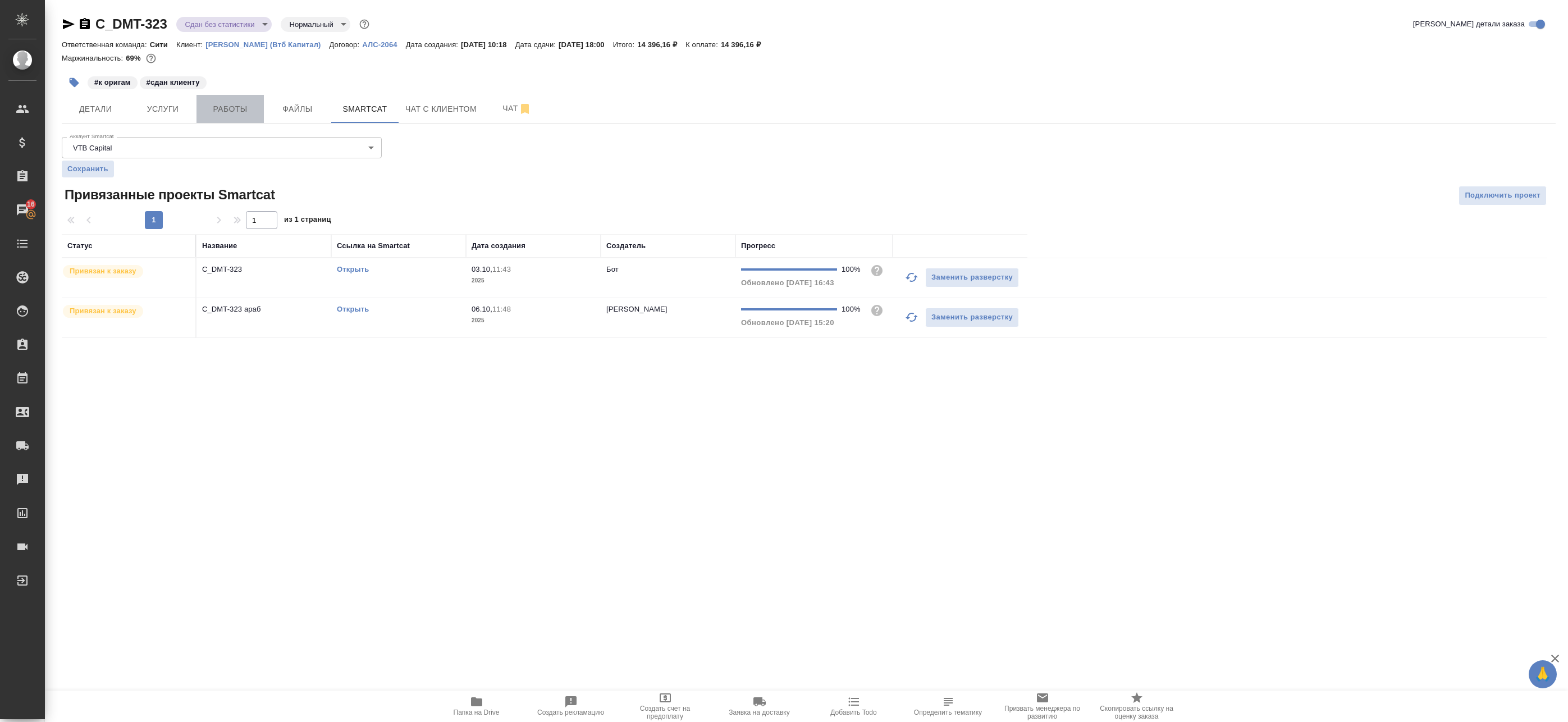
click at [249, 100] on button "Работы" at bounding box center [230, 109] width 67 height 28
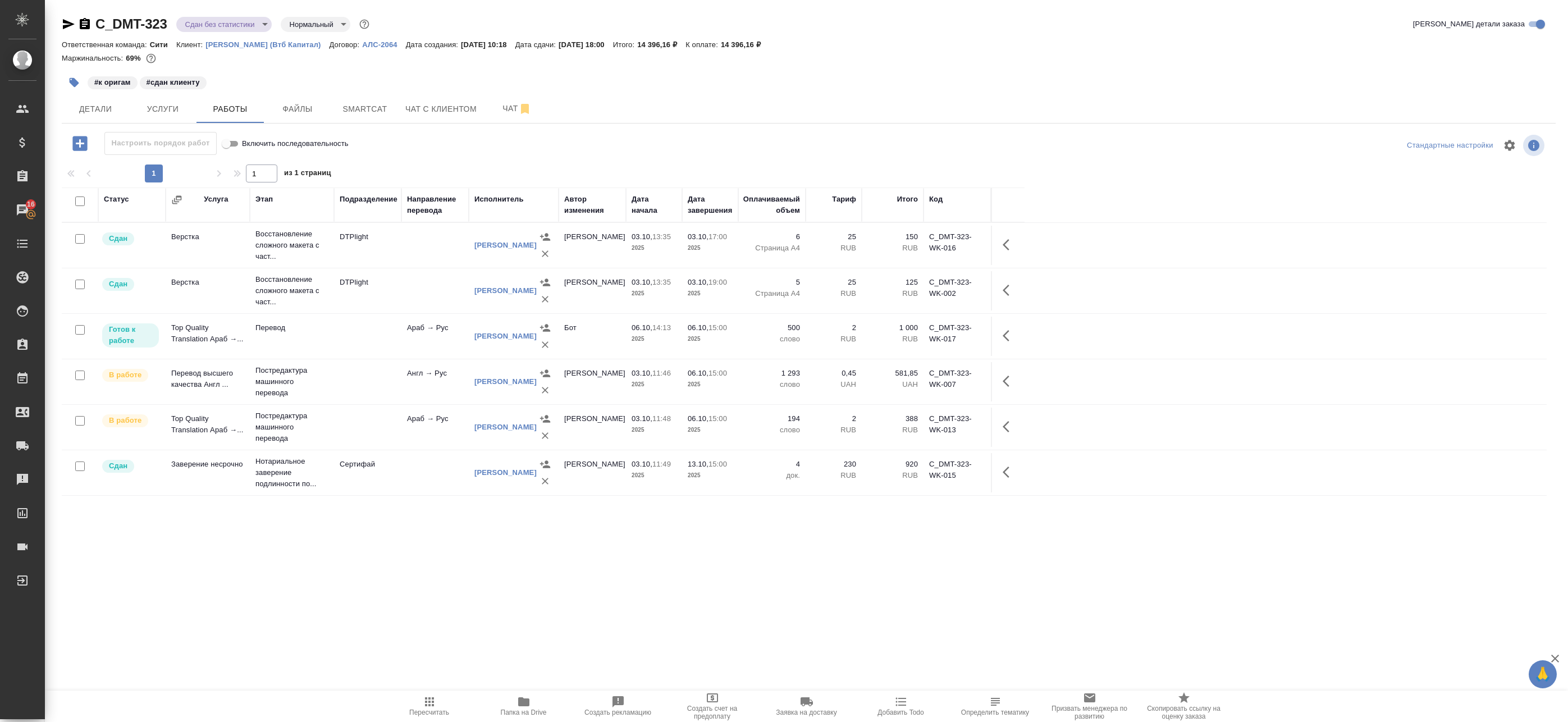
click at [660, 338] on p "2025" at bounding box center [653, 339] width 45 height 11
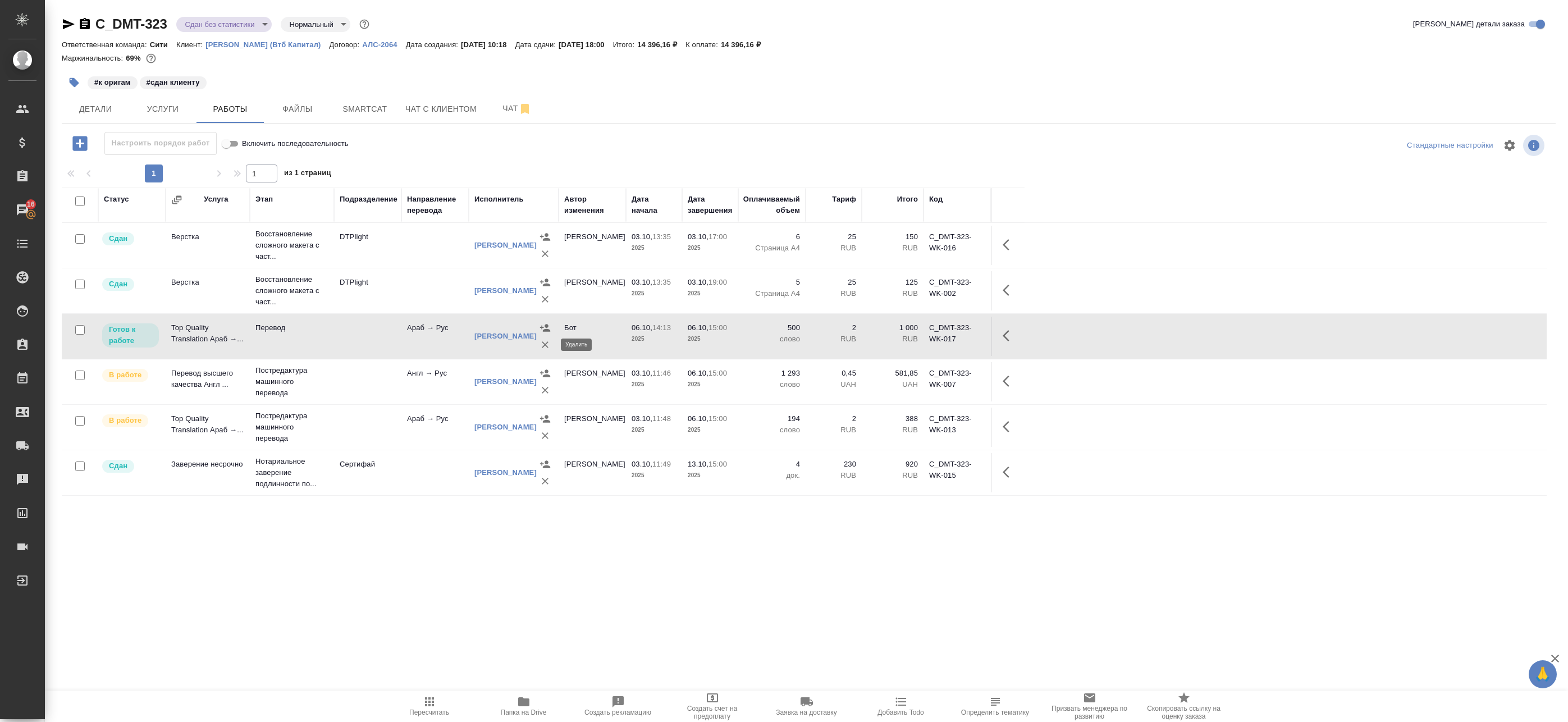
click at [538, 346] on button "button" at bounding box center [544, 344] width 17 height 17
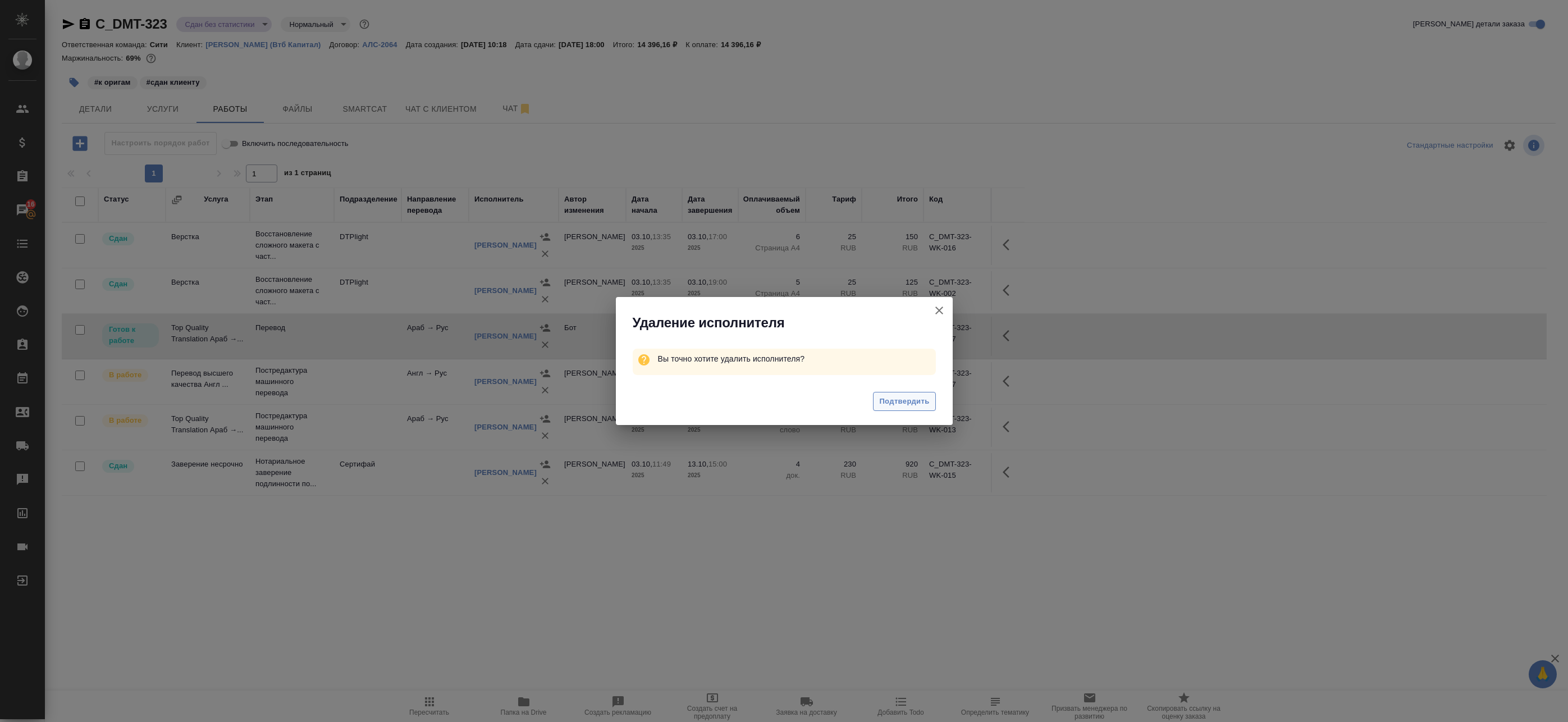
click at [930, 404] on button "Подтвердить" at bounding box center [904, 401] width 62 height 20
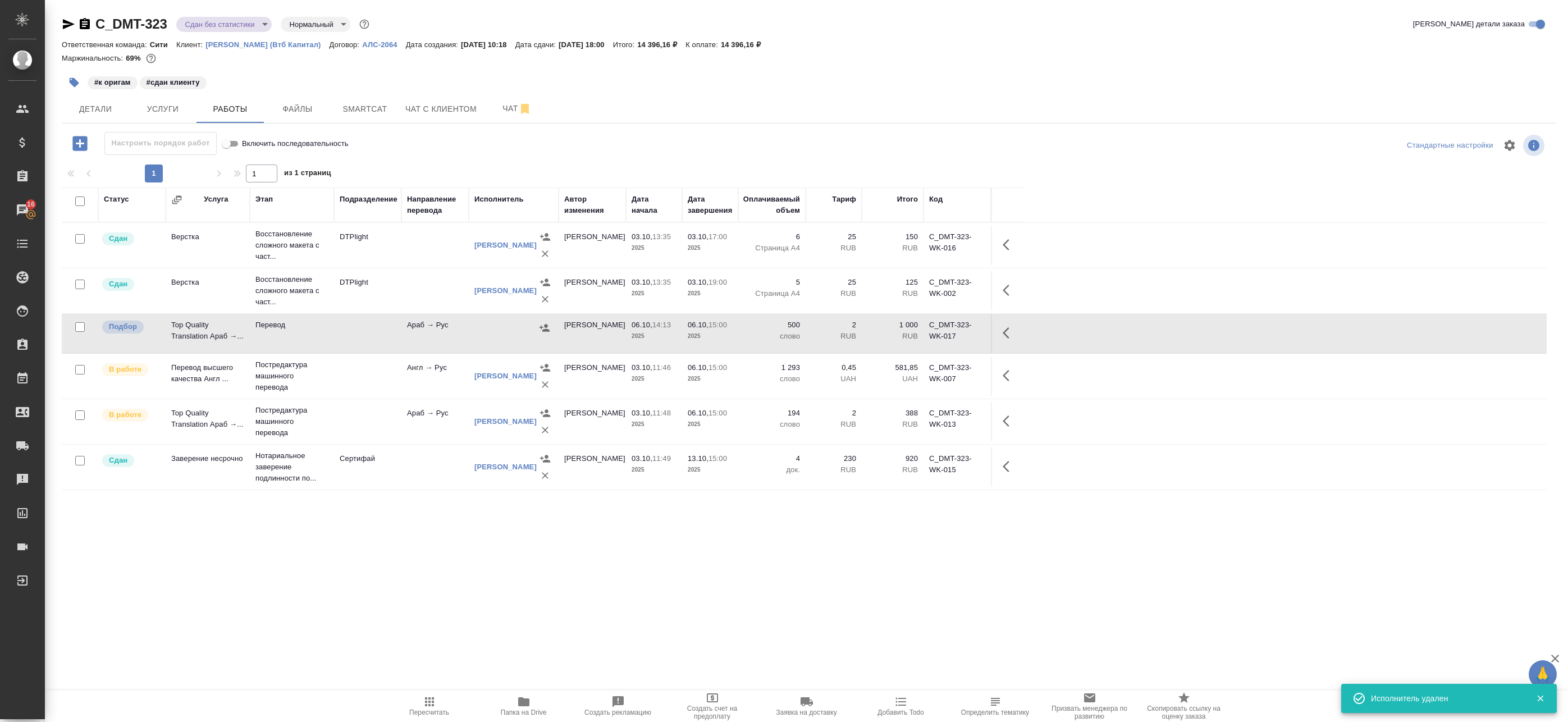
click at [79, 324] on input "checkbox" at bounding box center [80, 327] width 10 height 10
checkbox input "true"
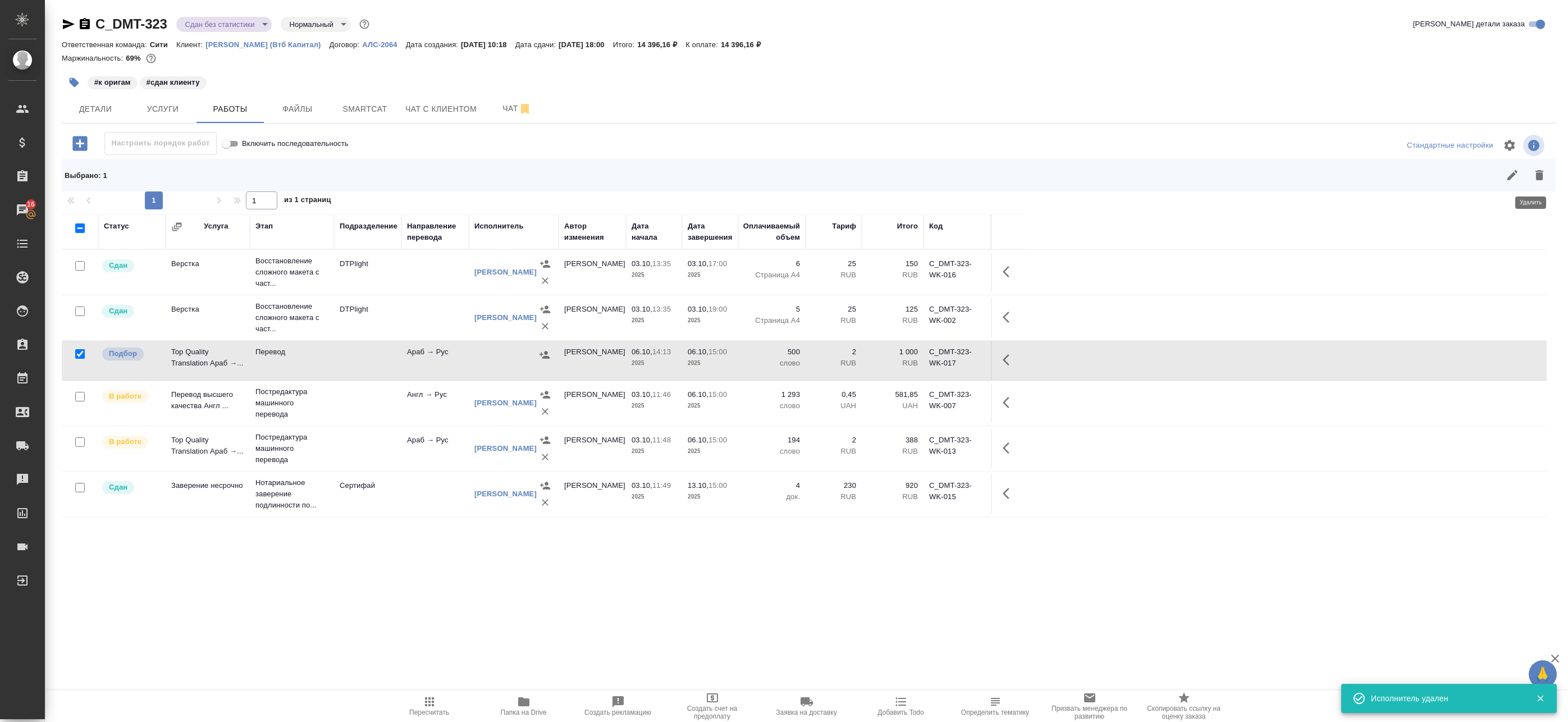
click at [1534, 173] on icon "button" at bounding box center [1539, 175] width 13 height 13
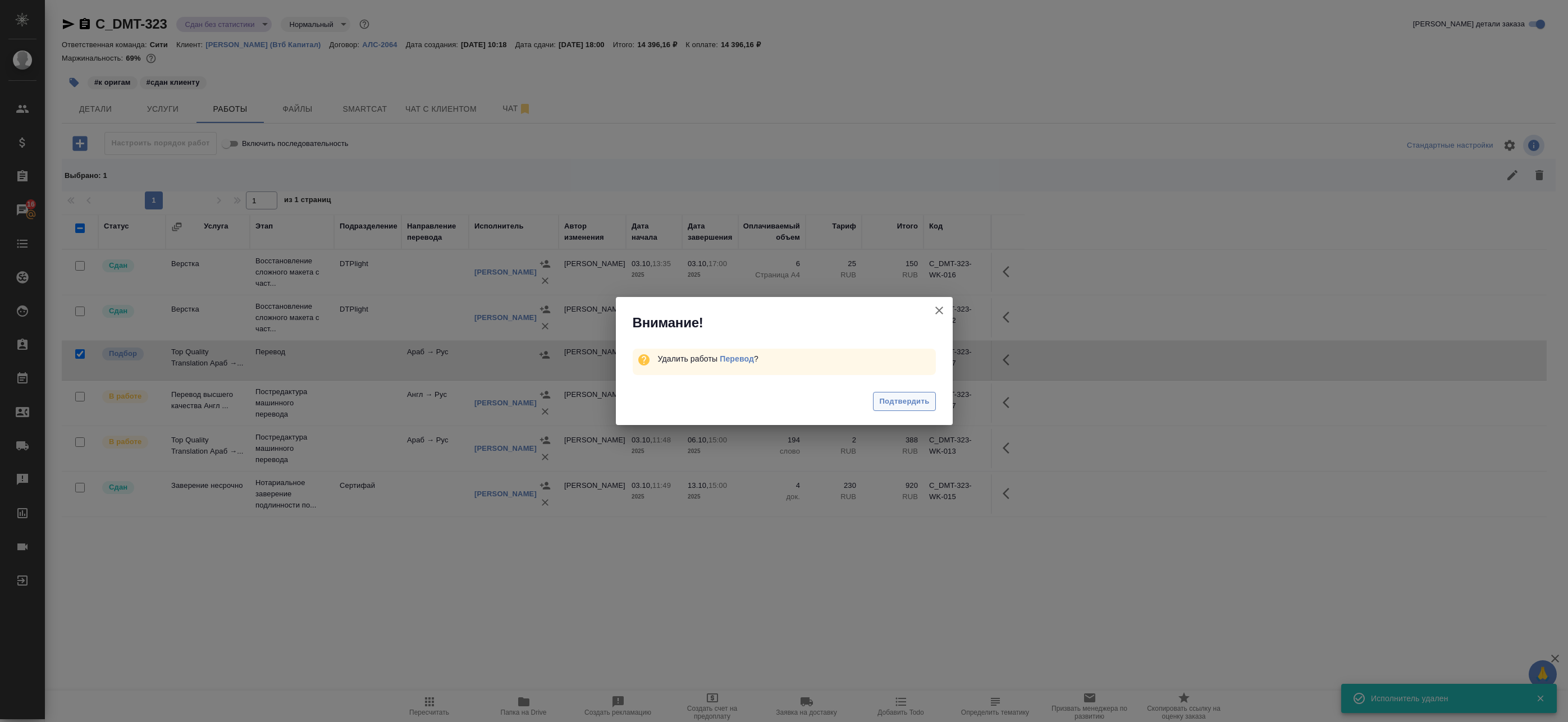
click at [896, 394] on button "Подтвердить" at bounding box center [904, 401] width 62 height 20
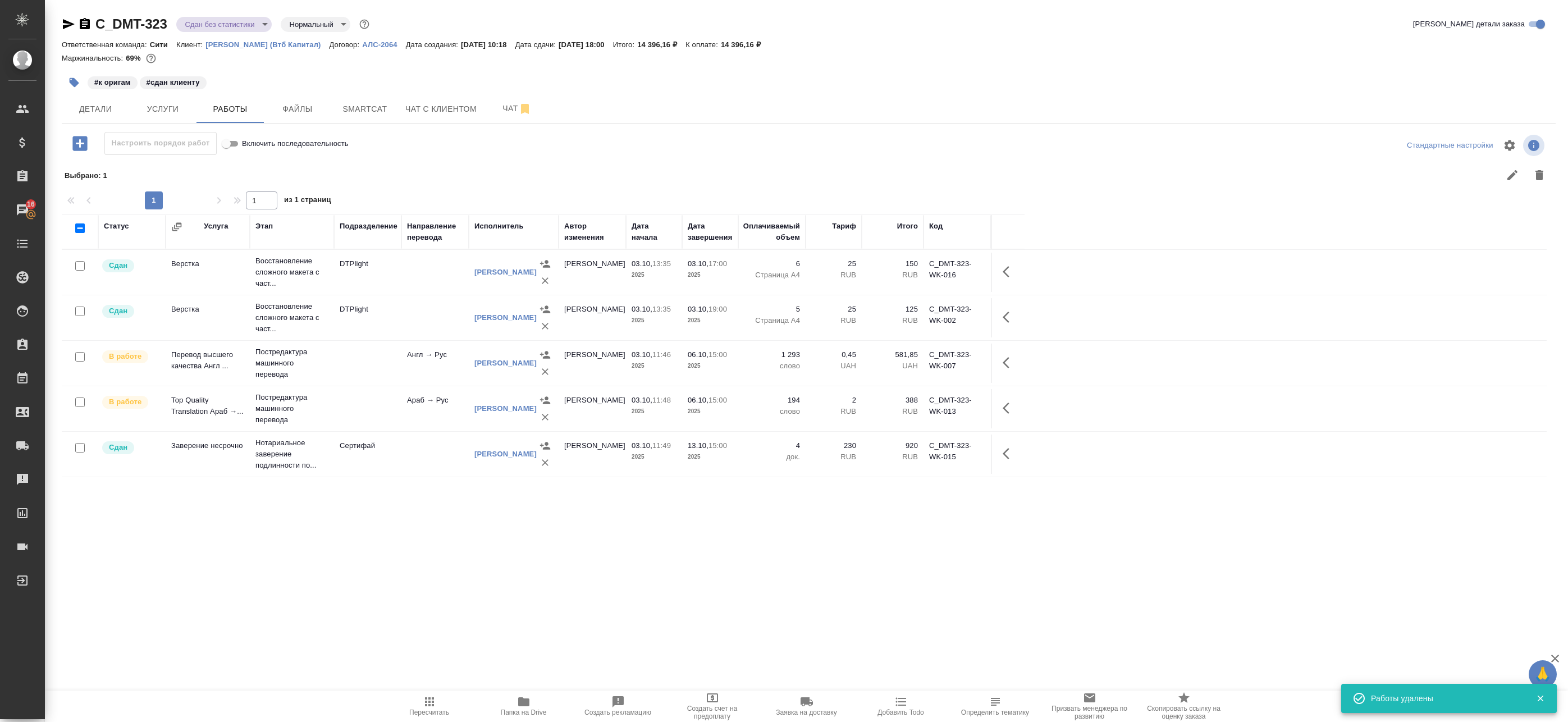
click at [428, 704] on icon "button" at bounding box center [429, 702] width 13 height 13
click at [791, 357] on p "194" at bounding box center [772, 355] width 56 height 11
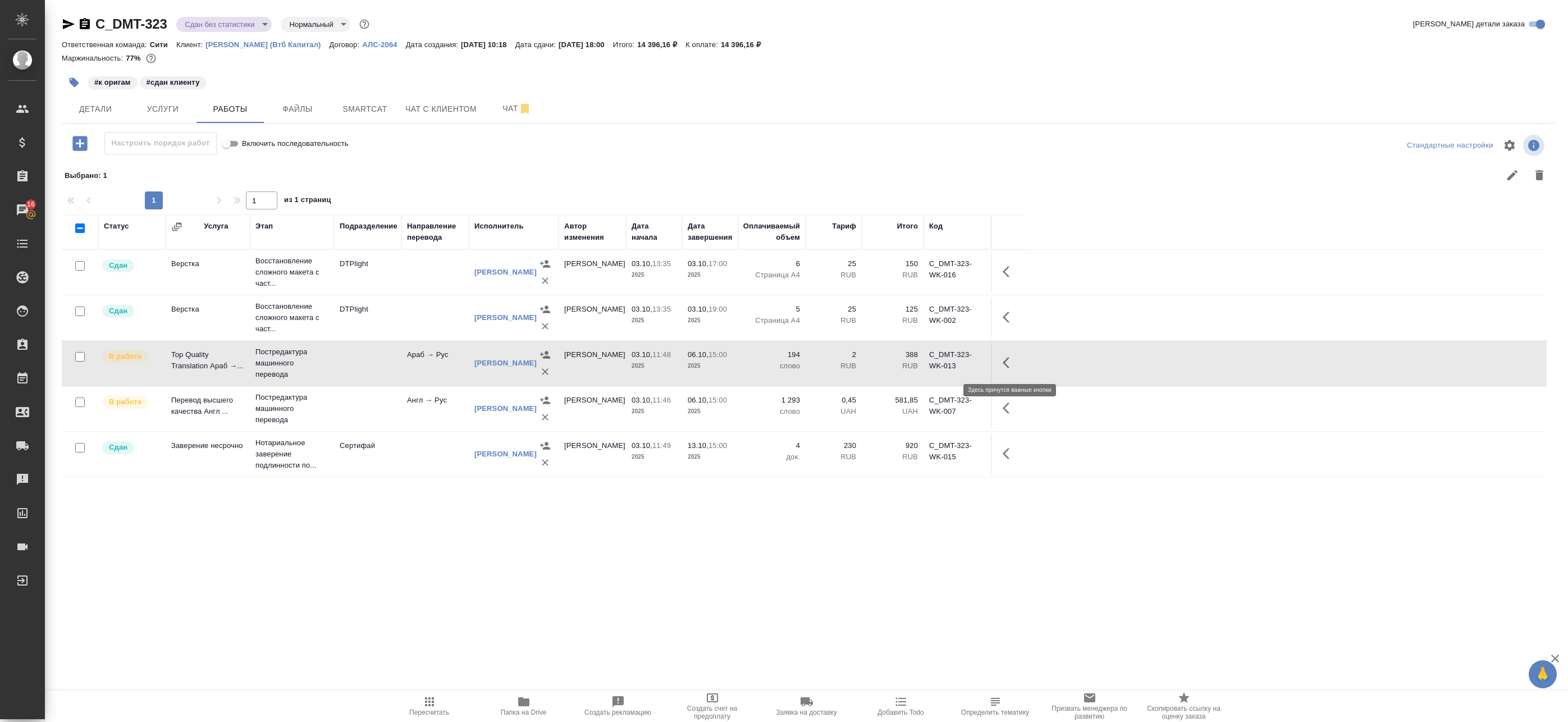
click at [1004, 361] on icon "button" at bounding box center [1009, 362] width 13 height 13
click at [928, 360] on icon "button" at bounding box center [926, 362] width 10 height 10
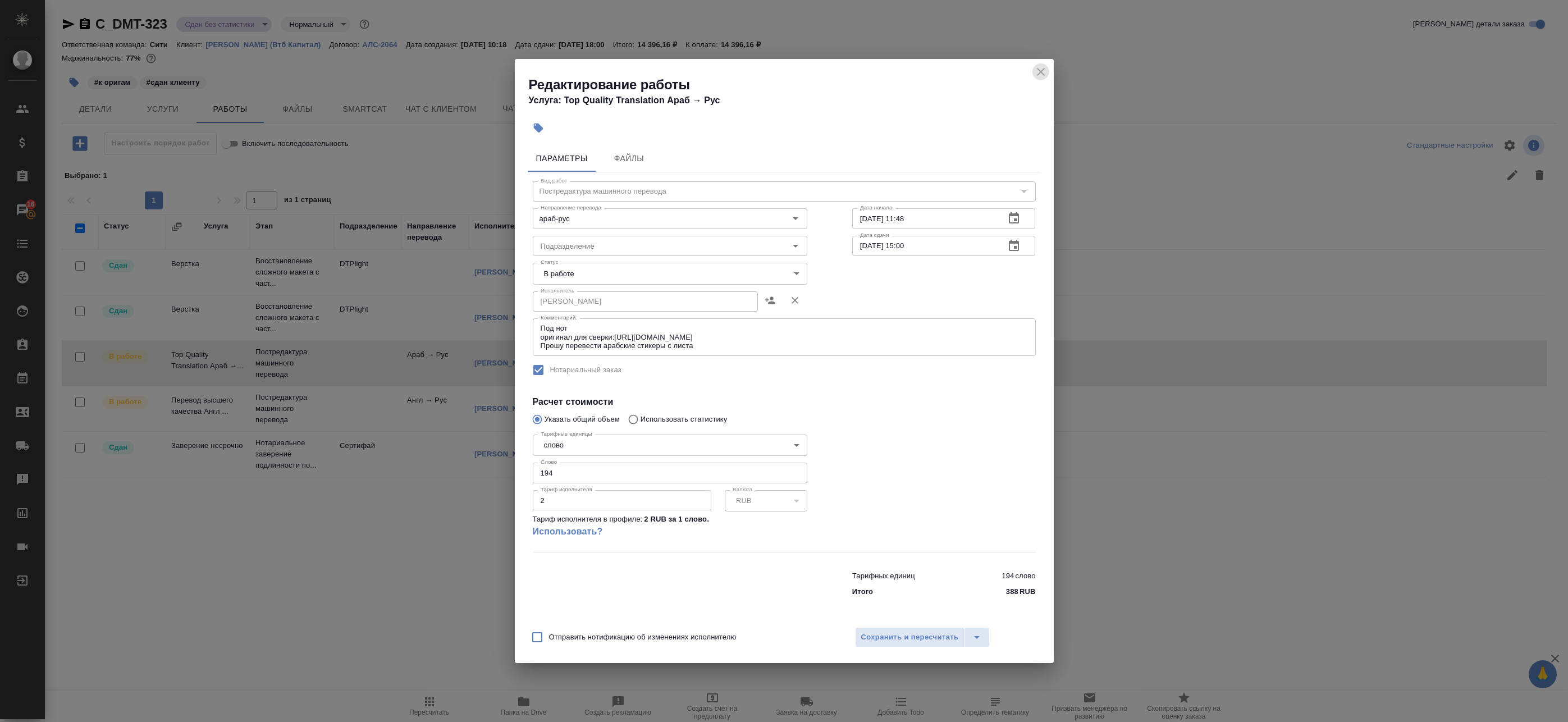
click at [1042, 75] on icon "close" at bounding box center [1041, 72] width 13 height 13
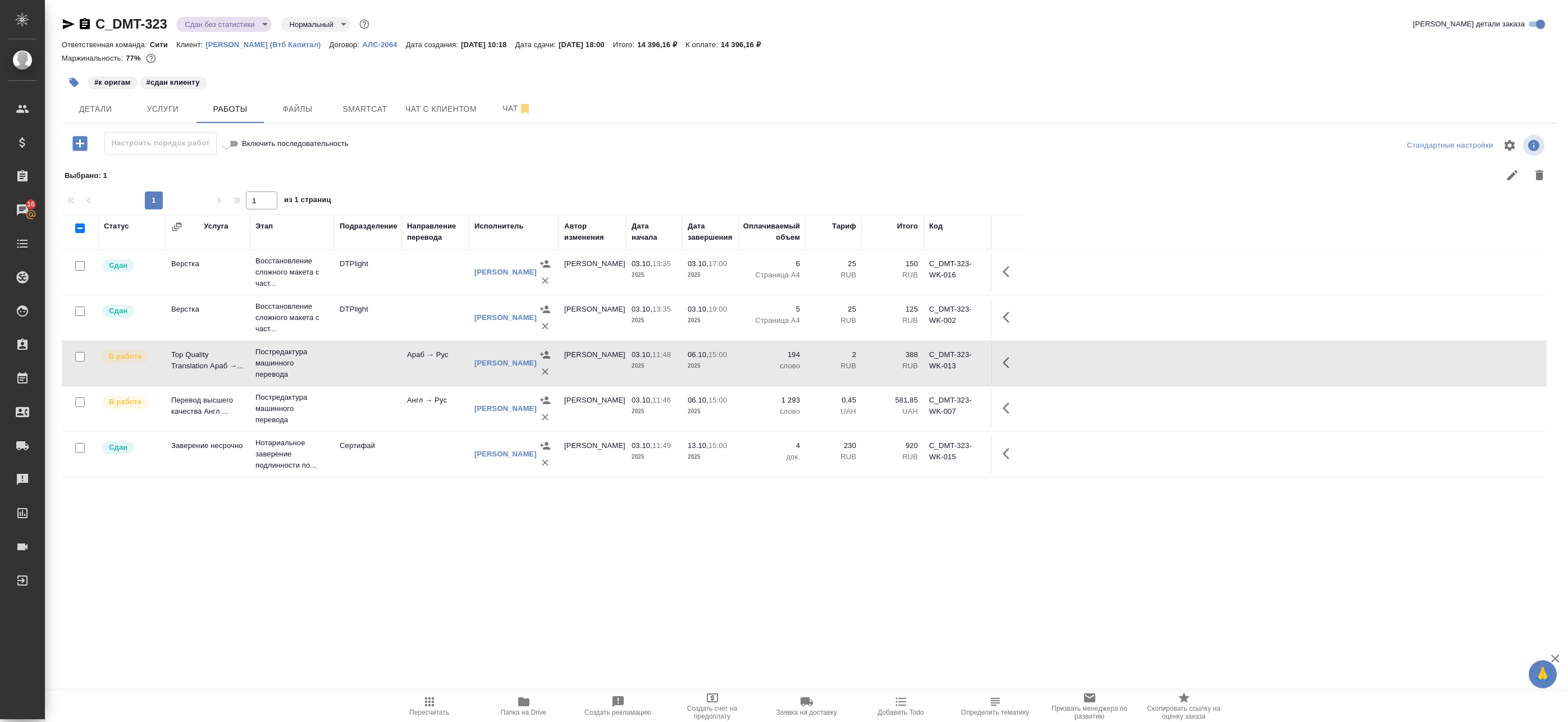
click at [82, 25] on icon "button" at bounding box center [84, 24] width 10 height 11
click at [83, 357] on input "checkbox" at bounding box center [80, 357] width 10 height 10
checkbox input "true"
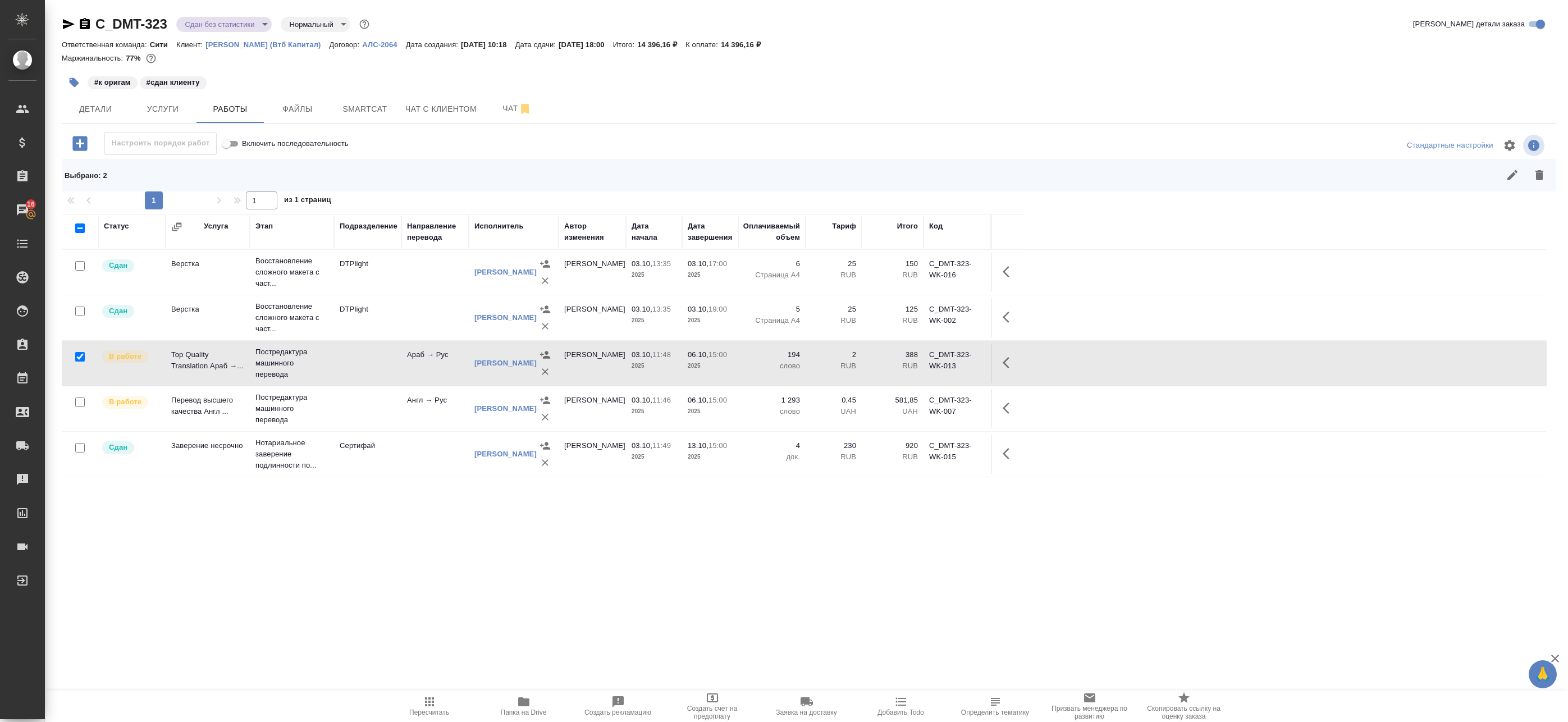
click at [79, 404] on input "checkbox" at bounding box center [80, 402] width 10 height 10
checkbox input "true"
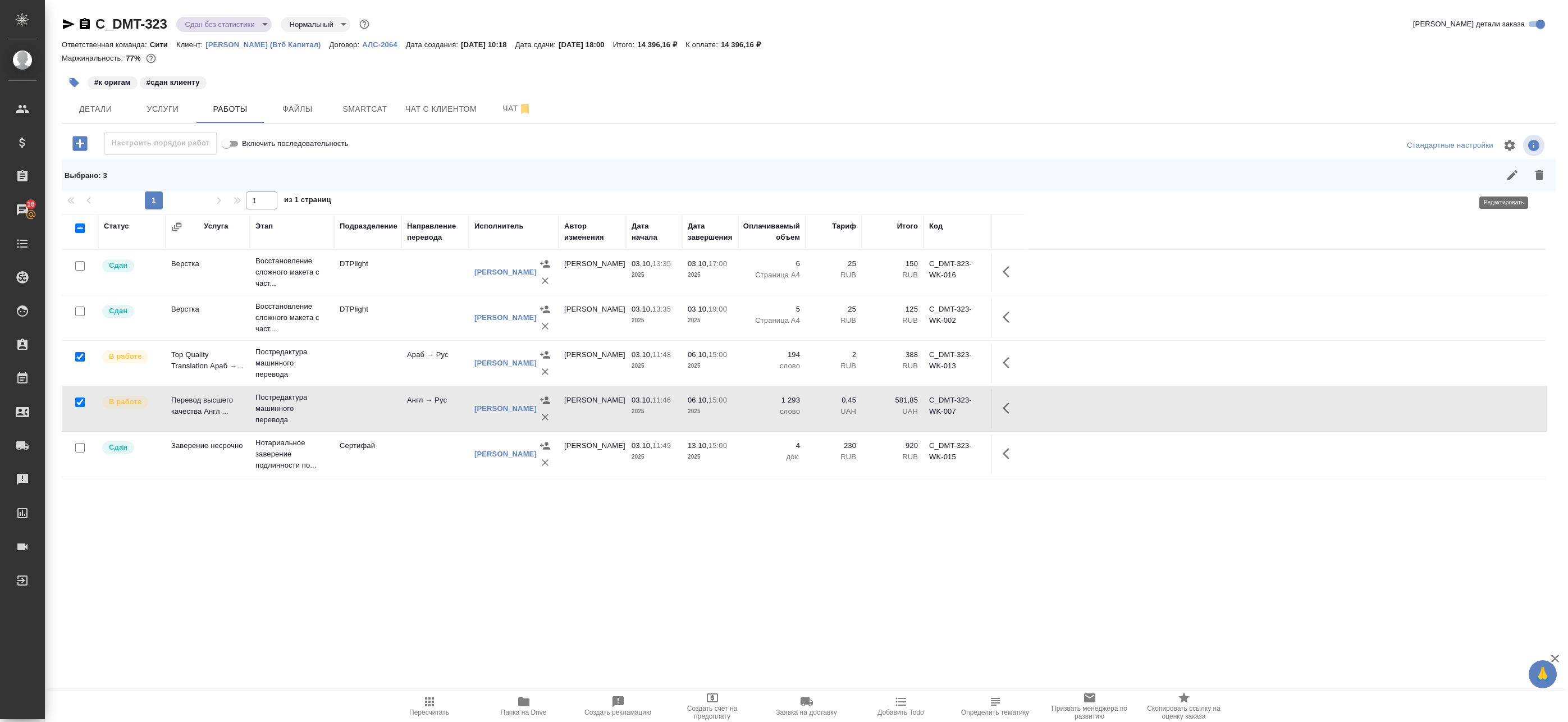
click at [1505, 178] on icon "button" at bounding box center [1512, 175] width 13 height 13
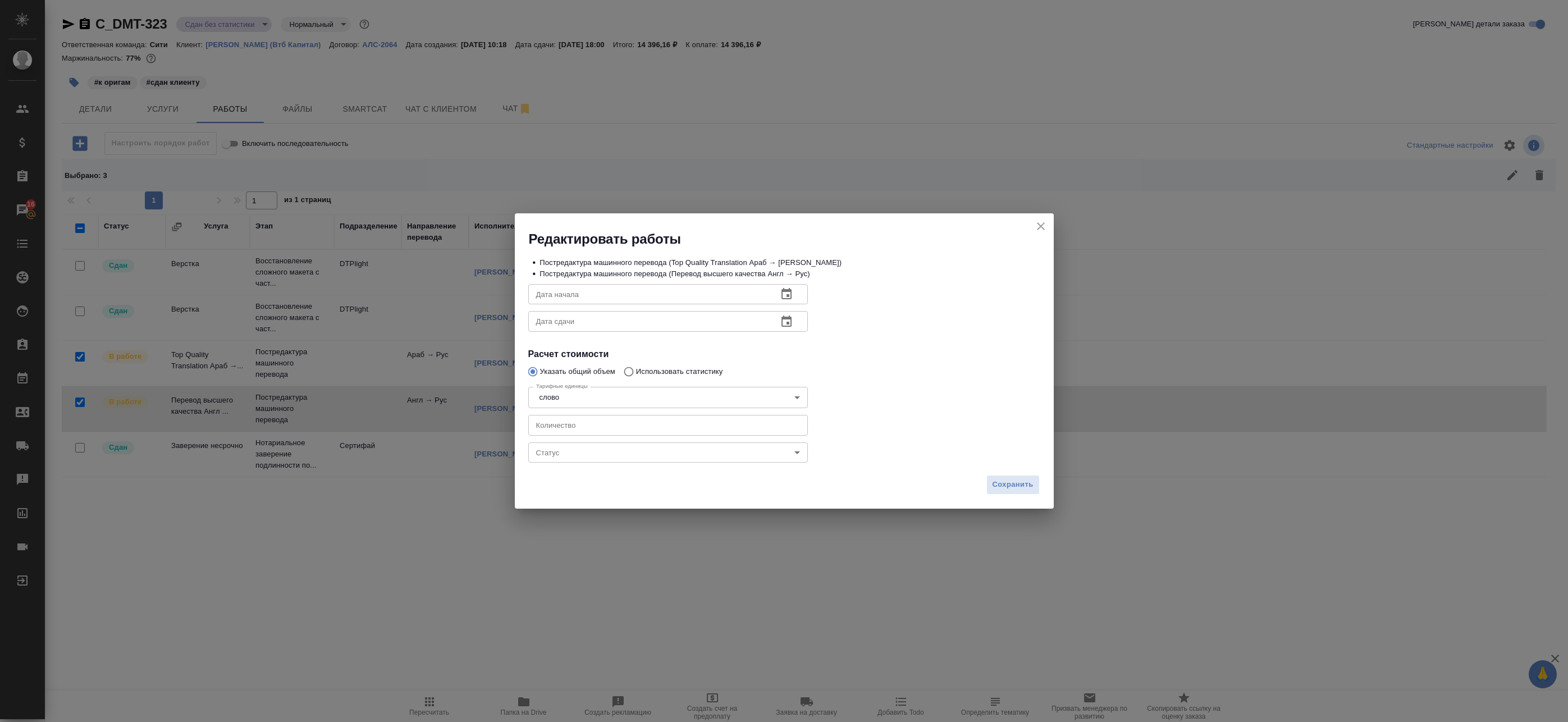
click at [629, 449] on body "🙏 .cls-1 fill:#fff; AWATERA Badanyan Artak Клиенты Спецификации Заказы 16 Чаты …" at bounding box center [784, 361] width 1568 height 722
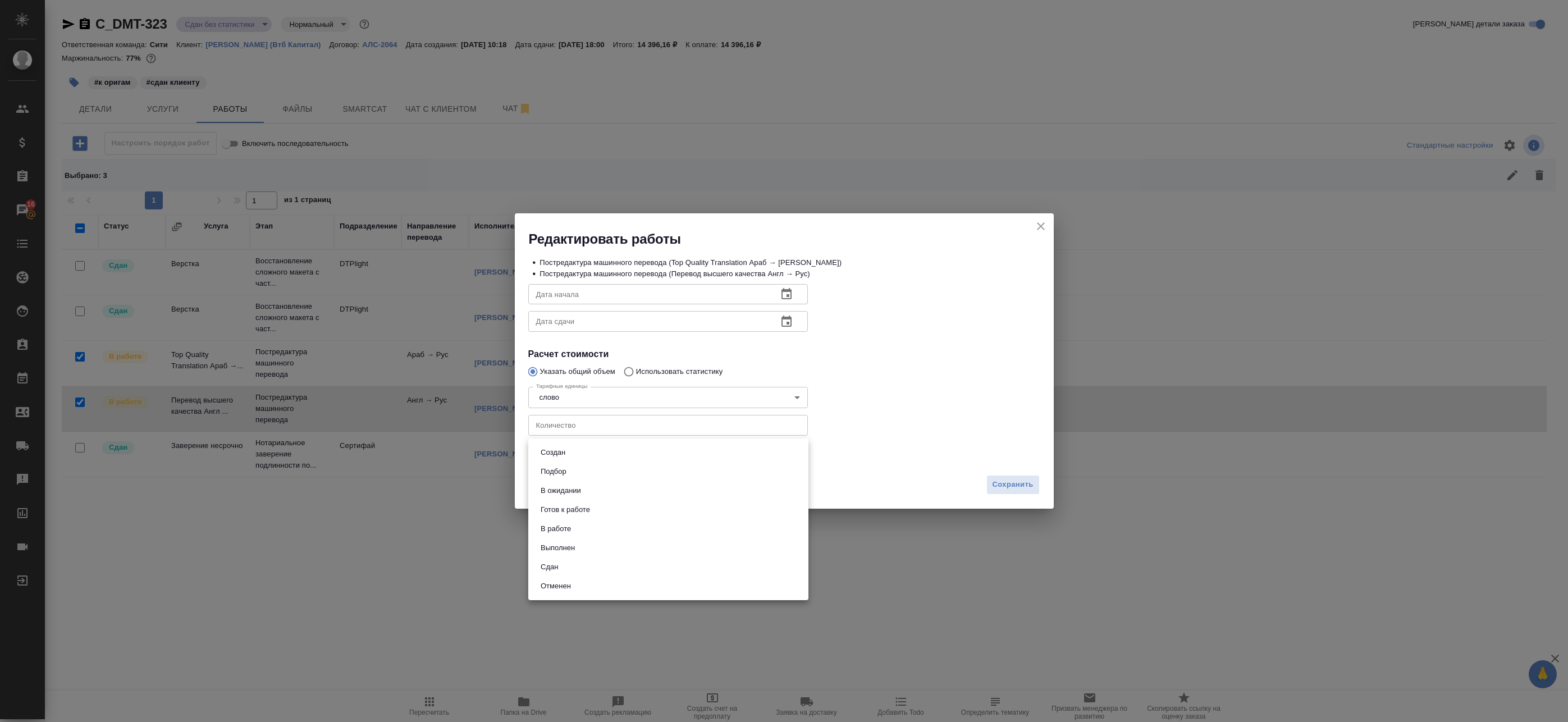
click at [601, 560] on li "Сдан" at bounding box center [668, 567] width 280 height 19
type input "closed"
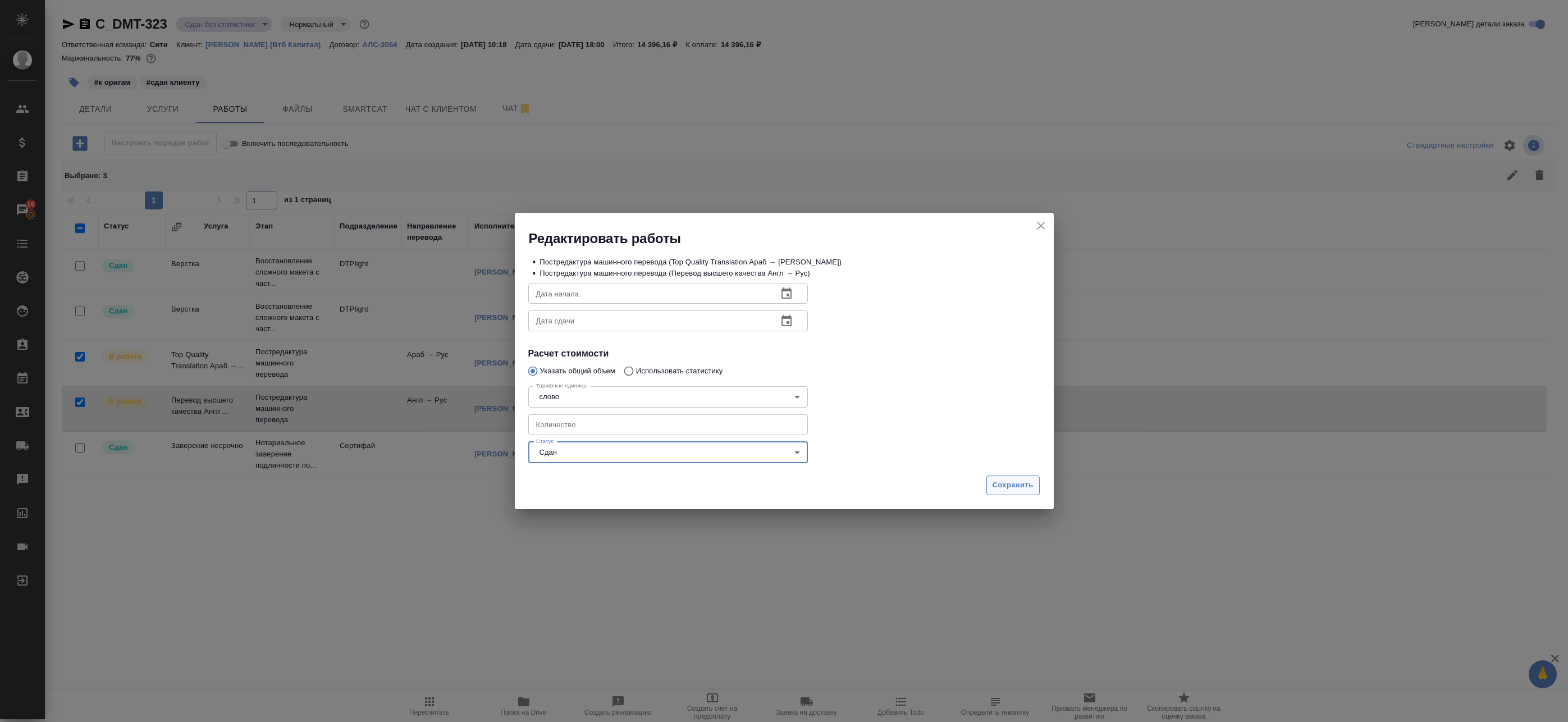
click at [995, 491] on span "Сохранить" at bounding box center [1013, 486] width 41 height 13
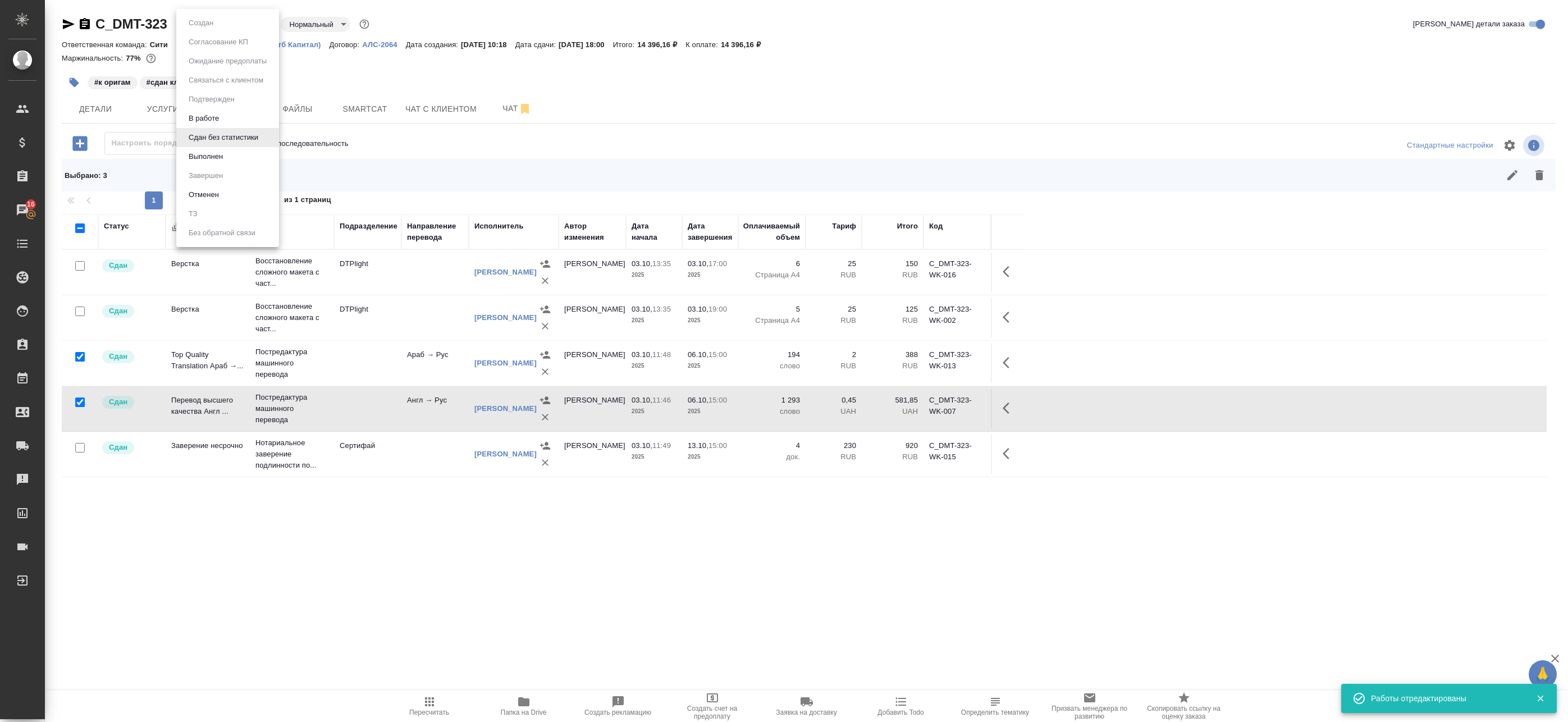
click at [238, 28] on body "🙏 .cls-1 fill:#fff; AWATERA Badanyan Artak Клиенты Спецификации Заказы 16 Чаты …" at bounding box center [784, 361] width 1568 height 722
click at [225, 157] on button "Выполнен" at bounding box center [206, 156] width 41 height 12
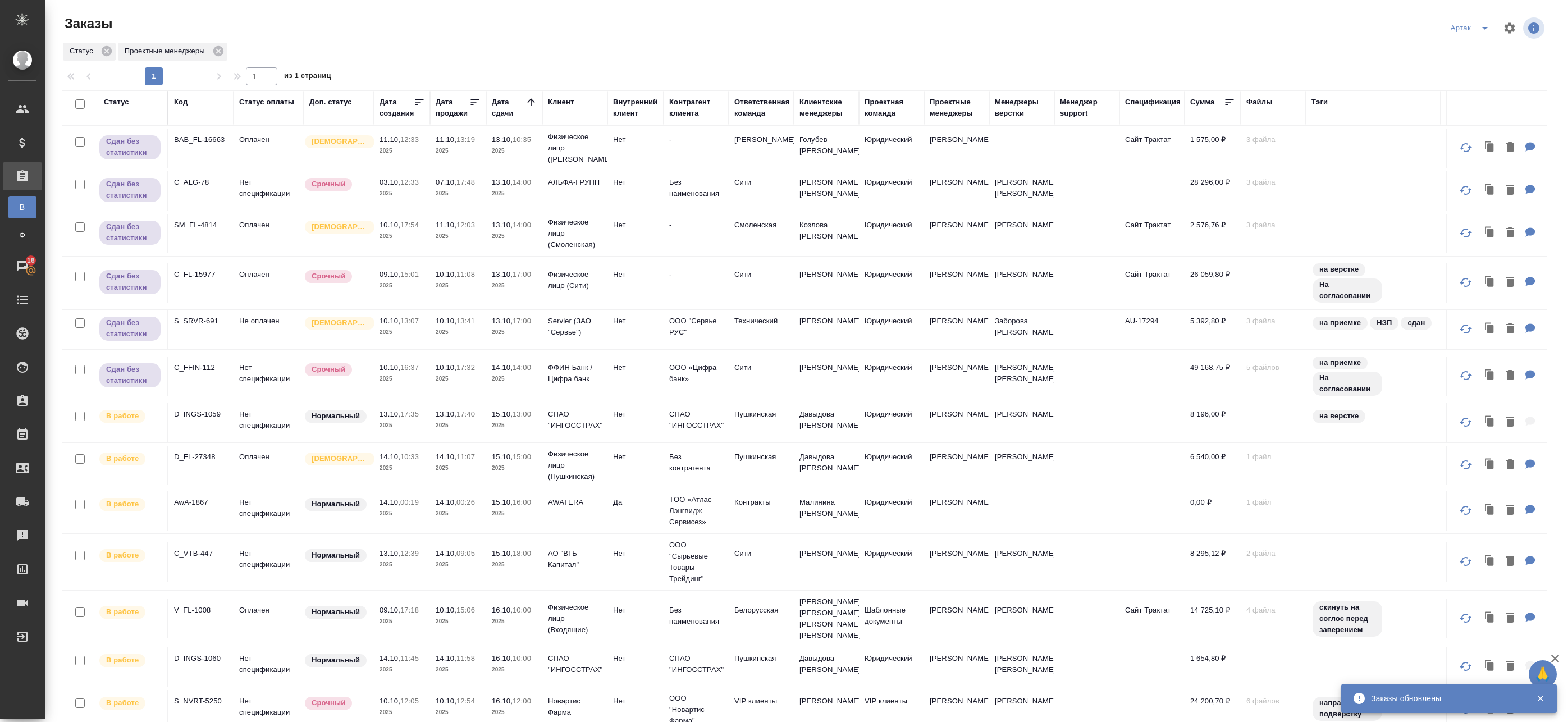
click at [450, 357] on td "10.10, 17:32 2025" at bounding box center [458, 376] width 56 height 39
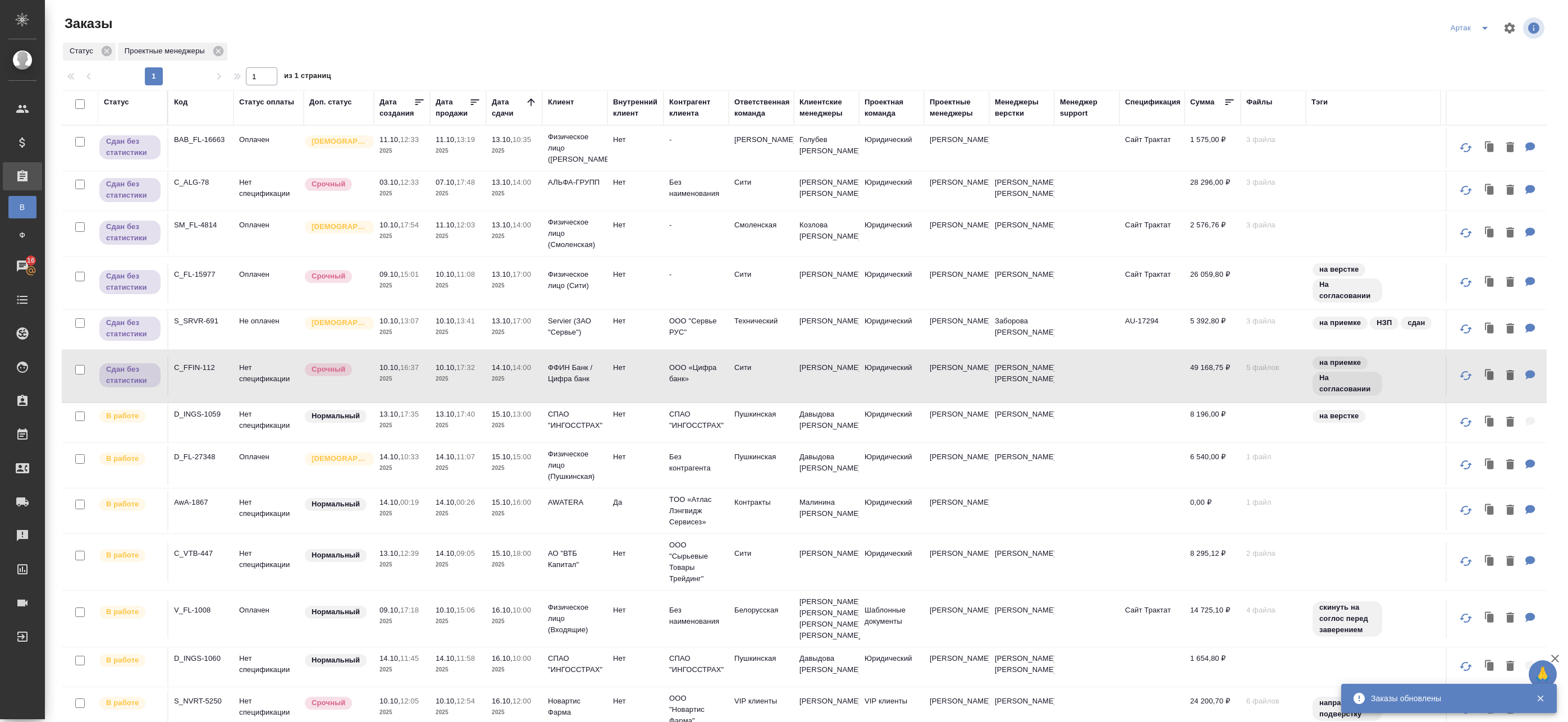
click at [461, 374] on p "2025" at bounding box center [458, 379] width 45 height 11
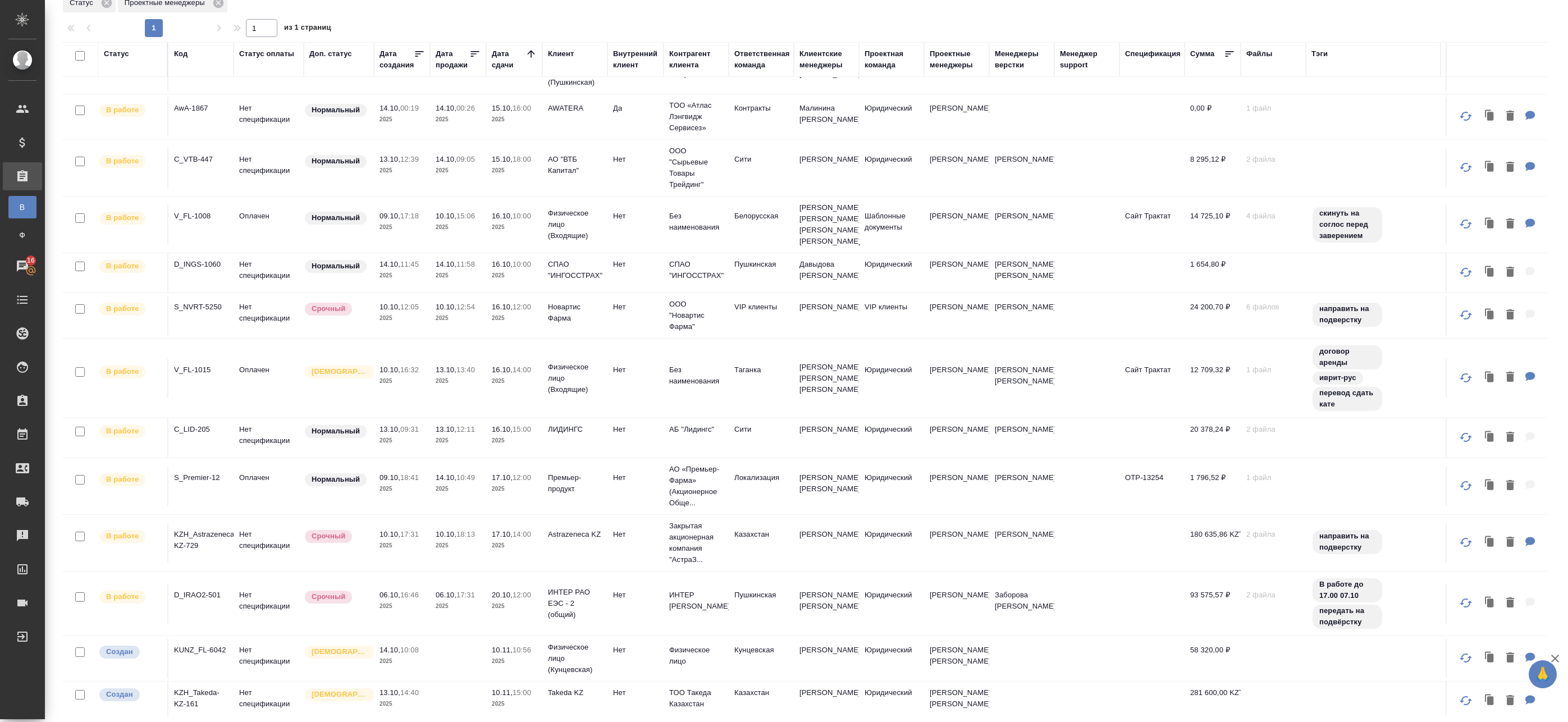
scroll to position [360, 0]
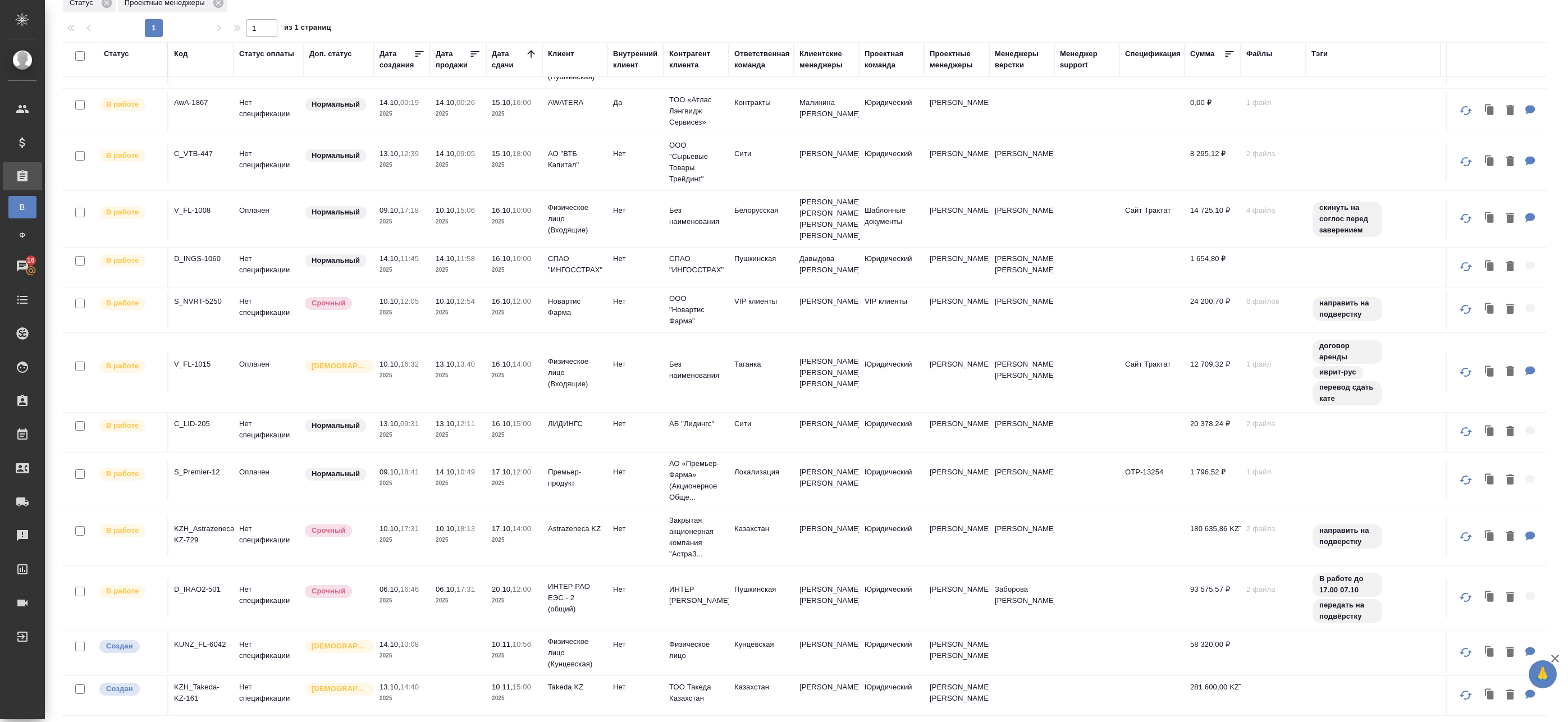
click at [612, 651] on td "Нет" at bounding box center [635, 652] width 56 height 39
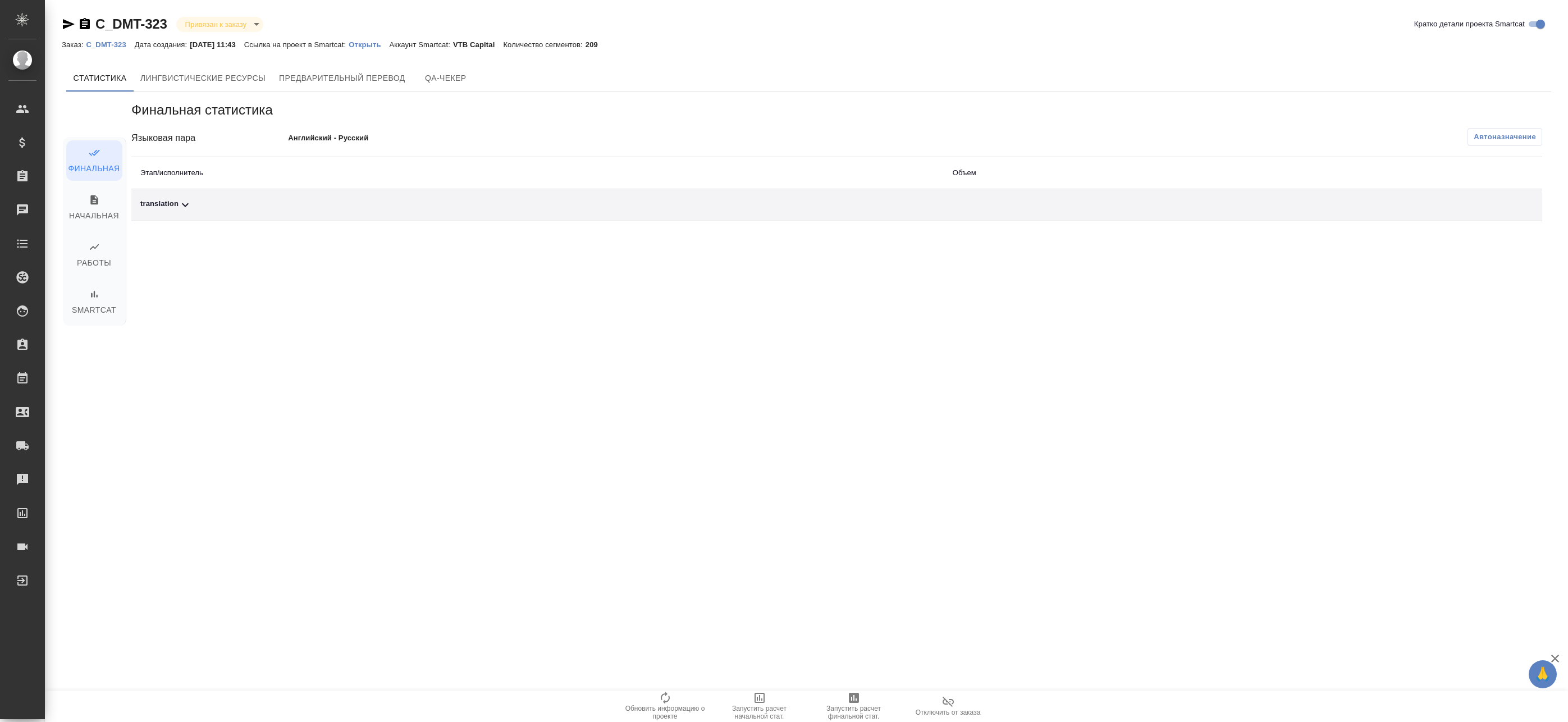
click at [1474, 142] on span "Автоназначение" at bounding box center [1504, 137] width 62 height 11
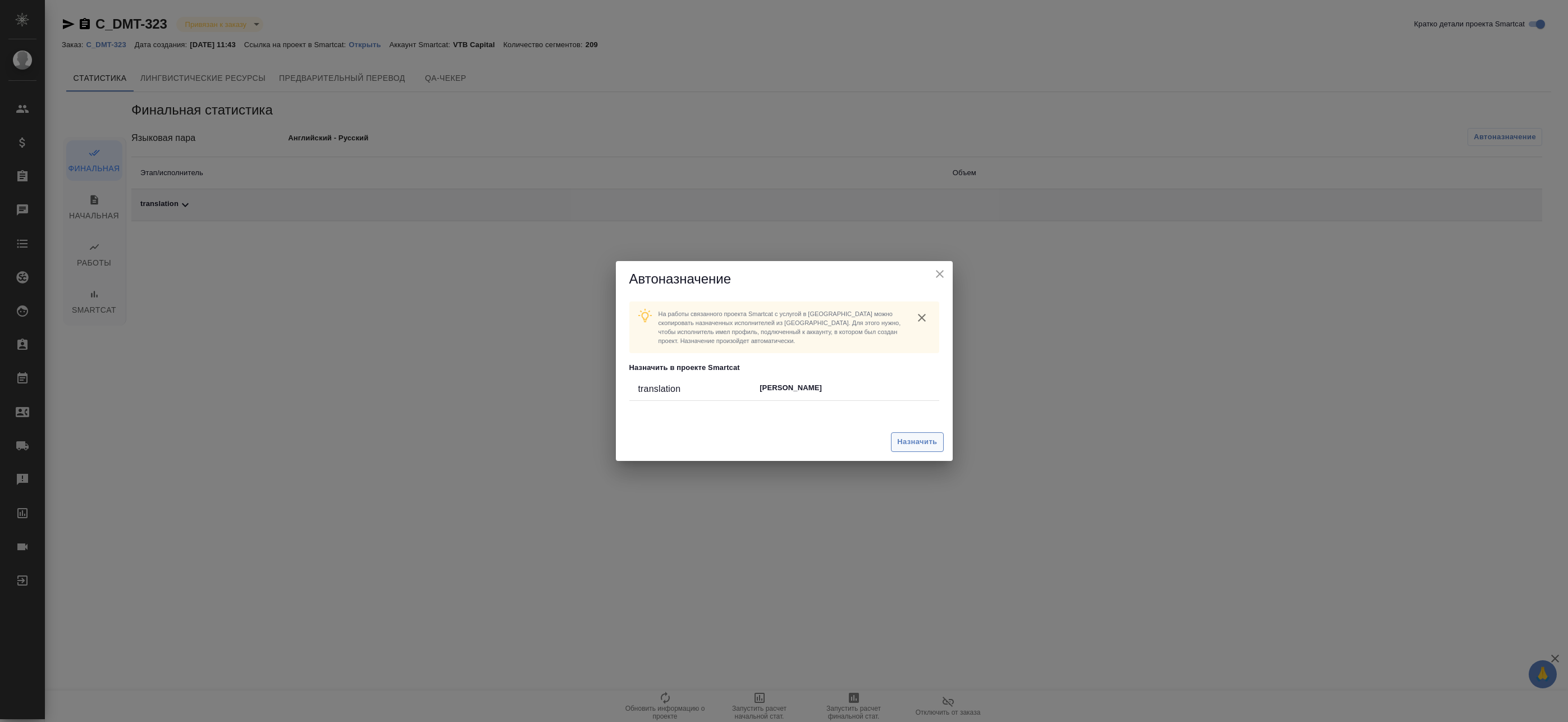
click at [911, 443] on span "Назначить" at bounding box center [916, 442] width 40 height 13
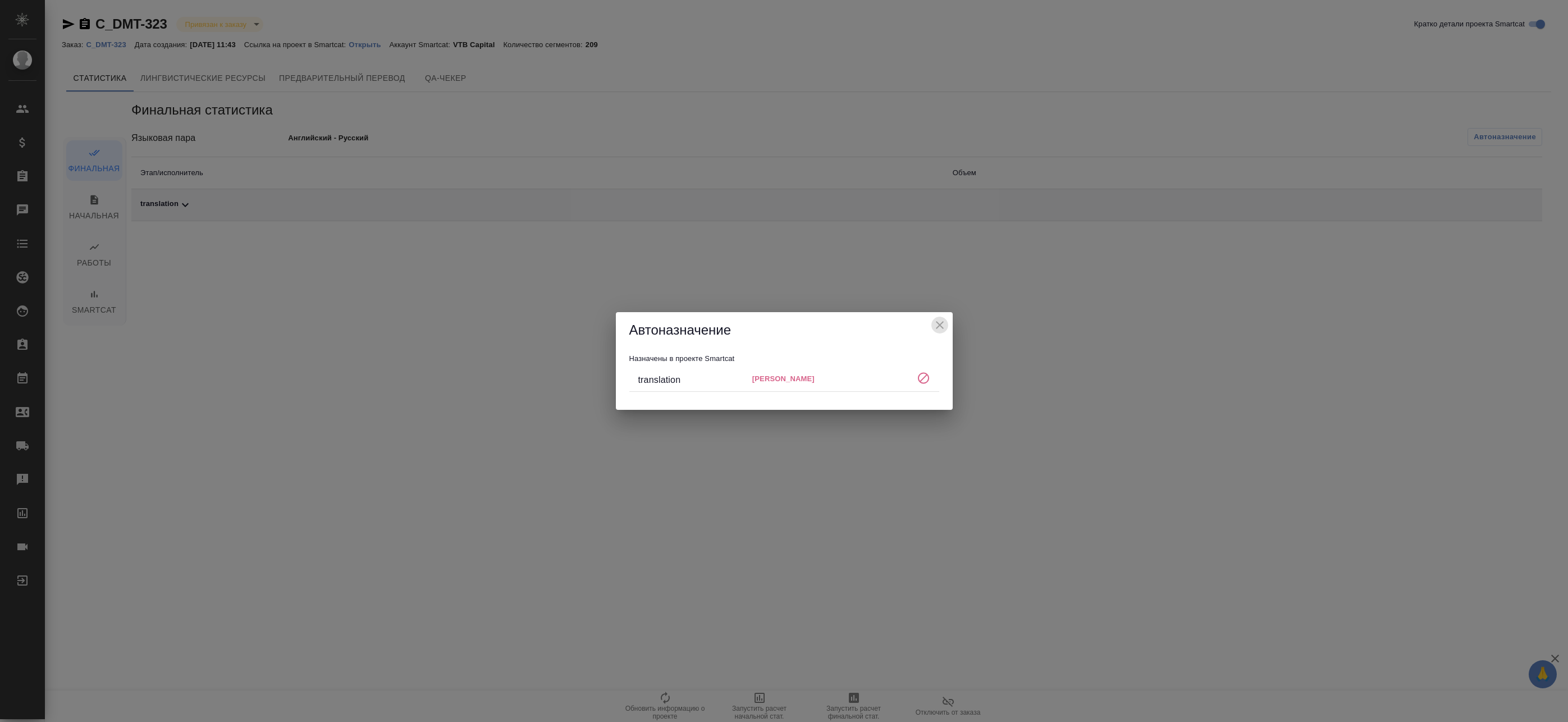
click at [940, 324] on icon "close" at bounding box center [939, 325] width 8 height 8
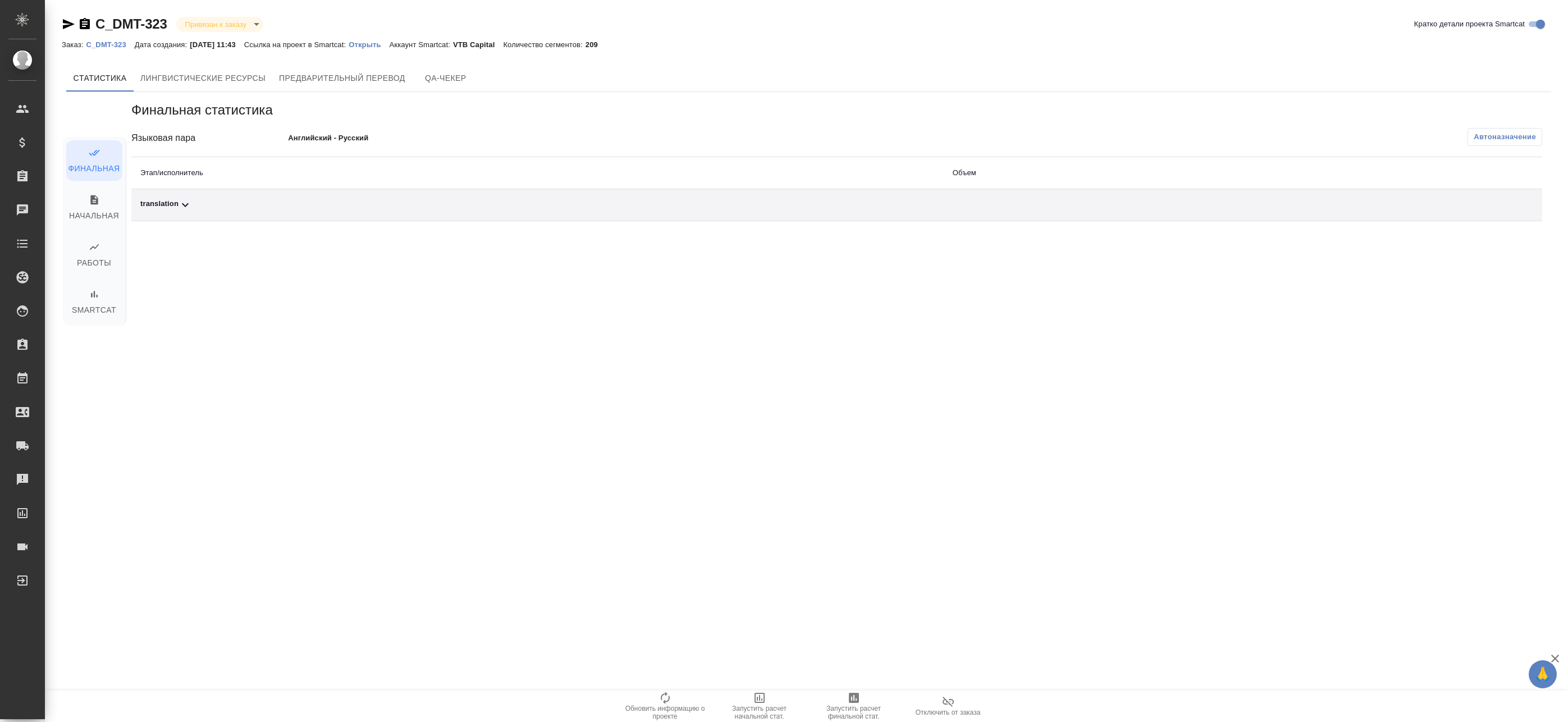
drag, startPoint x: 508, startPoint y: 220, endPoint x: 445, endPoint y: 213, distance: 63.4
click at [506, 220] on td "translation" at bounding box center [537, 204] width 812 height 32
drag, startPoint x: 429, startPoint y: 213, endPoint x: 414, endPoint y: 212, distance: 15.0
click at [428, 213] on td "translation" at bounding box center [537, 204] width 812 height 32
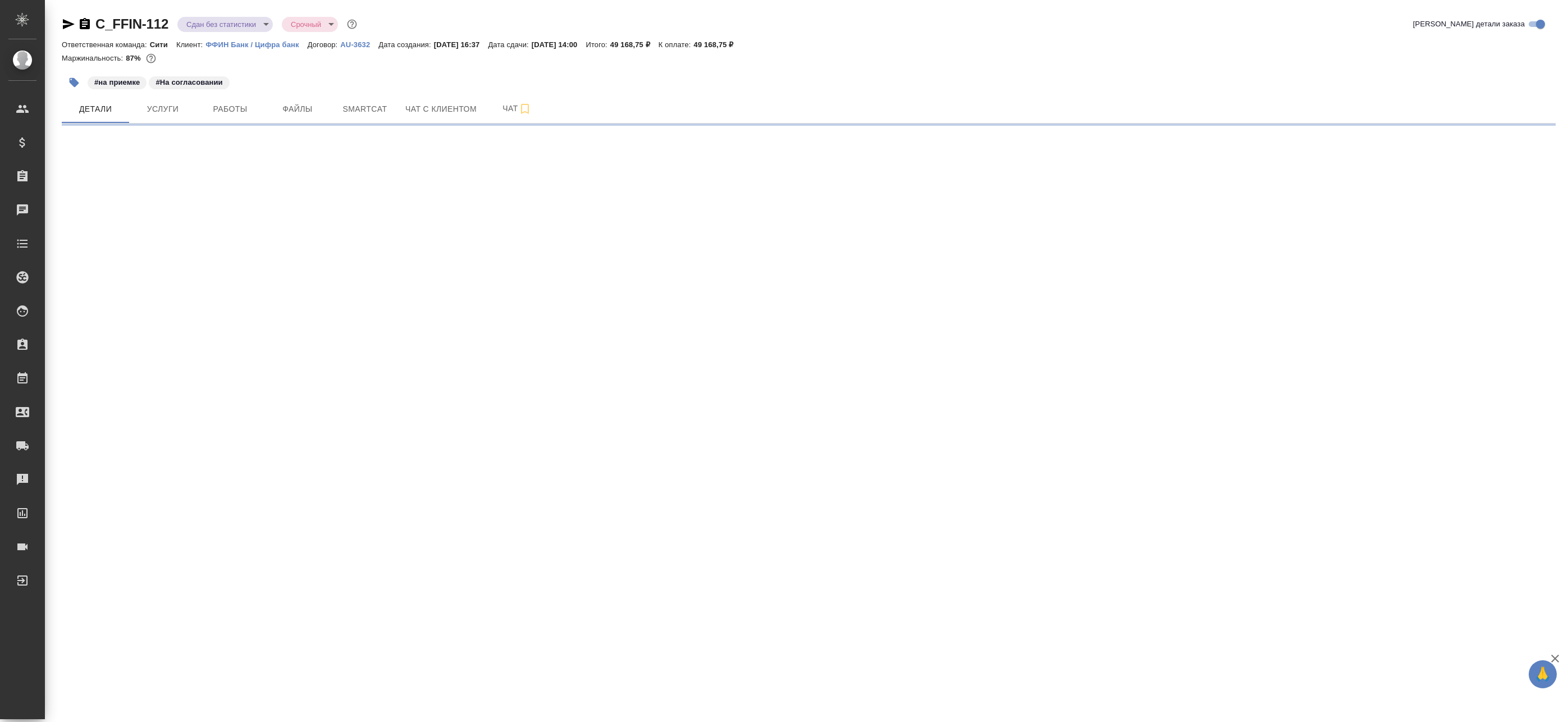
select select "RU"
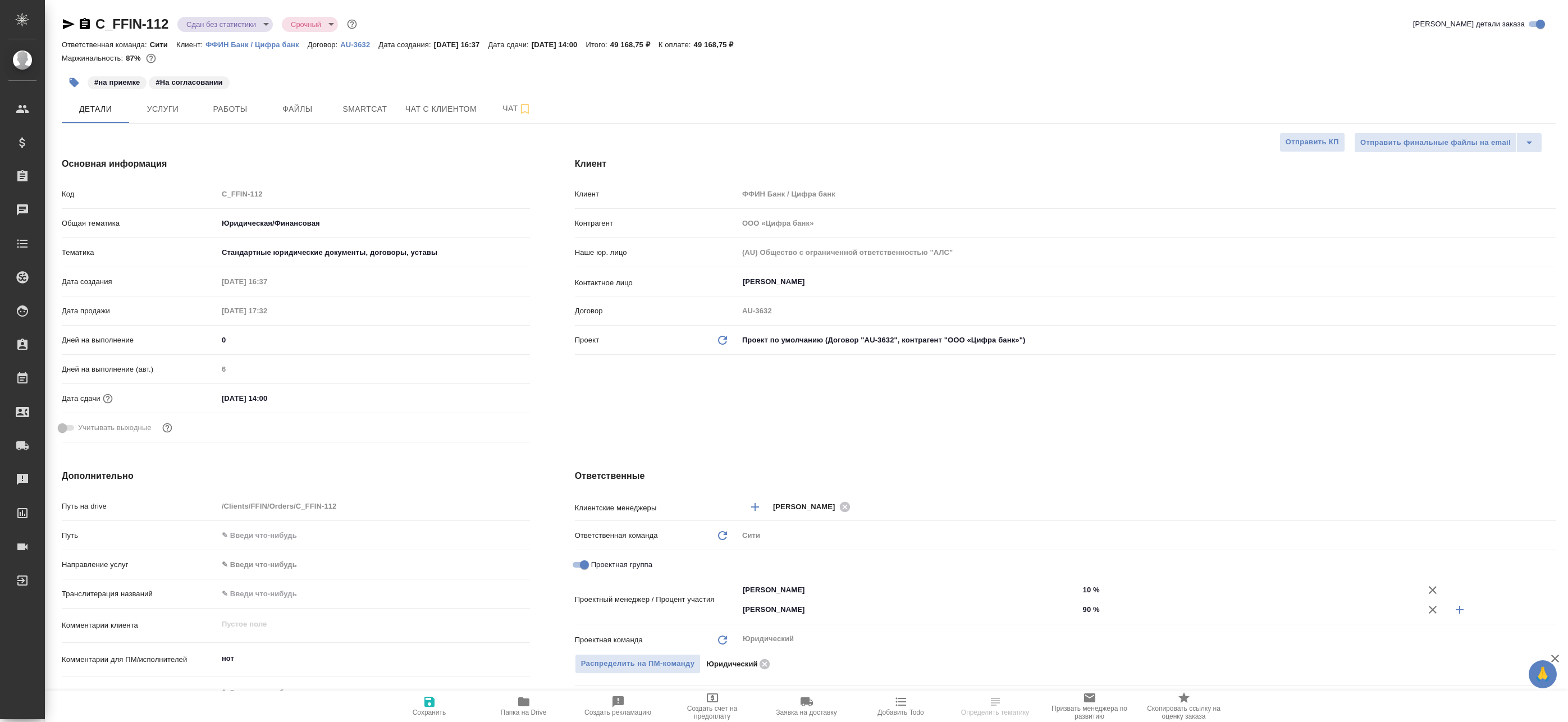
type textarea "x"
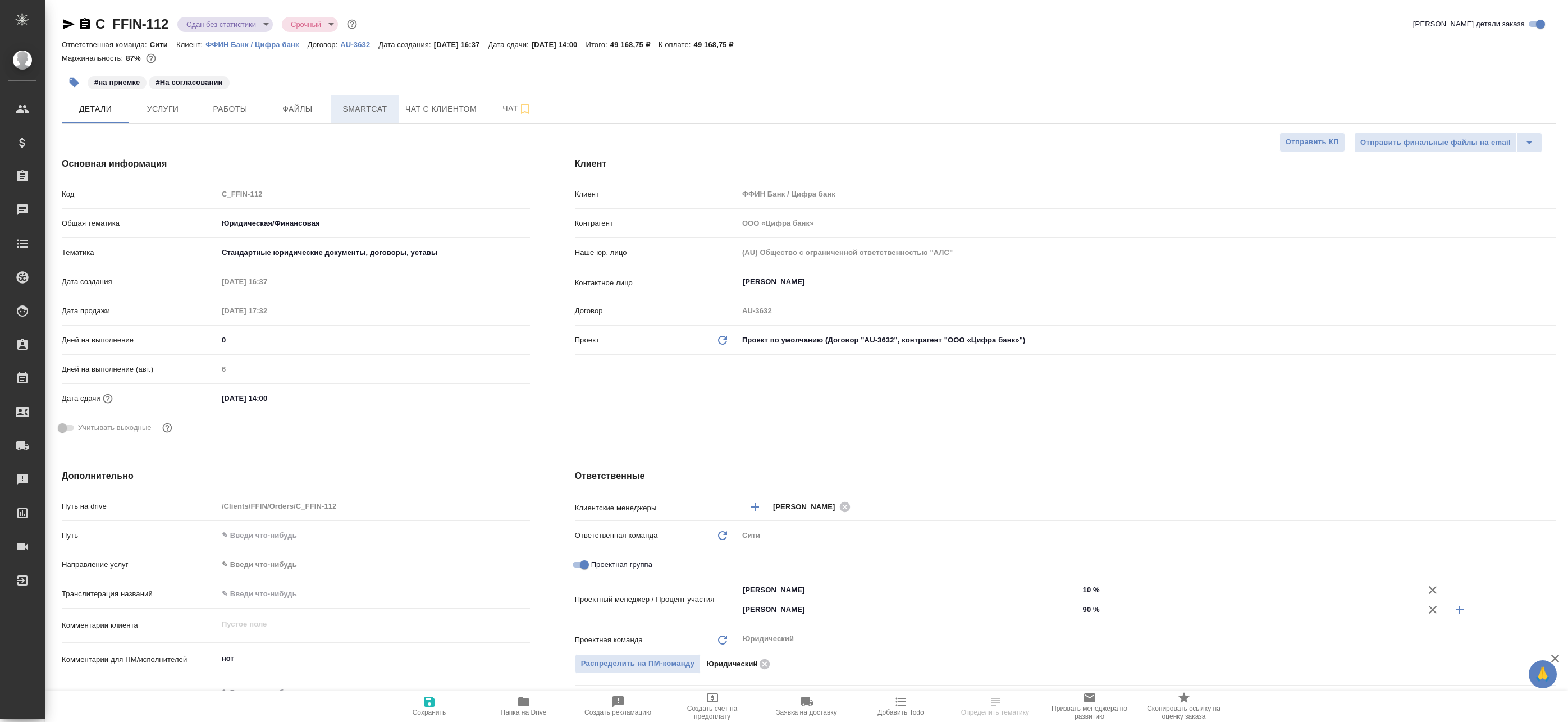
type textarea "x"
click at [363, 116] on button "Smartcat" at bounding box center [365, 109] width 67 height 28
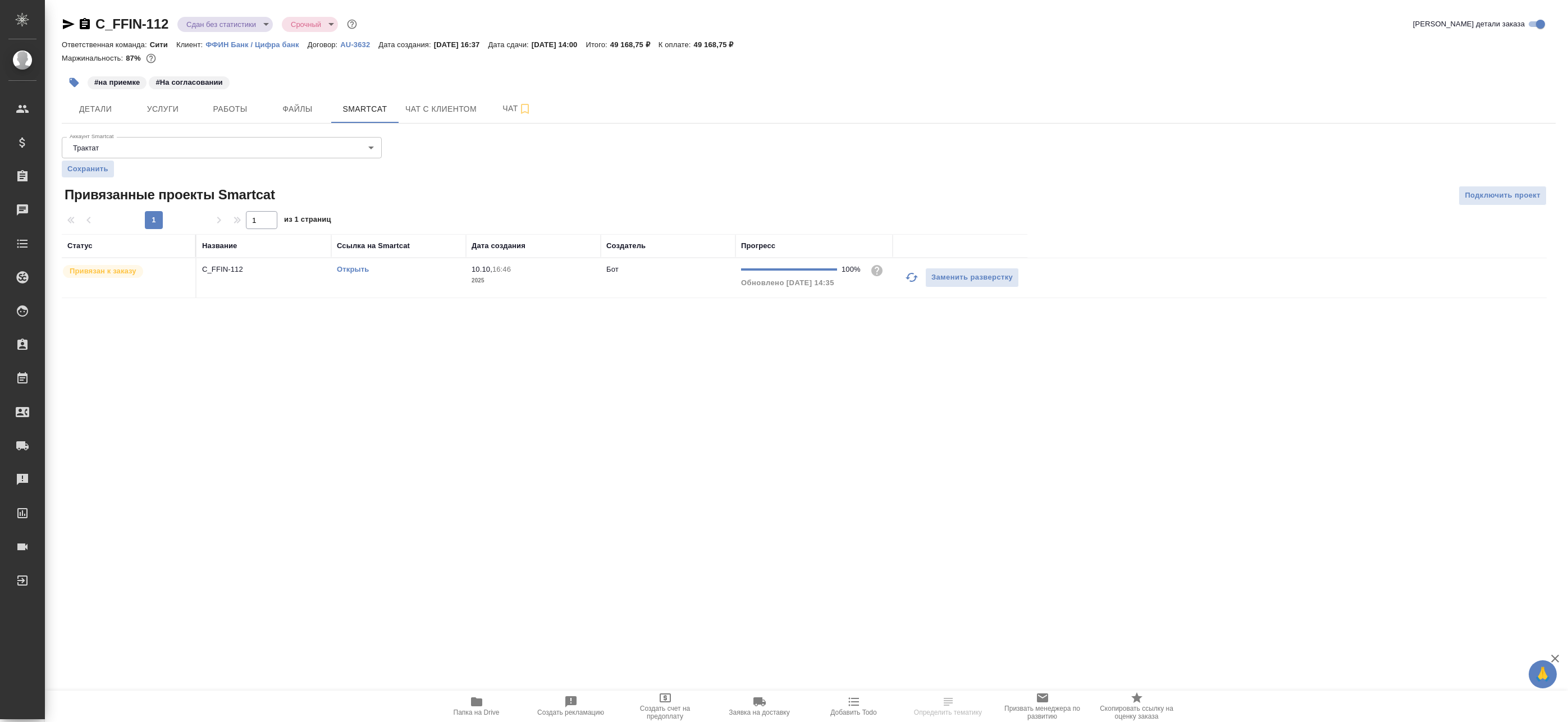
click at [549, 288] on td "10.10, 16:46 2025" at bounding box center [533, 278] width 135 height 39
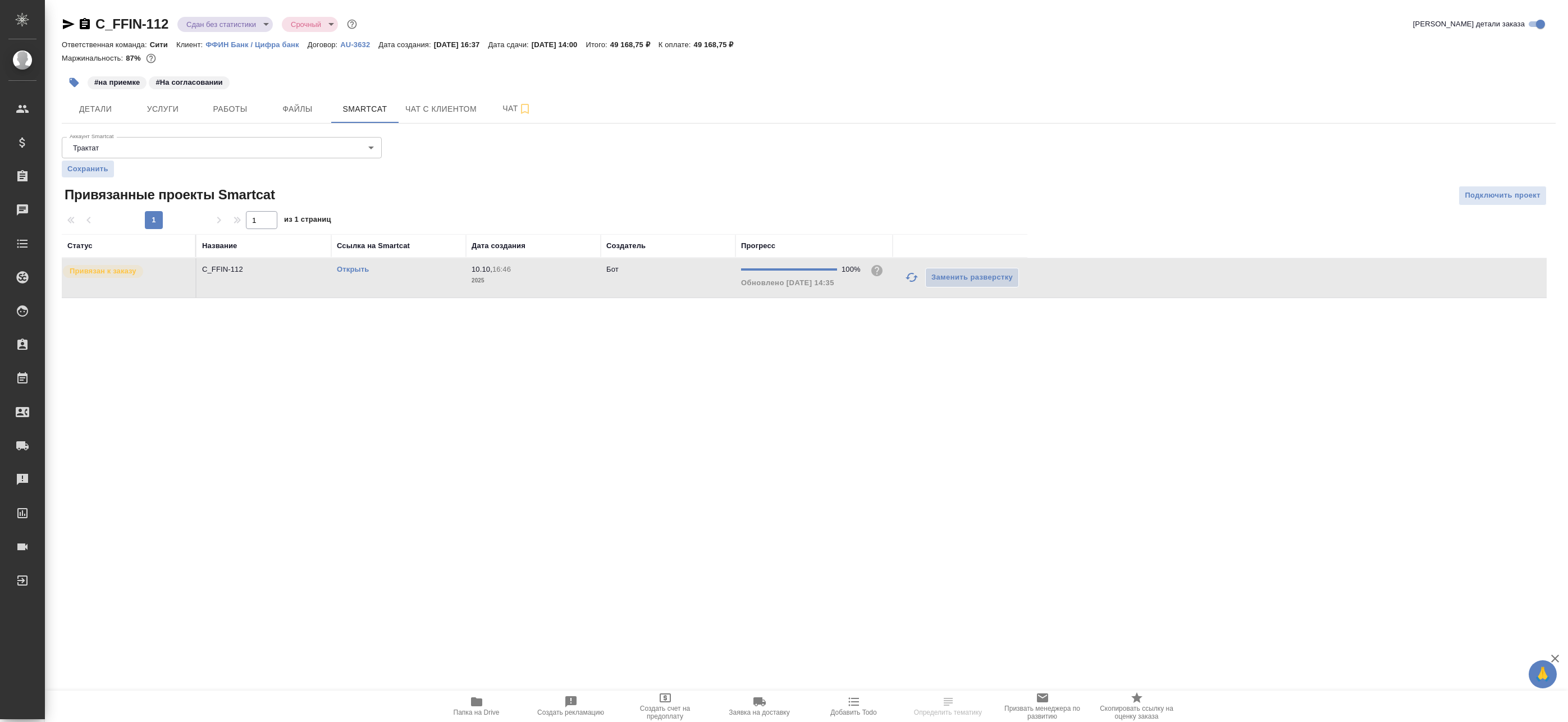
click at [549, 288] on td "10.10, 16:46 2025" at bounding box center [533, 278] width 135 height 39
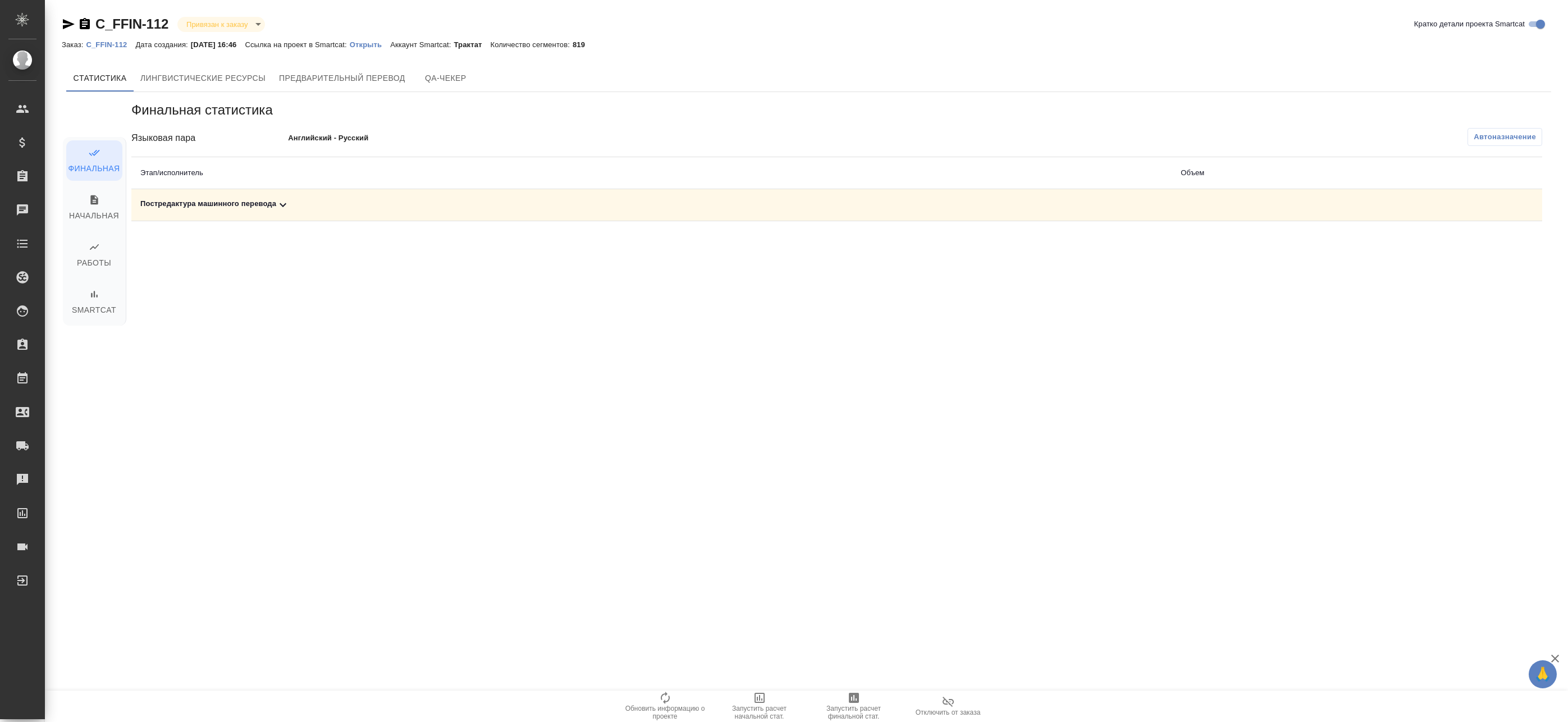
click at [1532, 123] on div "Финальная статистика Языковая пара Английский - Русский Автоназначение Этап/исп…" at bounding box center [836, 161] width 1410 height 120
click at [1519, 134] on span "Автоназначение" at bounding box center [1504, 137] width 62 height 11
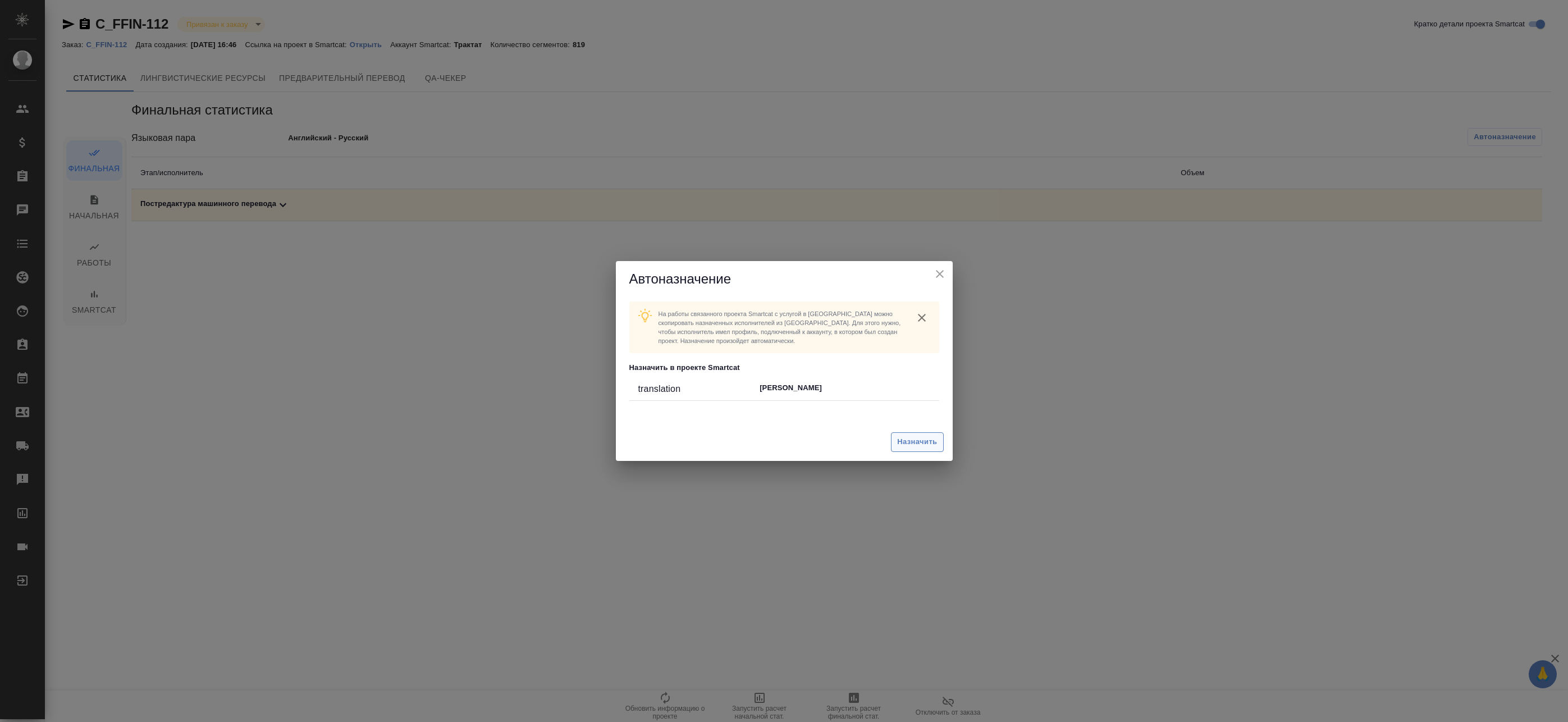
click at [910, 438] on span "Назначить" at bounding box center [916, 442] width 40 height 13
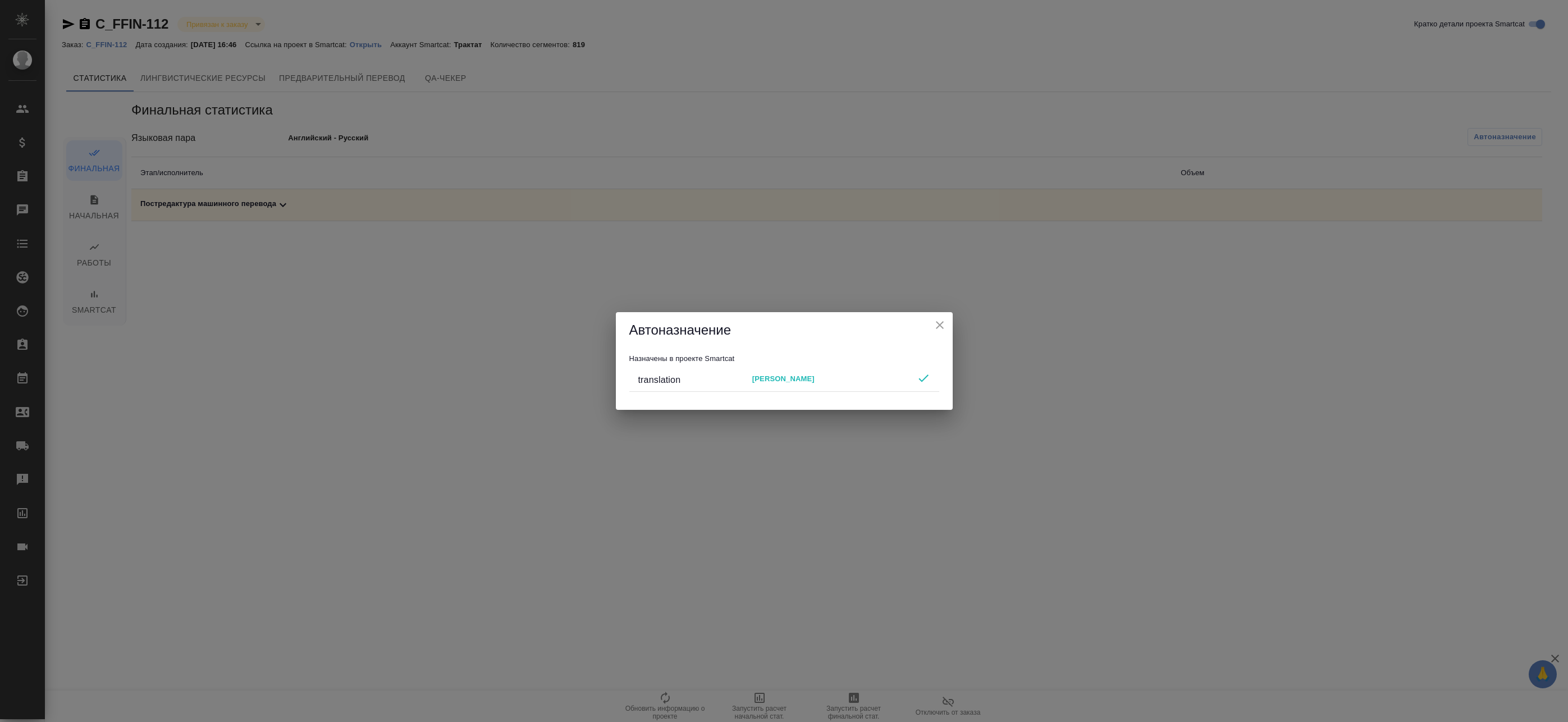
drag, startPoint x: 942, startPoint y: 323, endPoint x: 907, endPoint y: 416, distance: 99.4
click at [941, 323] on icon "close" at bounding box center [939, 325] width 8 height 8
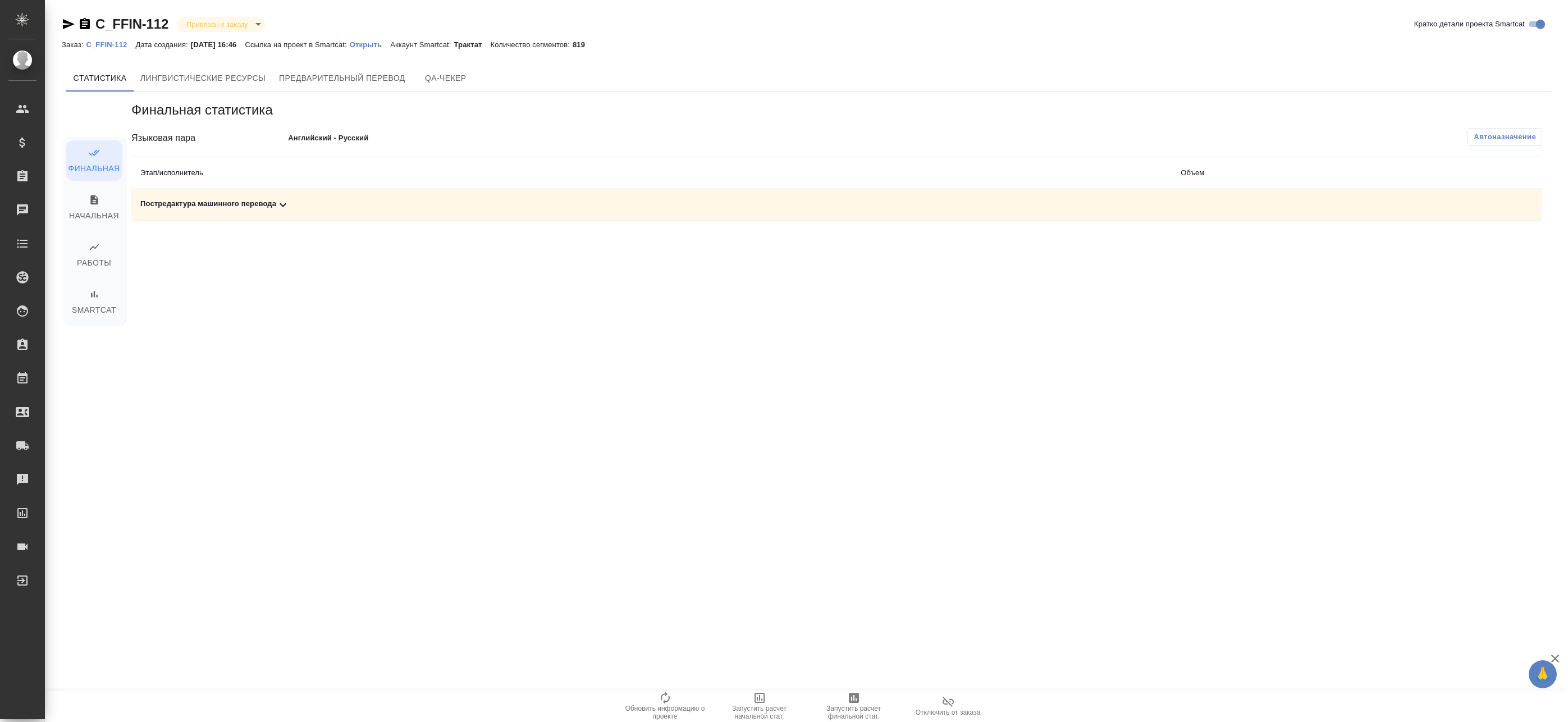
click at [845, 692] on span "Запустить расчет финальной стат." at bounding box center [853, 706] width 81 height 29
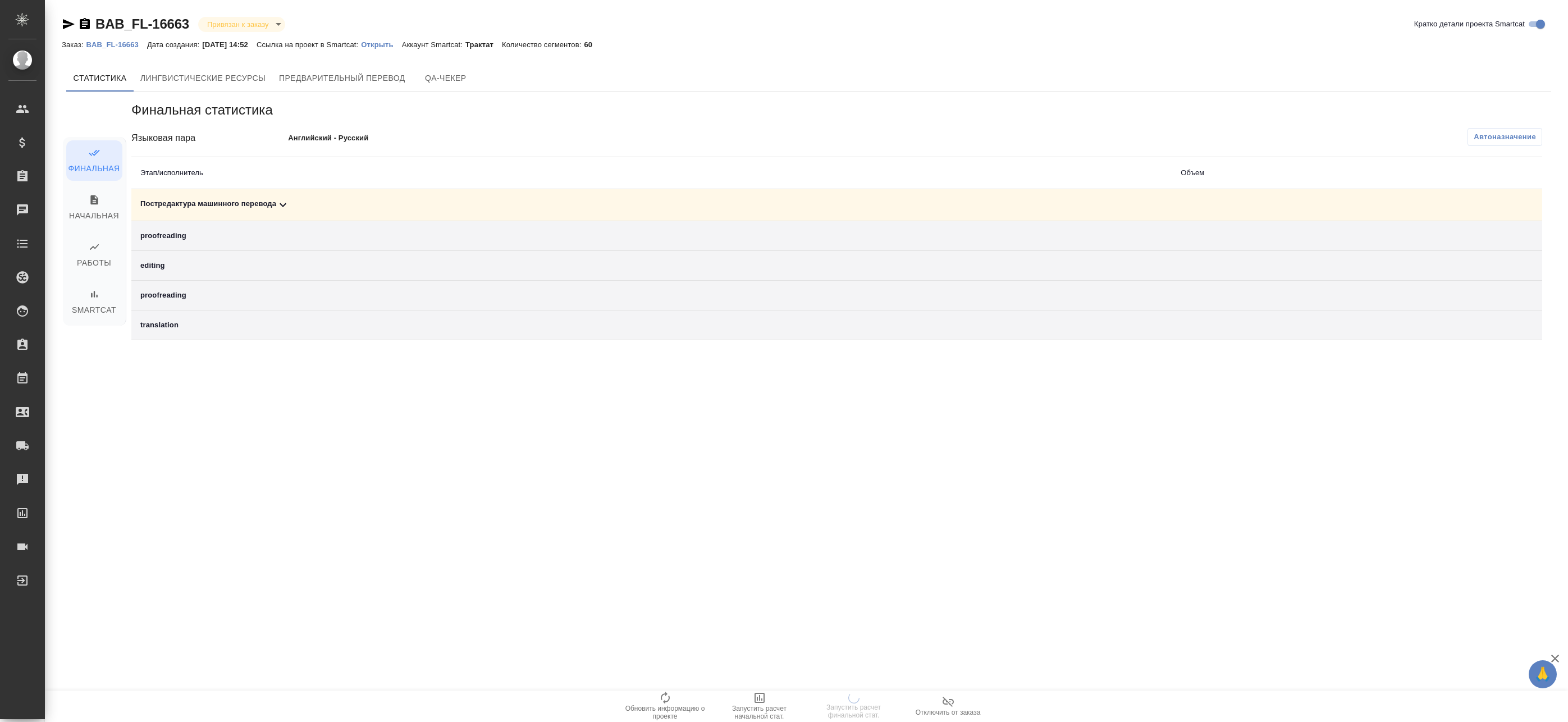
click at [404, 213] on td "Постредактура машинного перевода" at bounding box center [652, 204] width 1040 height 32
click at [341, 201] on div "Постредактура машинного перевода" at bounding box center [652, 204] width 1022 height 13
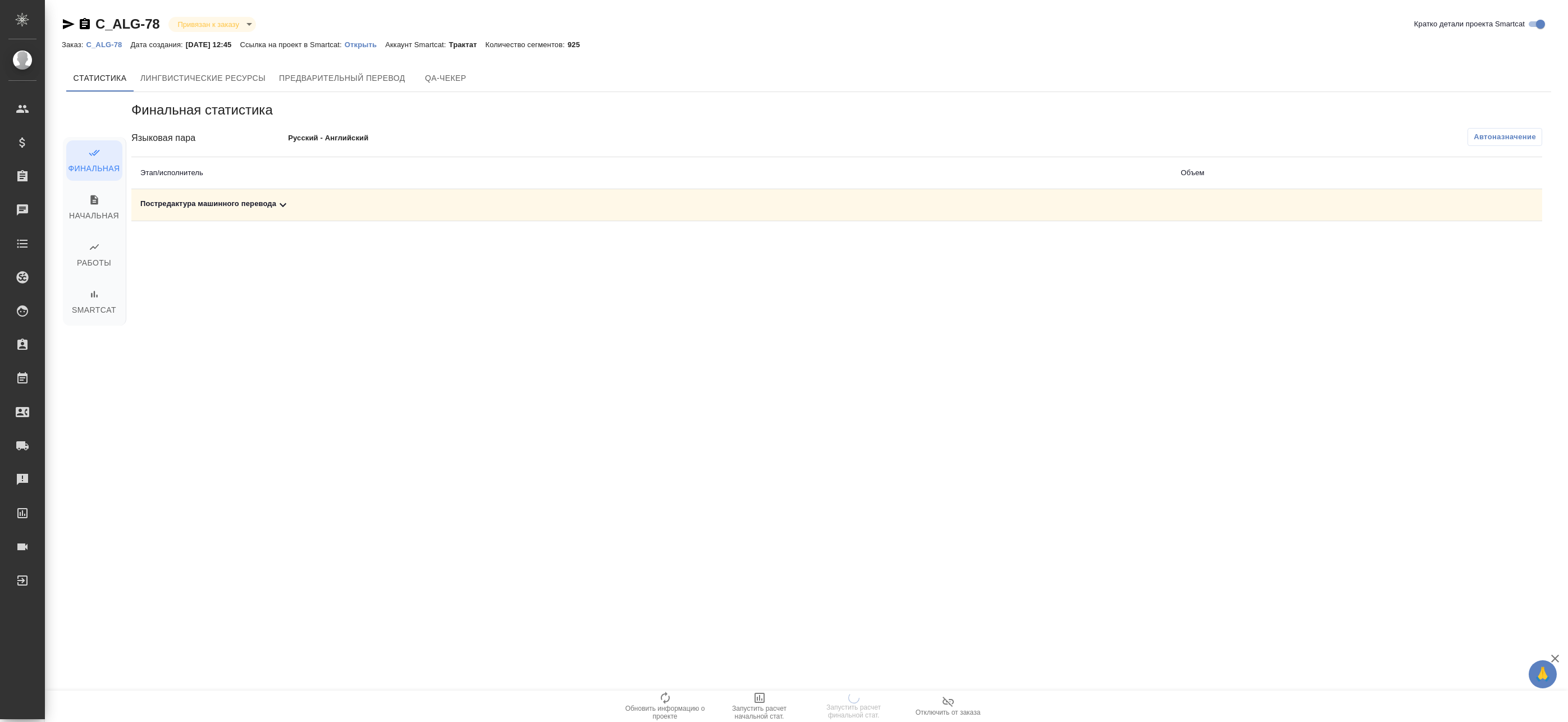
click at [439, 201] on div "Постредактура машинного перевода" at bounding box center [652, 204] width 1022 height 13
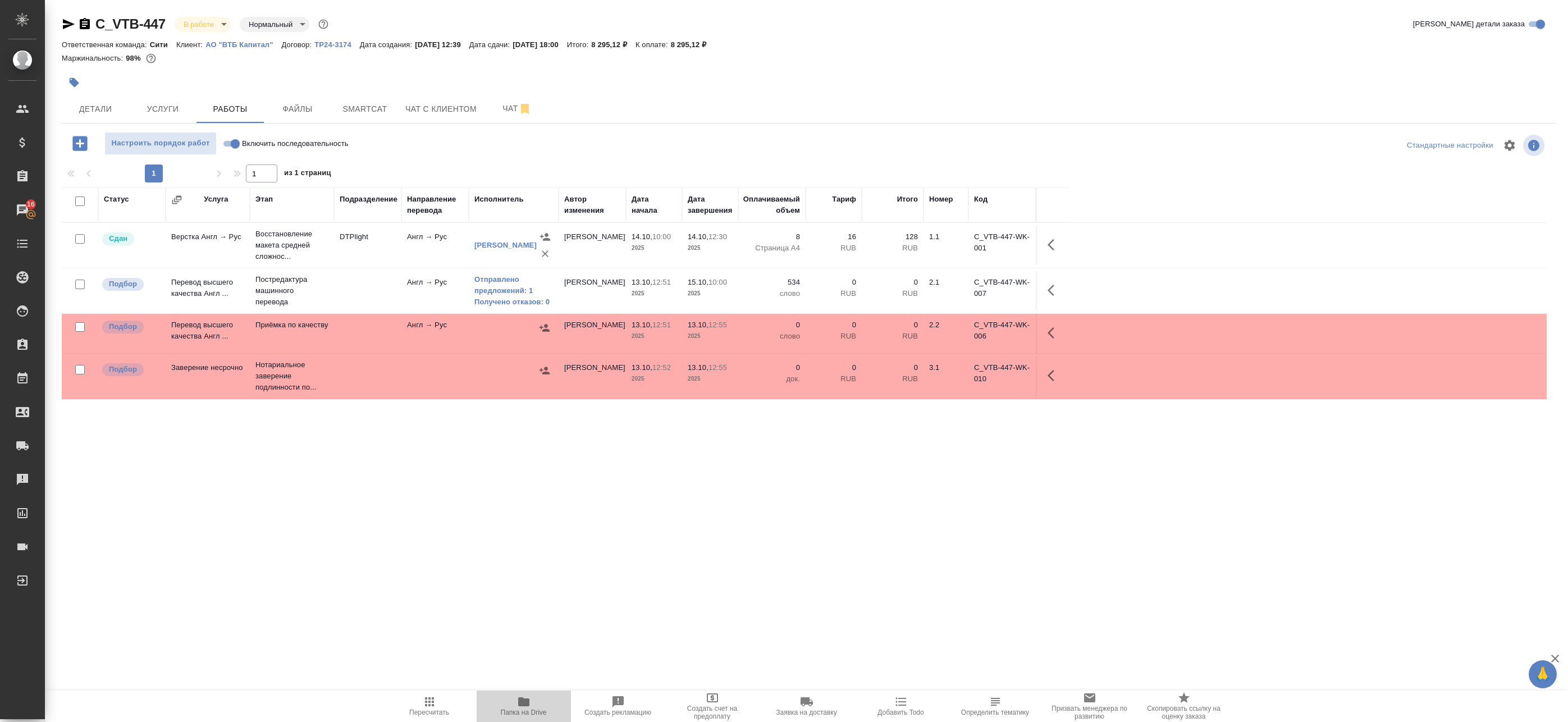
click at [530, 696] on icon "button" at bounding box center [523, 702] width 13 height 13
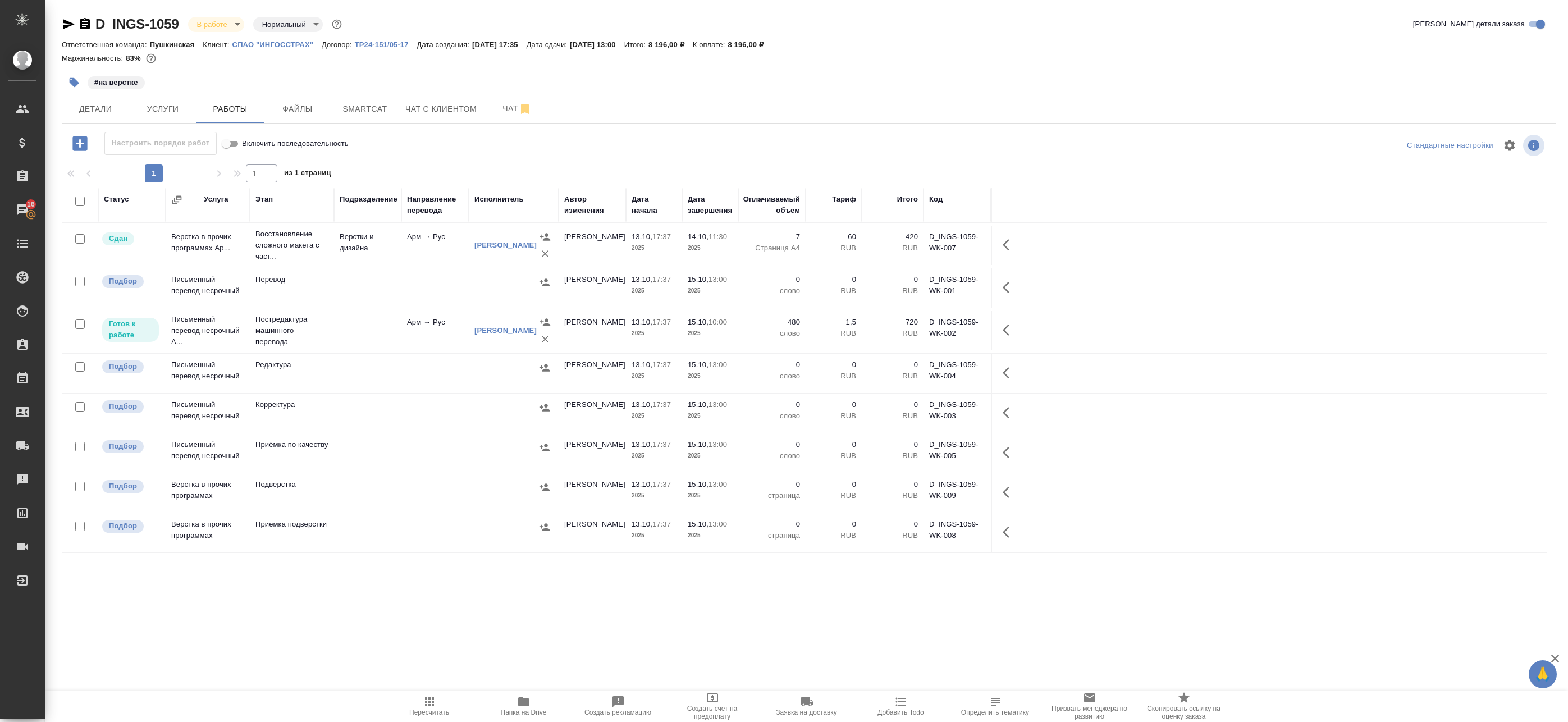
click at [523, 702] on icon "button" at bounding box center [524, 702] width 11 height 9
